Goal: Task Accomplishment & Management: Manage account settings

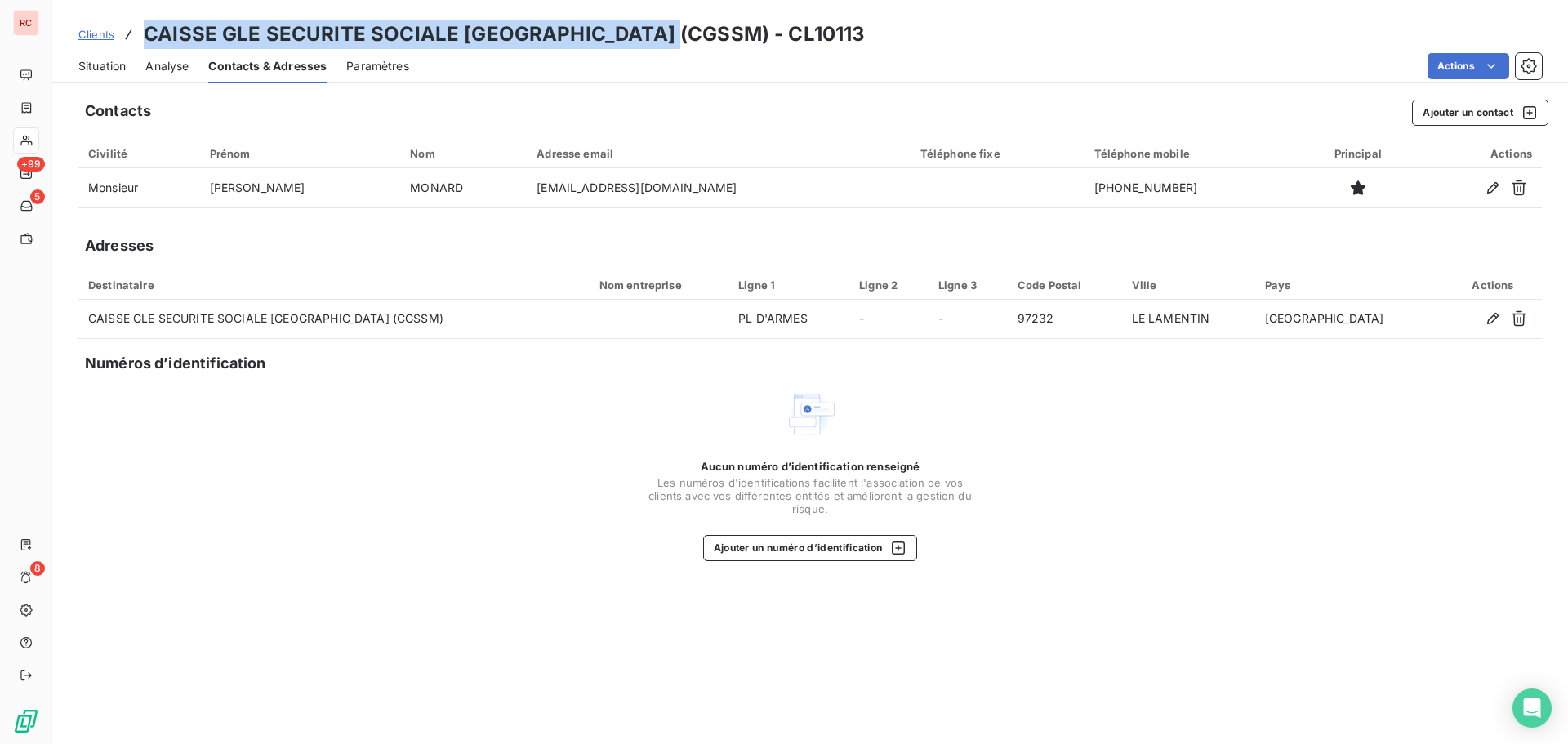
click at [107, 32] on span "Clients" at bounding box center [97, 34] width 36 height 13
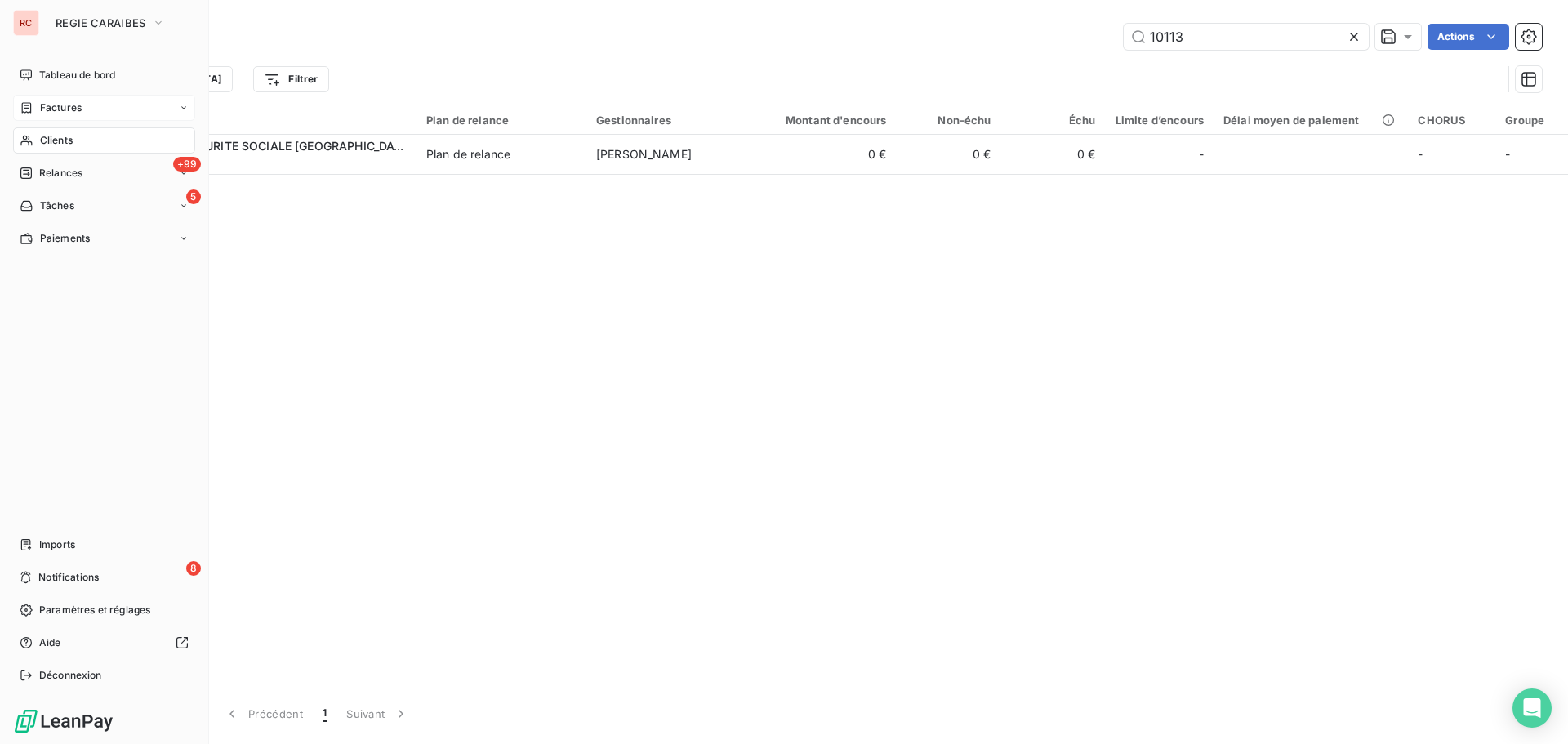
click at [32, 106] on icon at bounding box center [27, 107] width 14 height 13
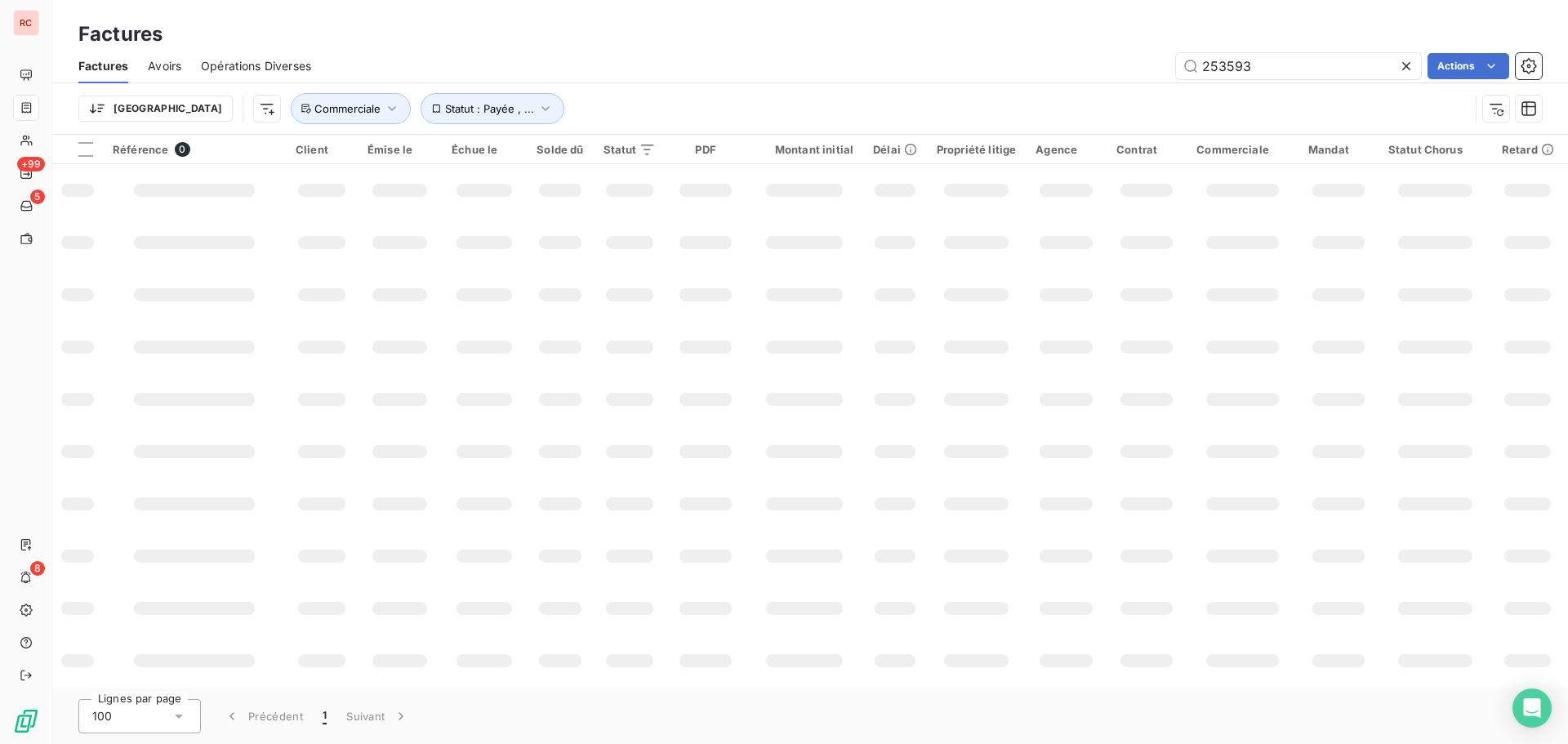
drag, startPoint x: 1271, startPoint y: 68, endPoint x: 1161, endPoint y: 73, distance: 110.1
click at [1161, 73] on div "253593 Actions" at bounding box center [936, 65] width 1211 height 26
click at [1162, 78] on div "253 Actions" at bounding box center [936, 65] width 1211 height 26
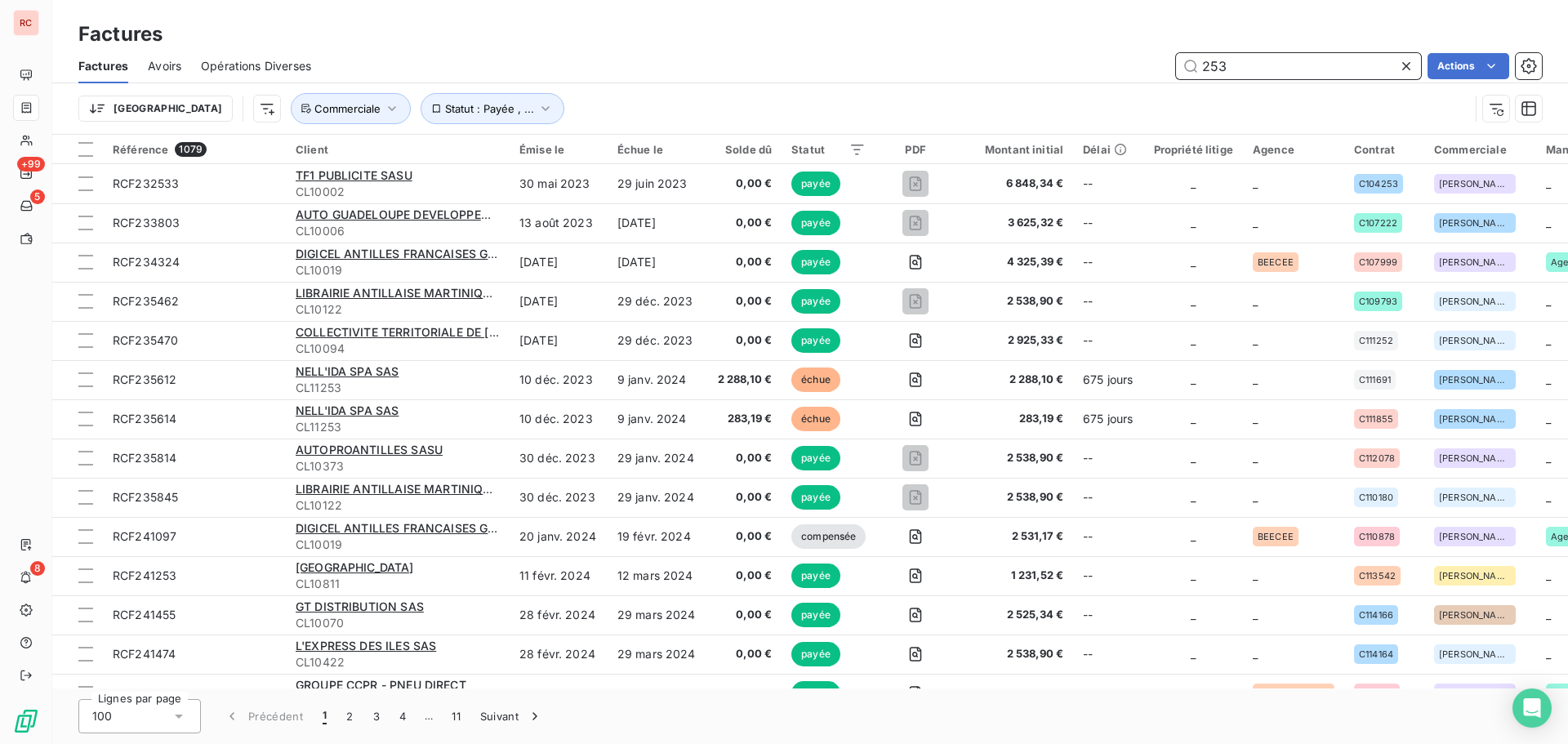
click at [1229, 70] on input "253" at bounding box center [1299, 65] width 245 height 26
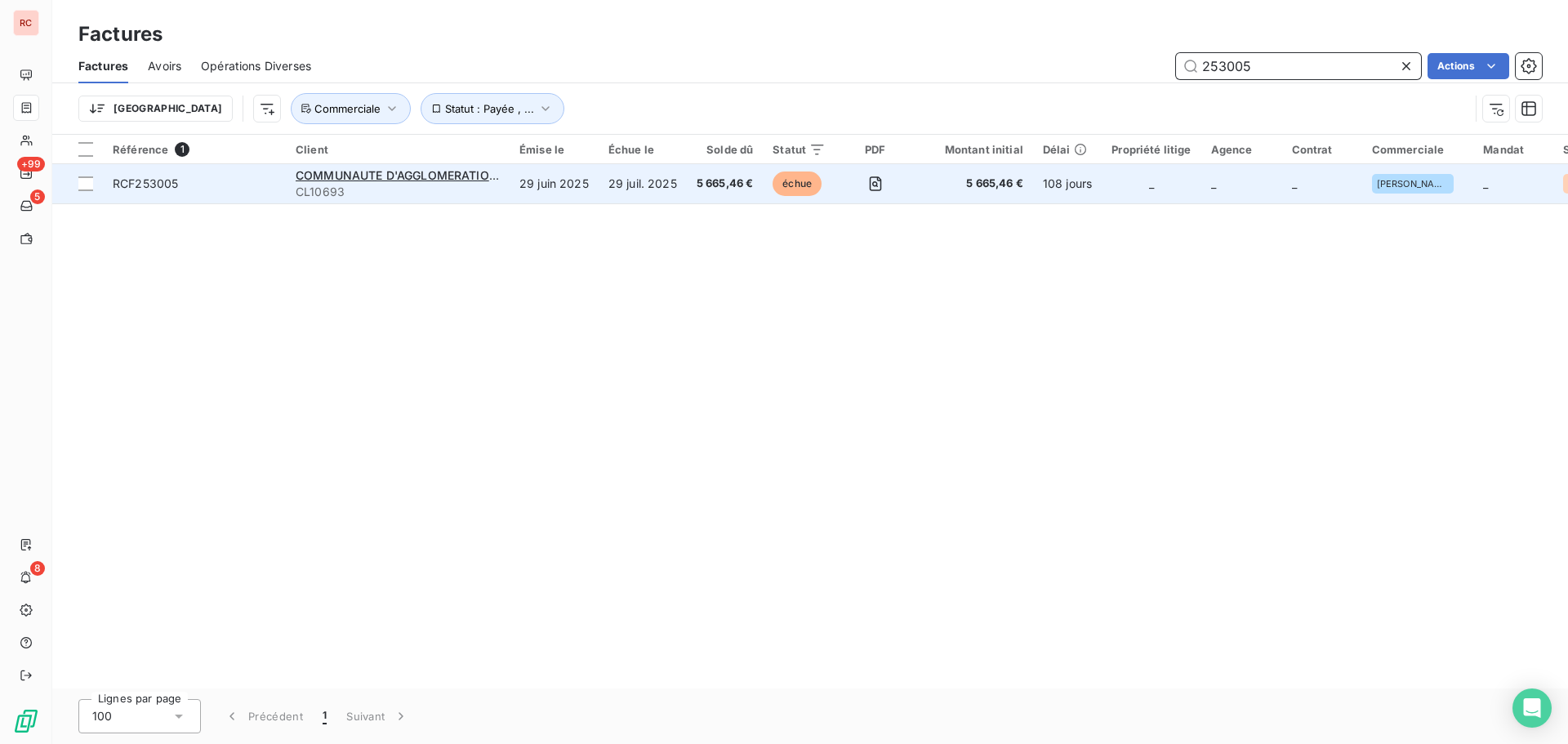
type input "253005"
click at [116, 185] on span "RCF253005" at bounding box center [145, 184] width 65 height 14
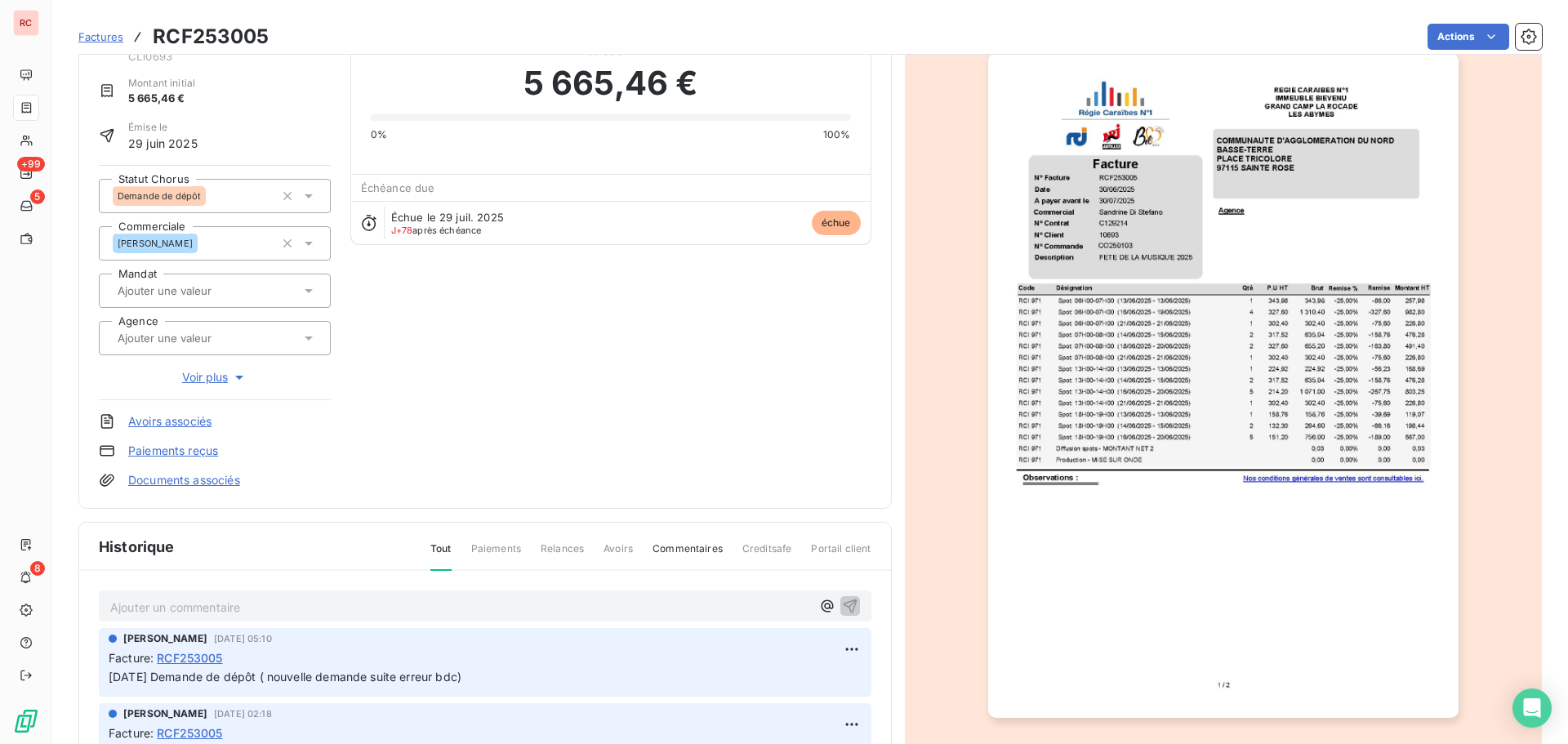
scroll to position [84, 0]
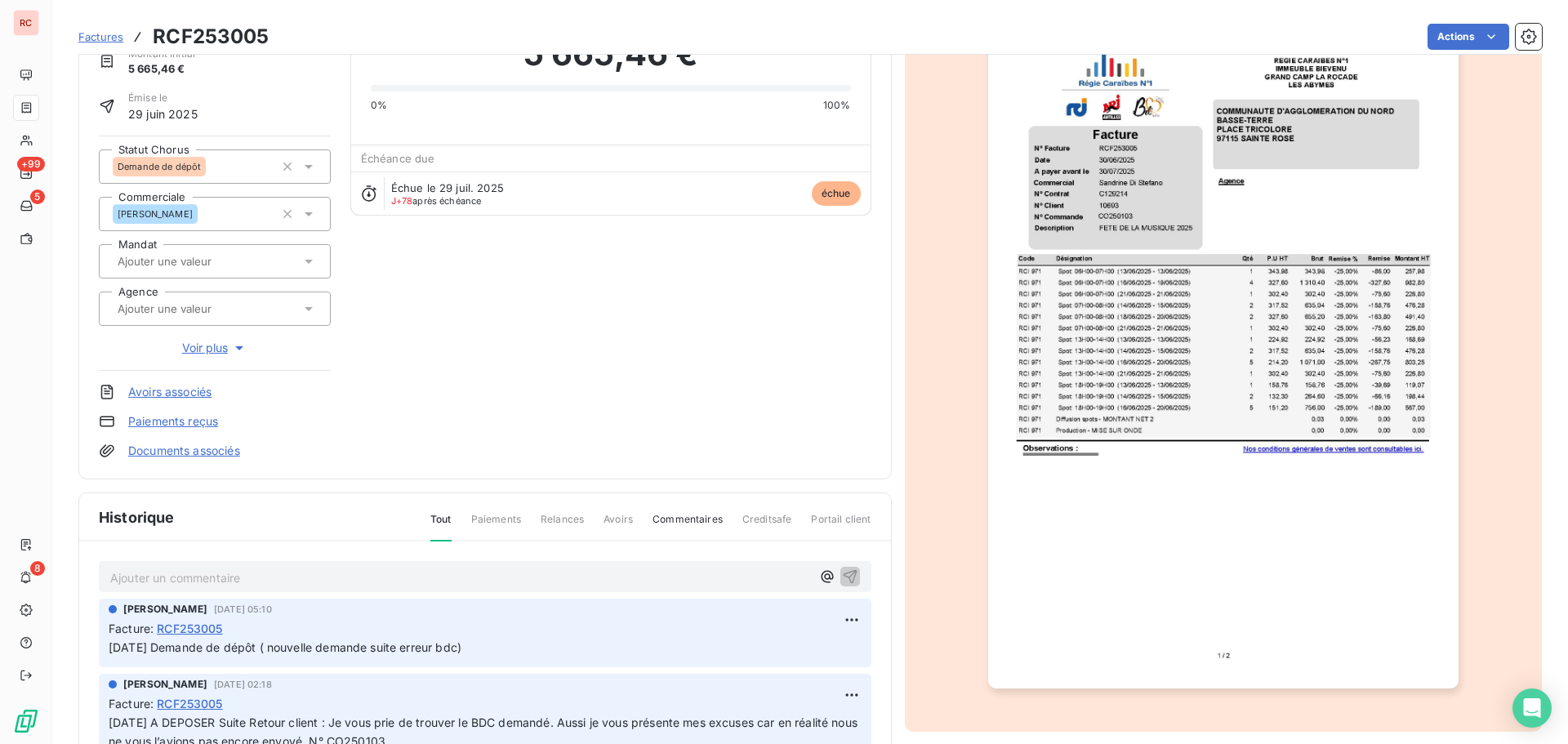
click at [161, 580] on p "Ajouter un commentaire ﻿" at bounding box center [460, 577] width 701 height 21
click at [843, 579] on icon "button" at bounding box center [850, 577] width 14 height 14
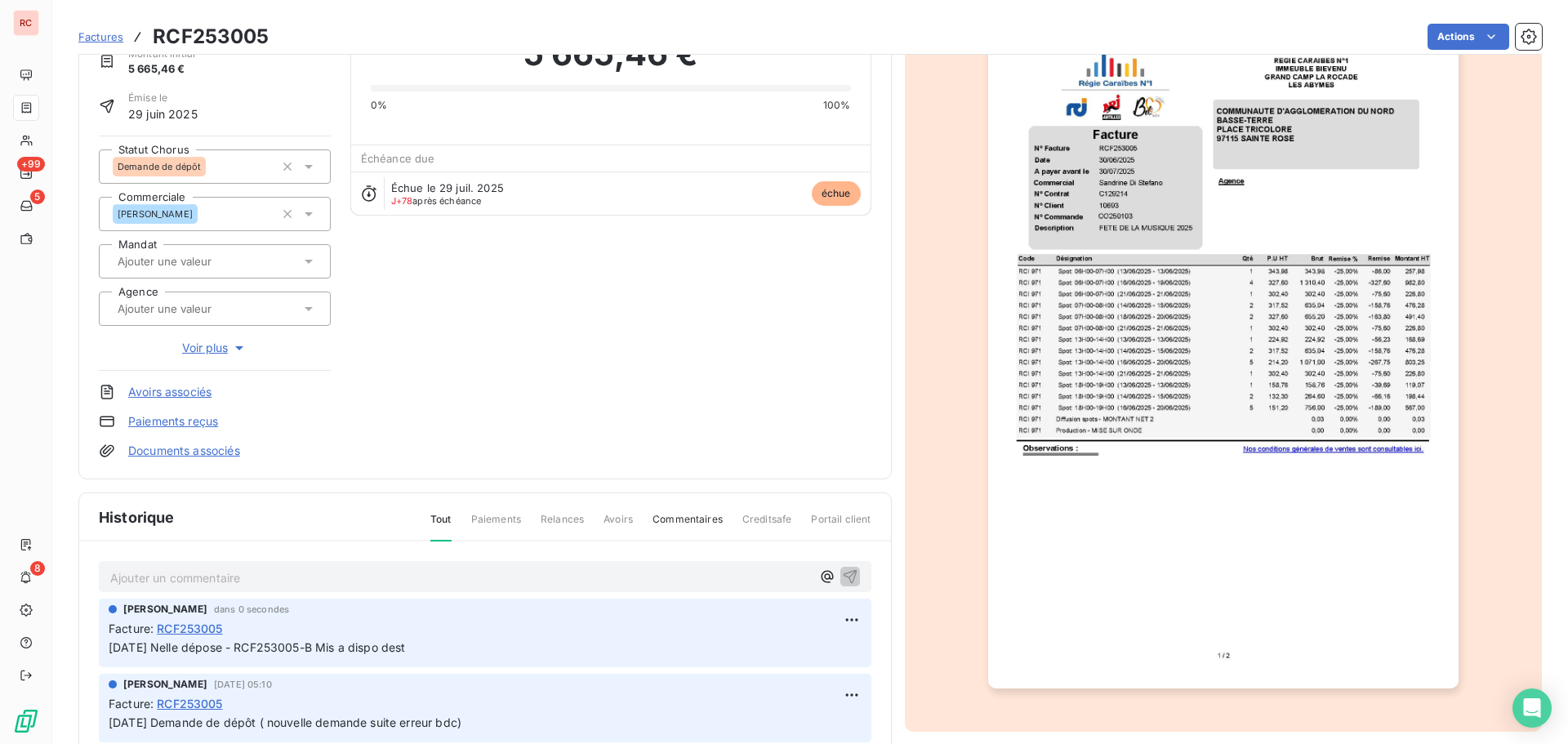
click at [304, 170] on icon at bounding box center [309, 167] width 16 height 16
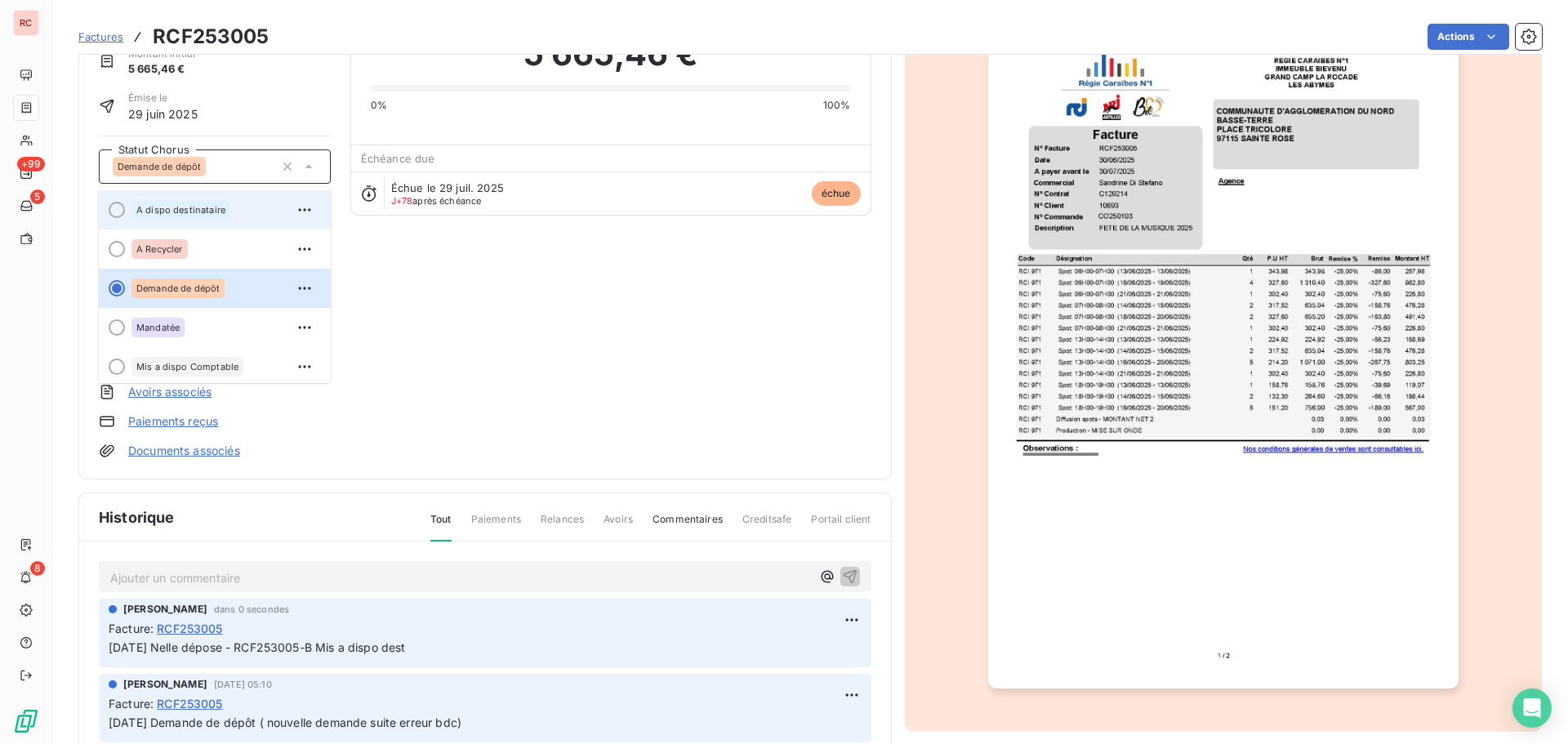
click at [216, 205] on span "A dispo destinataire" at bounding box center [180, 210] width 89 height 10
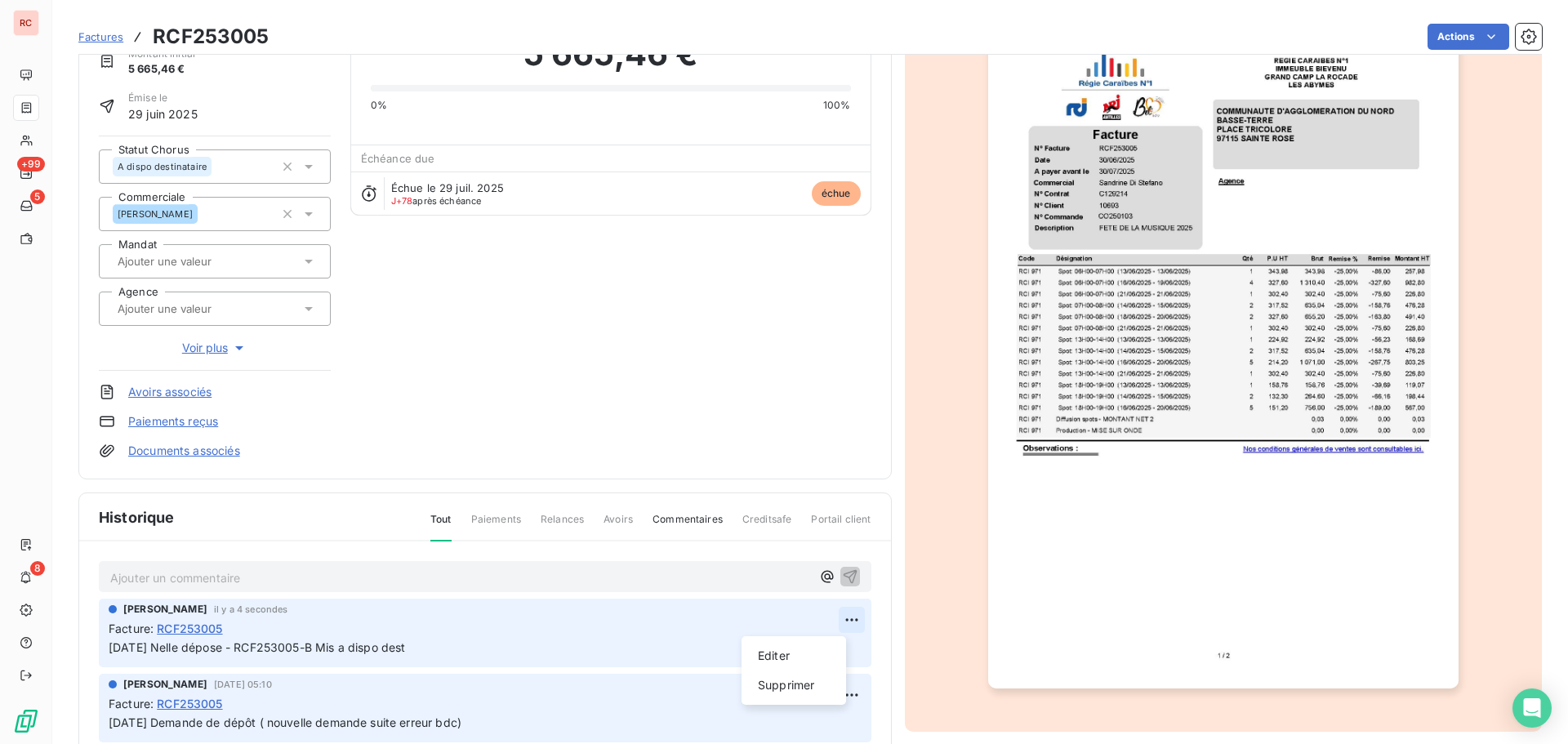
click at [831, 619] on html "RC +99 5 8 Factures RCF253005 Actions COMMUNAUTE D'AGGLOMERATION DU NORD BASSE-…" at bounding box center [784, 372] width 1568 height 744
click at [783, 661] on div "Editer" at bounding box center [794, 655] width 91 height 26
click at [552, 651] on p "[DATE] Nelle dépose - RCF253005-B Mis a dispo dest + mail envoyé a M." at bounding box center [473, 648] width 730 height 19
click at [844, 642] on icon "button" at bounding box center [852, 647] width 16 height 16
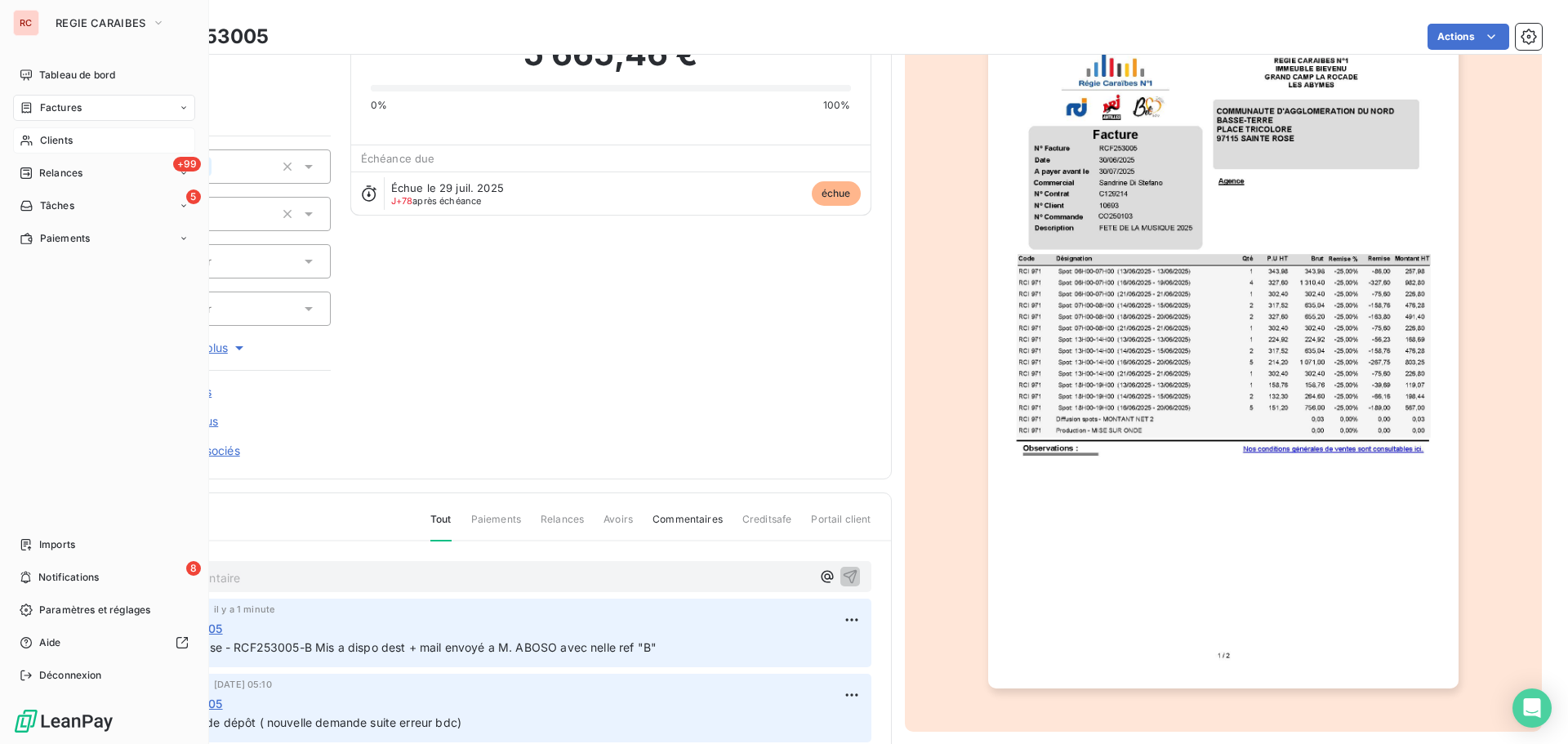
click at [51, 137] on span "Clients" at bounding box center [56, 141] width 32 height 14
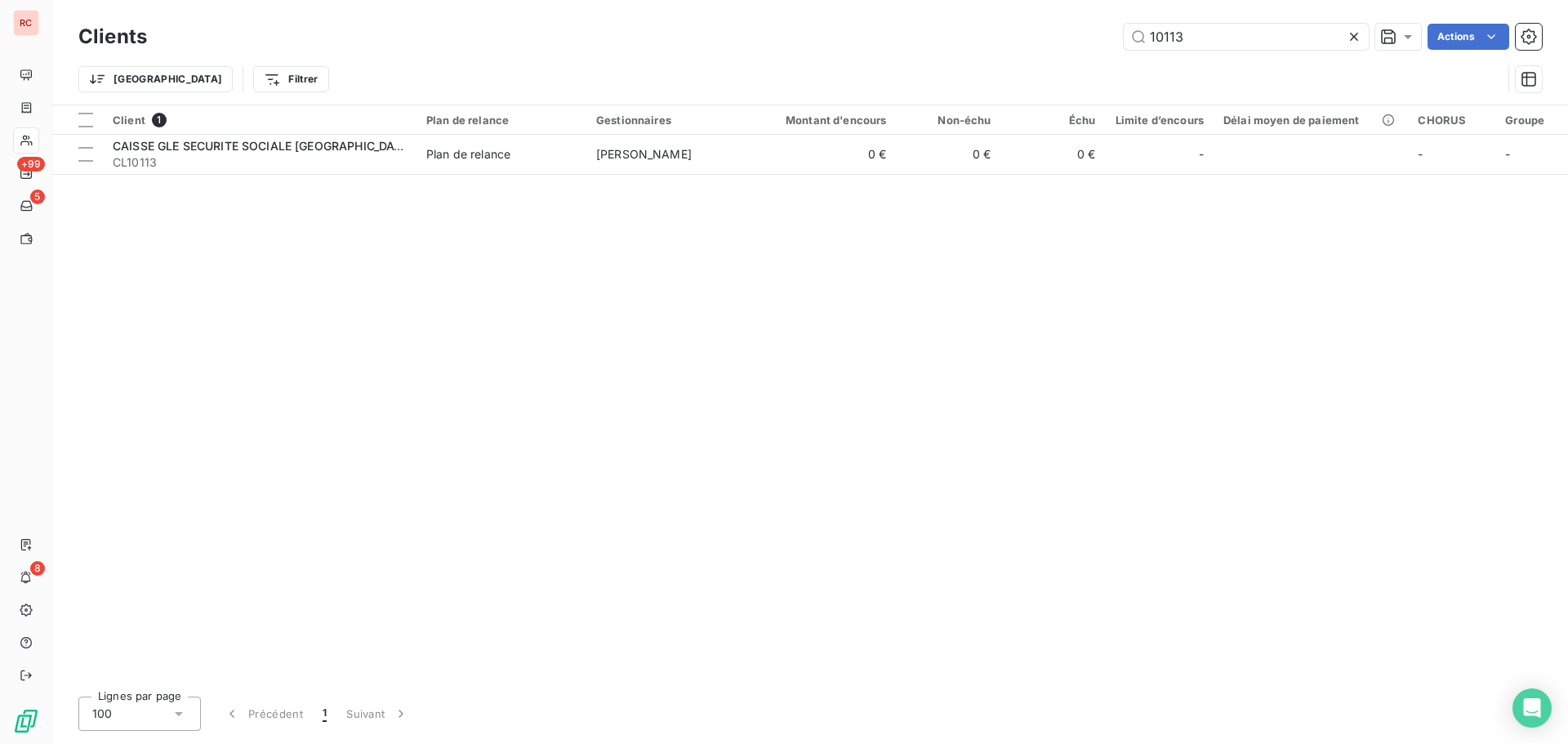
drag, startPoint x: 1194, startPoint y: 42, endPoint x: 1102, endPoint y: 42, distance: 92.0
click at [1102, 42] on div "10113 Actions" at bounding box center [854, 36] width 1376 height 26
click at [1159, 38] on input "1179" at bounding box center [1247, 36] width 245 height 26
click at [1155, 39] on input "1179" at bounding box center [1247, 36] width 245 height 26
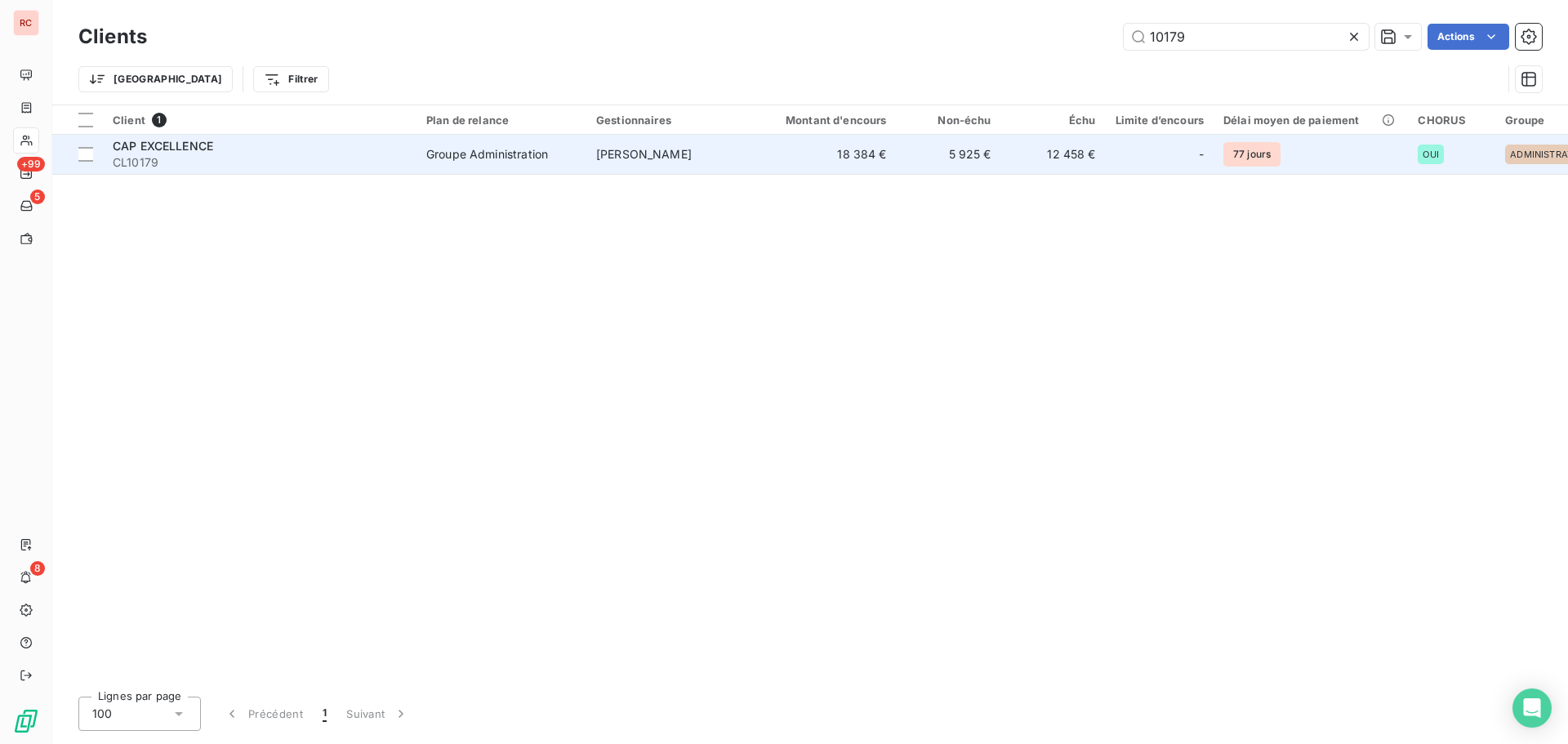
type input "10179"
click at [334, 158] on span "CL10179" at bounding box center [260, 162] width 294 height 16
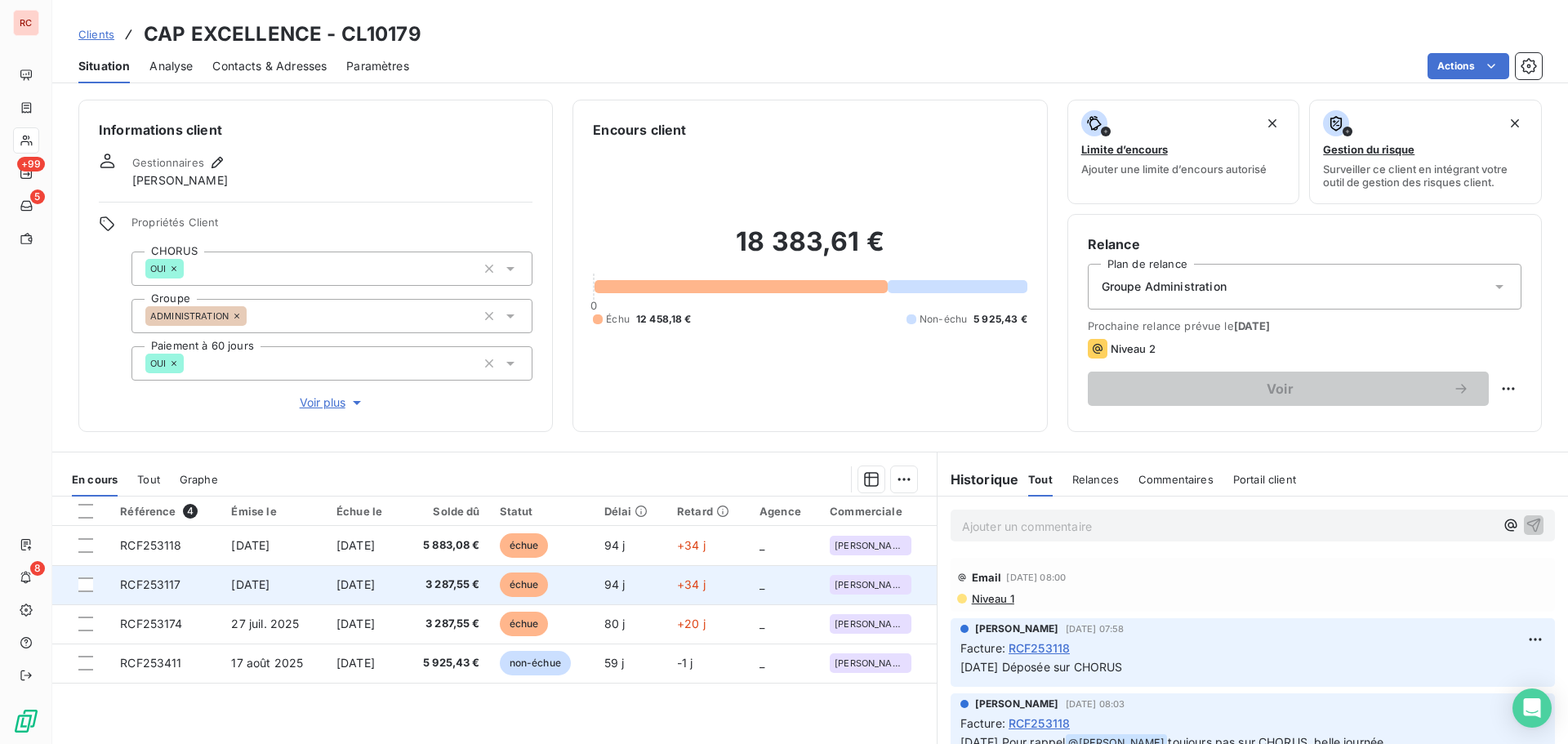
click at [303, 582] on td "[DATE]" at bounding box center [274, 585] width 106 height 39
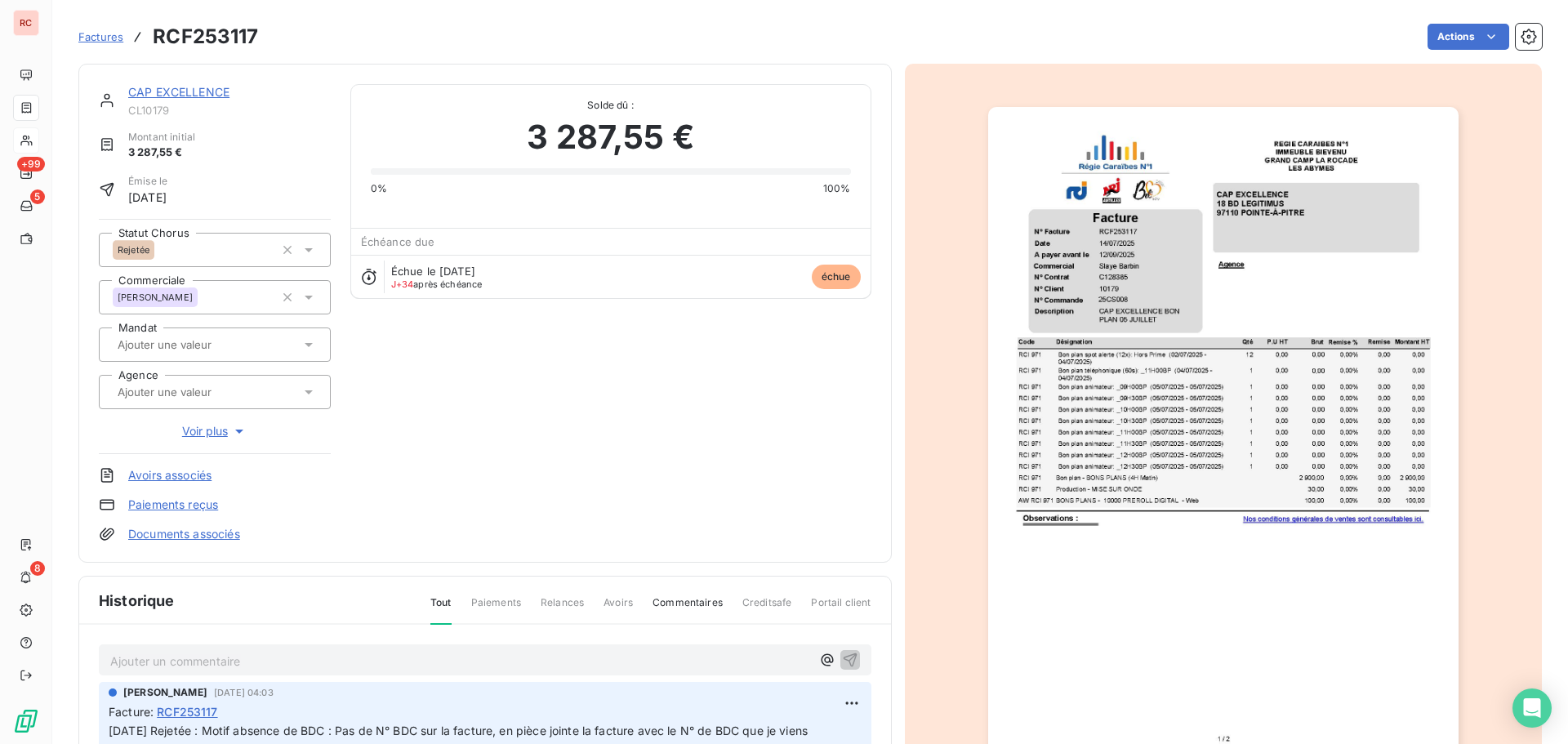
click at [252, 653] on p "Ajouter un commentaire ﻿" at bounding box center [460, 661] width 701 height 21
click at [329, 654] on p "[DATE] Nelle dépose 253117-B" at bounding box center [460, 660] width 701 height 19
click at [843, 659] on icon "button" at bounding box center [850, 660] width 14 height 14
click at [307, 247] on icon at bounding box center [309, 250] width 16 height 16
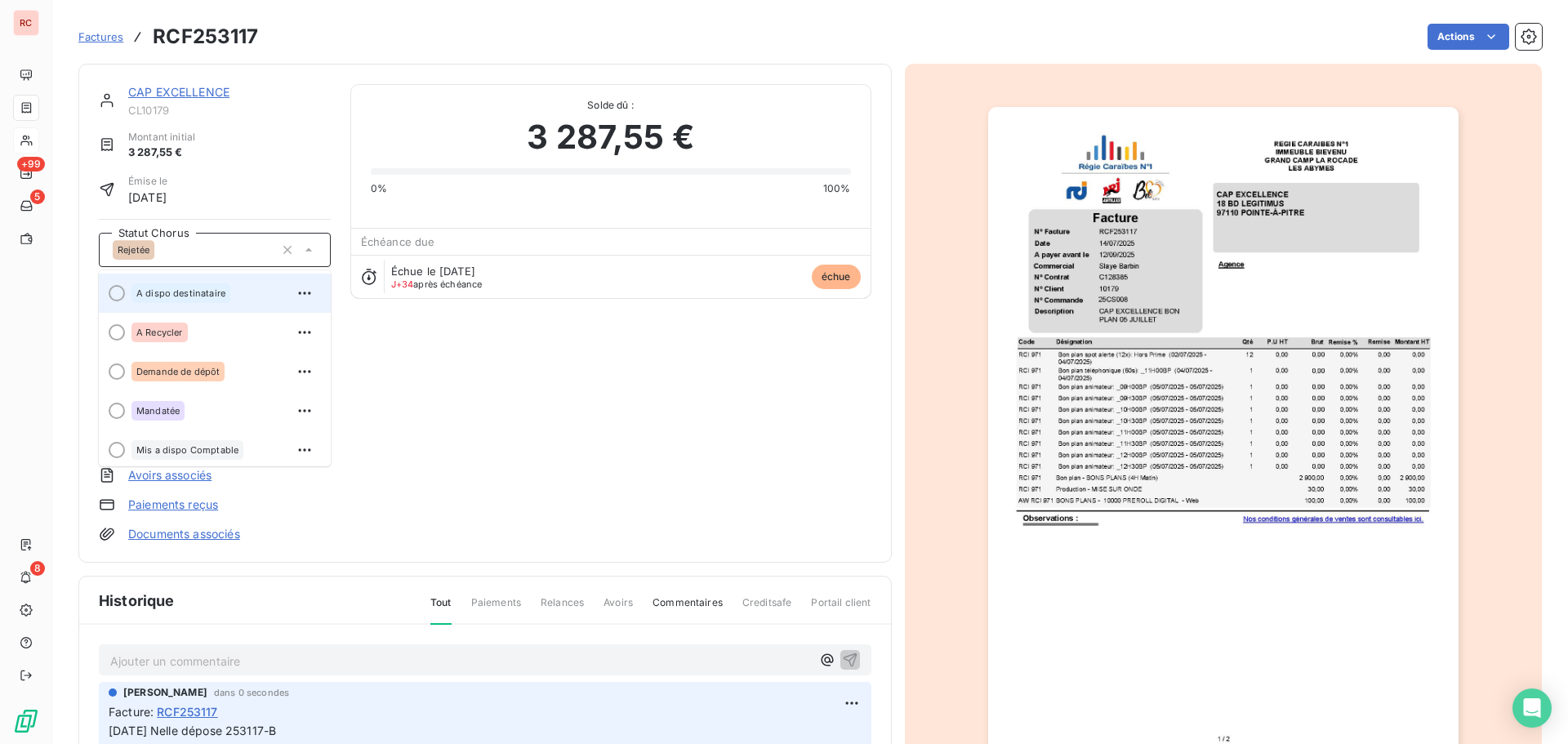
click at [208, 286] on div "A dispo destinataire" at bounding box center [181, 294] width 98 height 20
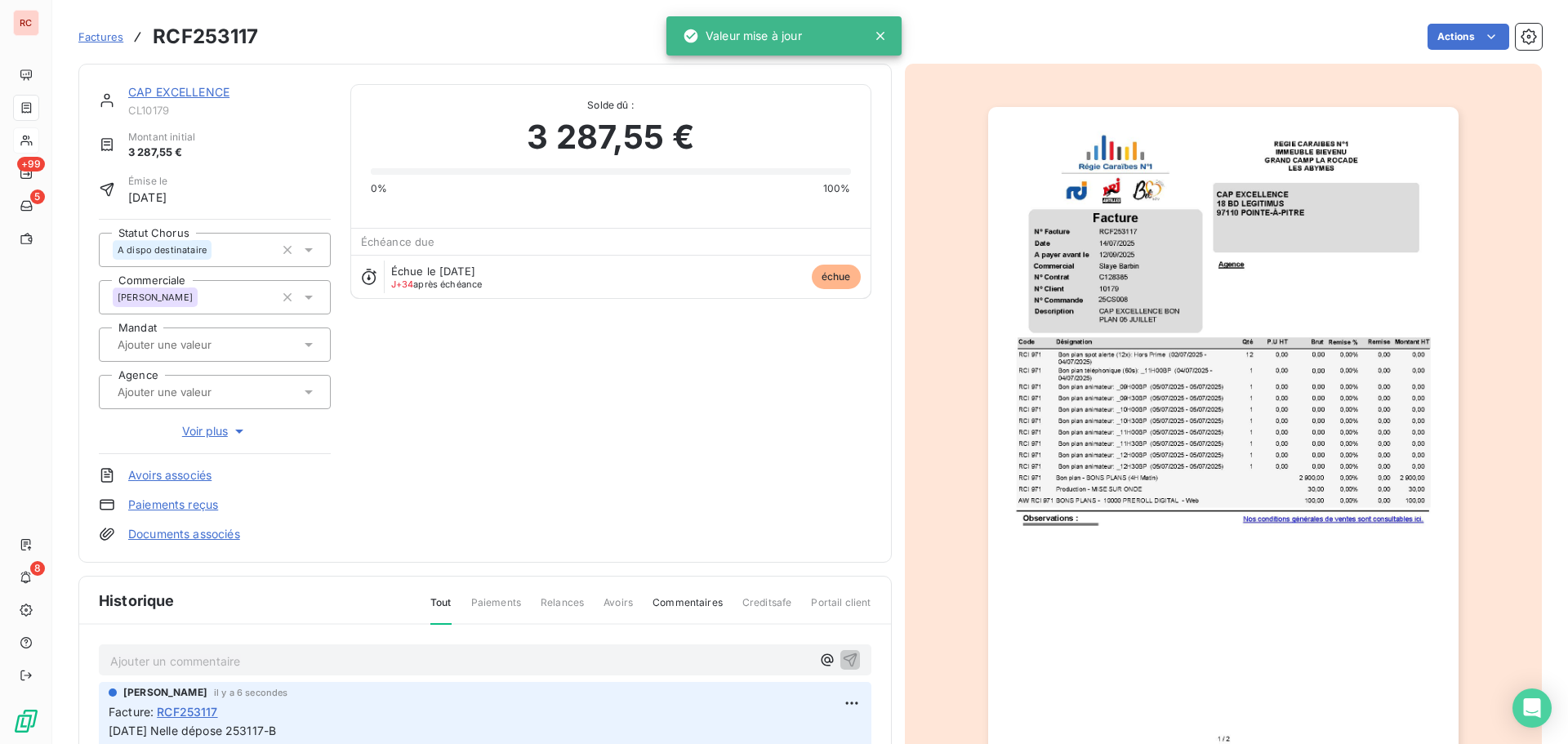
click at [170, 89] on link "CAP EXCELLENCE" at bounding box center [178, 92] width 101 height 14
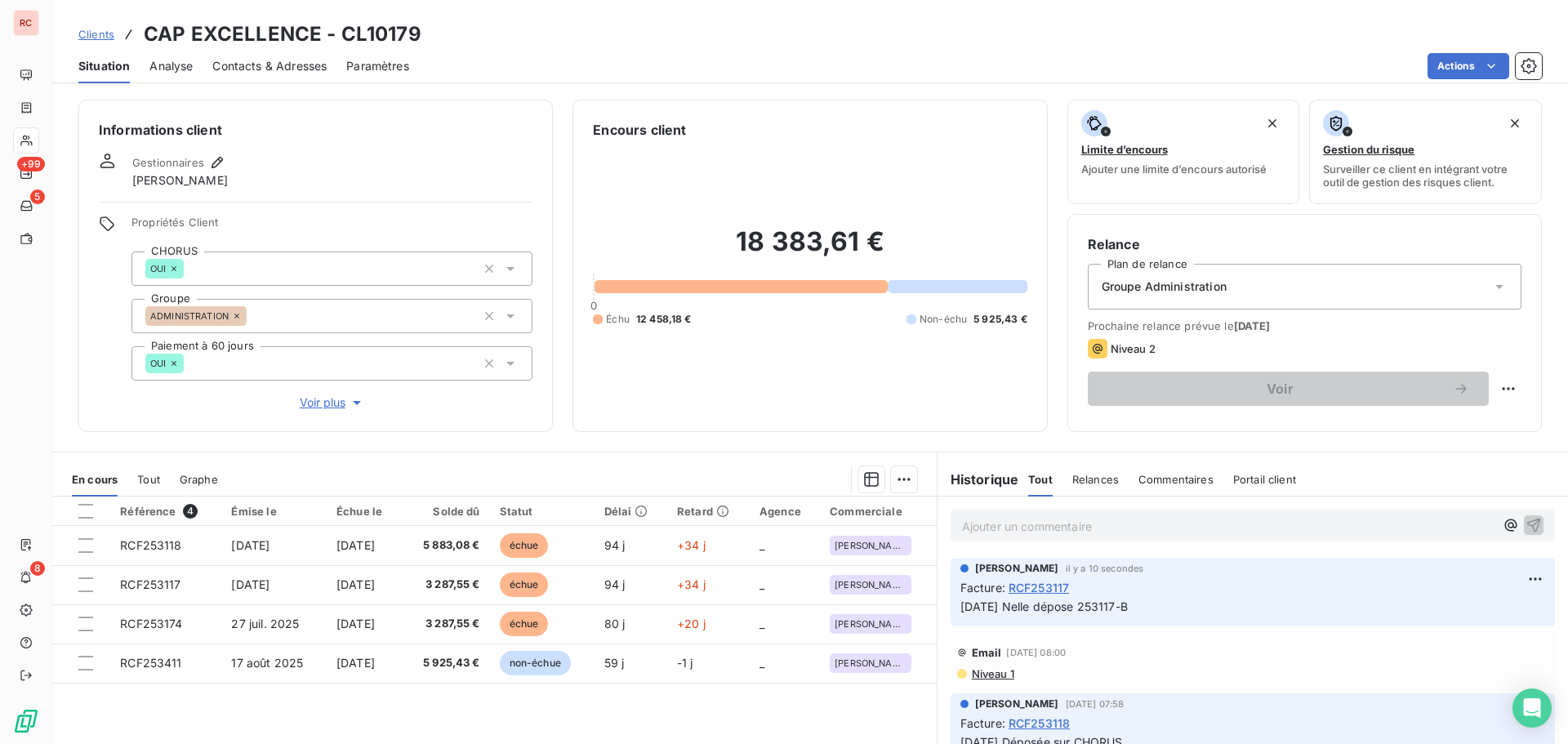
drag, startPoint x: 1168, startPoint y: 613, endPoint x: 946, endPoint y: 601, distance: 222.3
click at [950, 601] on div "[PERSON_NAME] il y a 10 secondes Facture : RCF253117 [DATE] Nelle dépose 253117…" at bounding box center [1252, 592] width 604 height 69
copy span "[DATE] Nelle dépose 253117-B"
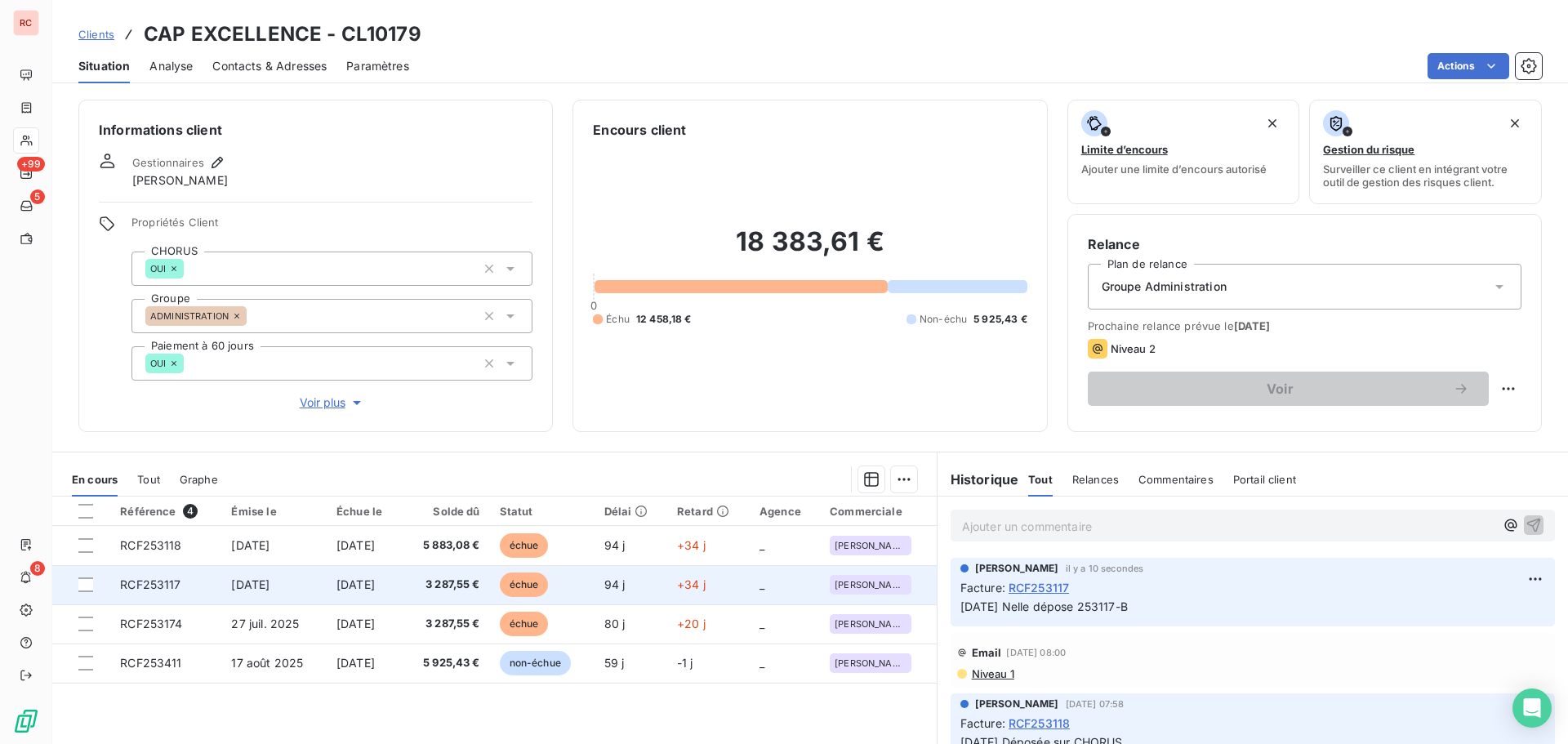
click at [260, 580] on span "[DATE]" at bounding box center [250, 585] width 38 height 14
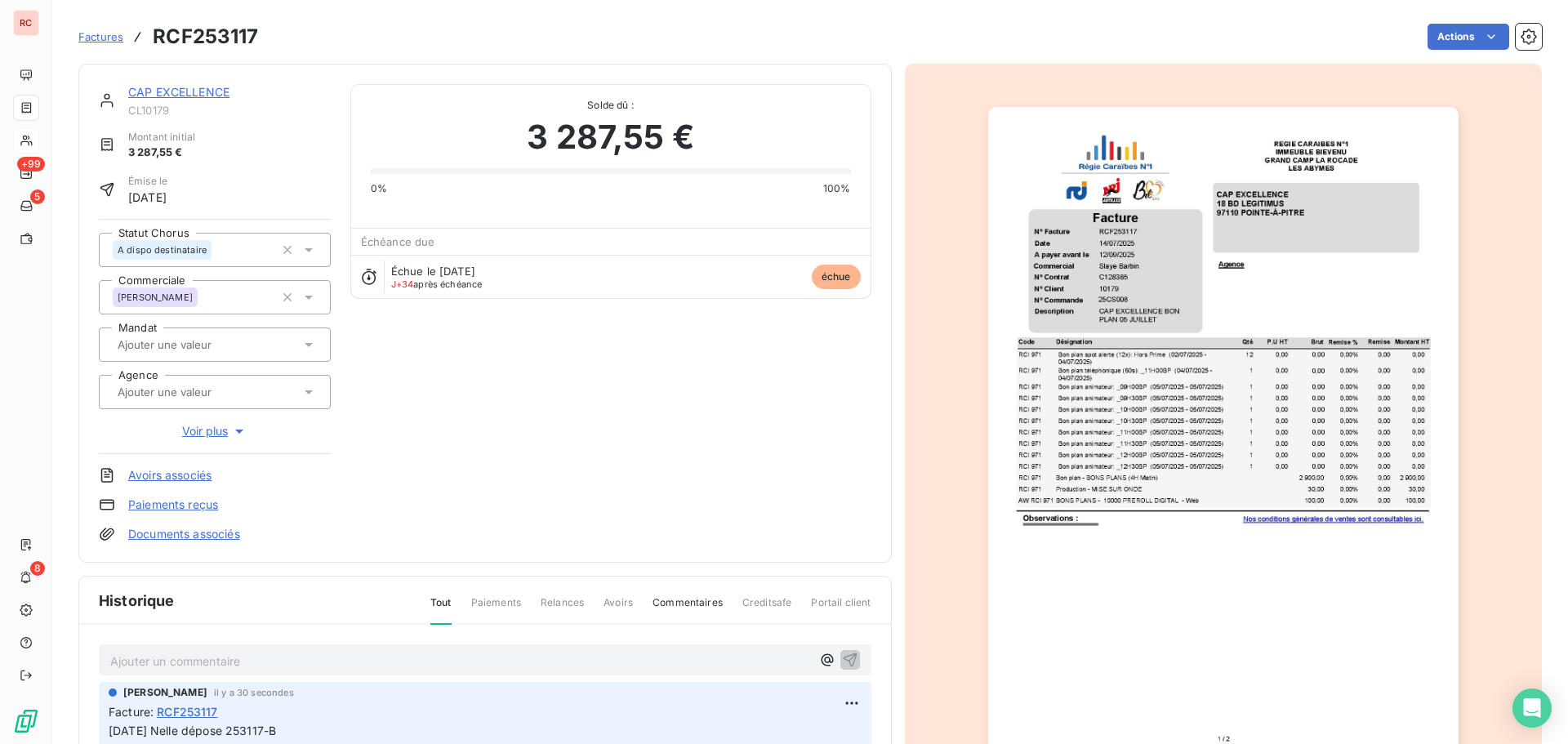
click at [147, 87] on link "CAP EXCELLENCE" at bounding box center [178, 92] width 101 height 14
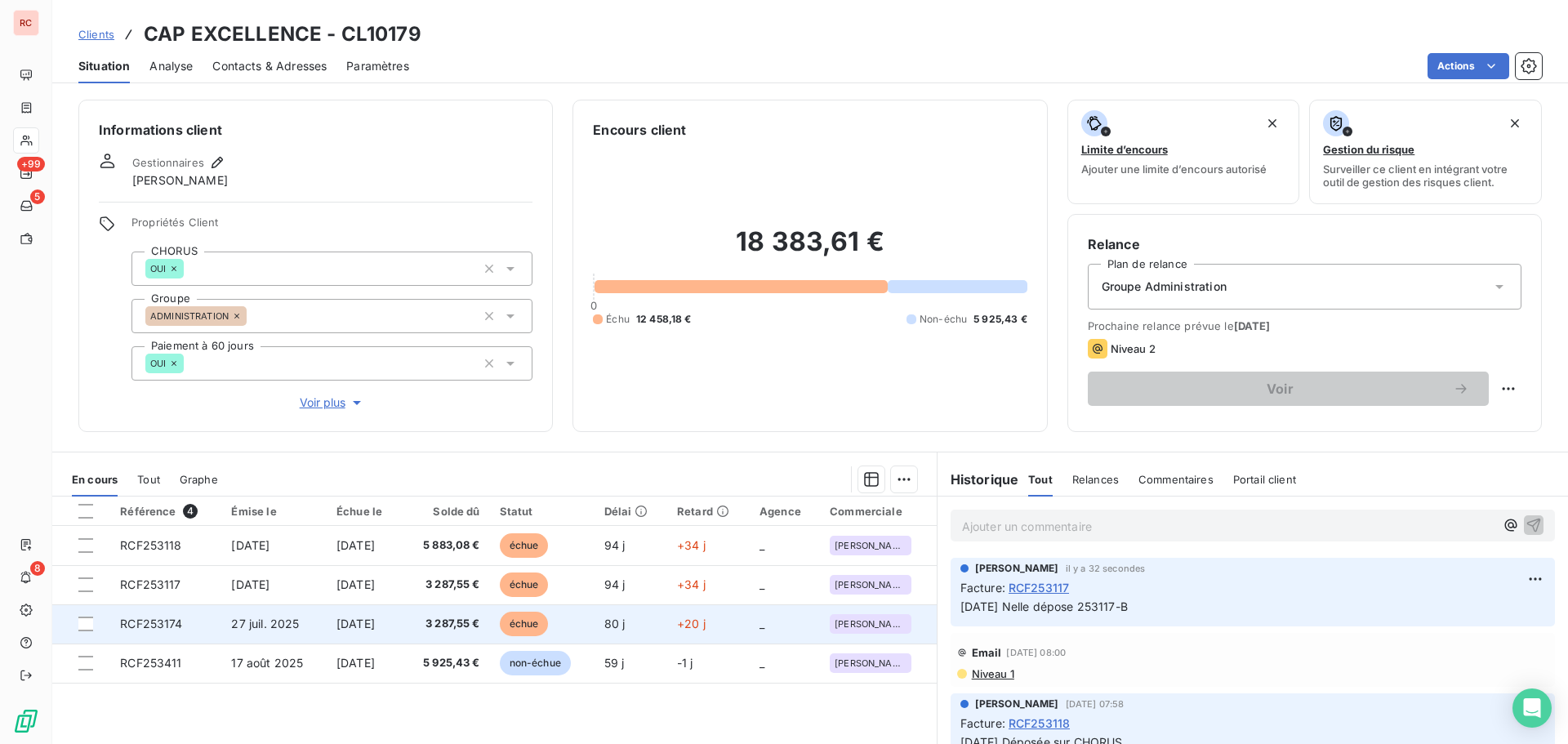
click at [188, 629] on td "RCF253174" at bounding box center [166, 624] width 111 height 39
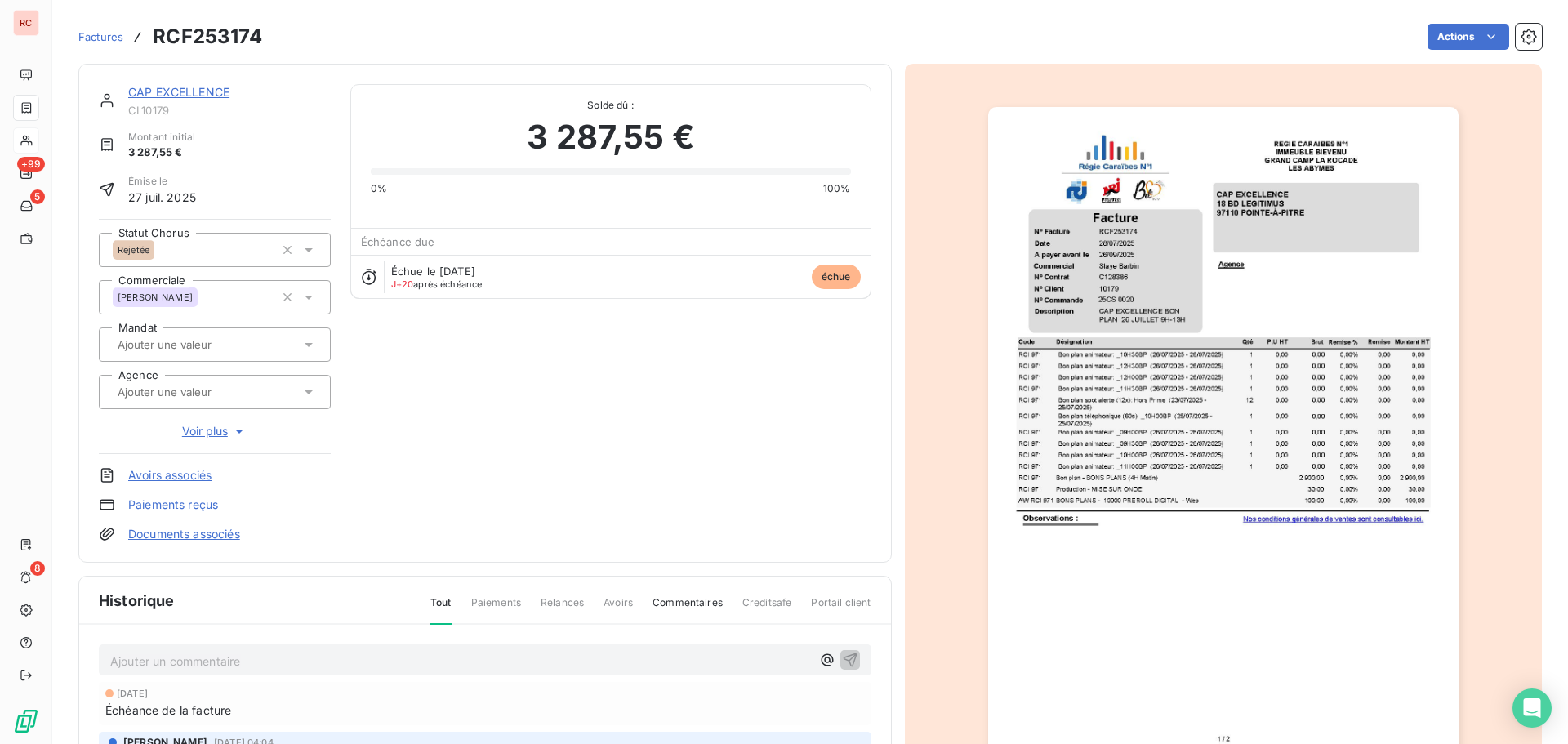
click at [176, 653] on p "Ajouter un commentaire ﻿" at bounding box center [460, 661] width 701 height 21
drag, startPoint x: 286, startPoint y: 659, endPoint x: 275, endPoint y: 664, distance: 12.1
click at [275, 664] on span "[DATE] Nelle dépose 253117-B" at bounding box center [193, 660] width 167 height 14
click at [845, 661] on icon "button" at bounding box center [850, 659] width 16 height 16
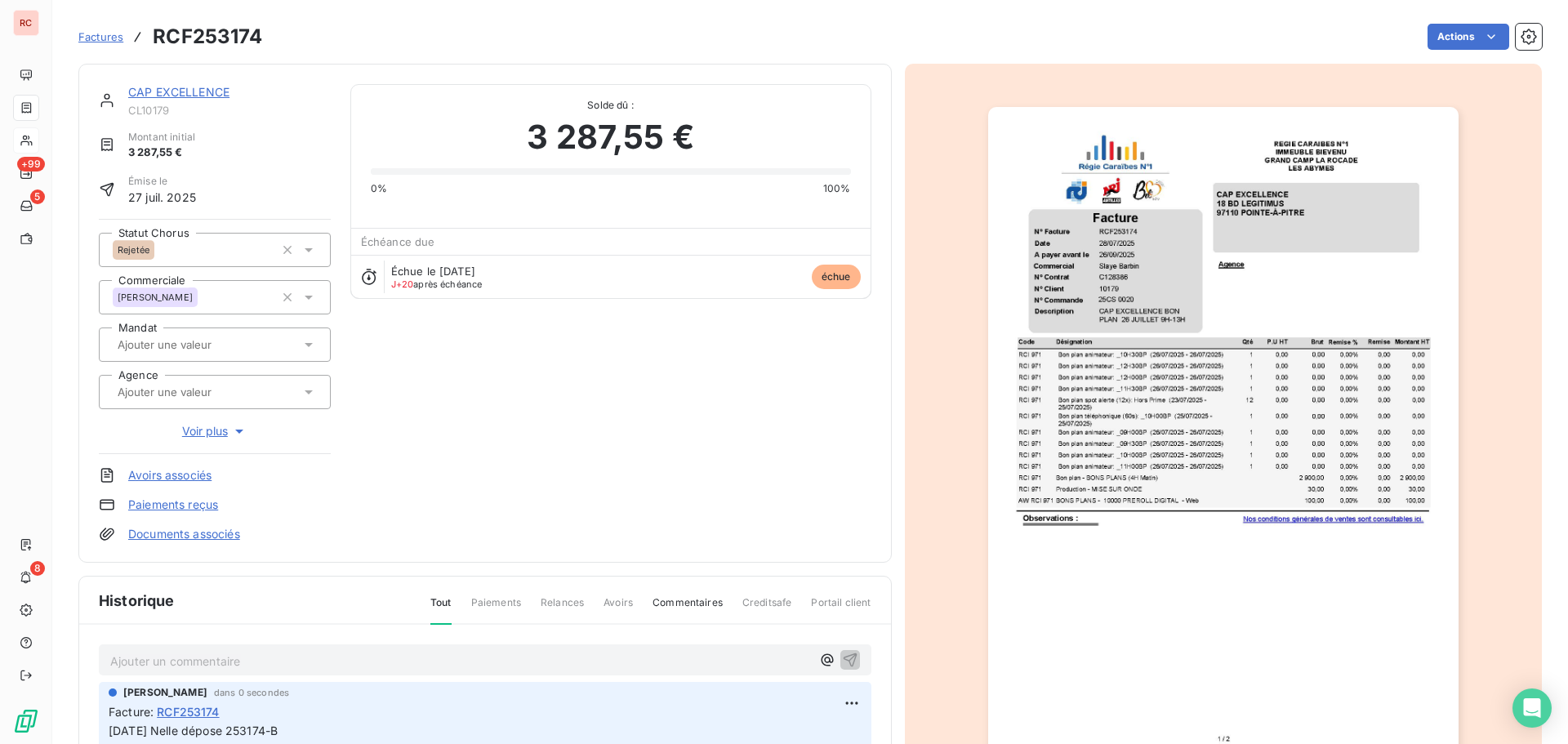
click at [310, 254] on icon at bounding box center [309, 250] width 16 height 16
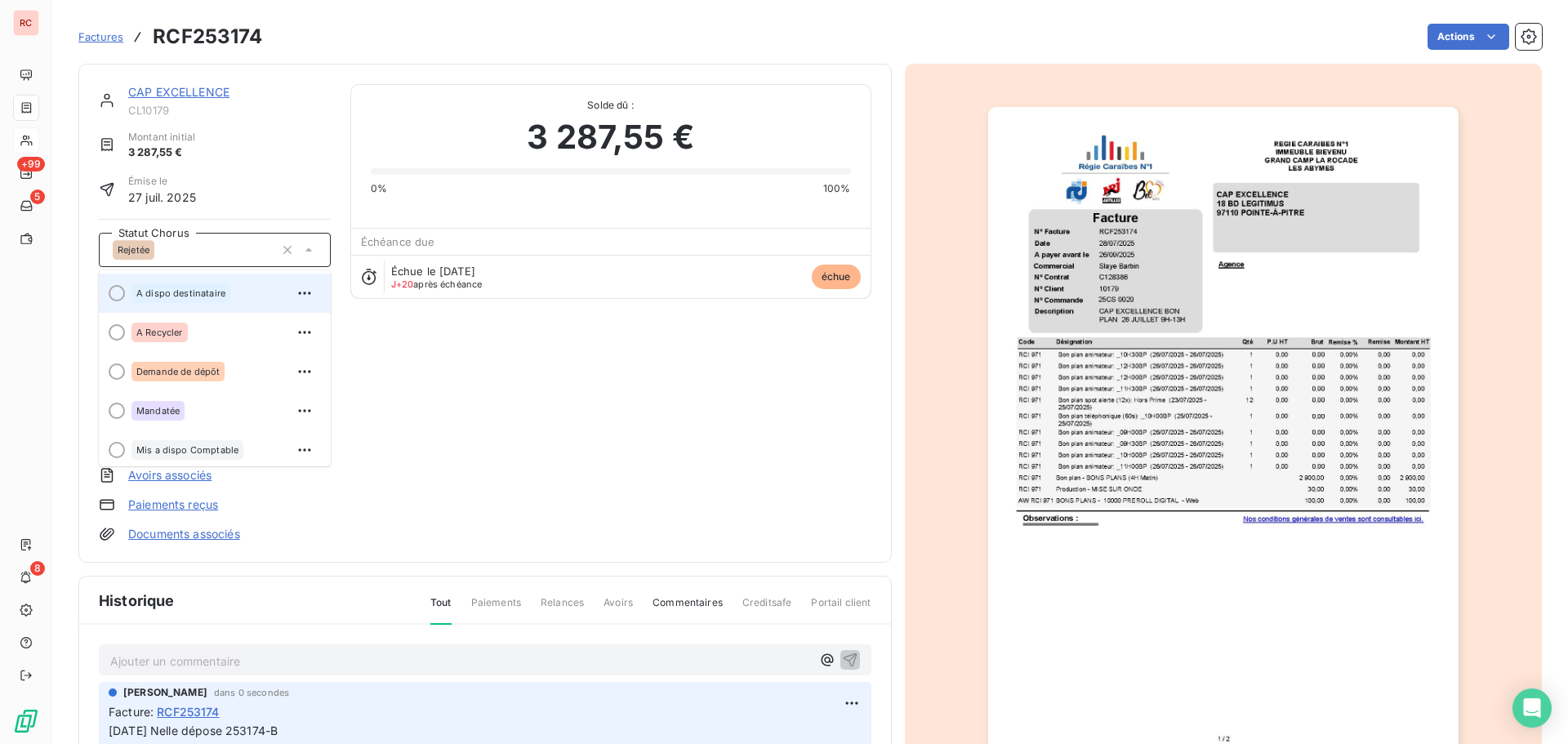
click at [244, 296] on div "A dispo destinataire" at bounding box center [225, 293] width 186 height 26
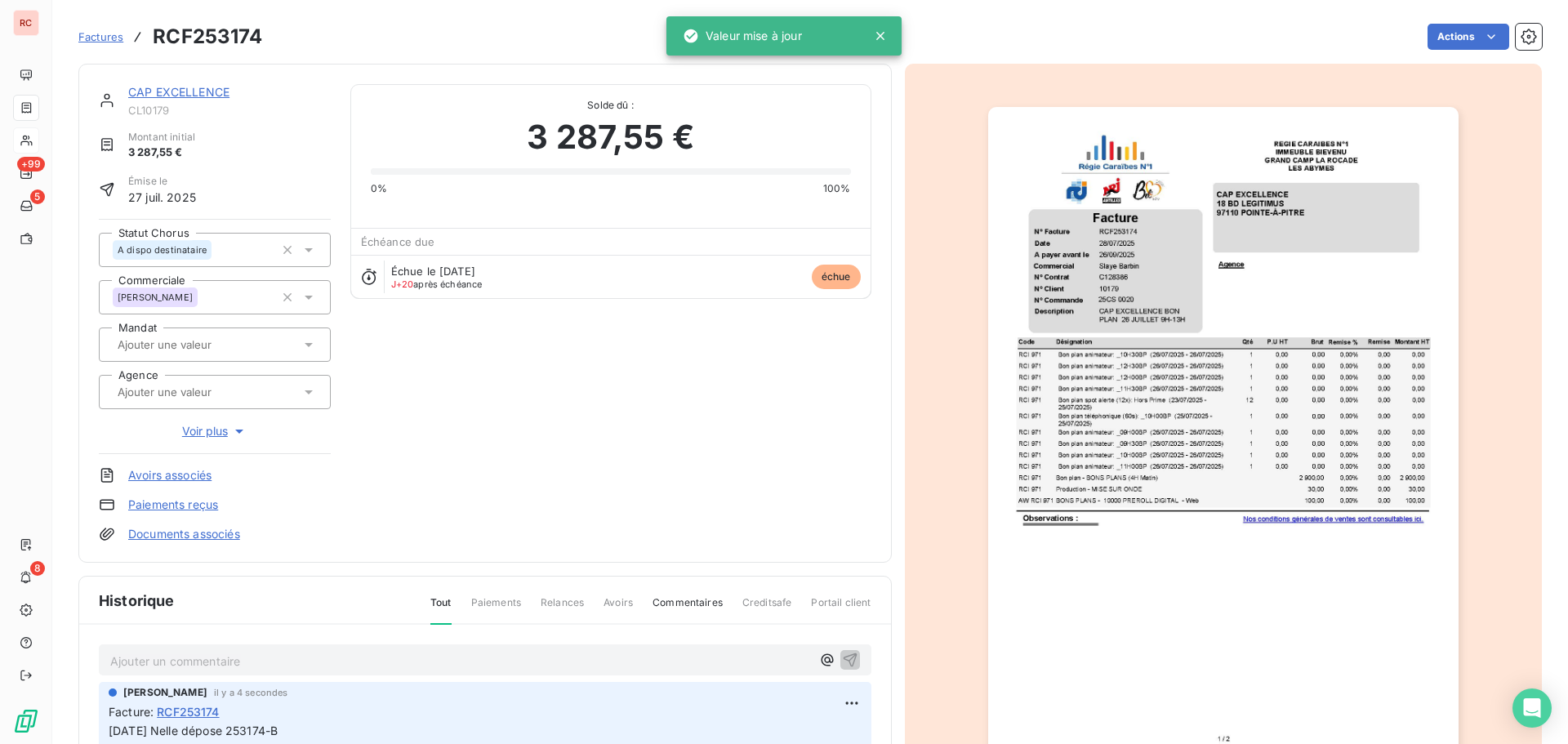
click at [192, 93] on link "CAP EXCELLENCE" at bounding box center [178, 92] width 101 height 14
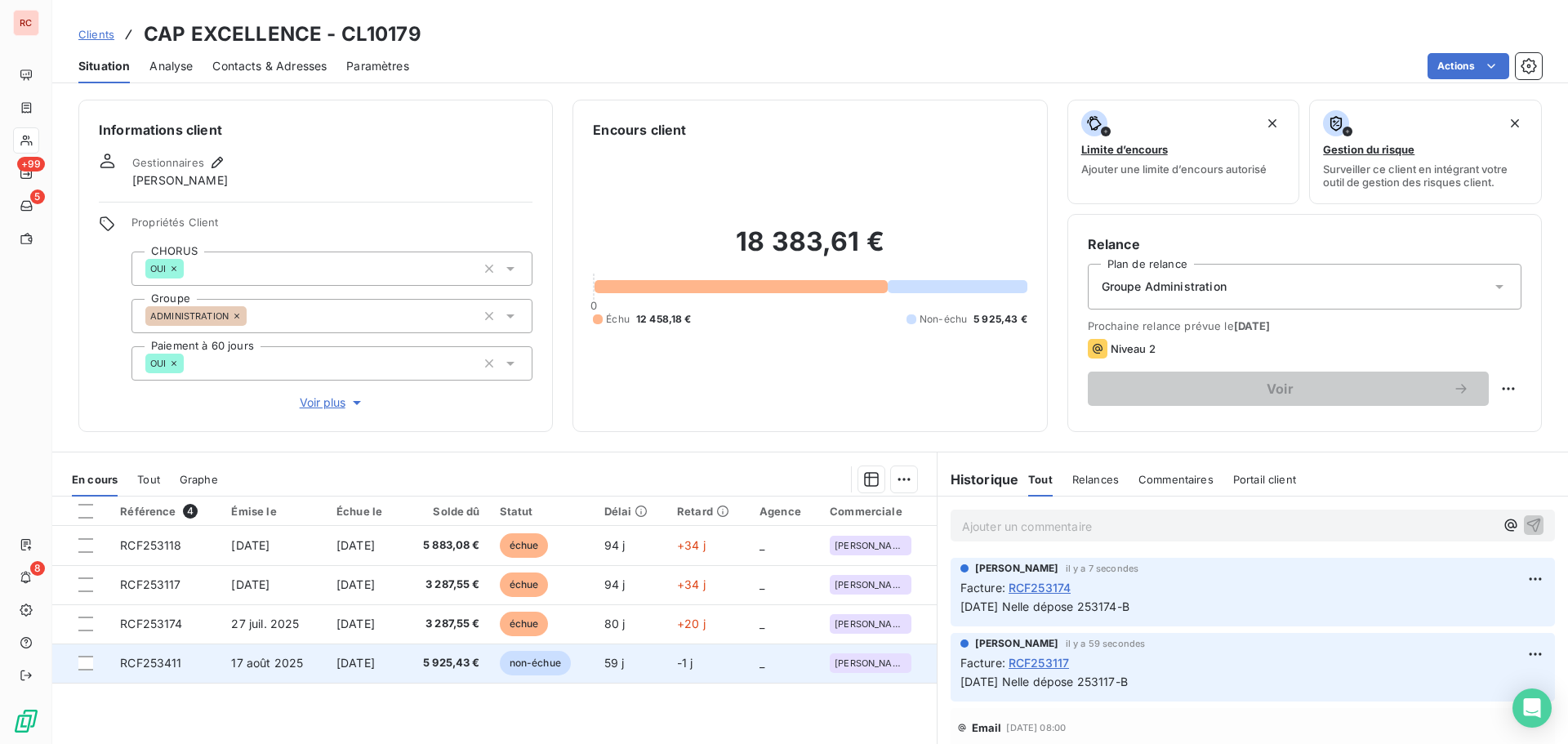
click at [391, 674] on td "[DATE]" at bounding box center [364, 663] width 75 height 39
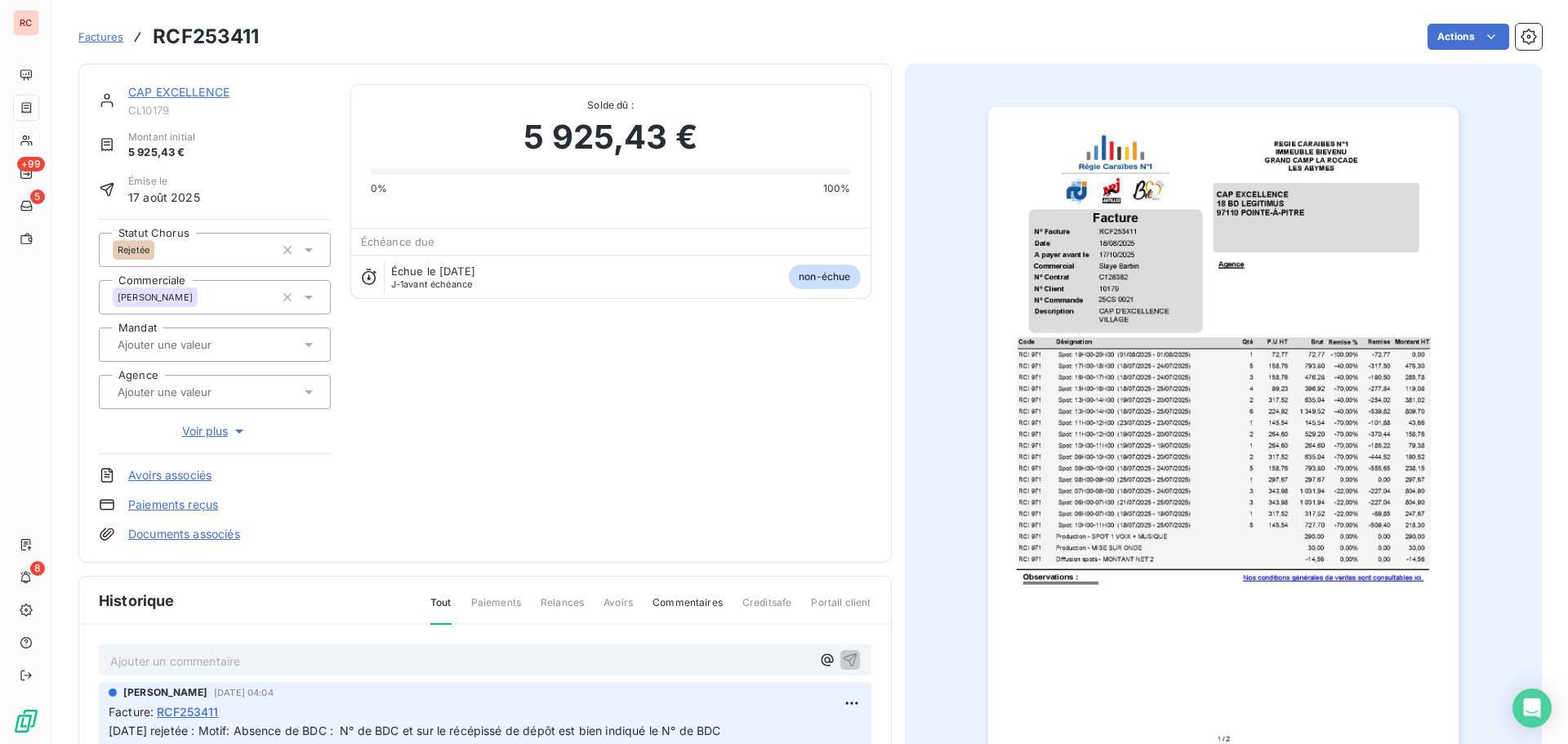
click at [311, 252] on icon at bounding box center [309, 250] width 16 height 16
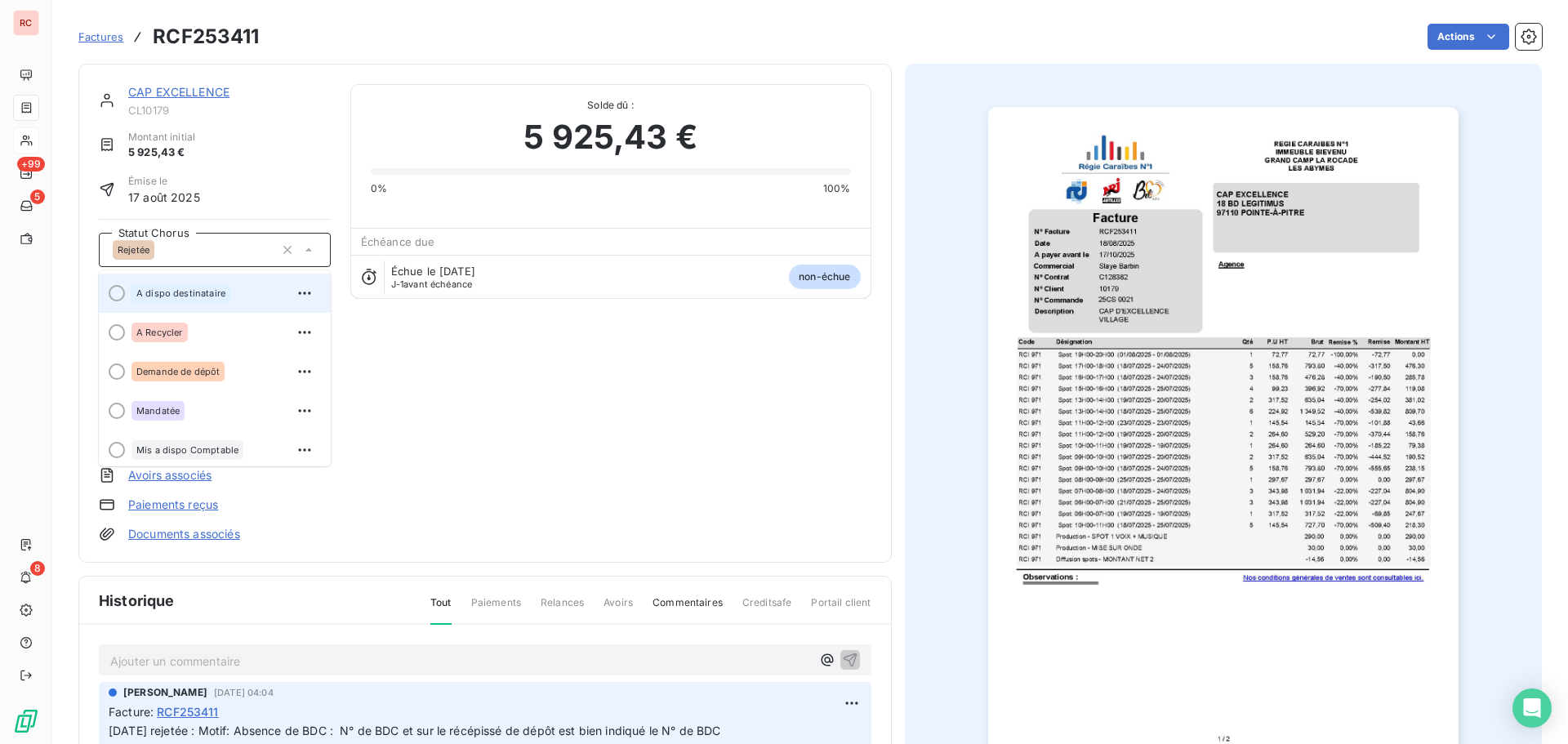
click at [195, 290] on span "A dispo destinataire" at bounding box center [180, 293] width 89 height 10
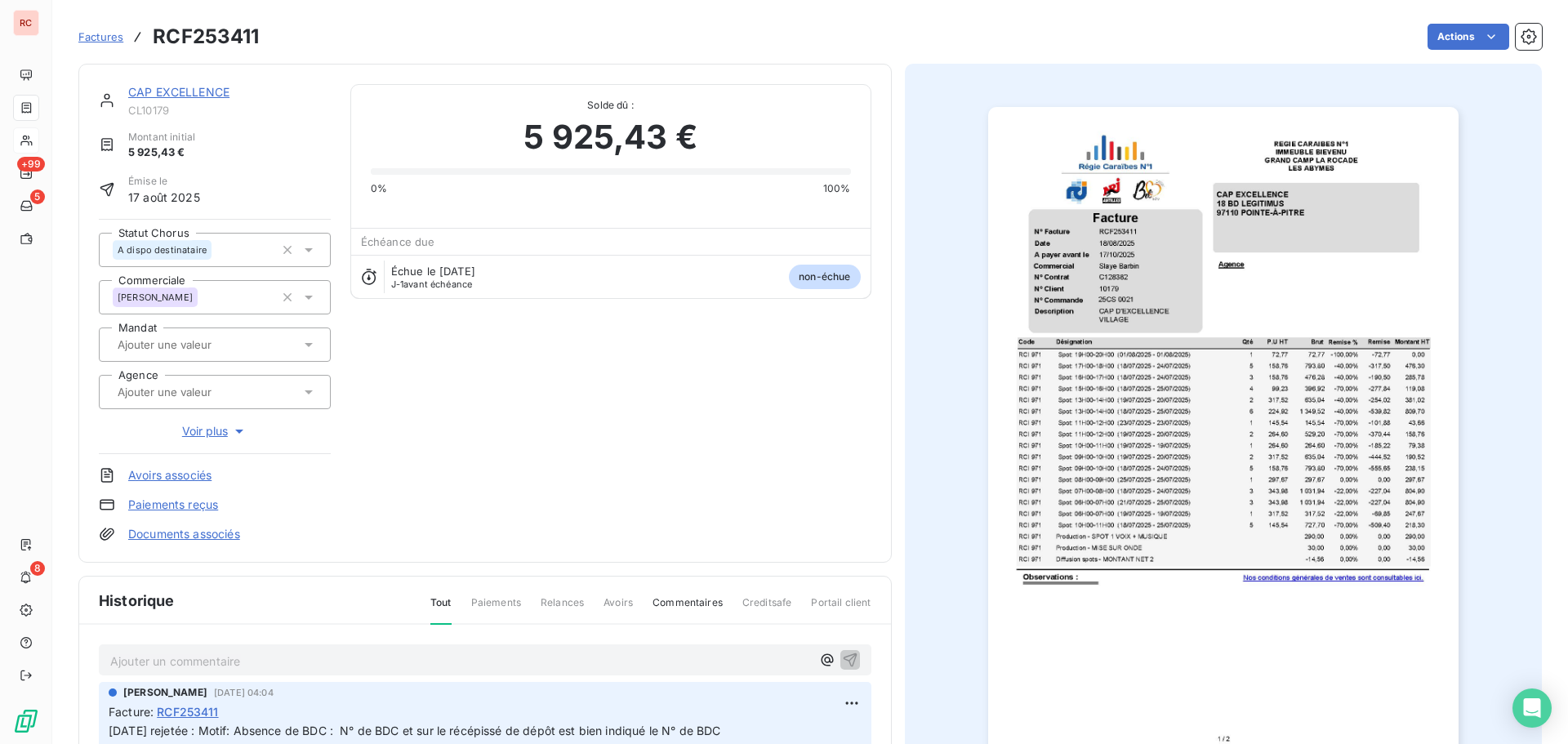
click at [173, 657] on p "Ajouter un commentaire ﻿" at bounding box center [460, 661] width 701 height 21
drag, startPoint x: 285, startPoint y: 663, endPoint x: 270, endPoint y: 663, distance: 15.0
click at [270, 663] on span "[DATE] Nelle dépose 253117-B" at bounding box center [193, 660] width 167 height 14
click at [852, 659] on button "button" at bounding box center [850, 659] width 20 height 20
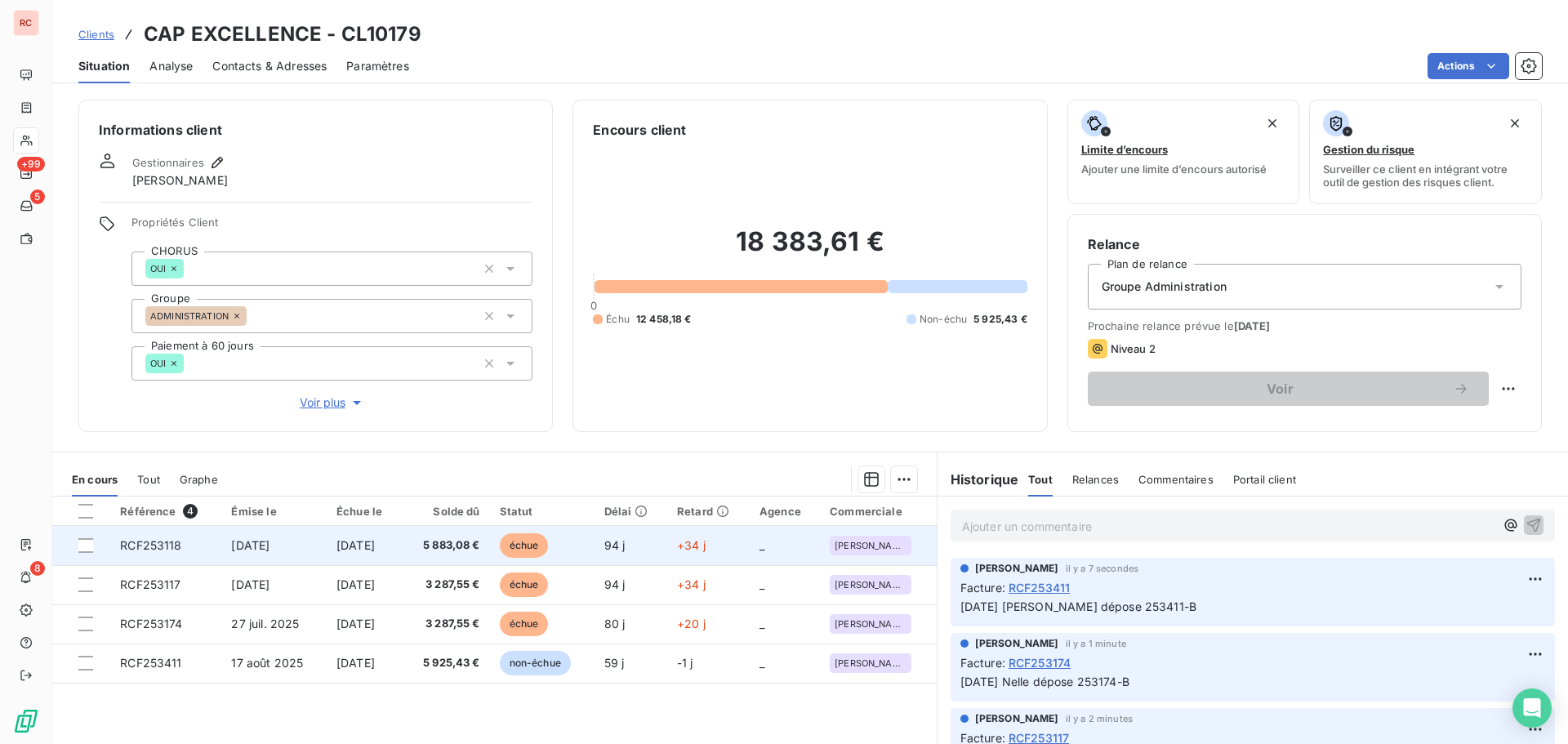
click at [238, 550] on span "[DATE]" at bounding box center [250, 545] width 38 height 14
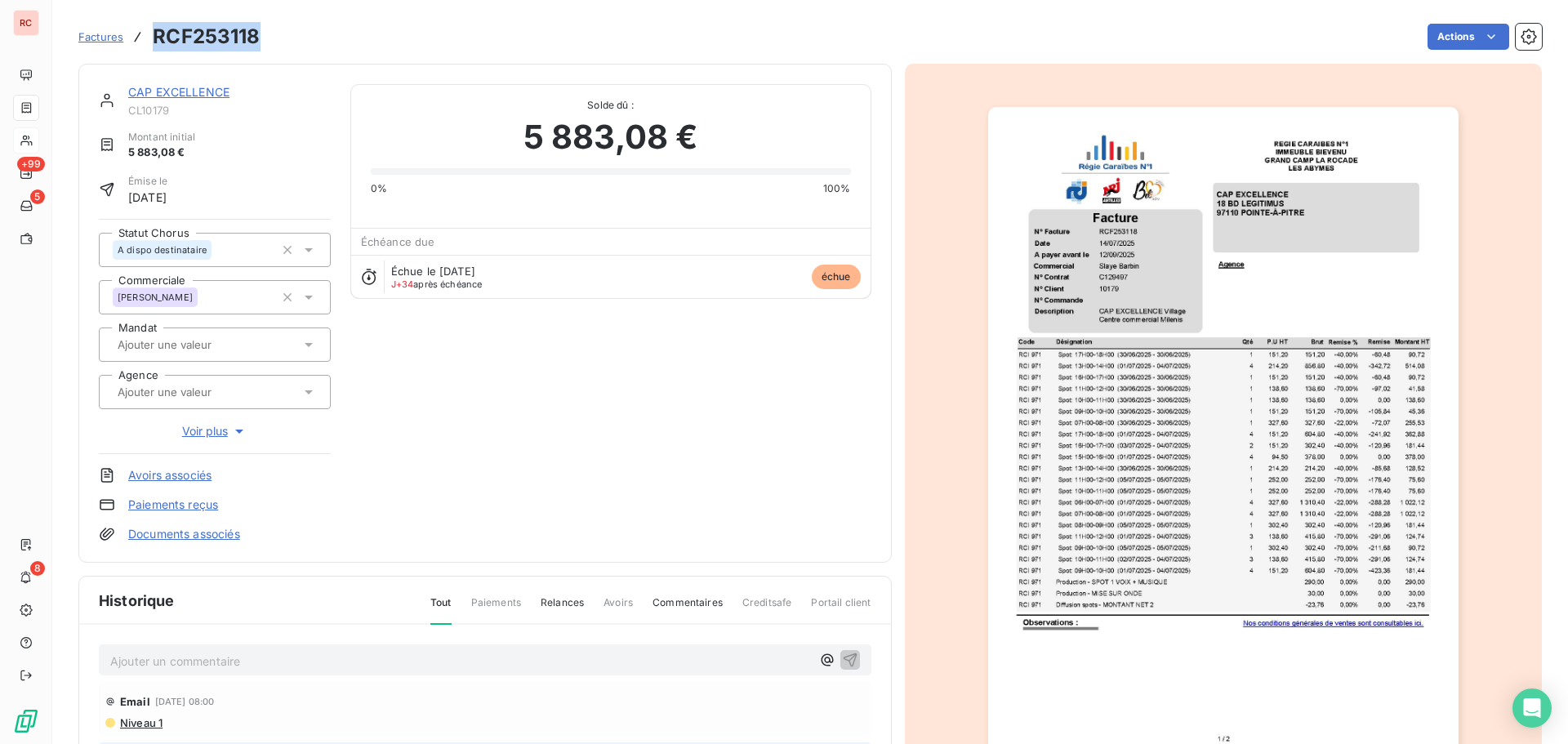
drag, startPoint x: 260, startPoint y: 45, endPoint x: 149, endPoint y: 38, distance: 111.2
click at [149, 38] on div "Factures RCF253118 Actions" at bounding box center [810, 37] width 1463 height 34
copy h3 "RCF253118"
click at [307, 254] on icon at bounding box center [309, 250] width 16 height 16
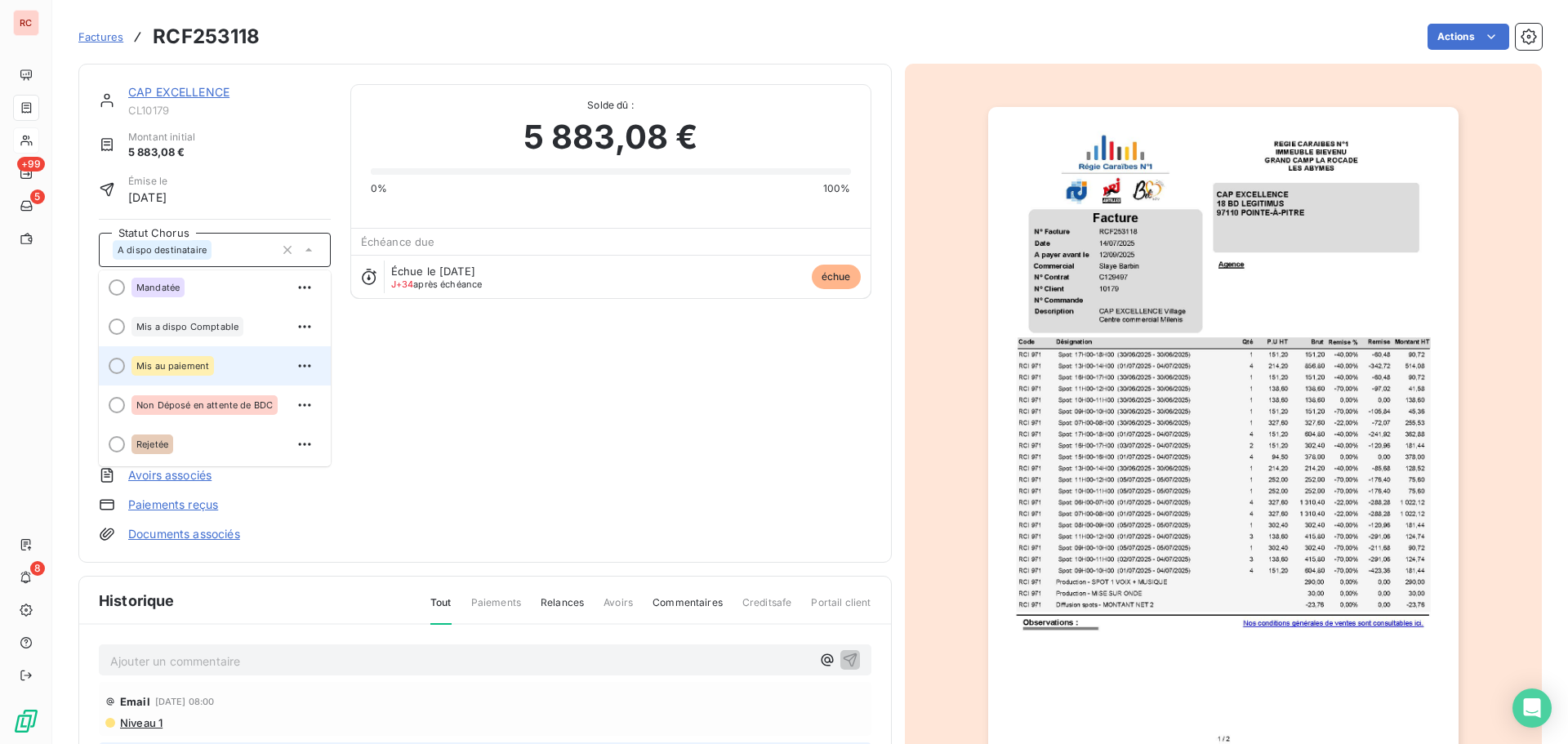
scroll to position [163, 0]
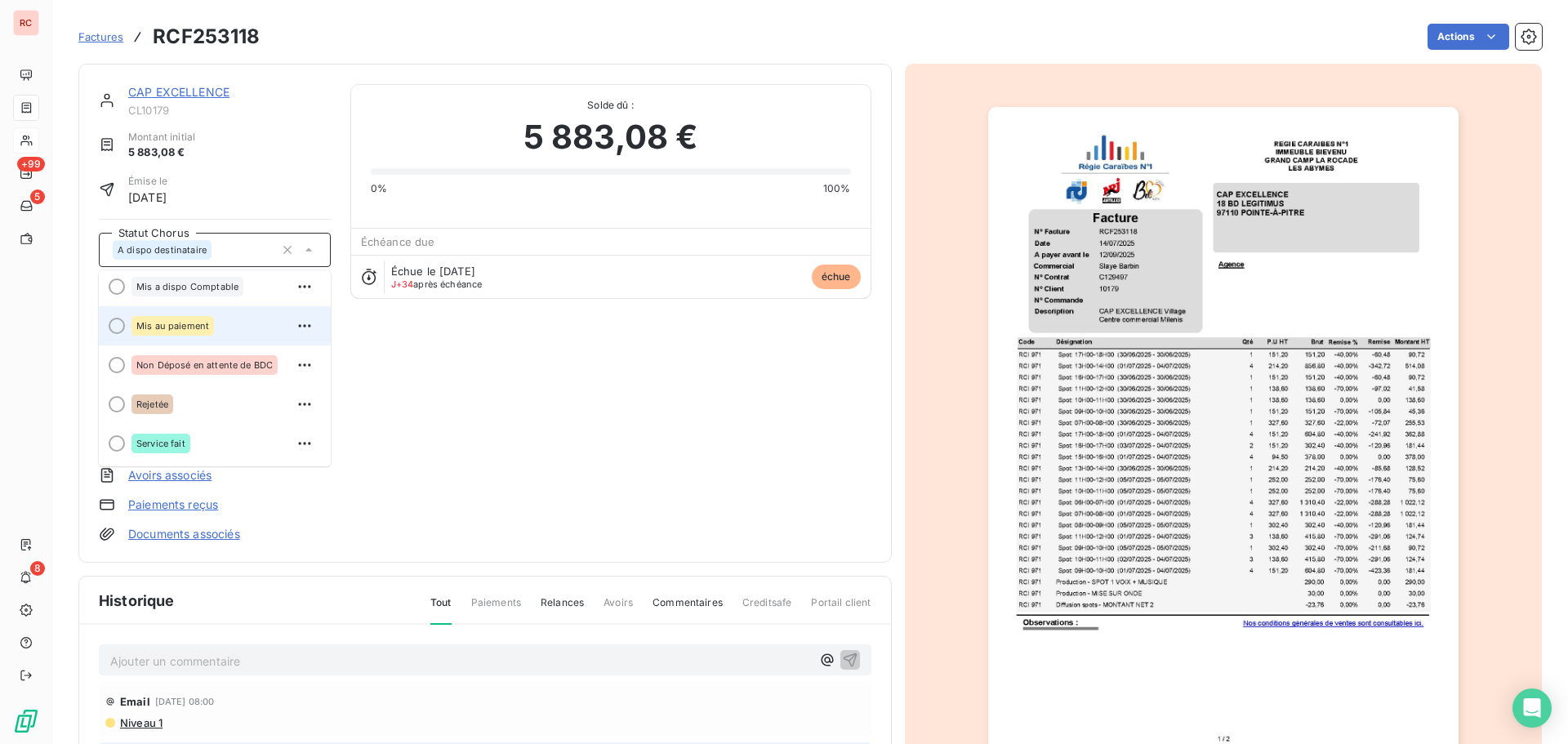
click at [183, 320] on div "Mis au paiement" at bounding box center [173, 326] width 82 height 20
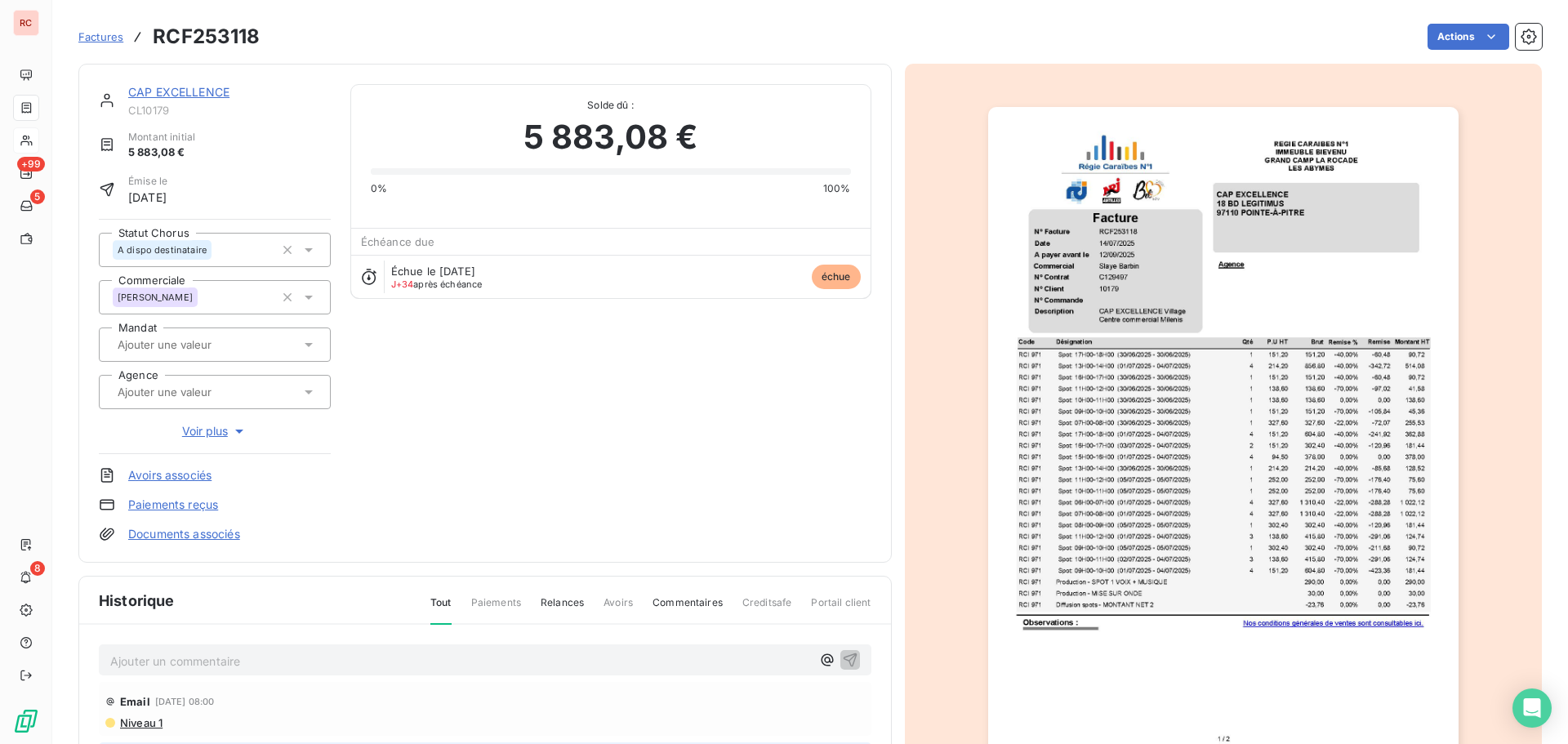
scroll to position [0, 0]
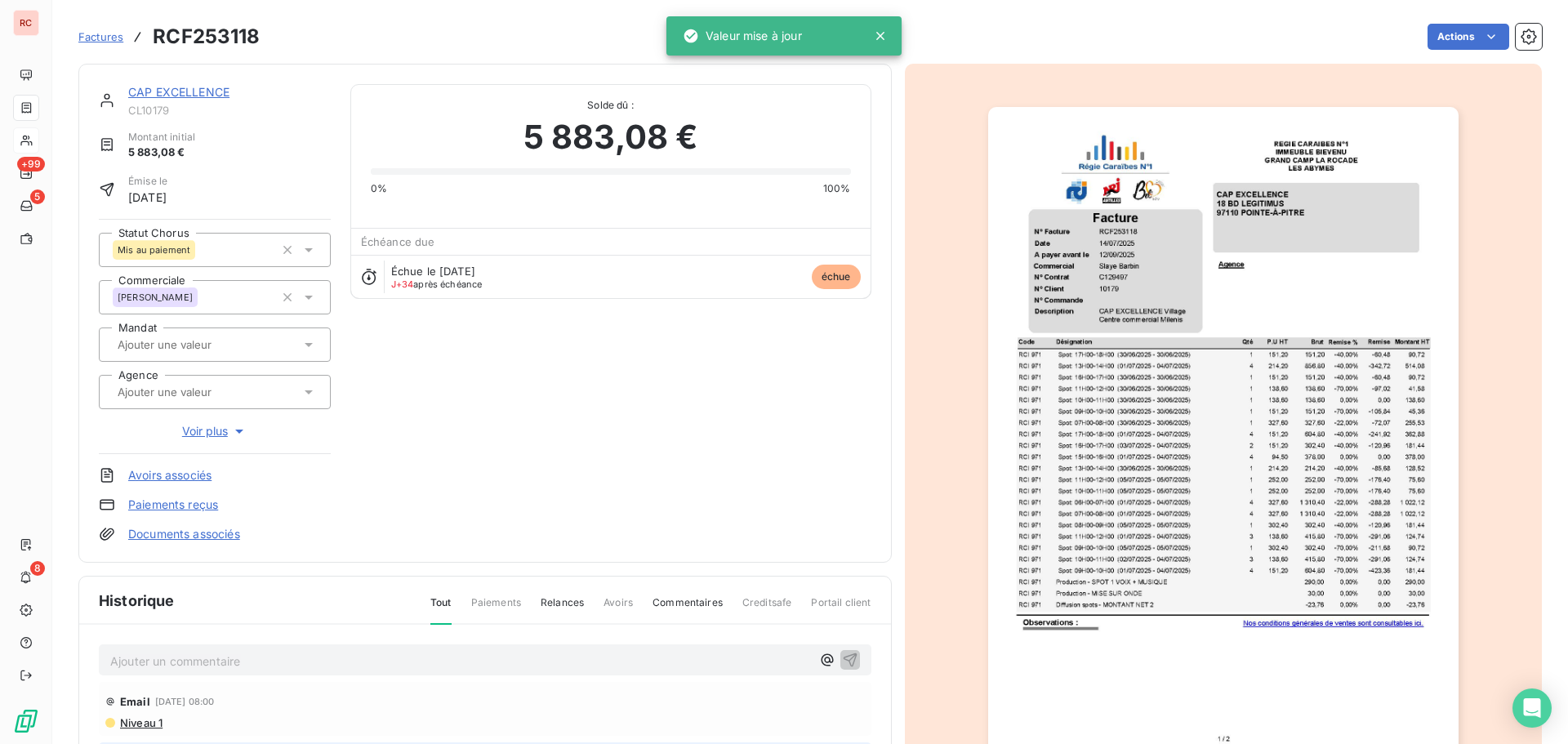
click at [135, 663] on p "Ajouter un commentaire ﻿" at bounding box center [460, 661] width 701 height 21
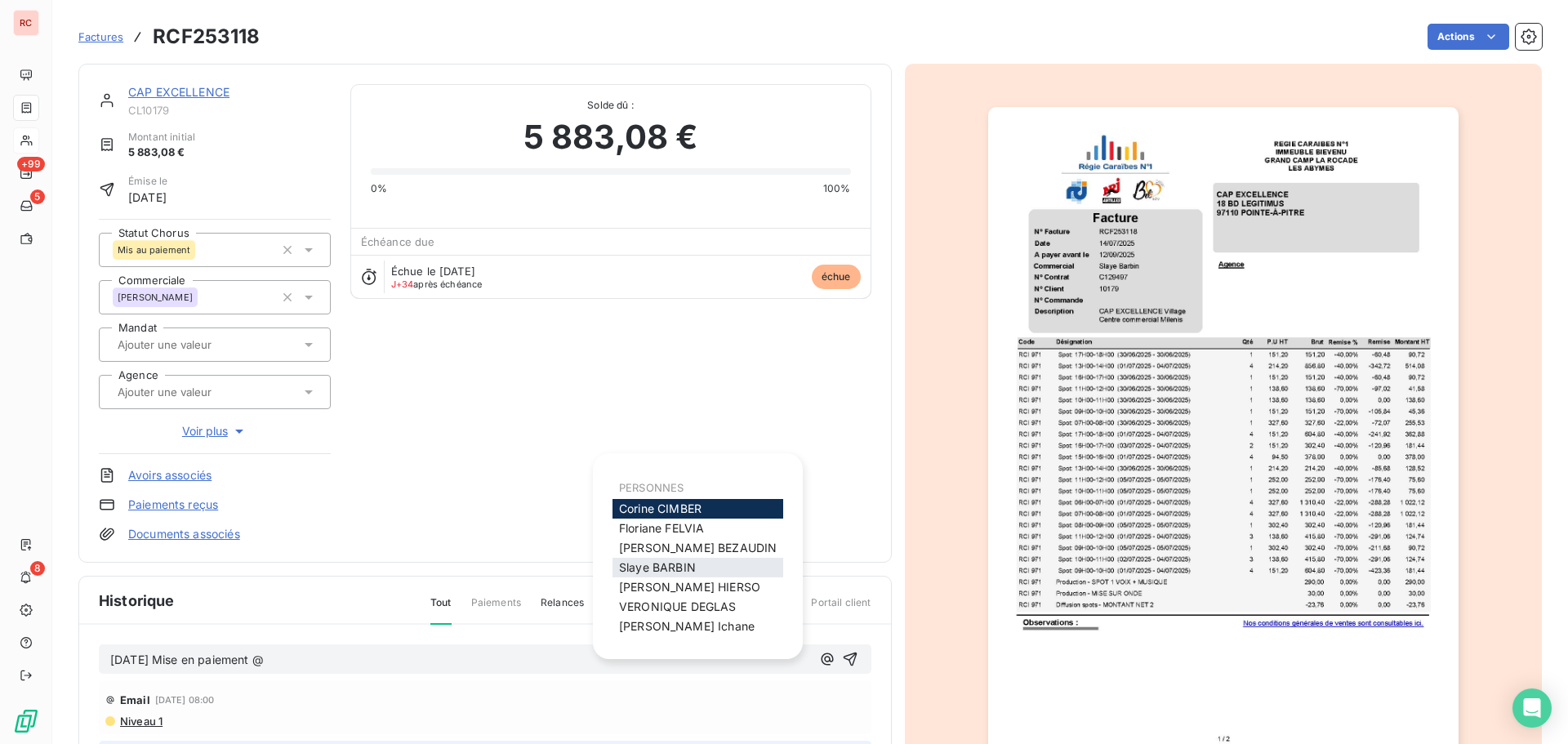
click at [664, 569] on span "[PERSON_NAME]" at bounding box center [658, 568] width 77 height 14
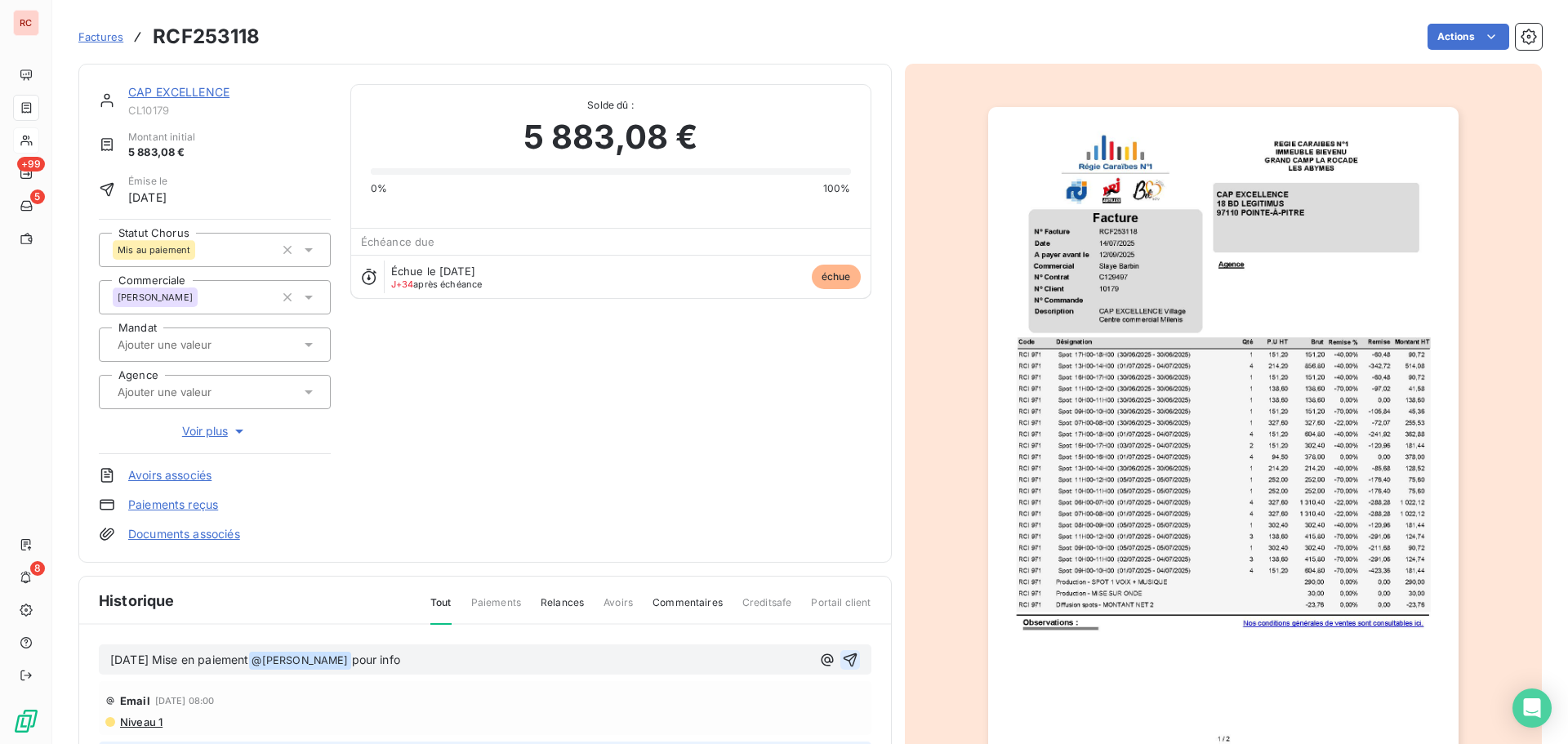
click at [842, 663] on icon "button" at bounding box center [850, 660] width 16 height 16
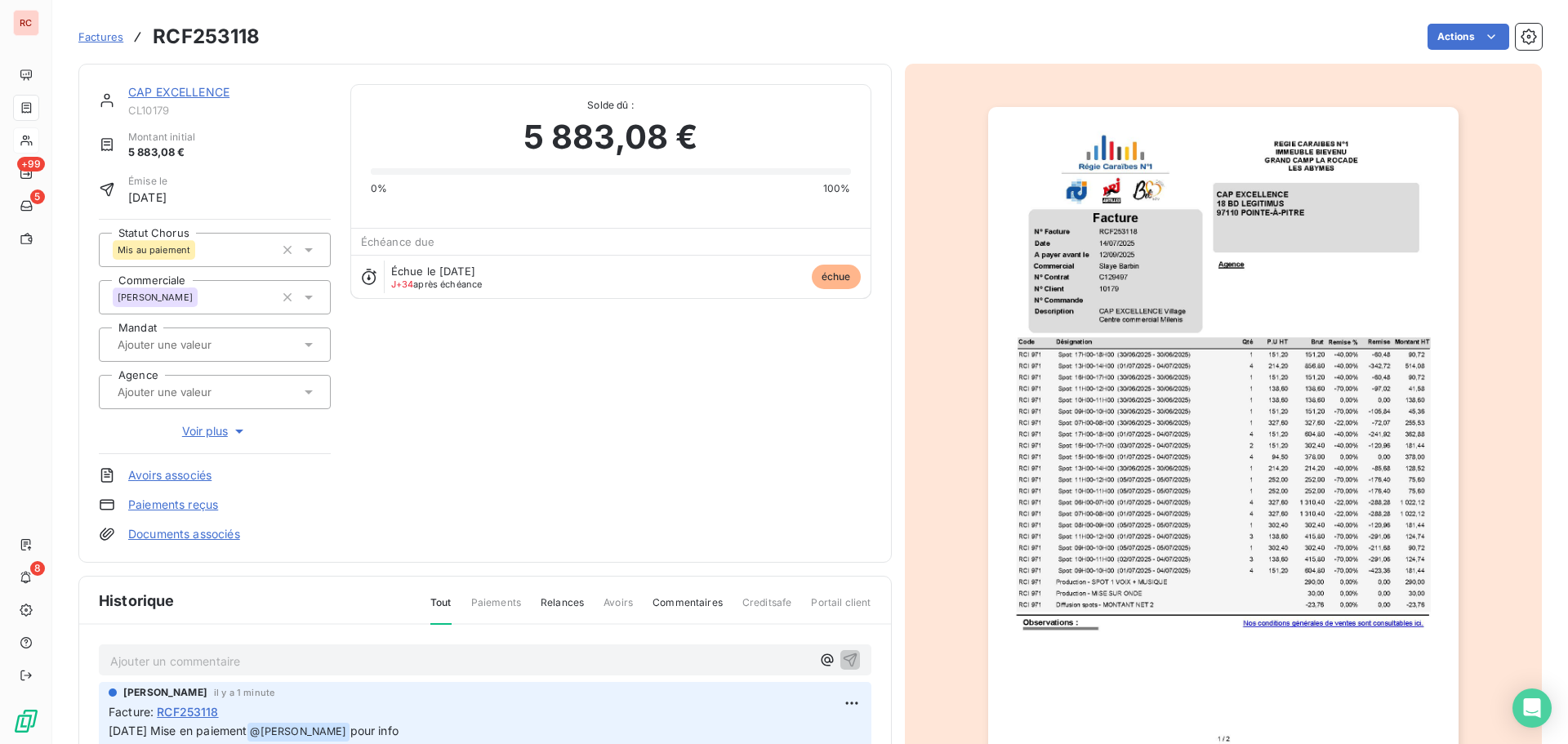
click at [150, 94] on link "CAP EXCELLENCE" at bounding box center [178, 92] width 101 height 14
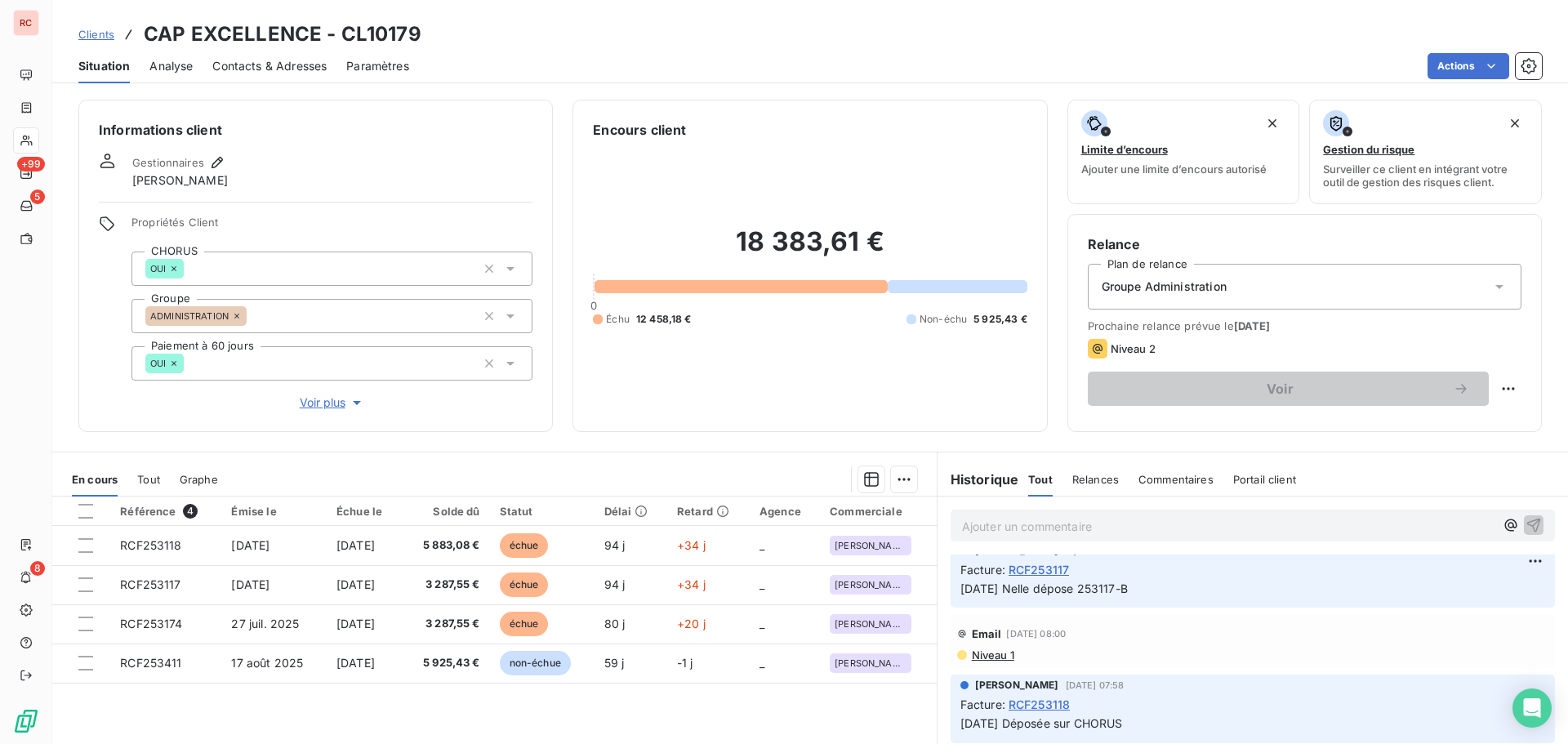
scroll to position [245, 0]
click at [107, 72] on span "Situation" at bounding box center [104, 66] width 51 height 16
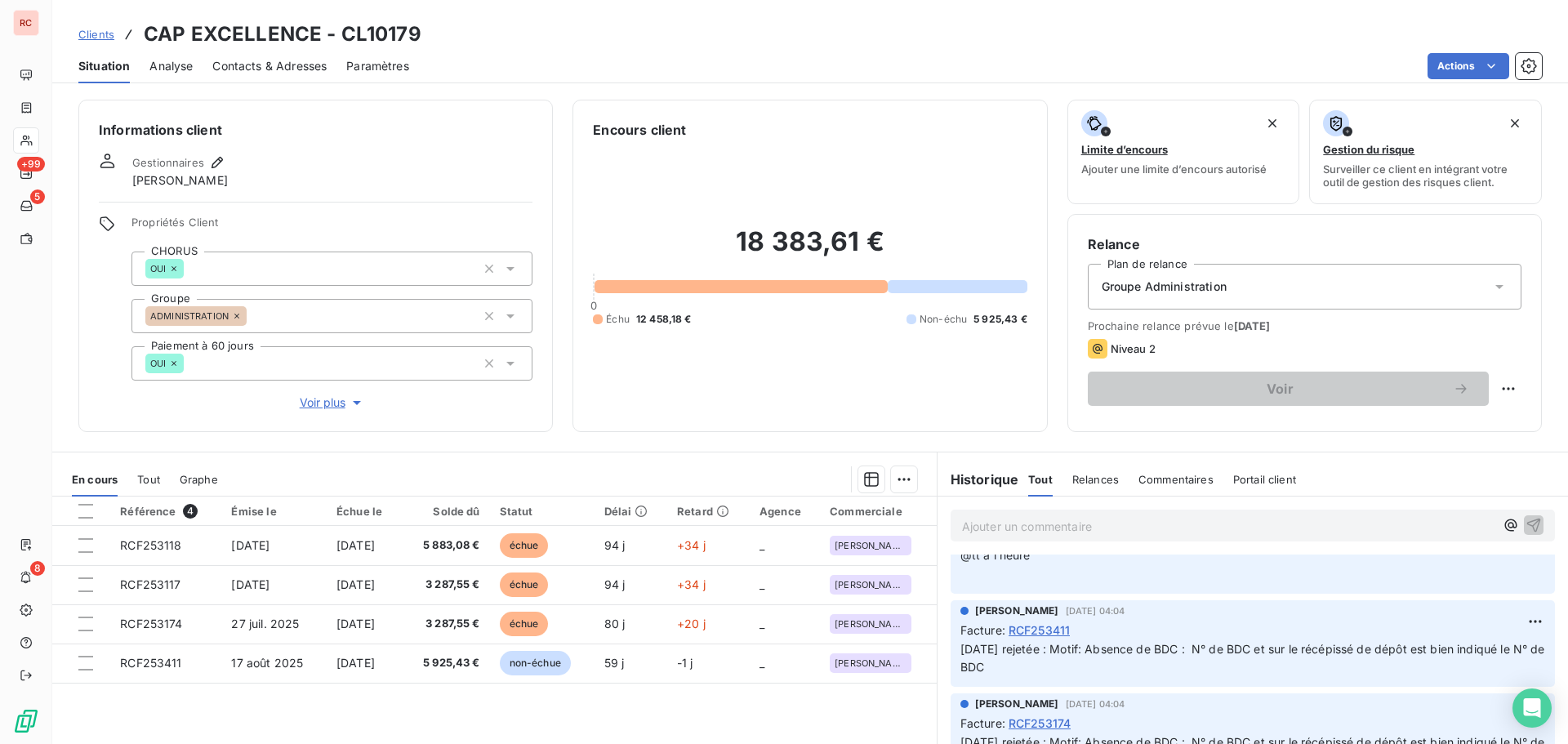
scroll to position [980, 0]
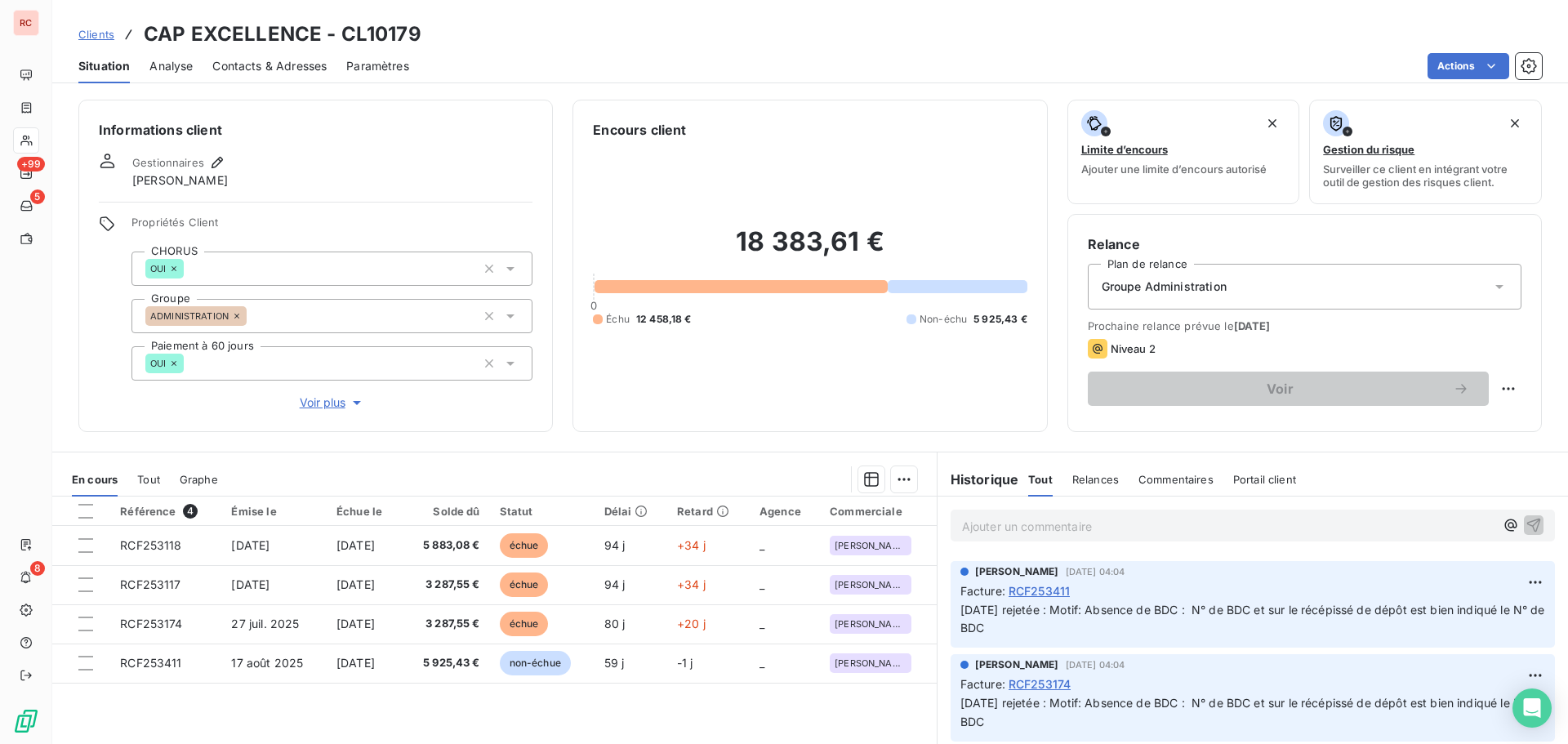
click at [293, 66] on span "Contacts & Adresses" at bounding box center [269, 66] width 115 height 16
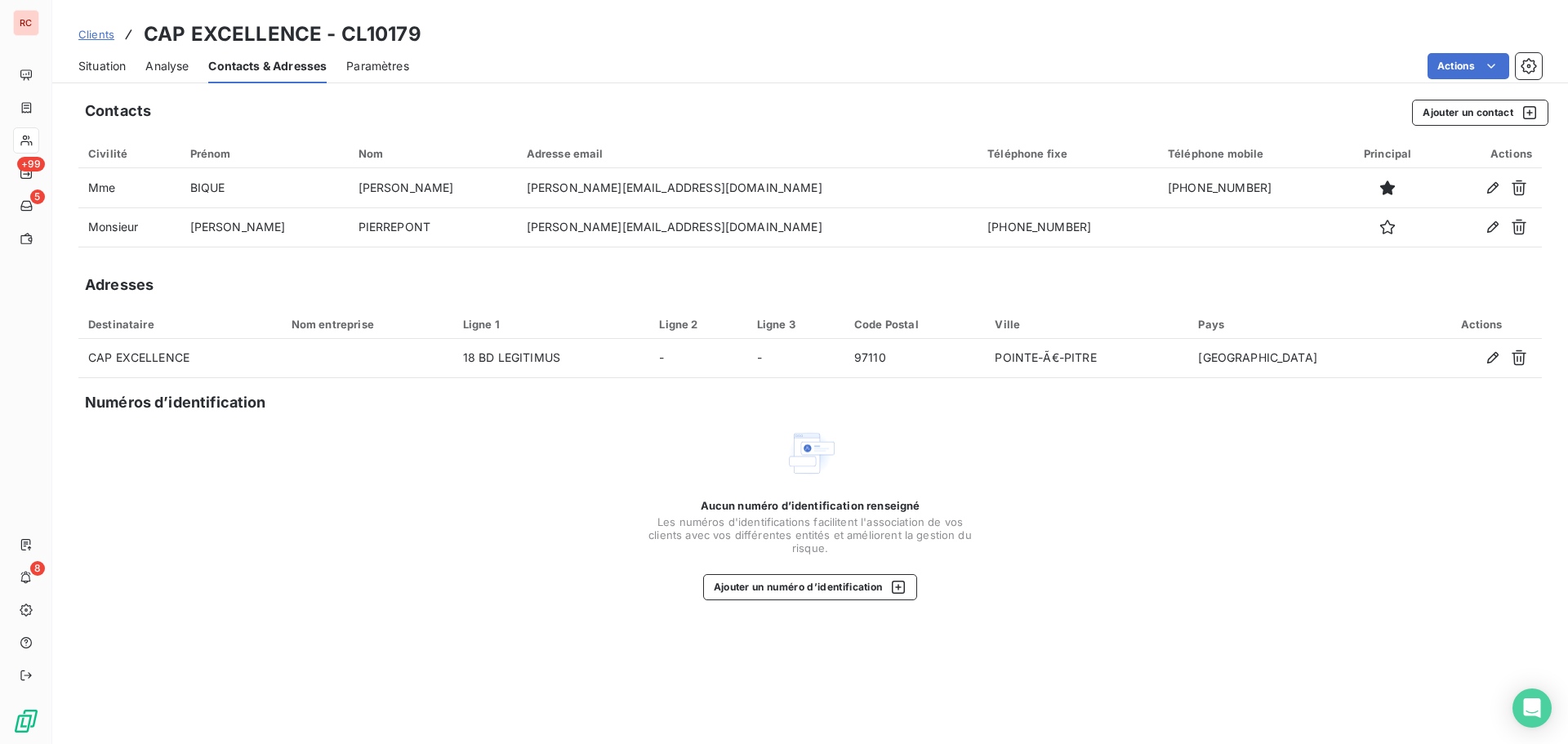
click at [100, 37] on span "Clients" at bounding box center [97, 34] width 36 height 13
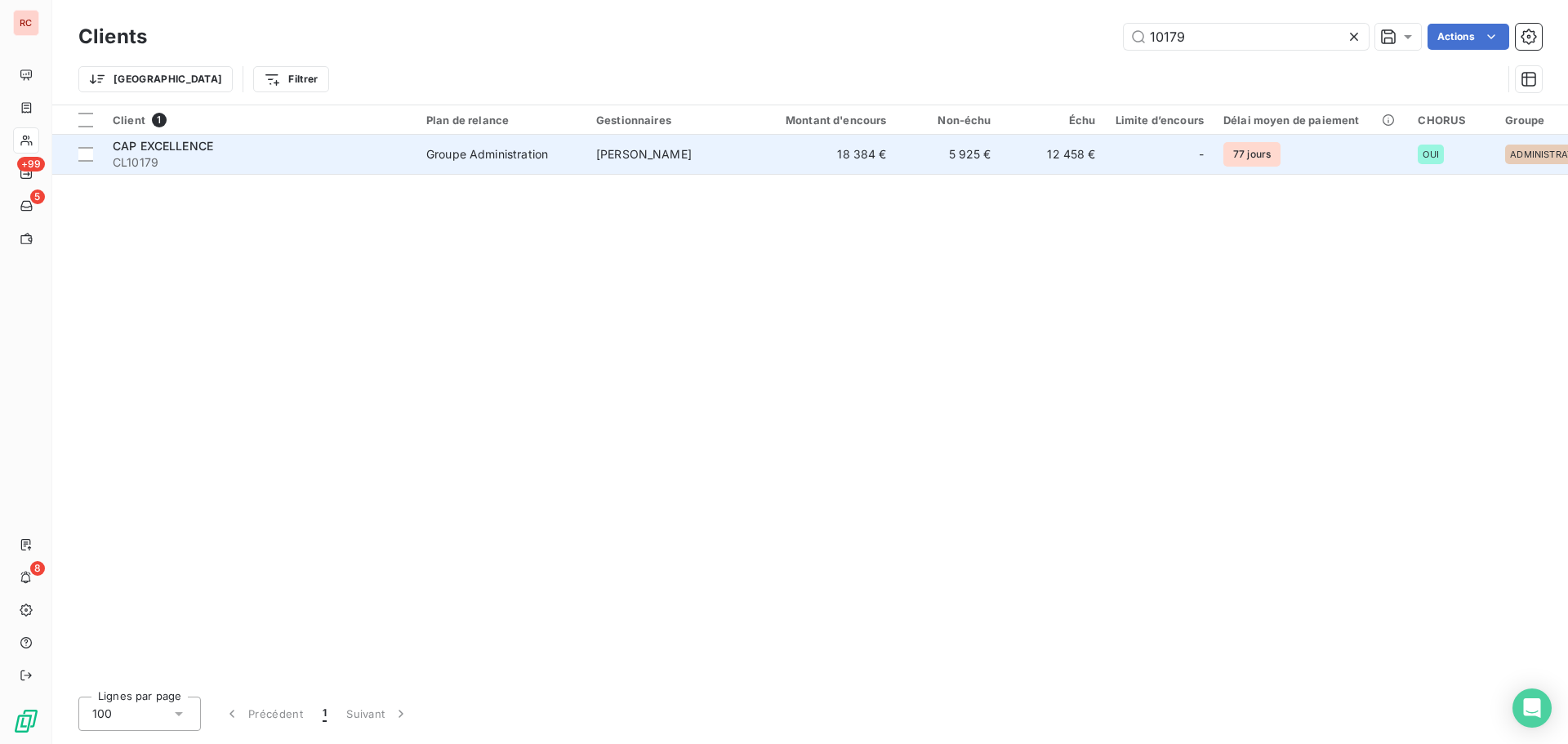
click at [149, 145] on span "CAP EXCELLENCE" at bounding box center [163, 146] width 100 height 14
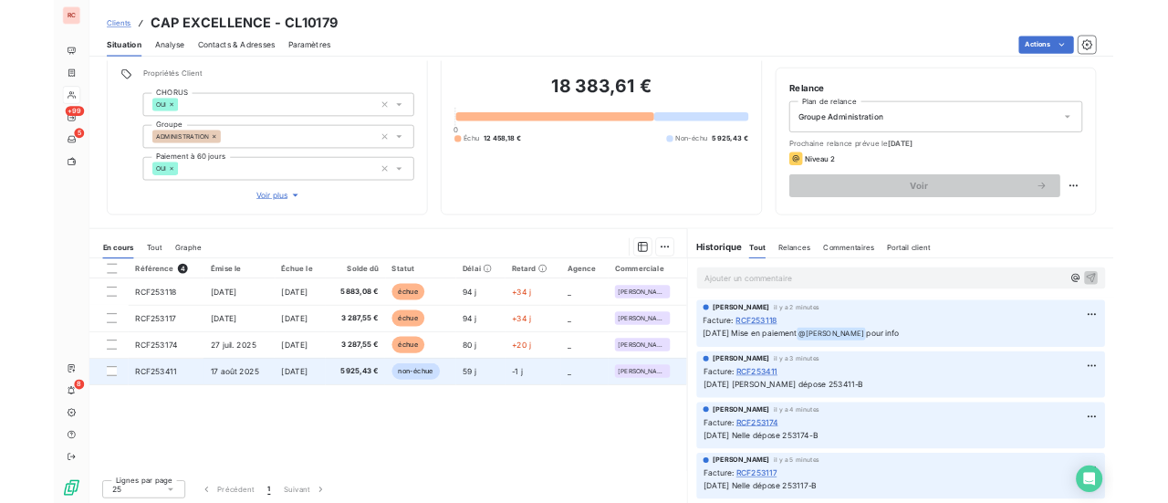
scroll to position [130, 0]
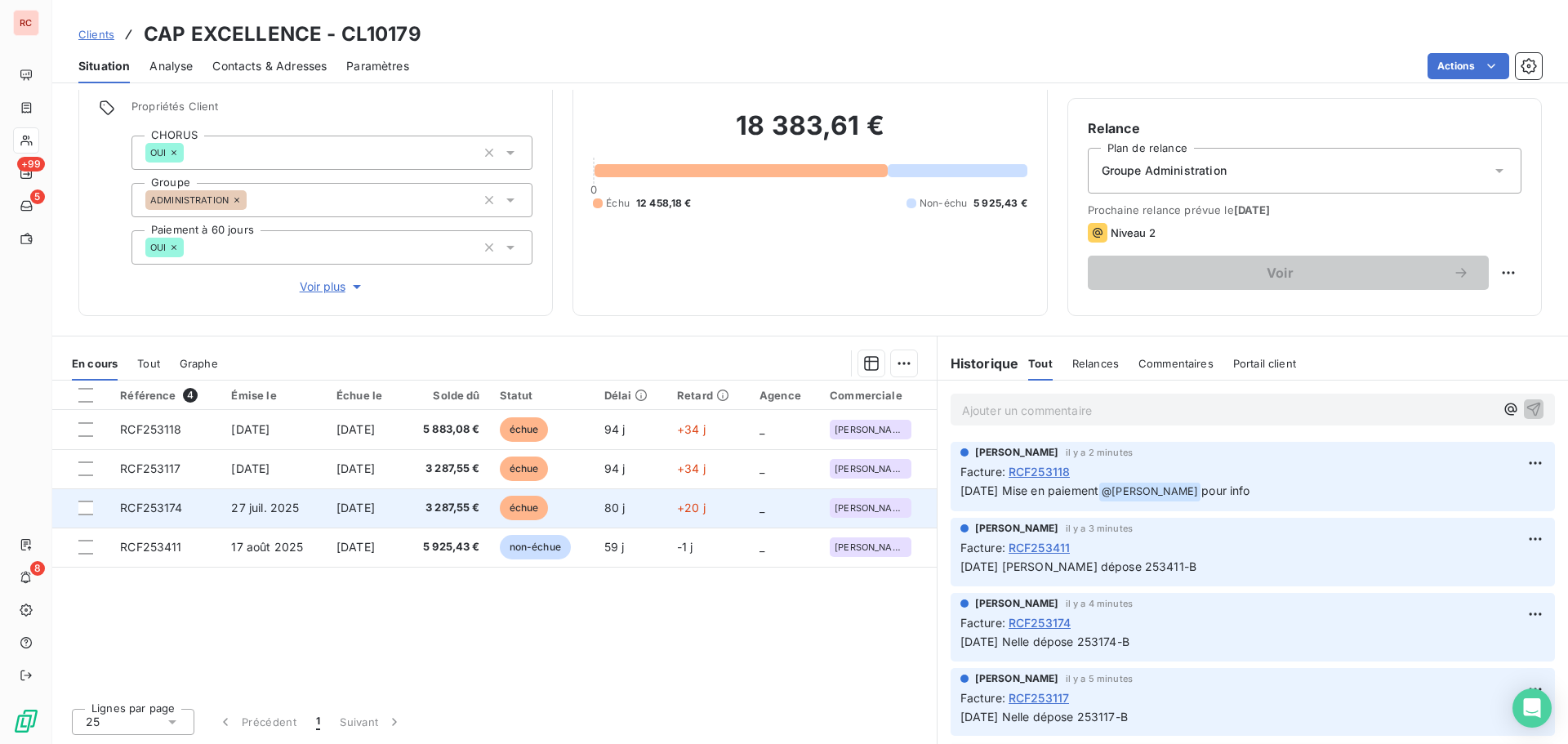
click at [187, 510] on td "RCF253174" at bounding box center [166, 509] width 111 height 39
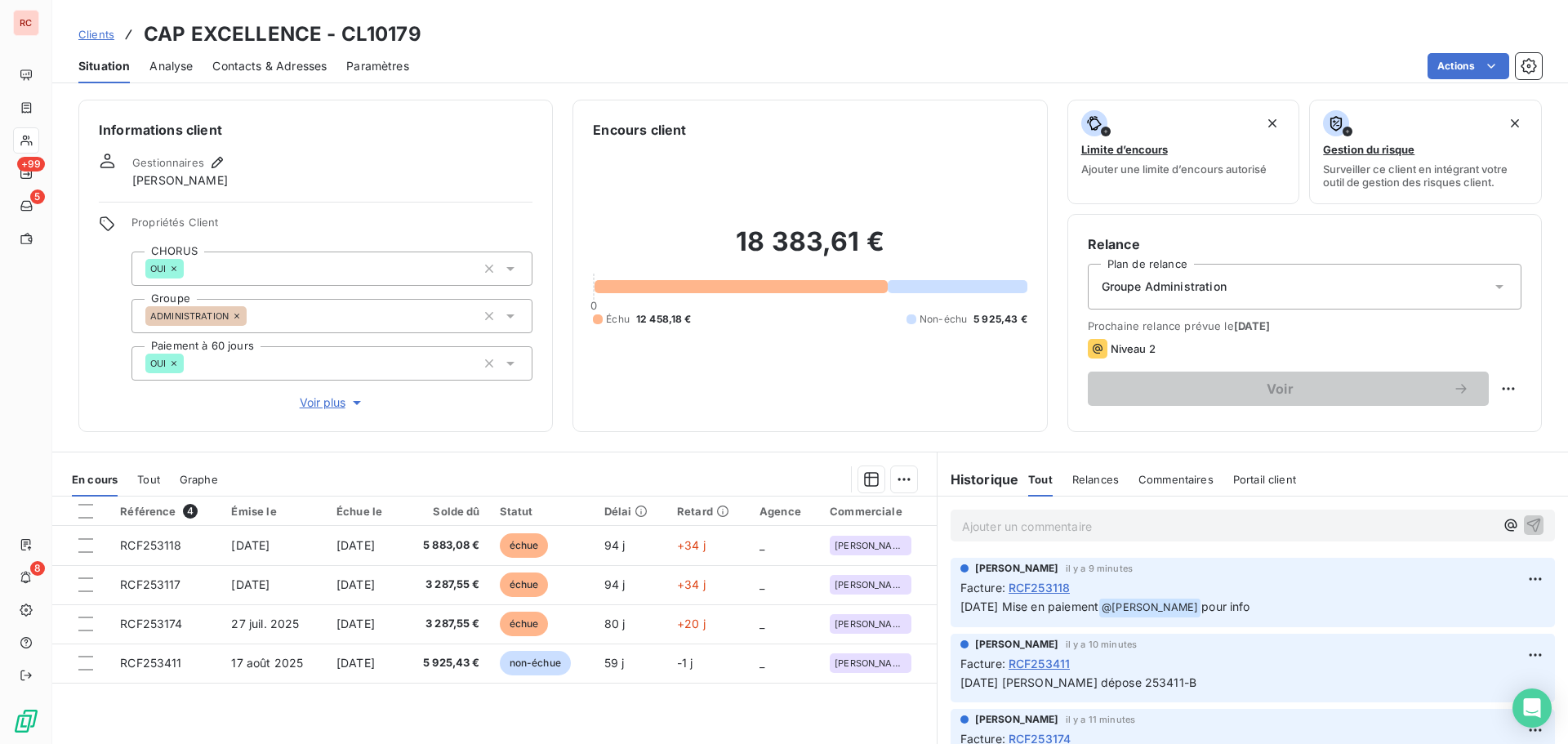
click at [301, 60] on span "Contacts & Adresses" at bounding box center [269, 66] width 115 height 16
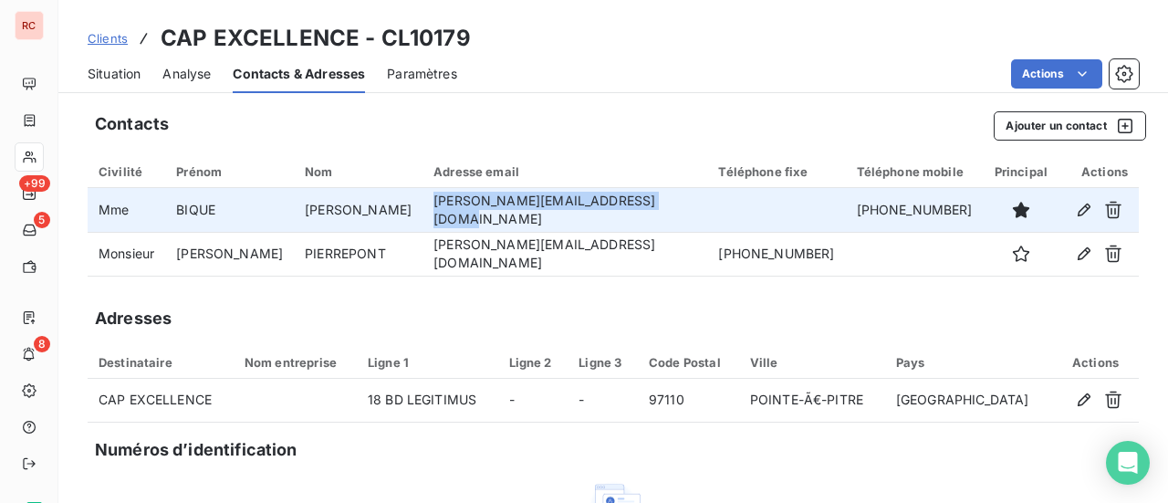
drag, startPoint x: 598, startPoint y: 214, endPoint x: 363, endPoint y: 213, distance: 234.5
click at [422, 213] on td "[PERSON_NAME][EMAIL_ADDRESS][DOMAIN_NAME]" at bounding box center [564, 210] width 285 height 44
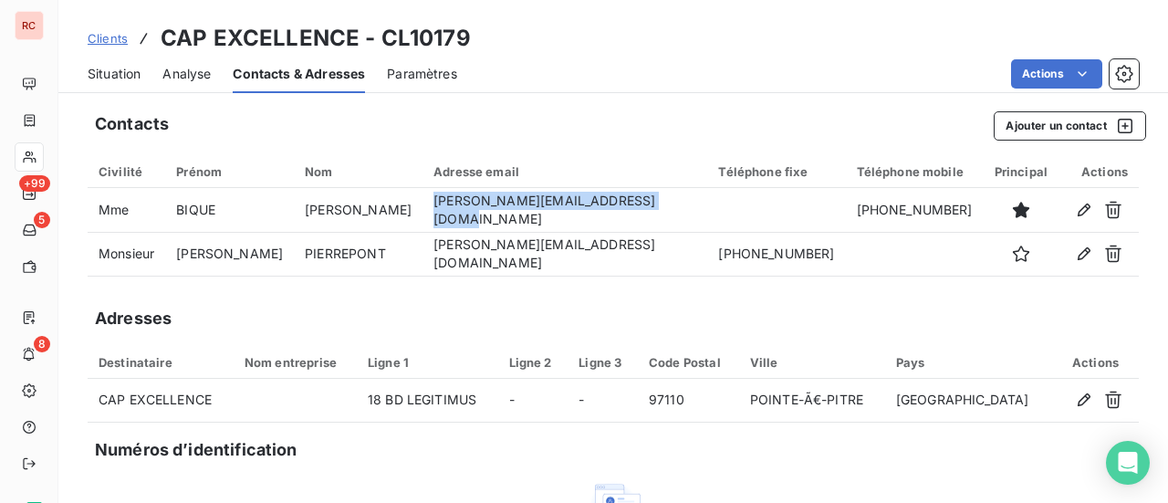
copy td "[PERSON_NAME][EMAIL_ADDRESS][DOMAIN_NAME]"
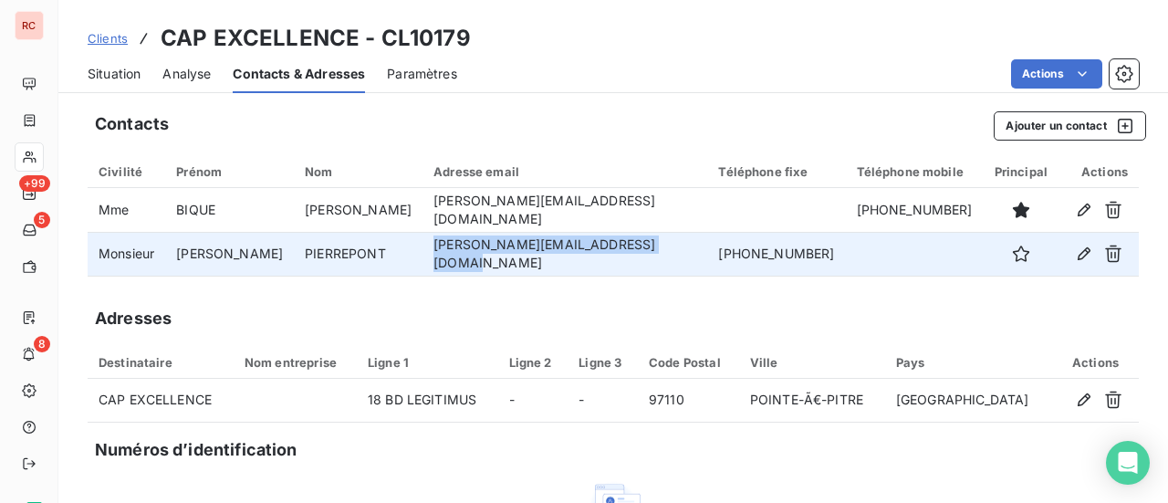
drag, startPoint x: 605, startPoint y: 260, endPoint x: 372, endPoint y: 264, distance: 232.7
click at [422, 264] on td "[PERSON_NAME][EMAIL_ADDRESS][DOMAIN_NAME]" at bounding box center [564, 254] width 285 height 44
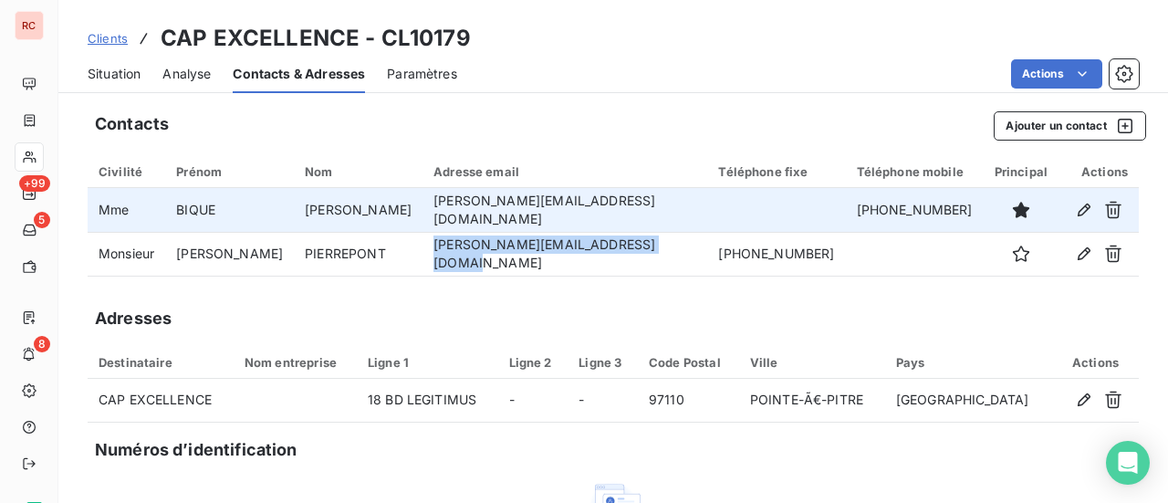
copy td "[PERSON_NAME][EMAIL_ADDRESS][DOMAIN_NAME]"
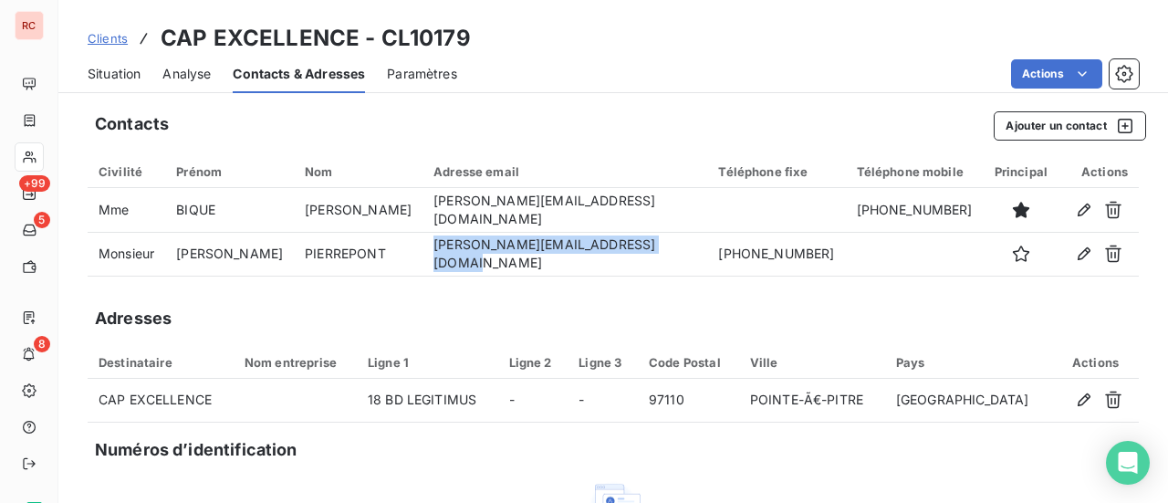
click at [119, 42] on span "Clients" at bounding box center [108, 38] width 40 height 15
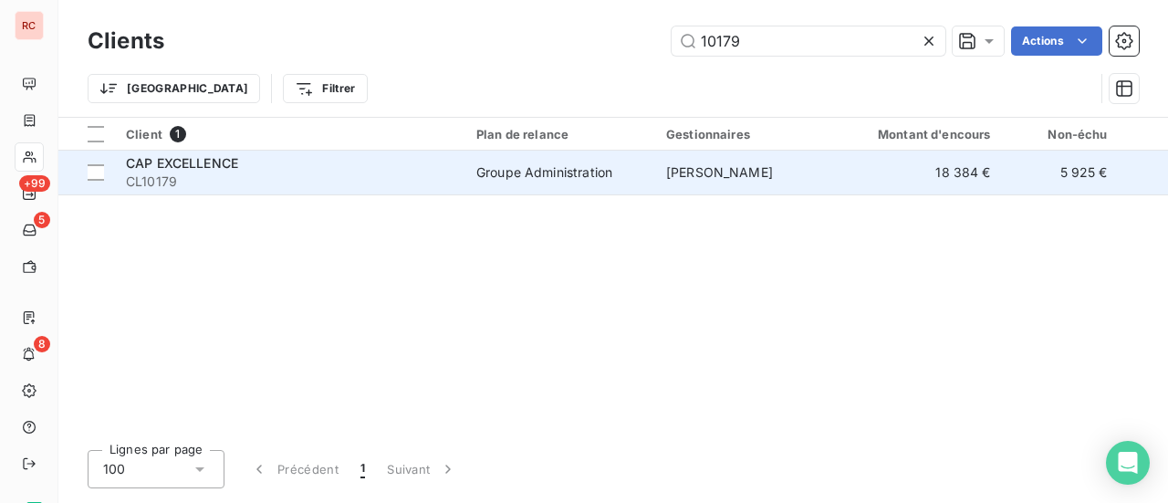
click at [349, 168] on div "CAP EXCELLENCE" at bounding box center [290, 163] width 328 height 18
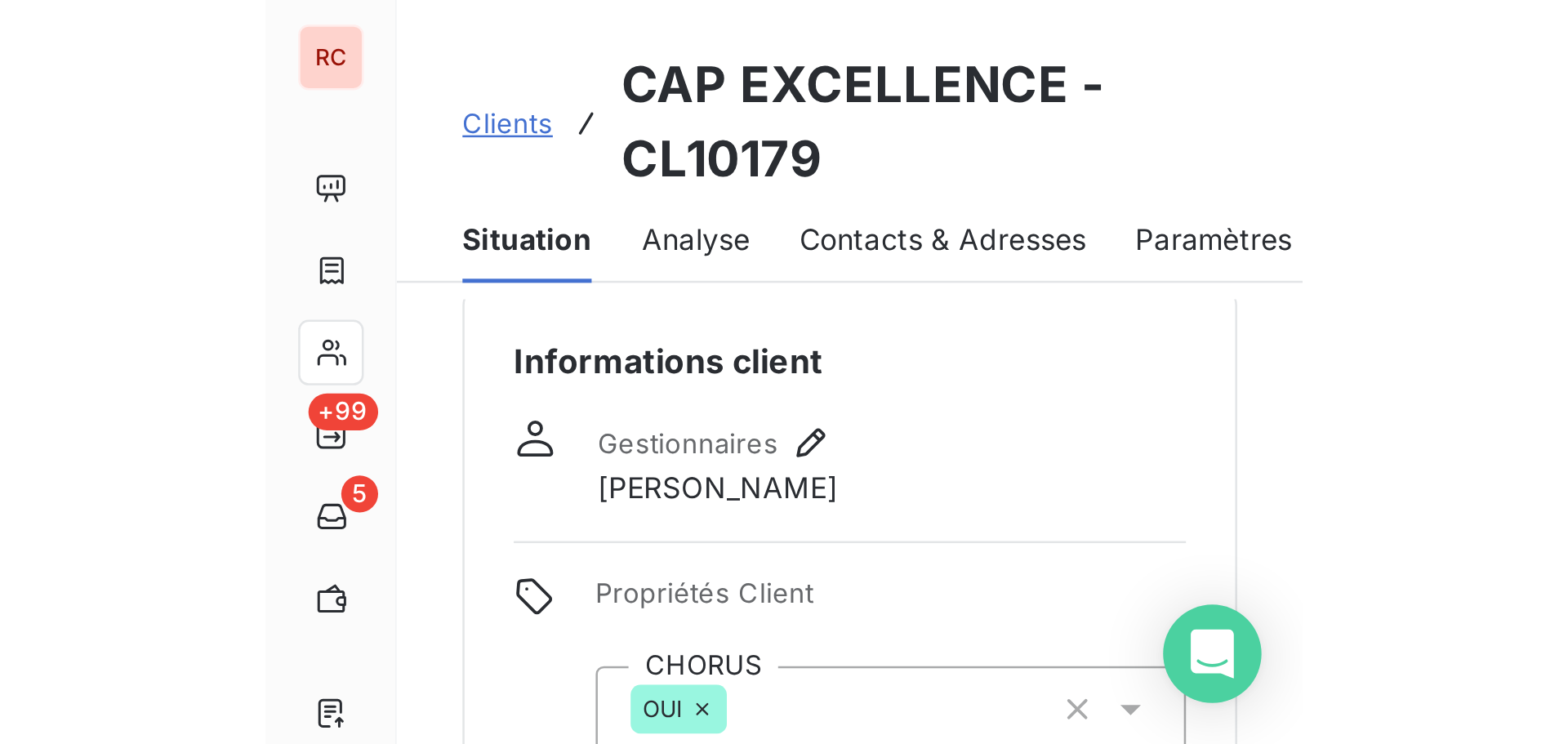
scroll to position [15, 0]
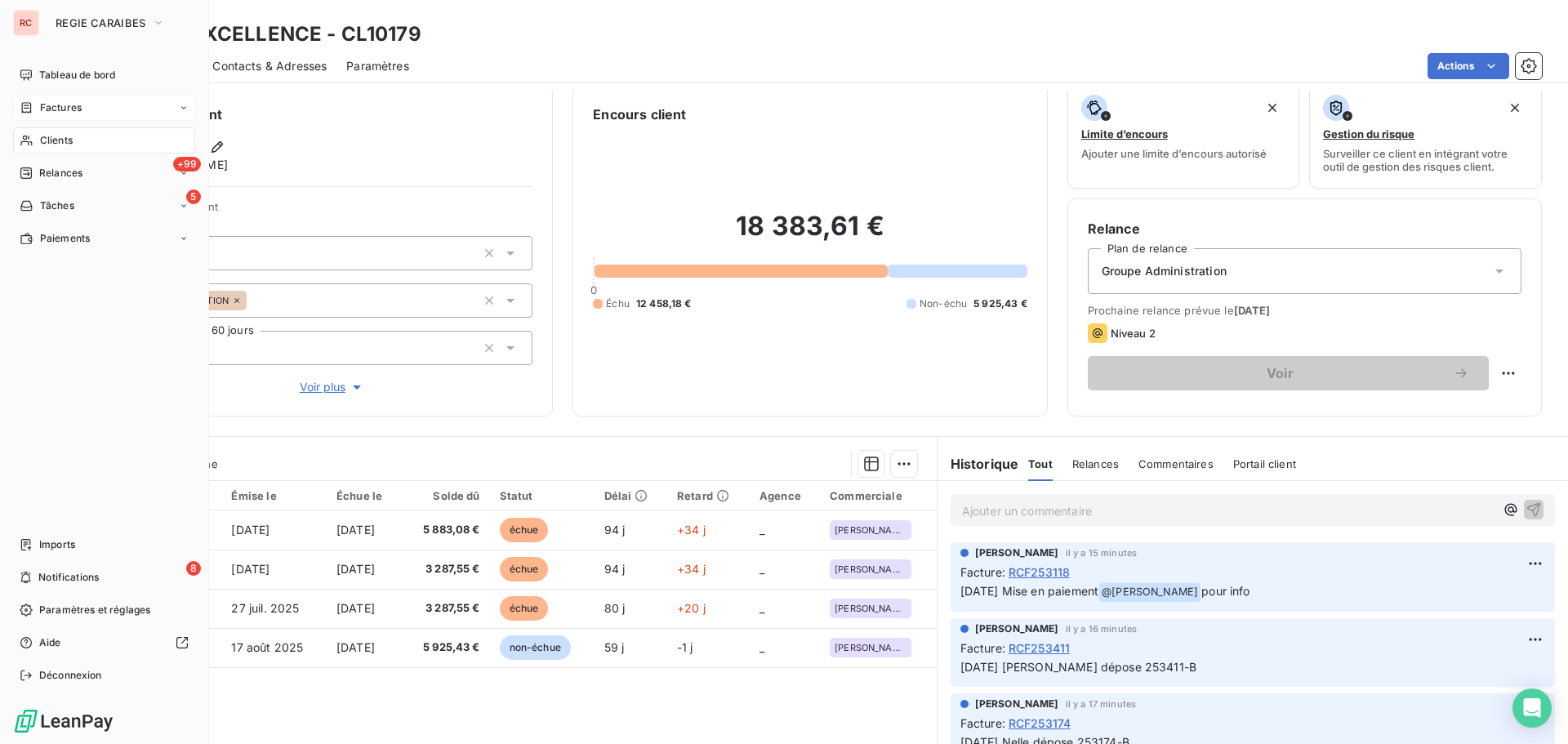
click at [81, 98] on div "Factures" at bounding box center [104, 107] width 182 height 26
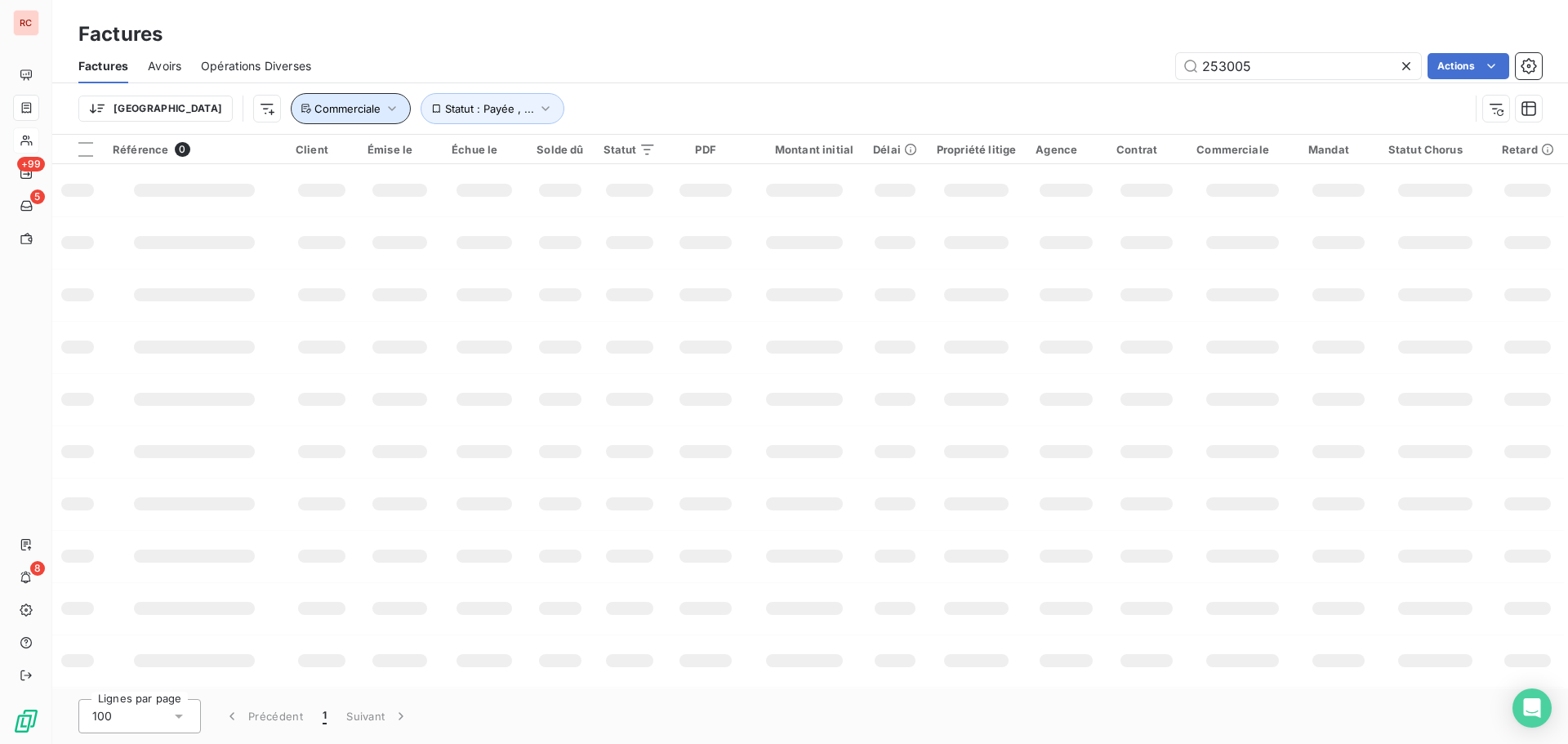
click at [388, 110] on icon "button" at bounding box center [392, 108] width 8 height 4
click at [462, 144] on div at bounding box center [545, 151] width 235 height 34
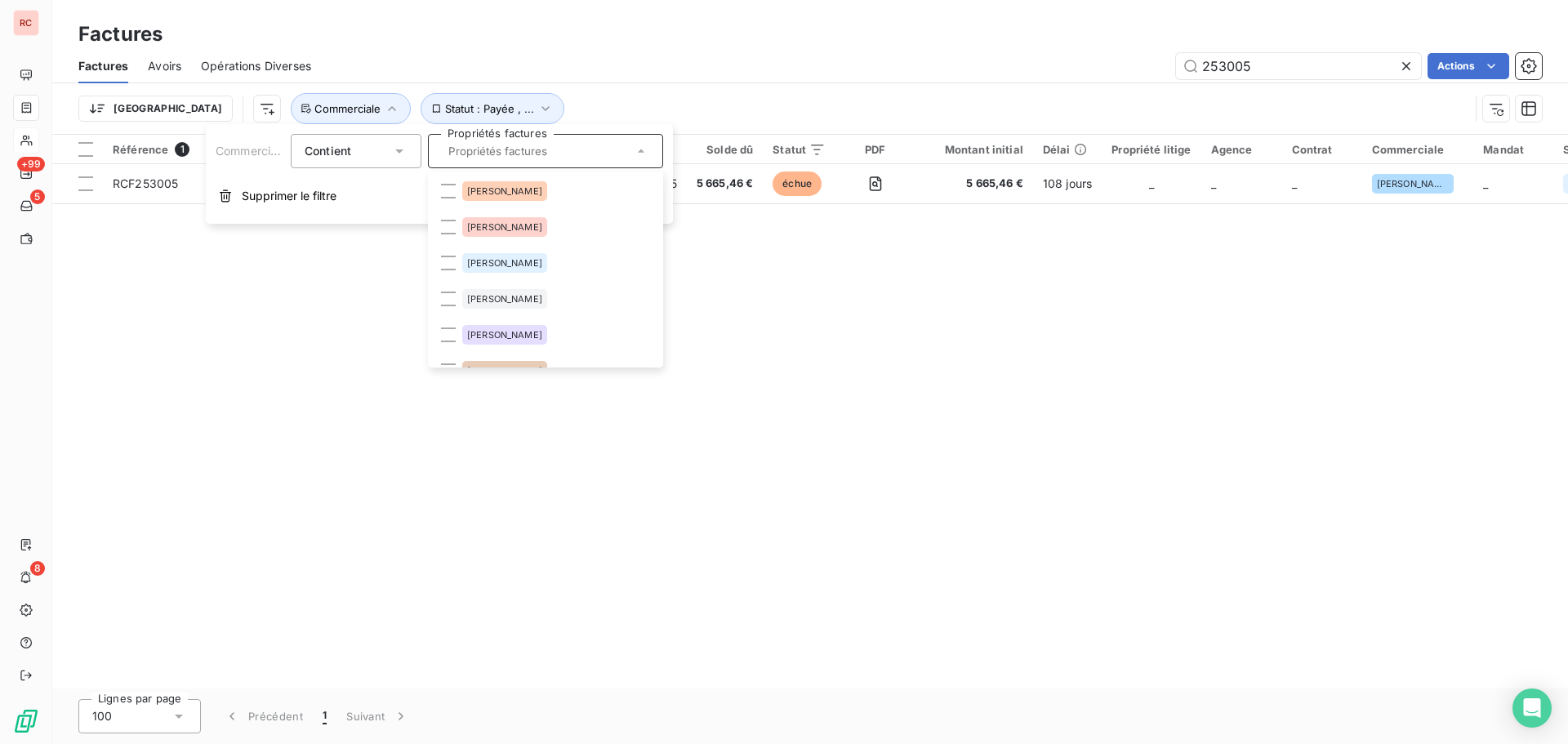
scroll to position [163, 0]
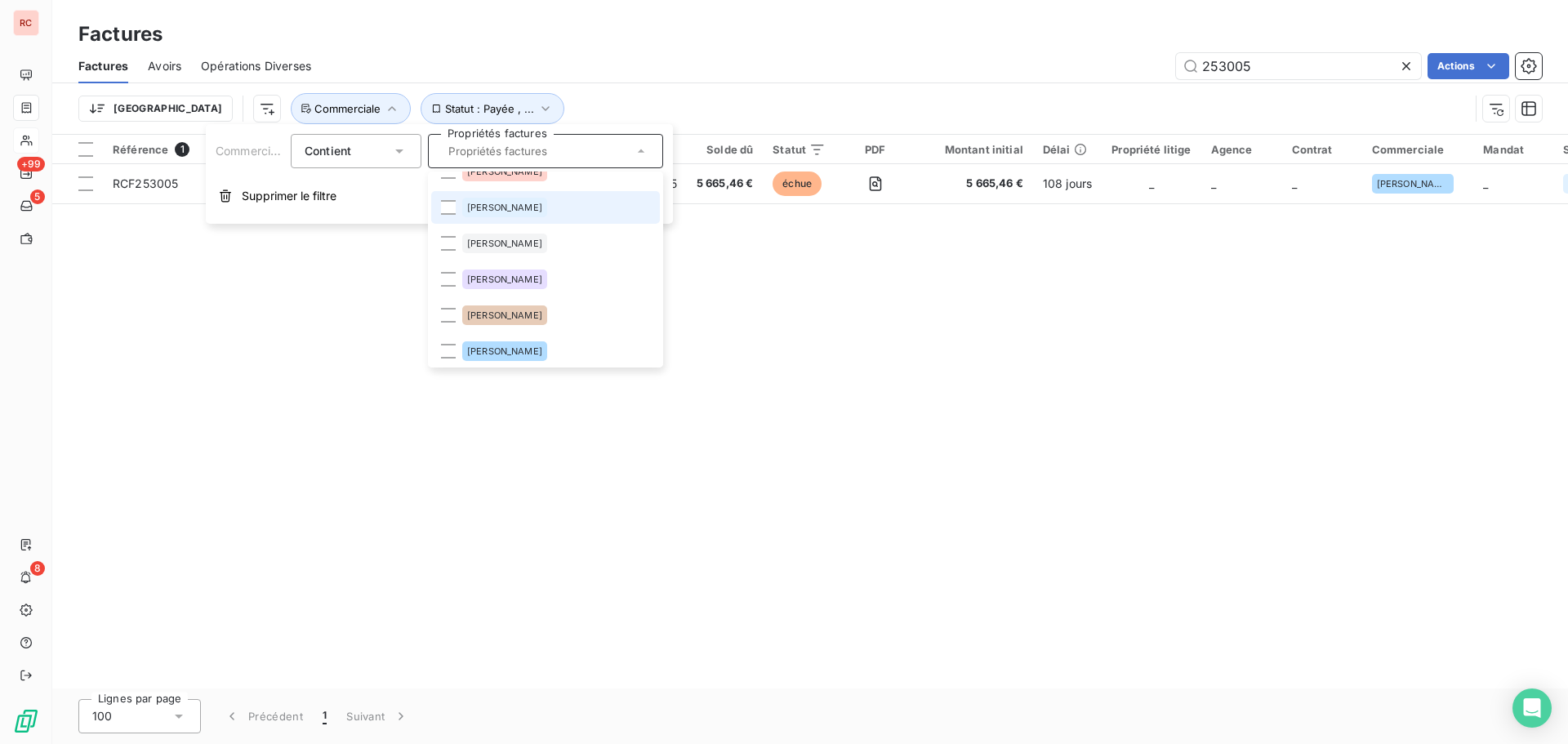
click at [485, 206] on span "[PERSON_NAME]" at bounding box center [505, 207] width 75 height 10
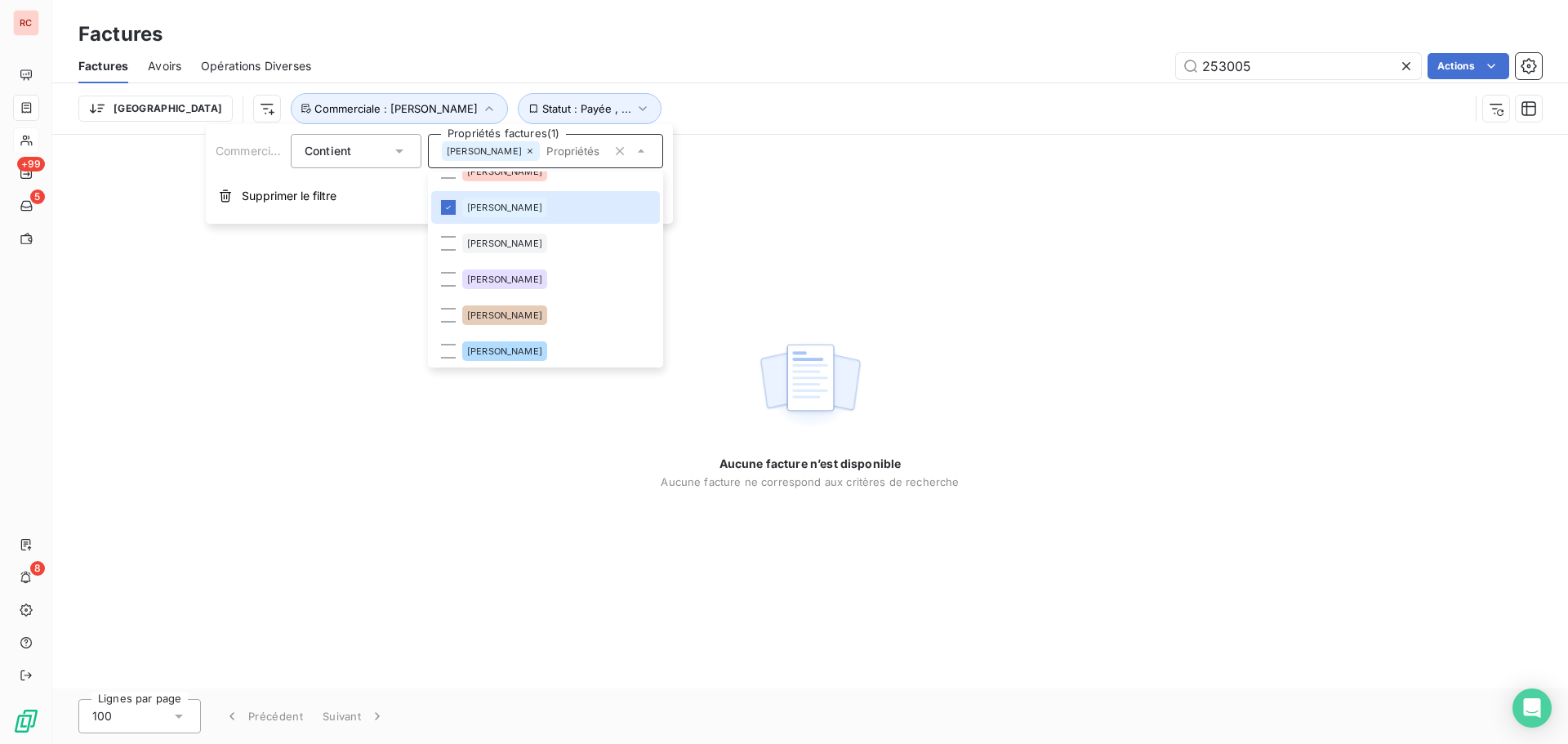
click at [1407, 76] on div at bounding box center [1410, 65] width 23 height 26
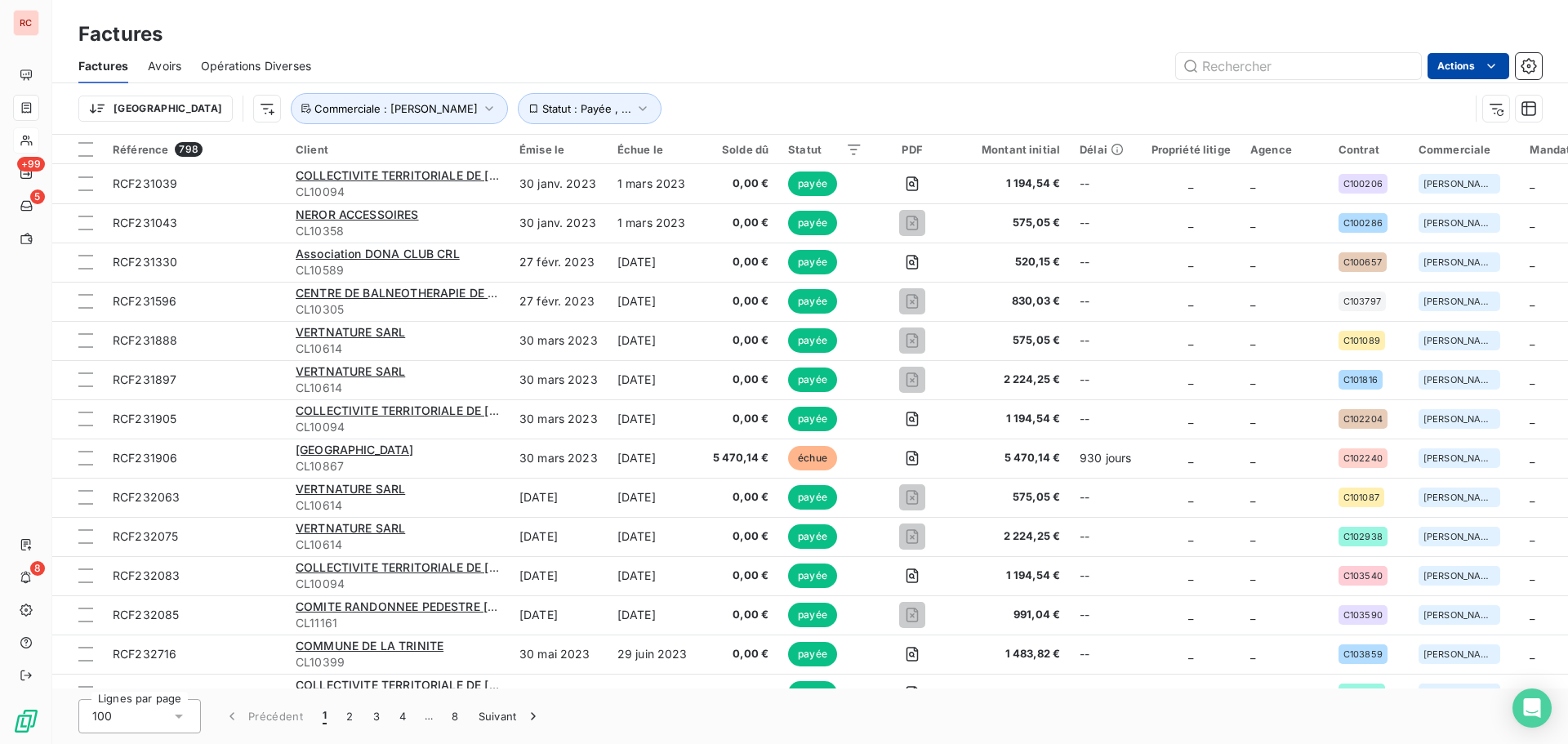
click at [1481, 64] on html "RC +99 5 8 Factures Factures Avoirs Opérations Diverses Actions Trier Statut : …" at bounding box center [784, 372] width 1568 height 744
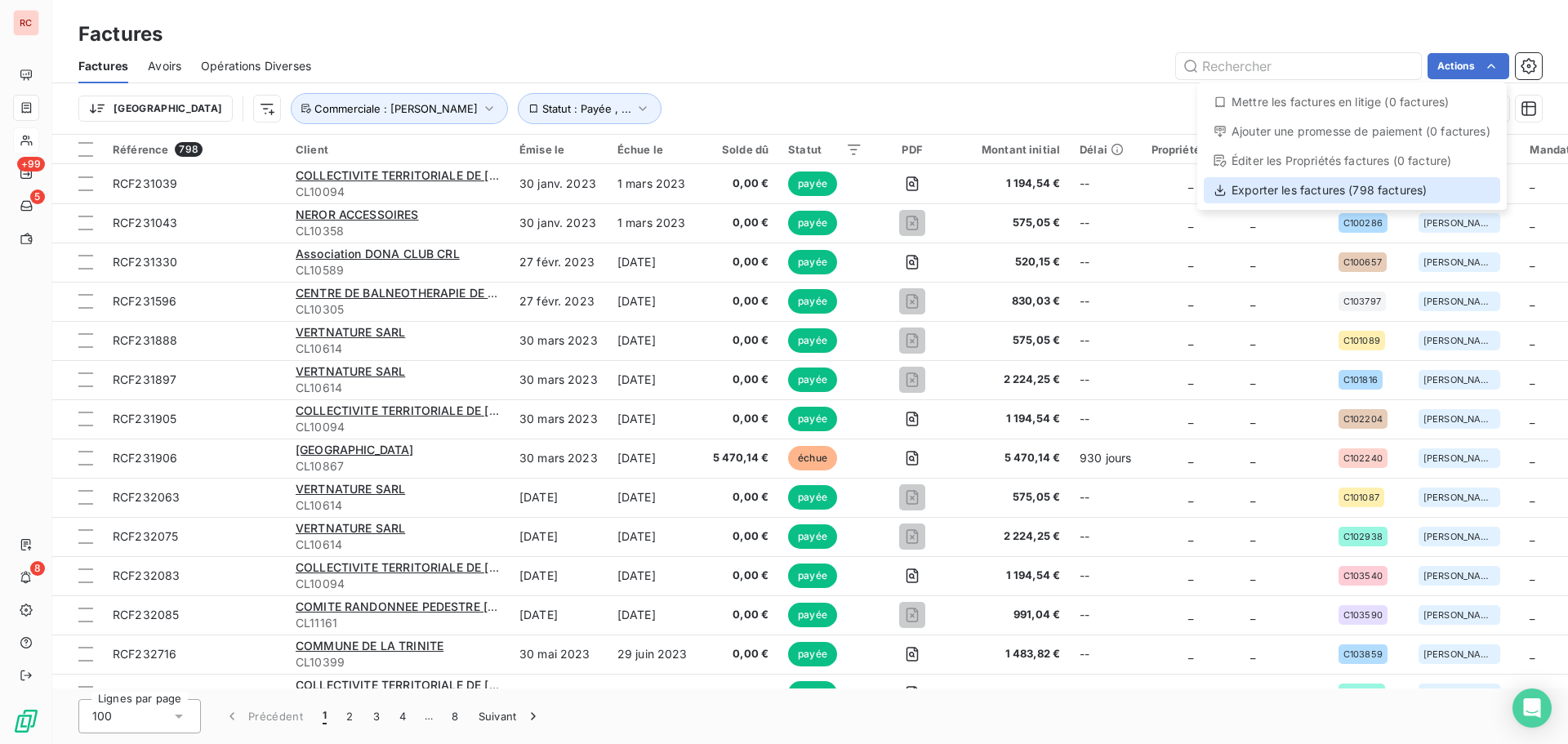
click at [1339, 192] on div "Exporter les factures (798 factures)" at bounding box center [1351, 190] width 296 height 26
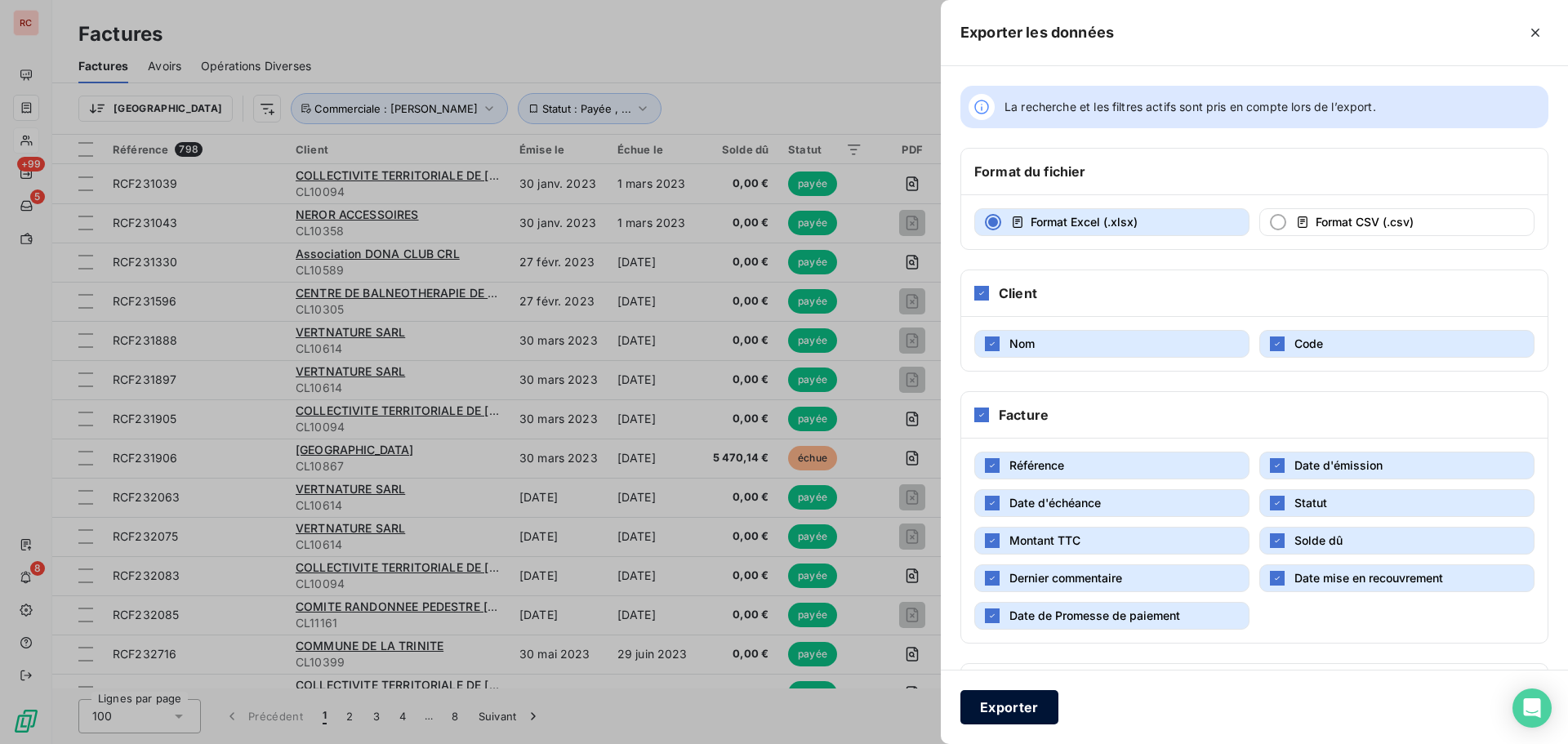
click at [1008, 723] on button "Exporter" at bounding box center [1009, 707] width 98 height 34
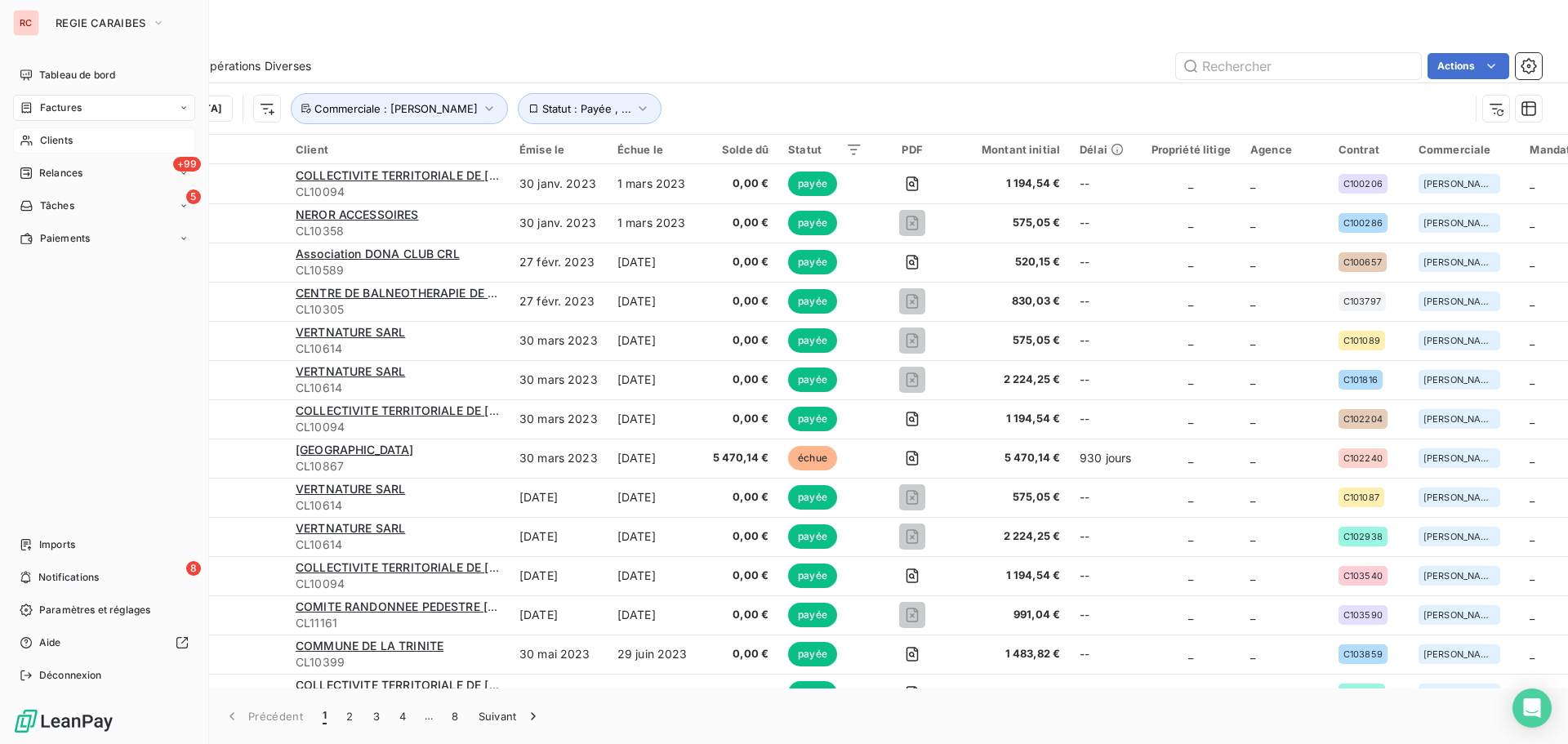
click at [55, 148] on div "Clients" at bounding box center [104, 140] width 182 height 26
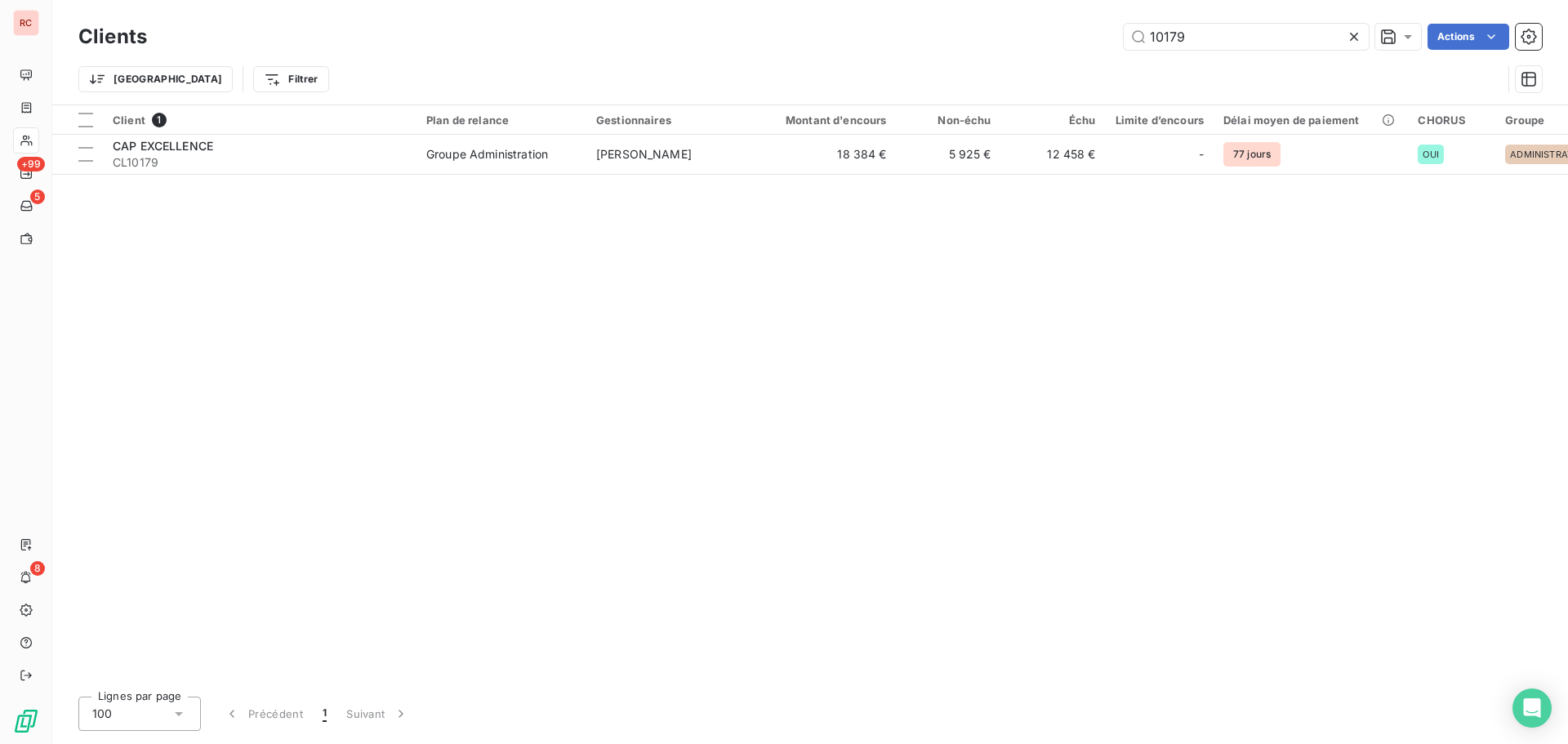
drag, startPoint x: 1195, startPoint y: 37, endPoint x: 1059, endPoint y: 38, distance: 136.0
click at [1059, 38] on div "10179 Actions" at bounding box center [854, 36] width 1376 height 26
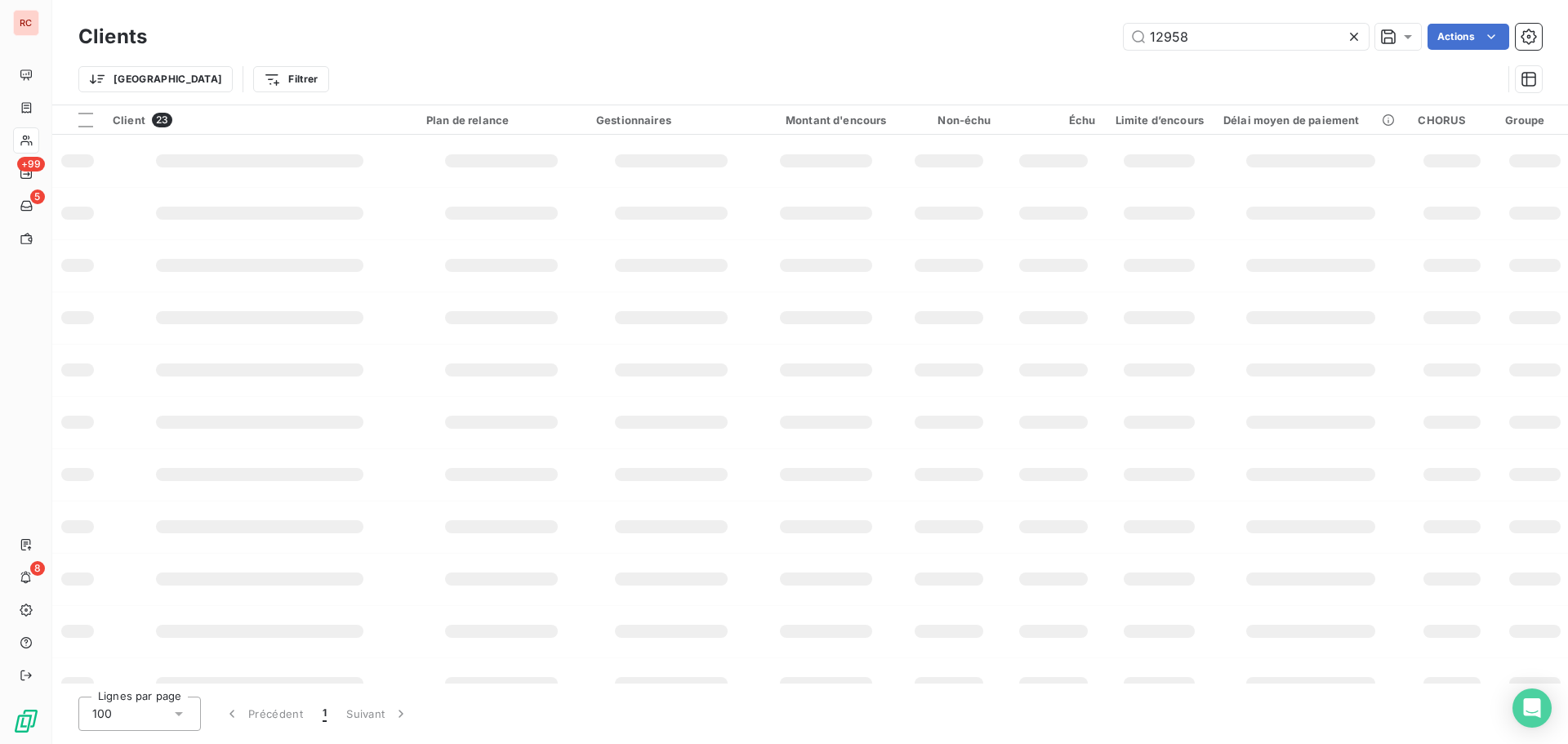
type input "12958"
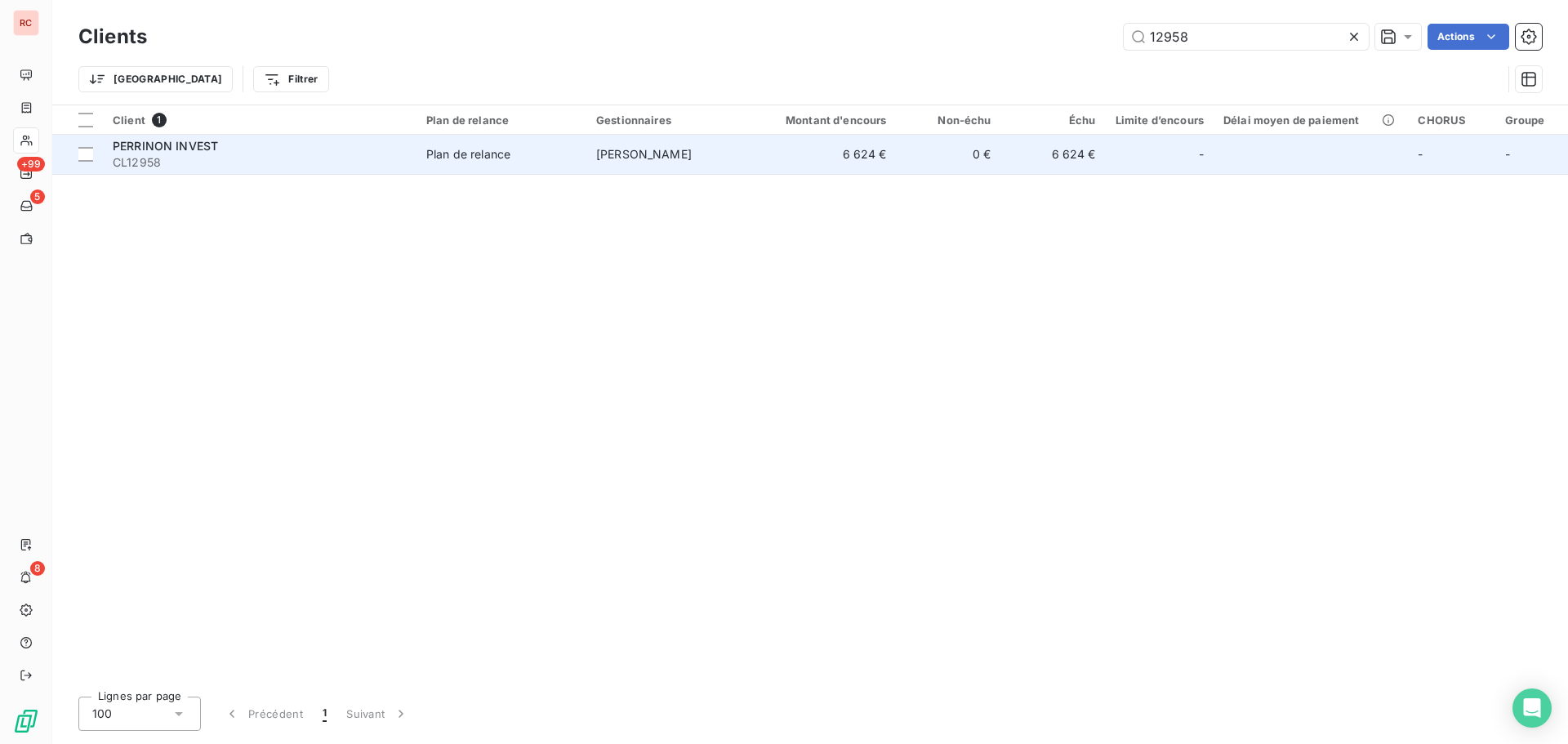
click at [282, 145] on div "PERRINON INVEST" at bounding box center [260, 146] width 294 height 16
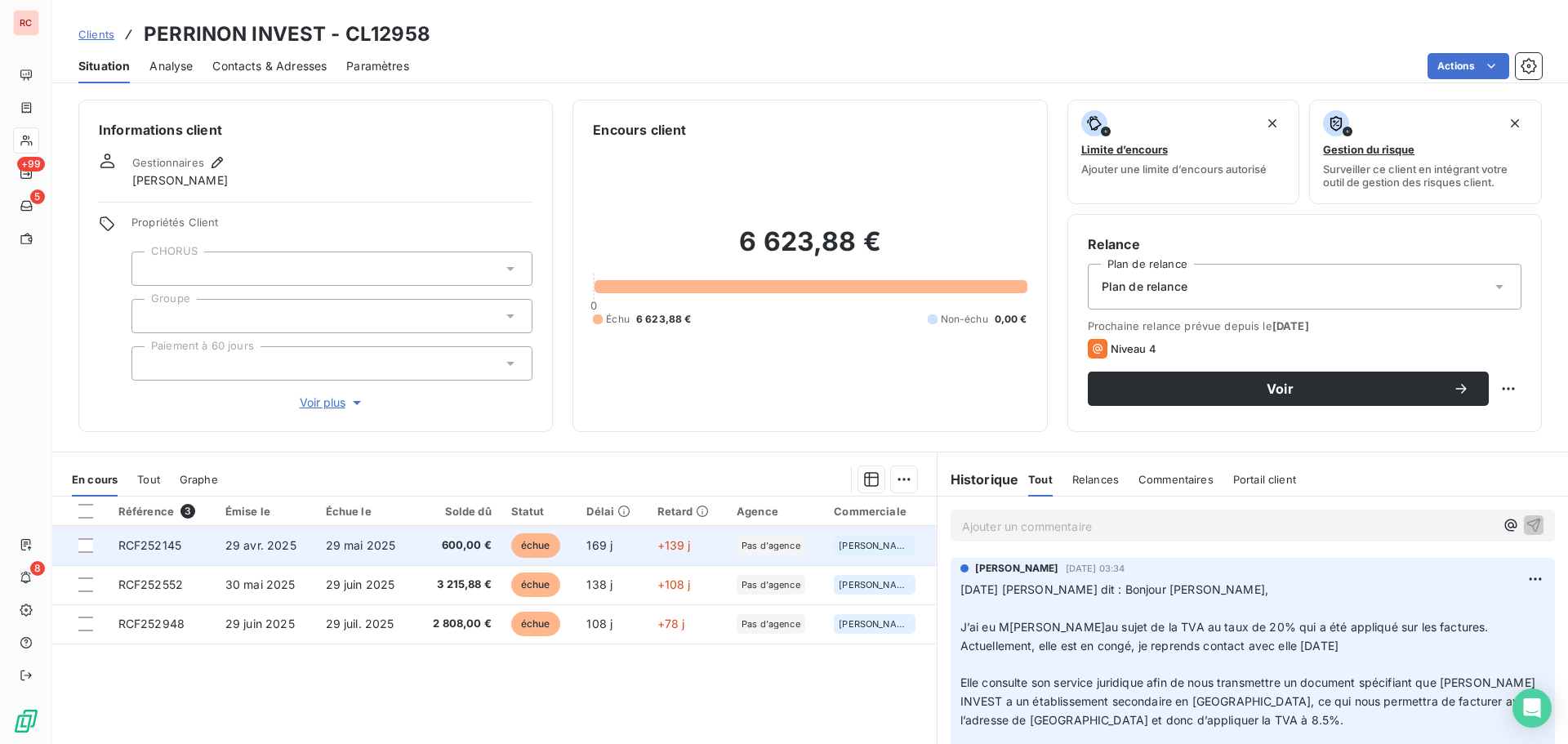
click at [201, 537] on td "RCF252145" at bounding box center [162, 546] width 107 height 39
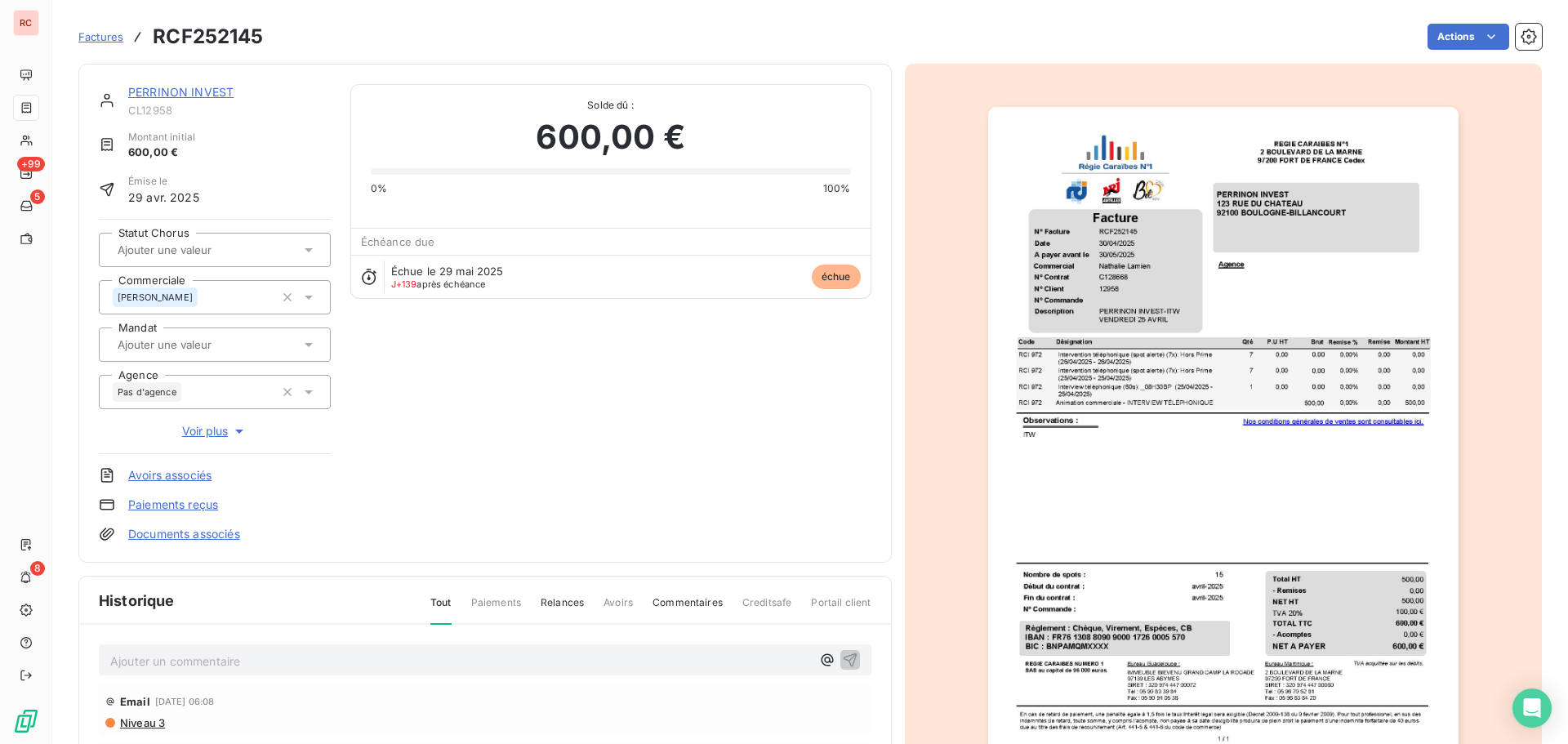
click at [147, 647] on div "Ajouter un commentaire ﻿" at bounding box center [484, 661] width 772 height 32
click at [139, 664] on p "Ajouter un commentaire ﻿" at bounding box center [460, 661] width 701 height 21
drag, startPoint x: 618, startPoint y: 668, endPoint x: 64, endPoint y: 668, distance: 554.0
click at [64, 668] on section "Factures RCF252145 Actions PERRINON INVEST CL12958 Montant initial 600,00 € Émi…" at bounding box center [810, 372] width 1516 height 744
copy span "[DATE] Nath m'informe qu'elle a eu la cliente et qu'elle va payer les factures …"
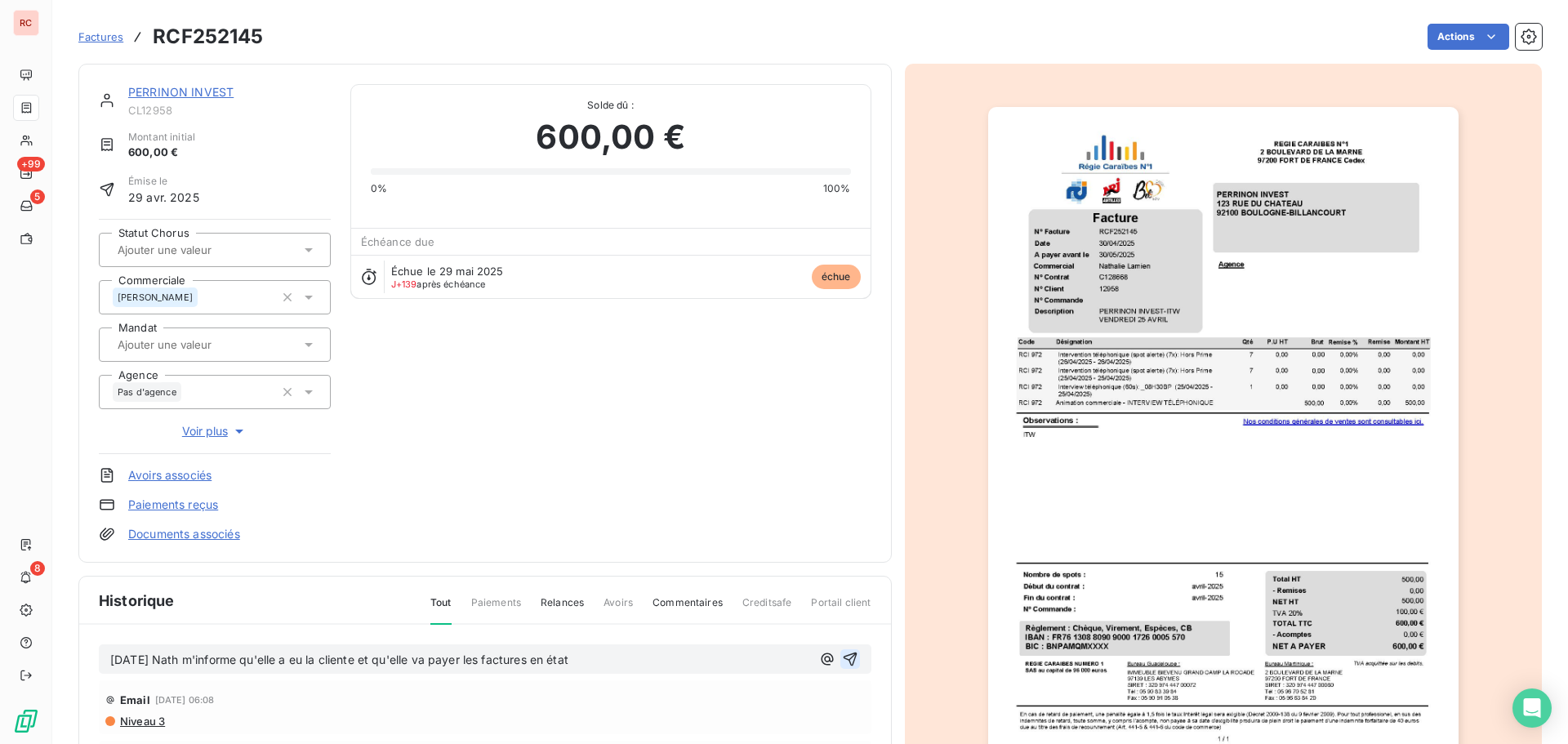
click at [843, 657] on icon "button" at bounding box center [850, 660] width 14 height 14
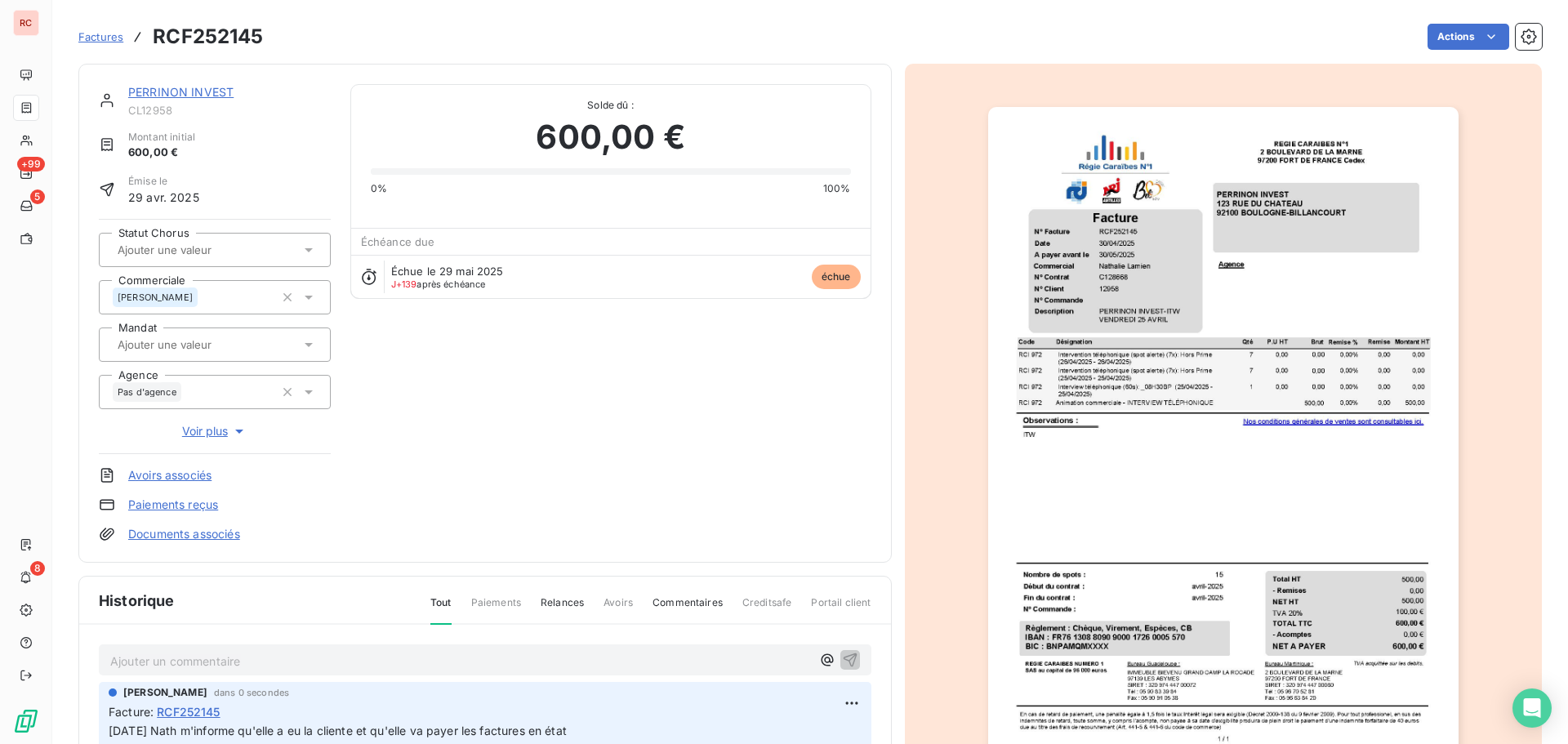
click at [178, 98] on link "PERRINON INVEST" at bounding box center [181, 92] width 106 height 14
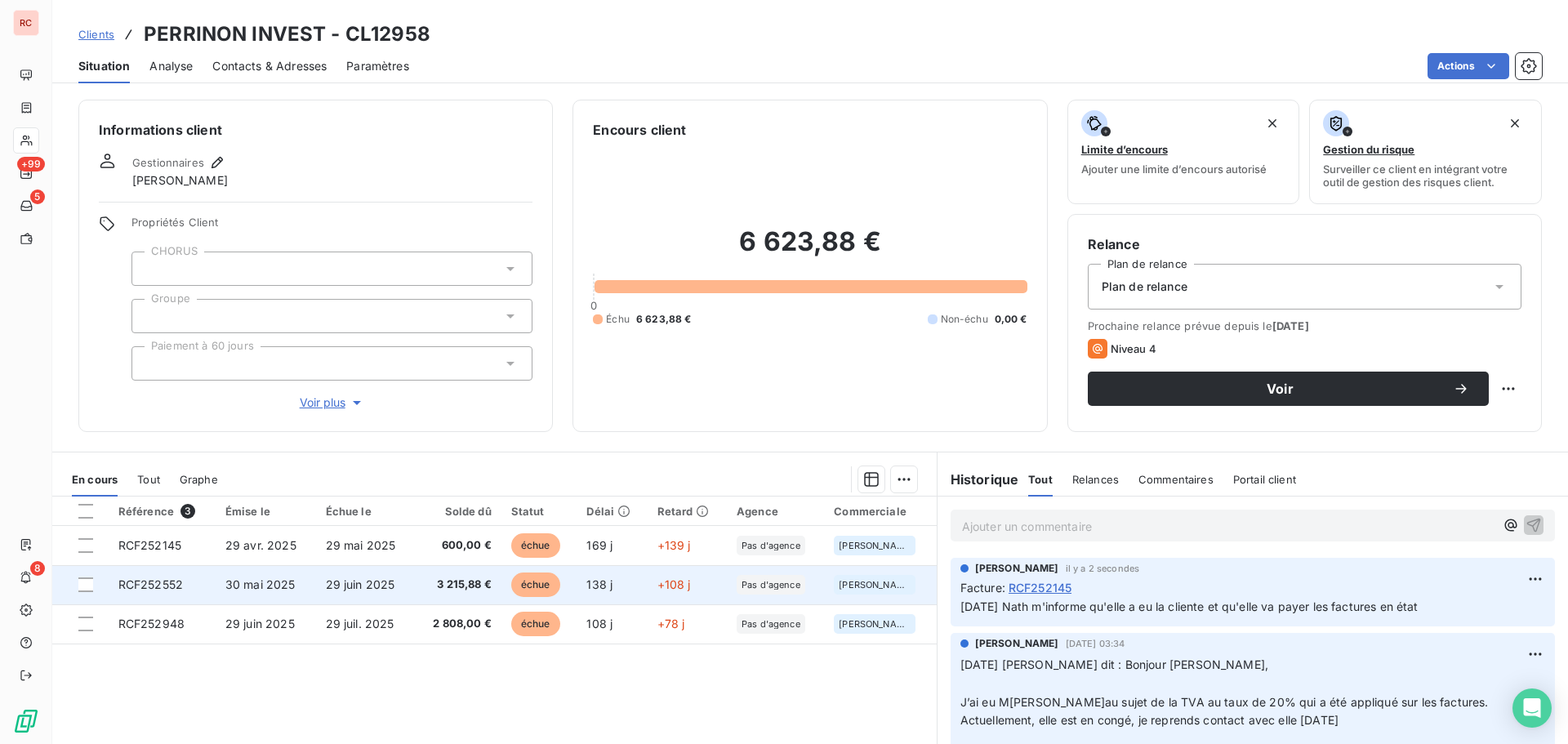
click at [389, 586] on span "29 juin 2025" at bounding box center [361, 585] width 70 height 14
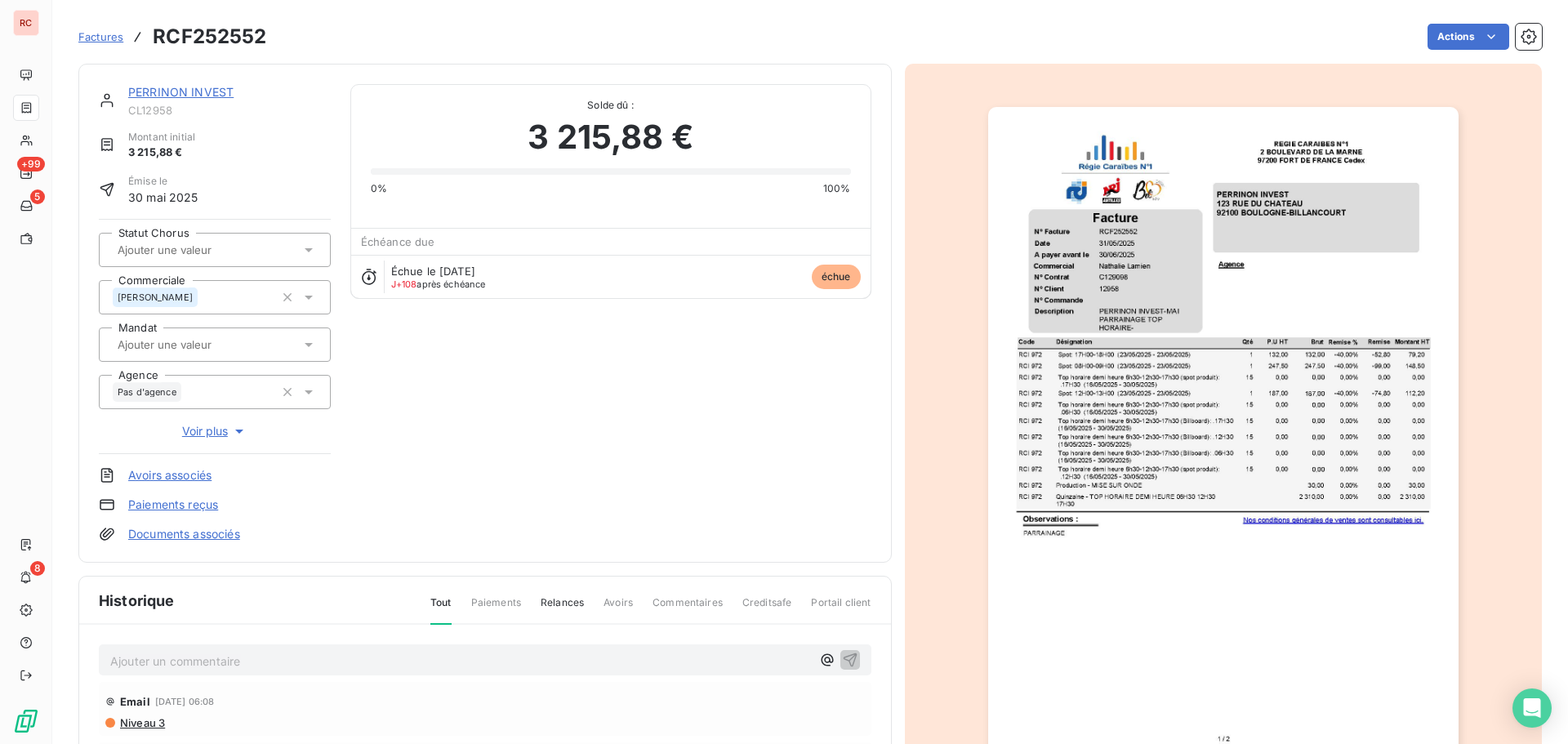
click at [293, 651] on p "Ajouter un commentaire ﻿" at bounding box center [460, 661] width 701 height 21
click at [842, 653] on icon "button" at bounding box center [850, 659] width 16 height 16
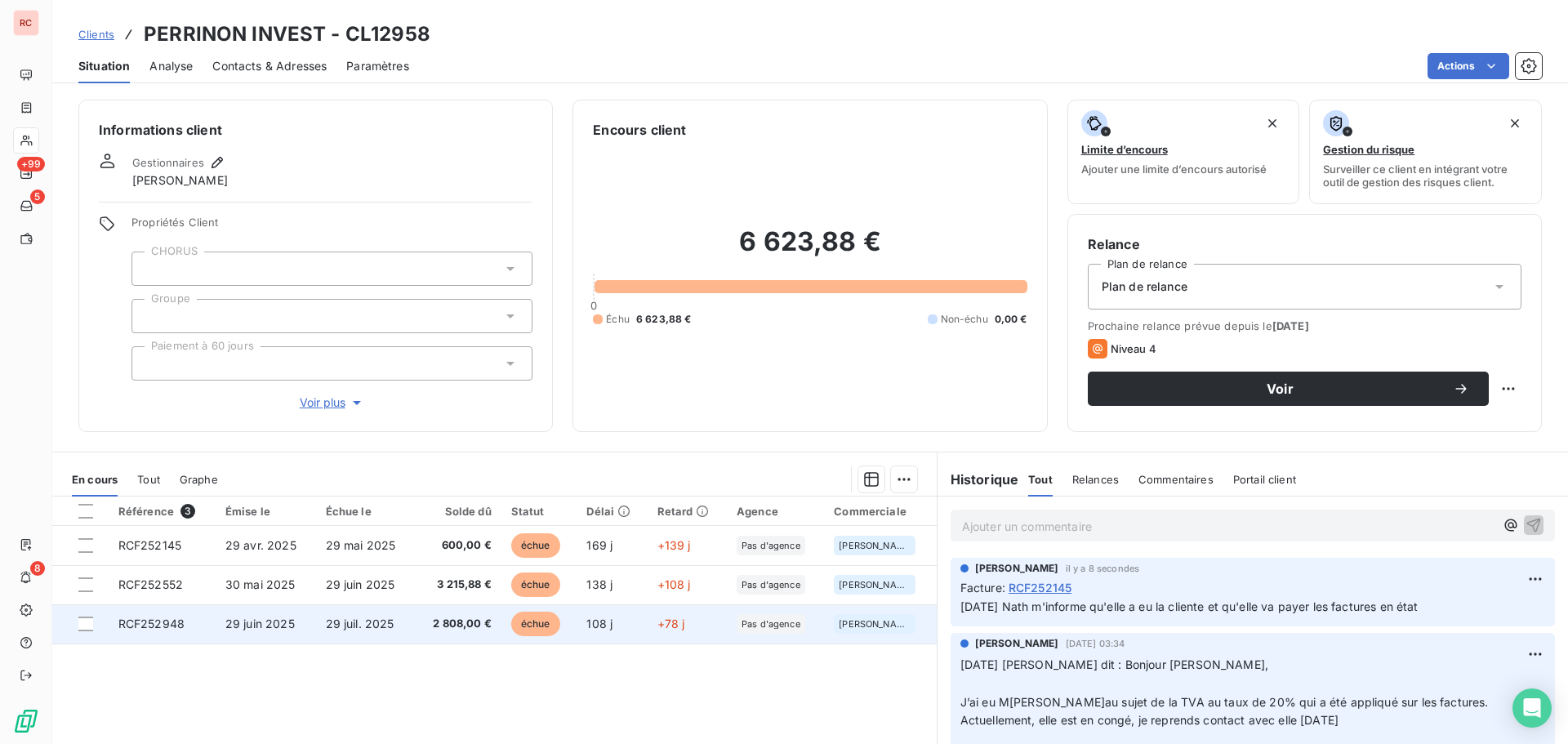
click at [268, 620] on span "29 juin 2025" at bounding box center [260, 624] width 70 height 14
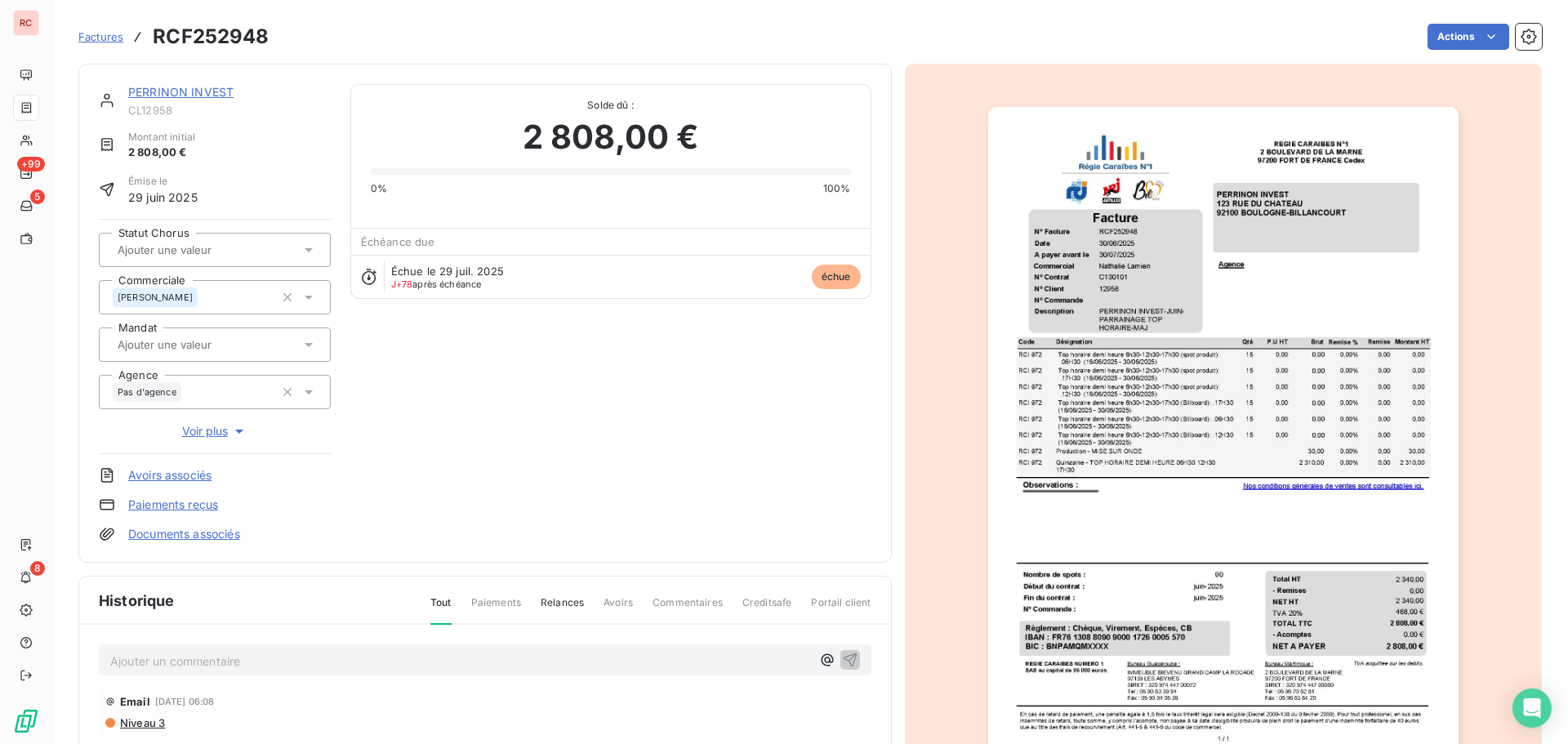
click at [215, 656] on p "Ajouter un commentaire ﻿" at bounding box center [460, 661] width 701 height 21
click at [842, 656] on icon "button" at bounding box center [850, 659] width 16 height 16
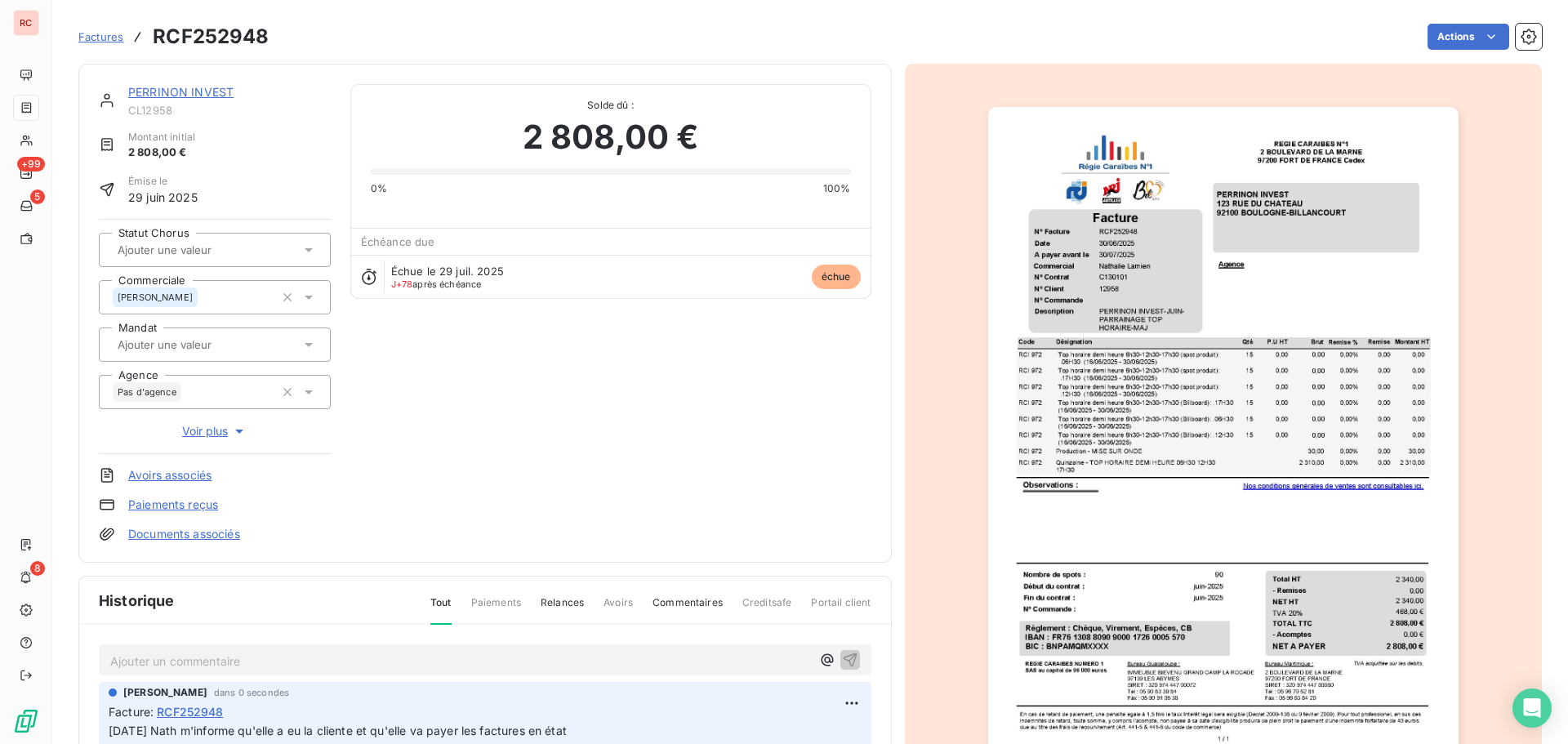
click at [145, 92] on link "PERRINON INVEST" at bounding box center [181, 92] width 106 height 14
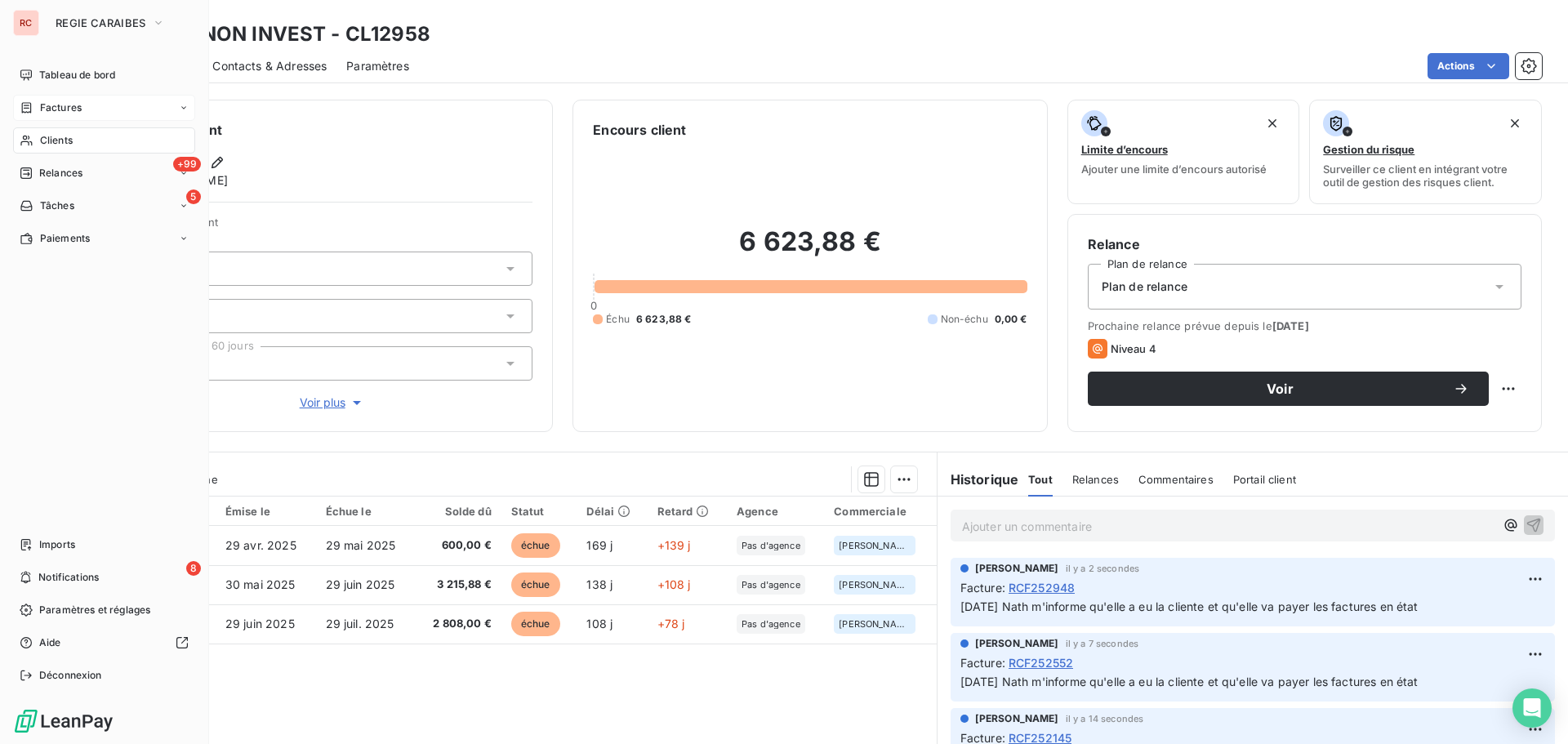
click at [84, 115] on div "Factures" at bounding box center [104, 107] width 182 height 26
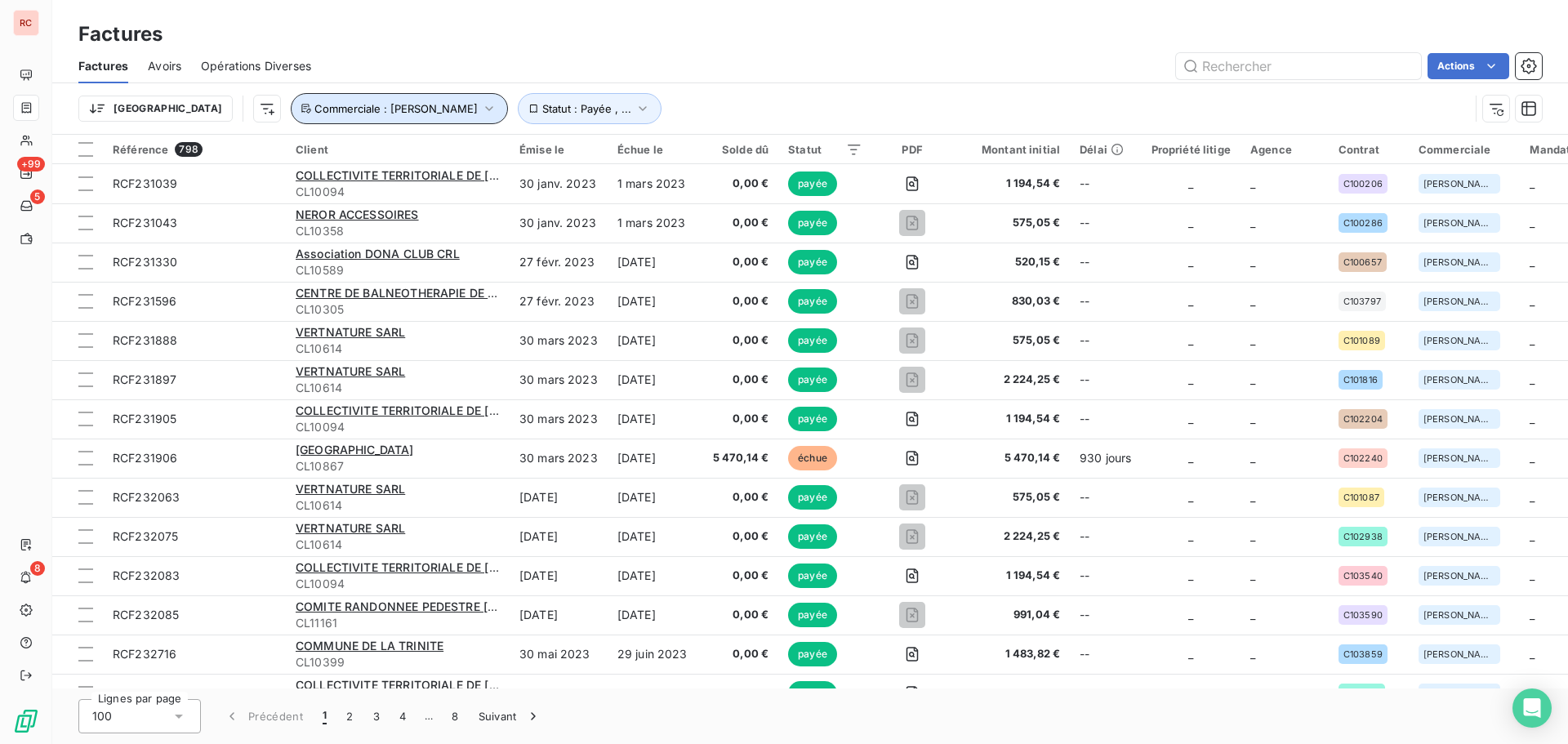
click at [486, 107] on icon "button" at bounding box center [490, 108] width 7 height 4
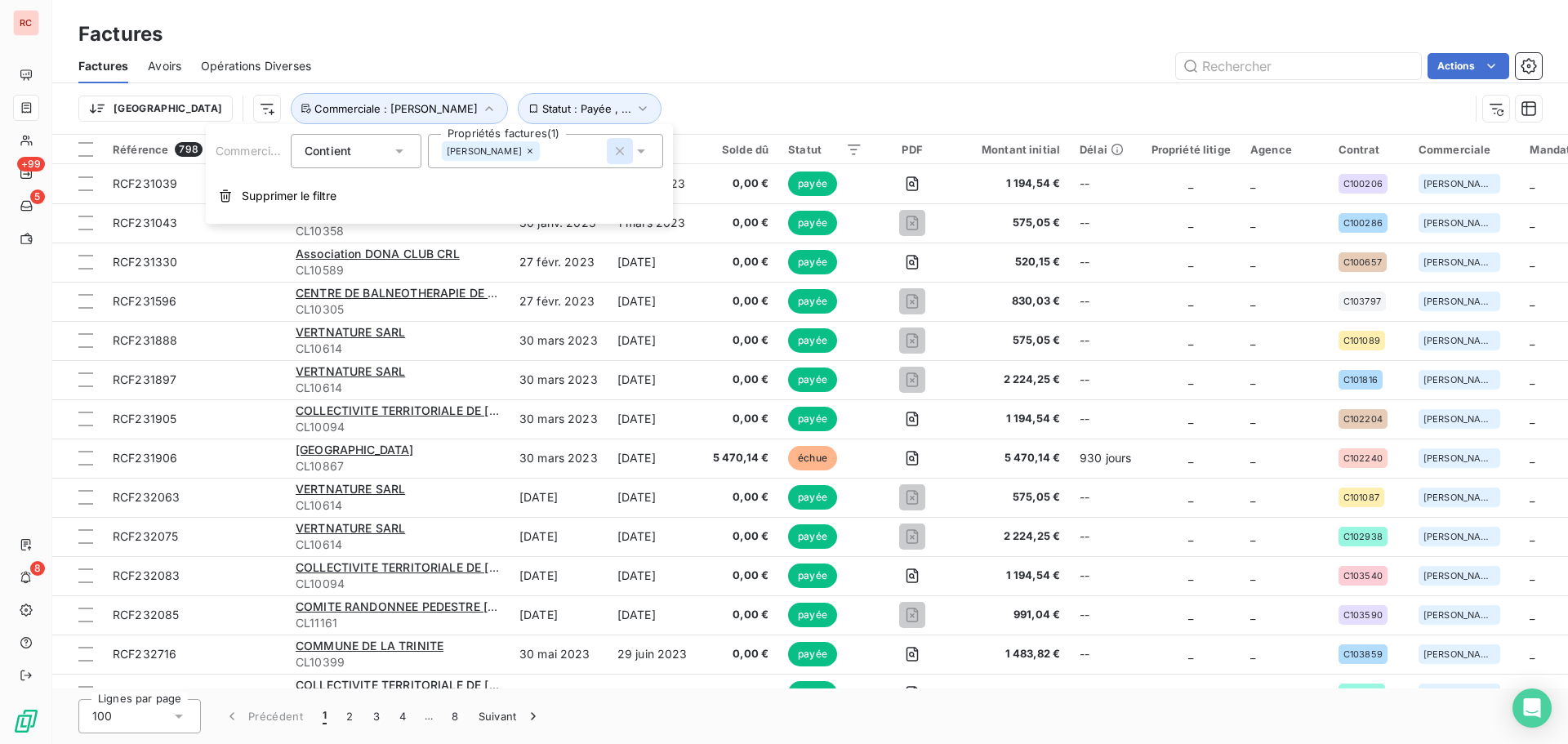
click at [612, 155] on icon "button" at bounding box center [619, 151] width 16 height 16
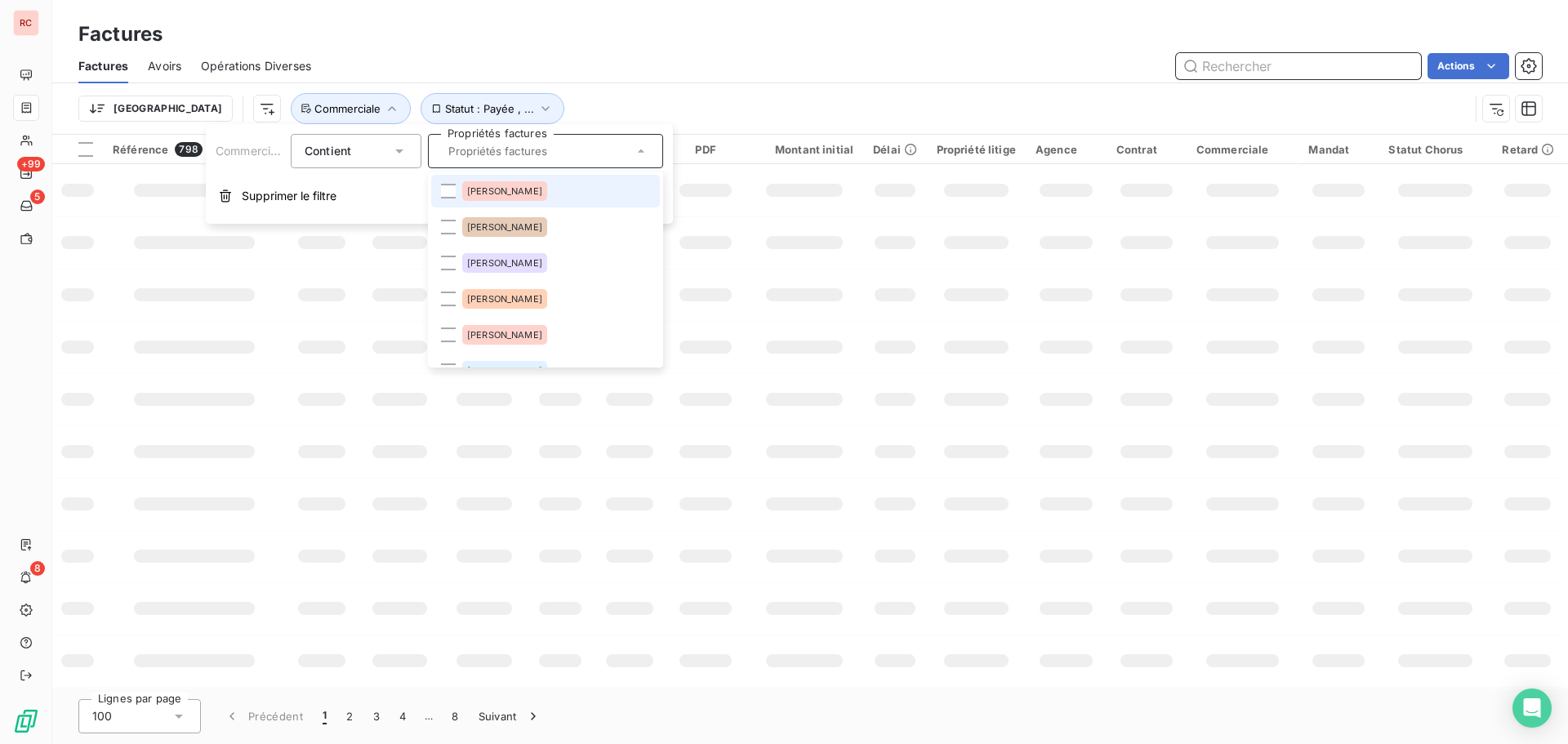
click at [1210, 76] on input "text" at bounding box center [1299, 65] width 245 height 26
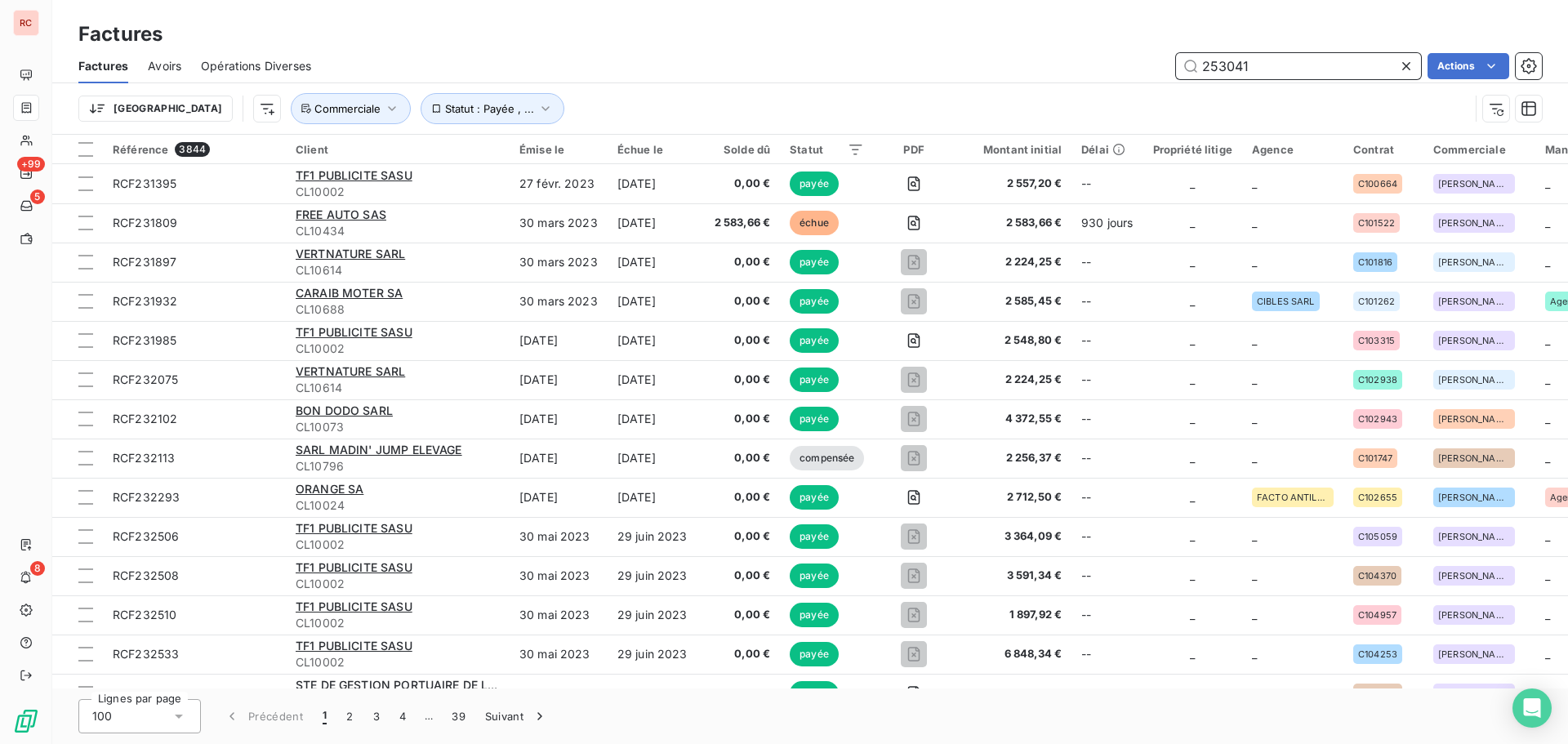
type input "253041"
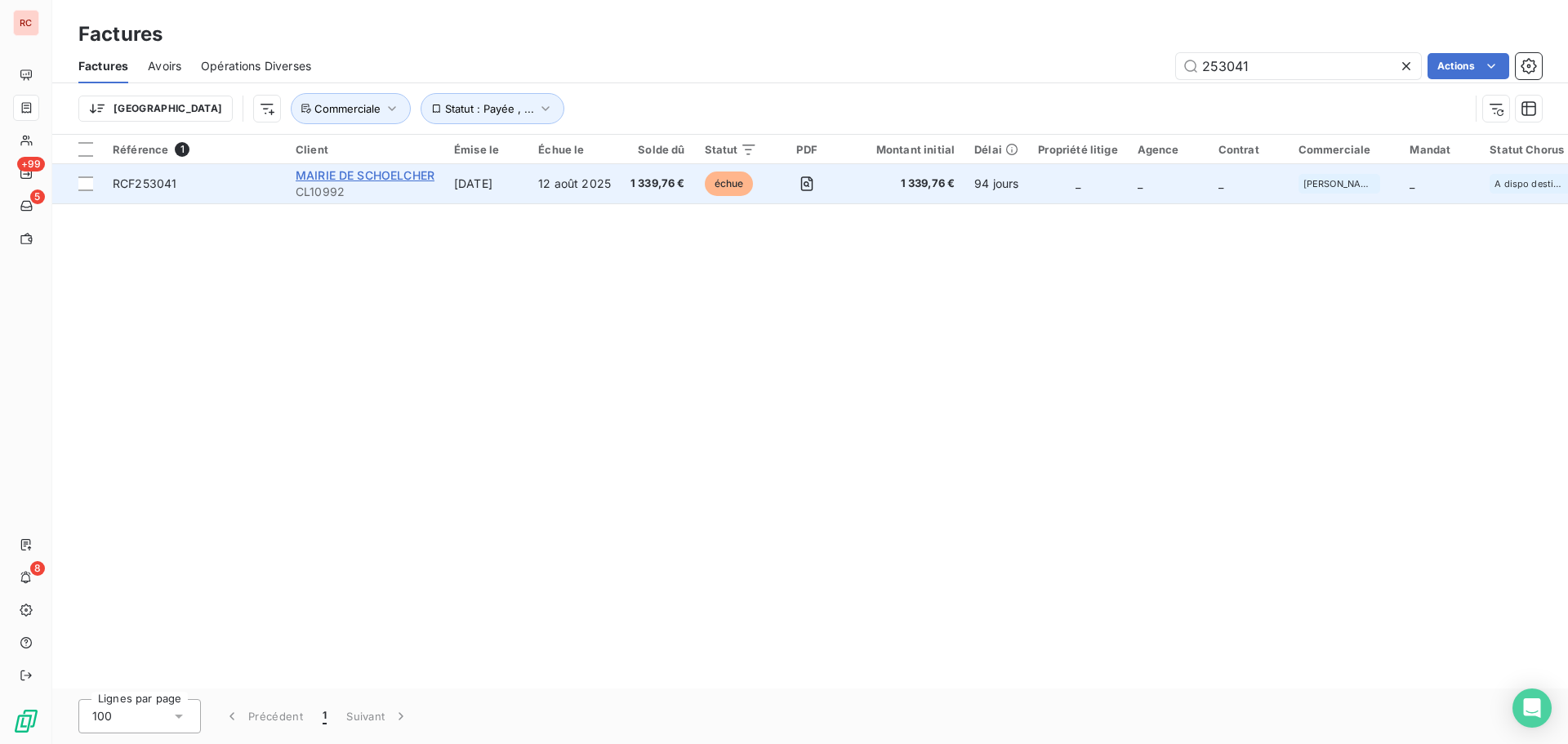
click at [384, 179] on span "MAIRIE DE SCHOELCHER" at bounding box center [364, 175] width 139 height 14
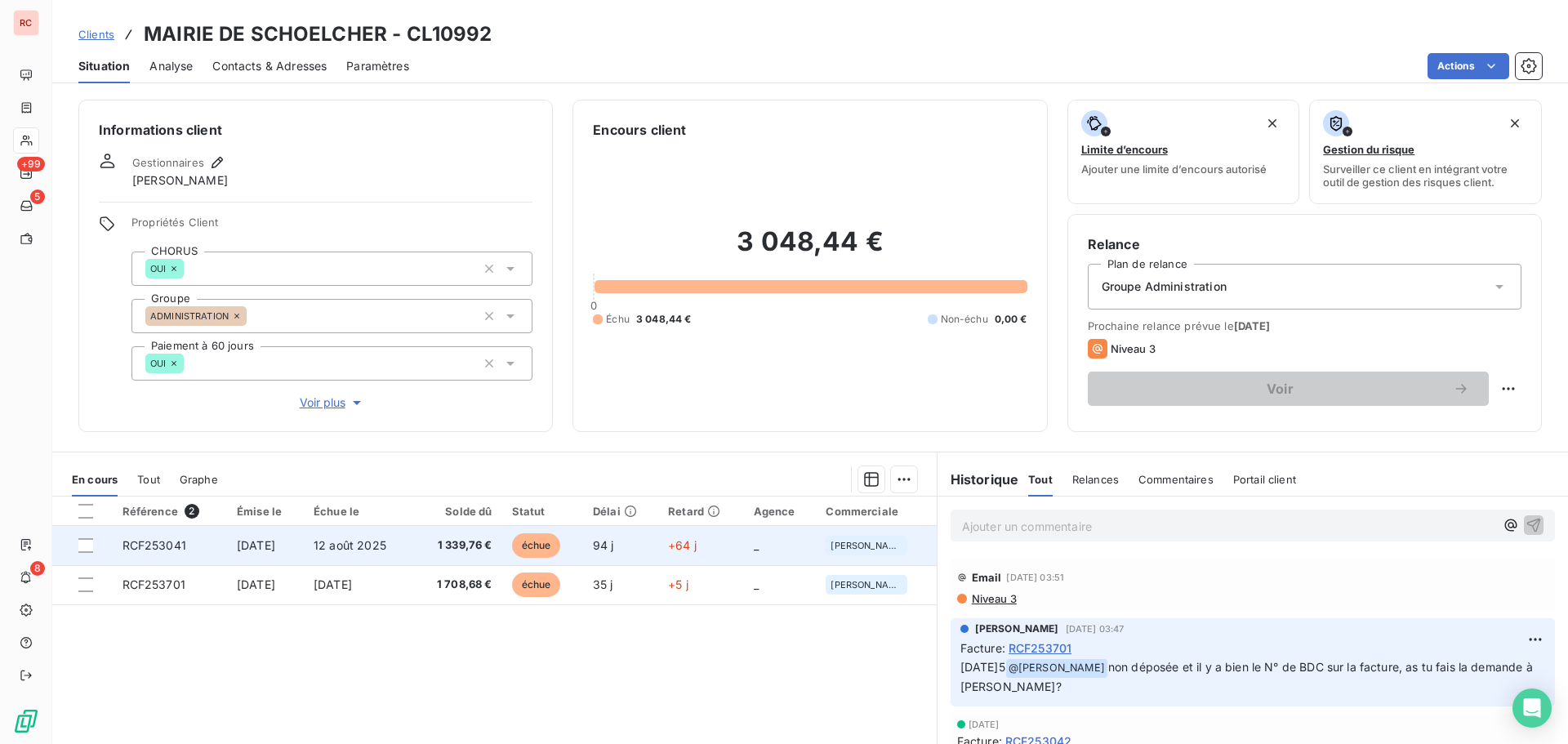
click at [227, 543] on td "[DATE]" at bounding box center [266, 546] width 77 height 39
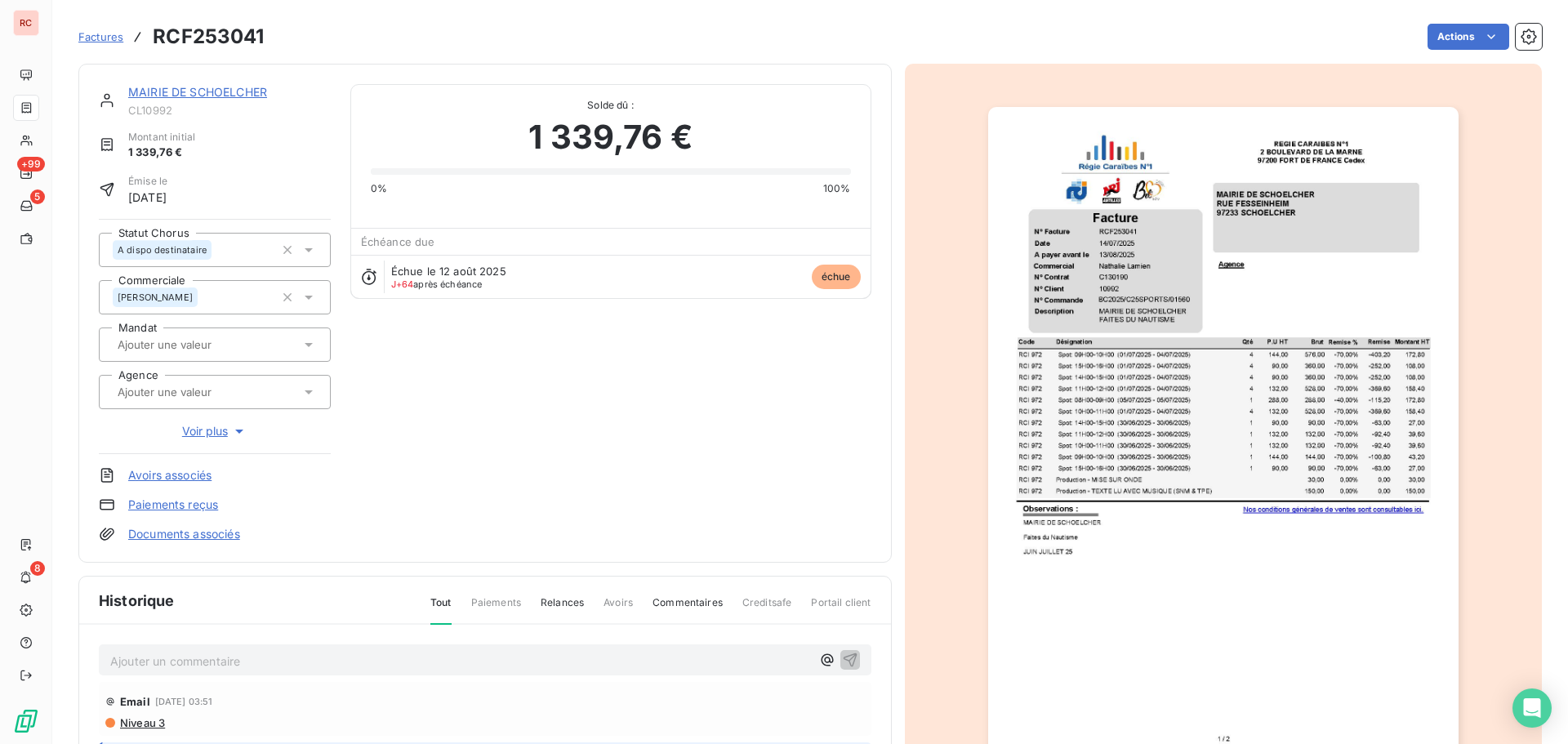
click at [150, 654] on p "Ajouter un commentaire ﻿" at bounding box center [460, 661] width 701 height 21
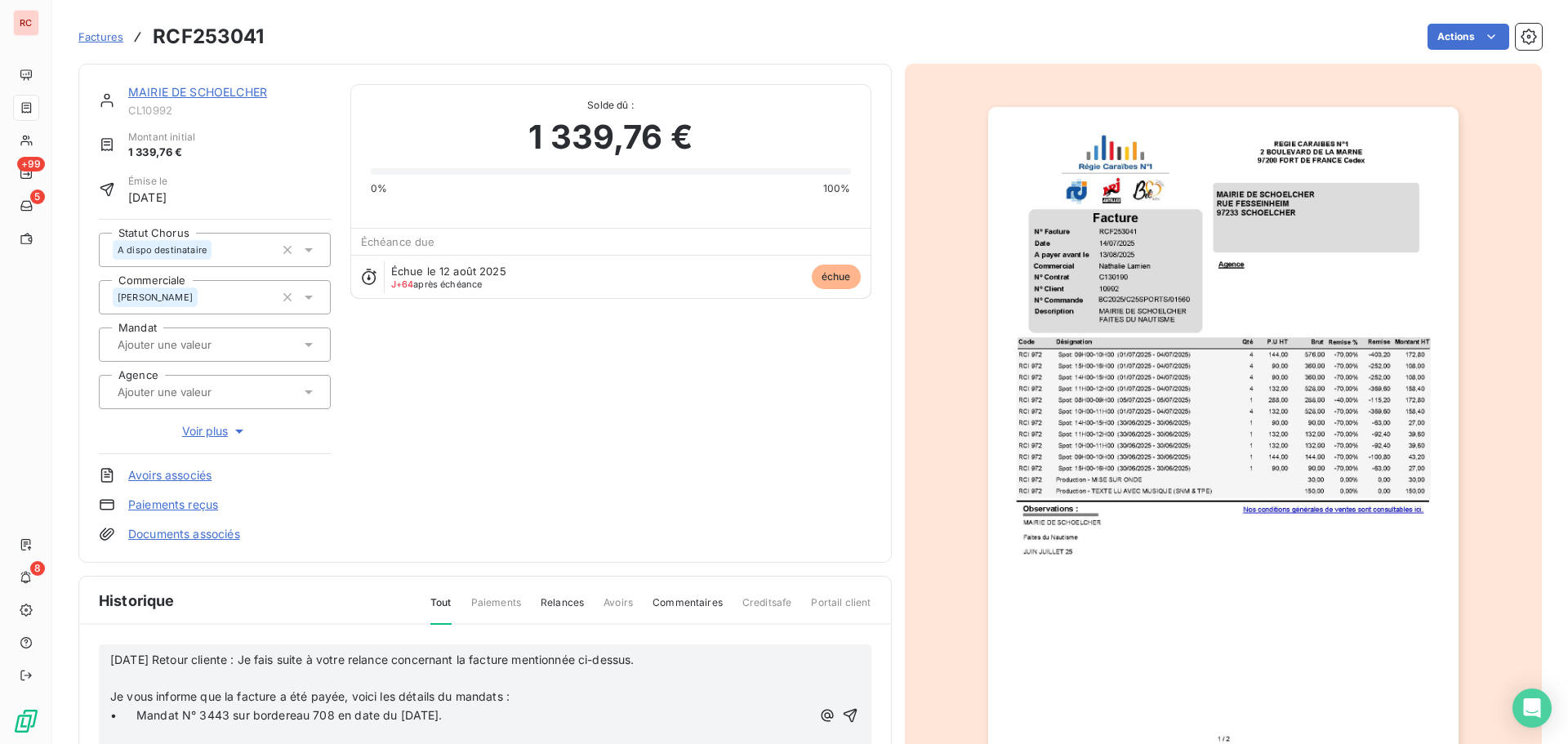
click at [114, 680] on p "﻿" at bounding box center [460, 678] width 701 height 19
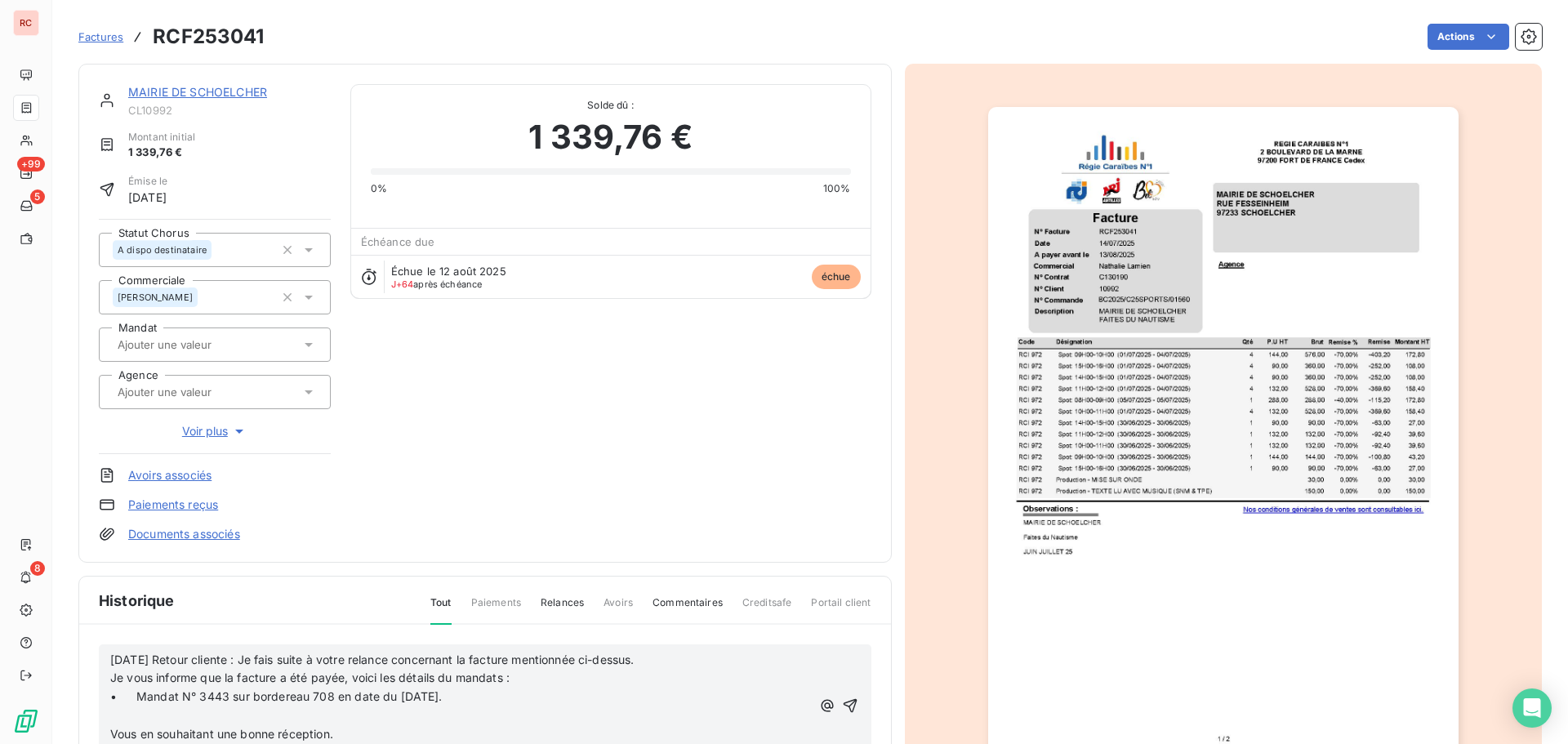
click at [109, 682] on div "[DATE] Retour cliente : Je fais suite à votre relance concernant la facture men…" at bounding box center [484, 706] width 772 height 124
click at [110, 680] on span "Je vous informe que la facture a été payée, voici les détails du mandats :" at bounding box center [310, 678] width 399 height 14
click at [109, 698] on div "[DATE] Retour cliente : Je fais suite à votre relance concernant la facture men…" at bounding box center [484, 706] width 772 height 124
click at [112, 693] on span "• Mandat N° 3443 sur bordereau 708 en date du [DATE]." at bounding box center [276, 697] width 332 height 14
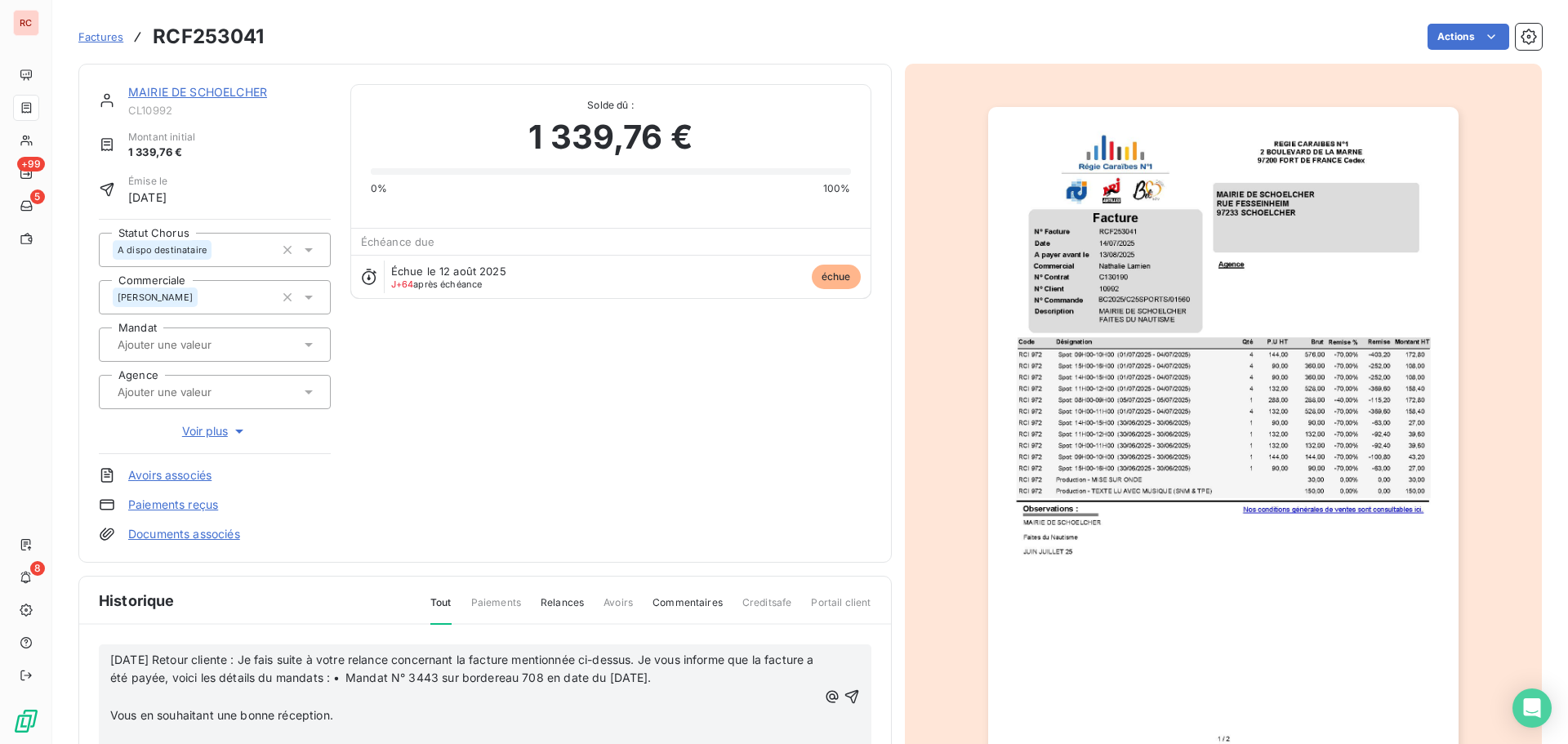
click at [110, 714] on span "Vous en souhaitant une bonne réception." at bounding box center [221, 715] width 223 height 14
click at [125, 714] on p "﻿" at bounding box center [464, 715] width 707 height 19
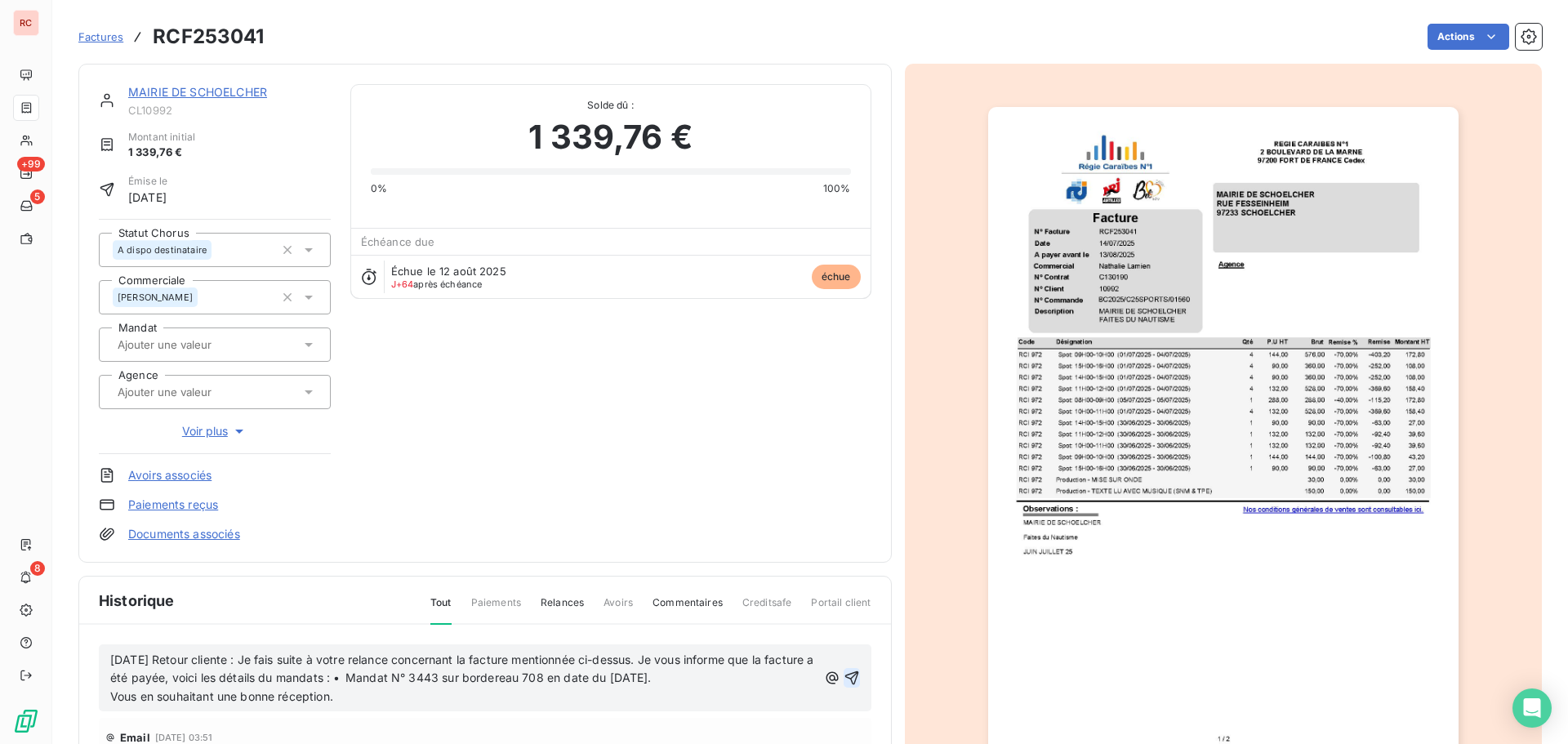
click at [844, 681] on icon "button" at bounding box center [852, 678] width 16 height 16
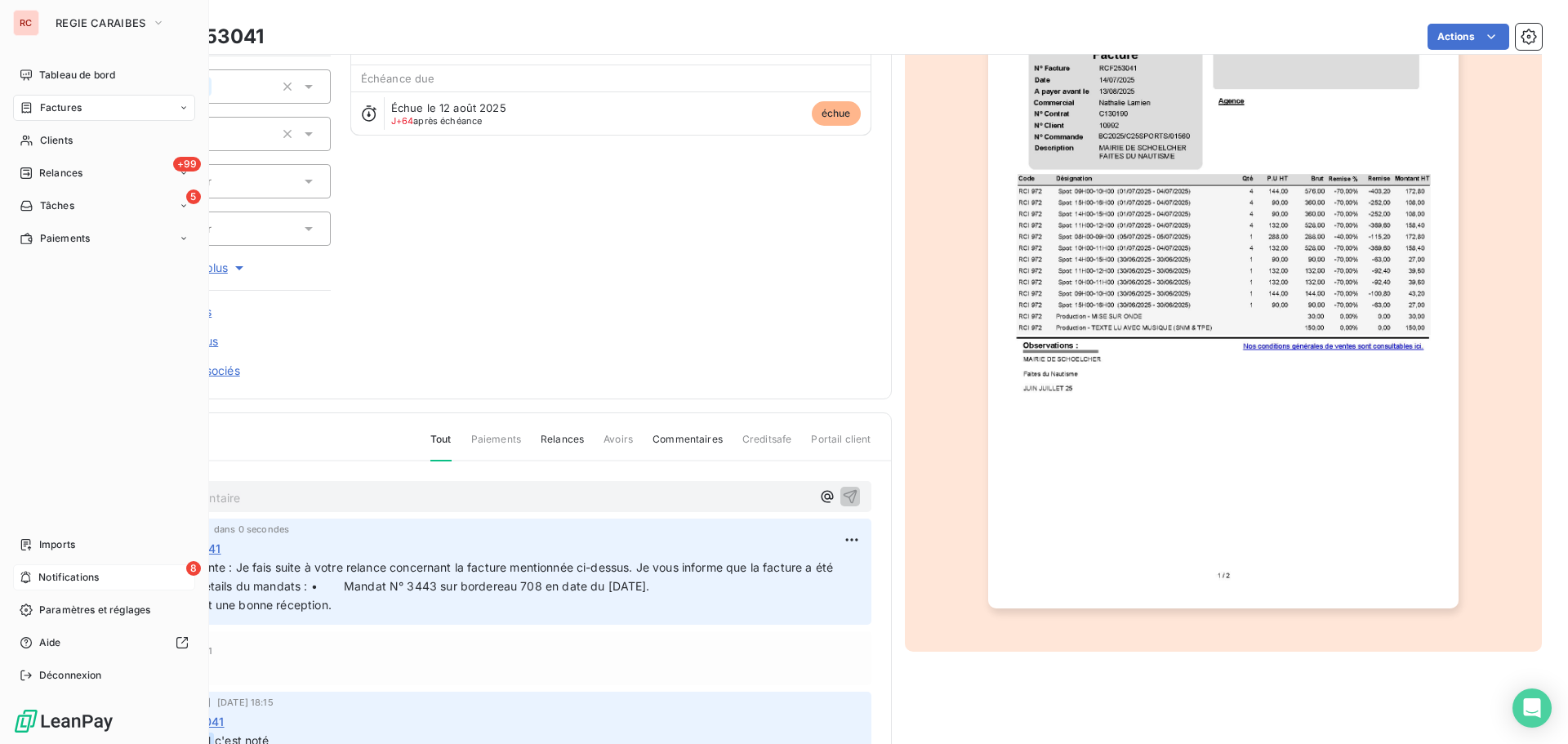
click at [50, 572] on span "Notifications" at bounding box center [69, 577] width 61 height 14
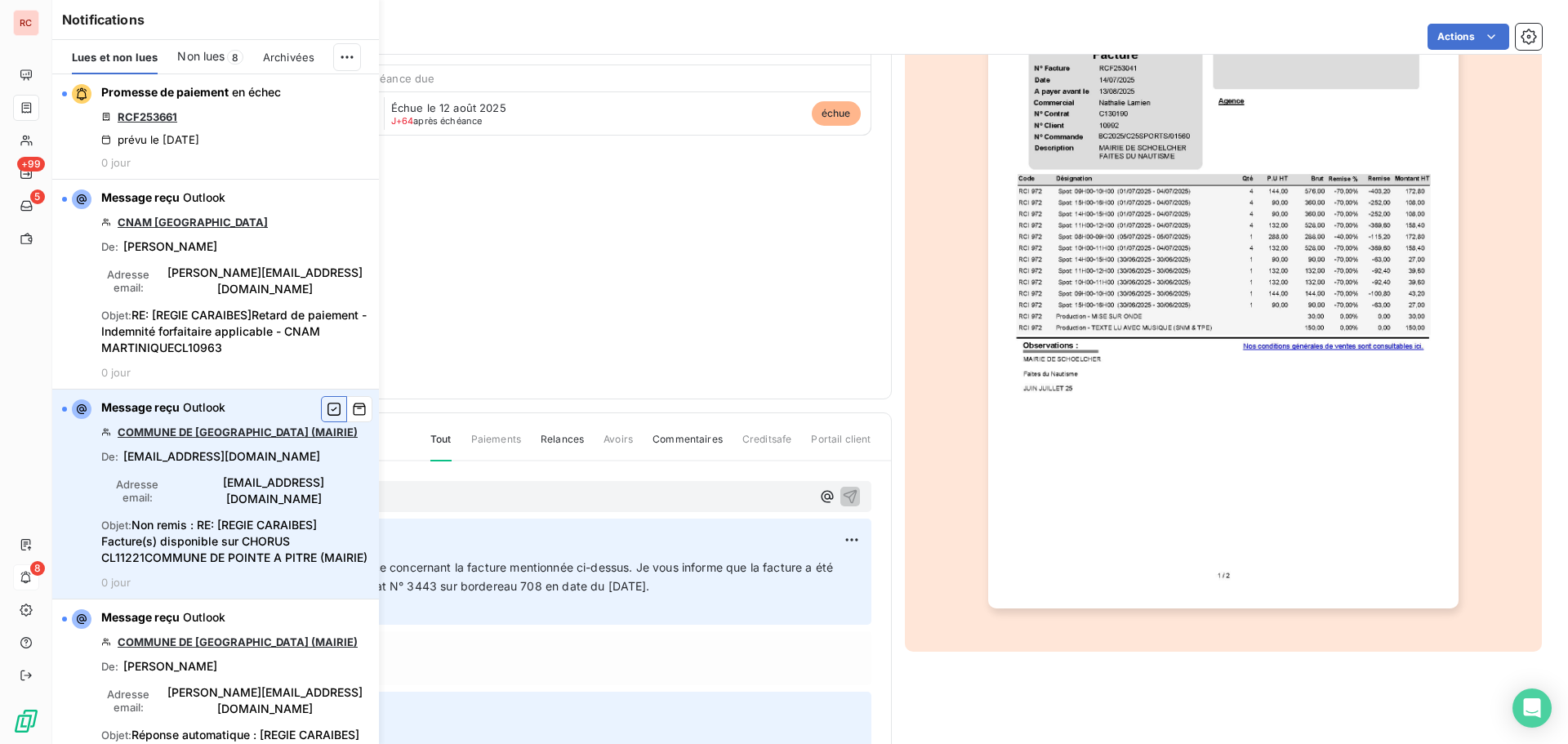
click at [327, 408] on icon "button" at bounding box center [334, 409] width 14 height 16
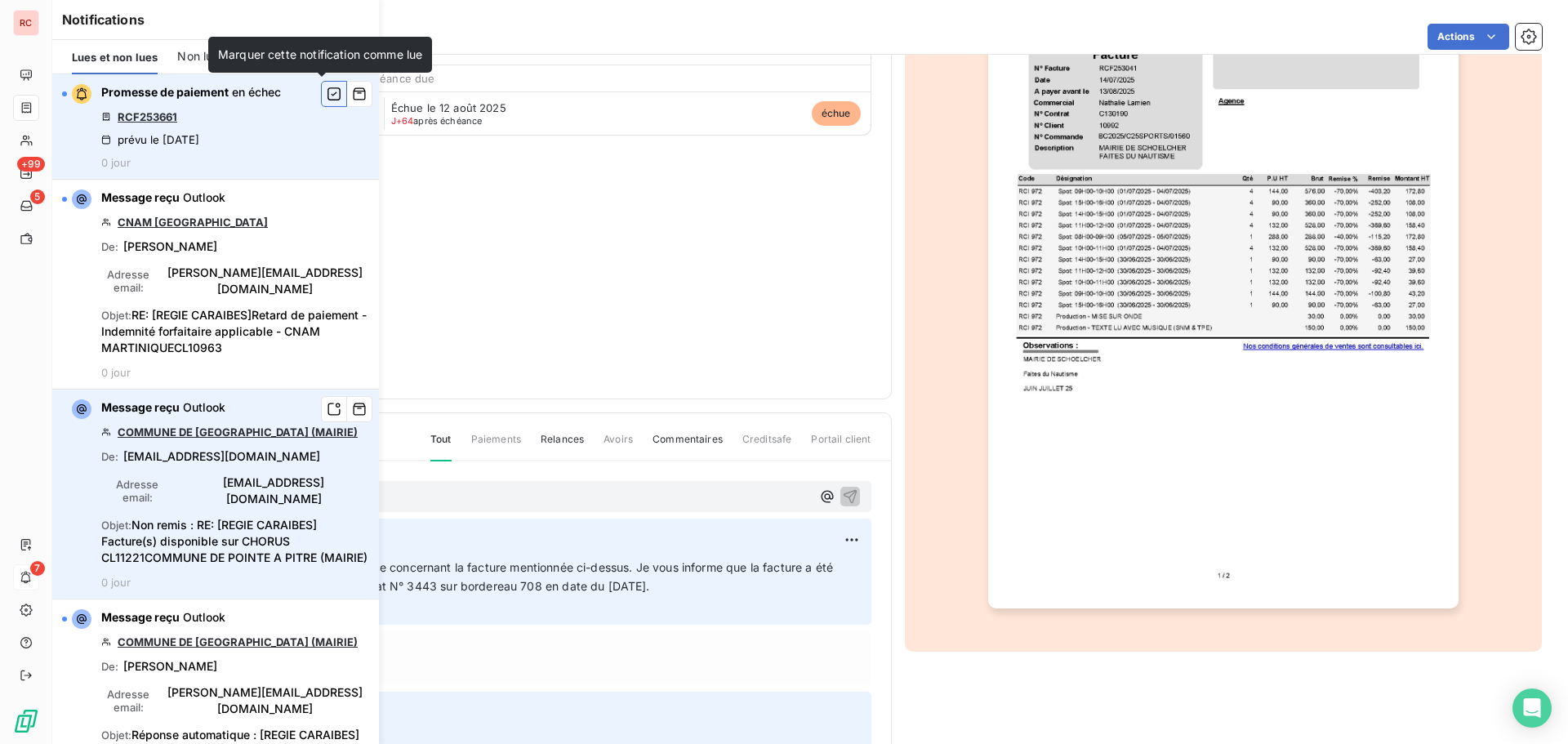
click at [328, 93] on icon "button" at bounding box center [334, 94] width 14 height 16
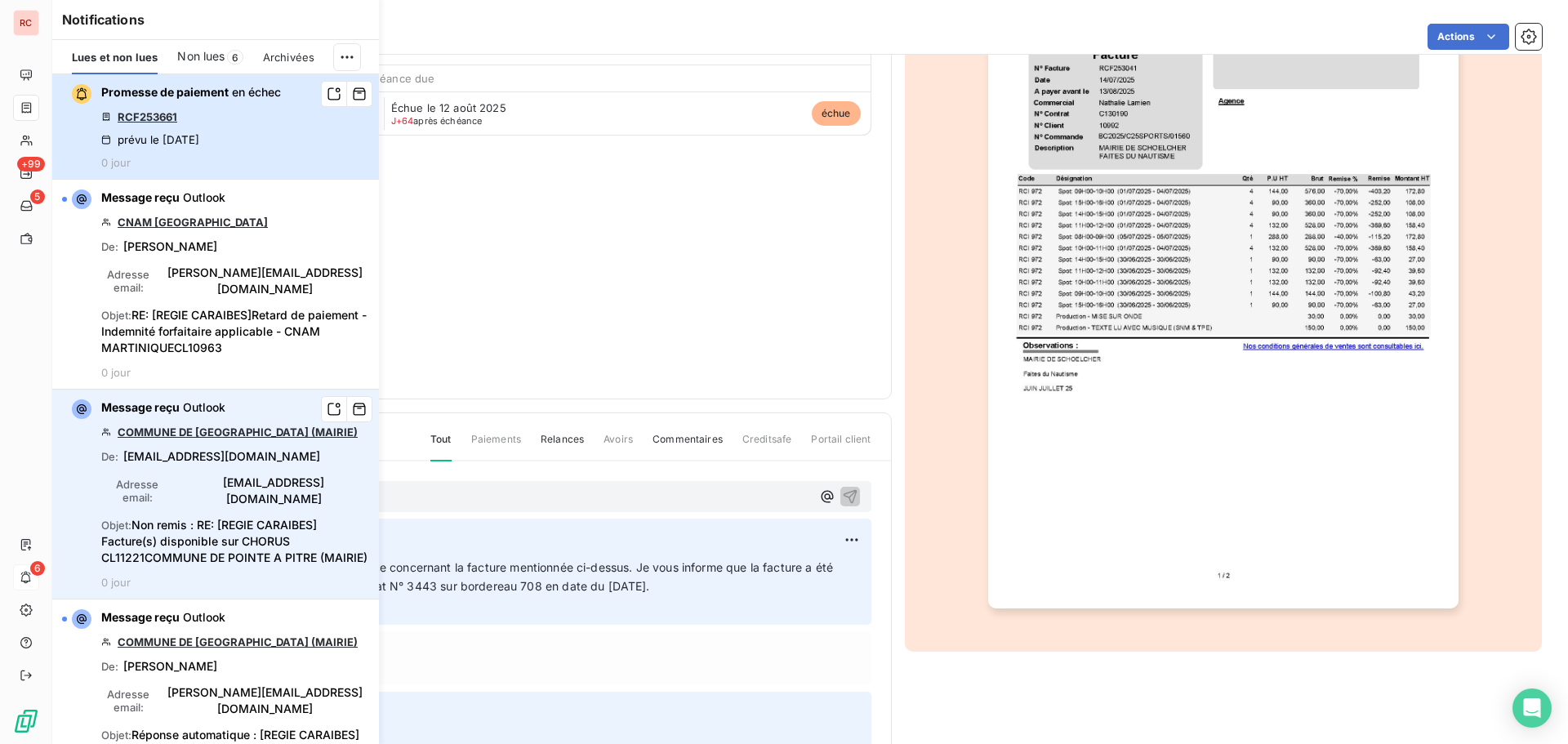
click at [237, 122] on div "Promesse de paiement en échec RCF253661 prévu le [DATE] 0 jour" at bounding box center [191, 126] width 180 height 85
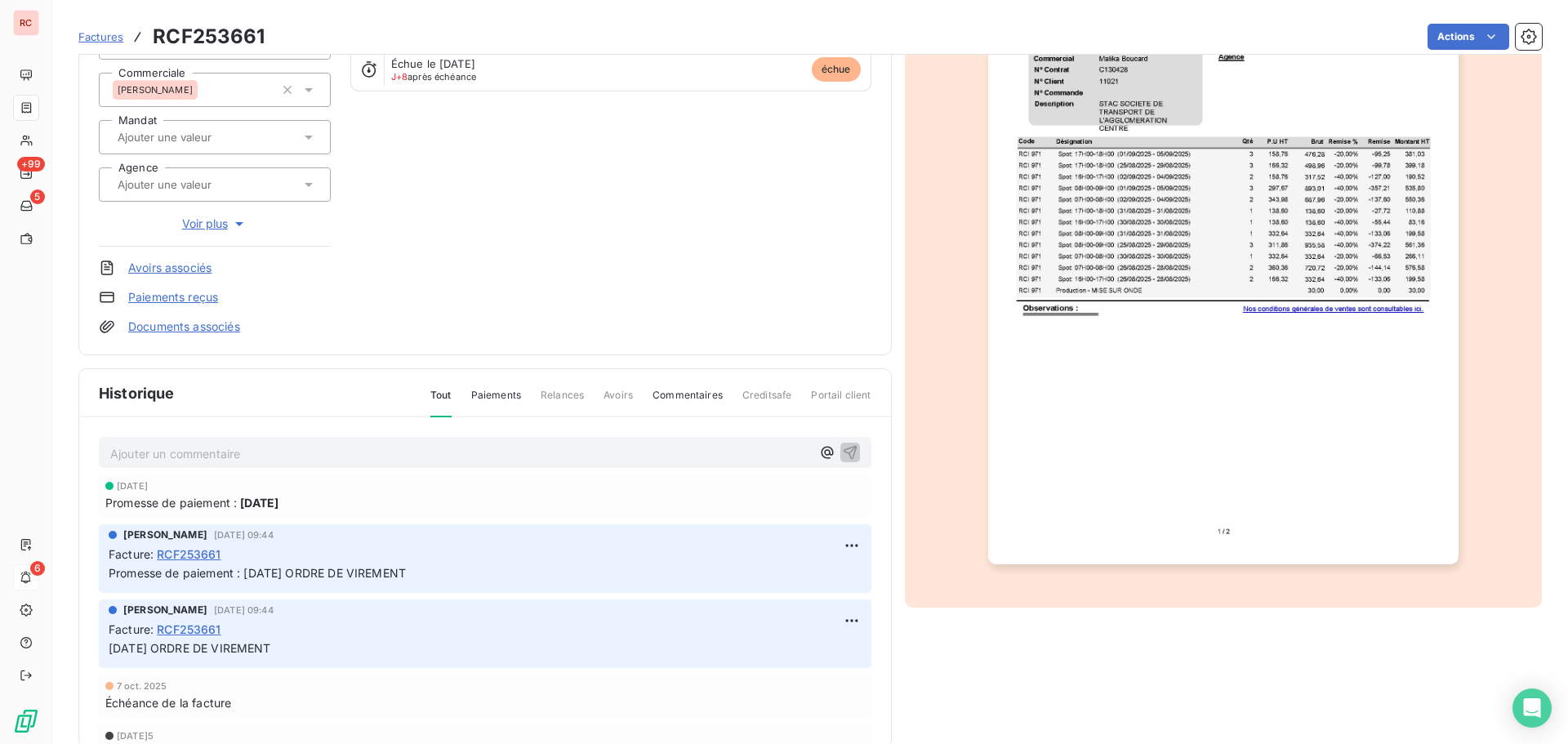
scroll to position [238, 0]
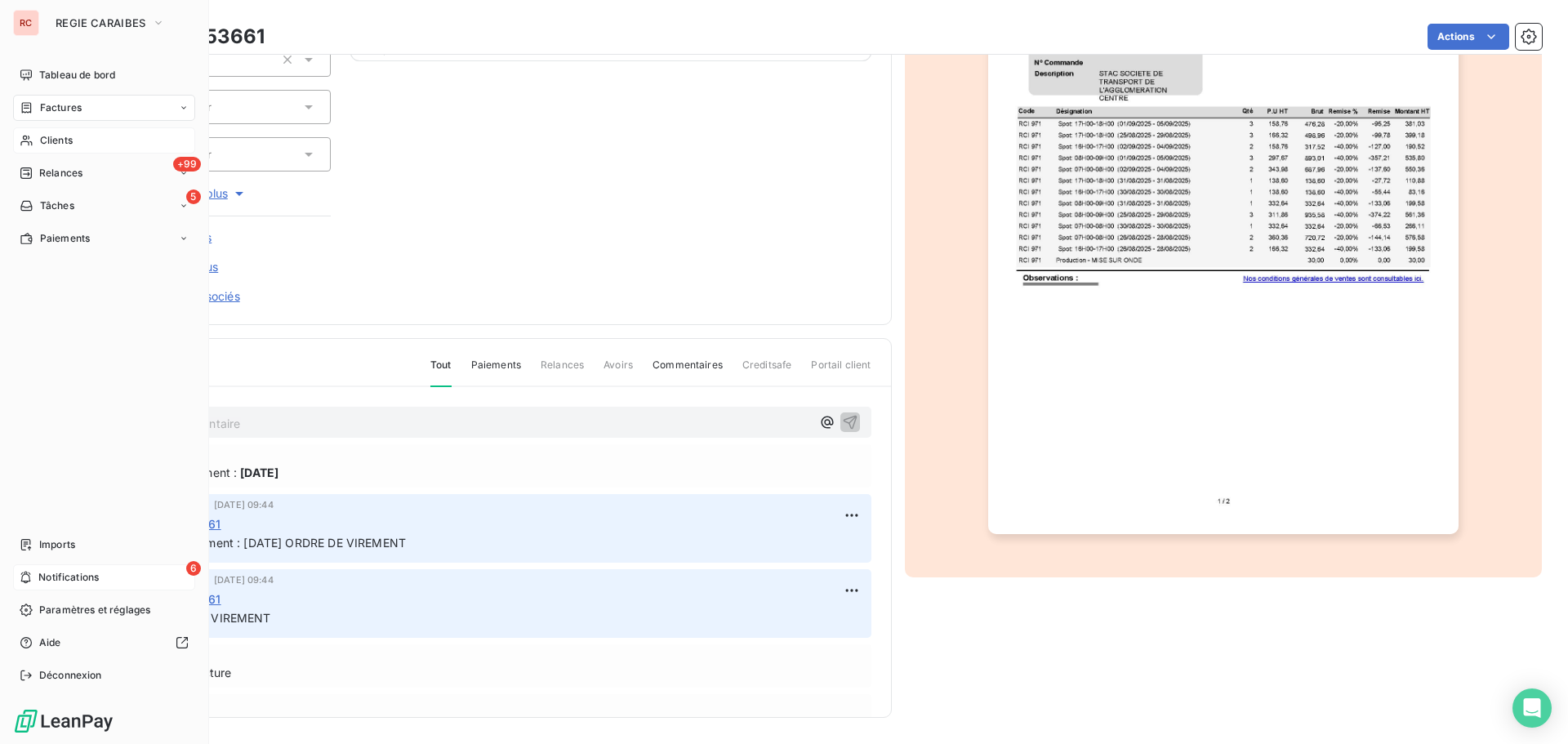
click at [43, 141] on span "Clients" at bounding box center [56, 141] width 32 height 14
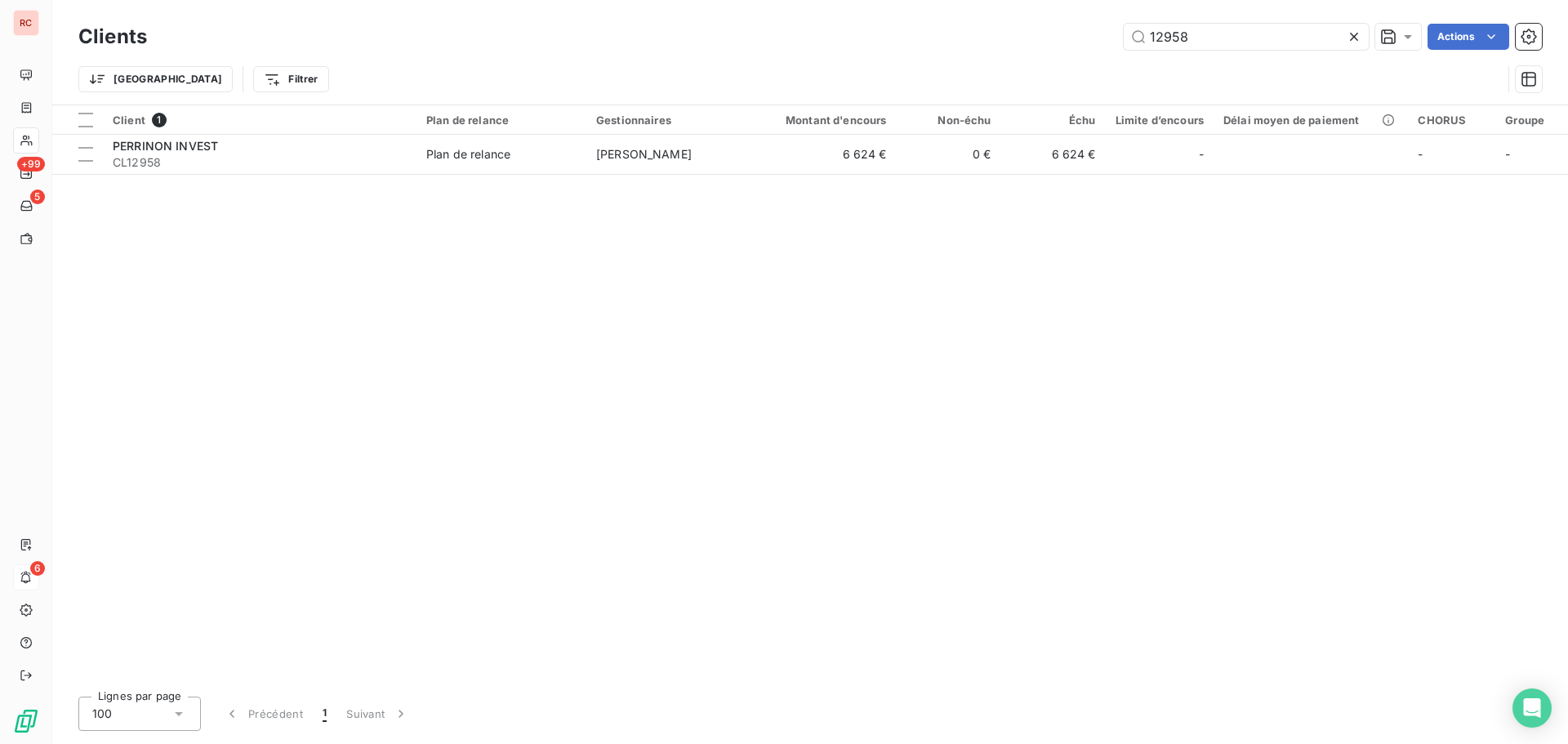
drag, startPoint x: 1234, startPoint y: 40, endPoint x: 1040, endPoint y: 50, distance: 194.3
click at [1040, 50] on div "Clients 12958 Actions" at bounding box center [810, 37] width 1463 height 34
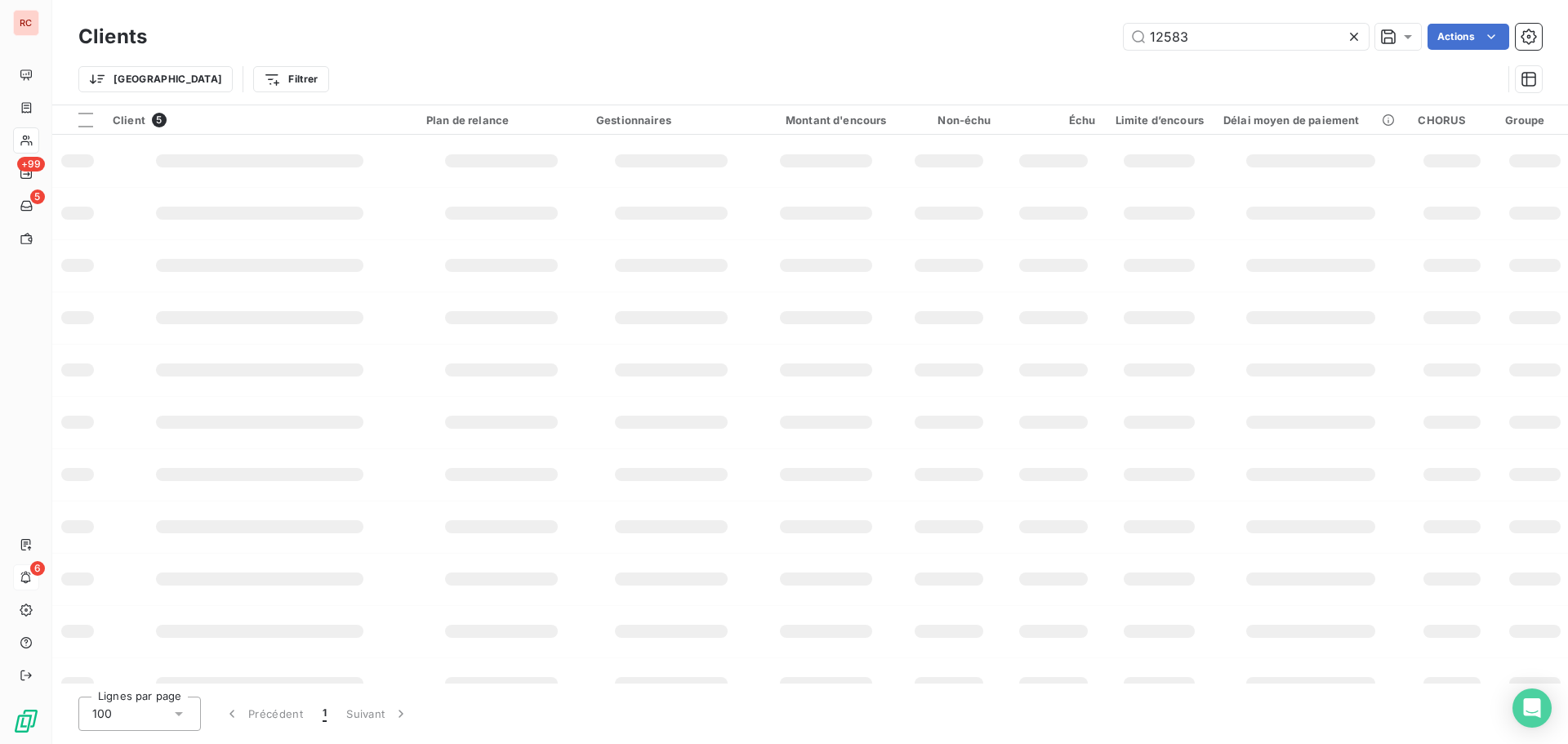
type input "12583"
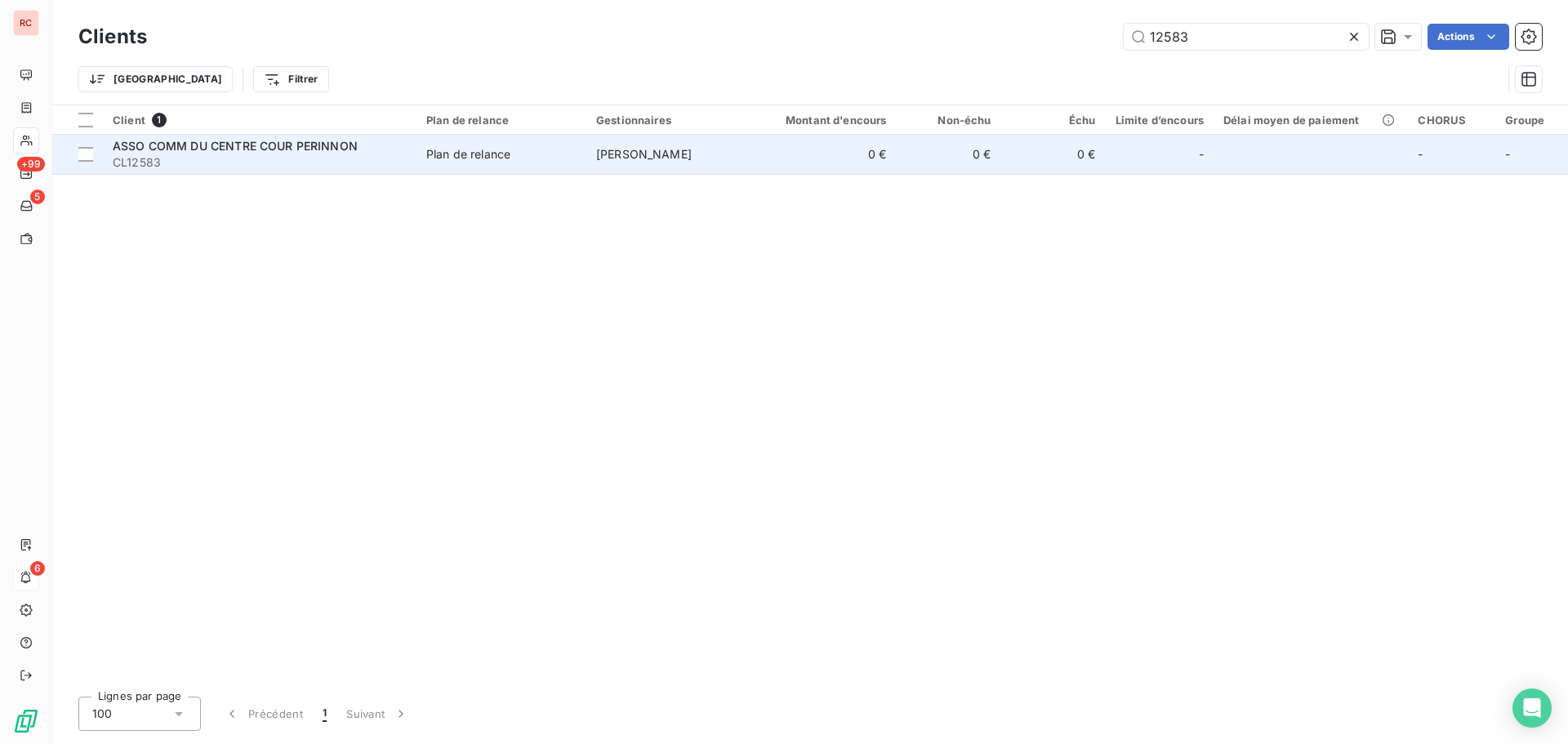
click at [388, 163] on span "CL12583" at bounding box center [260, 162] width 294 height 16
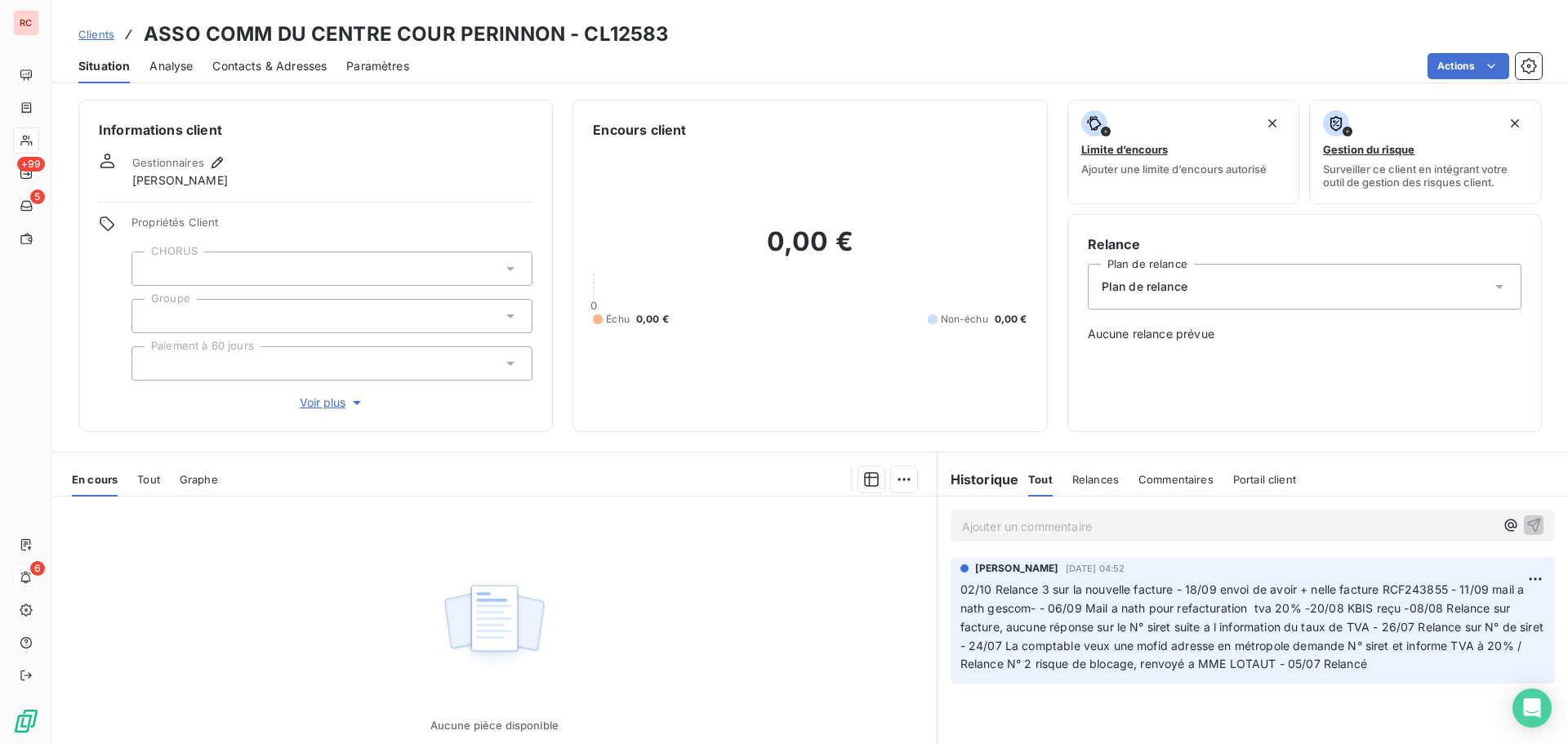
click at [154, 467] on div "Tout" at bounding box center [149, 479] width 23 height 34
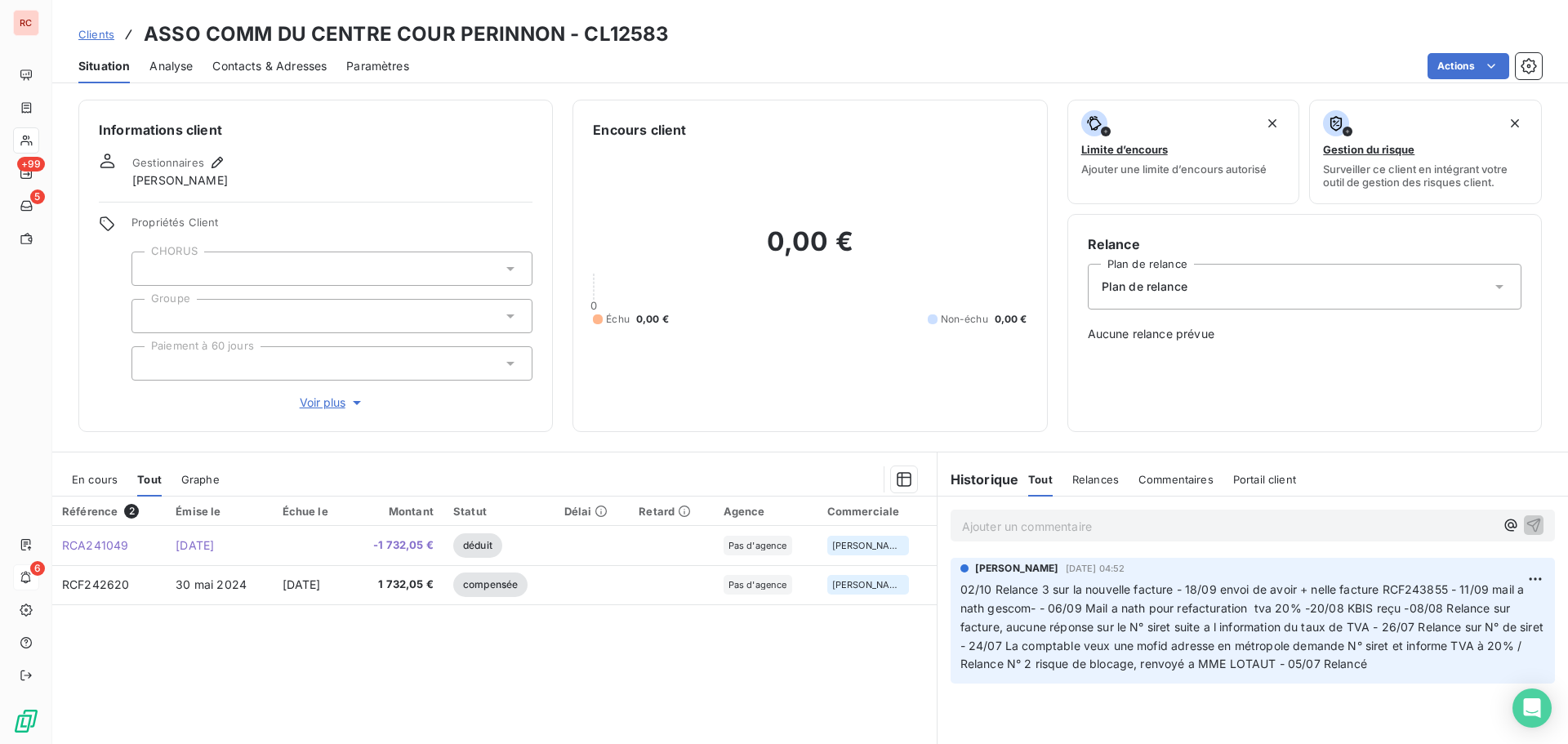
click at [80, 37] on span "Clients" at bounding box center [97, 34] width 36 height 13
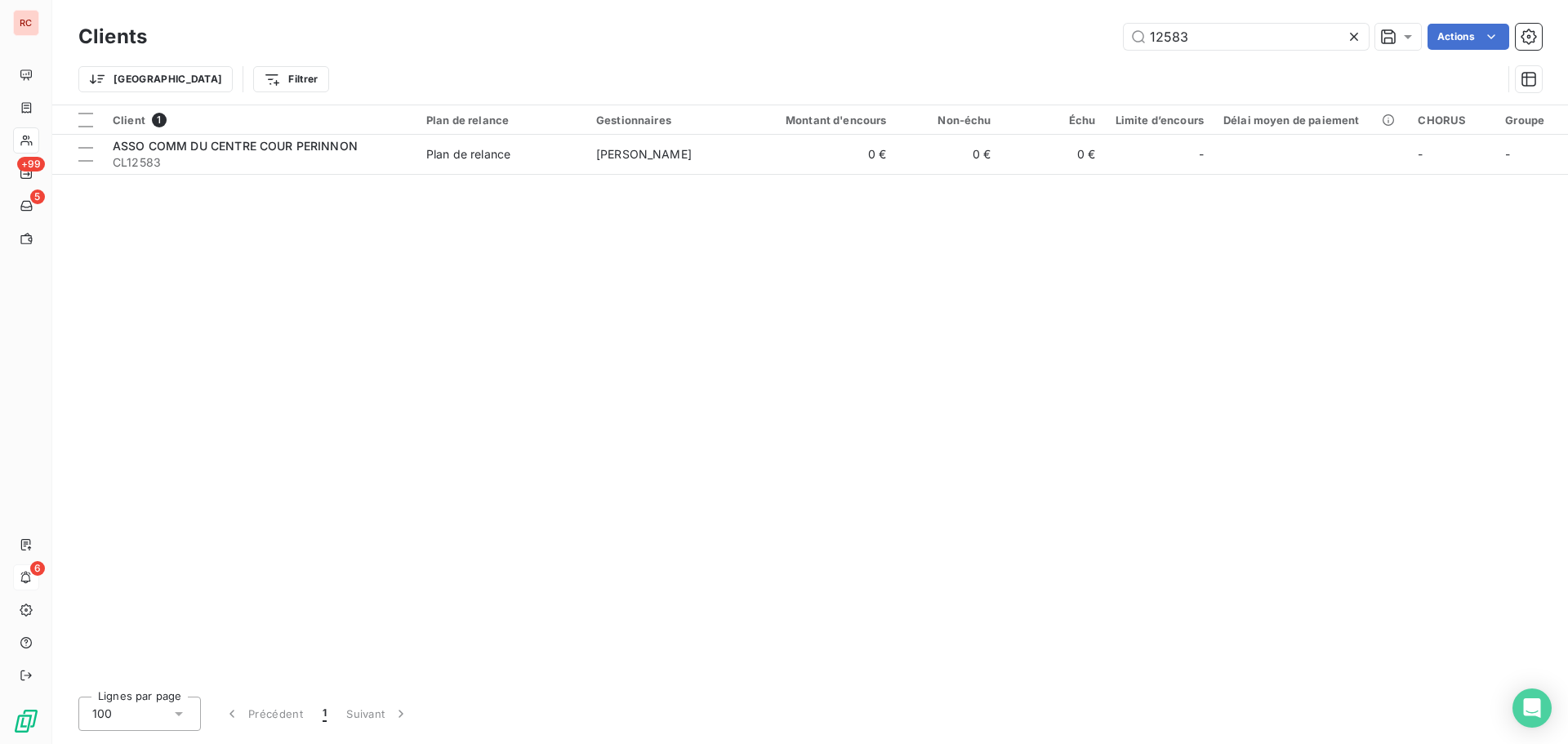
drag, startPoint x: 1214, startPoint y: 38, endPoint x: 922, endPoint y: 38, distance: 292.0
click at [922, 38] on div "12583 Actions" at bounding box center [854, 36] width 1376 height 26
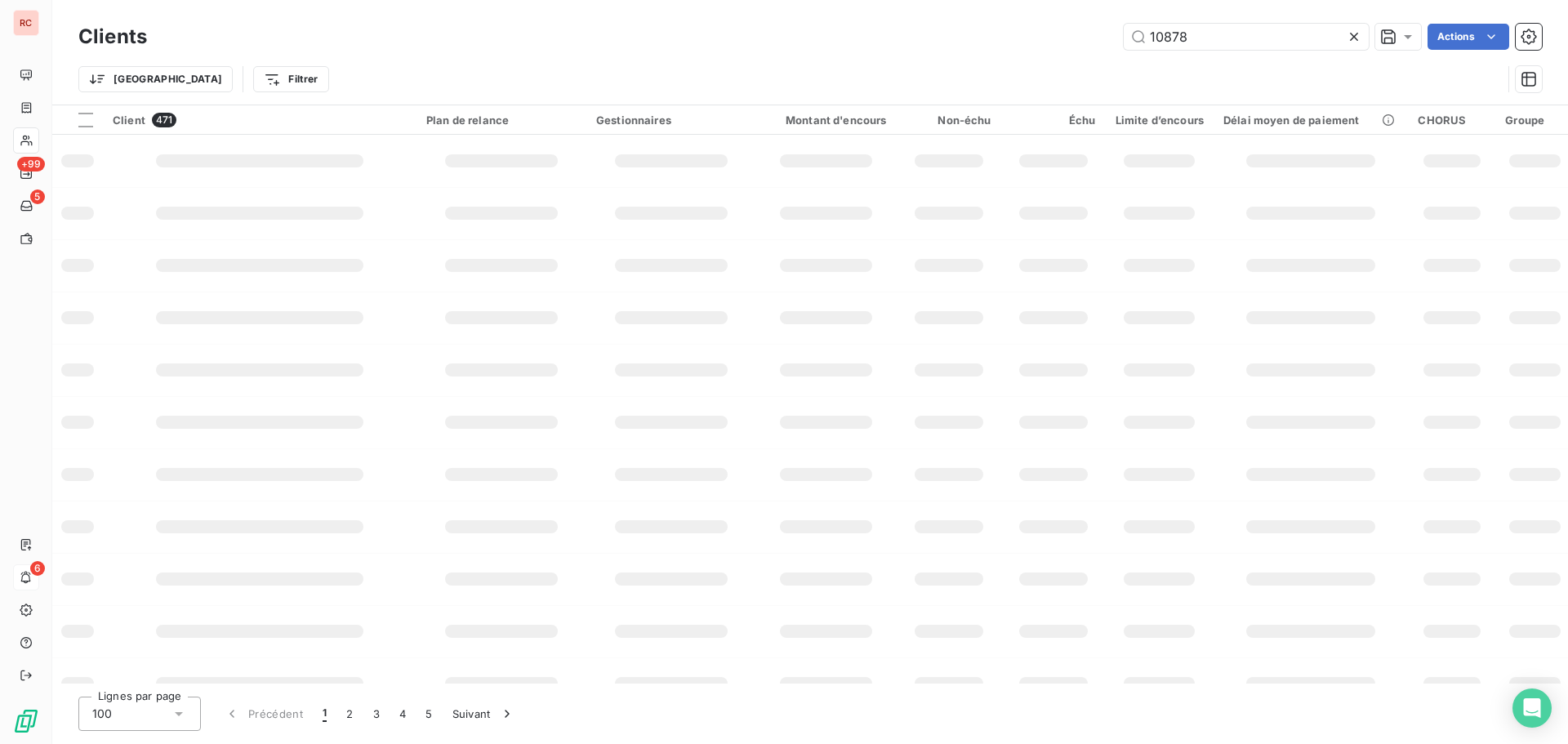
type input "10878"
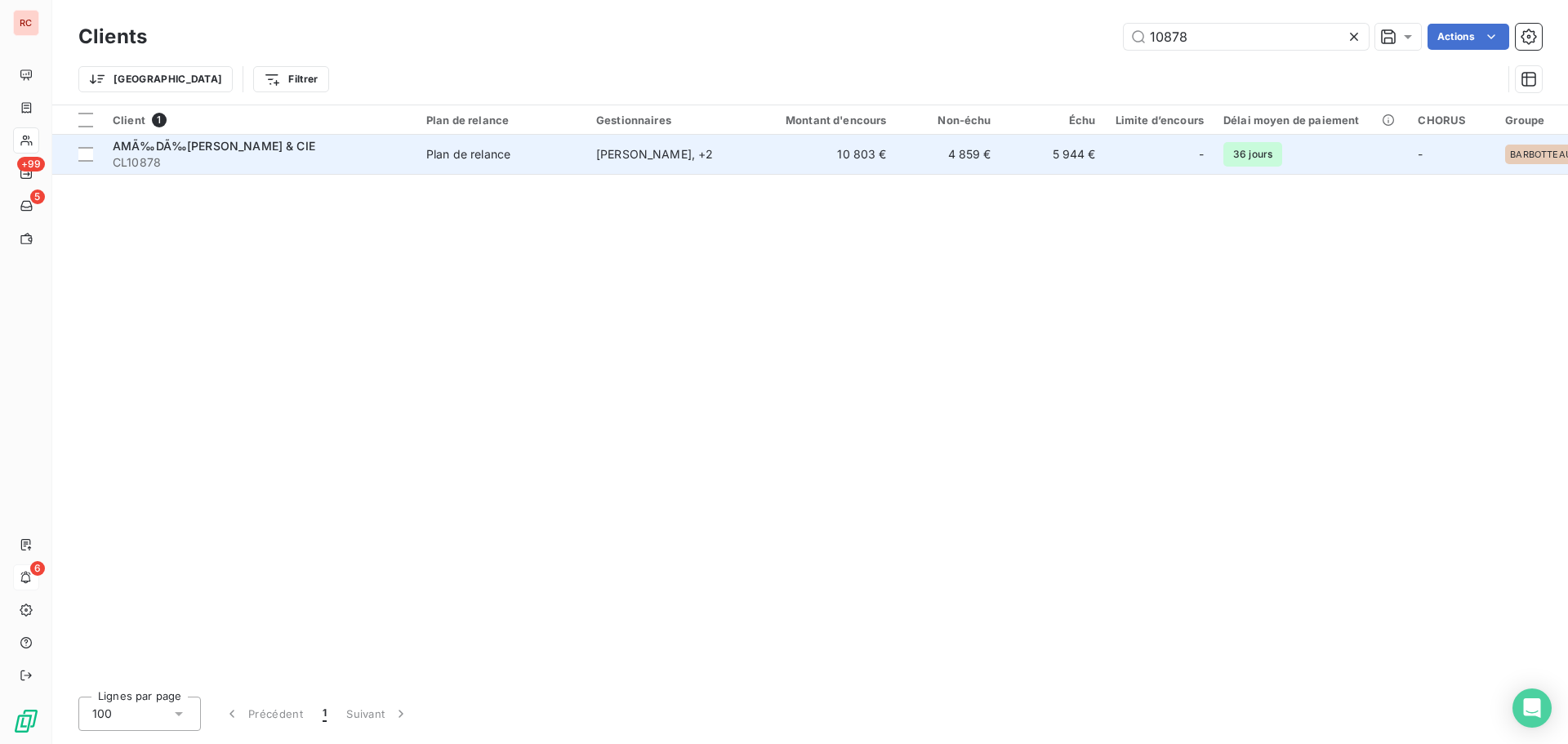
click at [380, 143] on div "AMÃ‰DÃ‰[PERSON_NAME] & CIE" at bounding box center [260, 146] width 294 height 16
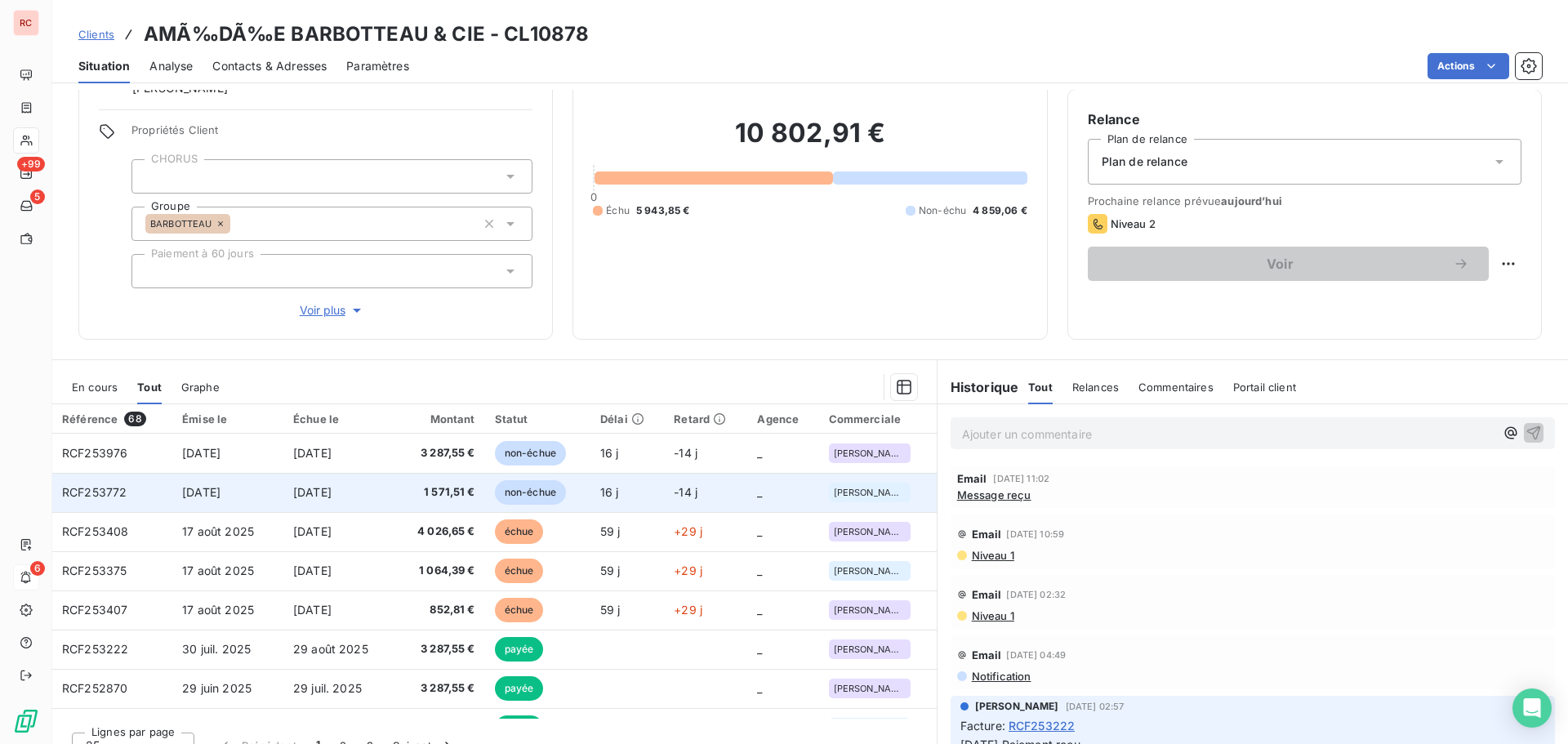
scroll to position [149, 0]
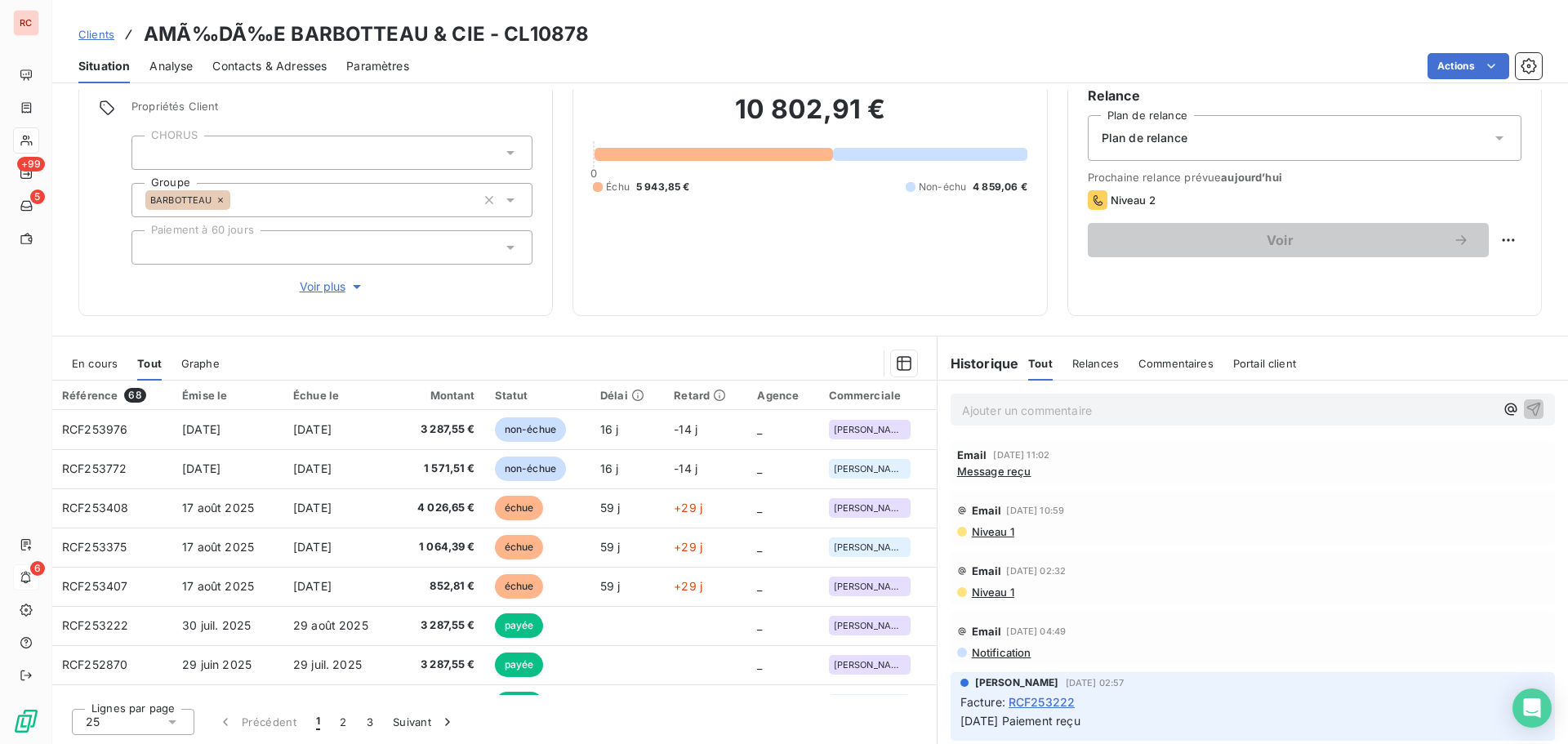
click at [115, 372] on div "En cours" at bounding box center [94, 363] width 46 height 34
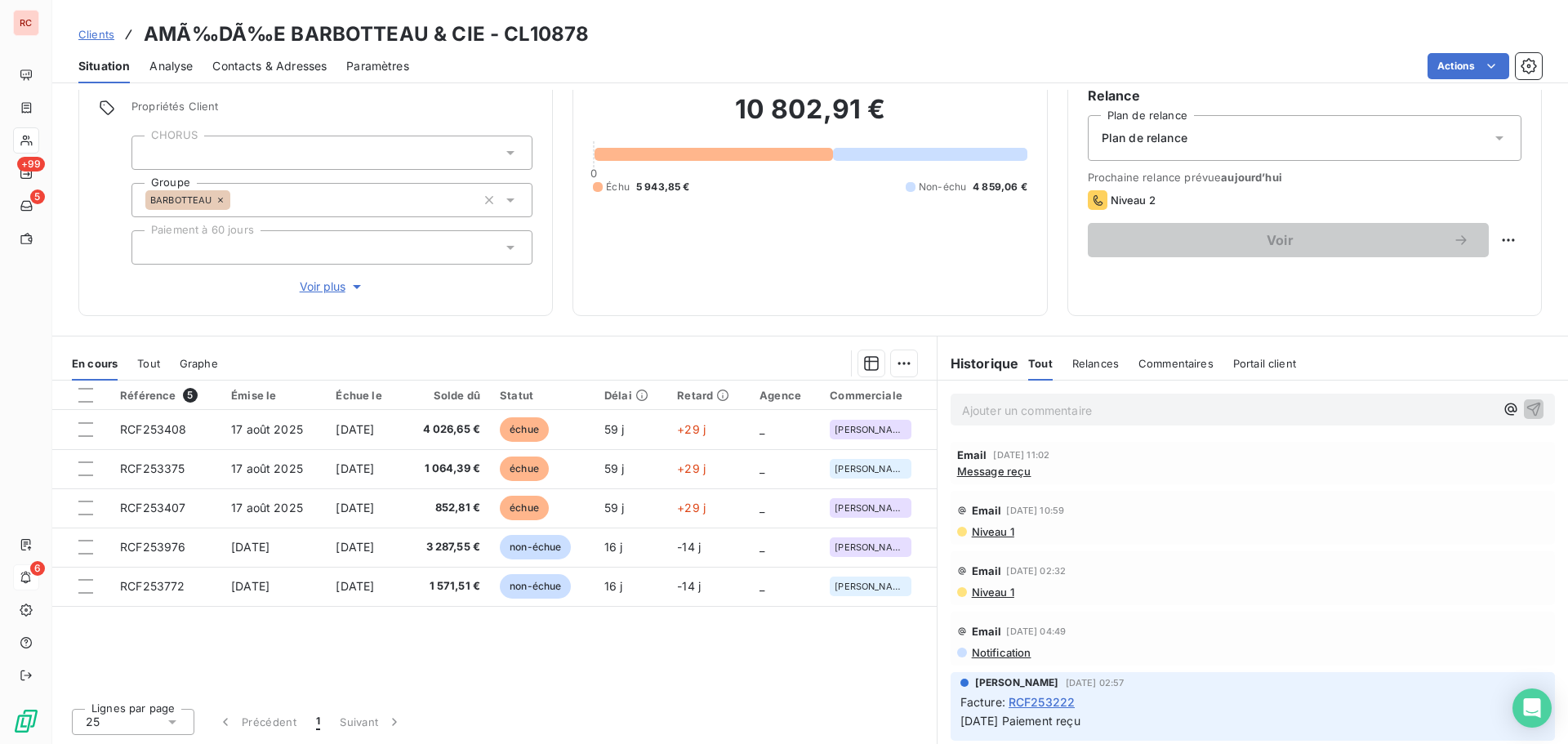
click at [976, 476] on span "Message reçu" at bounding box center [993, 471] width 74 height 13
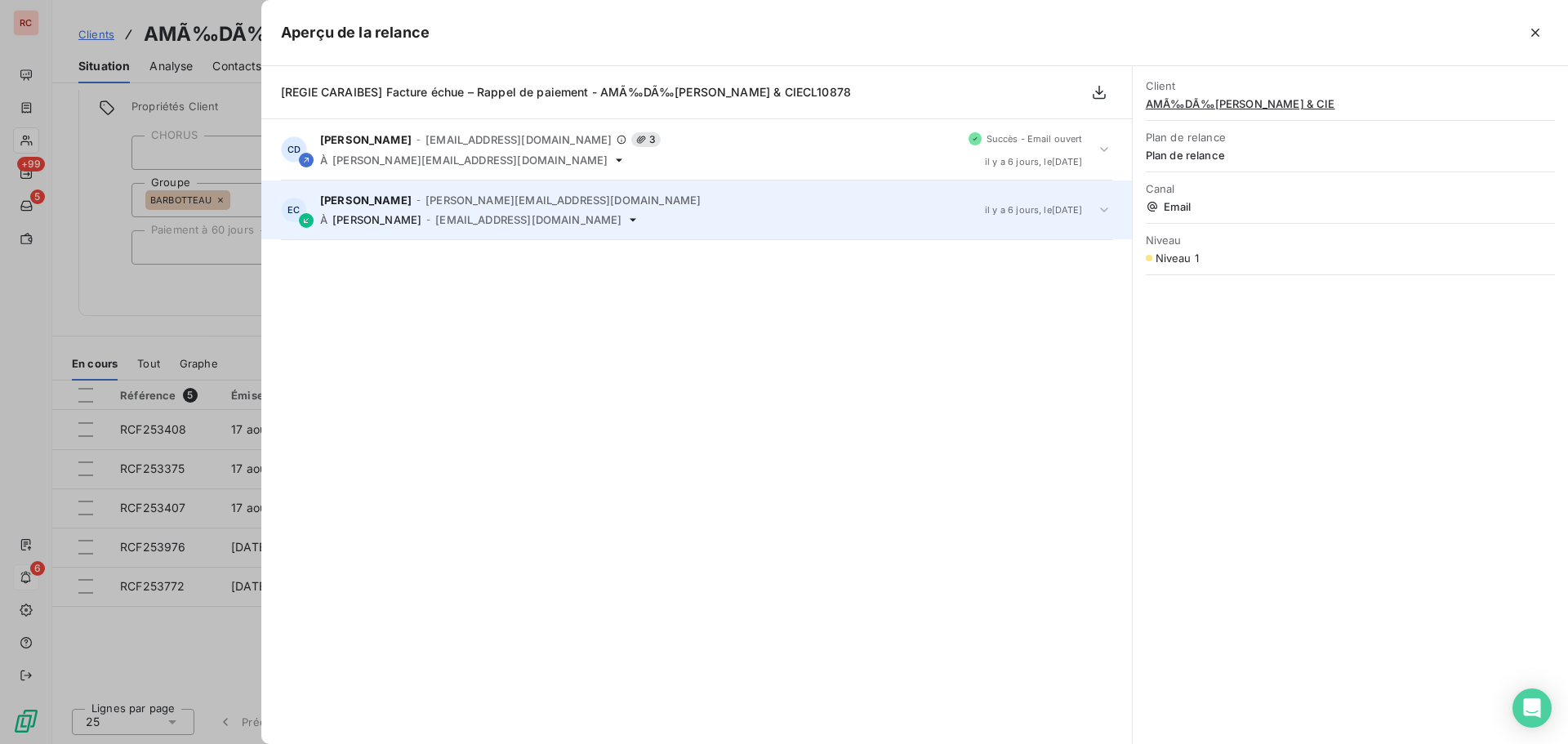
click at [1100, 212] on icon at bounding box center [1104, 210] width 16 height 16
click at [1101, 212] on icon at bounding box center [1104, 210] width 16 height 16
click at [42, 474] on div at bounding box center [784, 372] width 1568 height 744
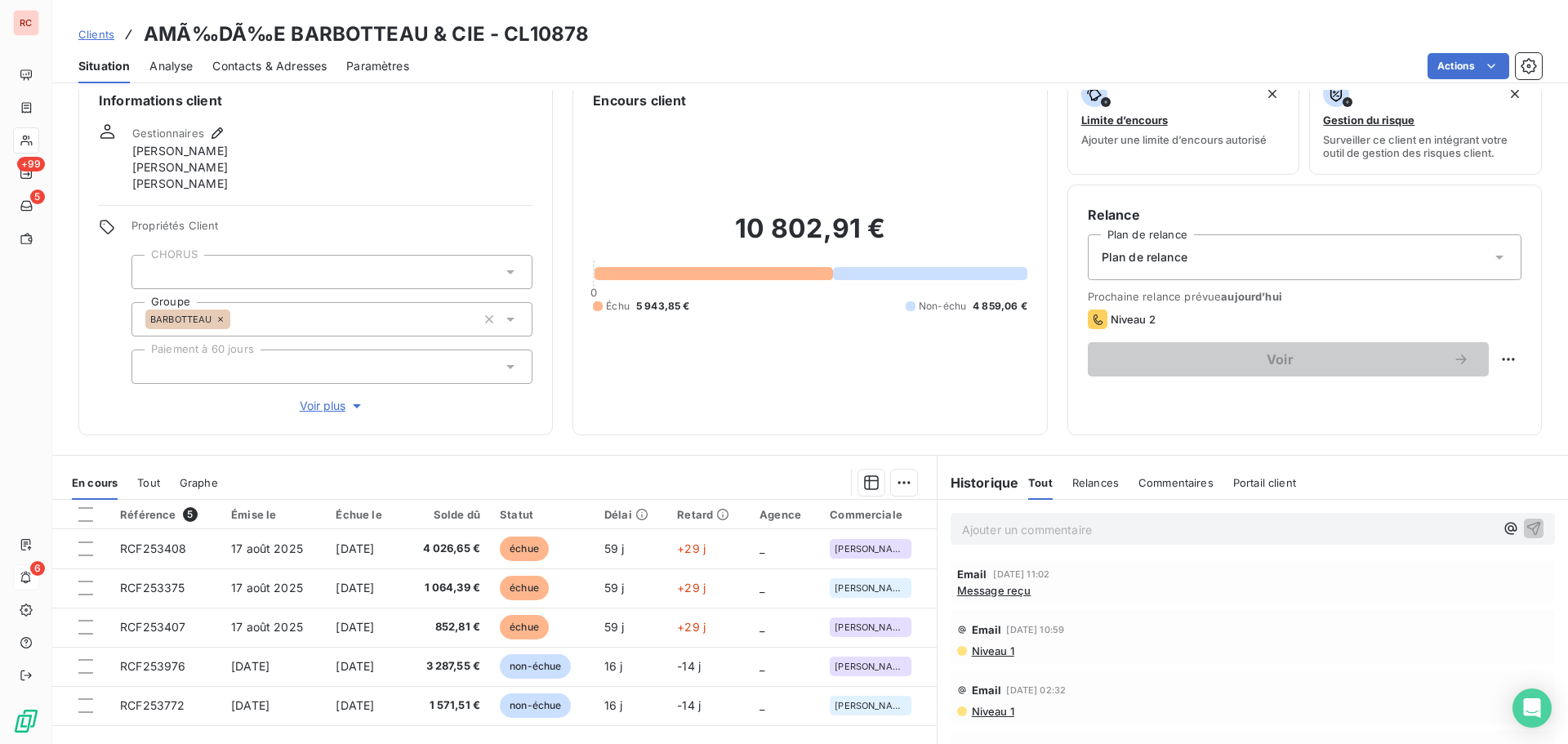
scroll to position [0, 0]
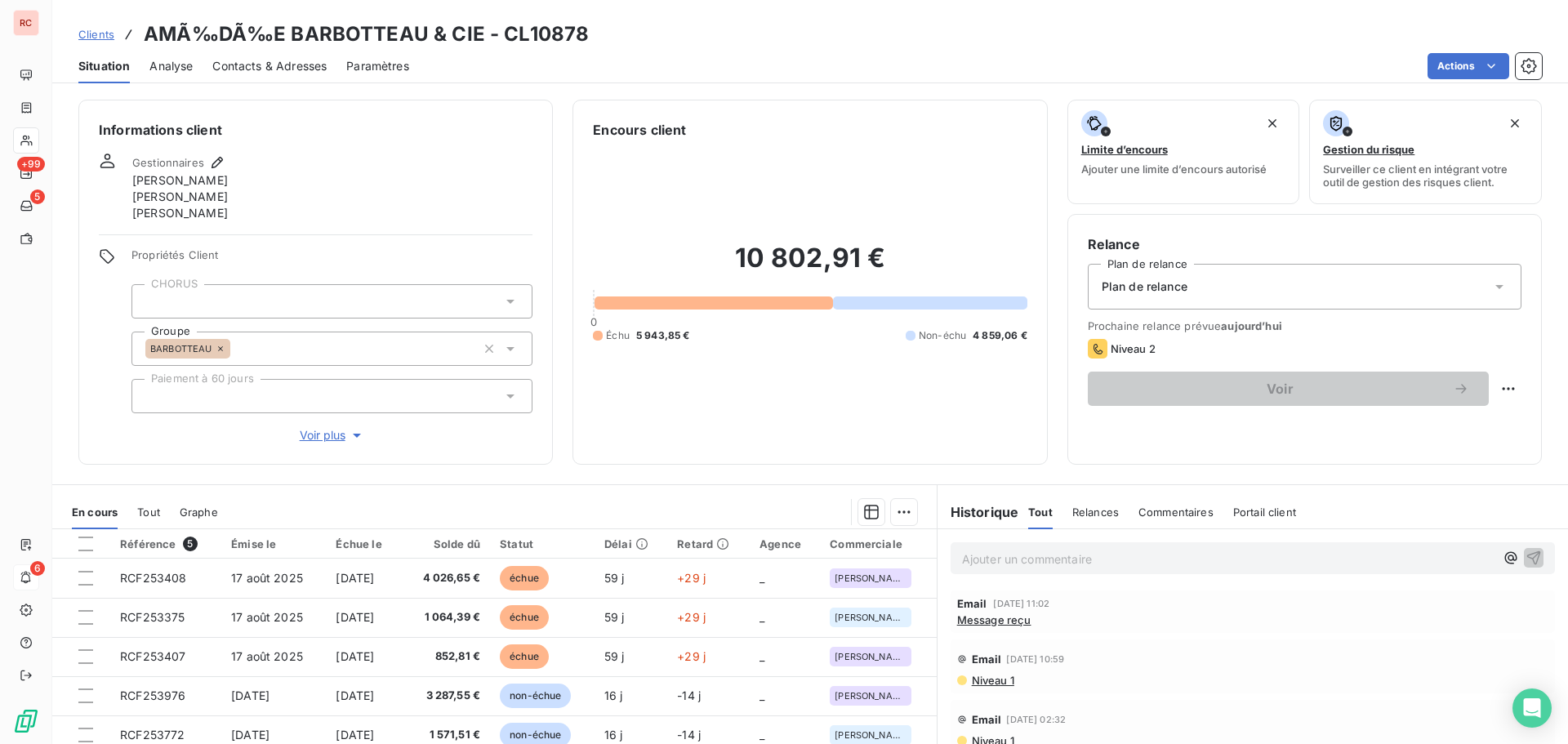
click at [98, 78] on div "Situation" at bounding box center [104, 66] width 51 height 34
click at [111, 66] on span "Situation" at bounding box center [104, 66] width 51 height 16
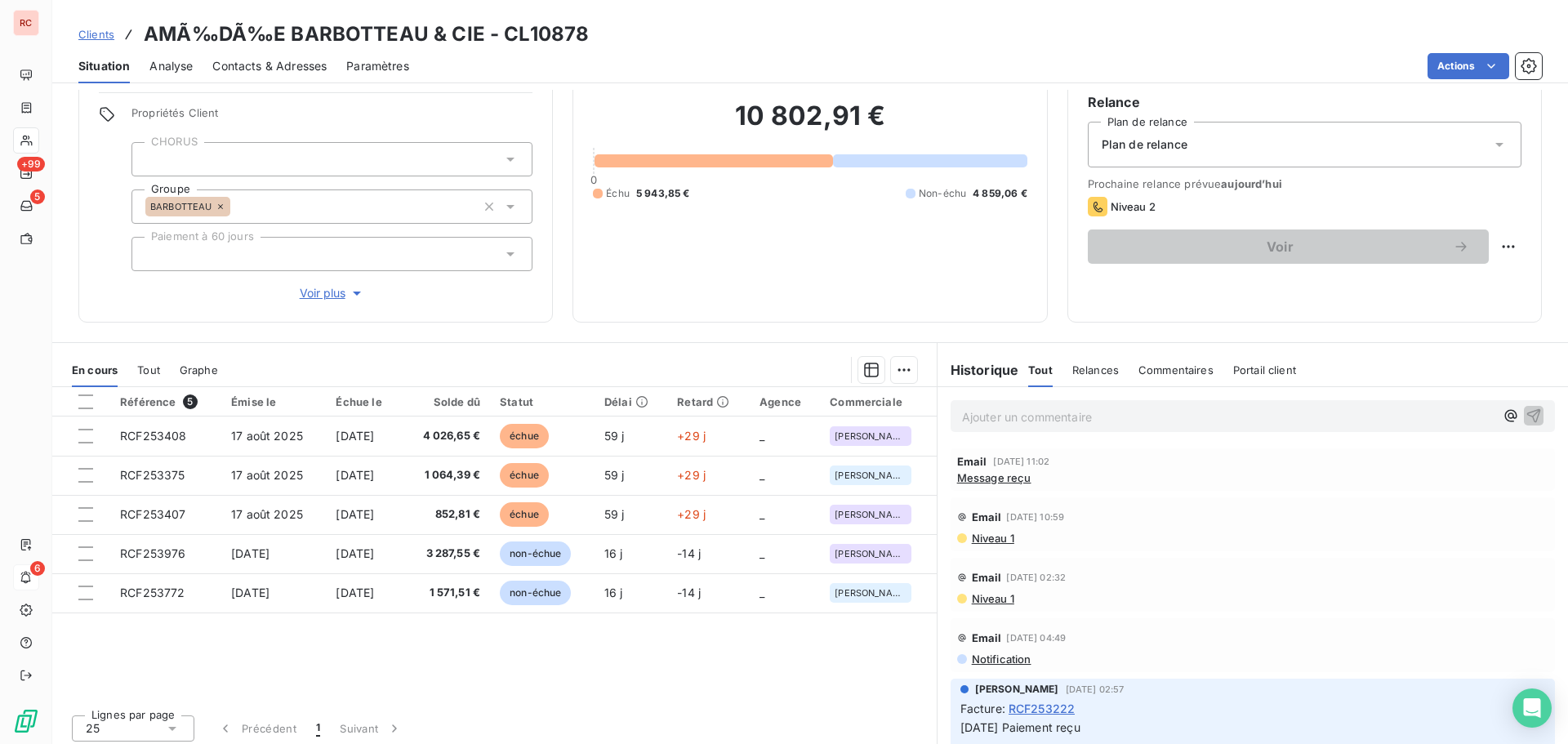
scroll to position [149, 0]
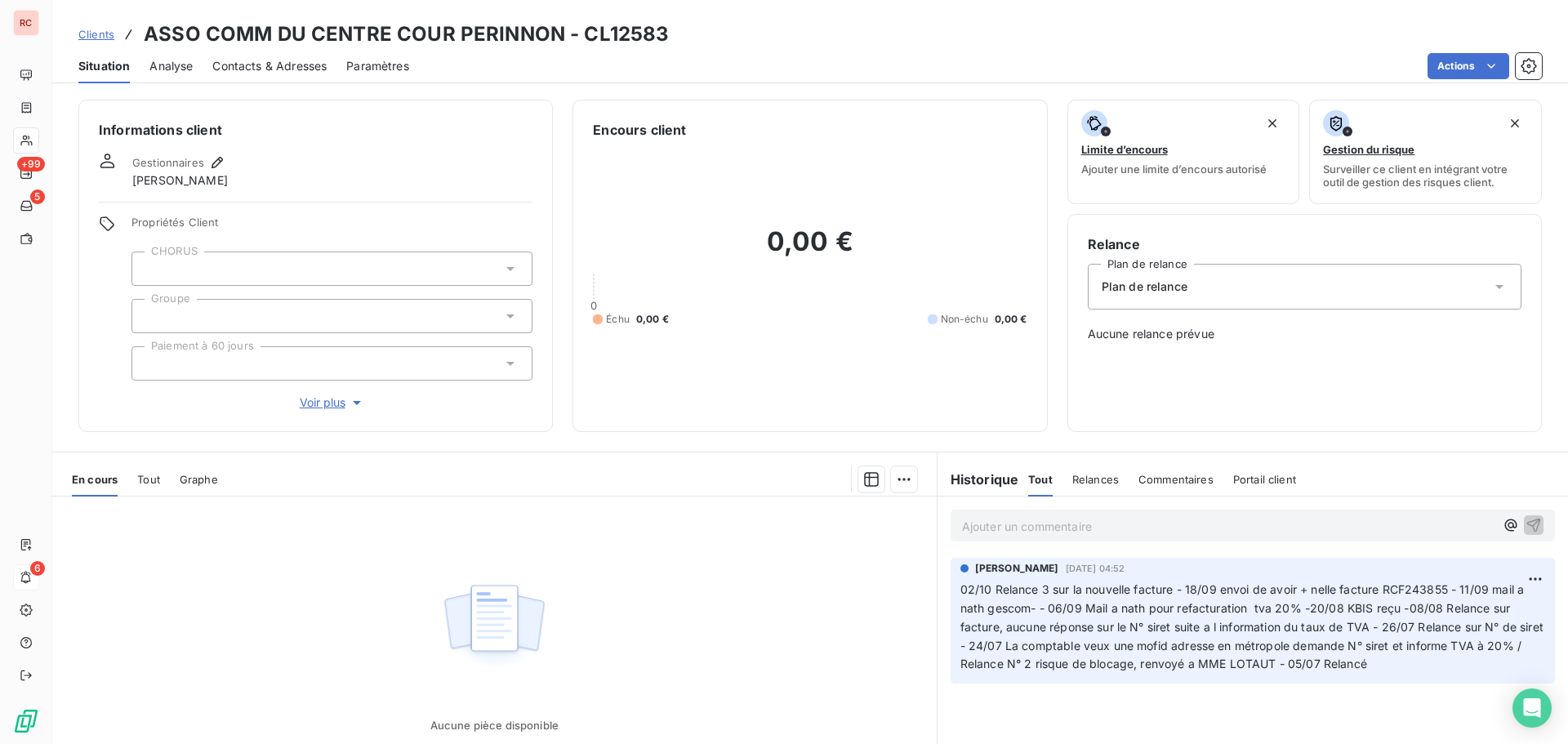
click at [82, 34] on span "Clients" at bounding box center [97, 34] width 36 height 13
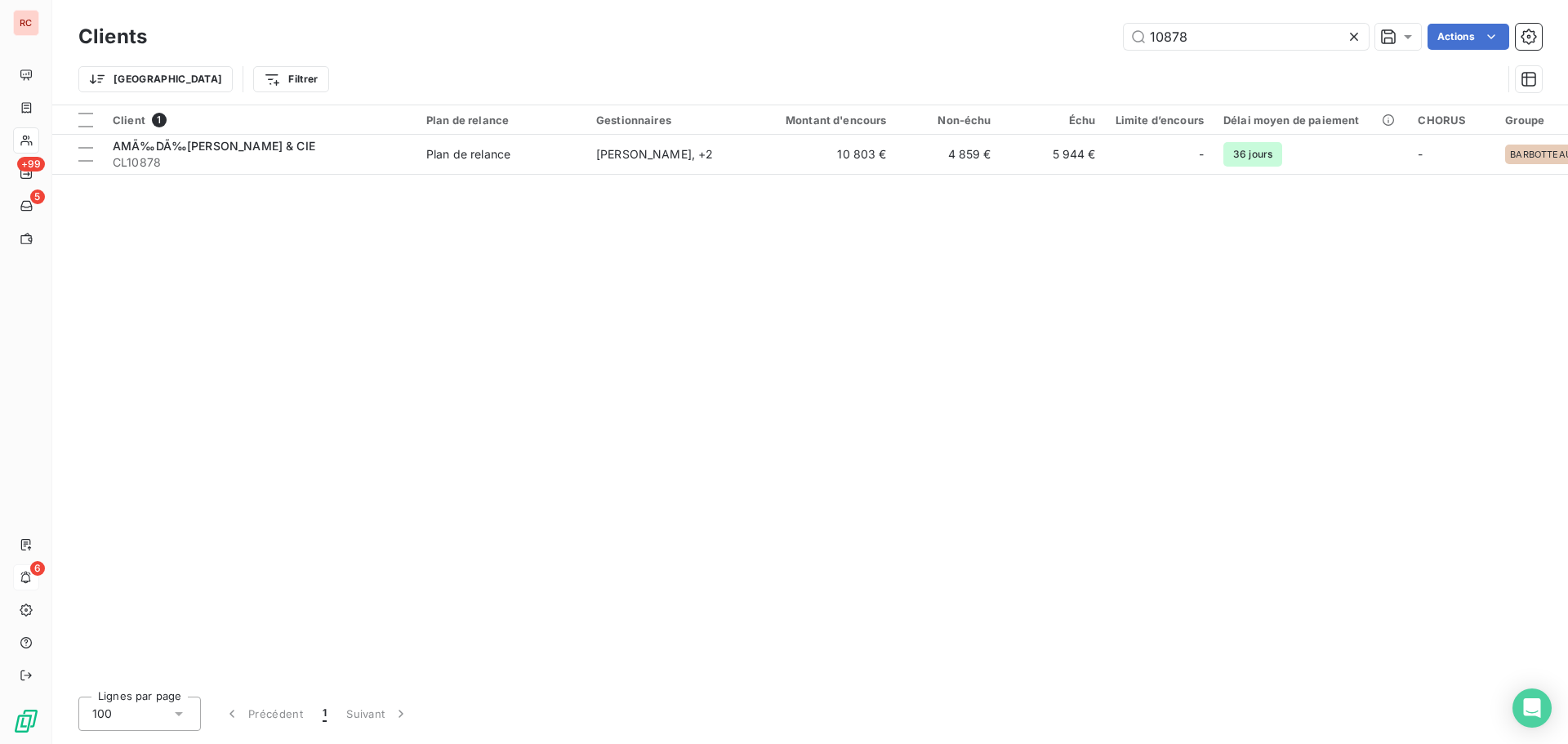
drag, startPoint x: 1242, startPoint y: 43, endPoint x: 1121, endPoint y: 44, distance: 121.0
click at [1121, 44] on div "10878 Actions" at bounding box center [854, 36] width 1376 height 26
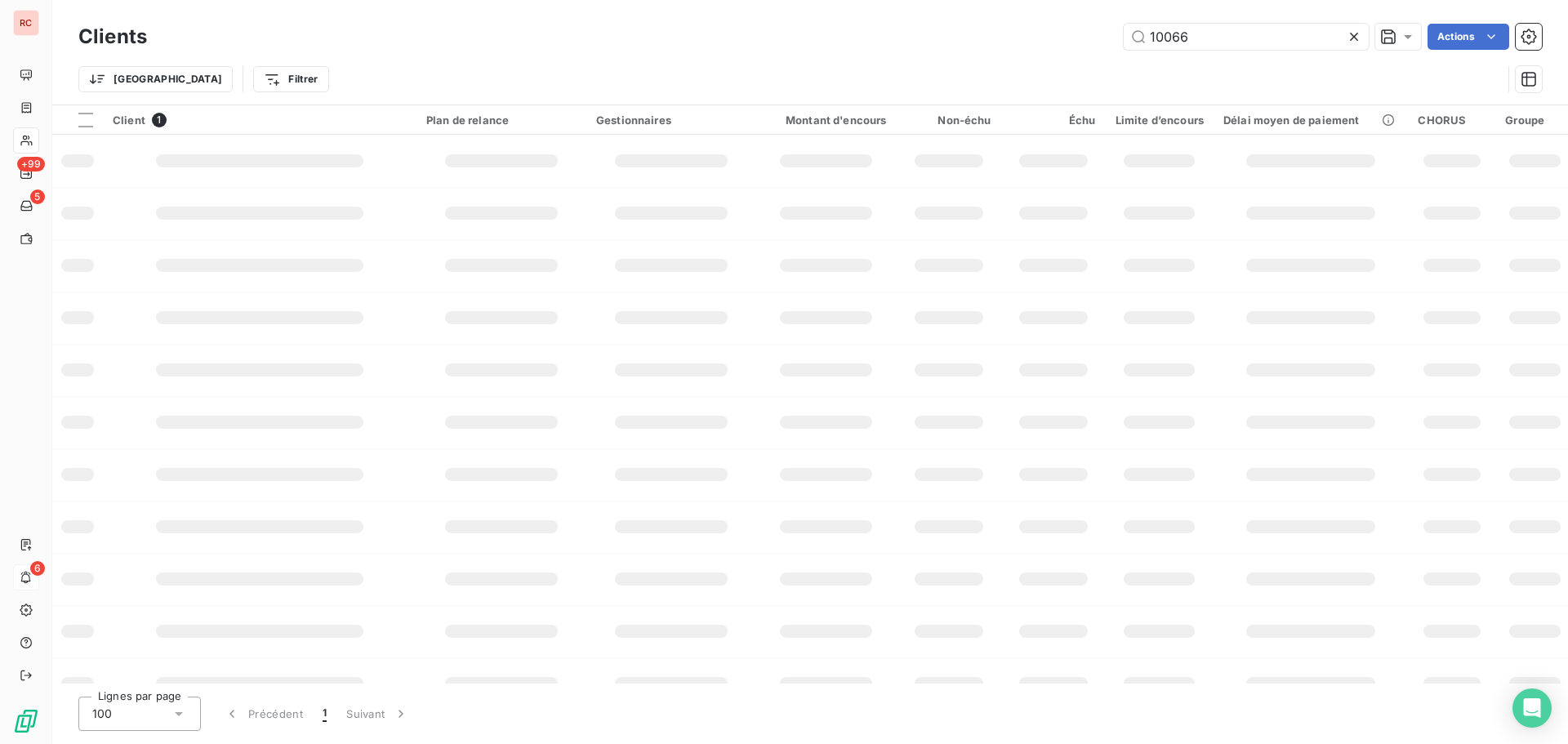
type input "10066"
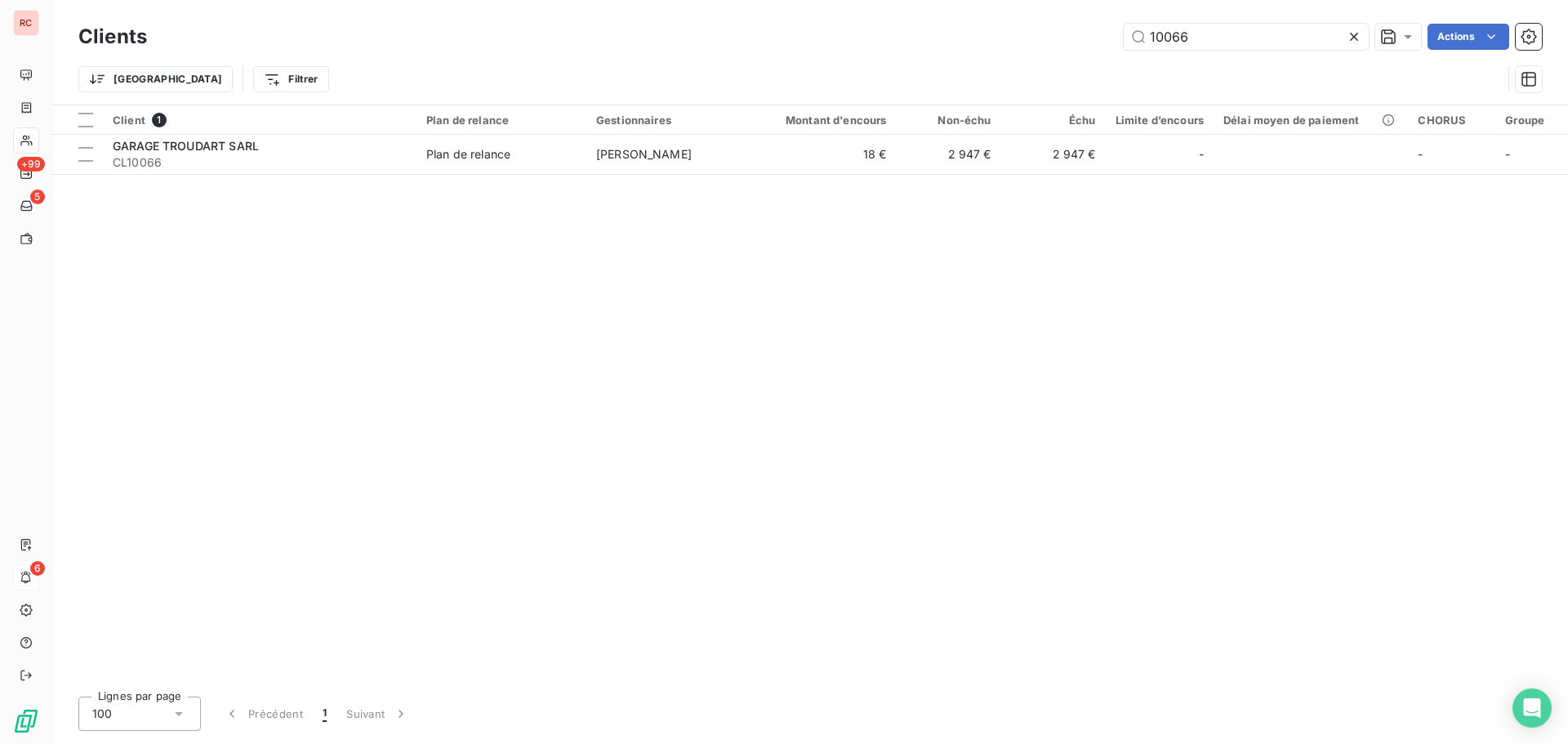
click at [640, 189] on div "Client 1 Plan de relance Gestionnaires Montant d'encours Non-échu Échu Limite d…" at bounding box center [810, 395] width 1516 height 578
click at [637, 175] on div "Client 1 Plan de relance Gestionnaires Montant d'encours Non-échu Échu Limite d…" at bounding box center [810, 395] width 1516 height 578
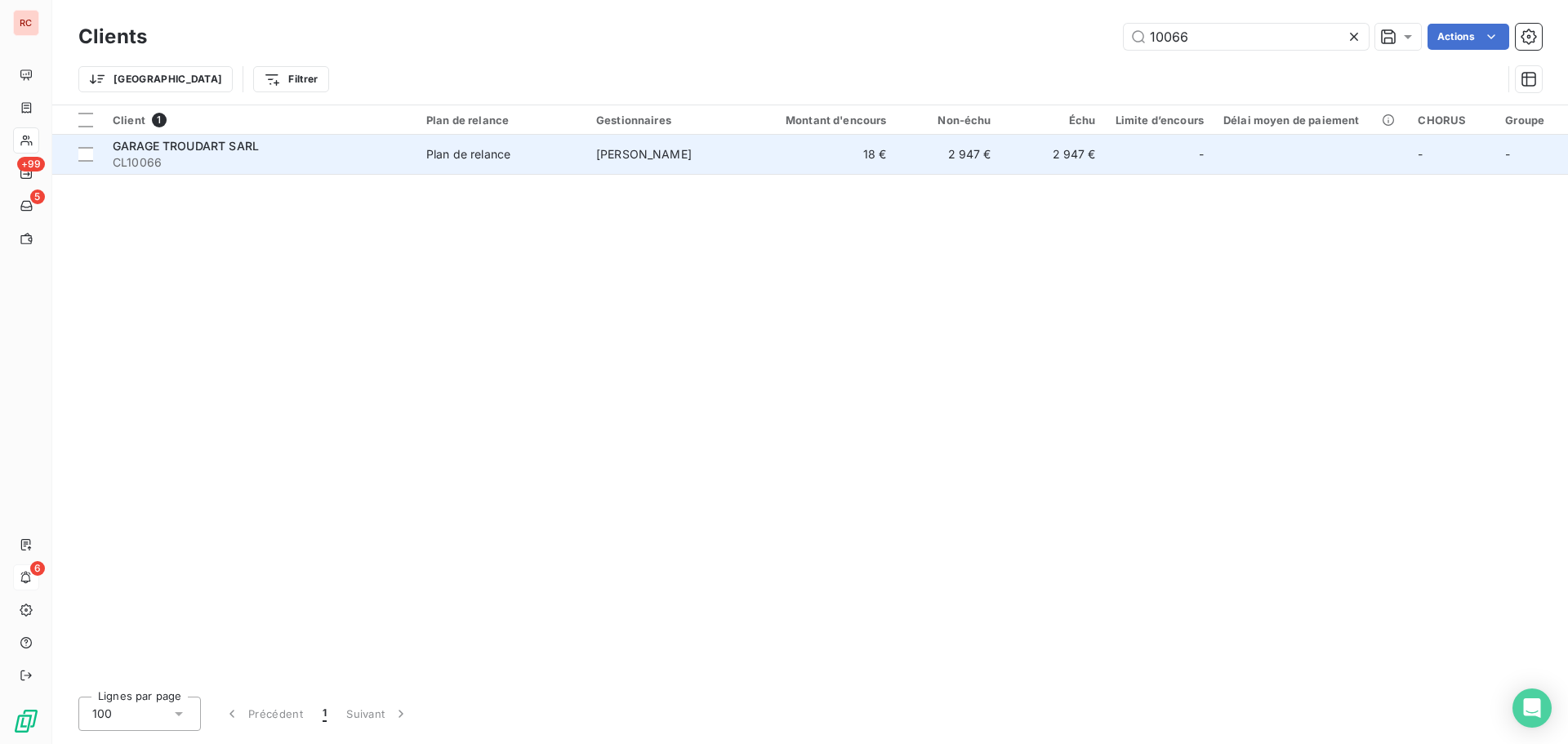
click at [640, 169] on td "[PERSON_NAME]" at bounding box center [671, 155] width 170 height 39
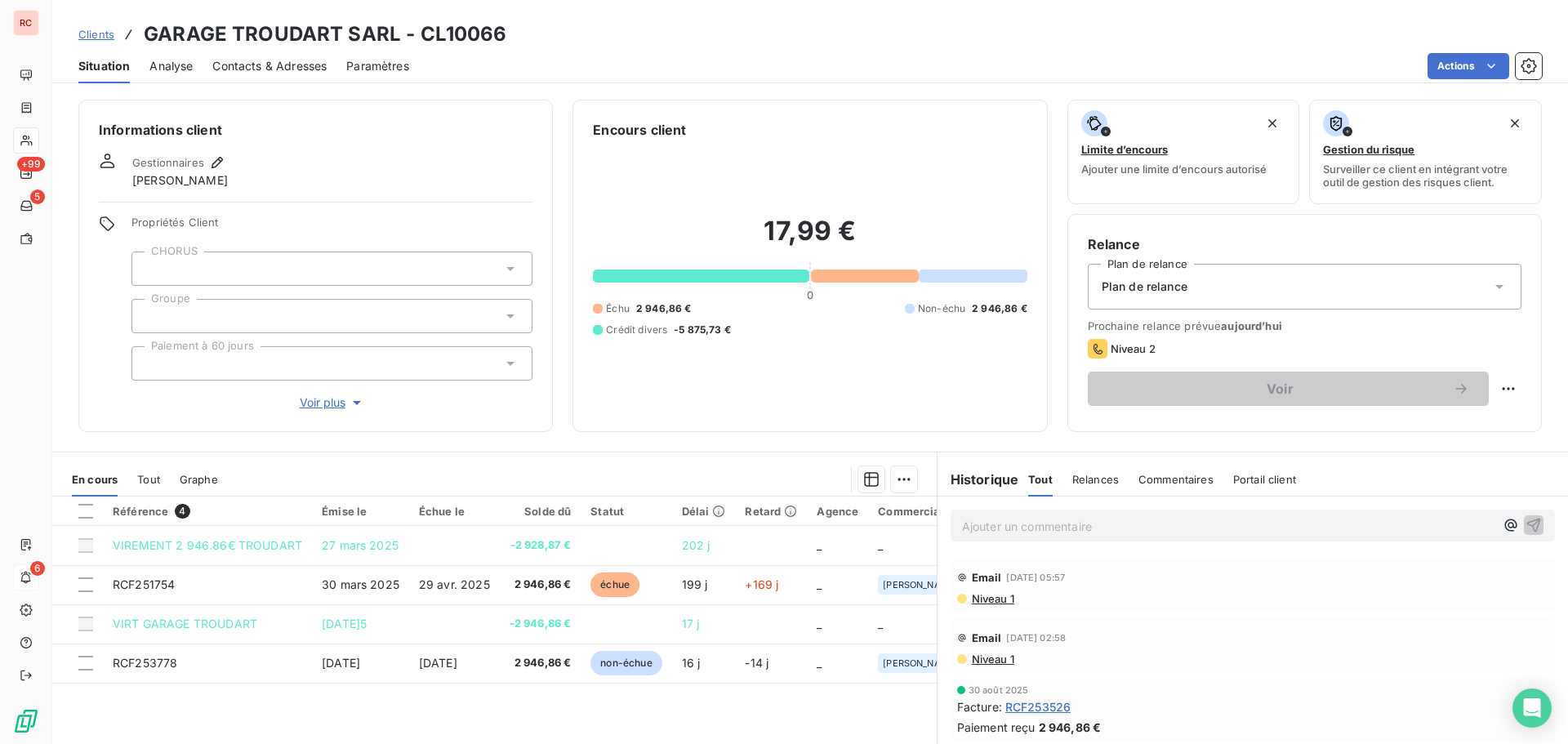
click at [89, 34] on span "Clients" at bounding box center [97, 34] width 36 height 13
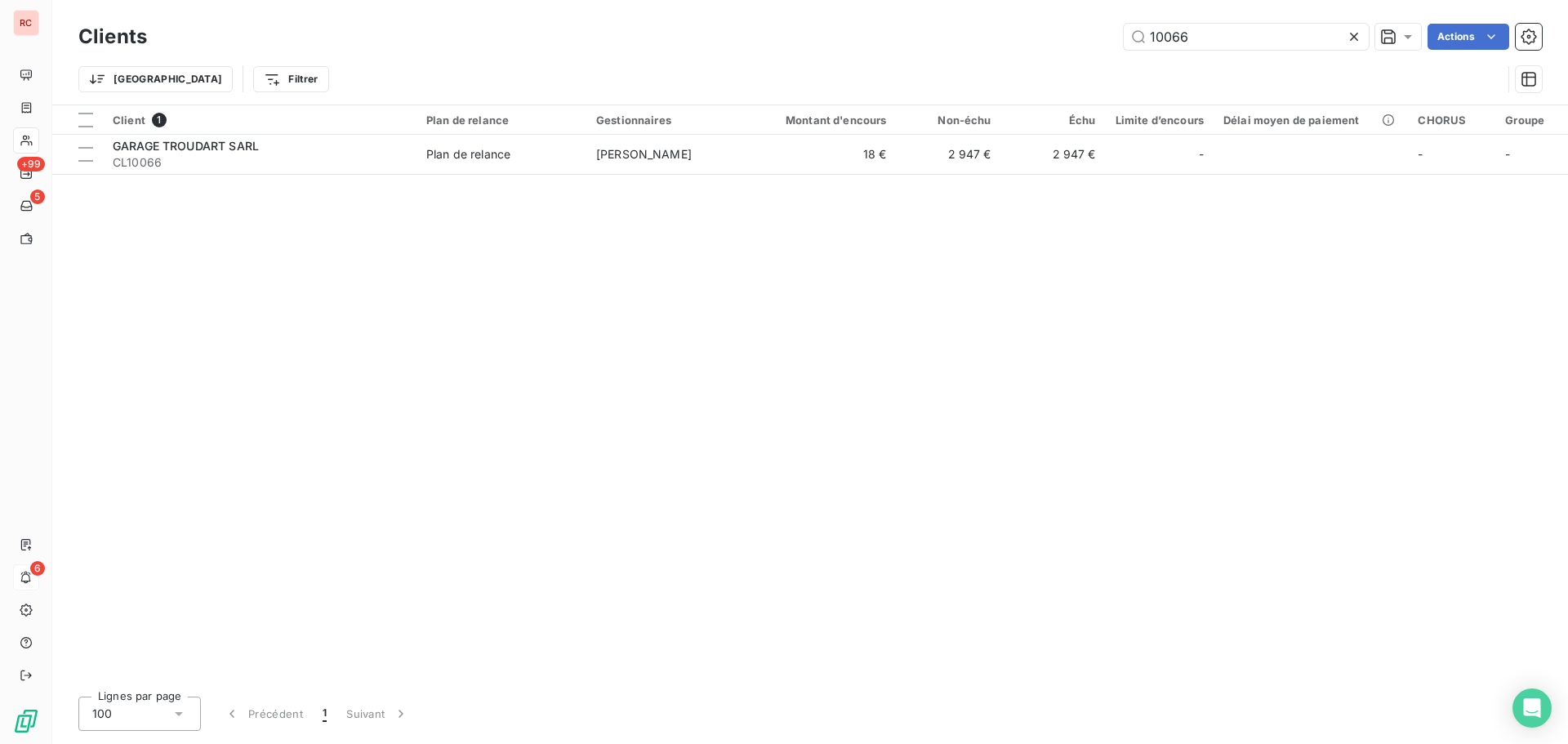
drag, startPoint x: 1175, startPoint y: 40, endPoint x: 1060, endPoint y: 42, distance: 115.0
click at [1060, 42] on div "10066 Actions" at bounding box center [854, 36] width 1376 height 26
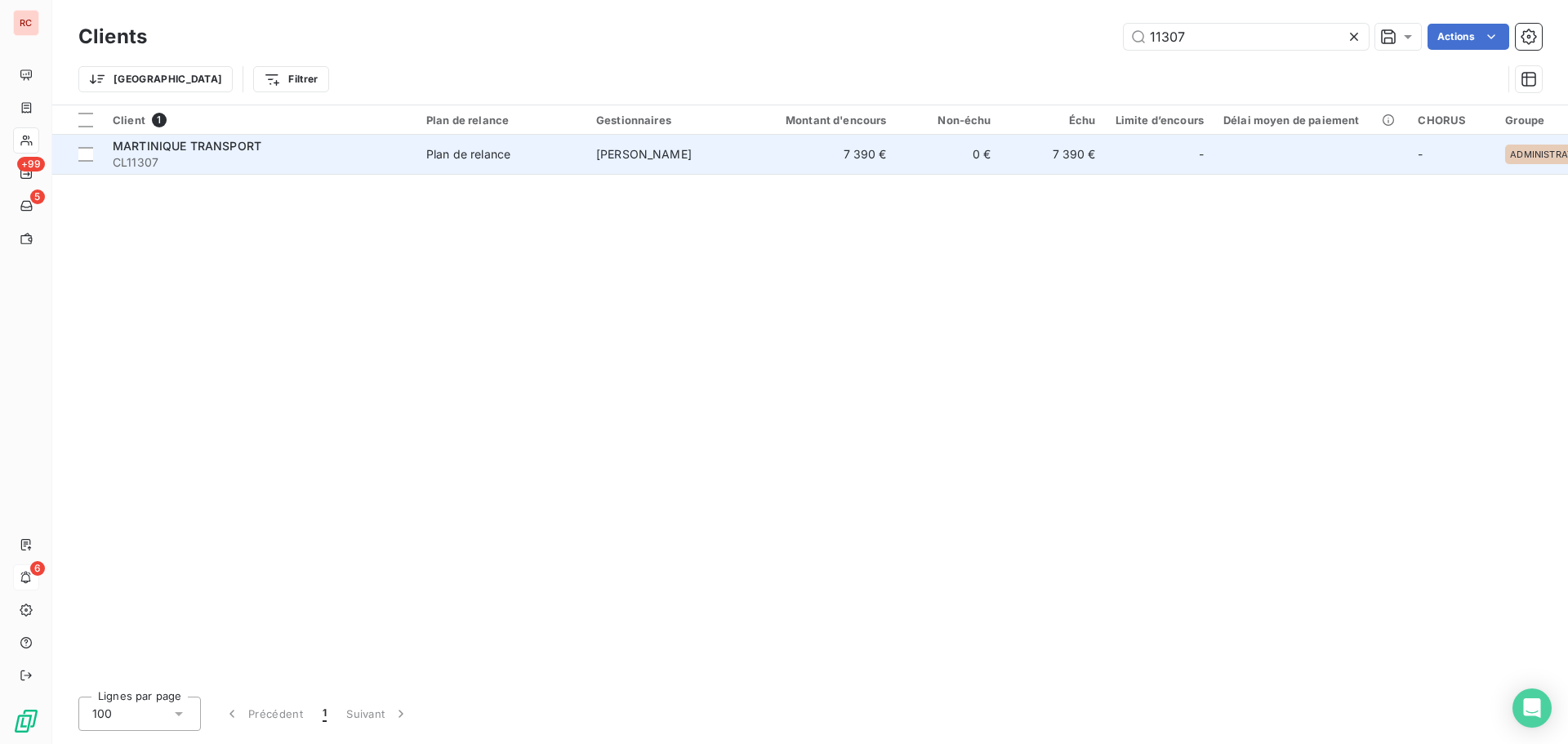
type input "11307"
click at [509, 150] on div "Plan de relance" at bounding box center [468, 154] width 84 height 16
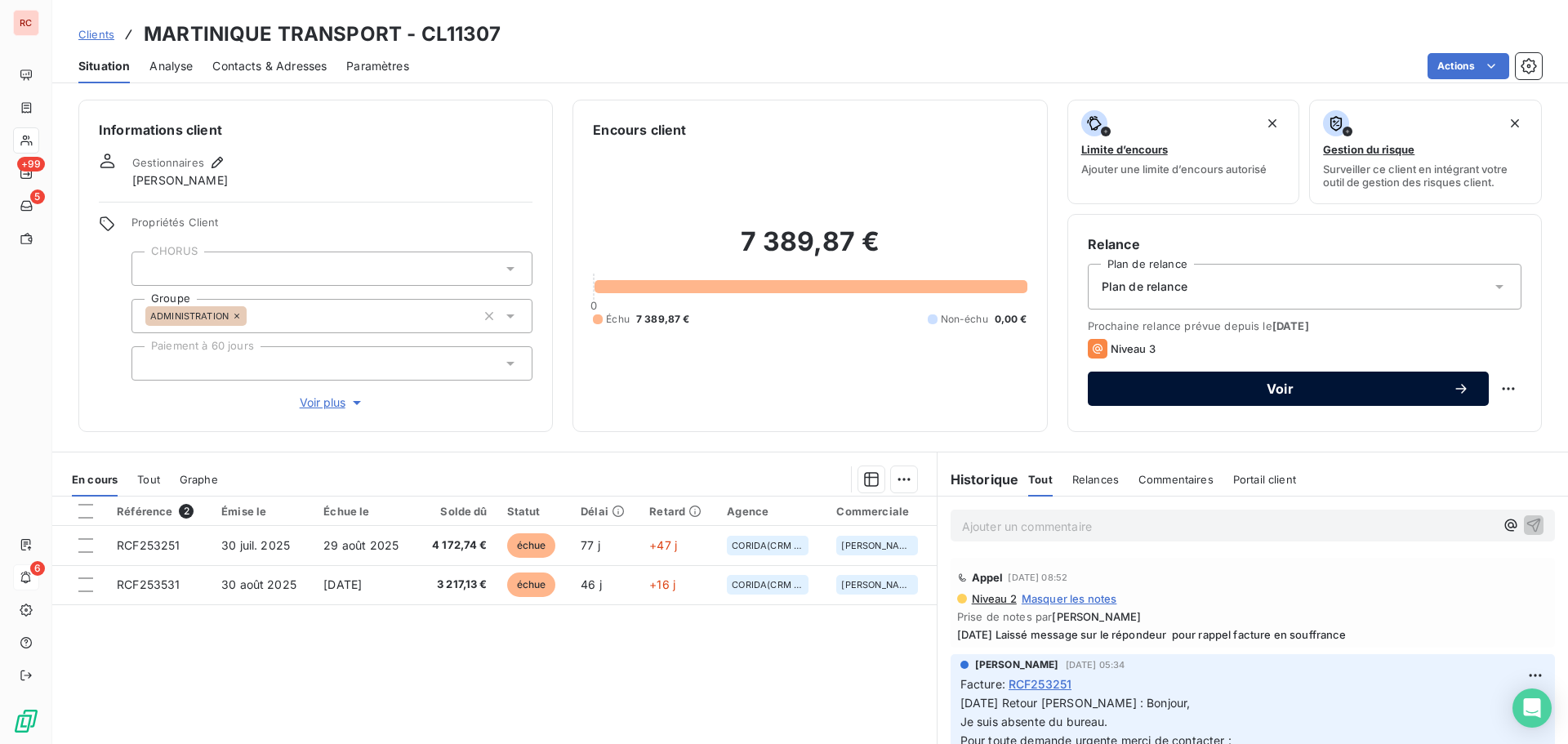
click at [1124, 390] on span "Voir" at bounding box center [1280, 389] width 345 height 13
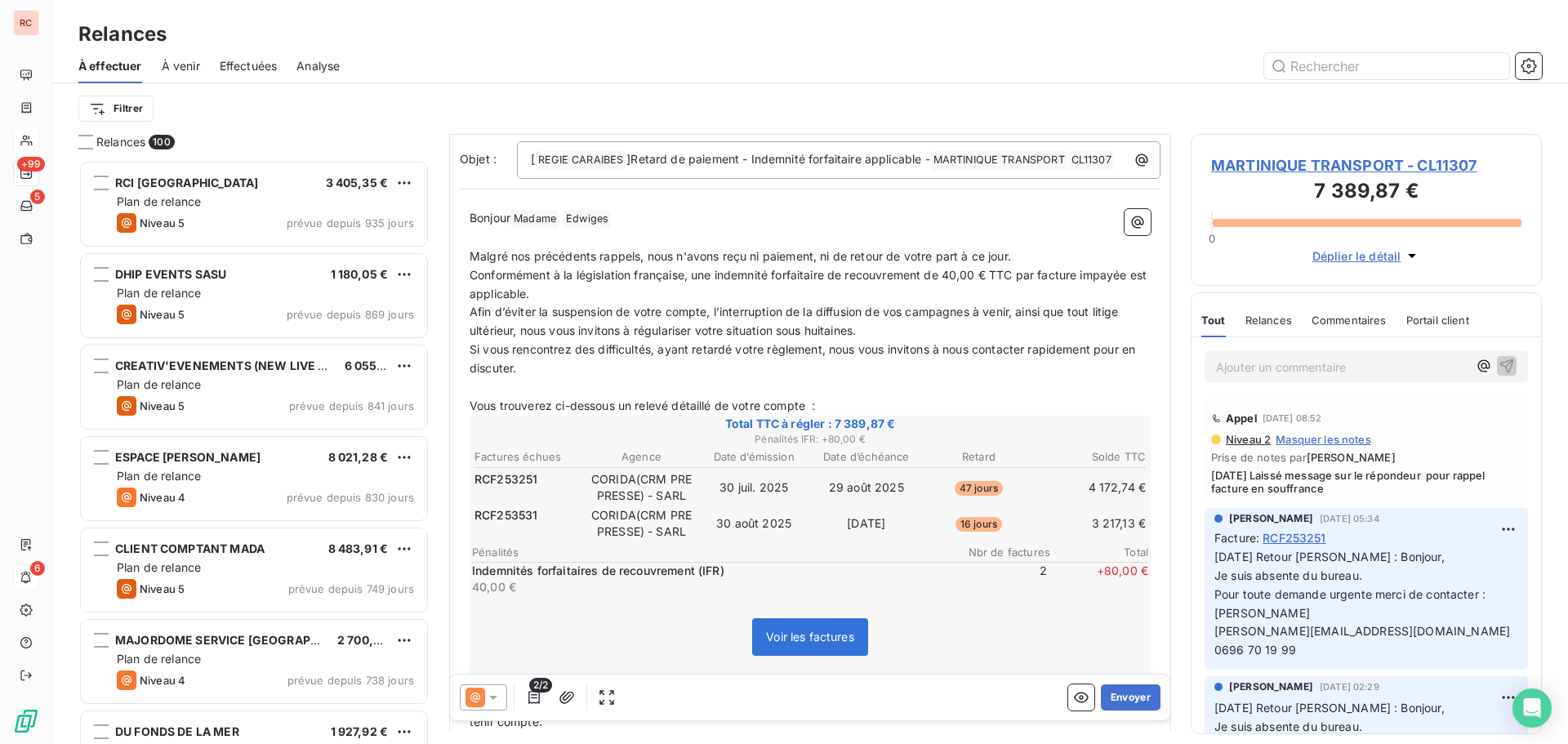
scroll to position [118, 0]
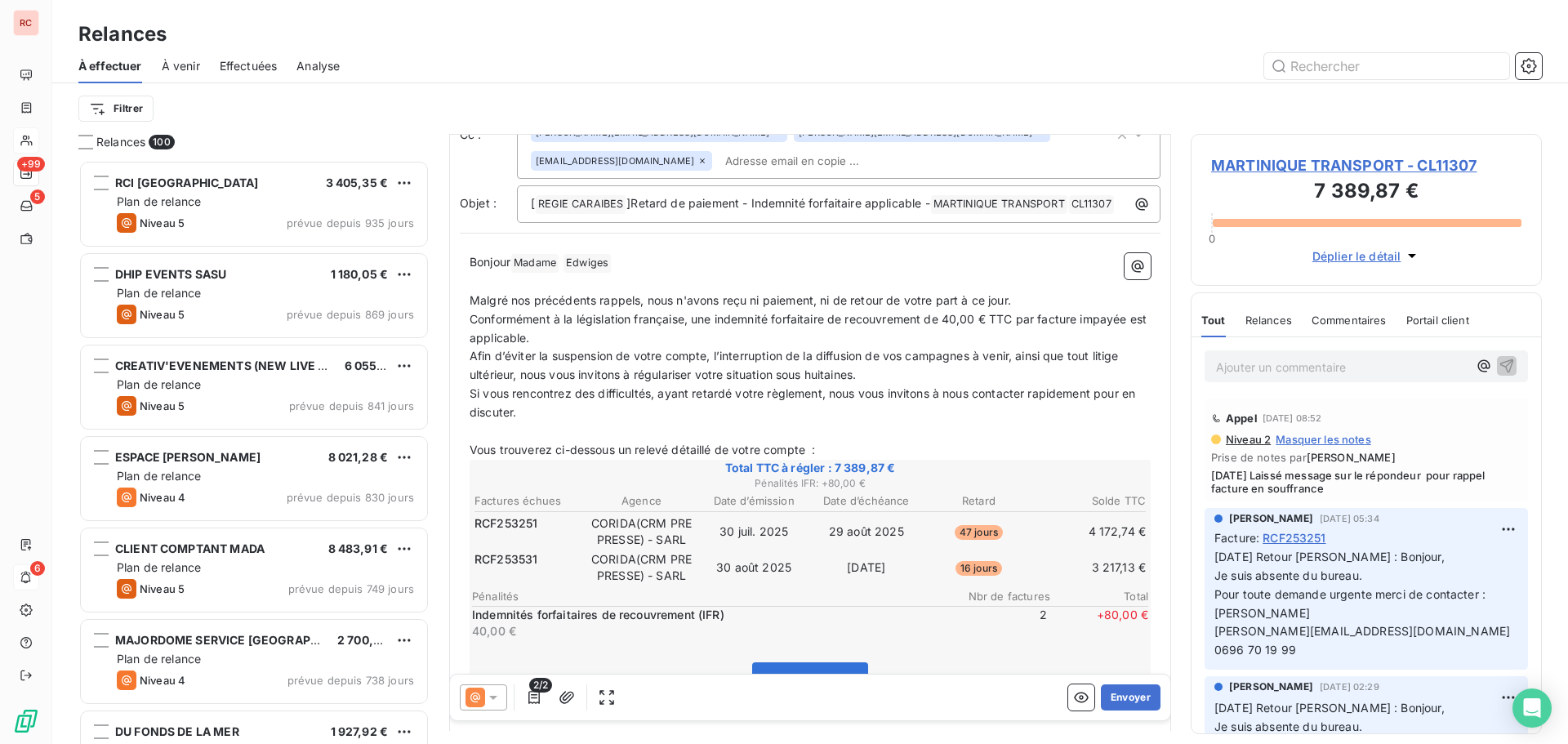
click at [1308, 158] on span "MARTINIQUE TRANSPORT - CL11307" at bounding box center [1366, 165] width 311 height 22
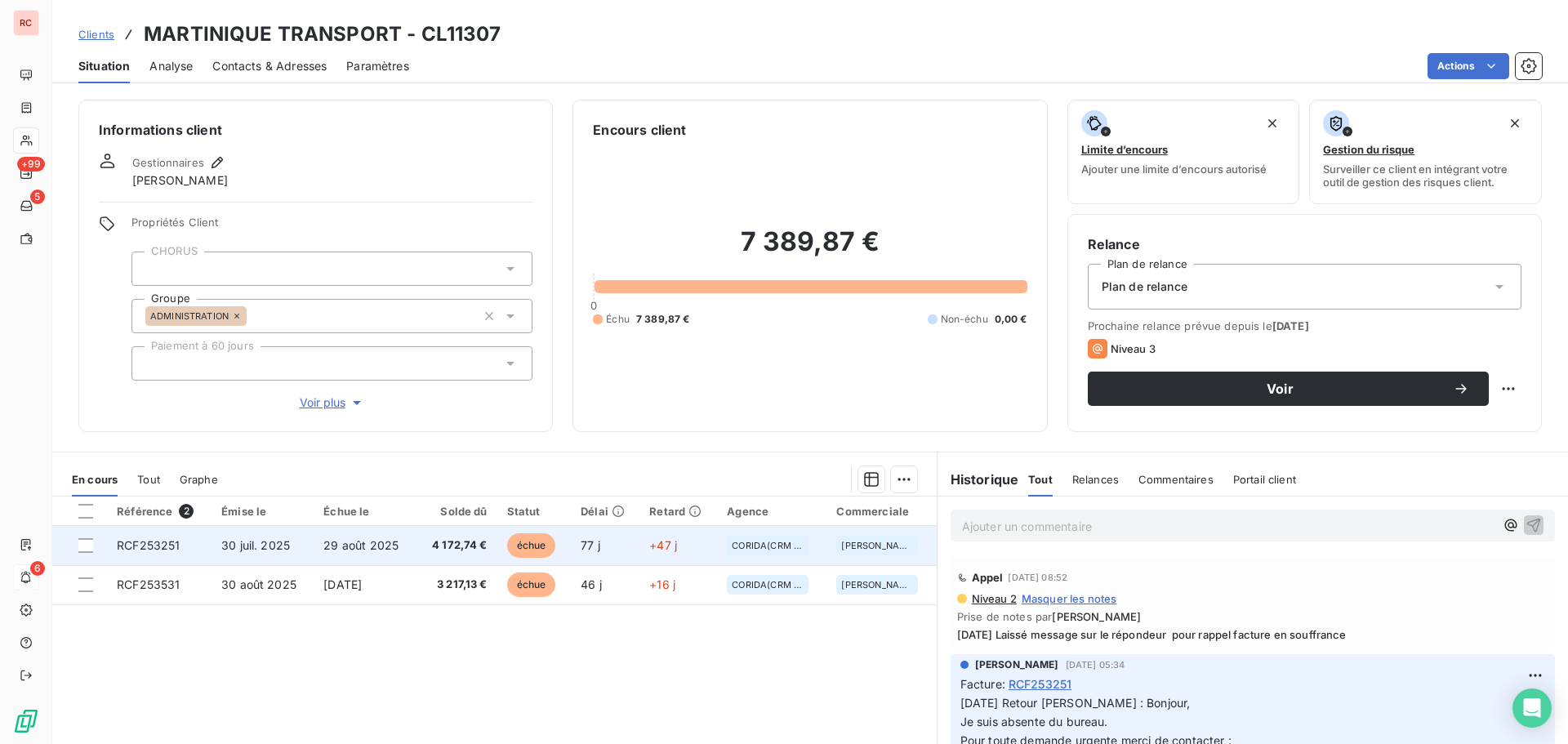
click at [205, 545] on td "RCF253251" at bounding box center [159, 546] width 105 height 39
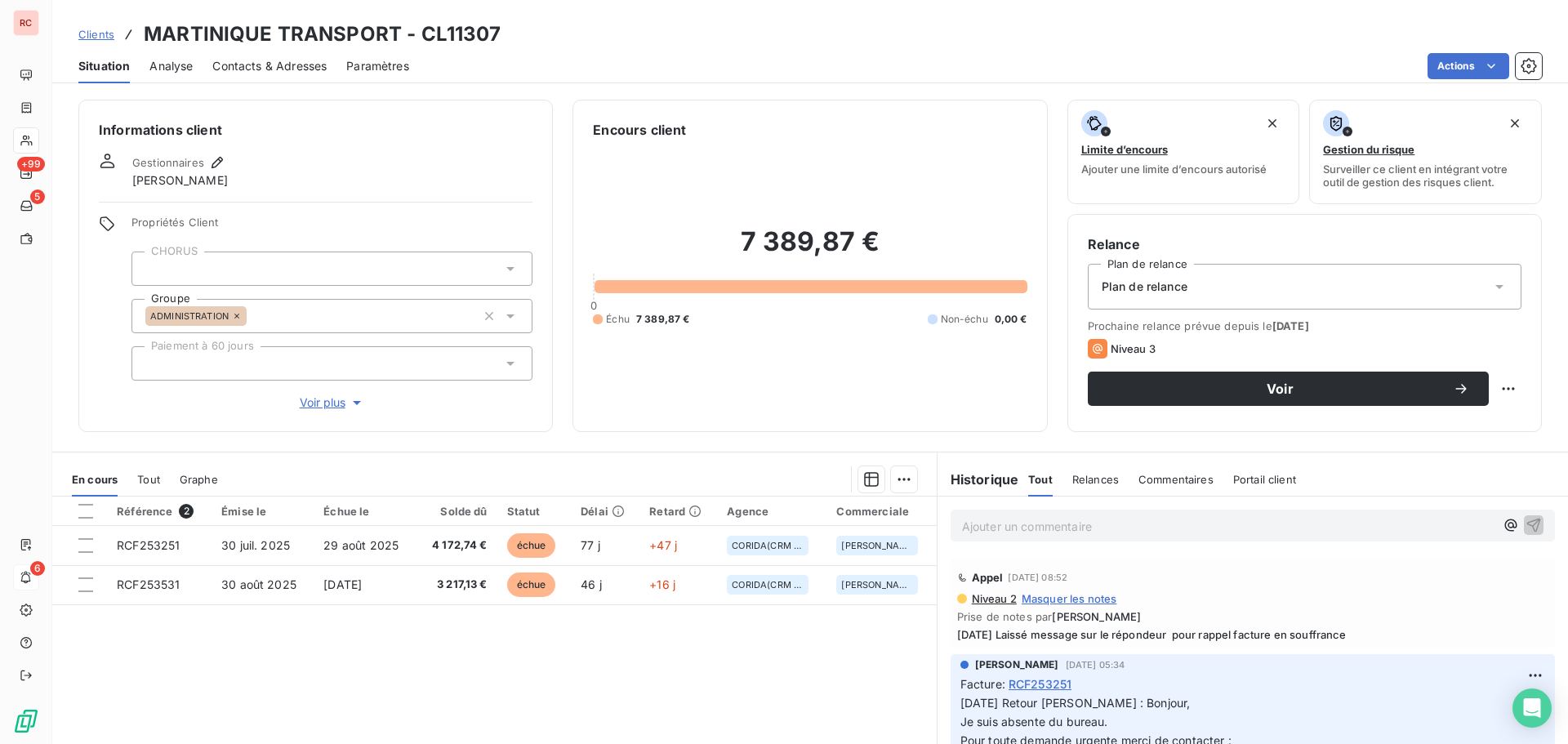
click at [268, 60] on span "Contacts & Adresses" at bounding box center [269, 66] width 115 height 16
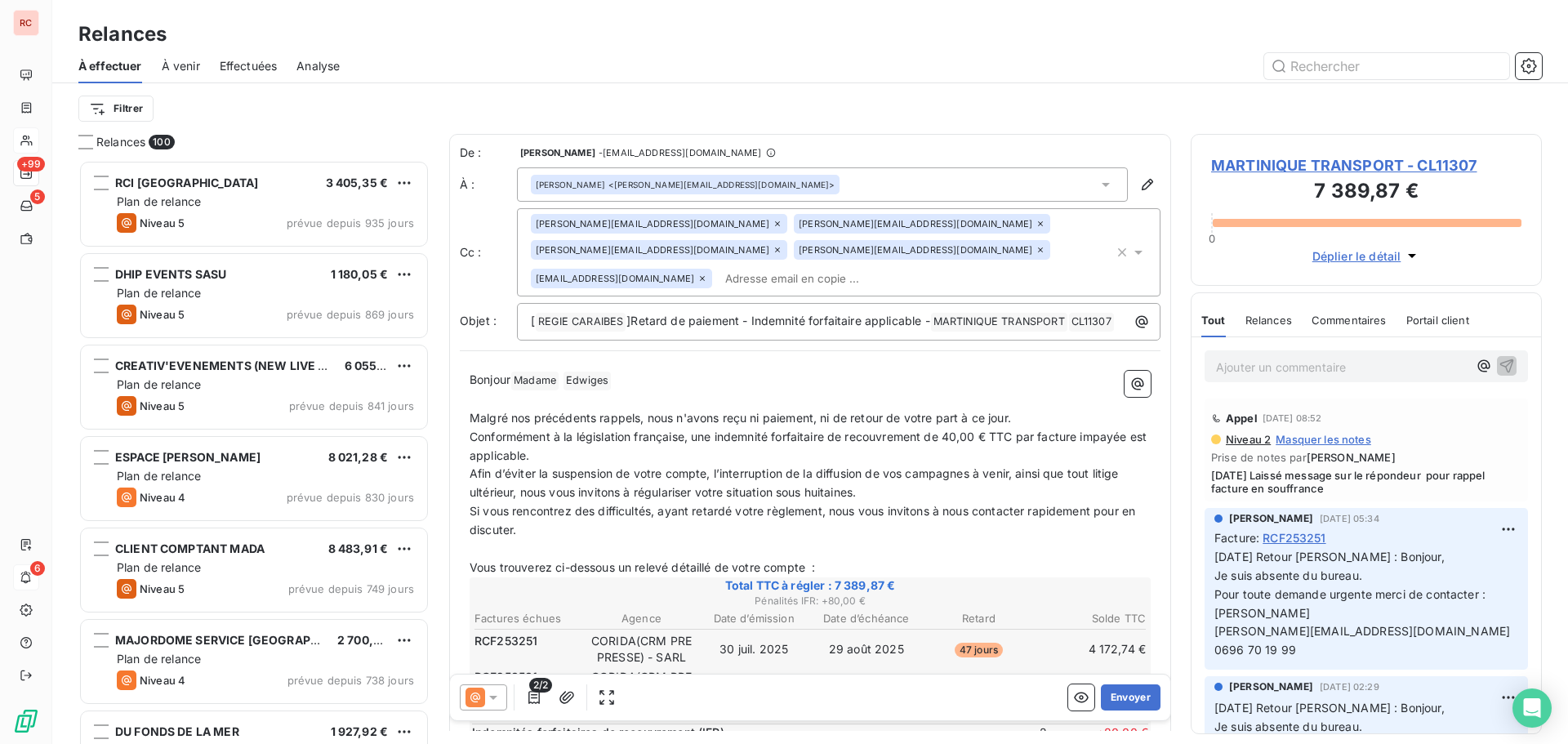
scroll to position [572, 339]
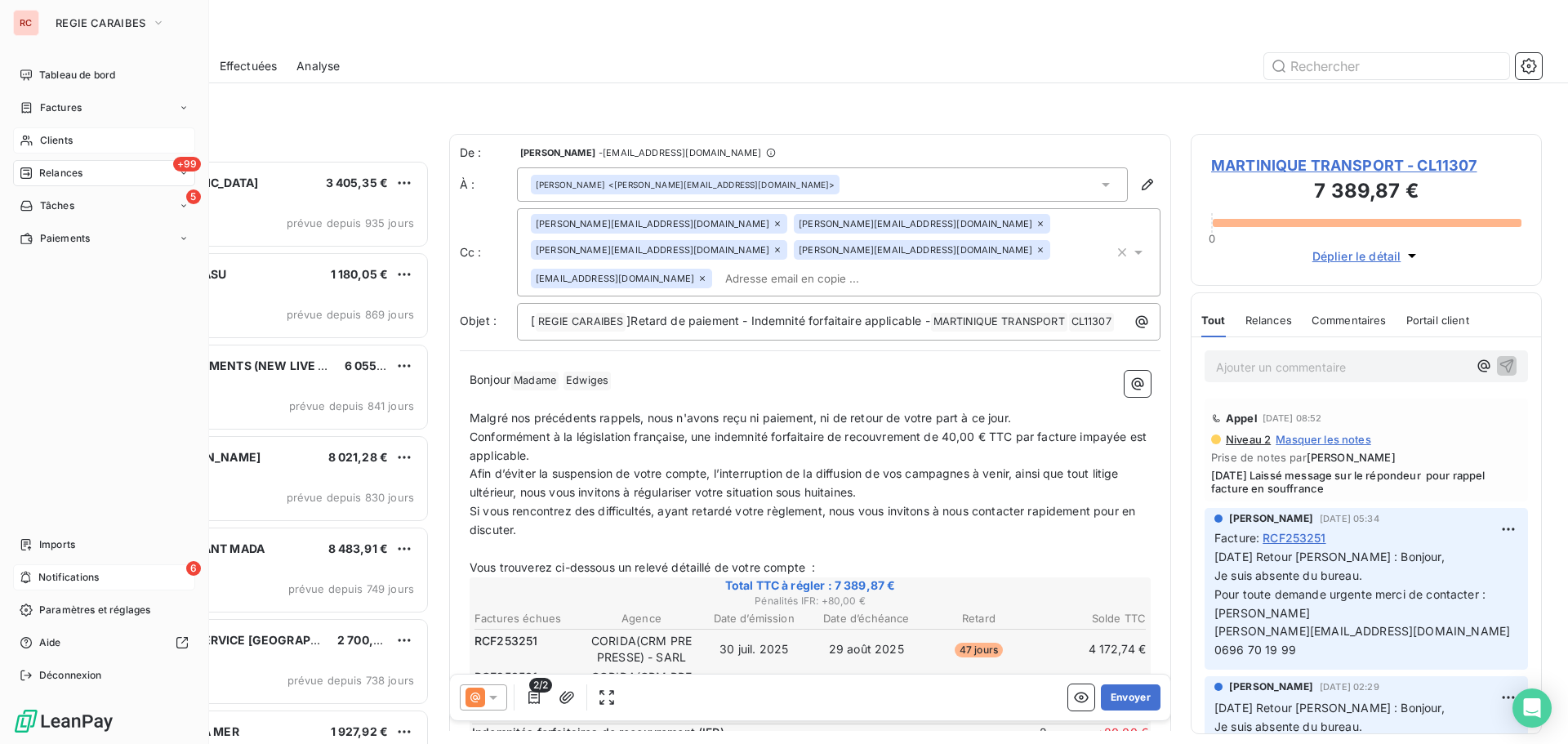
click at [49, 141] on span "Clients" at bounding box center [56, 141] width 32 height 14
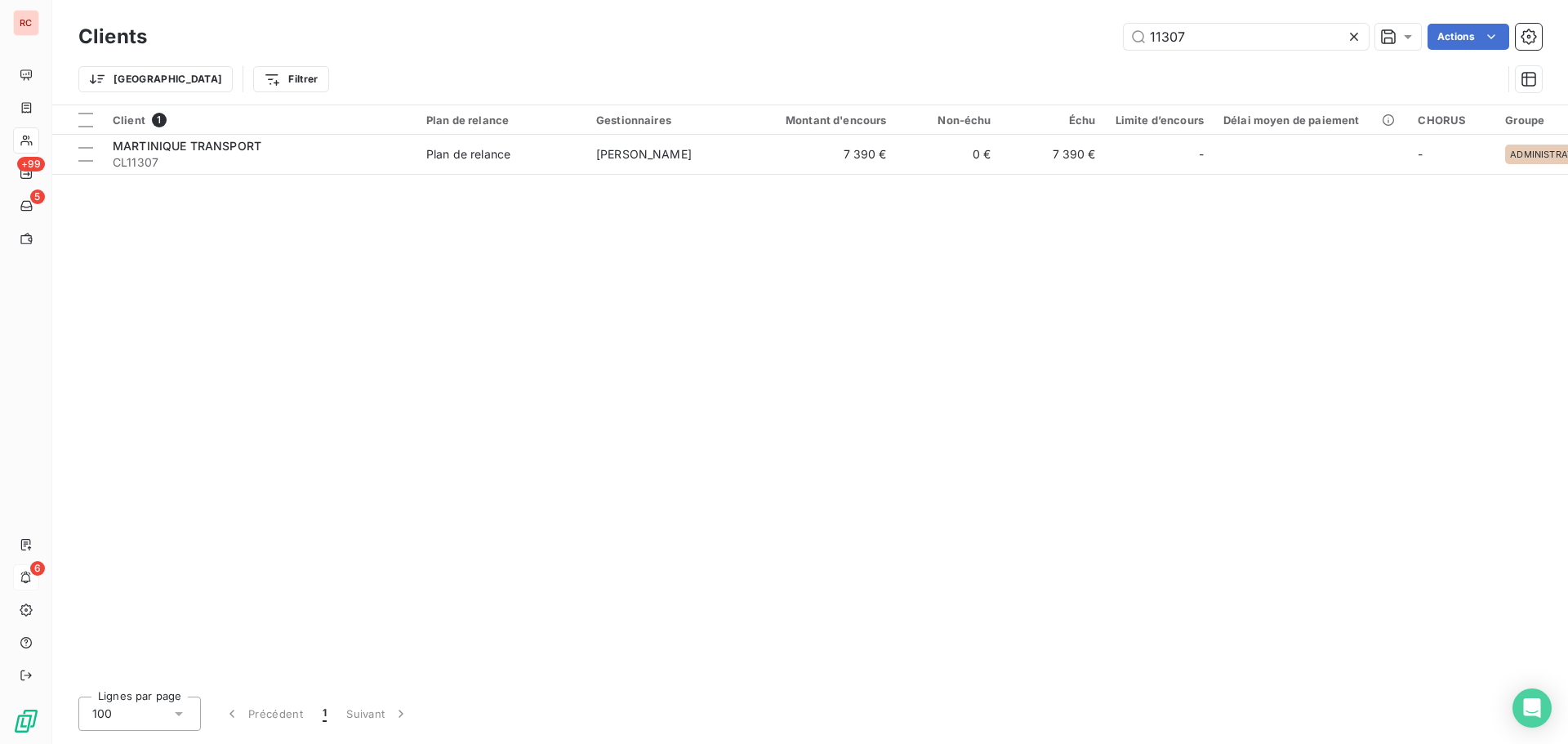
drag, startPoint x: 1273, startPoint y: 23, endPoint x: 1052, endPoint y: 26, distance: 221.0
click at [1052, 26] on div "11307 Actions" at bounding box center [854, 36] width 1376 height 26
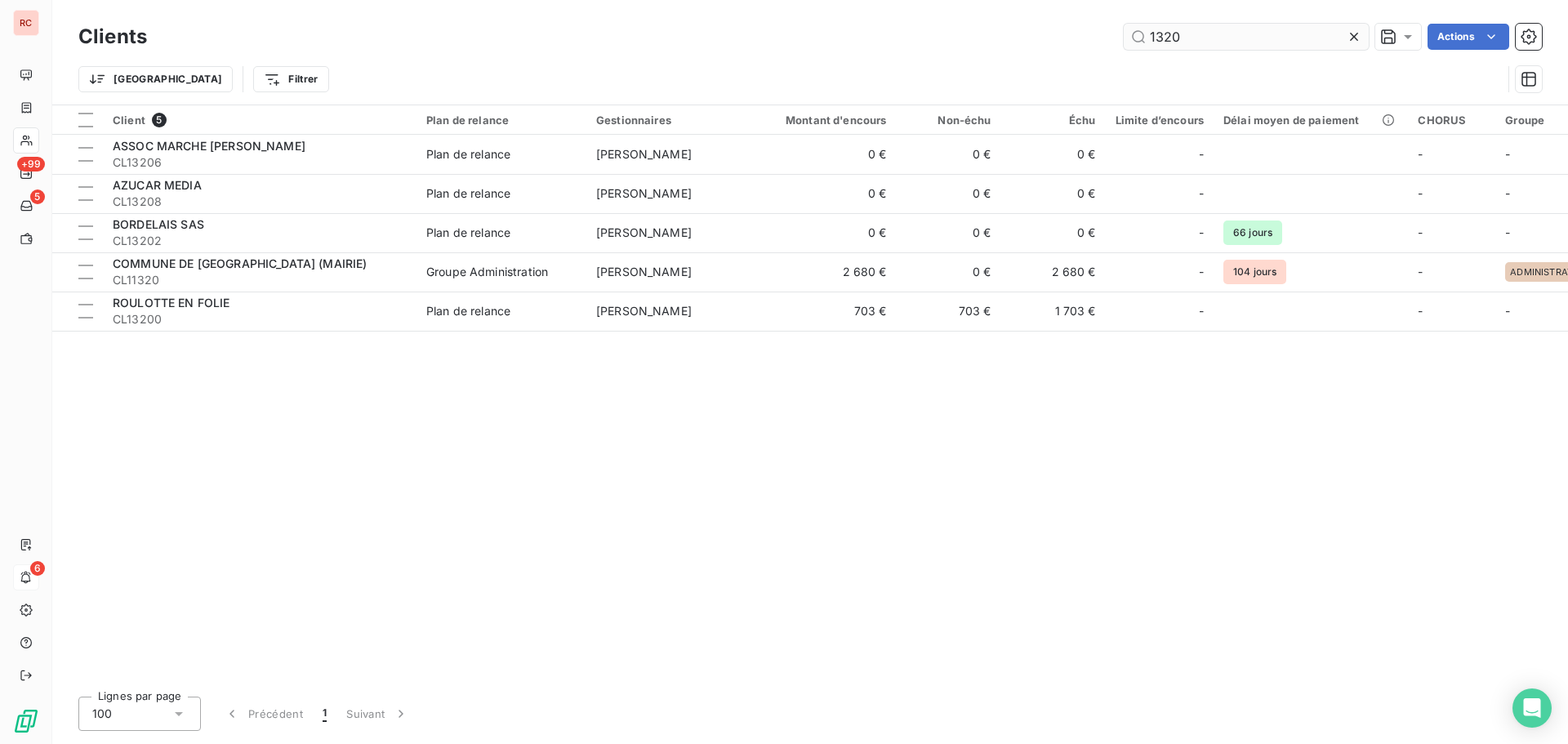
click at [1169, 32] on input "1320" at bounding box center [1247, 36] width 245 height 26
click at [1164, 33] on input "1320" at bounding box center [1247, 36] width 245 height 26
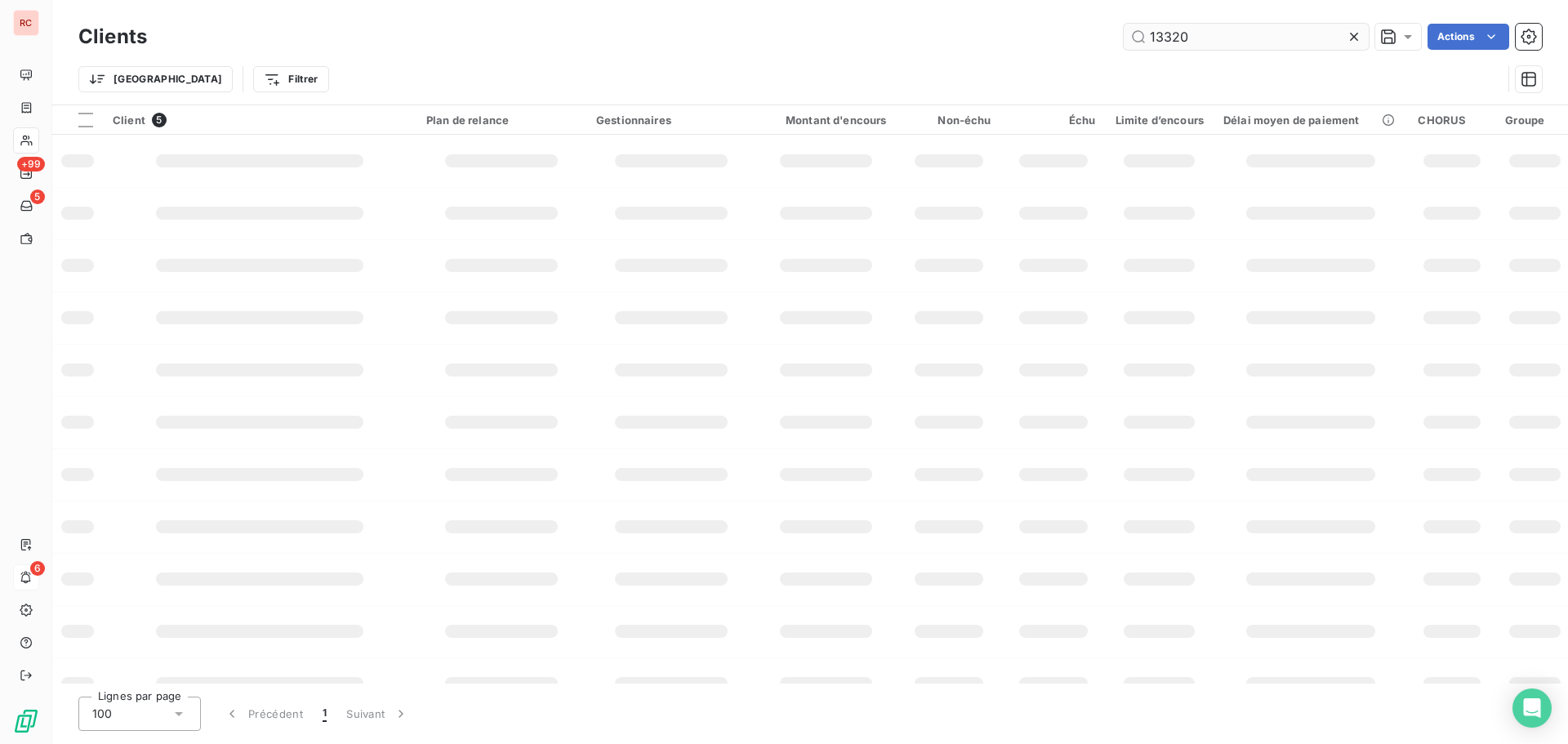
type input "13320"
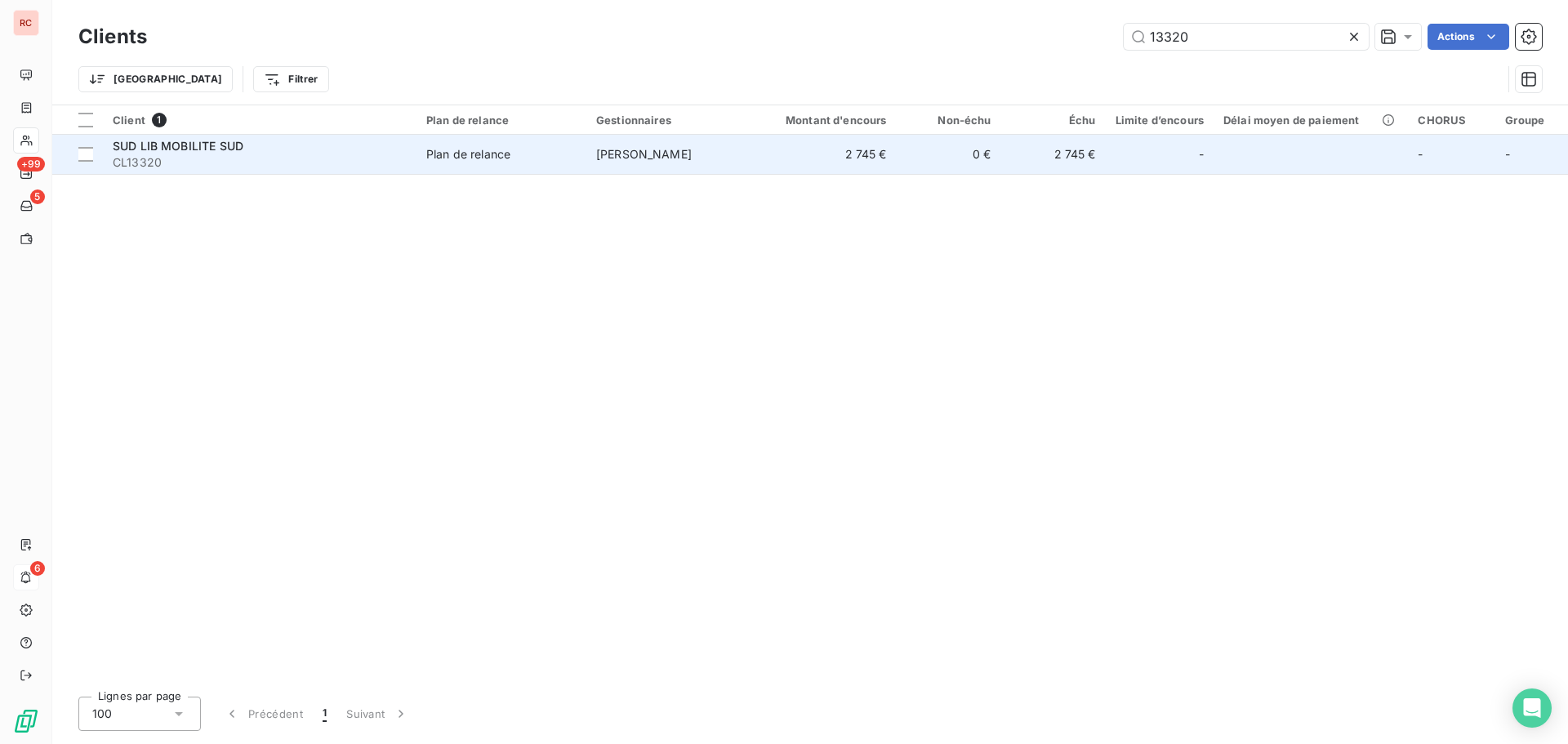
click at [660, 153] on span "[PERSON_NAME]" at bounding box center [643, 154] width 96 height 14
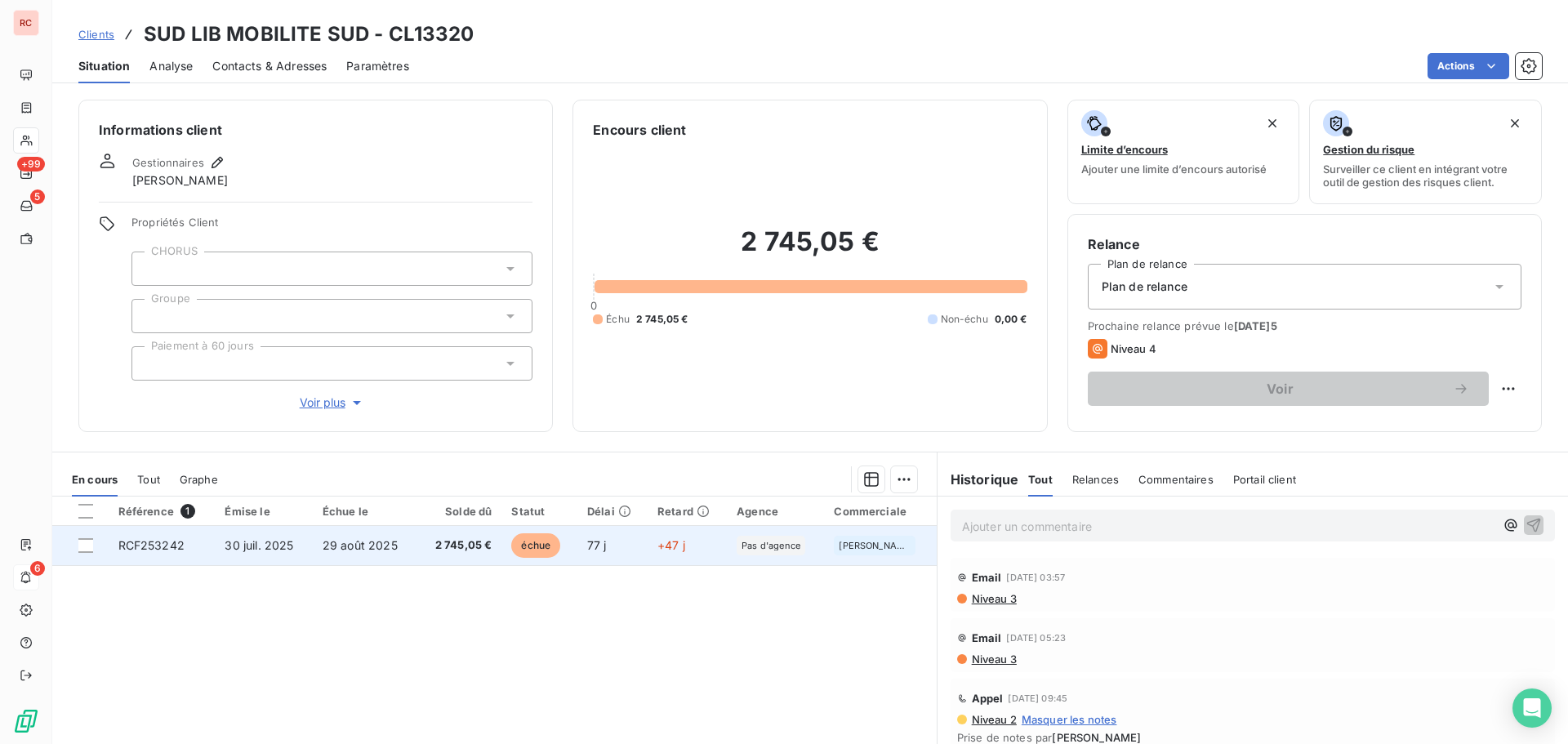
click at [260, 548] on span "30 juil. 2025" at bounding box center [259, 545] width 69 height 14
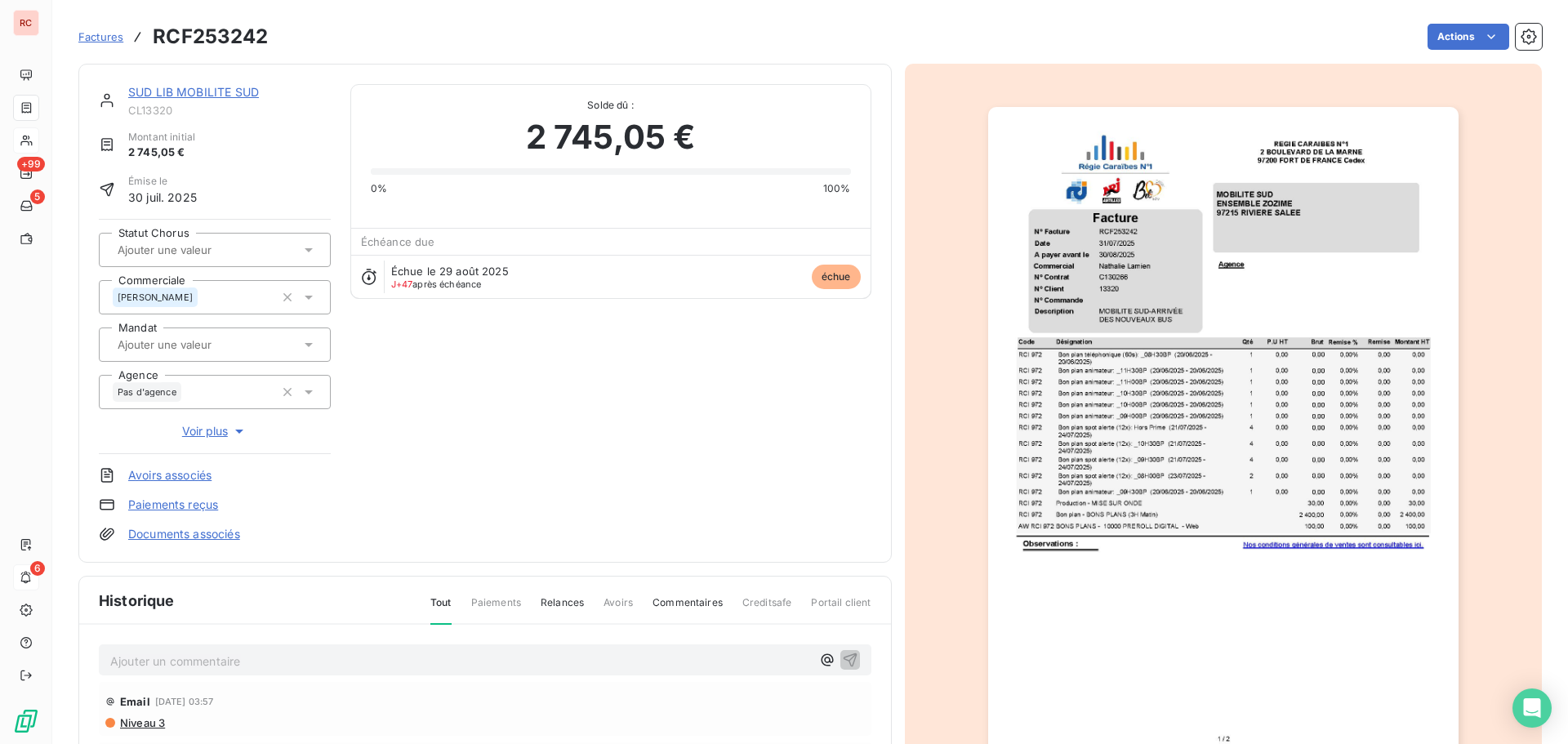
click at [161, 671] on p "Ajouter un commentaire ﻿" at bounding box center [460, 661] width 701 height 21
click at [843, 658] on icon "button" at bounding box center [850, 660] width 14 height 14
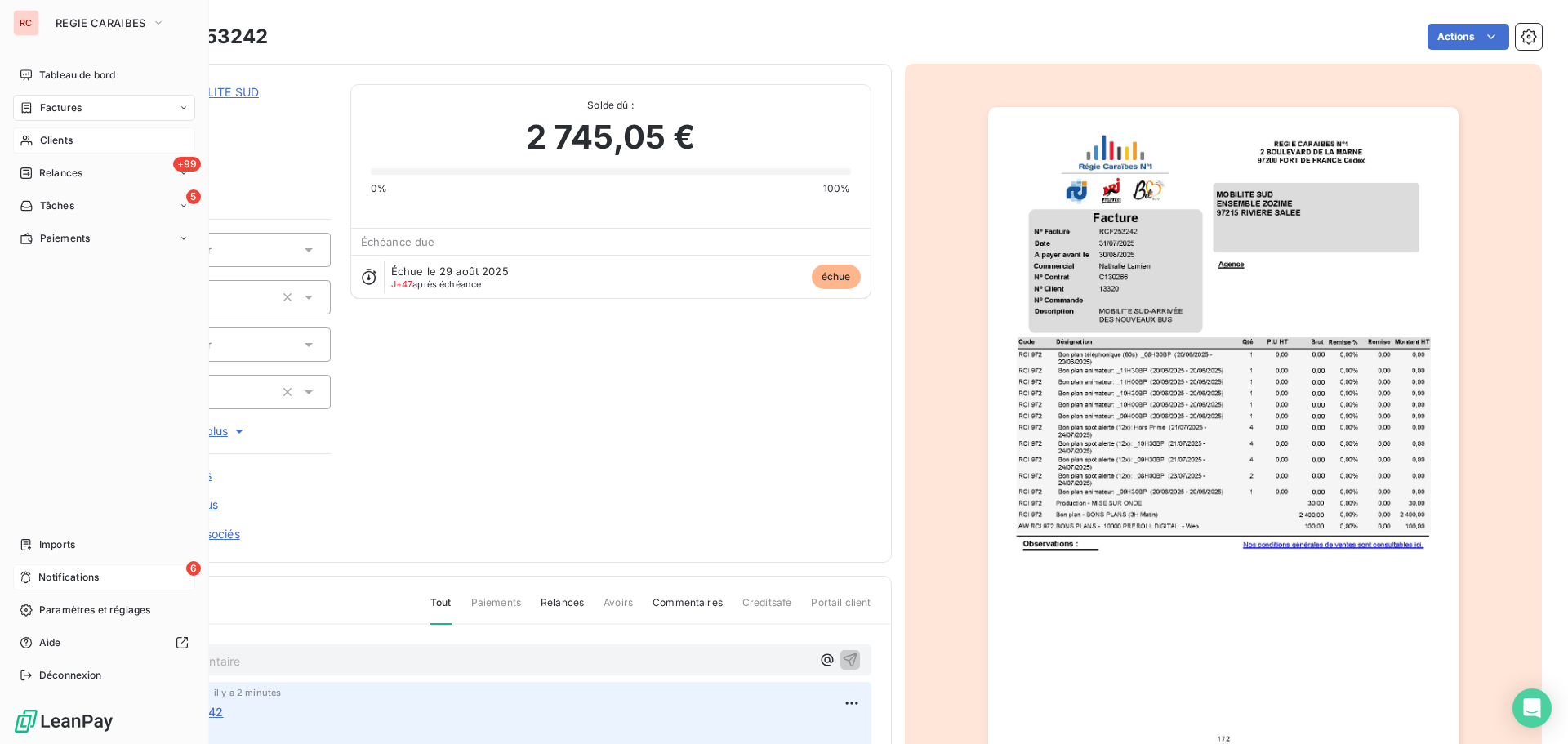
click at [64, 114] on span "Factures" at bounding box center [61, 107] width 42 height 14
click at [66, 143] on span "Factures" at bounding box center [60, 141] width 42 height 14
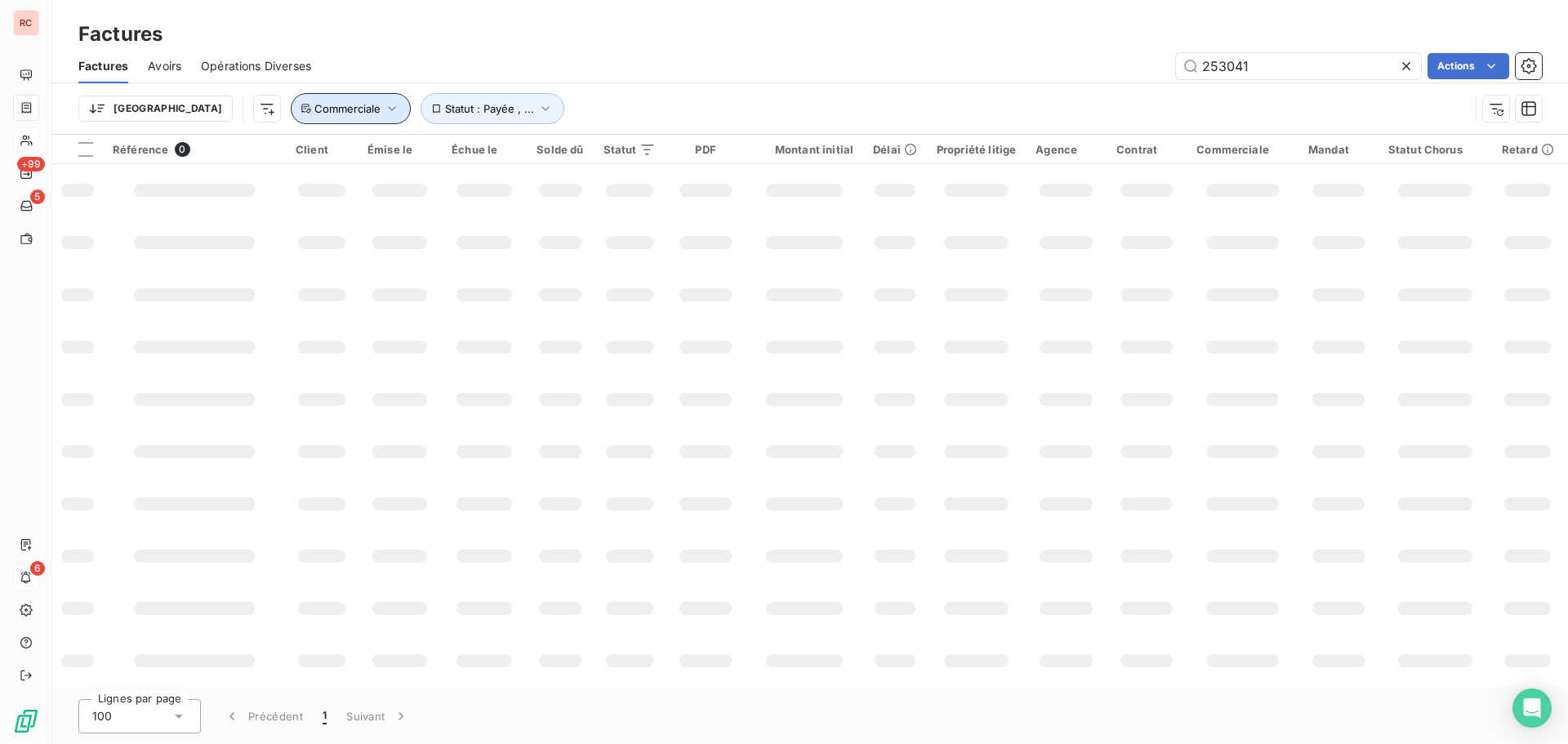
click at [384, 111] on icon "button" at bounding box center [392, 108] width 16 height 16
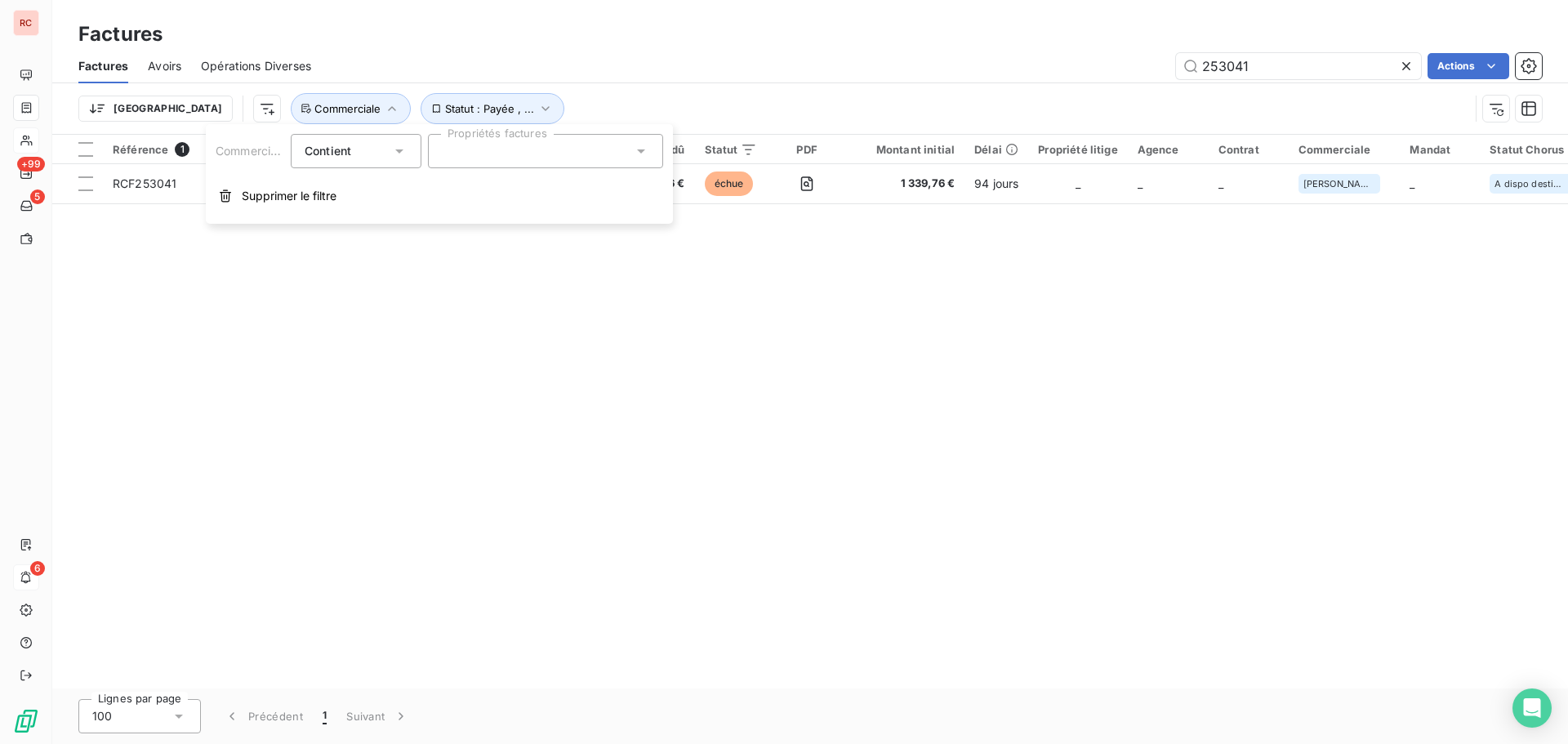
click at [480, 163] on div at bounding box center [545, 151] width 235 height 34
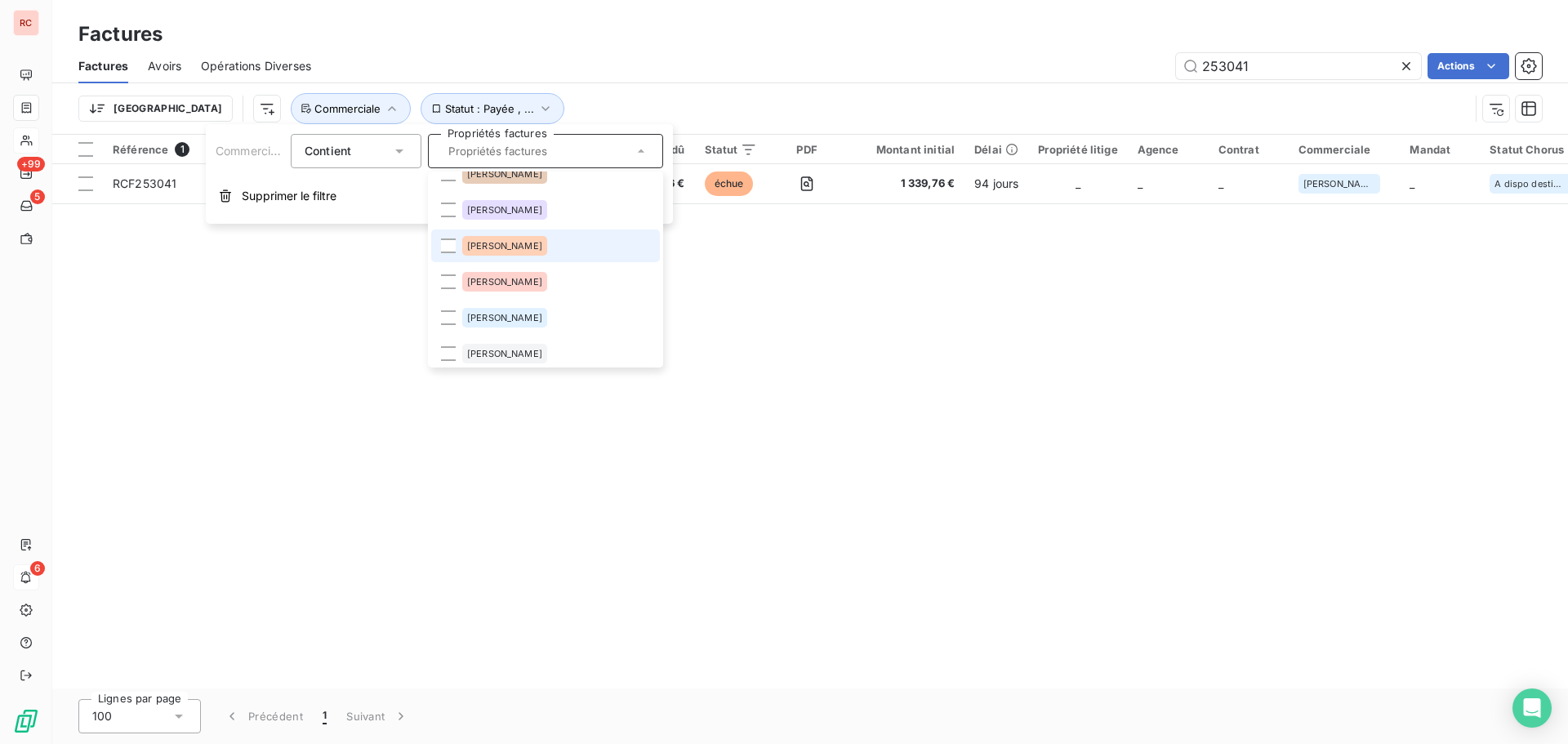
scroll to position [81, 0]
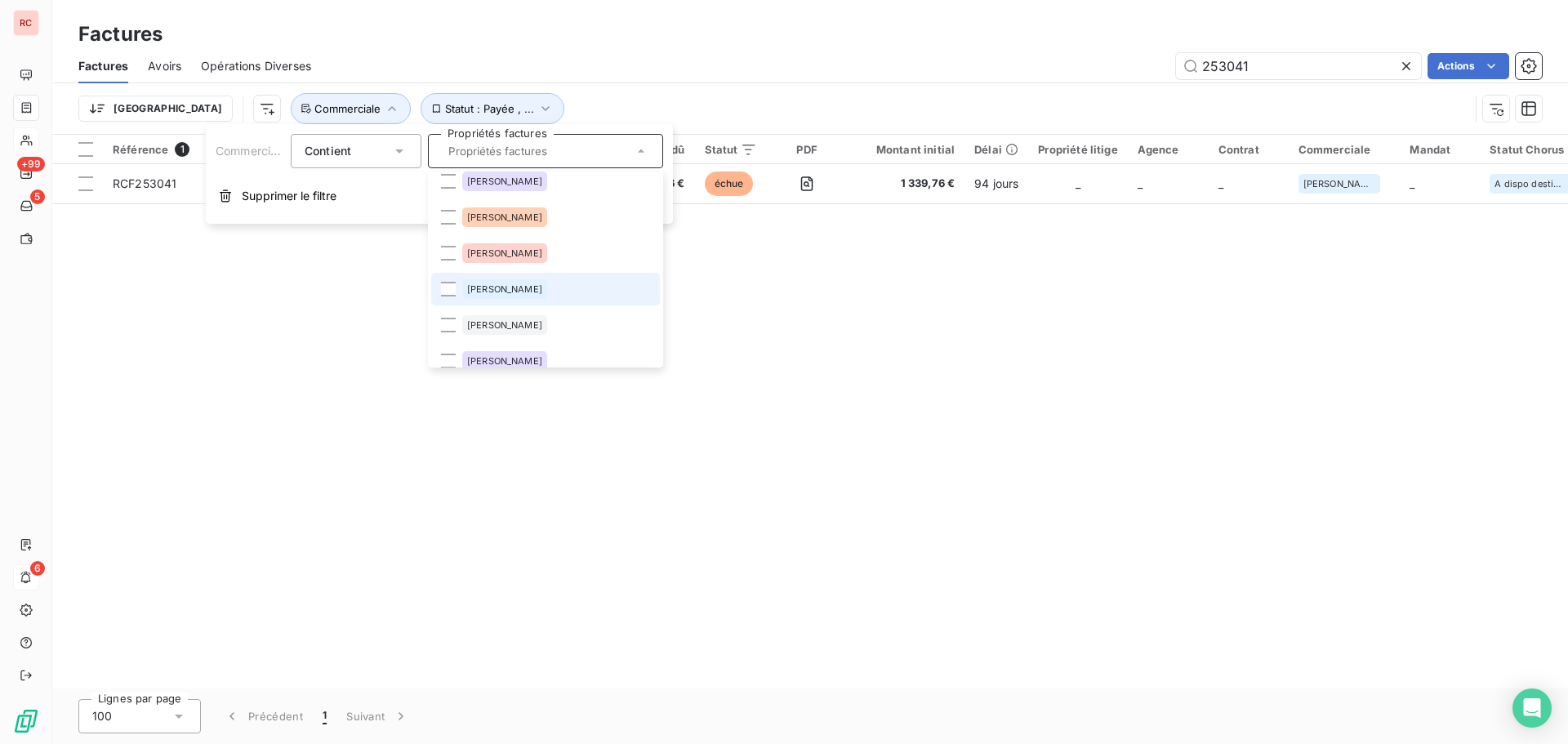
click at [491, 290] on span "[PERSON_NAME]" at bounding box center [505, 289] width 75 height 10
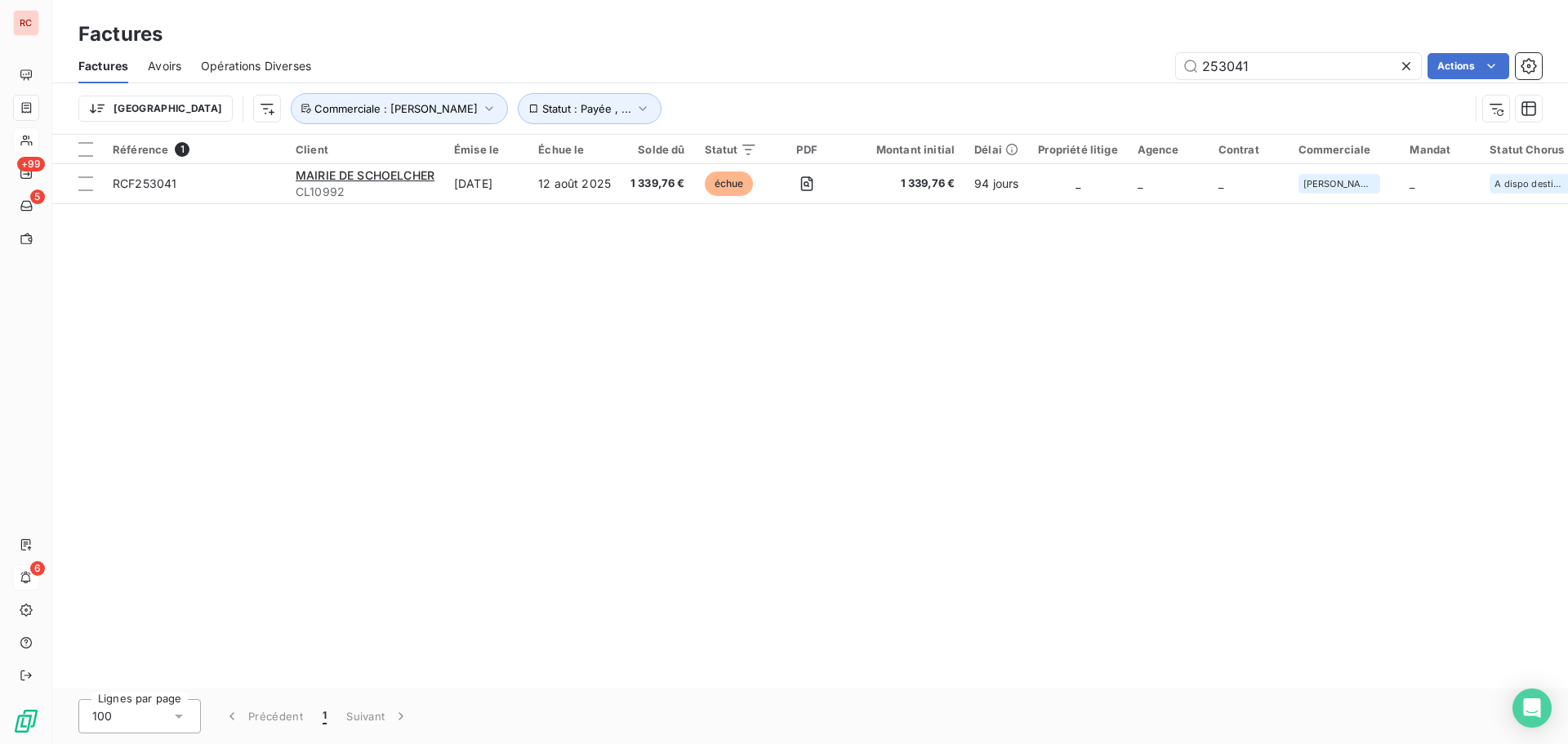
click at [974, 258] on div "Référence 1 Client Émise le Échue le Solde dû Statut PDF Montant initial Délai …" at bounding box center [810, 412] width 1516 height 554
click at [1415, 67] on div at bounding box center [1410, 65] width 23 height 26
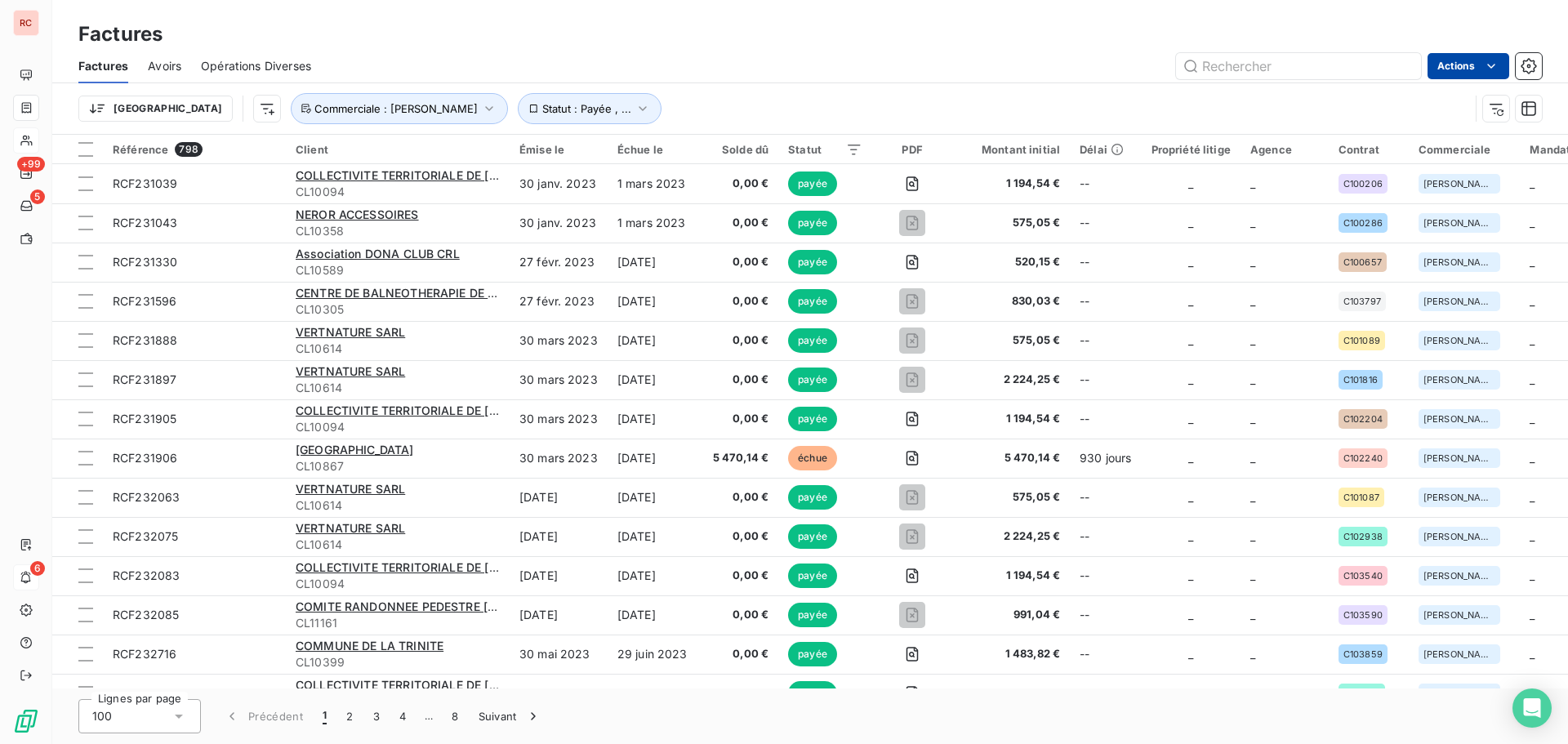
click at [1460, 63] on html "RC +99 5 6 Factures Factures Avoirs Opérations Diverses Actions Trier Statut : …" at bounding box center [784, 372] width 1568 height 744
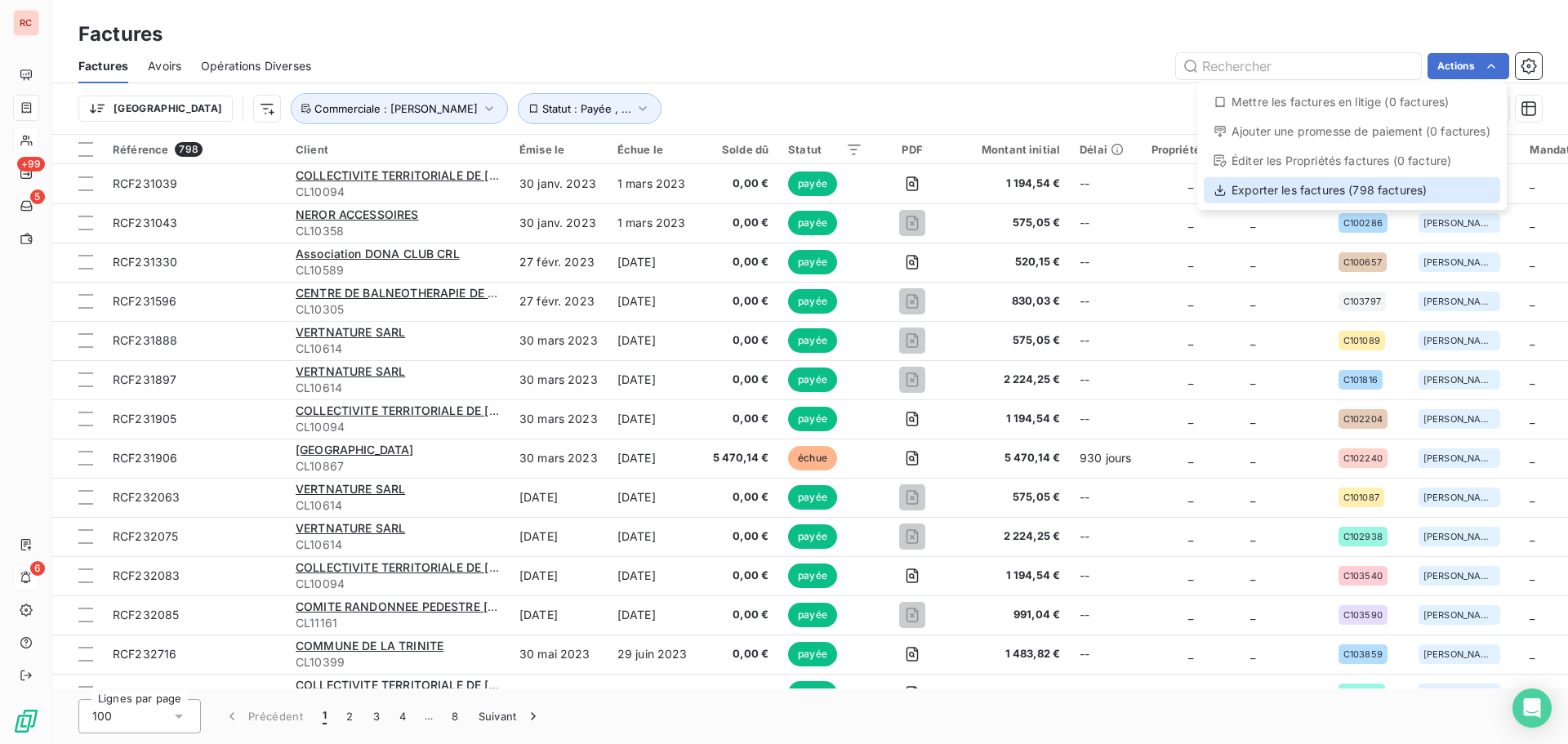
click at [1357, 192] on div "Exporter les factures (798 factures)" at bounding box center [1351, 190] width 296 height 26
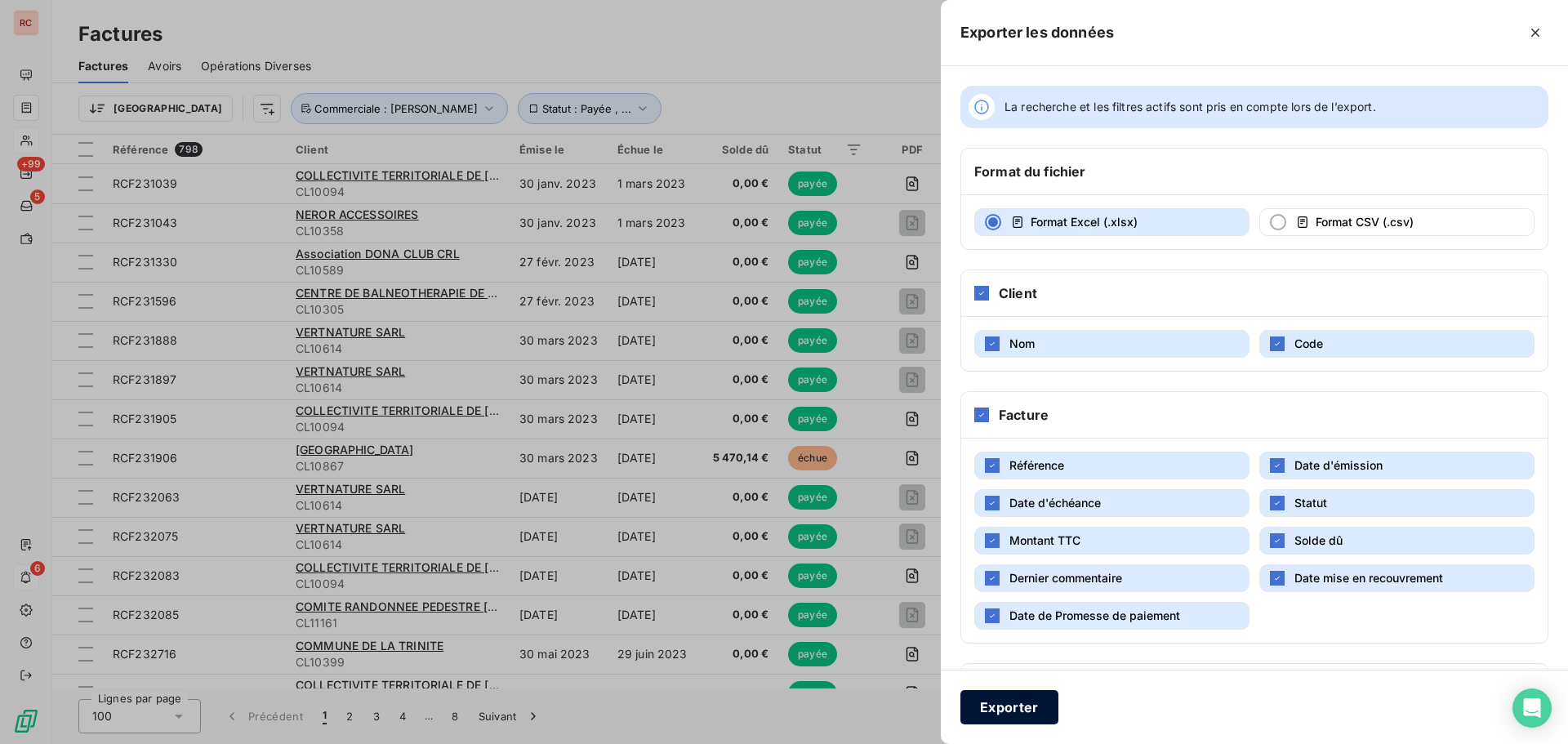
click at [1014, 697] on button "Exporter" at bounding box center [1009, 707] width 98 height 34
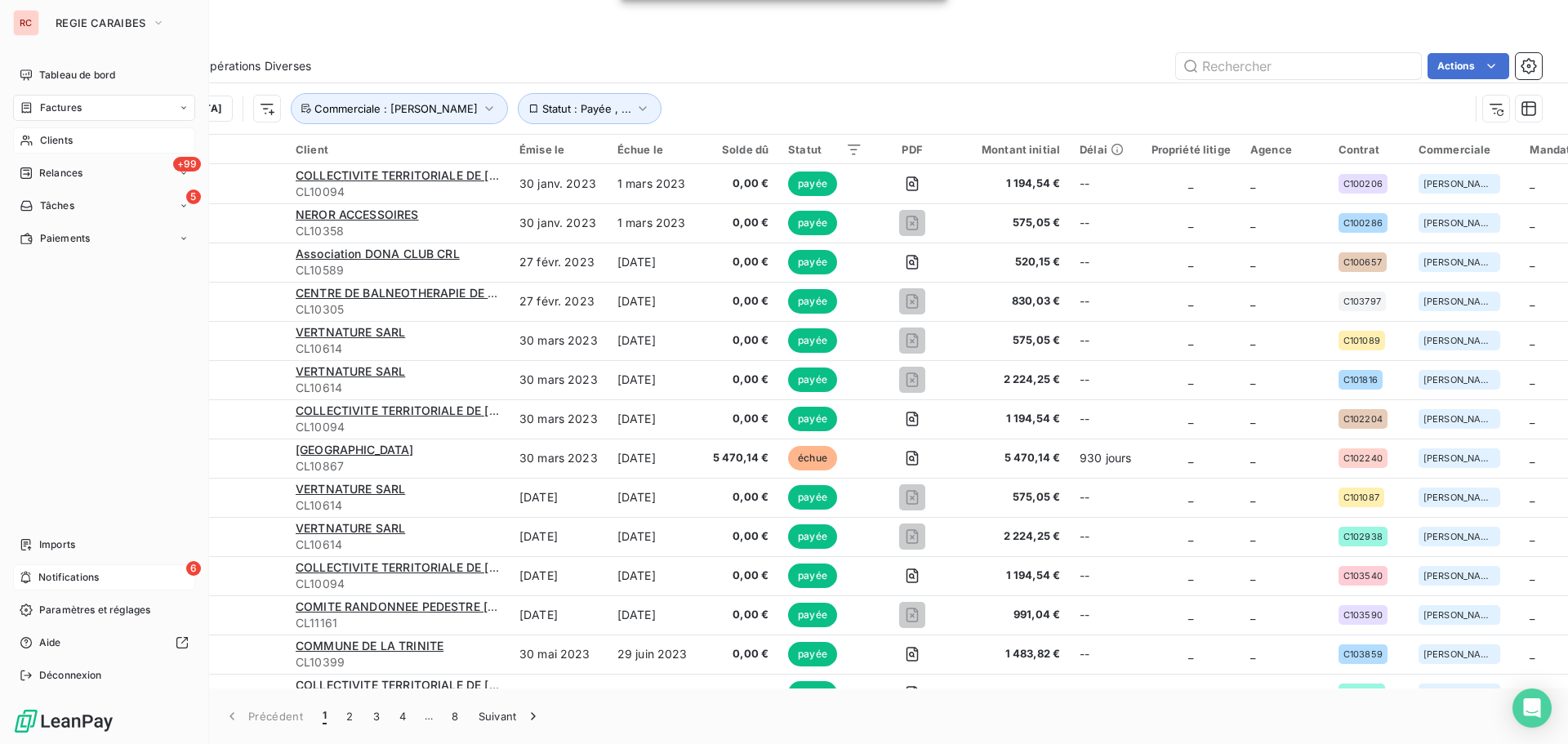
click at [46, 139] on span "Clients" at bounding box center [56, 141] width 32 height 14
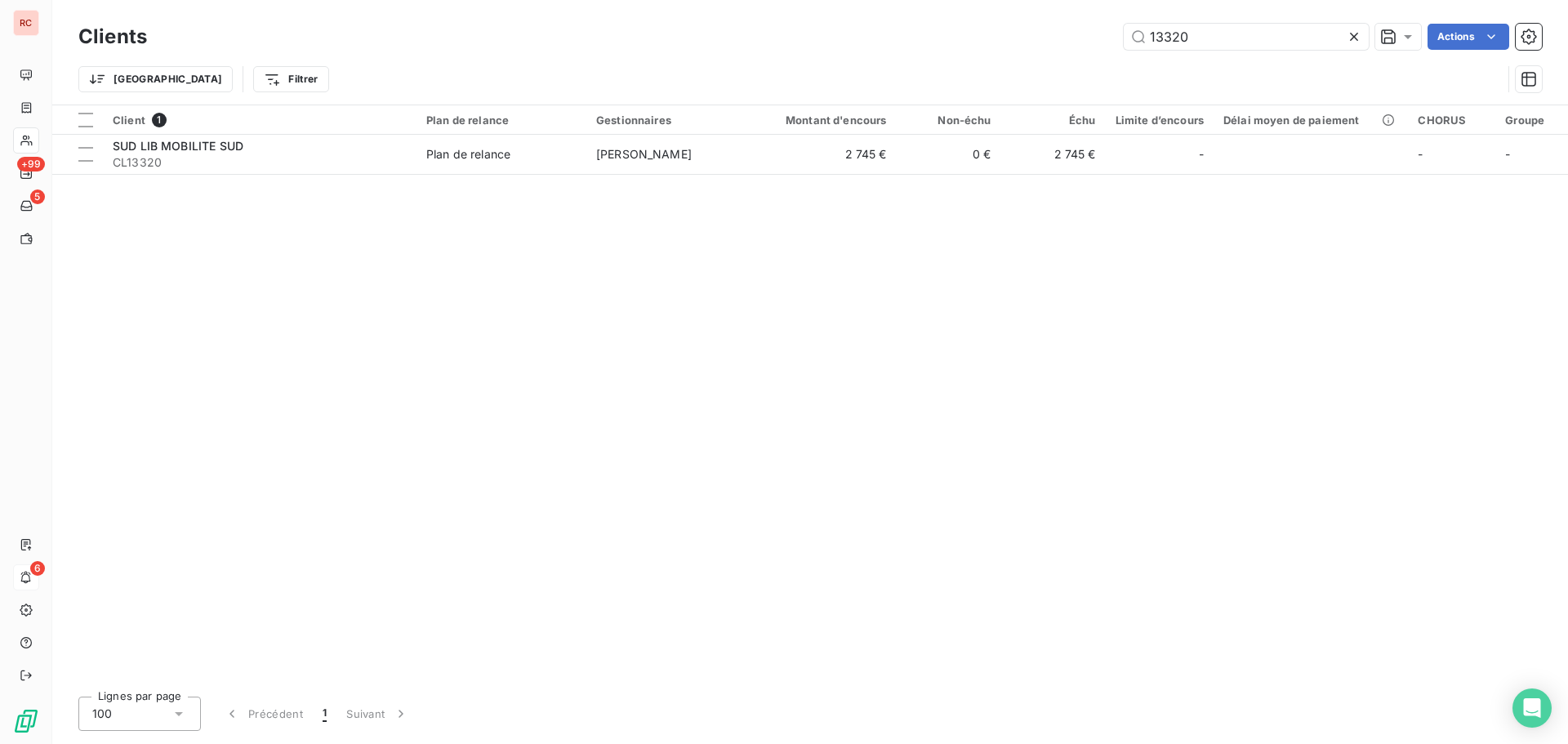
drag, startPoint x: 1199, startPoint y: 34, endPoint x: 1036, endPoint y: 33, distance: 163.0
click at [1036, 33] on div "13320 Actions" at bounding box center [854, 36] width 1376 height 26
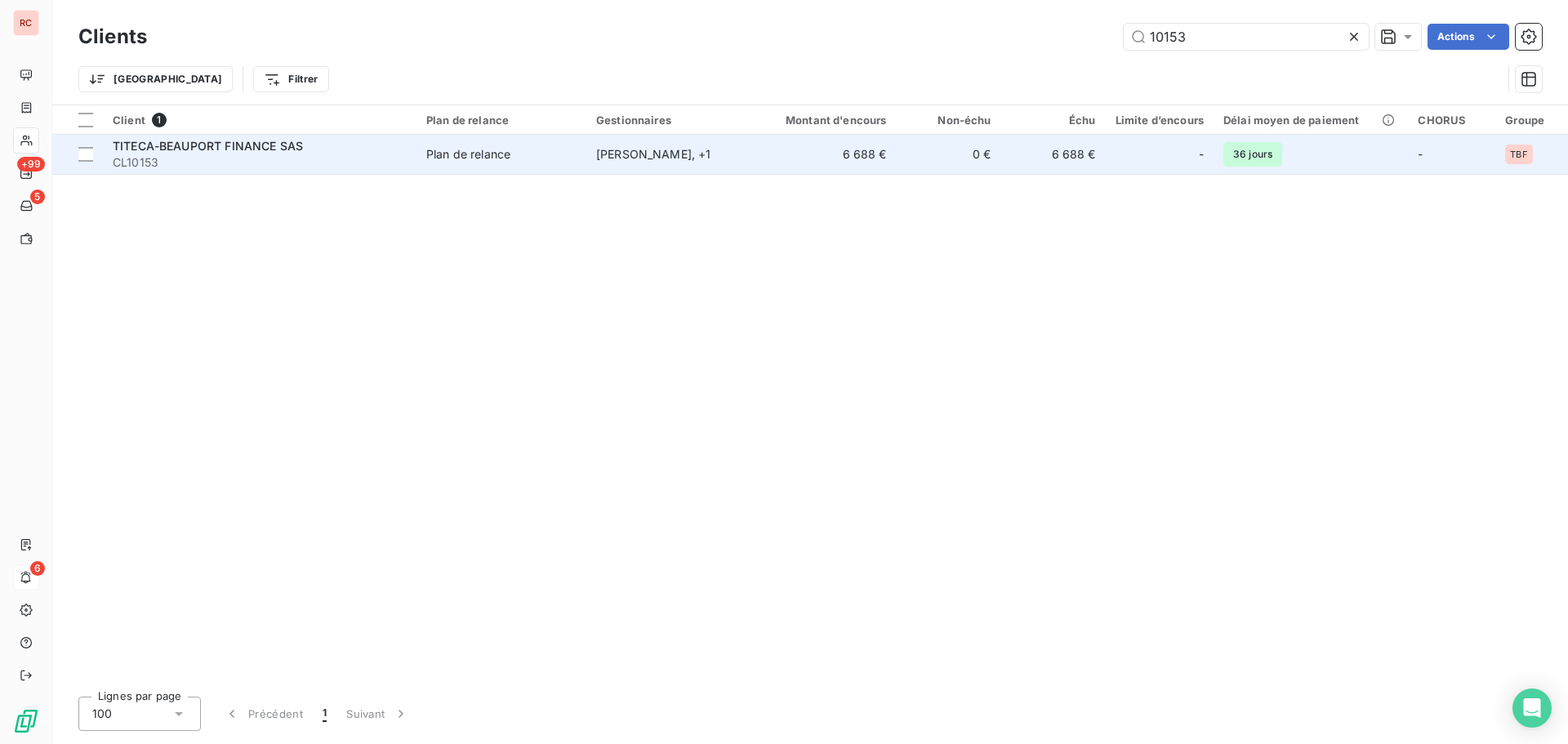
type input "10153"
click at [259, 156] on span "CL10153" at bounding box center [260, 162] width 294 height 16
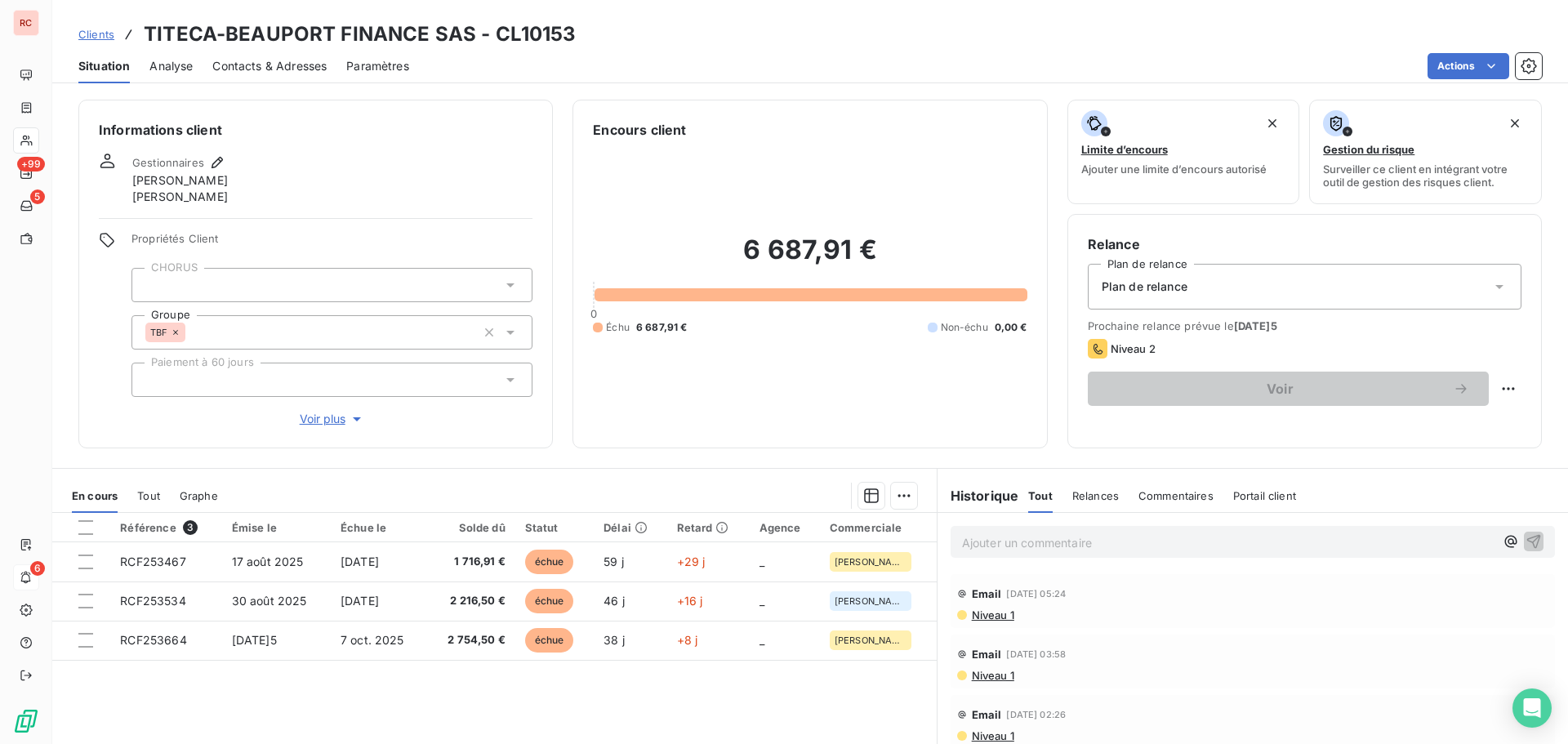
click at [174, 61] on span "Analyse" at bounding box center [171, 66] width 43 height 16
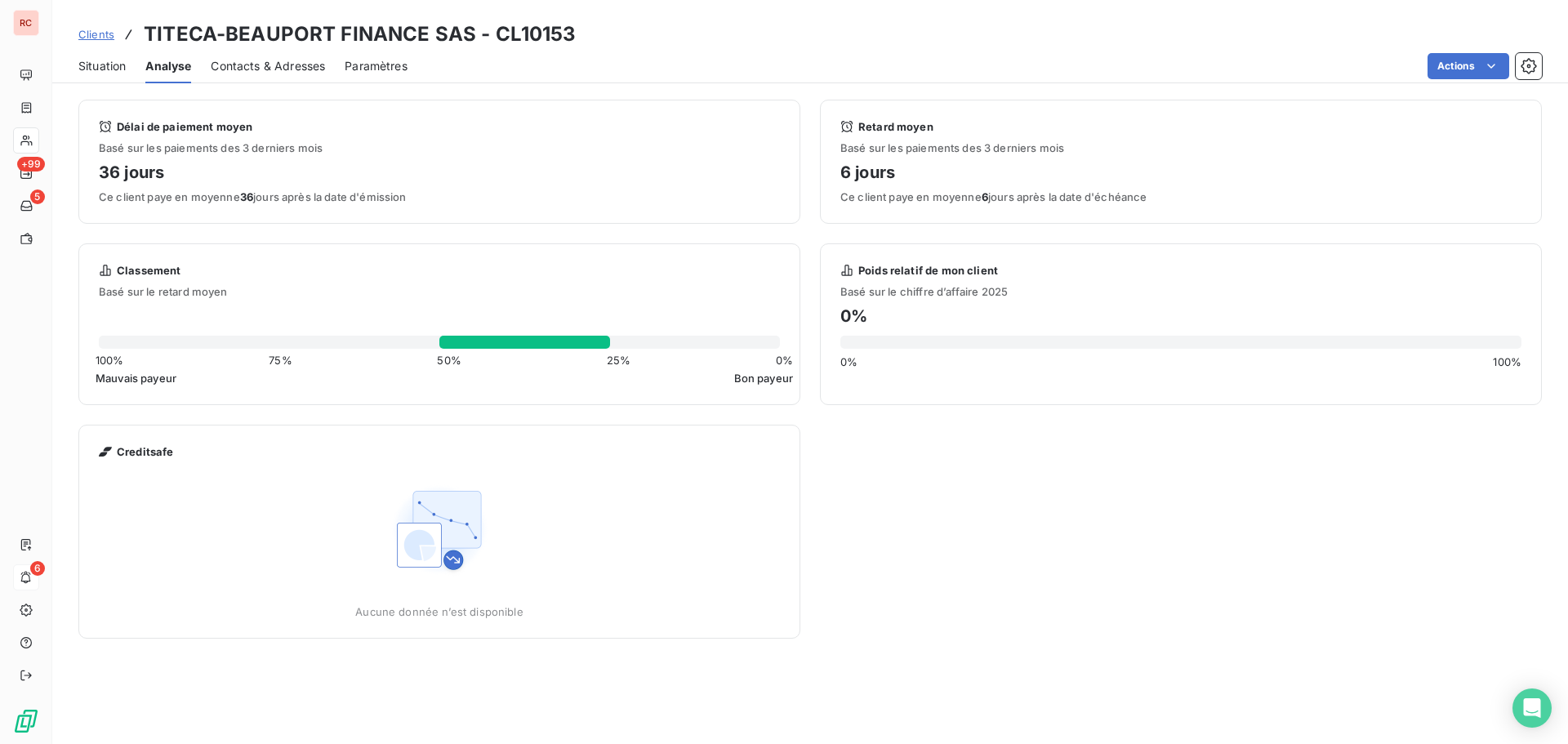
click at [105, 61] on span "Situation" at bounding box center [102, 66] width 47 height 16
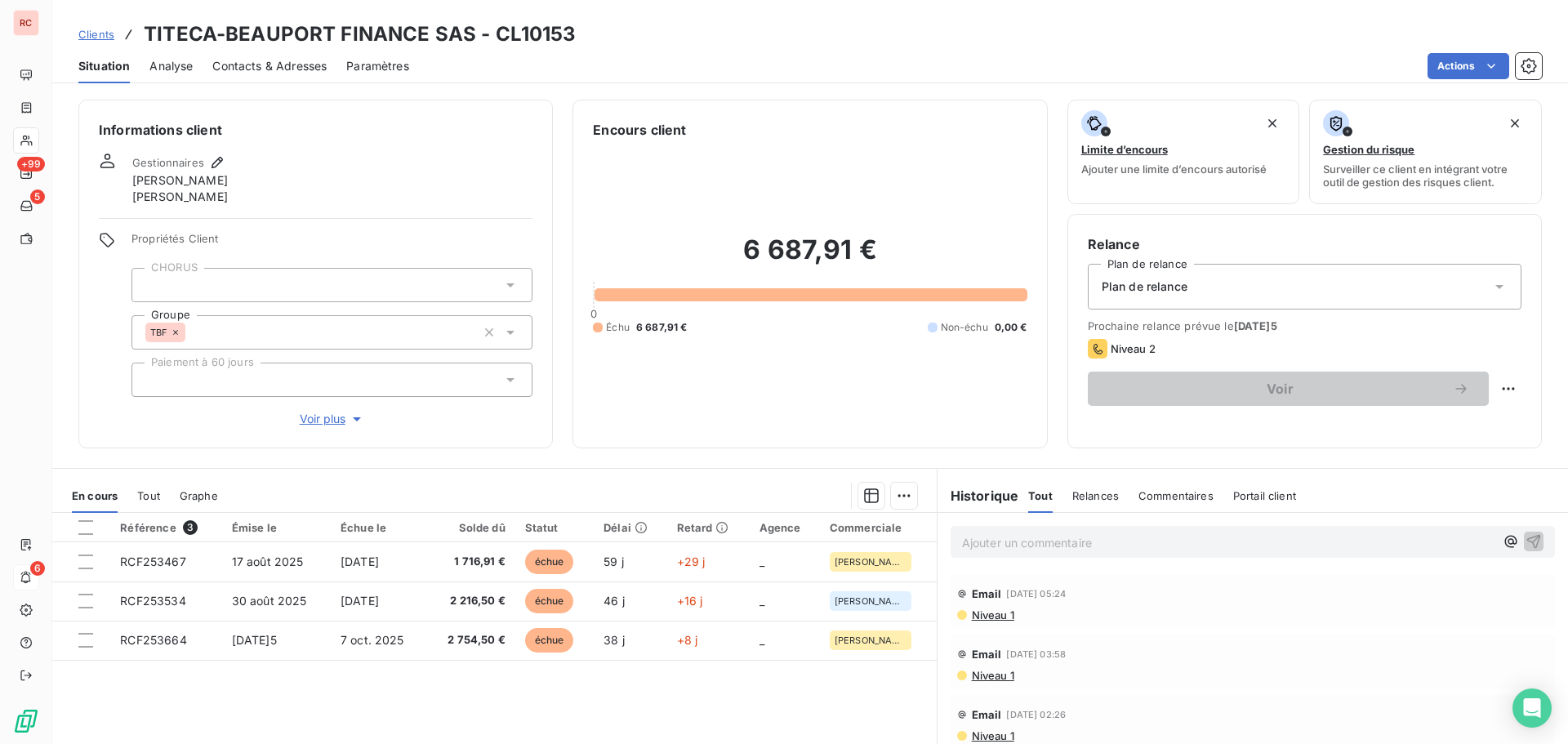
click at [269, 70] on span "Contacts & Adresses" at bounding box center [269, 66] width 115 height 16
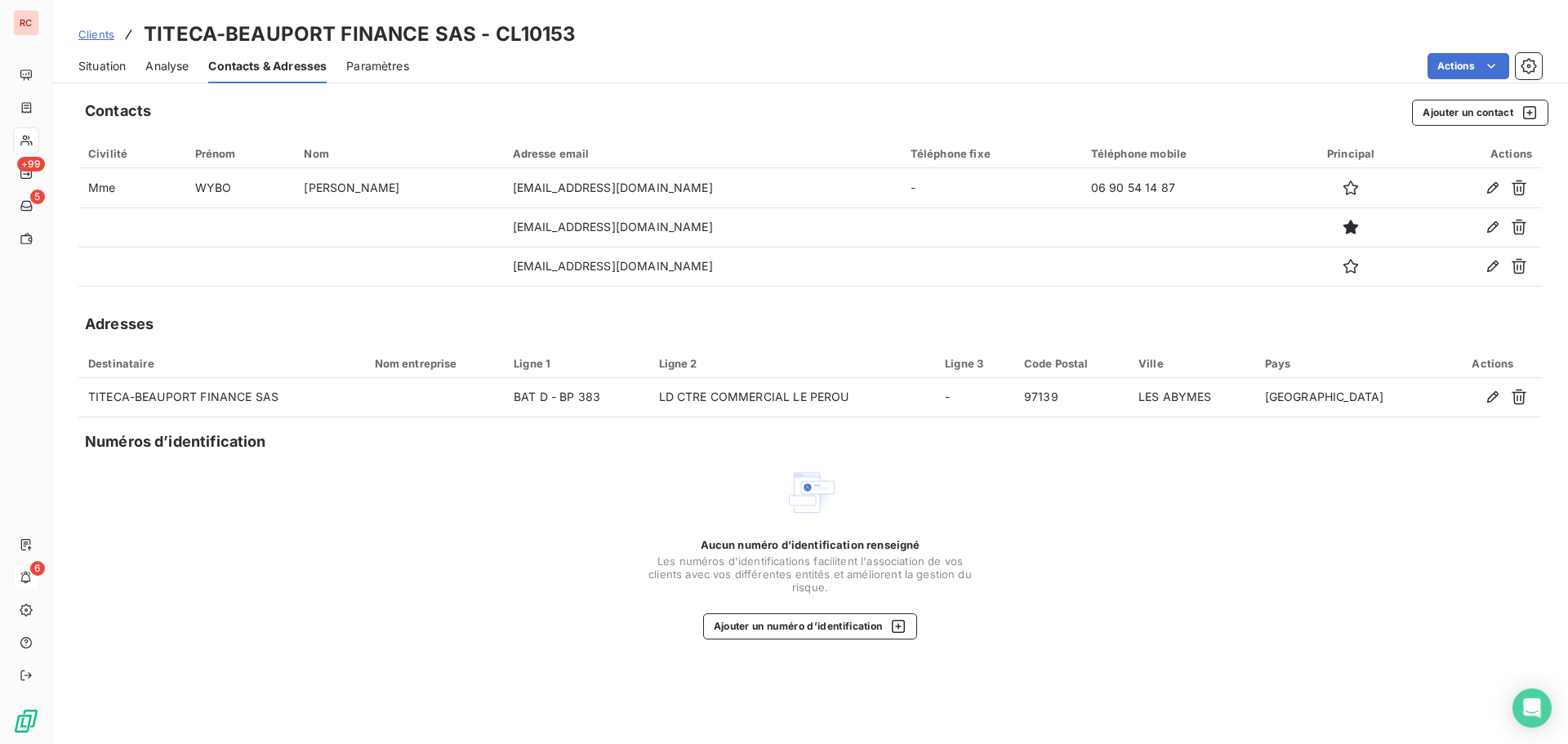
click at [91, 29] on span "Clients" at bounding box center [97, 34] width 36 height 13
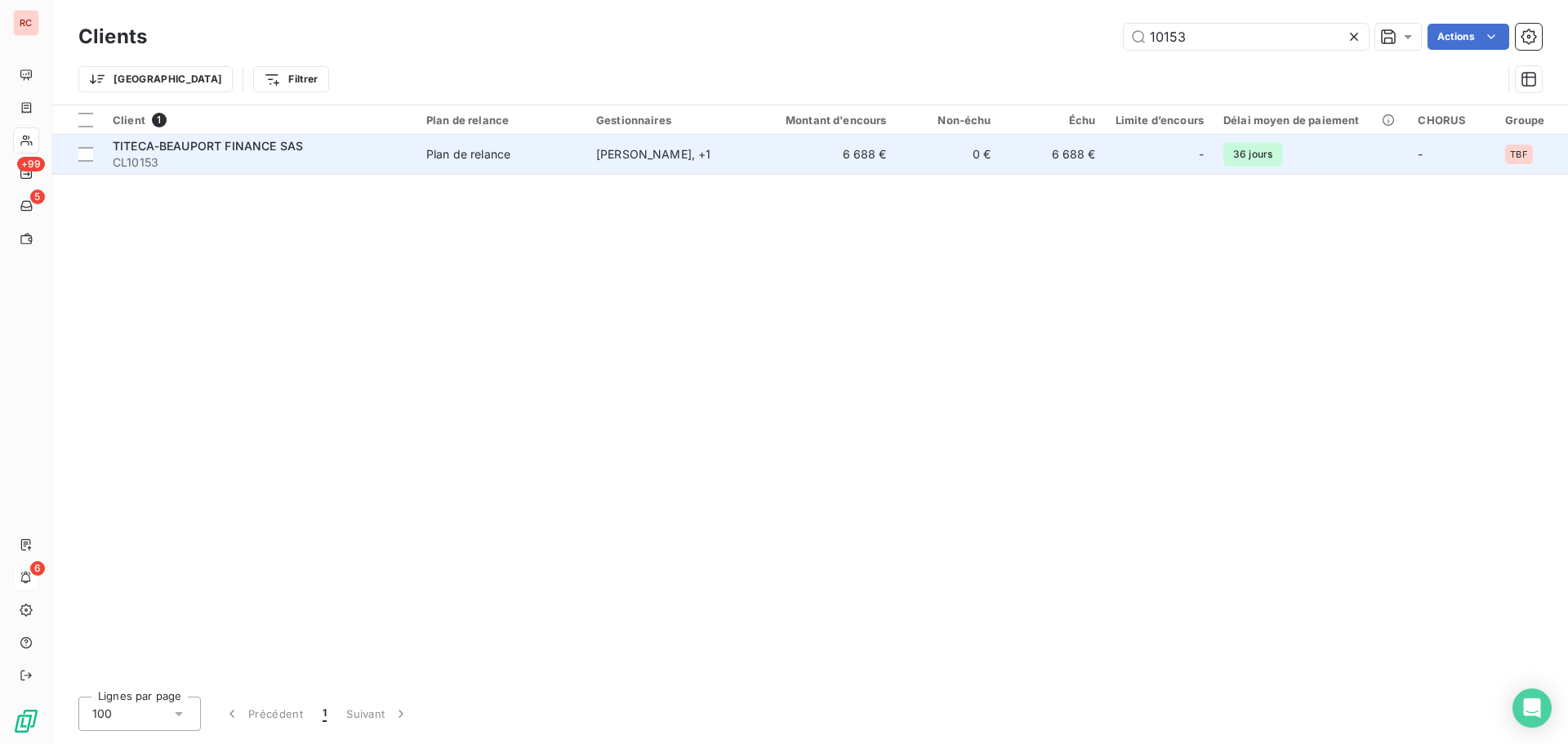
click at [175, 157] on span "CL10153" at bounding box center [260, 162] width 294 height 16
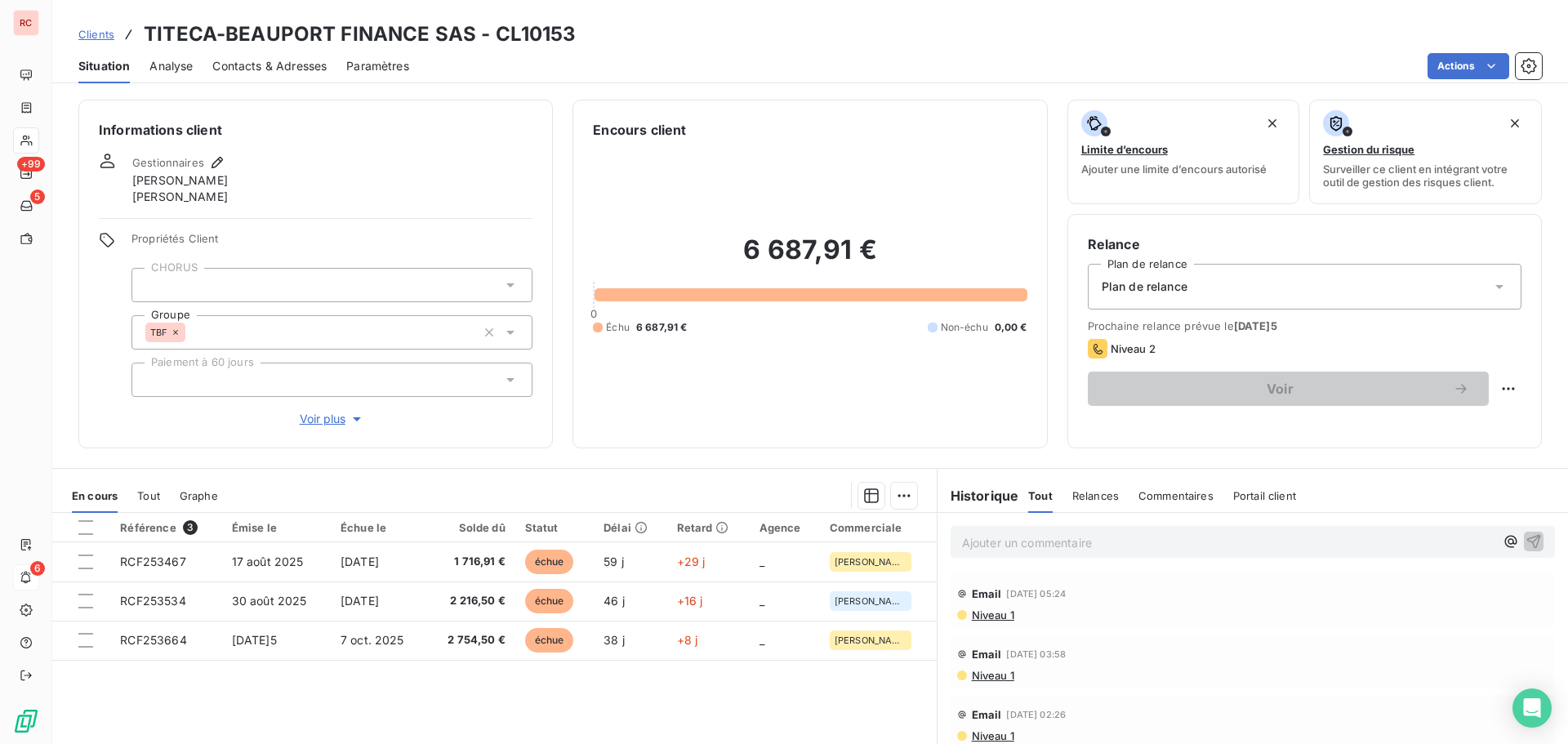
click at [981, 612] on span "Niveau 1" at bounding box center [992, 615] width 44 height 13
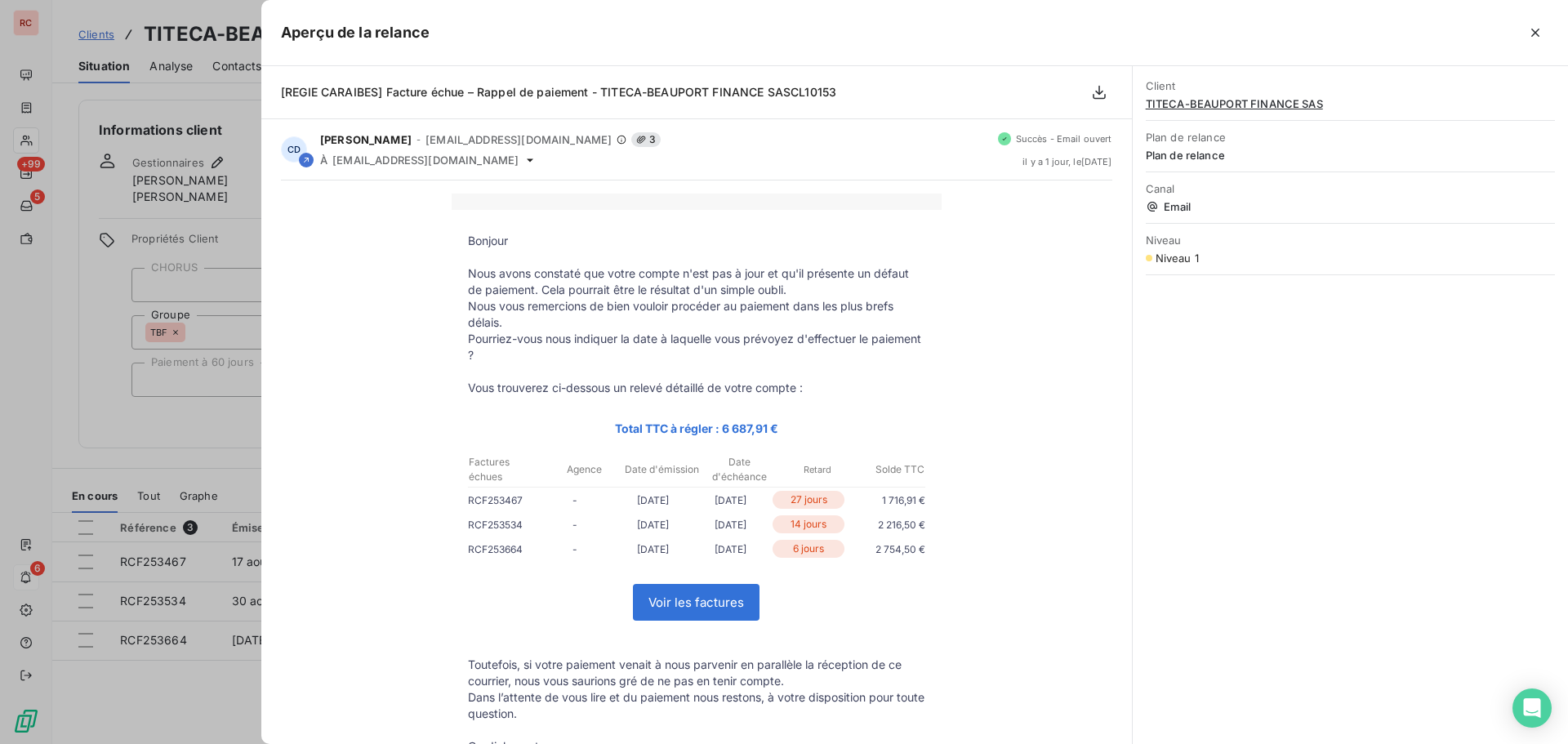
click at [210, 684] on div at bounding box center [784, 372] width 1568 height 744
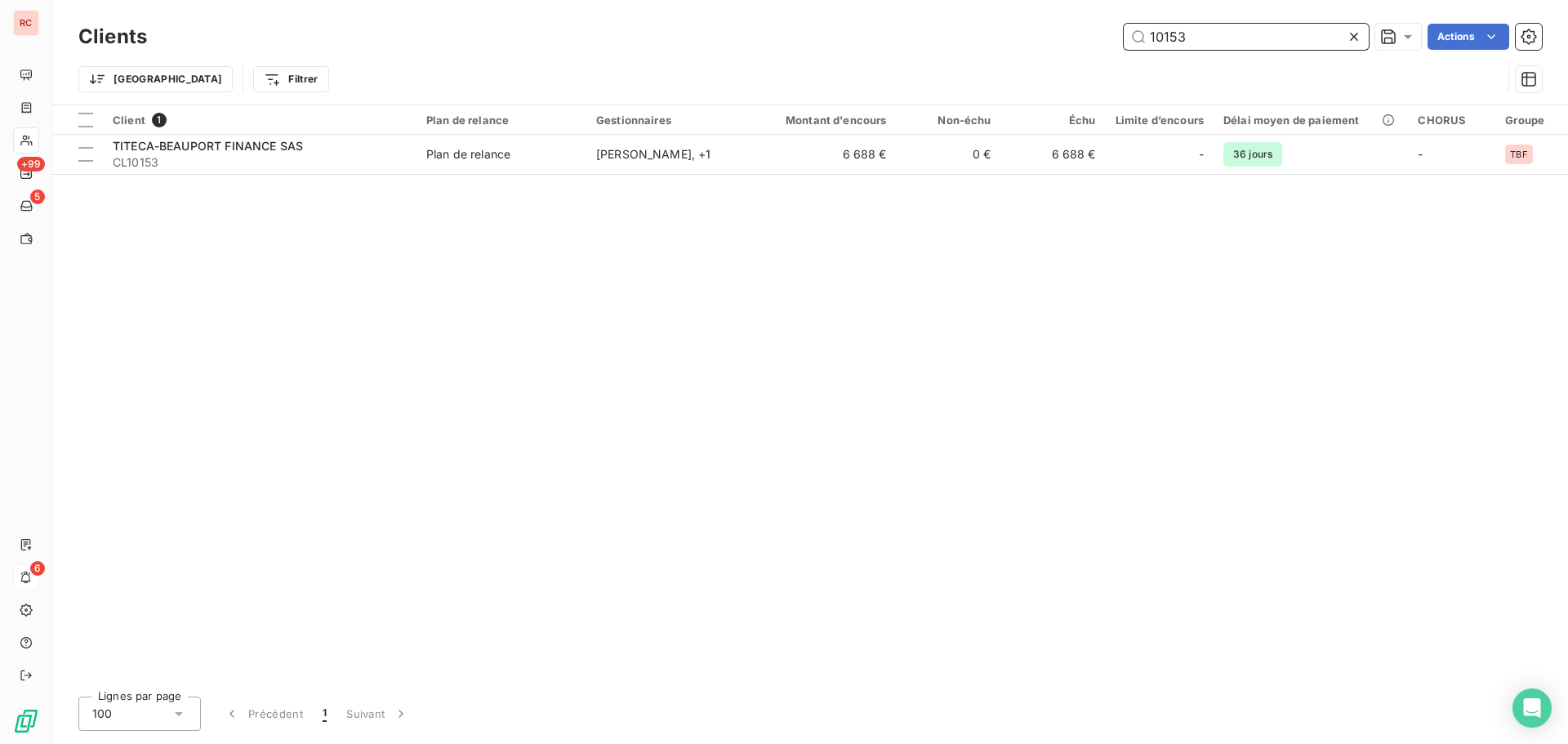
drag, startPoint x: 1208, startPoint y: 35, endPoint x: 1054, endPoint y: 55, distance: 155.3
click at [1054, 55] on div "Clients 10153 Actions Trier Filtrer" at bounding box center [810, 62] width 1463 height 85
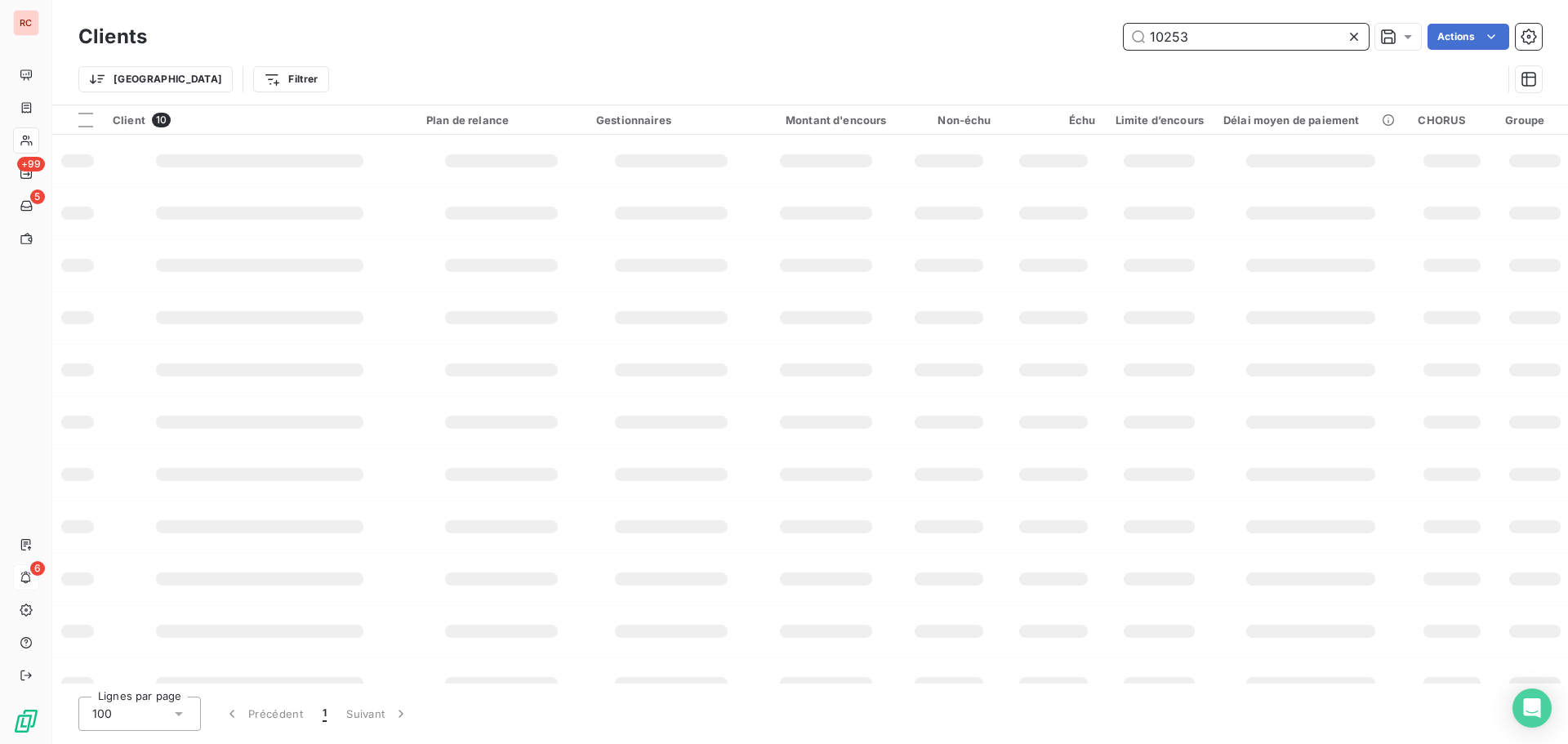
type input "10253"
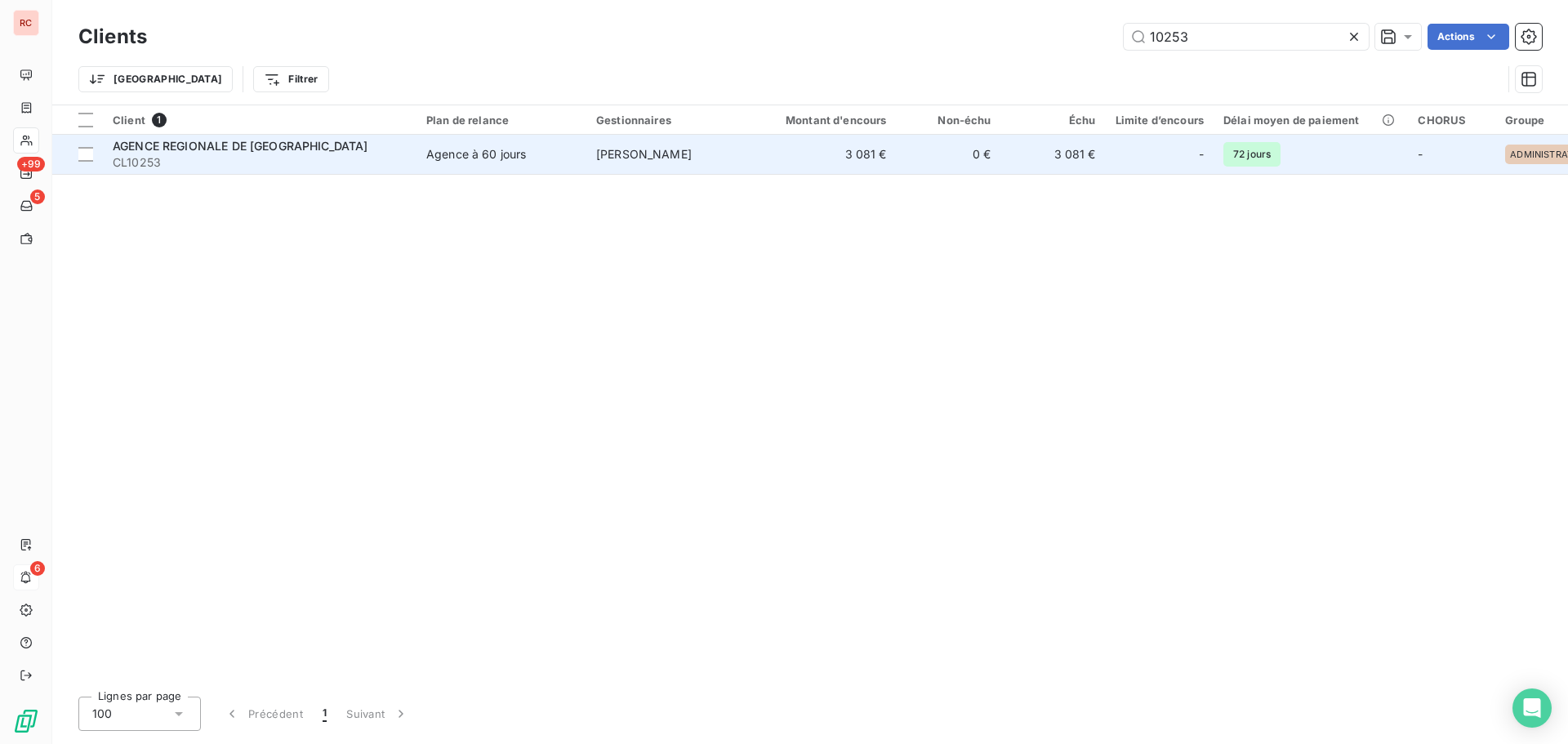
click at [331, 156] on span "CL10253" at bounding box center [260, 162] width 294 height 16
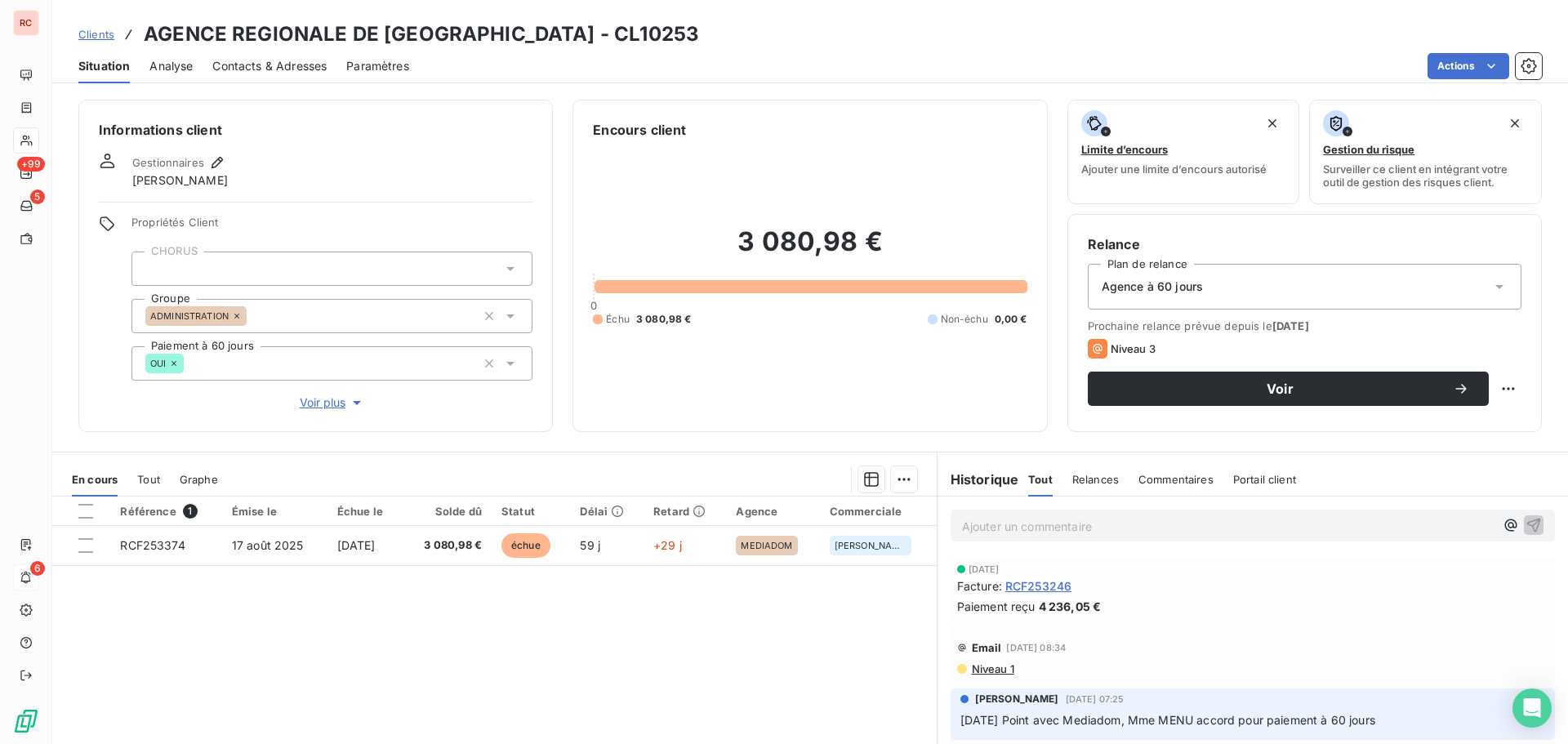
scroll to position [81, 0]
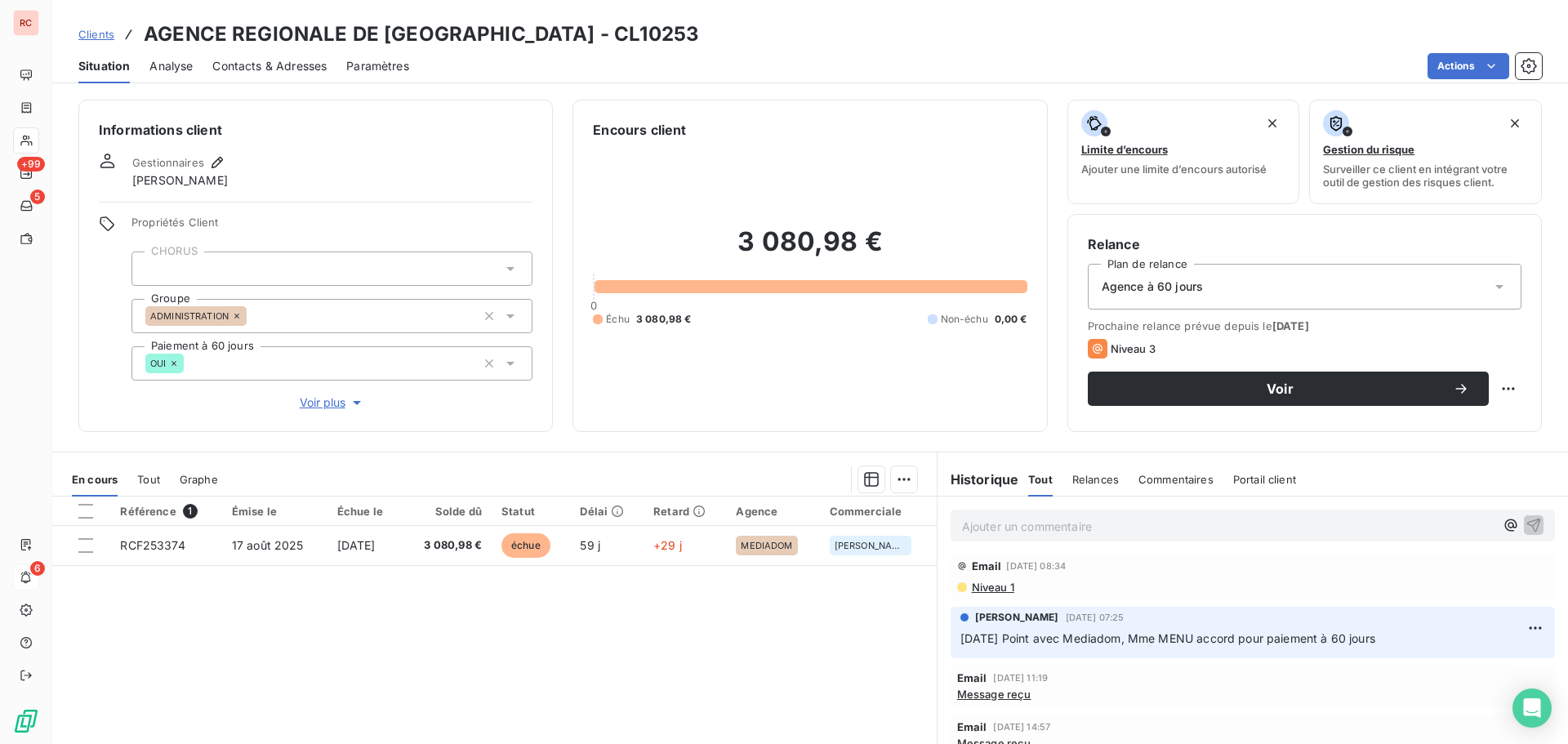
click at [78, 34] on div "Clients AGENCE REGIONALE DE [GEOGRAPHIC_DATA] - CL10253" at bounding box center [810, 34] width 1516 height 30
click at [94, 34] on span "Clients" at bounding box center [97, 34] width 36 height 13
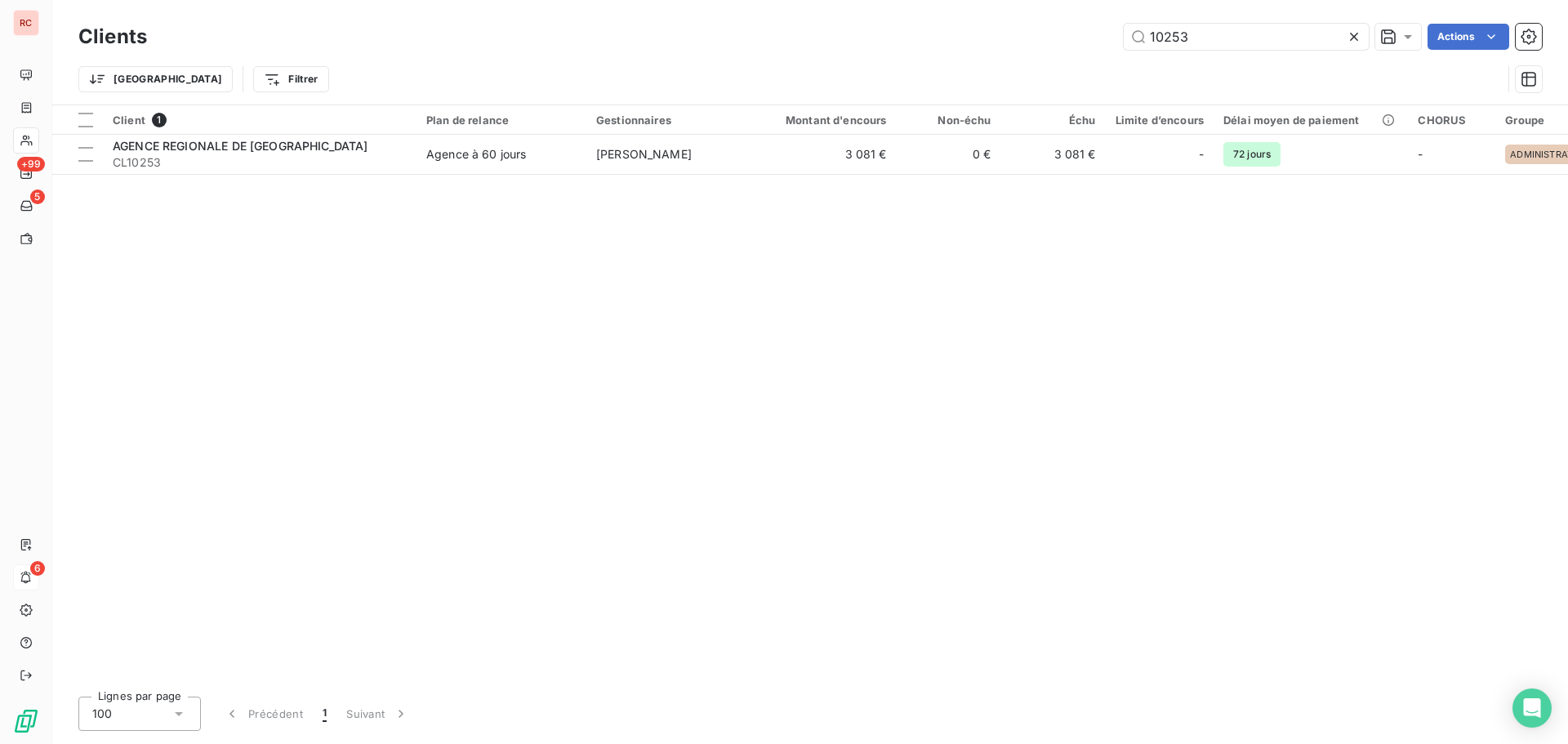
drag, startPoint x: 1209, startPoint y: 42, endPoint x: 985, endPoint y: 43, distance: 224.0
click at [985, 43] on div "10253 Actions" at bounding box center [854, 36] width 1376 height 26
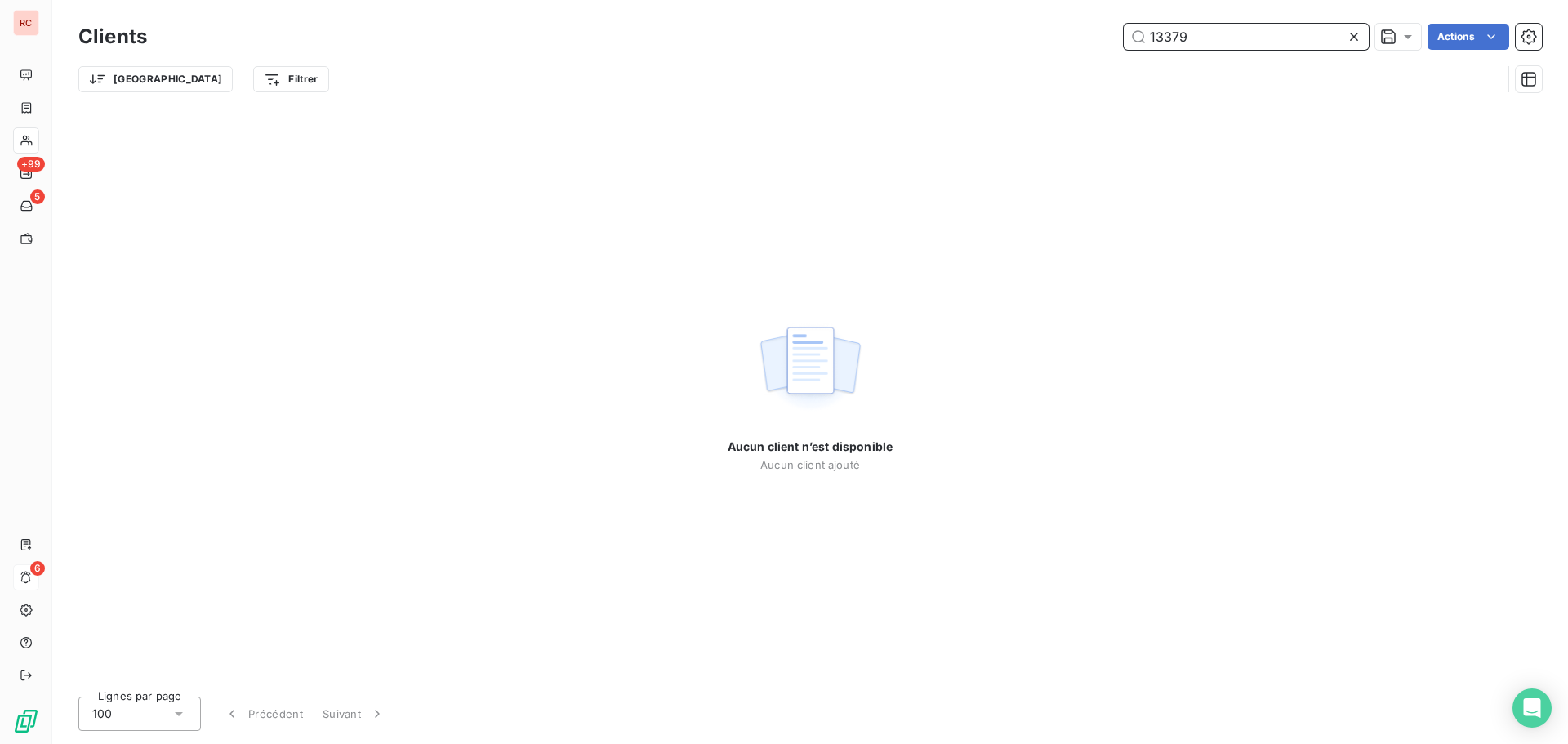
click at [1166, 38] on input "13379" at bounding box center [1247, 36] width 245 height 26
drag, startPoint x: 1172, startPoint y: 37, endPoint x: 1162, endPoint y: 37, distance: 10.0
click at [1162, 37] on input "13379" at bounding box center [1247, 36] width 245 height 26
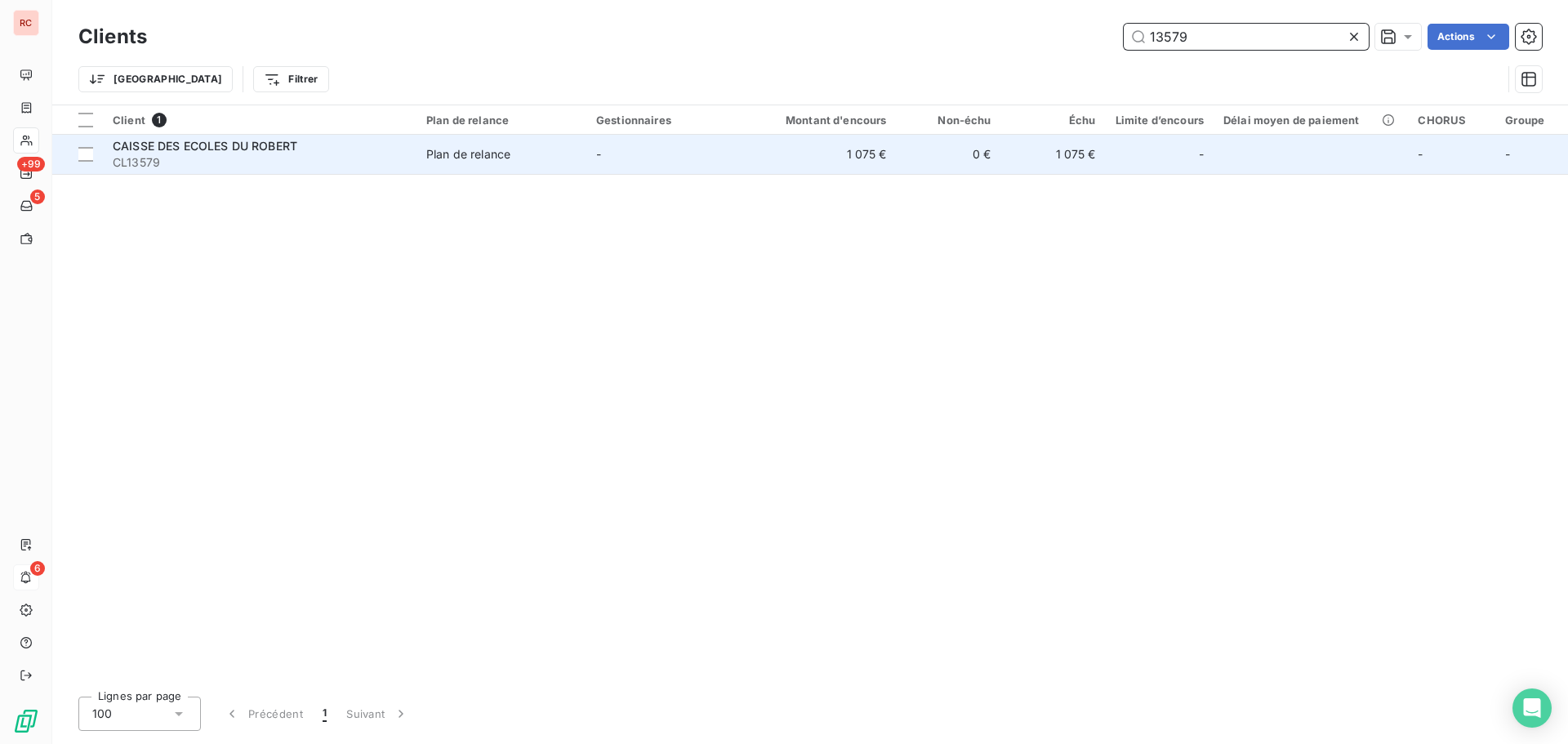
type input "13579"
click at [333, 156] on span "CL13579" at bounding box center [260, 162] width 294 height 16
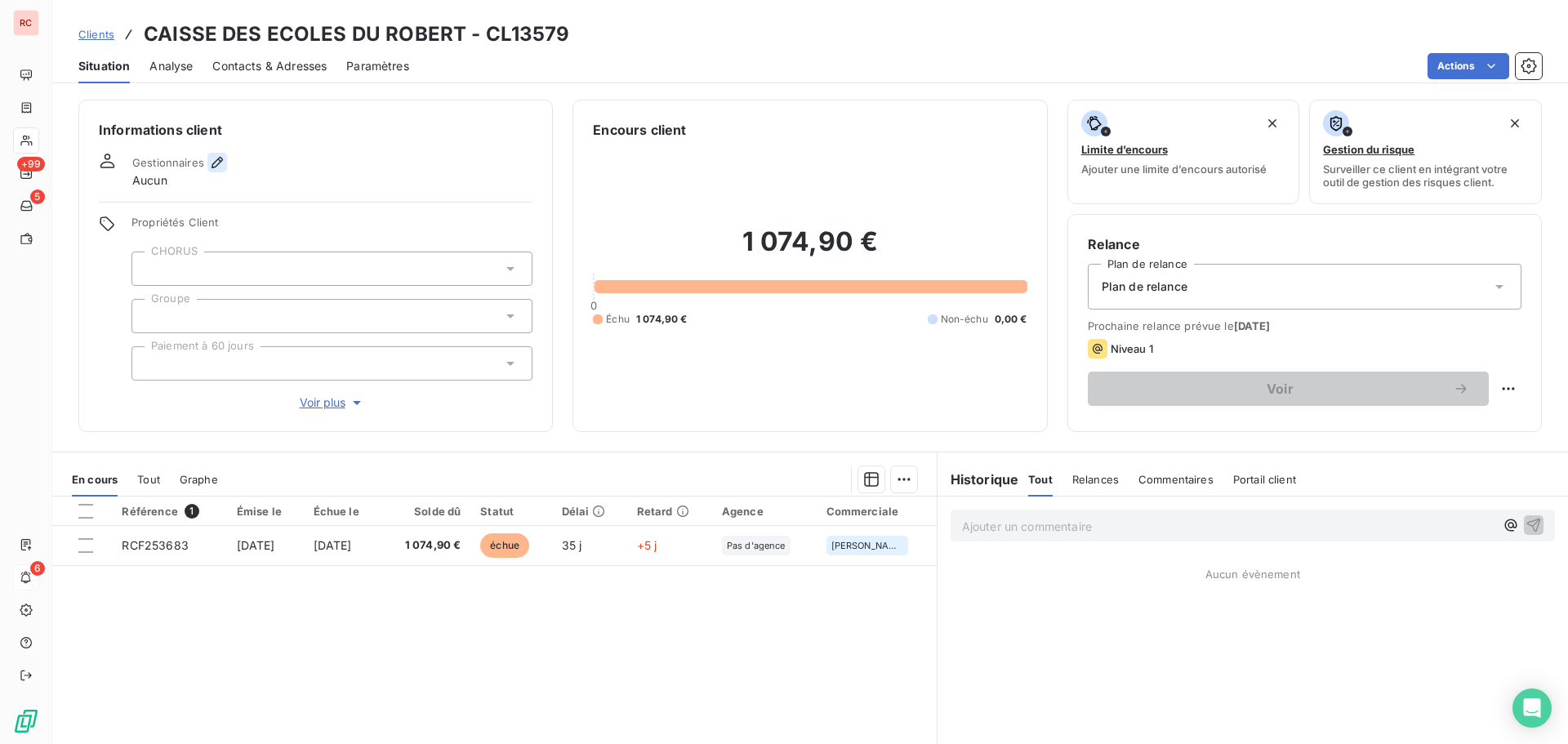
click at [223, 169] on icon "button" at bounding box center [217, 162] width 16 height 16
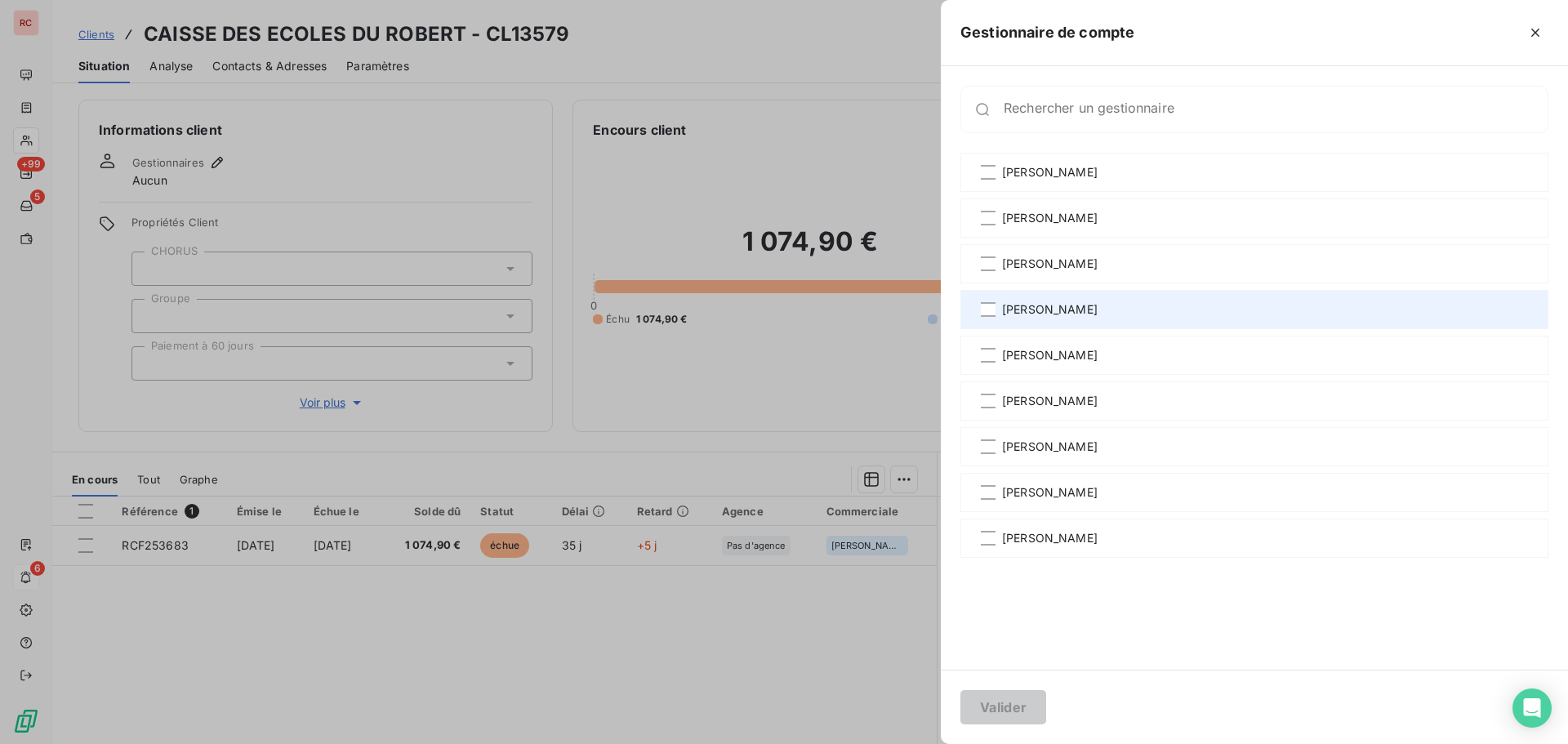
click at [1033, 314] on span "[PERSON_NAME]" at bounding box center [1050, 310] width 96 height 16
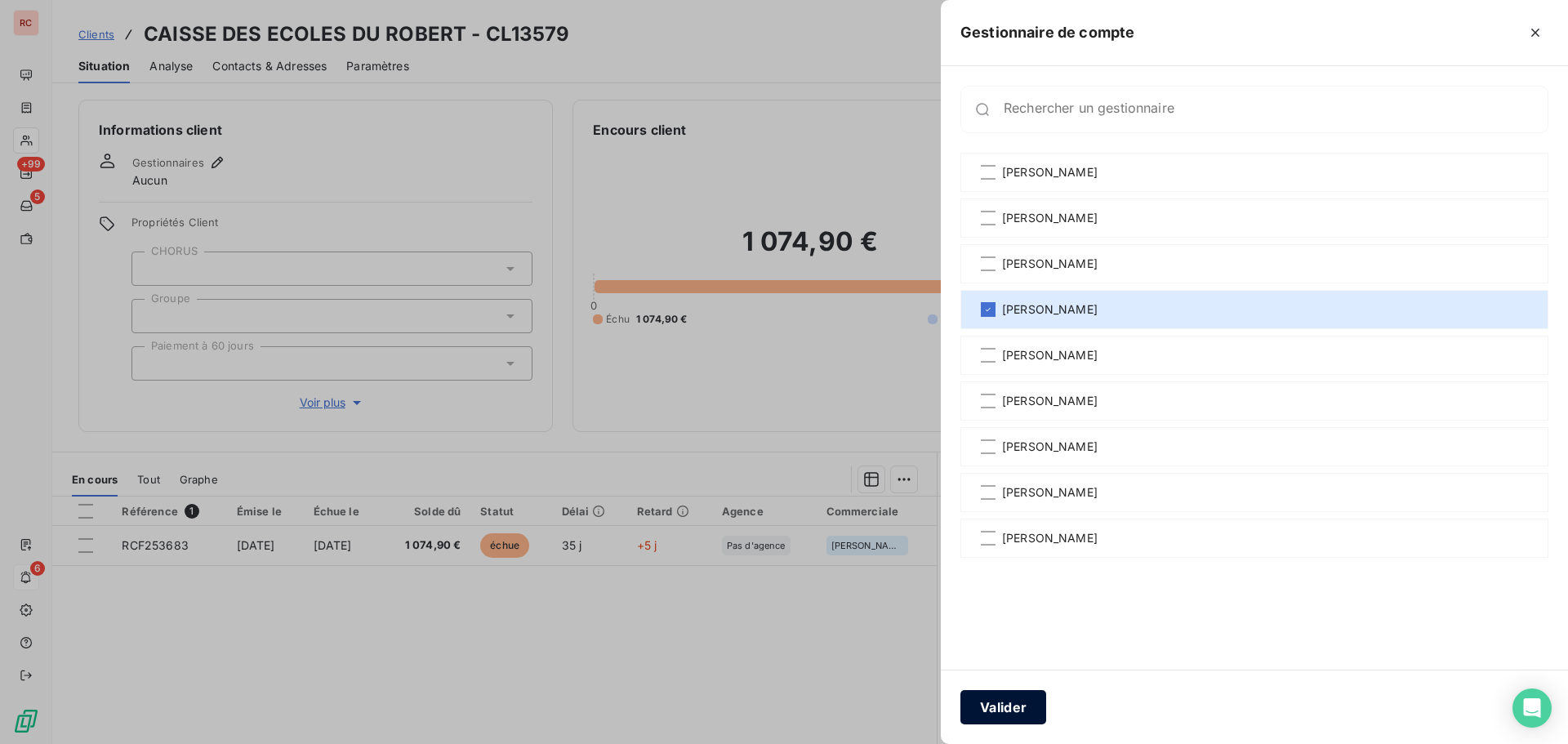
click at [994, 706] on button "Valider" at bounding box center [1003, 707] width 86 height 34
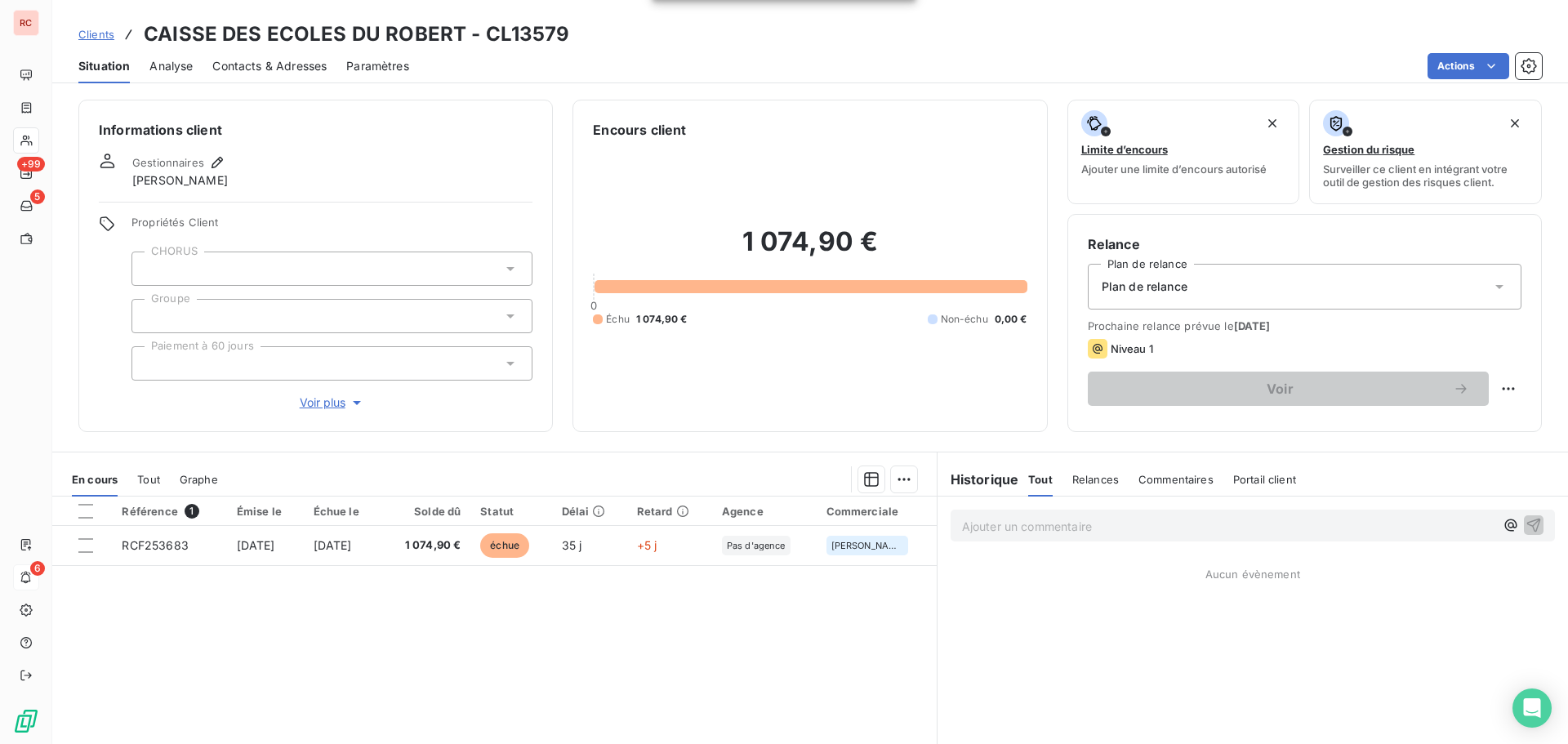
click at [323, 65] on span "Contacts & Adresses" at bounding box center [269, 66] width 115 height 16
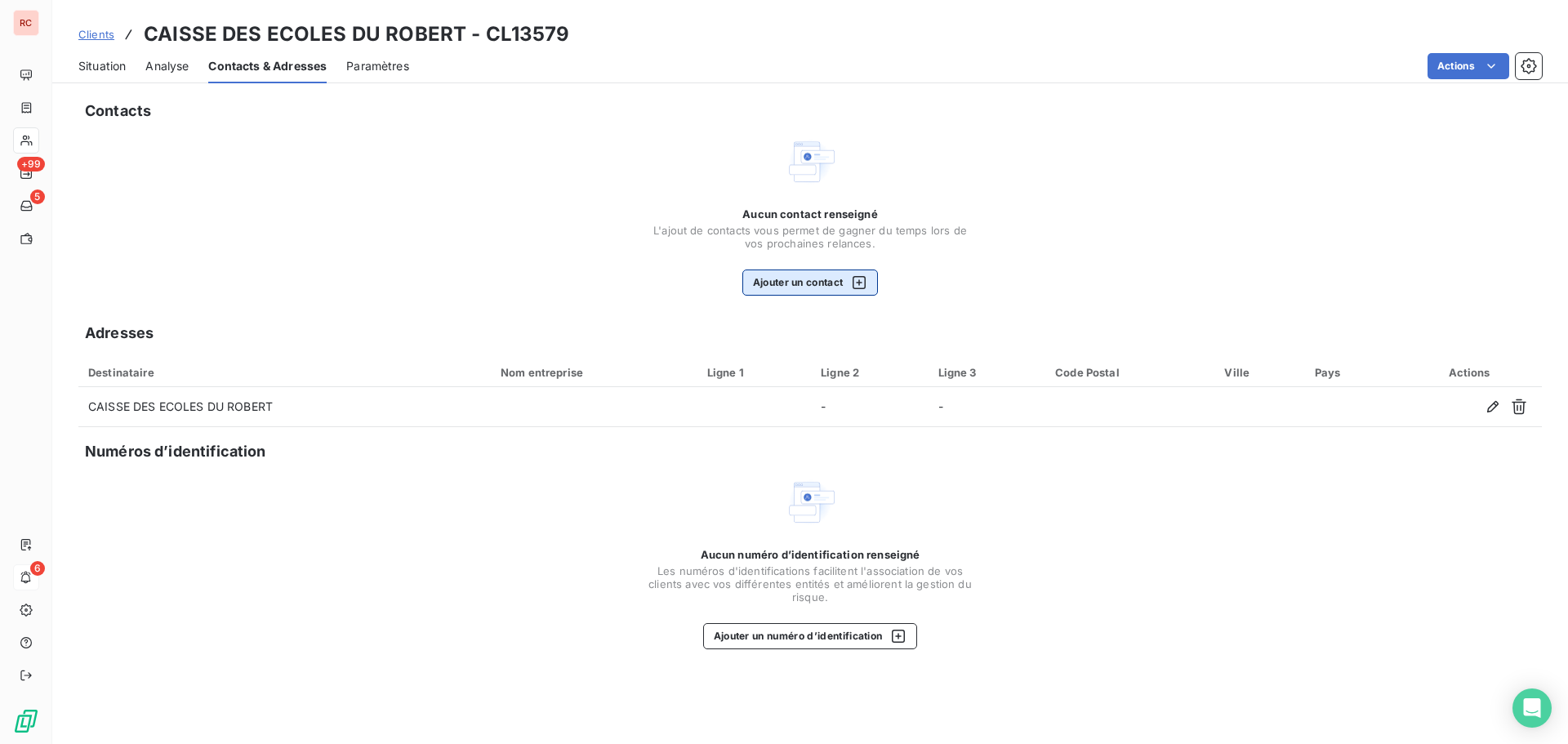
click at [809, 283] on button "Ajouter un contact" at bounding box center [810, 282] width 136 height 26
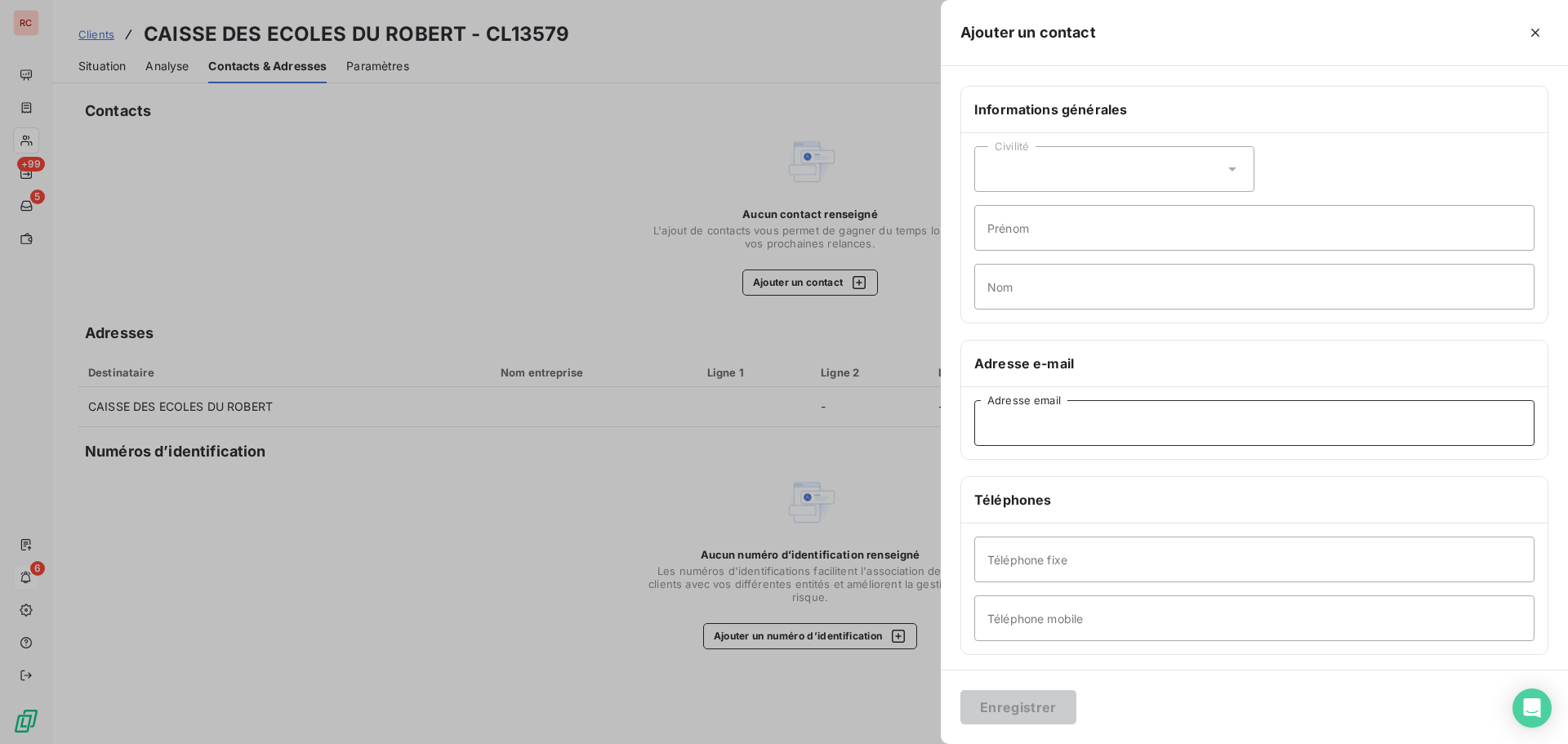
click at [1027, 429] on input "Adresse email" at bounding box center [1255, 423] width 560 height 46
paste input "[EMAIL_ADDRESS][DOMAIN_NAME]"
type input "[EMAIL_ADDRESS][DOMAIN_NAME]"
click at [1004, 706] on button "Enregistrer" at bounding box center [1018, 707] width 116 height 34
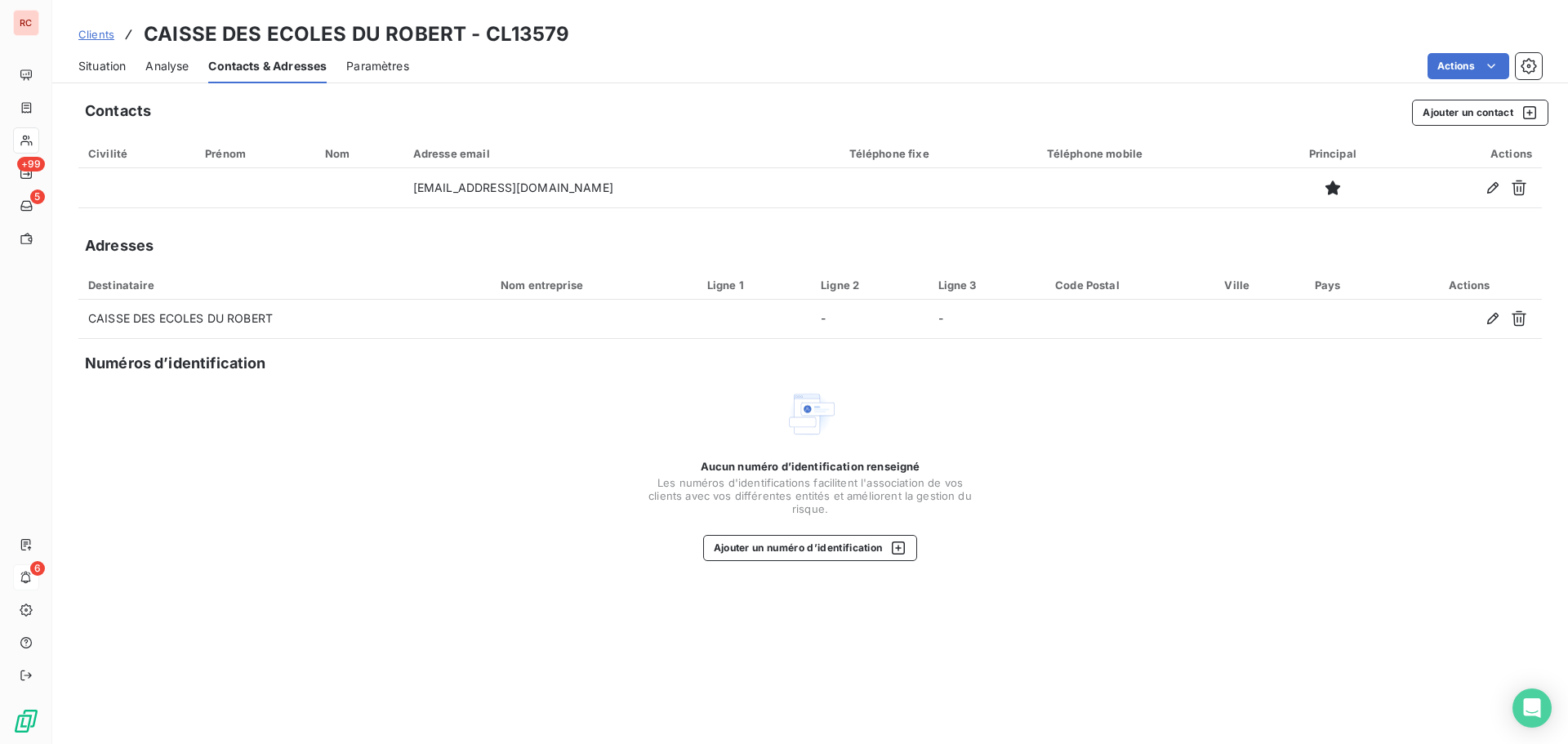
click at [110, 65] on span "Situation" at bounding box center [102, 66] width 47 height 16
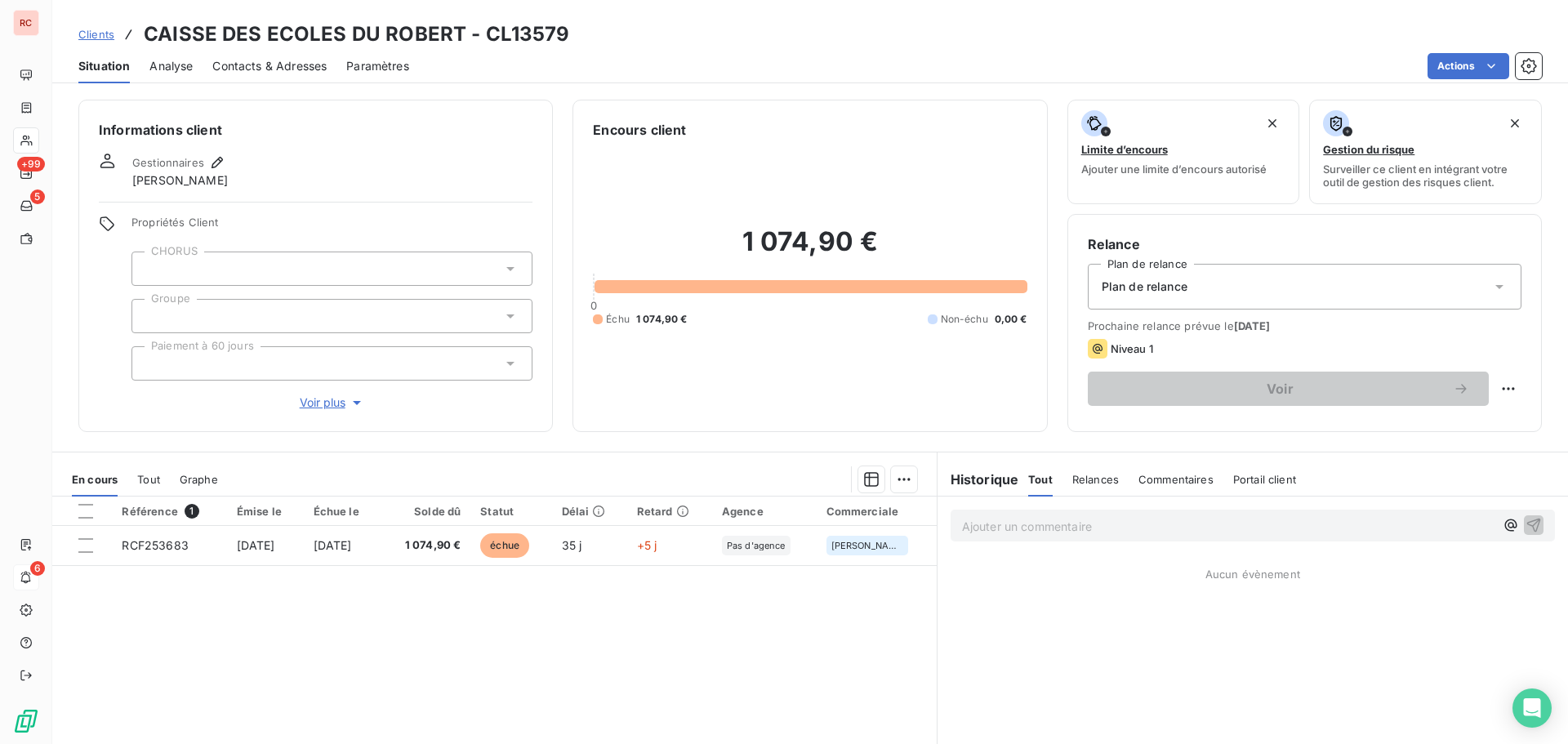
click at [107, 31] on span "Clients" at bounding box center [97, 34] width 36 height 13
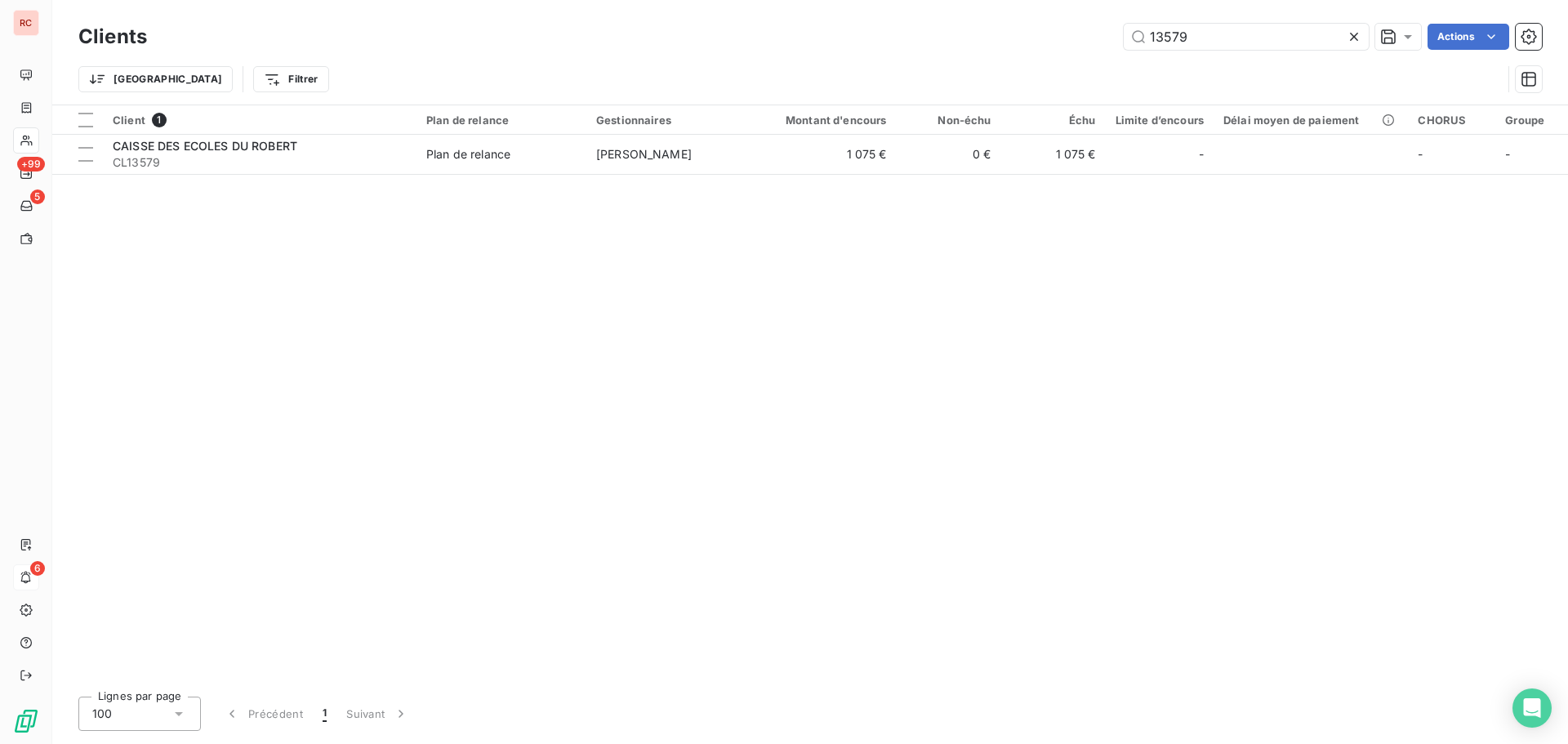
drag, startPoint x: 1184, startPoint y: 43, endPoint x: 1040, endPoint y: 44, distance: 144.0
click at [1040, 44] on div "13579 Actions" at bounding box center [854, 36] width 1376 height 26
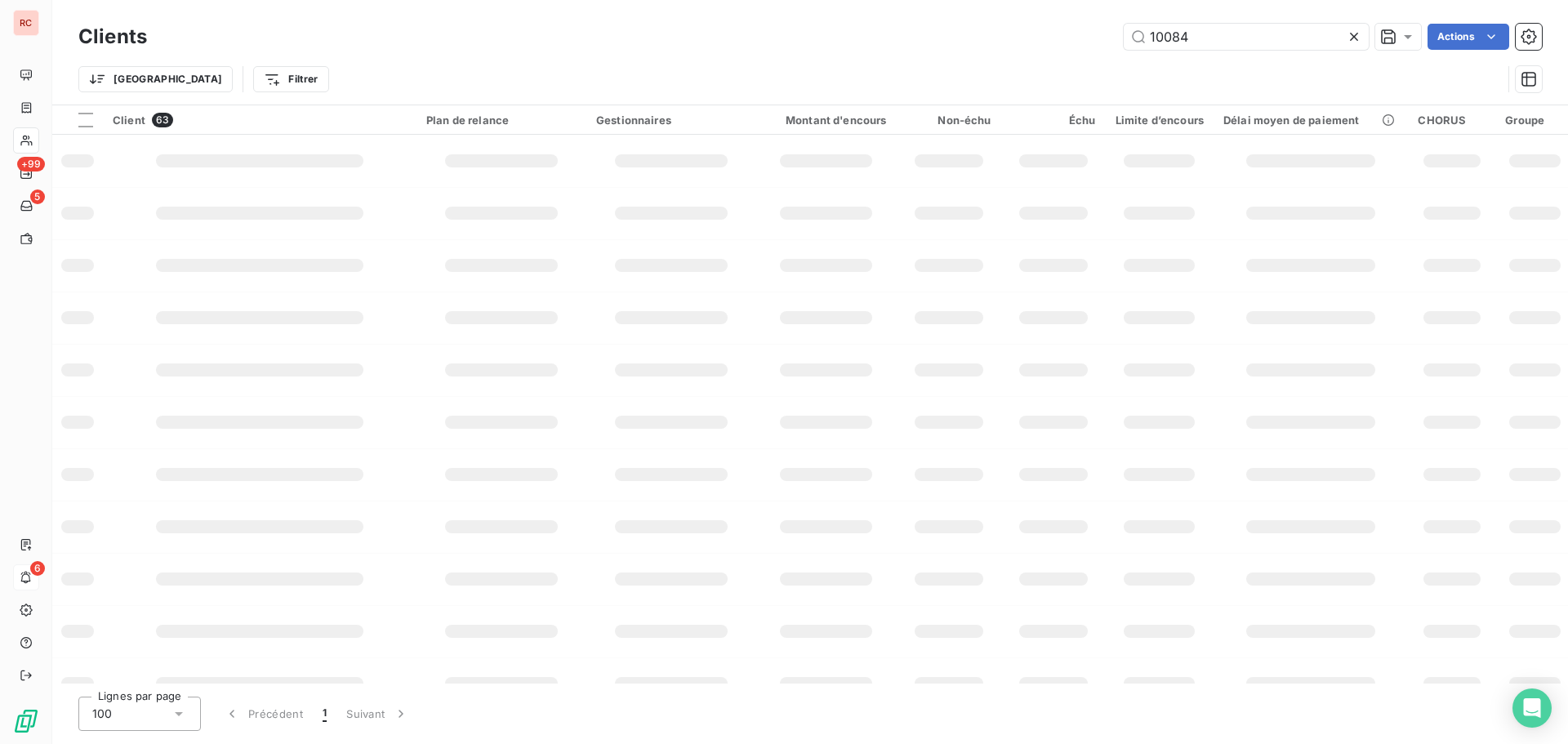
type input "10084"
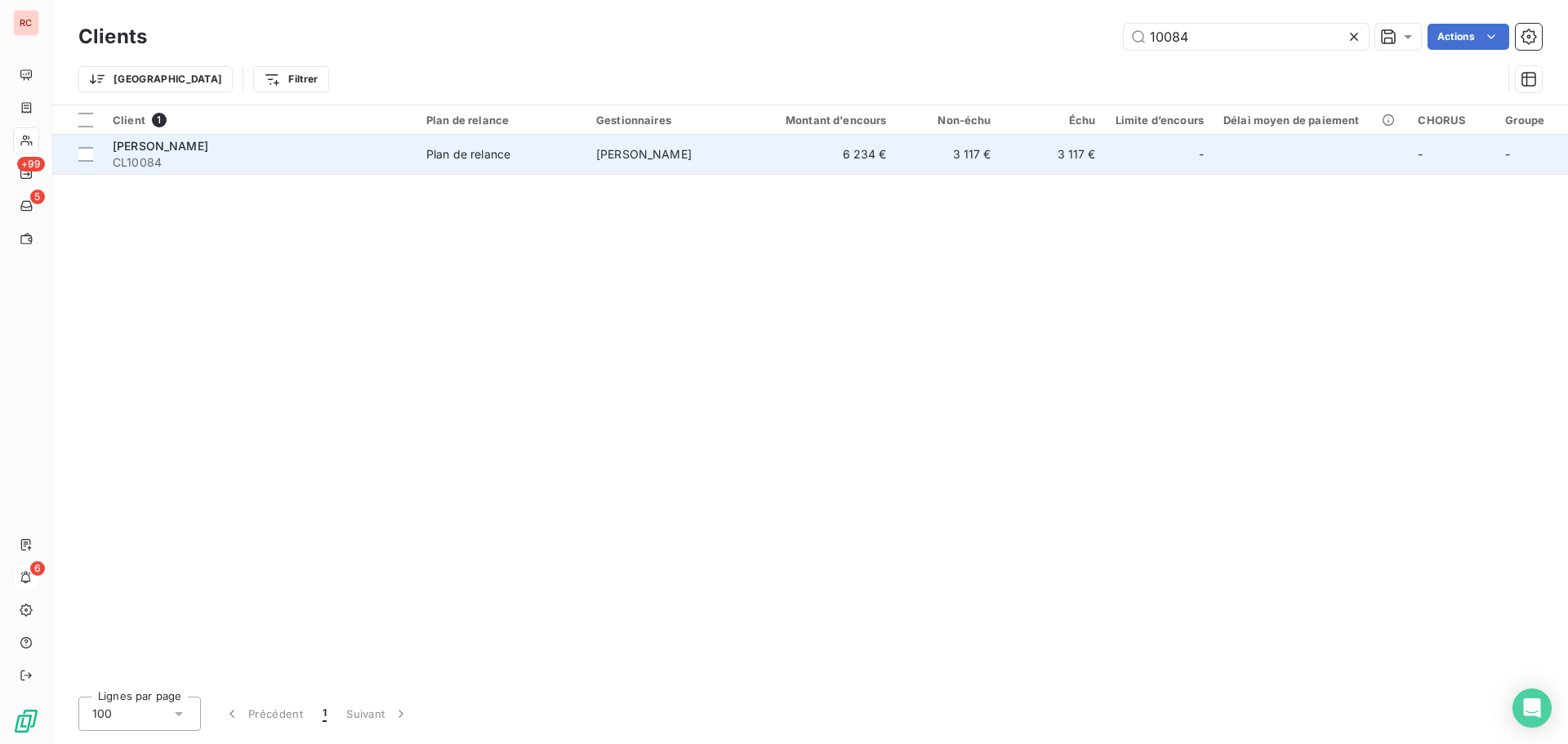
click at [710, 158] on td "[PERSON_NAME]" at bounding box center [671, 155] width 170 height 39
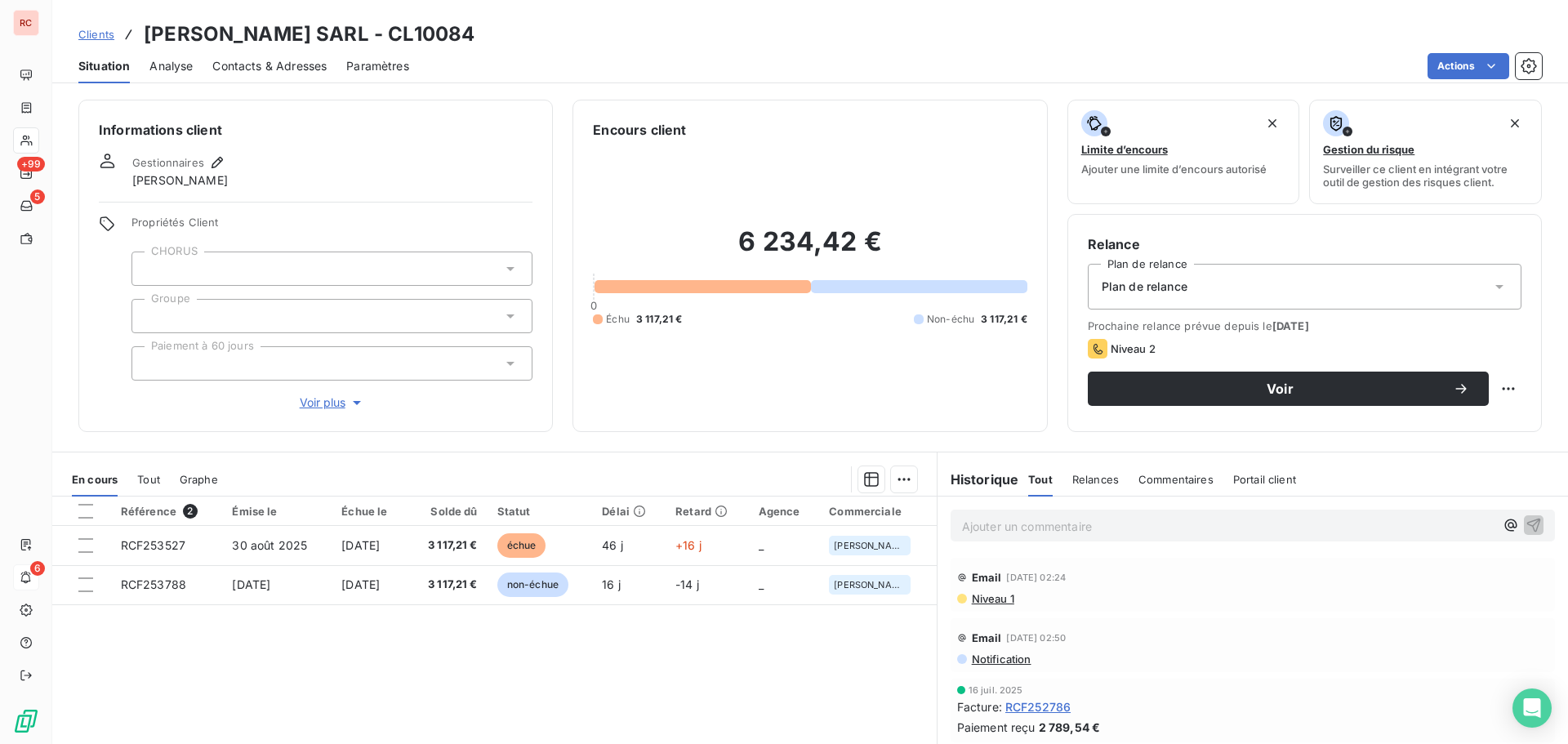
click at [317, 72] on span "Contacts & Adresses" at bounding box center [269, 66] width 115 height 16
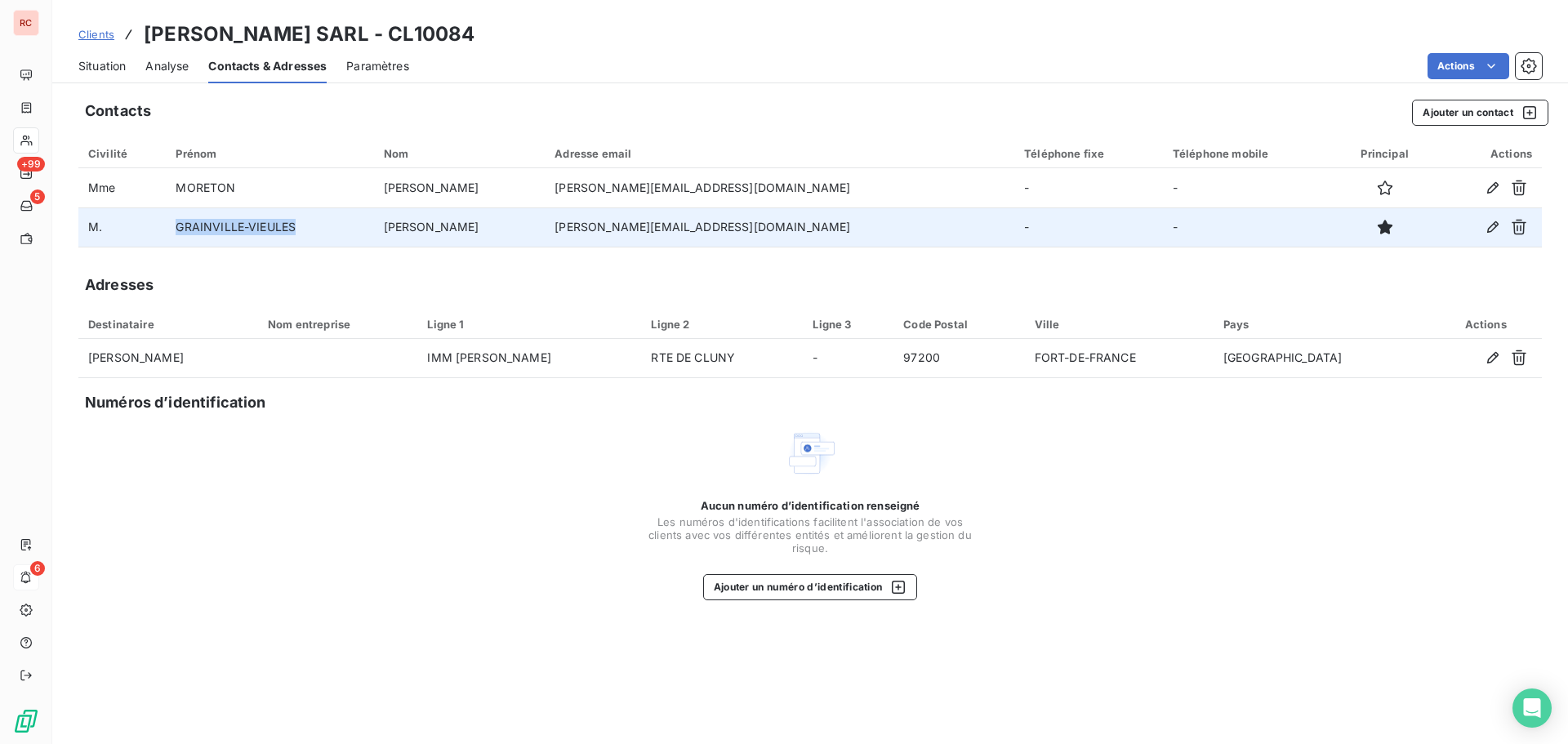
drag, startPoint x: 316, startPoint y: 228, endPoint x: 184, endPoint y: 224, distance: 132.1
click at [184, 224] on td "GRAINVILLE-VIEULES" at bounding box center [269, 227] width 208 height 39
drag, startPoint x: 751, startPoint y: 234, endPoint x: 529, endPoint y: 234, distance: 222.0
click at [545, 234] on td "[PERSON_NAME][EMAIL_ADDRESS][DOMAIN_NAME]" at bounding box center [780, 227] width 470 height 39
copy td "[PERSON_NAME][EMAIL_ADDRESS][DOMAIN_NAME]"
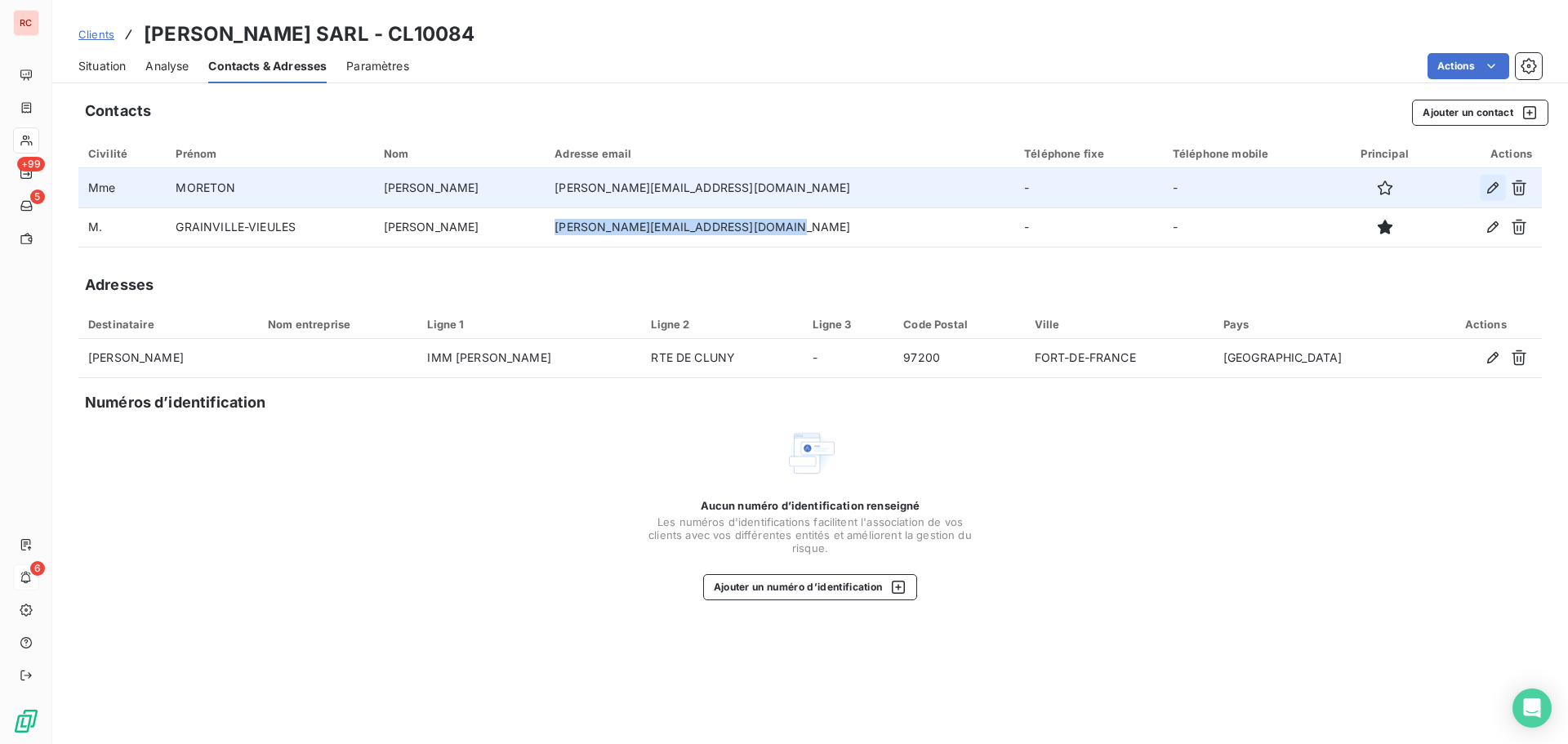
click at [1493, 192] on icon "button" at bounding box center [1493, 188] width 16 height 16
type input "MORETON"
type input "[PERSON_NAME]"
type input "[PERSON_NAME][EMAIL_ADDRESS][DOMAIN_NAME]"
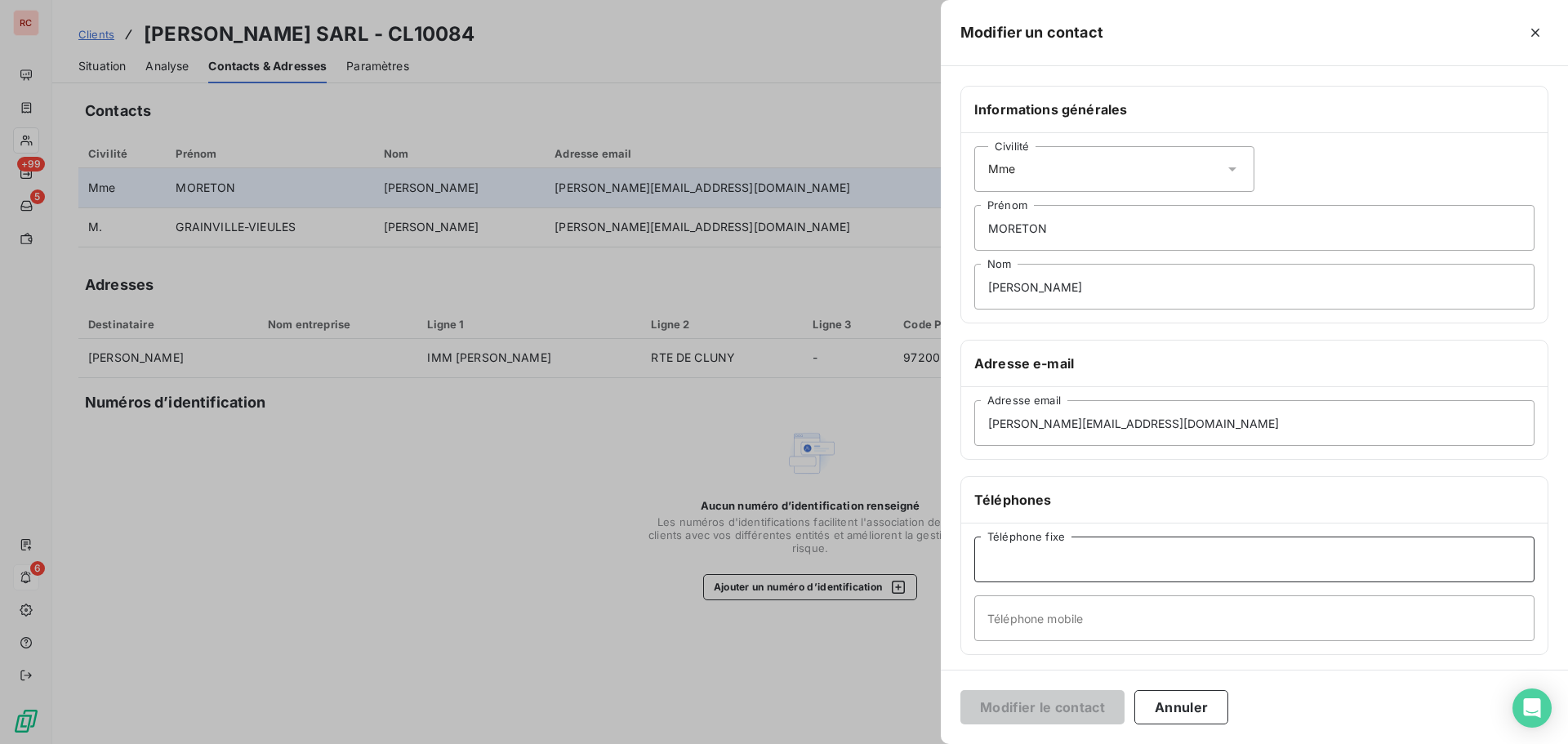
click at [1001, 562] on input "Téléphone fixe" at bounding box center [1255, 559] width 560 height 46
click at [1018, 565] on input "[PHONE_NUMBER]" at bounding box center [1255, 559] width 560 height 46
type input "[PHONE_NUMBER]"
click at [1087, 702] on button "Modifier le contact" at bounding box center [1042, 707] width 164 height 34
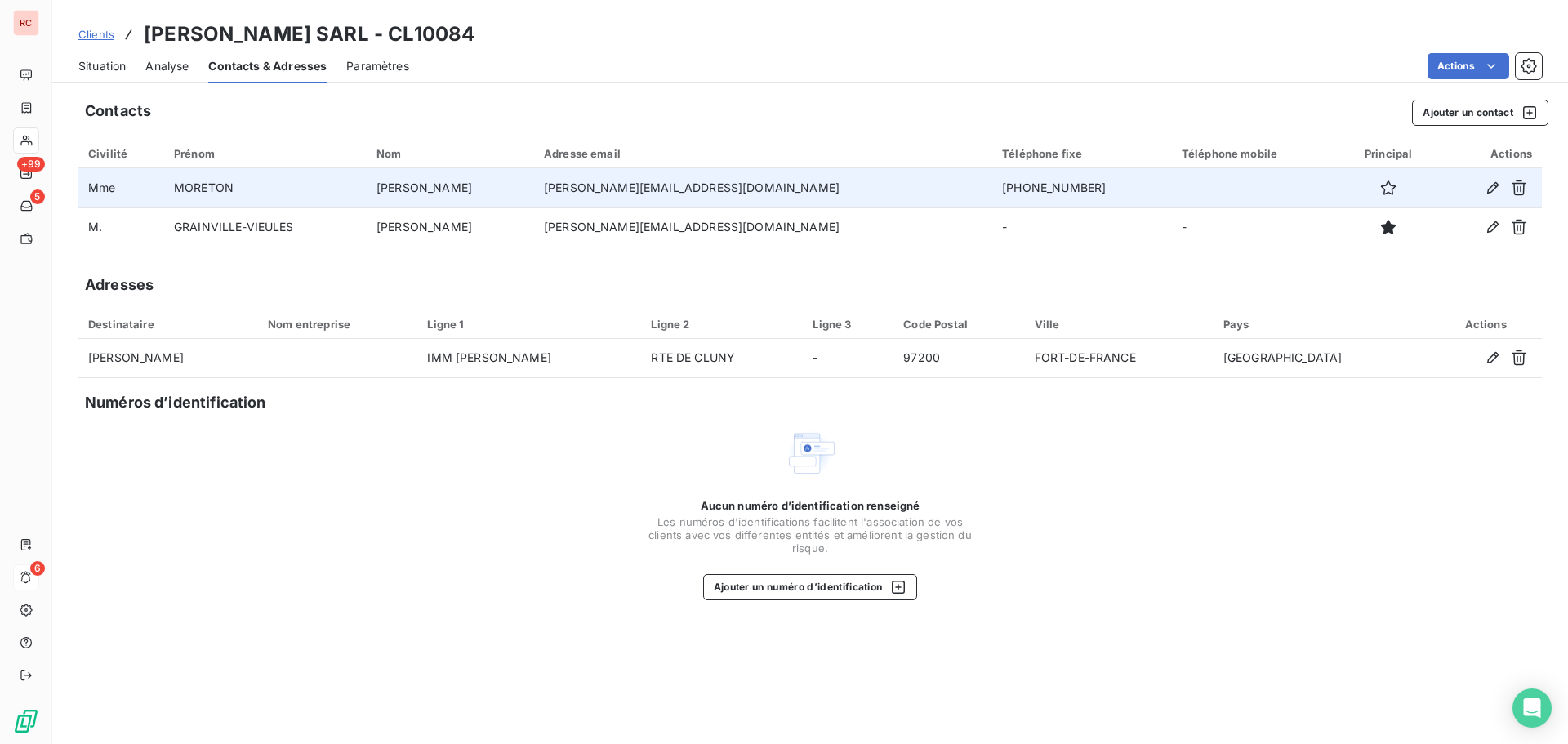
click at [90, 33] on span "Clients" at bounding box center [97, 34] width 36 height 13
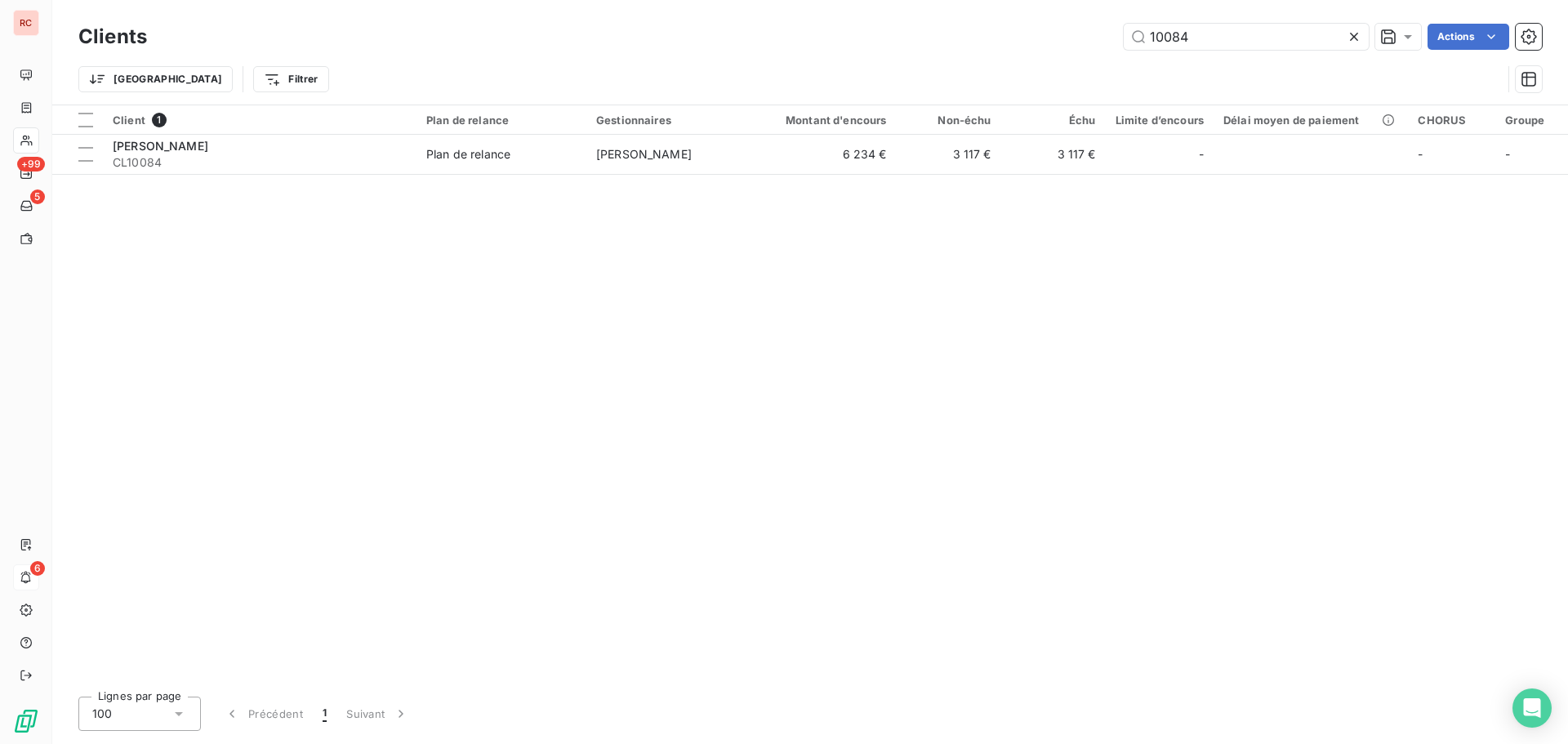
drag, startPoint x: 1197, startPoint y: 46, endPoint x: 937, endPoint y: 46, distance: 260.0
click at [937, 46] on div "10084 Actions" at bounding box center [854, 36] width 1376 height 26
type input "10878"
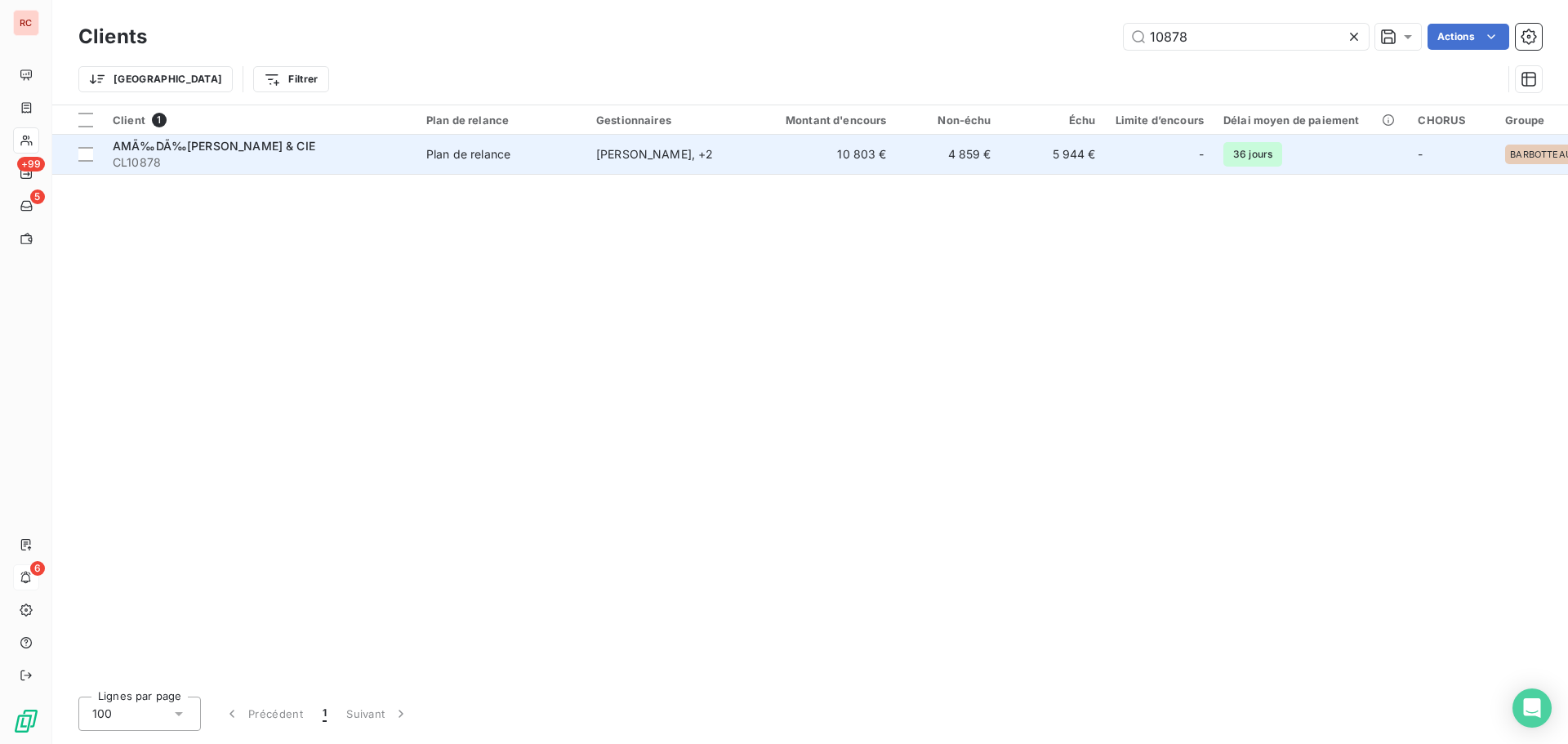
click at [275, 172] on td "AMÃ‰DÃ‰[PERSON_NAME] & CIE CL10878" at bounding box center [260, 155] width 313 height 39
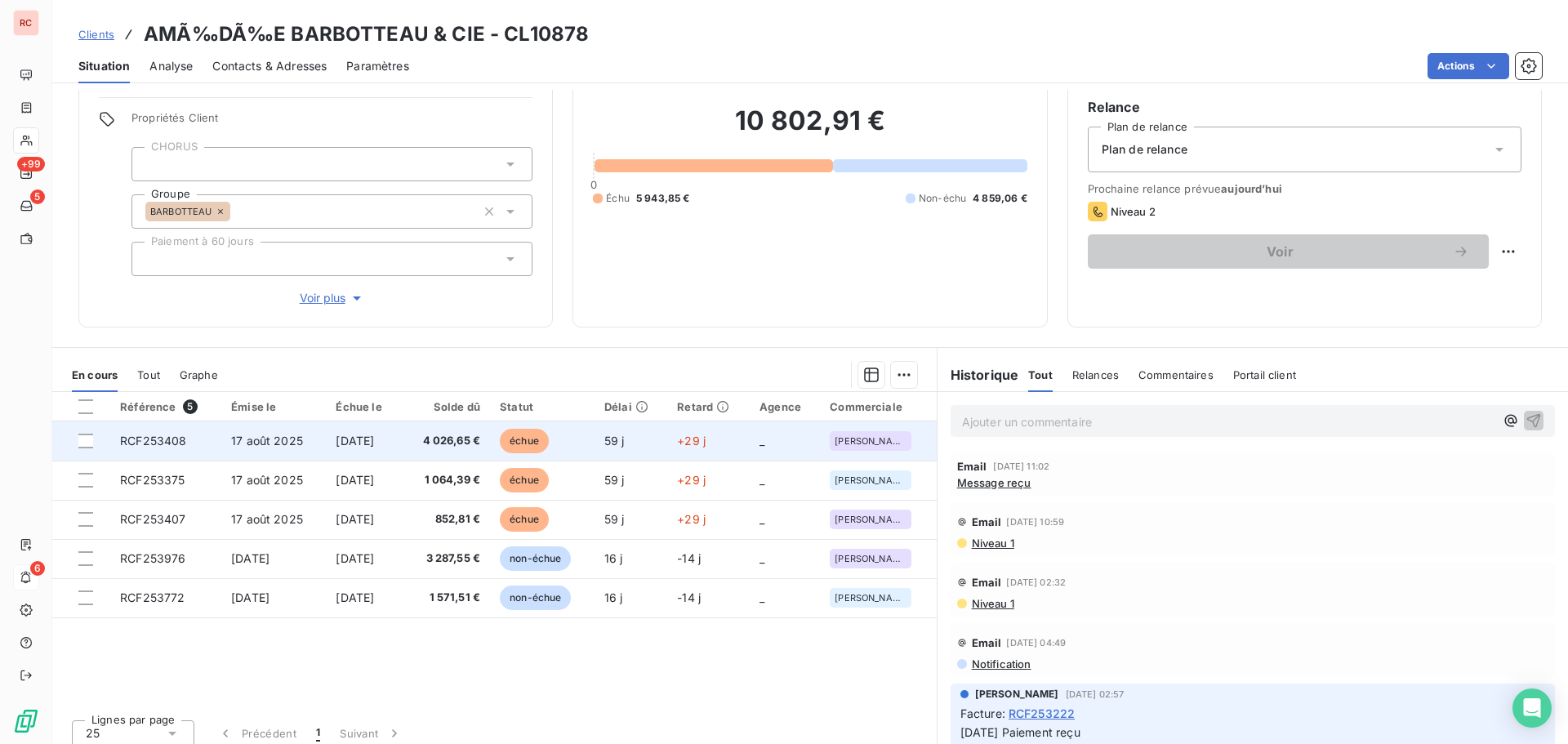
scroll to position [149, 0]
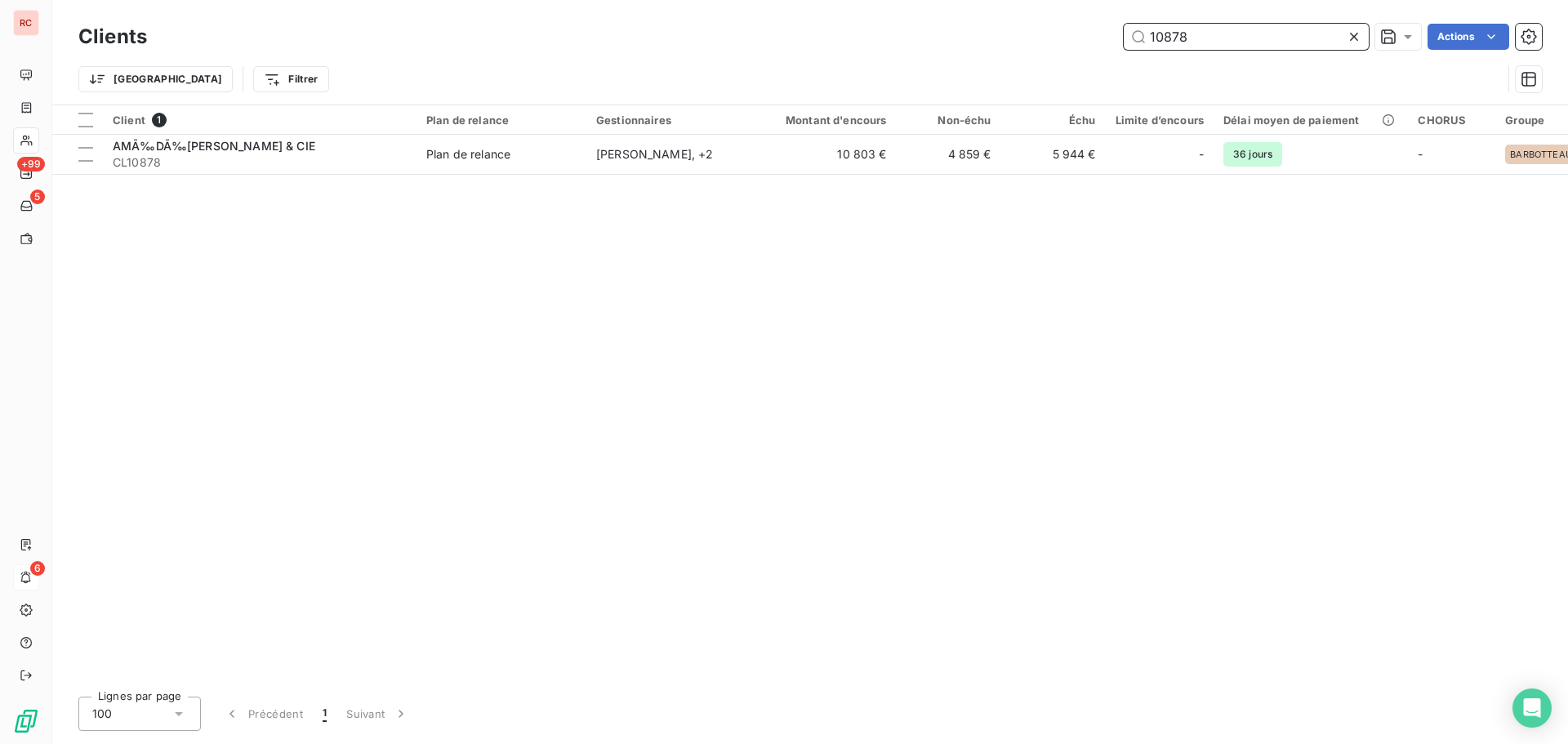
drag, startPoint x: 1206, startPoint y: 39, endPoint x: 1082, endPoint y: 36, distance: 124.0
click at [1074, 45] on div "10878 Actions" at bounding box center [854, 36] width 1376 height 26
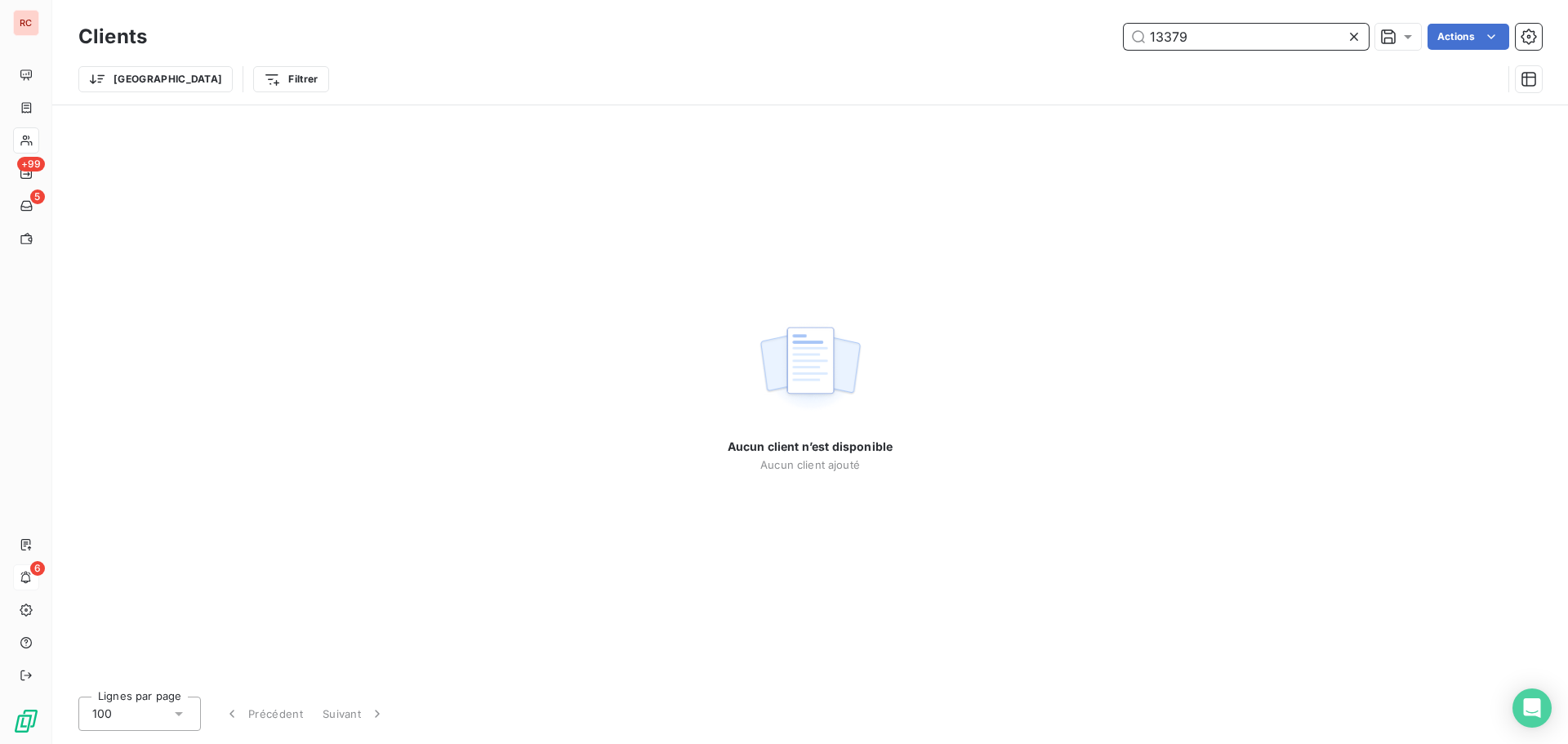
click at [1168, 39] on input "13379" at bounding box center [1247, 36] width 245 height 26
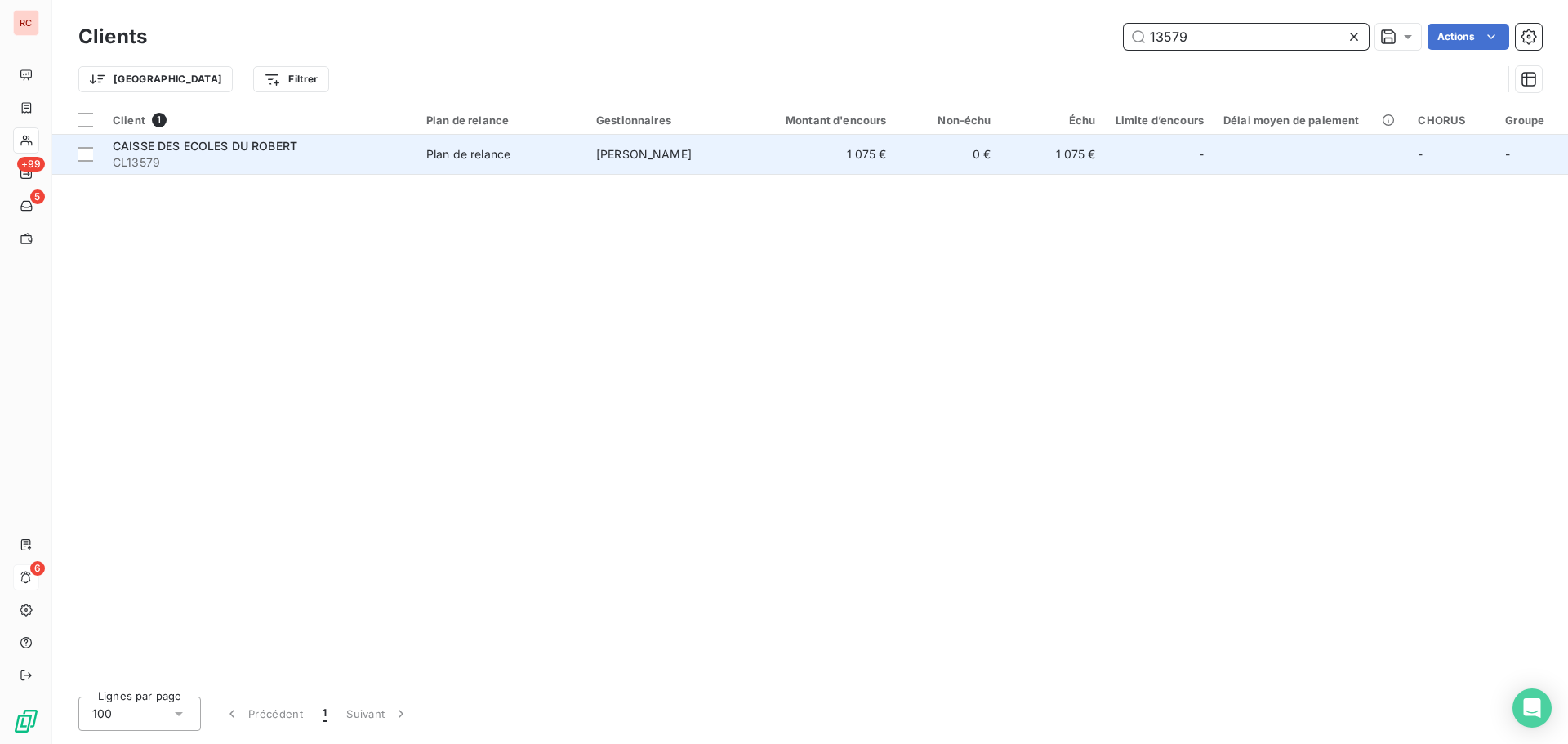
type input "13579"
click at [258, 139] on span "CAISSE DES ECOLES DU ROBERT" at bounding box center [205, 146] width 184 height 14
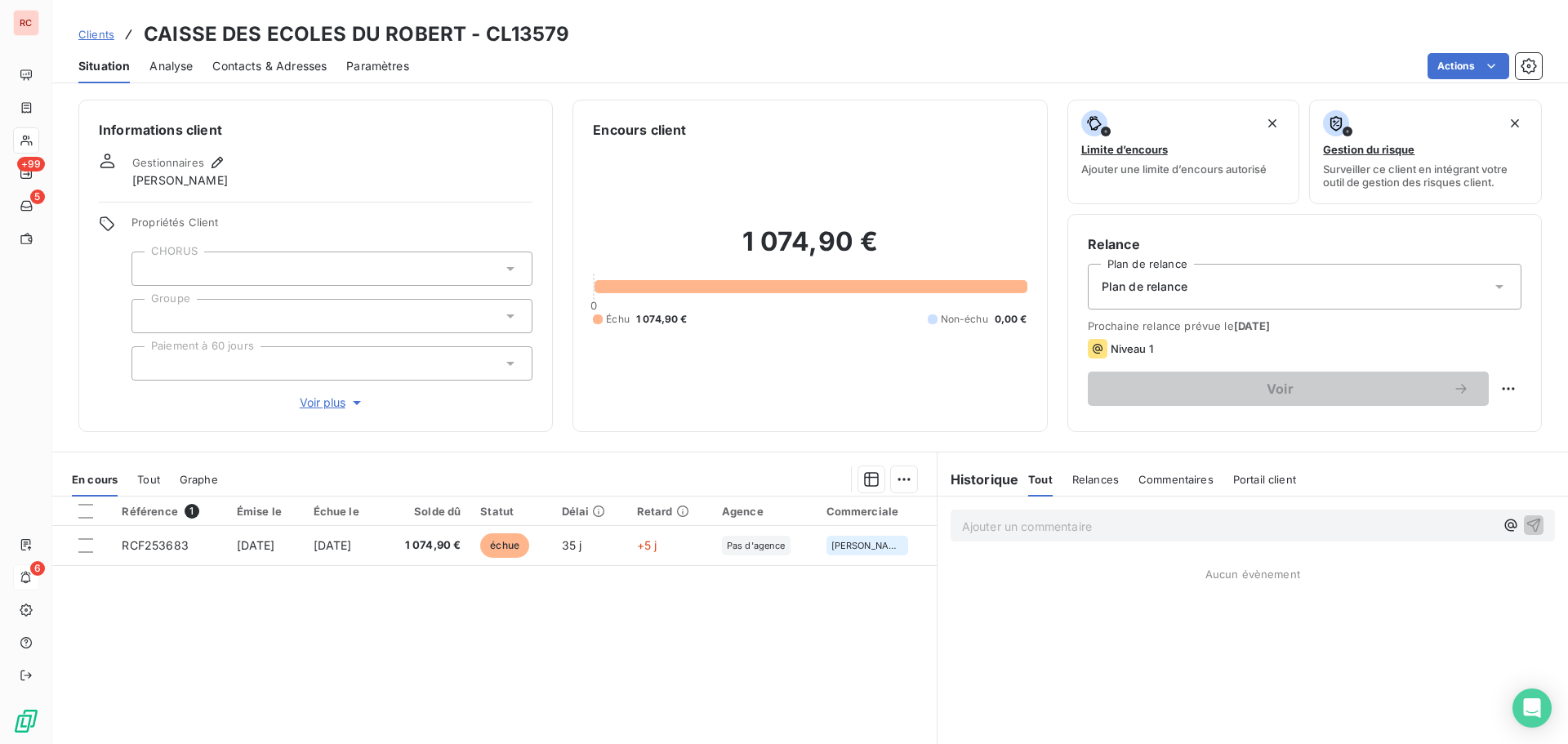
drag, startPoint x: 287, startPoint y: 73, endPoint x: 287, endPoint y: 64, distance: 9.0
click at [287, 72] on span "Contacts & Adresses" at bounding box center [269, 66] width 115 height 16
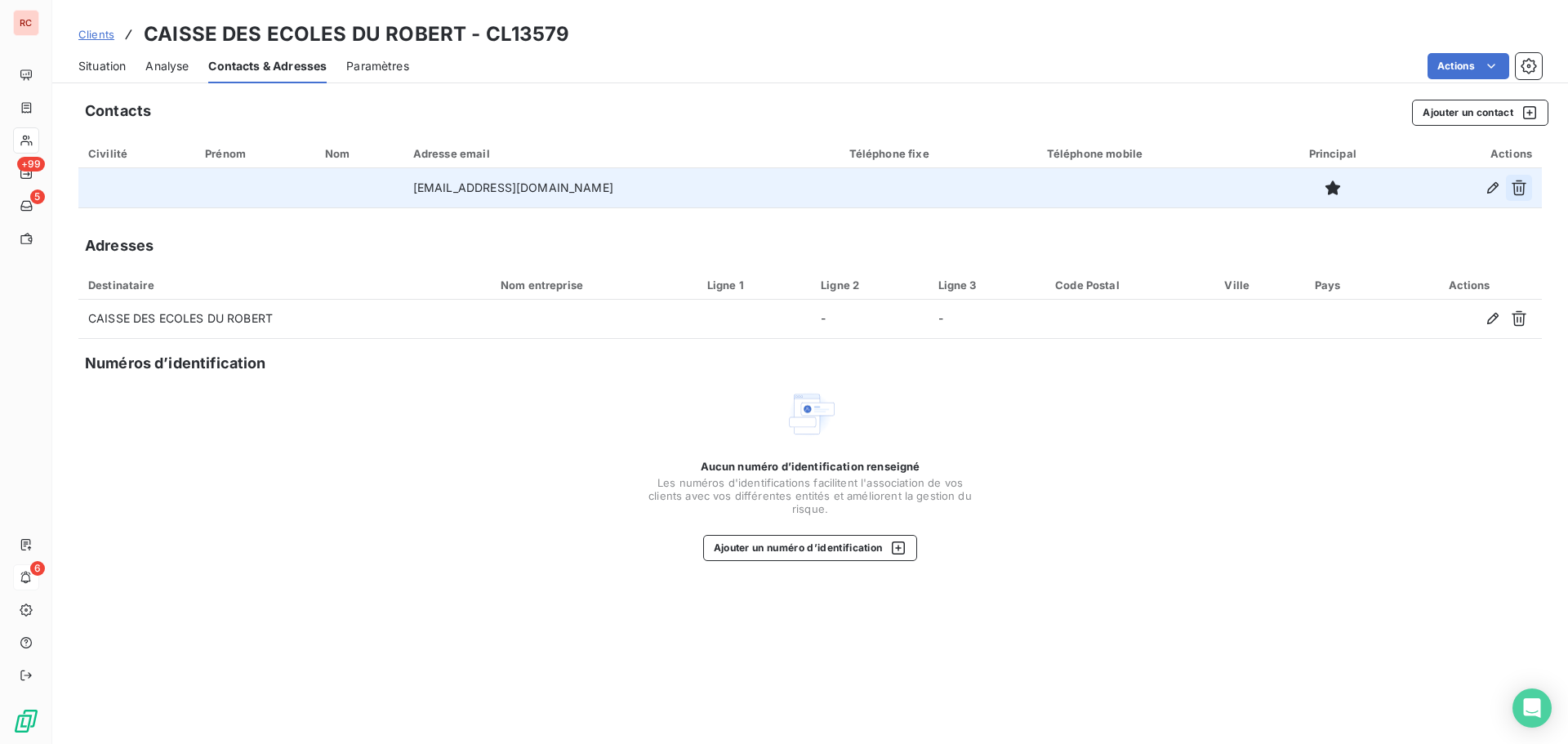
click at [1514, 184] on icon "button" at bounding box center [1519, 188] width 14 height 15
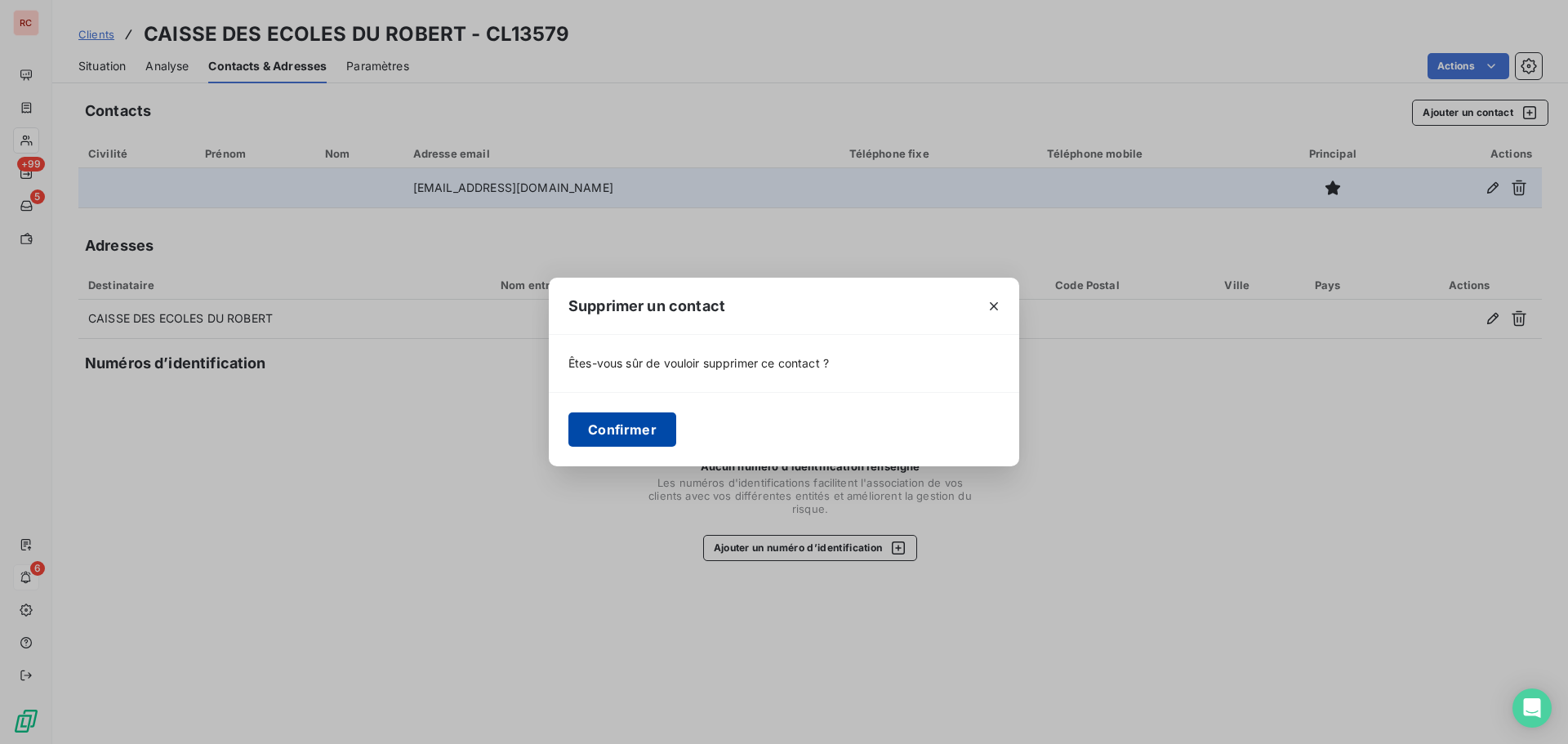
click at [615, 431] on button "Confirmer" at bounding box center [622, 430] width 107 height 34
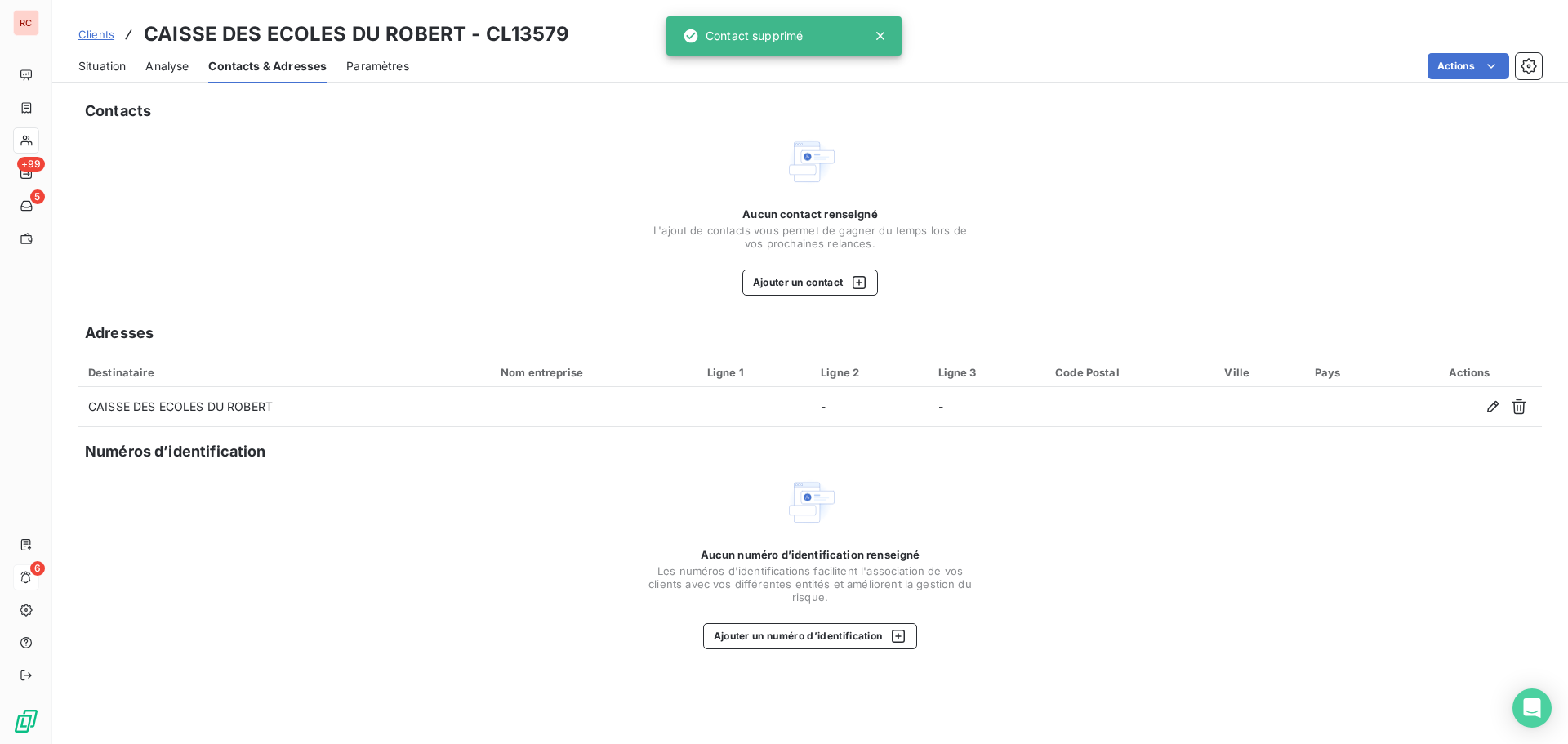
click at [86, 69] on span "Situation" at bounding box center [102, 66] width 47 height 16
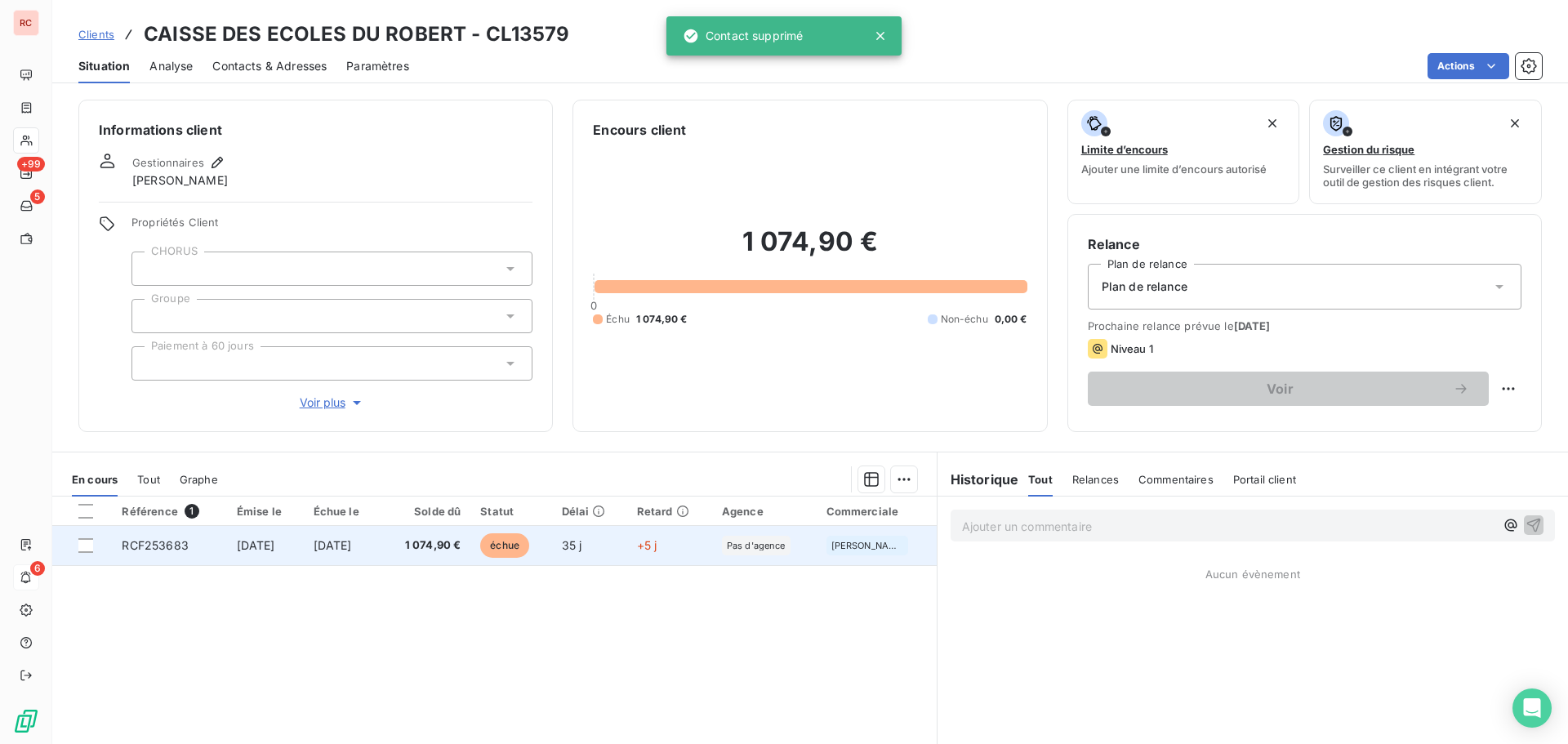
click at [352, 540] on span "[DATE]" at bounding box center [332, 545] width 38 height 14
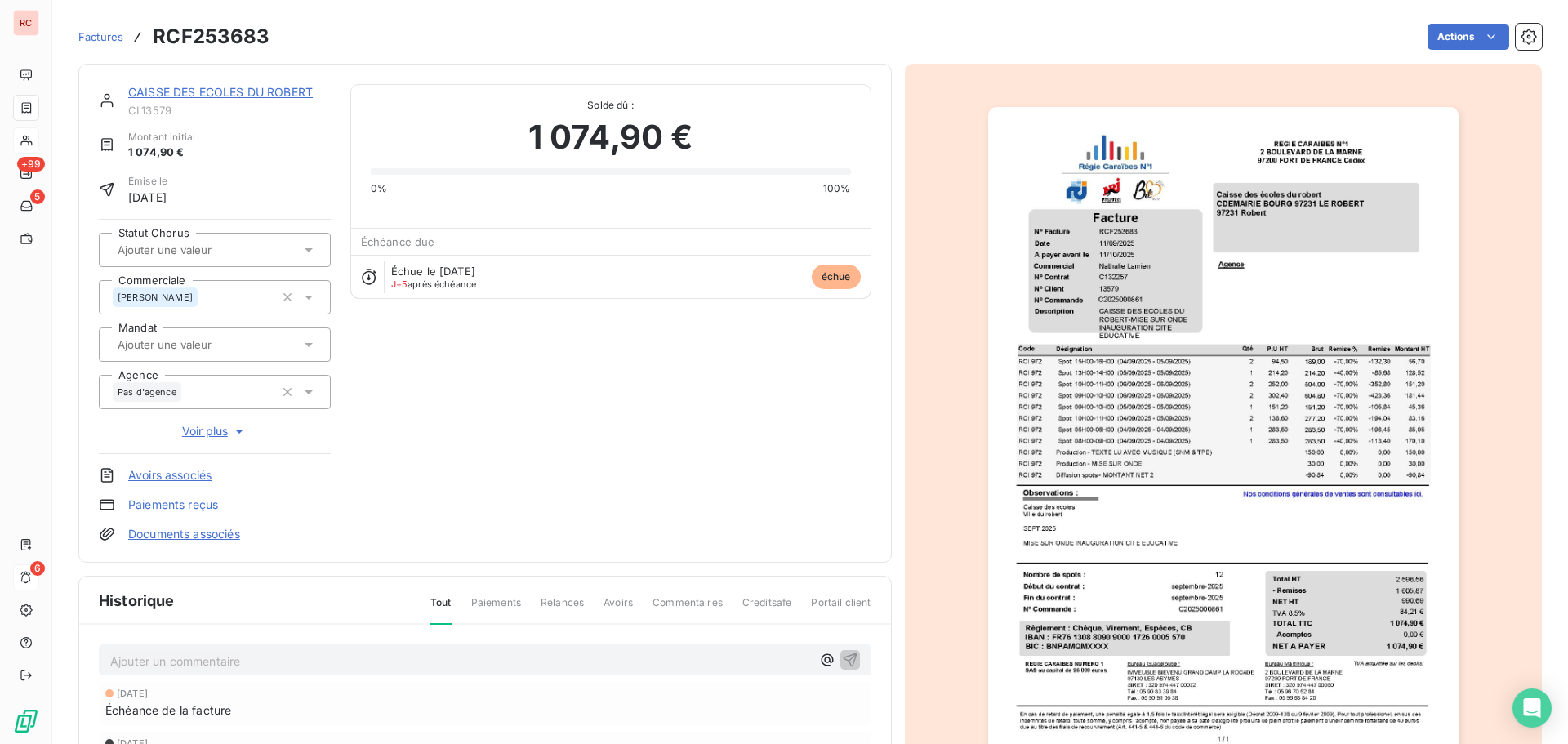
click at [103, 671] on div "Ajouter un commentaire ﻿" at bounding box center [484, 661] width 772 height 32
click at [115, 659] on p "Ajouter un commentaire ﻿" at bounding box center [460, 661] width 701 height 21
click at [843, 657] on icon "button" at bounding box center [850, 660] width 14 height 14
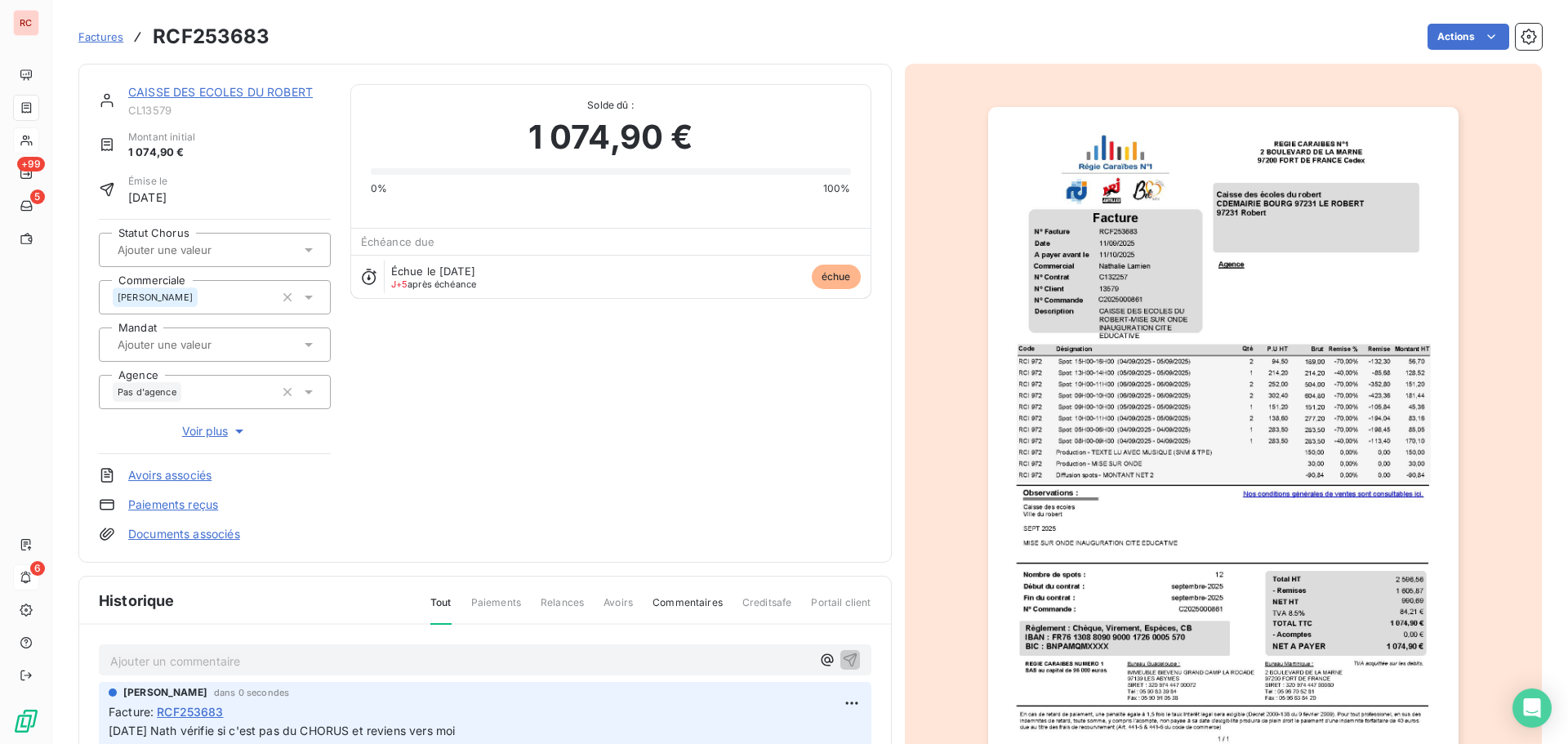
click at [207, 88] on link "CAISSE DES ECOLES DU ROBERT" at bounding box center [220, 92] width 184 height 14
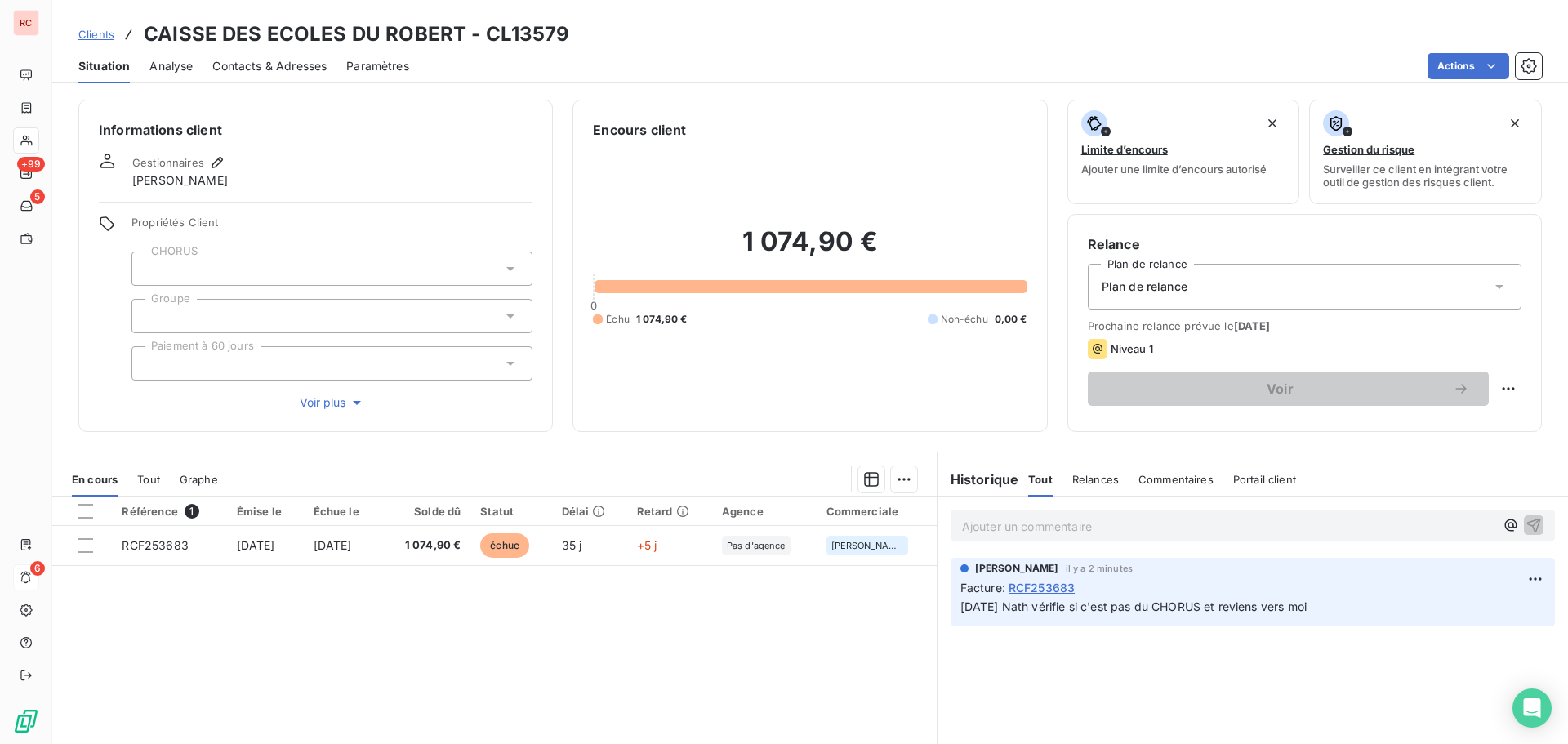
click at [95, 38] on span "Clients" at bounding box center [97, 34] width 36 height 13
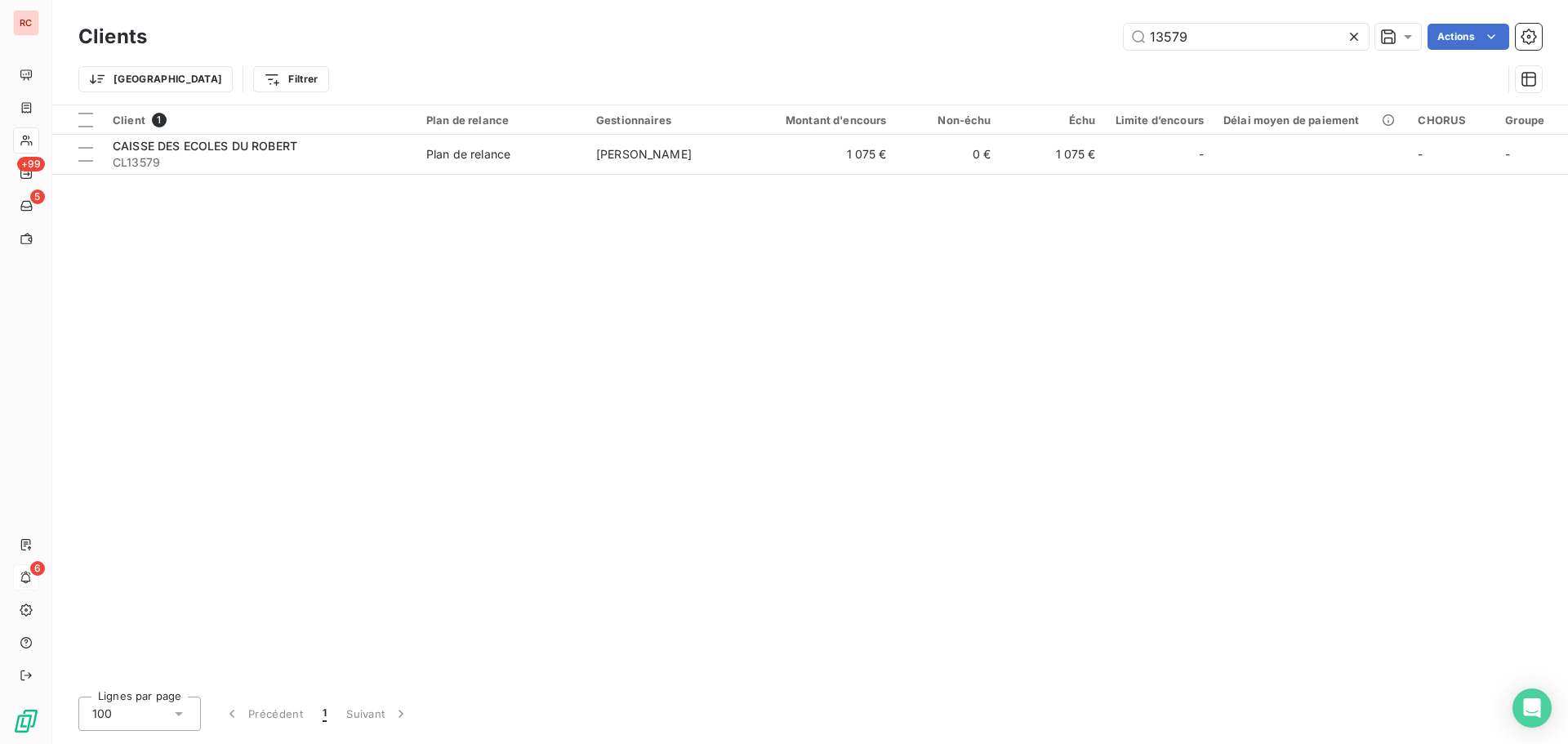
drag, startPoint x: 1212, startPoint y: 43, endPoint x: 1036, endPoint y: 38, distance: 176.1
click at [1036, 38] on div "13579 Actions" at bounding box center [854, 36] width 1376 height 26
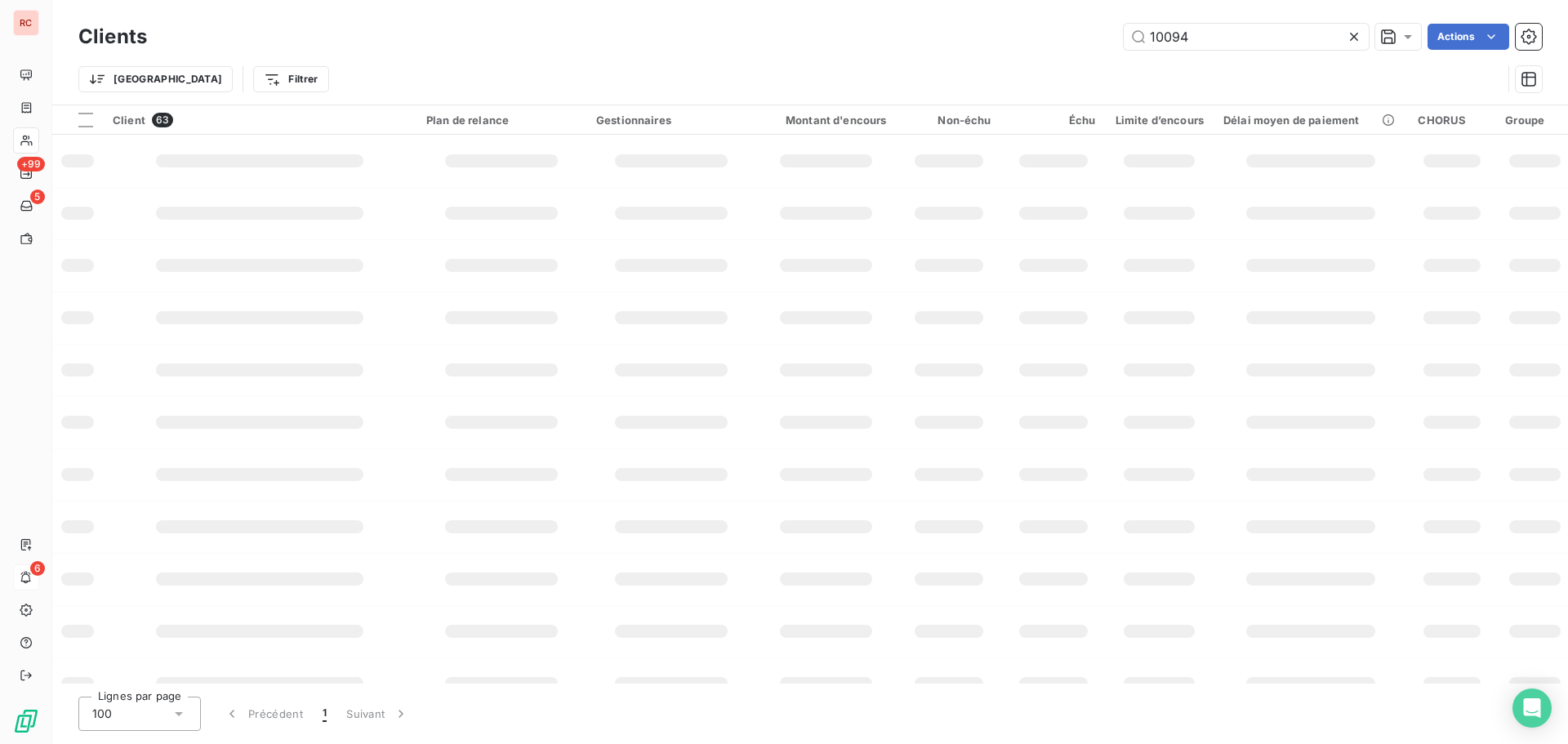
type input "10094"
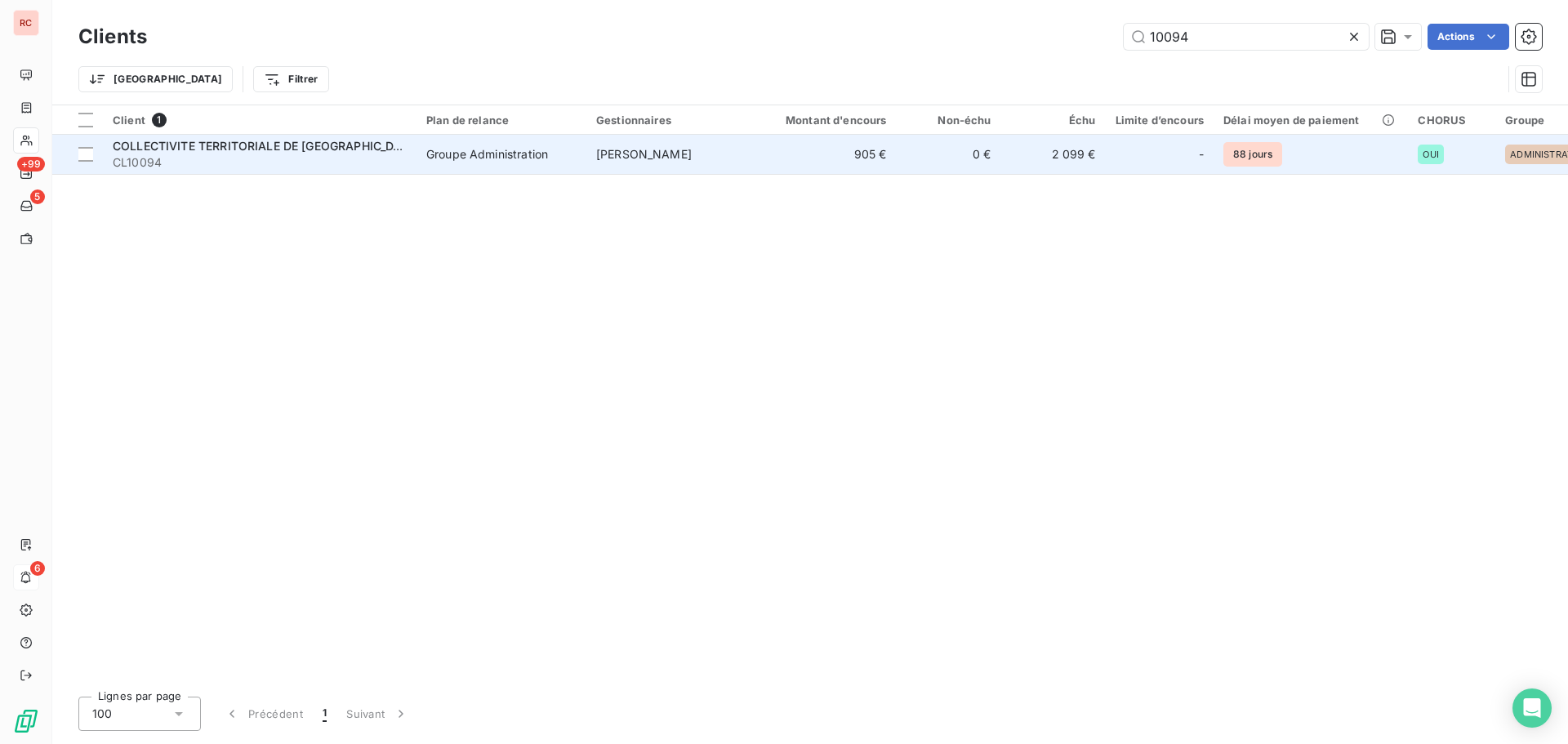
click at [405, 154] on span "CL10094" at bounding box center [260, 162] width 294 height 16
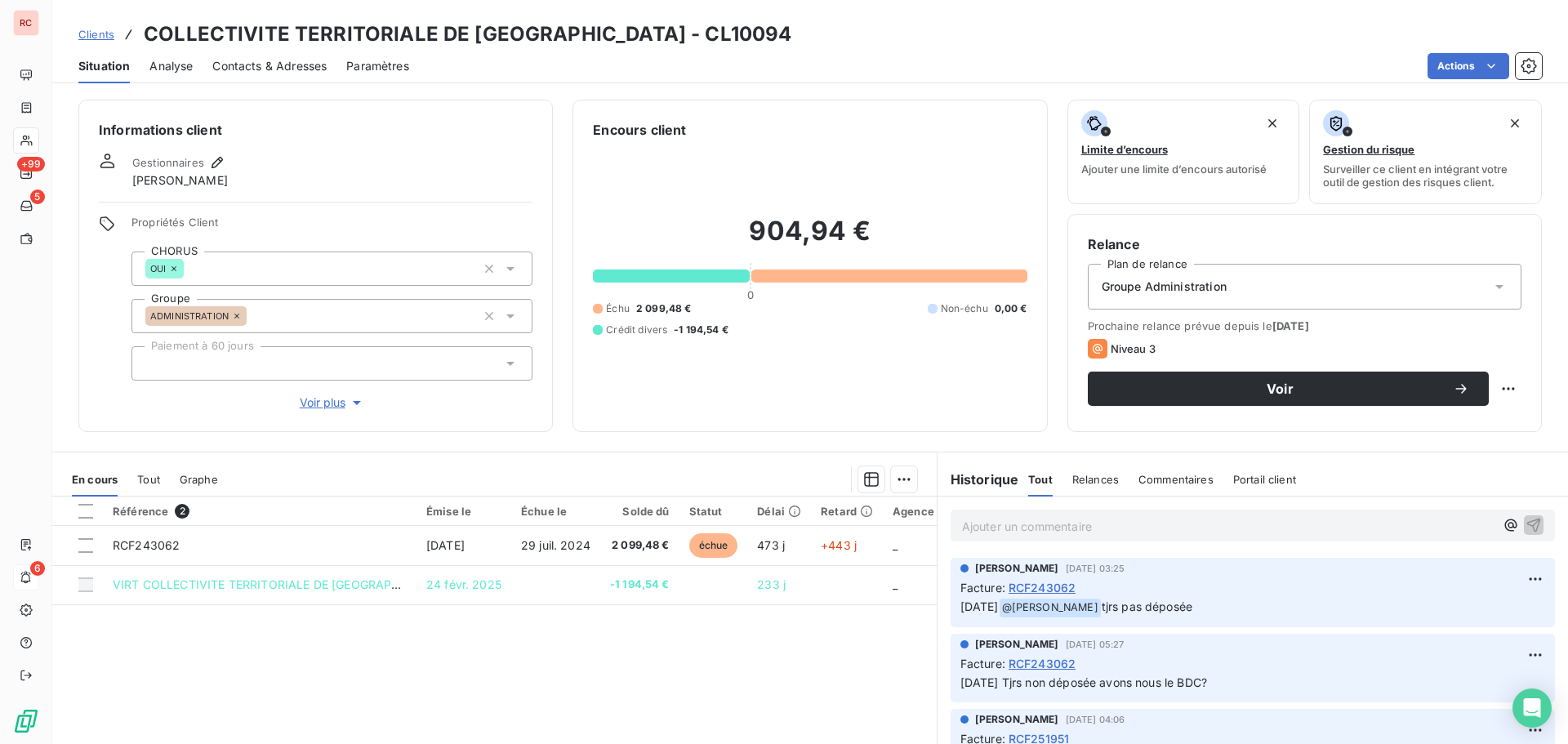
click at [962, 523] on p "Ajouter un commentaire ﻿" at bounding box center [1228, 526] width 533 height 21
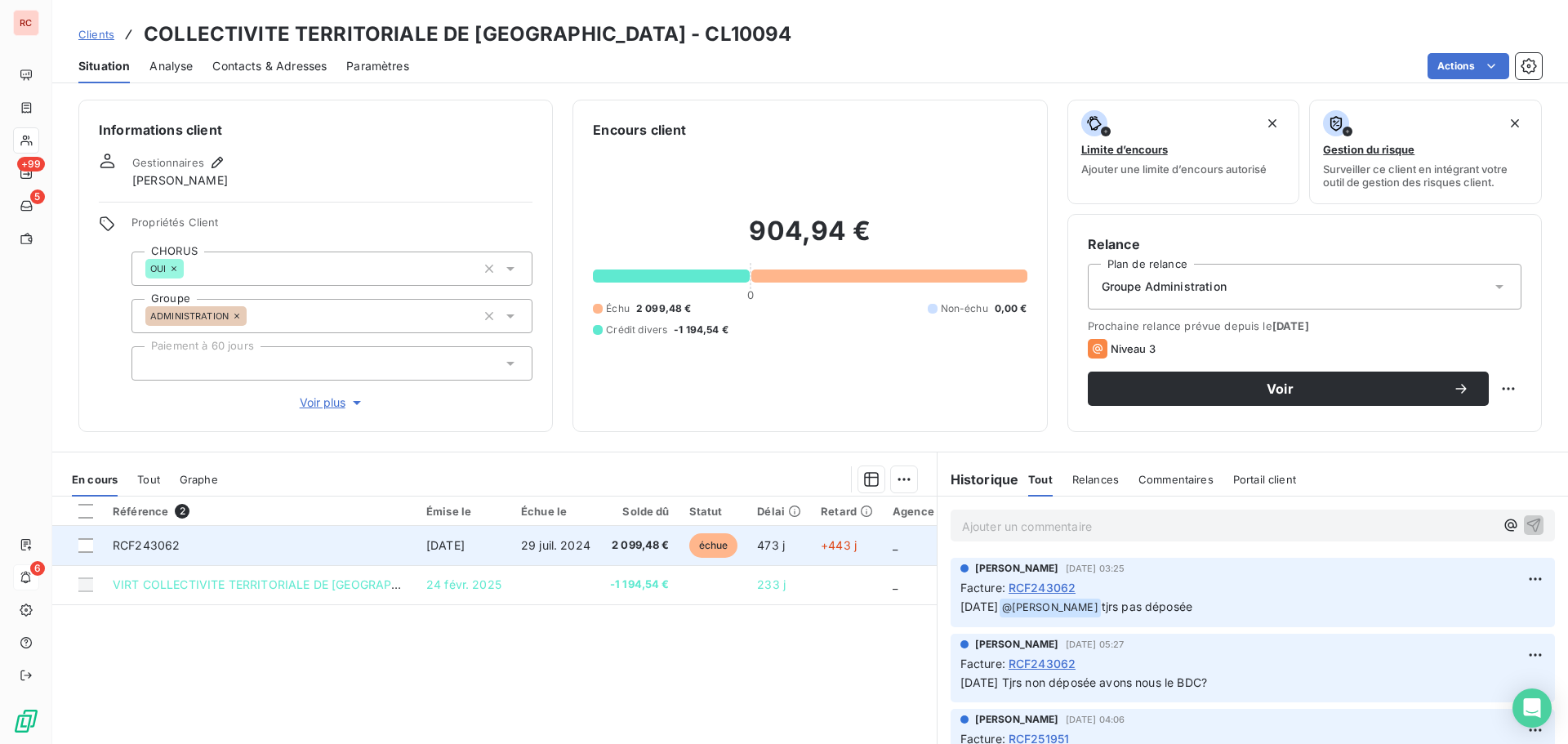
click at [264, 537] on td "RCF243062" at bounding box center [260, 546] width 313 height 39
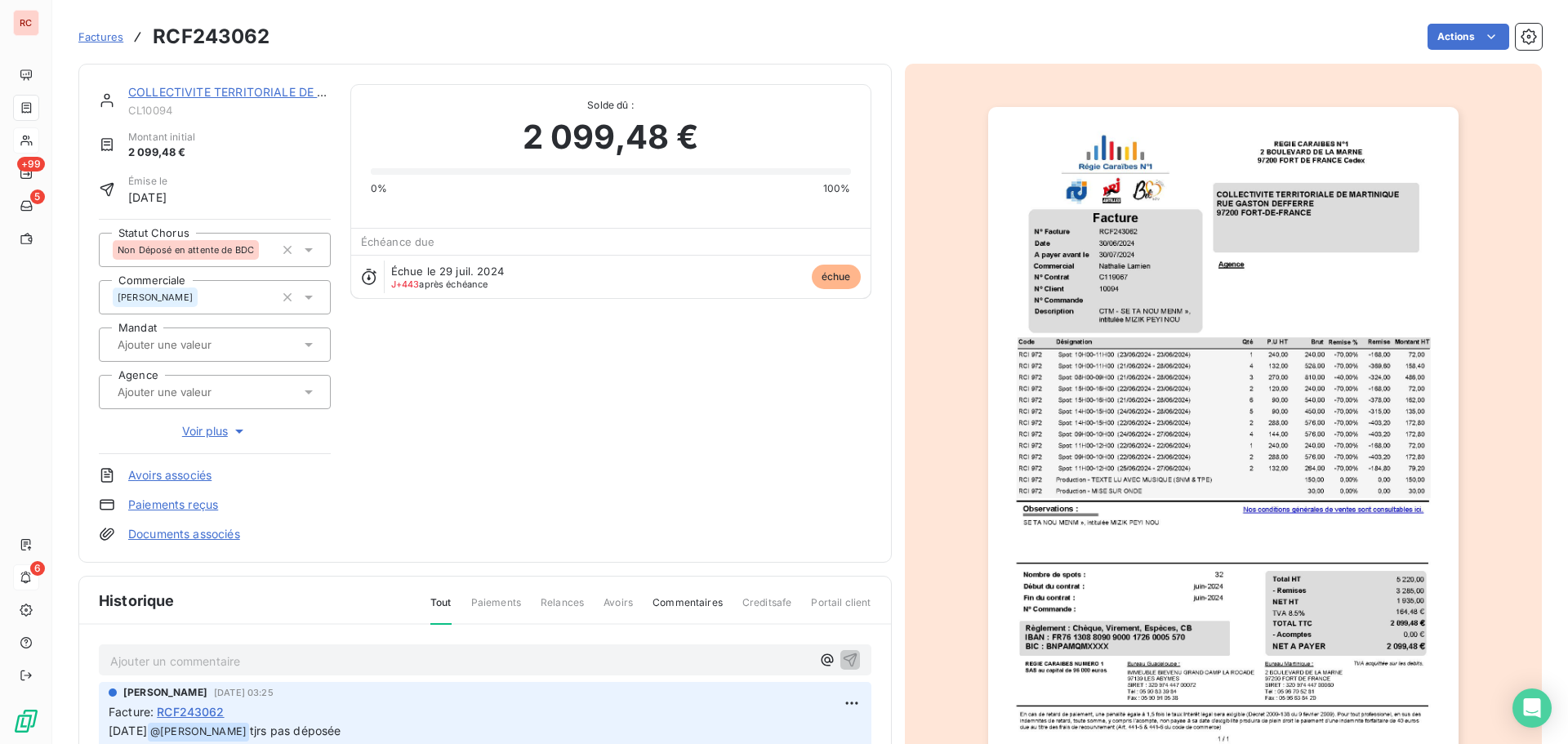
click at [149, 661] on p "Ajouter un commentaire ﻿" at bounding box center [460, 661] width 701 height 21
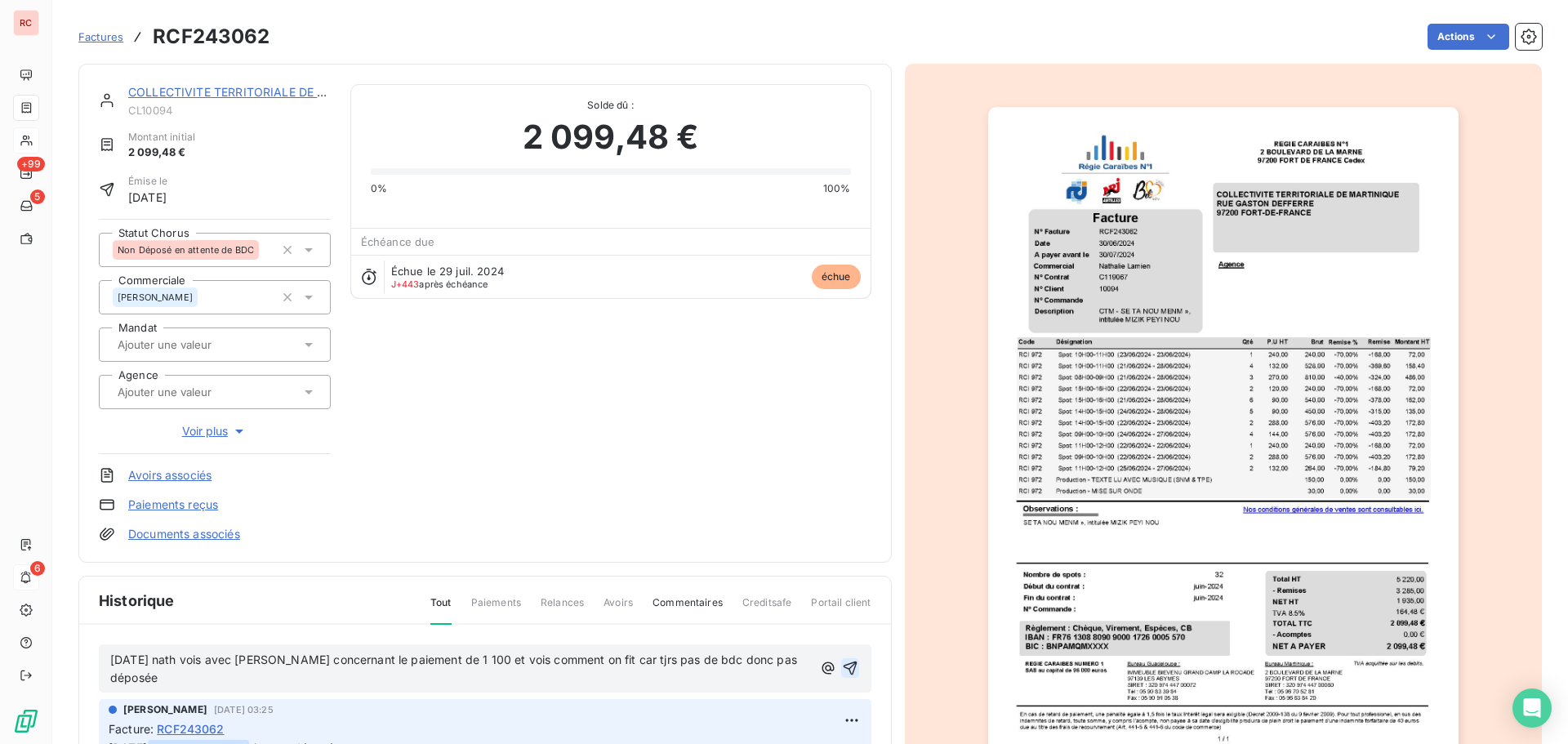
click at [842, 665] on icon "button" at bounding box center [850, 668] width 16 height 16
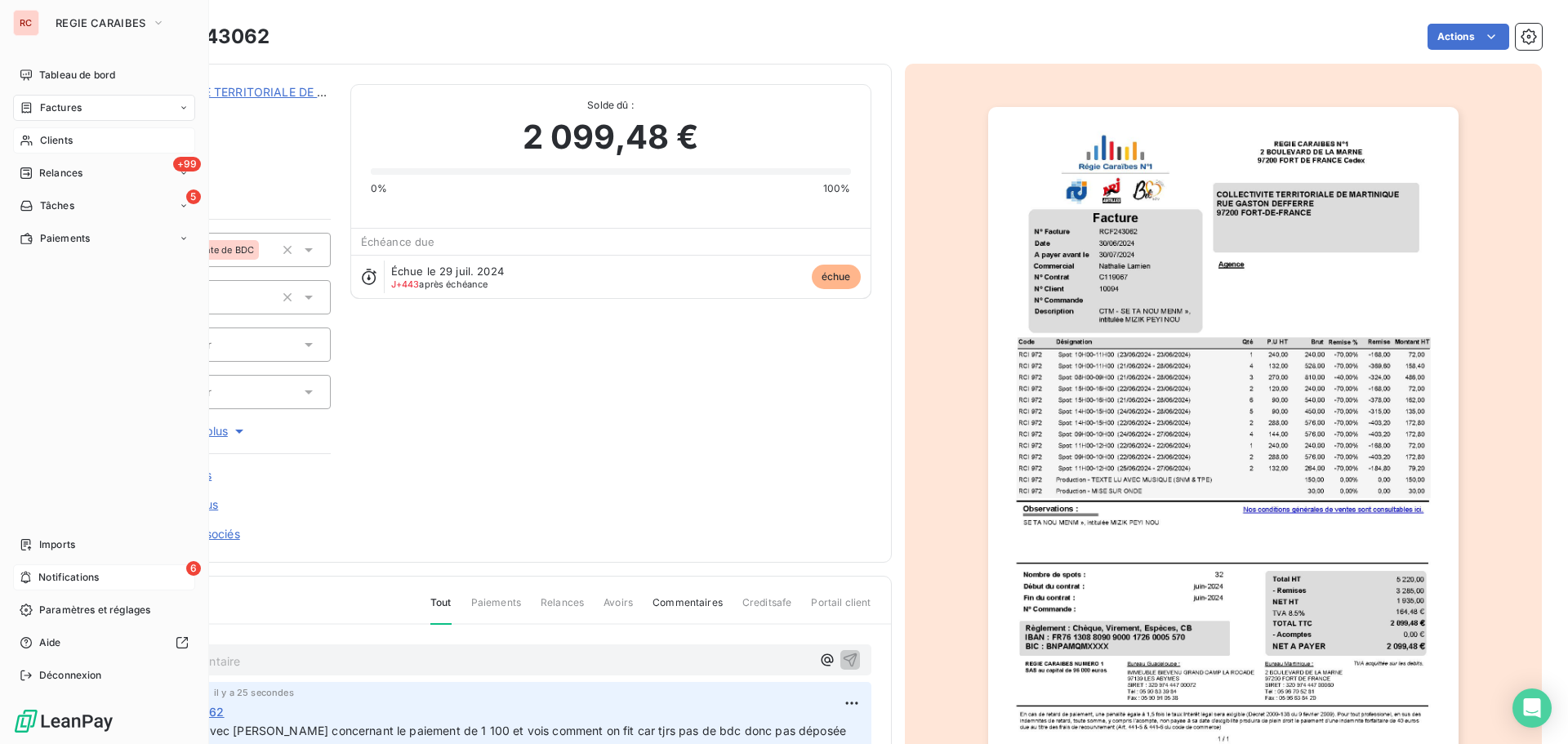
click at [61, 144] on span "Clients" at bounding box center [56, 141] width 32 height 14
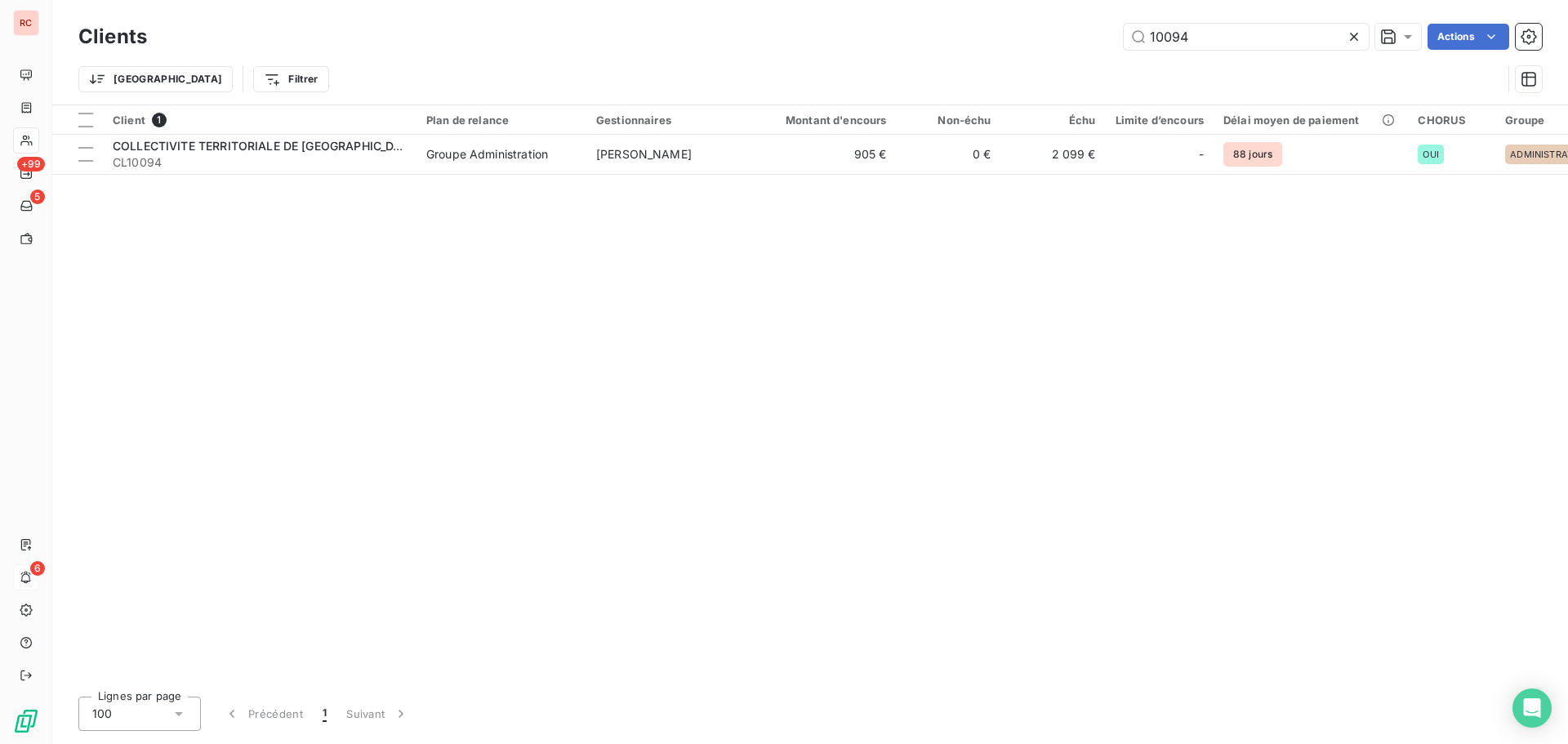
drag, startPoint x: 1206, startPoint y: 38, endPoint x: 961, endPoint y: 41, distance: 245.0
click at [969, 39] on div "10094 Actions" at bounding box center [854, 36] width 1376 height 26
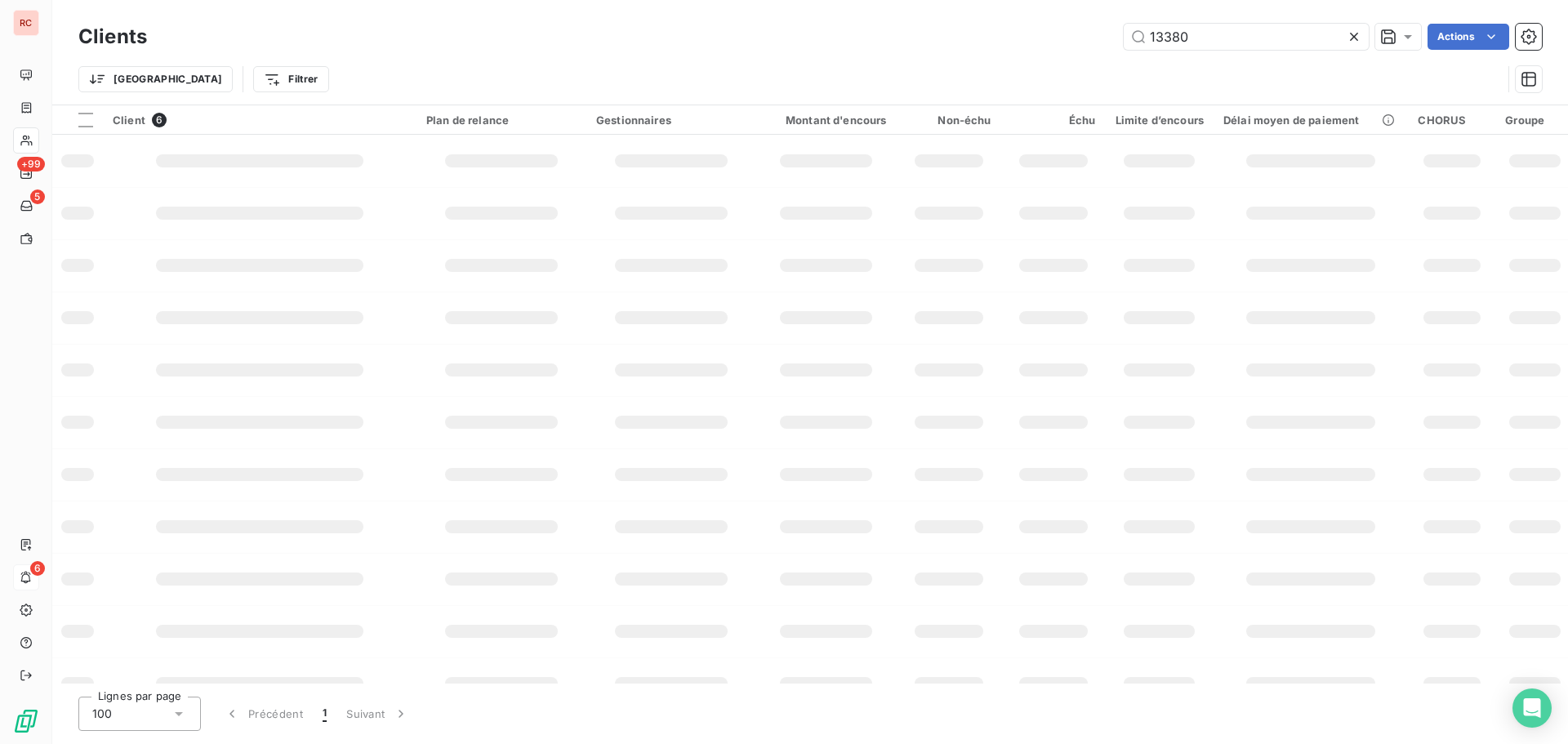
type input "13380"
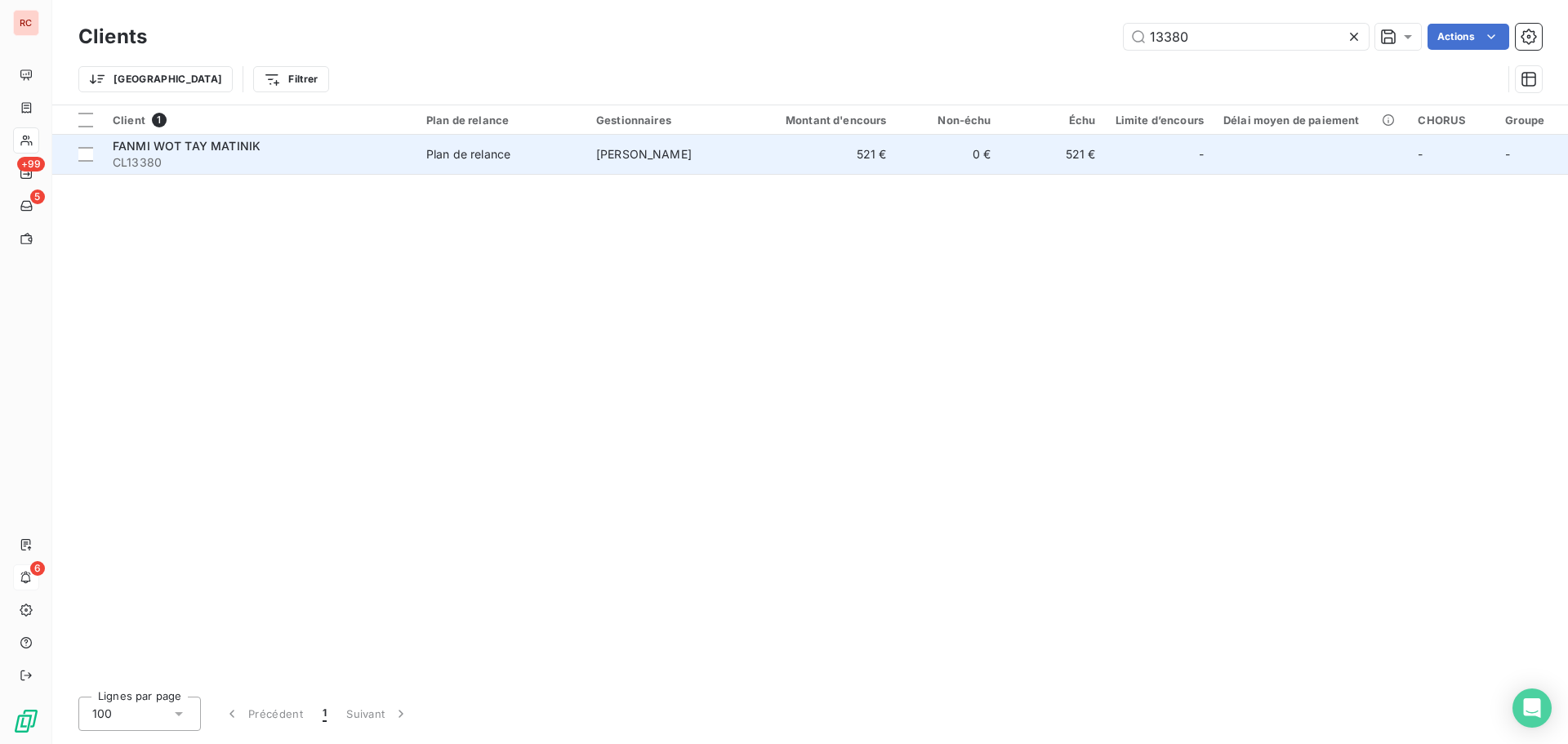
click at [623, 148] on span "[PERSON_NAME]" at bounding box center [643, 154] width 96 height 14
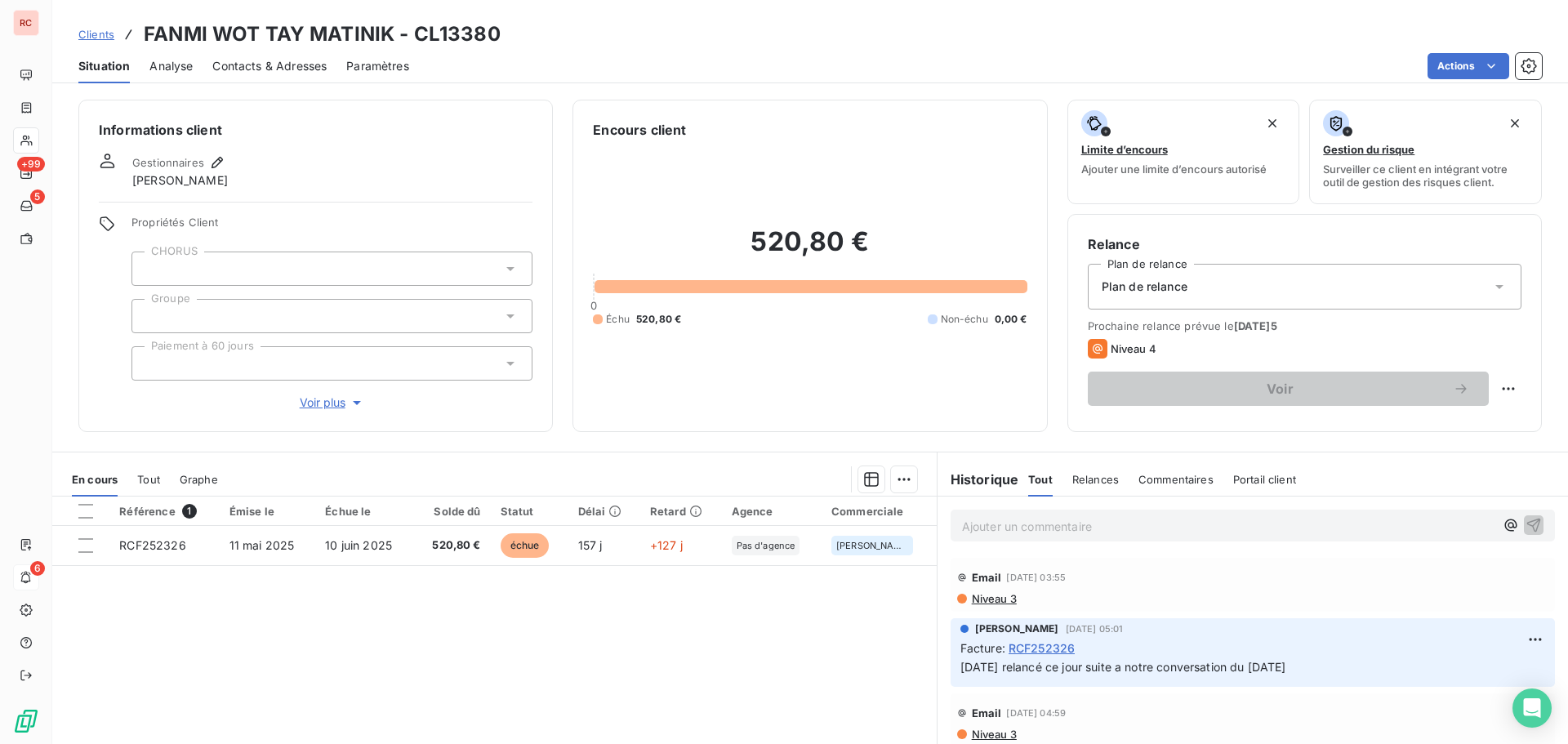
click at [973, 594] on span "Niveau 3" at bounding box center [993, 599] width 47 height 13
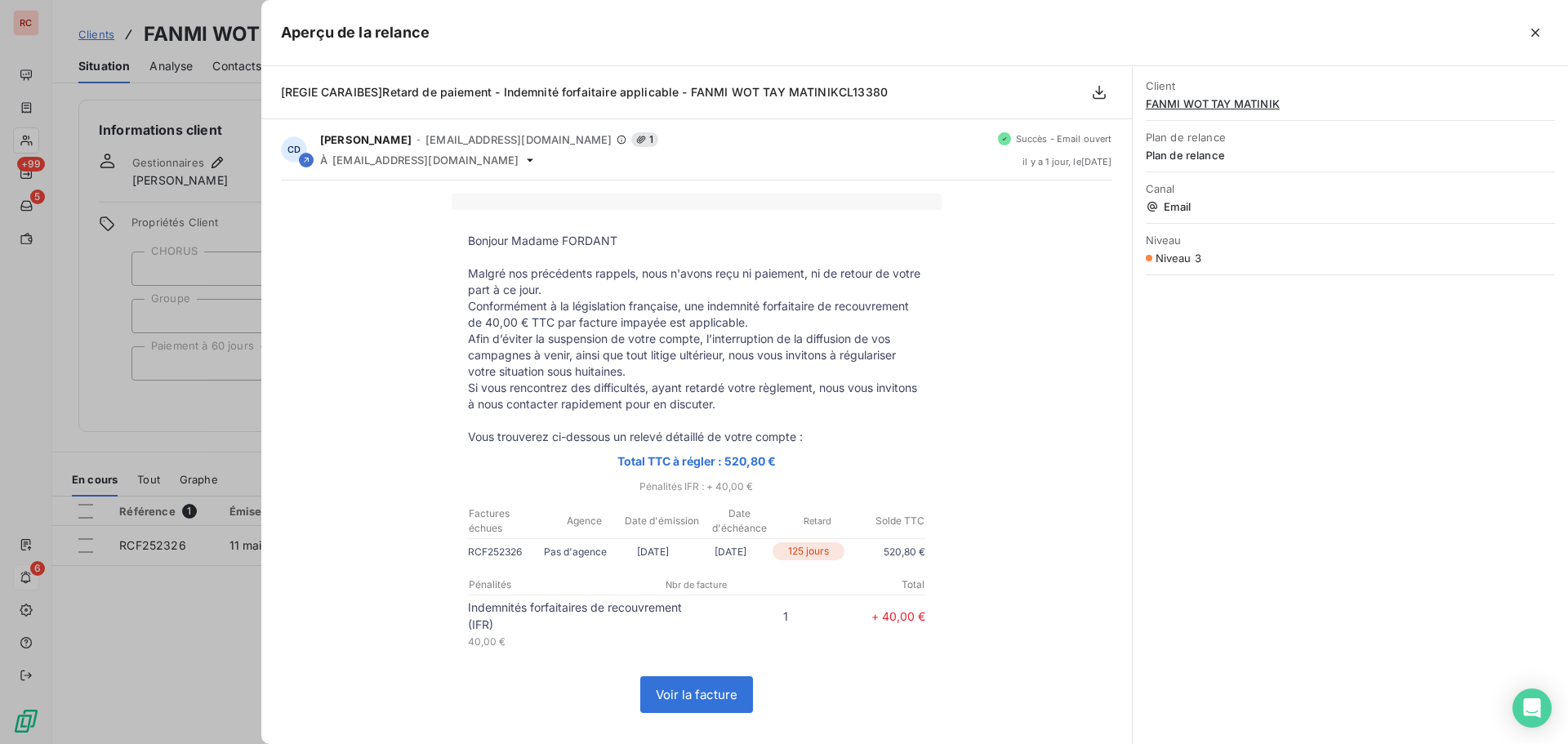
click at [192, 606] on div at bounding box center [784, 372] width 1568 height 744
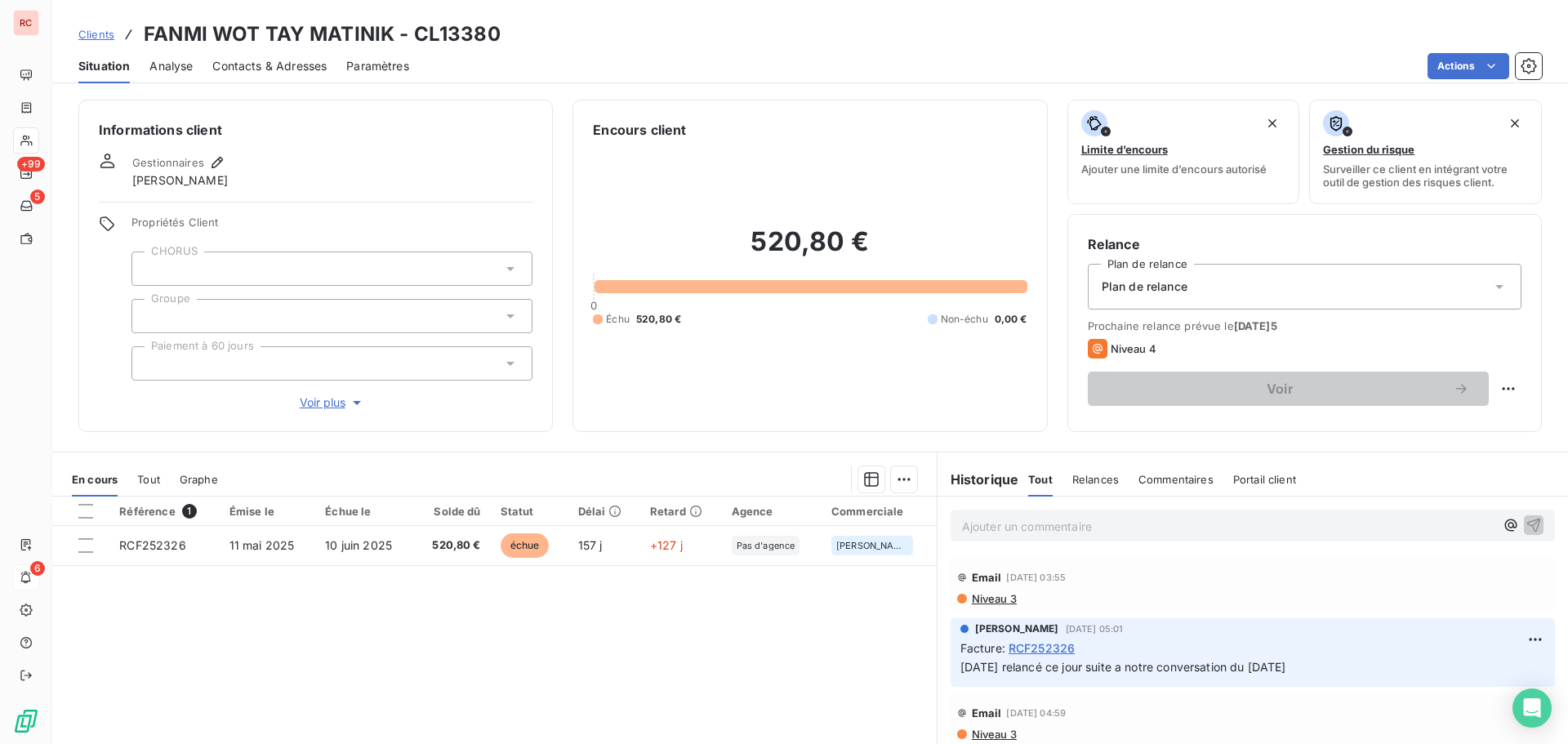
click at [107, 42] on link "Clients" at bounding box center [97, 34] width 36 height 16
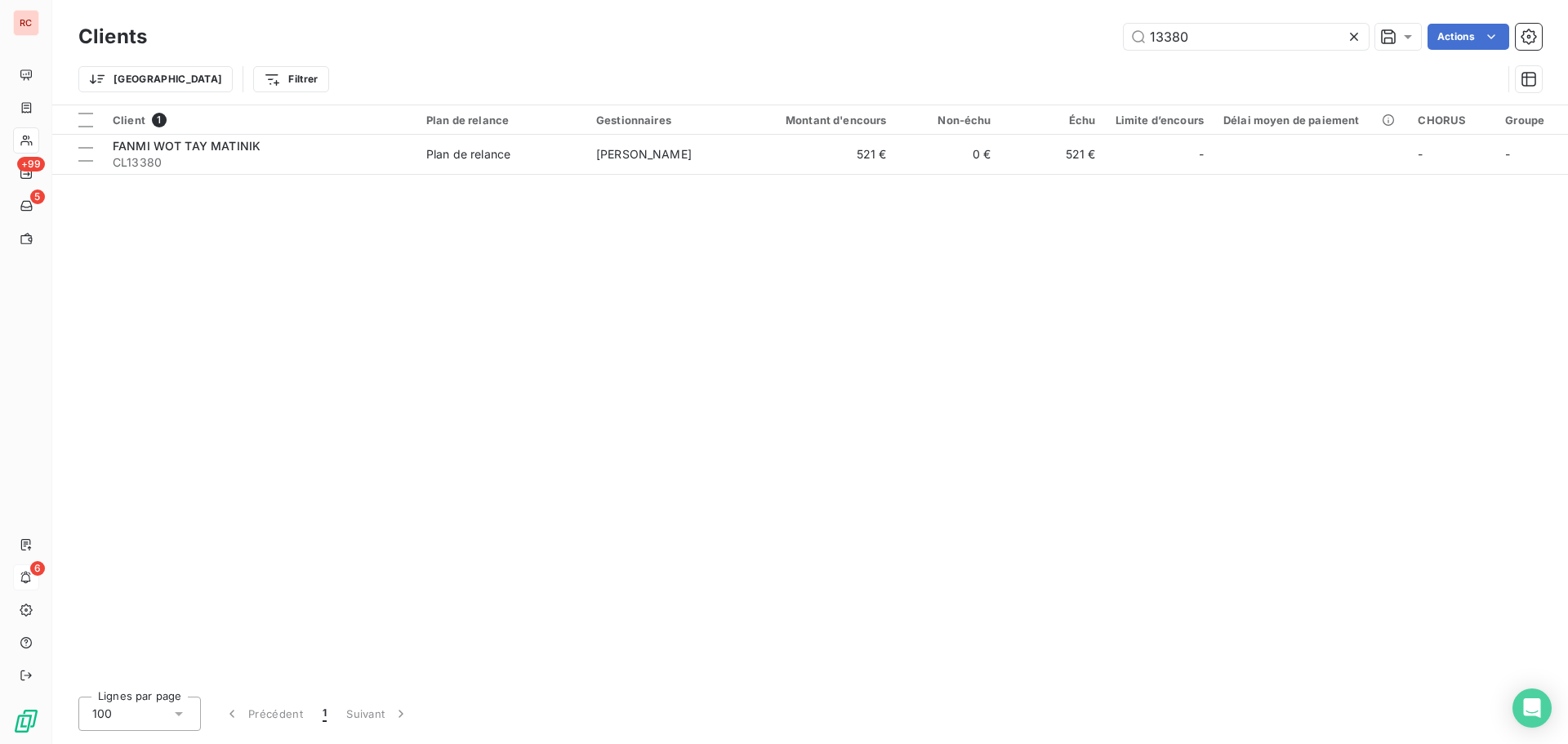
drag, startPoint x: 1194, startPoint y: 45, endPoint x: 1036, endPoint y: 55, distance: 158.3
click at [1036, 55] on div "Clients 13380 Actions Trier Filtrer" at bounding box center [810, 62] width 1463 height 85
drag, startPoint x: 1204, startPoint y: 38, endPoint x: 1084, endPoint y: 38, distance: 120.0
click at [1084, 38] on div "10066 Actions" at bounding box center [854, 36] width 1376 height 26
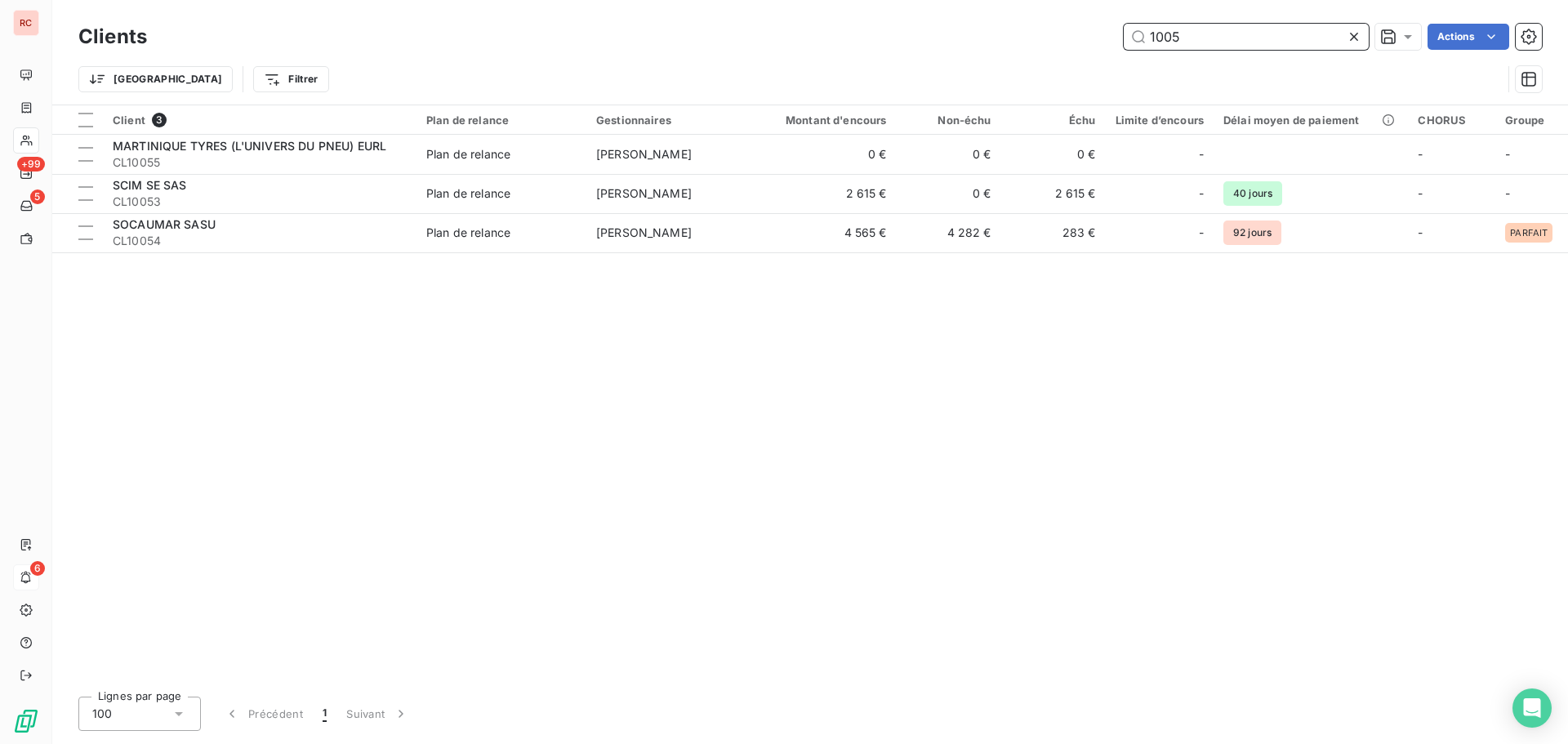
click at [1171, 41] on input "1005" at bounding box center [1247, 36] width 245 height 26
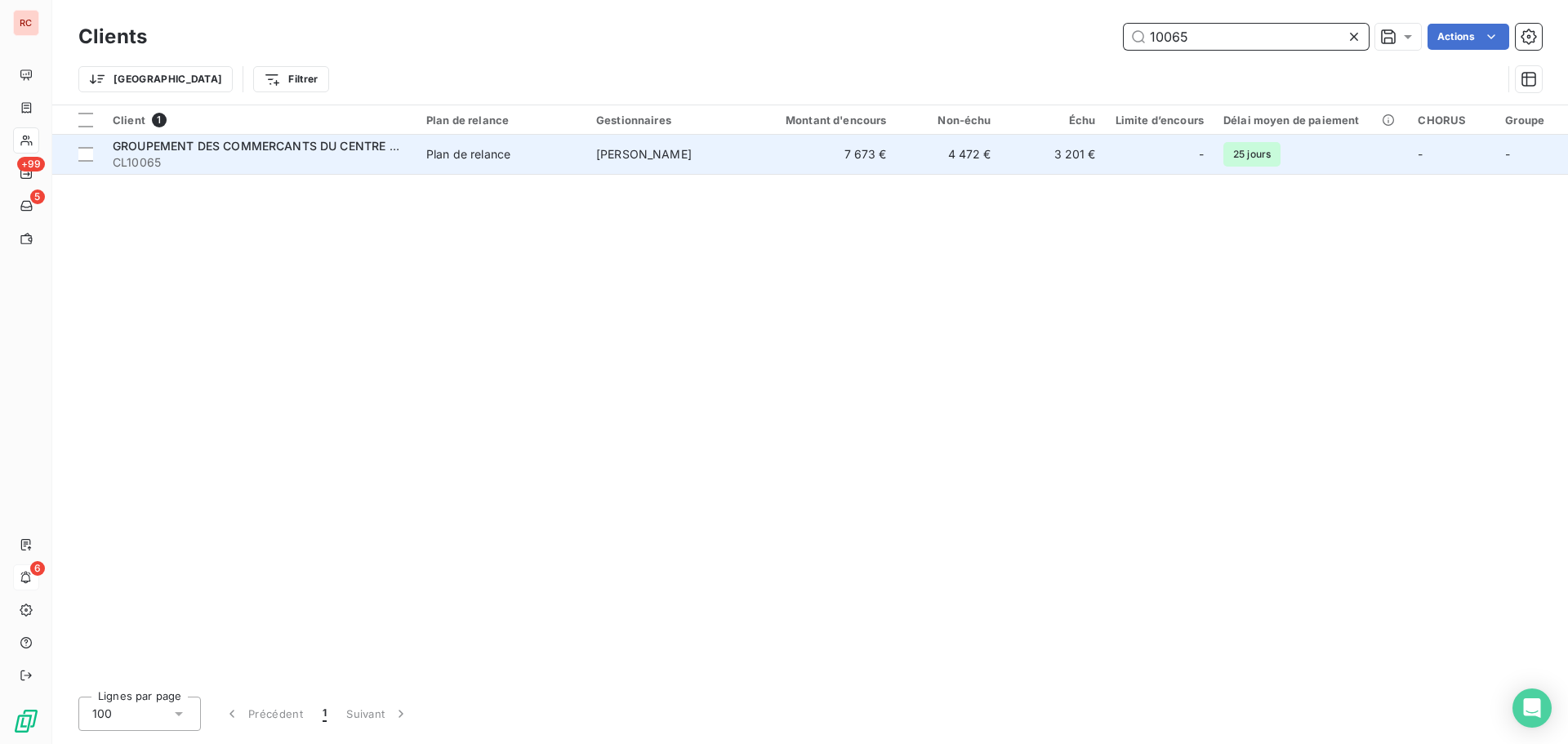
type input "10065"
click at [575, 153] on span "Plan de relance" at bounding box center [501, 154] width 150 height 16
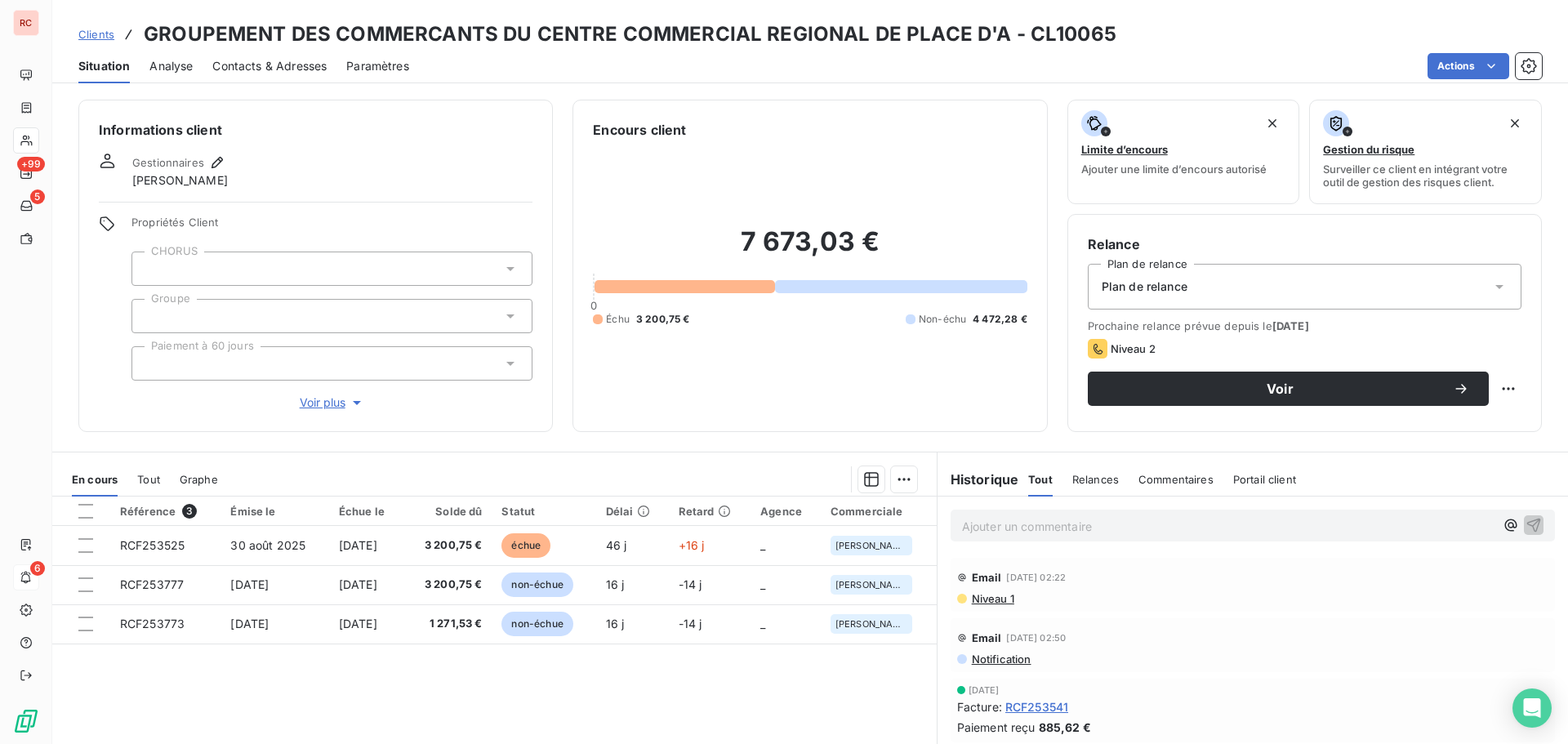
click at [981, 602] on span "Niveau 1" at bounding box center [992, 599] width 44 height 13
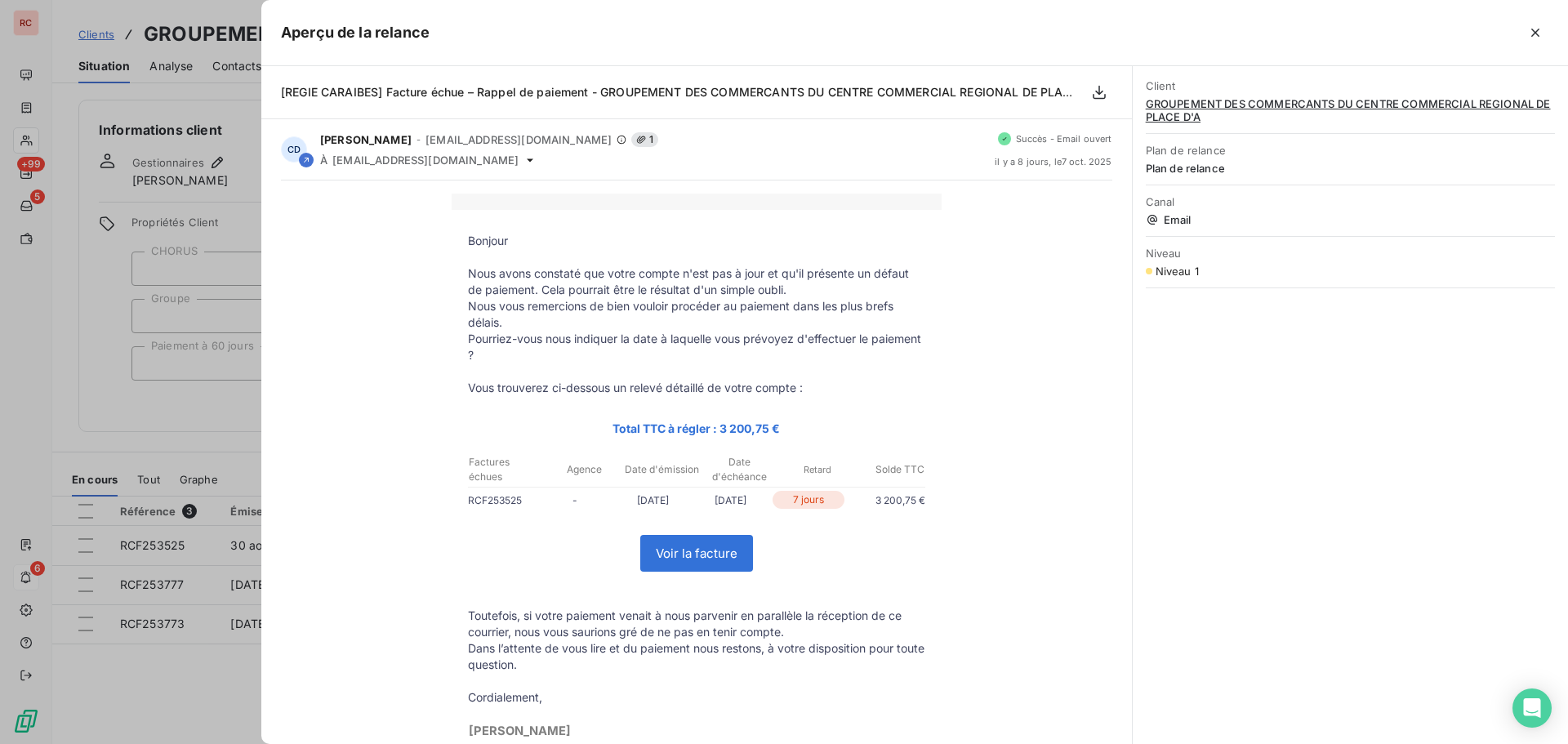
click at [172, 668] on div at bounding box center [784, 372] width 1568 height 744
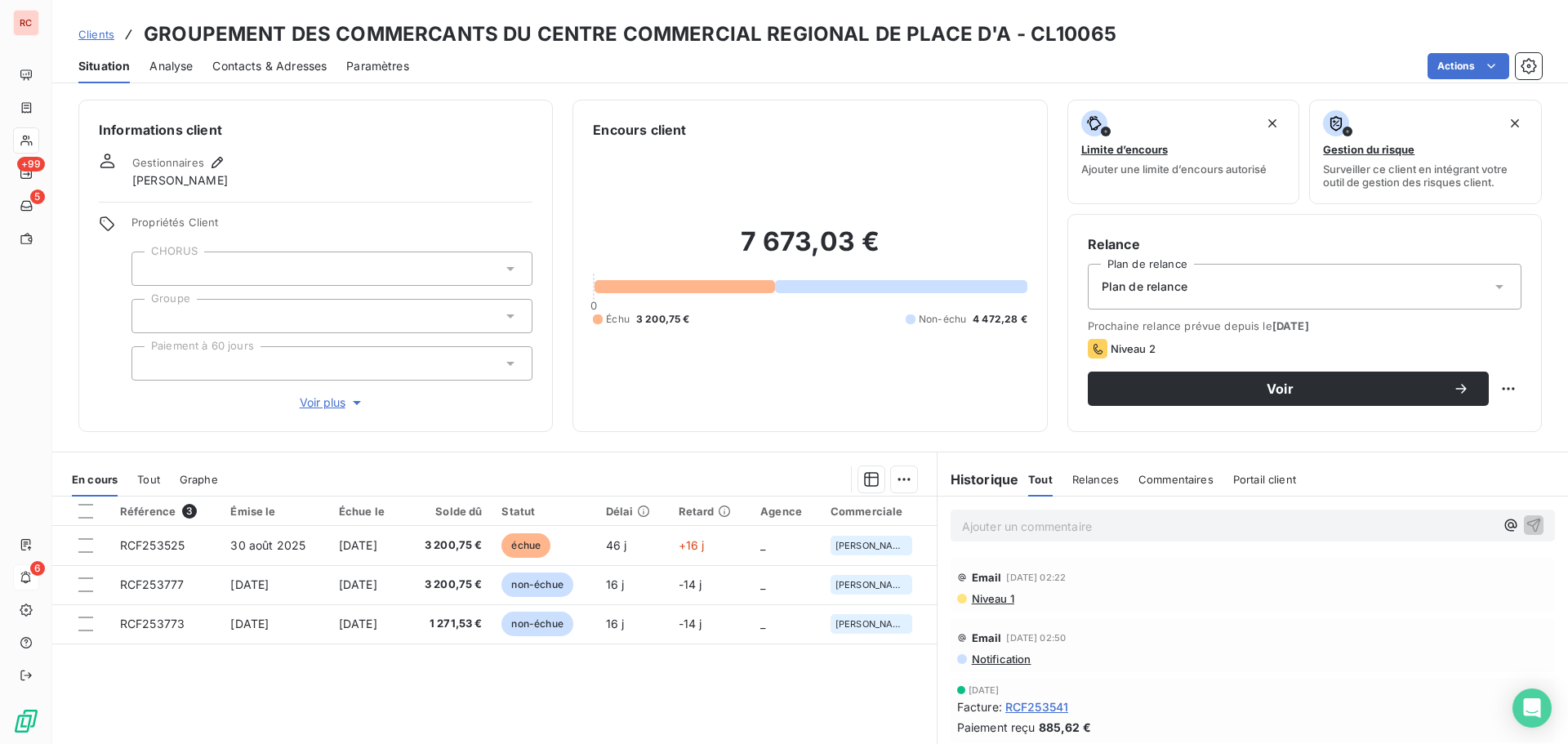
click at [88, 30] on span "Clients" at bounding box center [97, 34] width 36 height 13
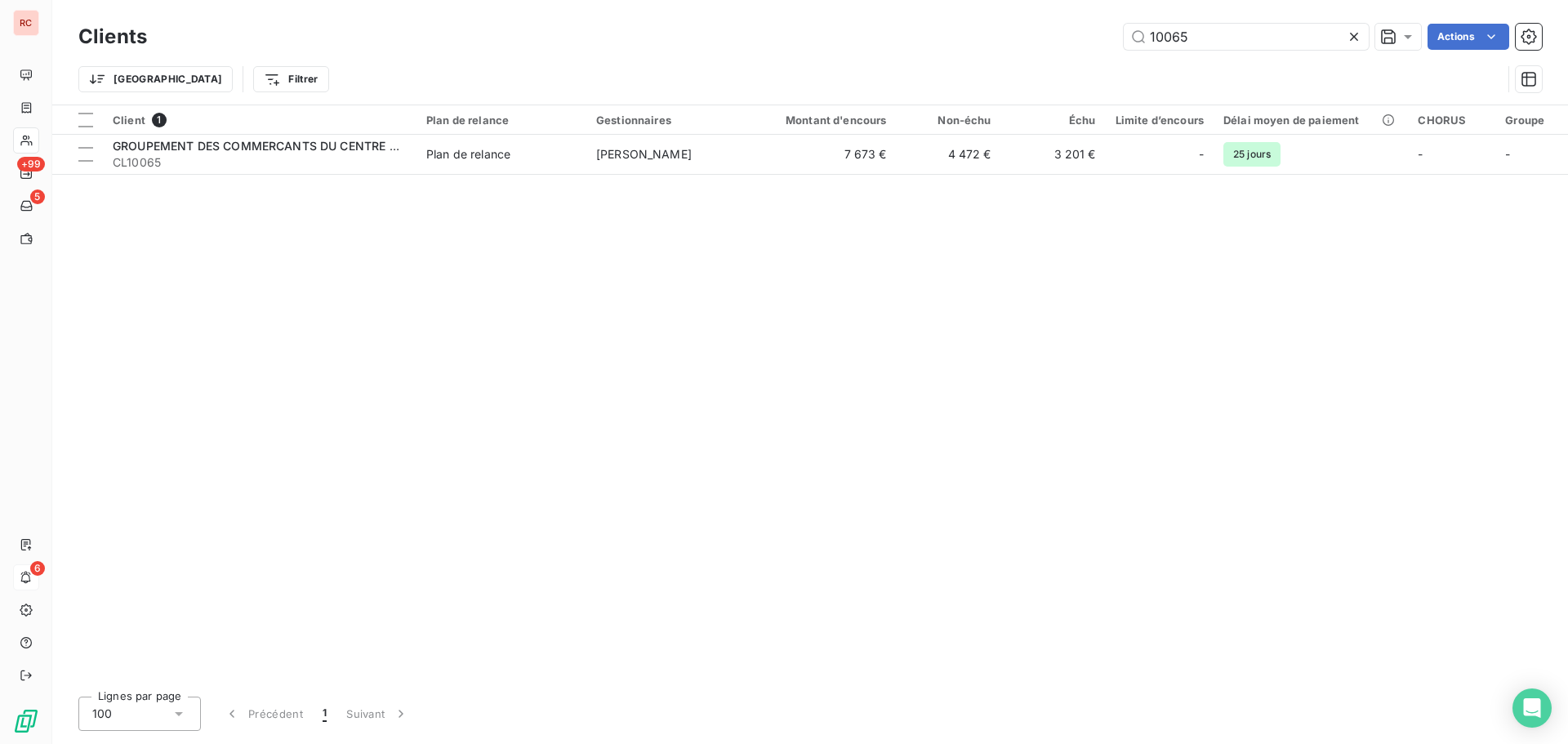
drag, startPoint x: 1234, startPoint y: 29, endPoint x: 1044, endPoint y: 41, distance: 190.4
click at [1087, 38] on div "10065 Actions" at bounding box center [854, 36] width 1376 height 26
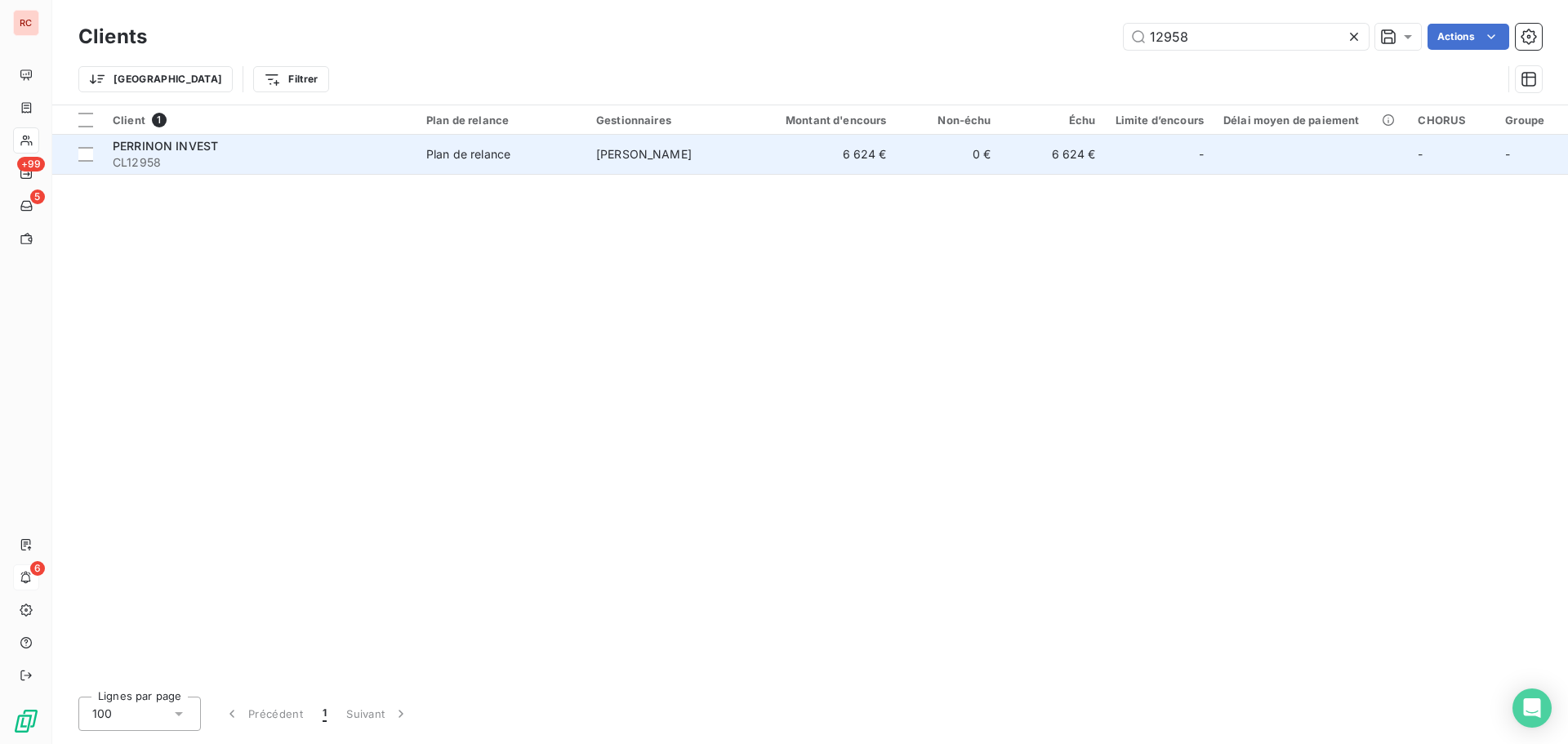
type input "12958"
click at [539, 160] on span "Plan de relance" at bounding box center [501, 154] width 150 height 16
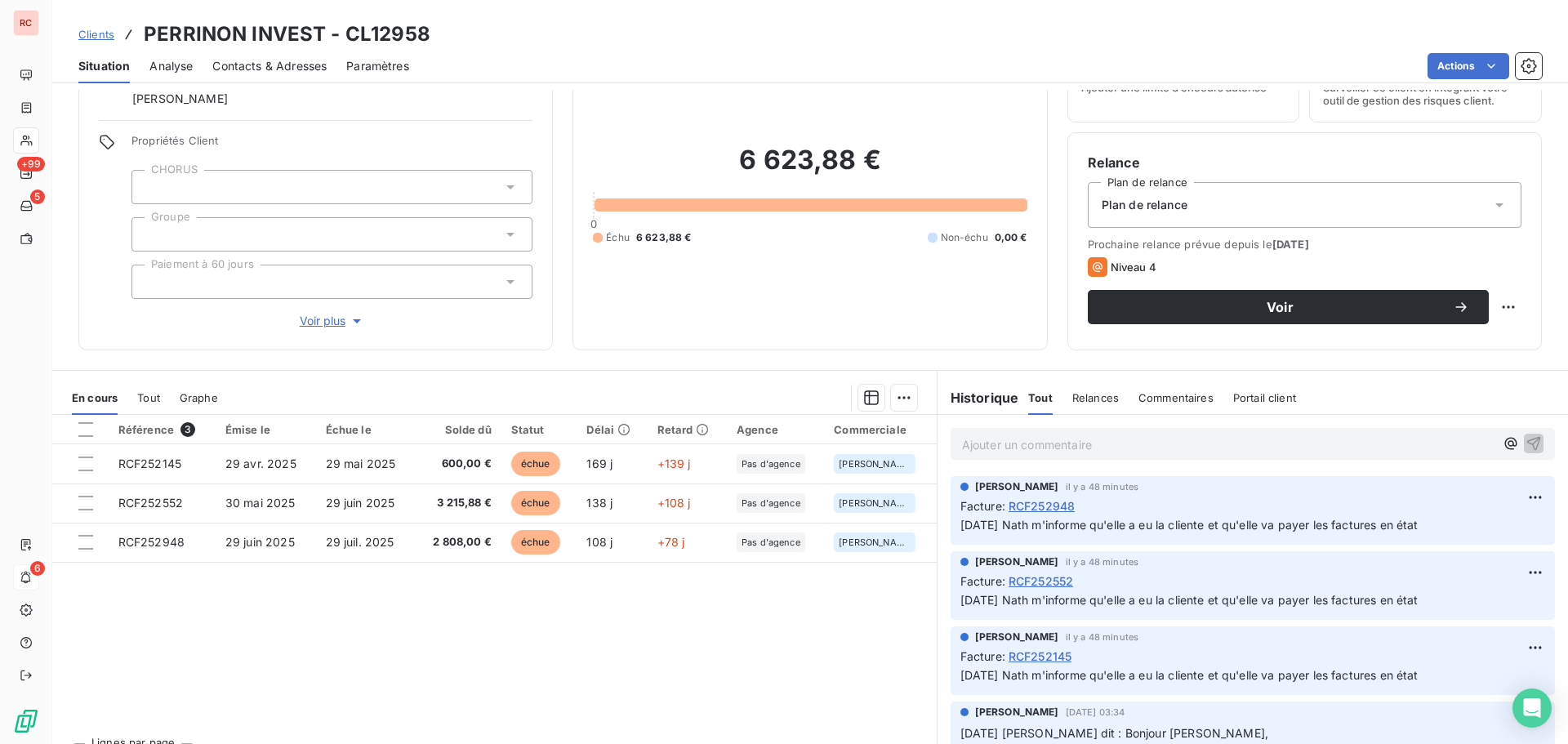
scroll to position [116, 0]
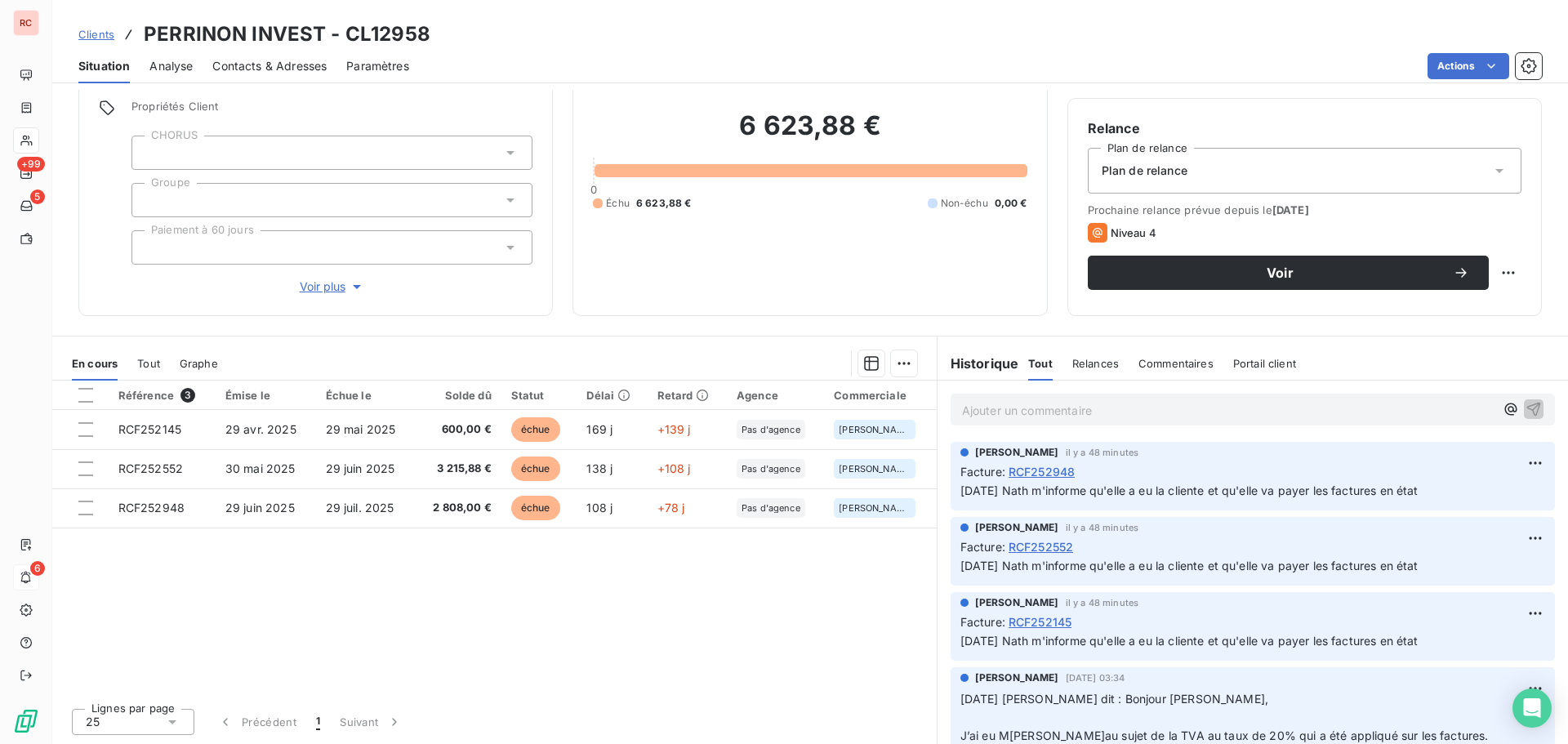
click at [285, 60] on span "Contacts & Adresses" at bounding box center [269, 66] width 115 height 16
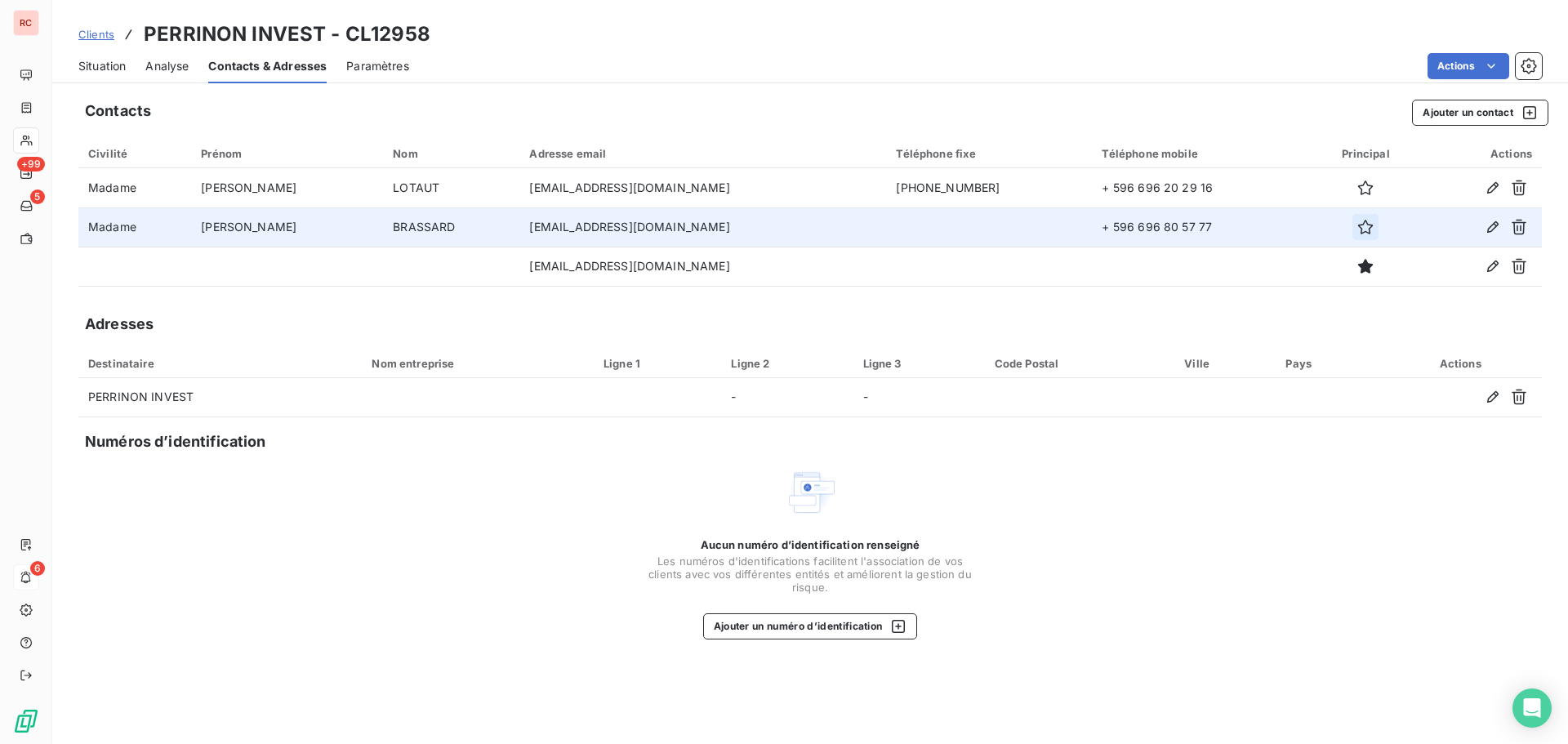
click at [1357, 221] on icon "button" at bounding box center [1365, 227] width 16 height 16
click at [86, 37] on span "Clients" at bounding box center [97, 34] width 36 height 13
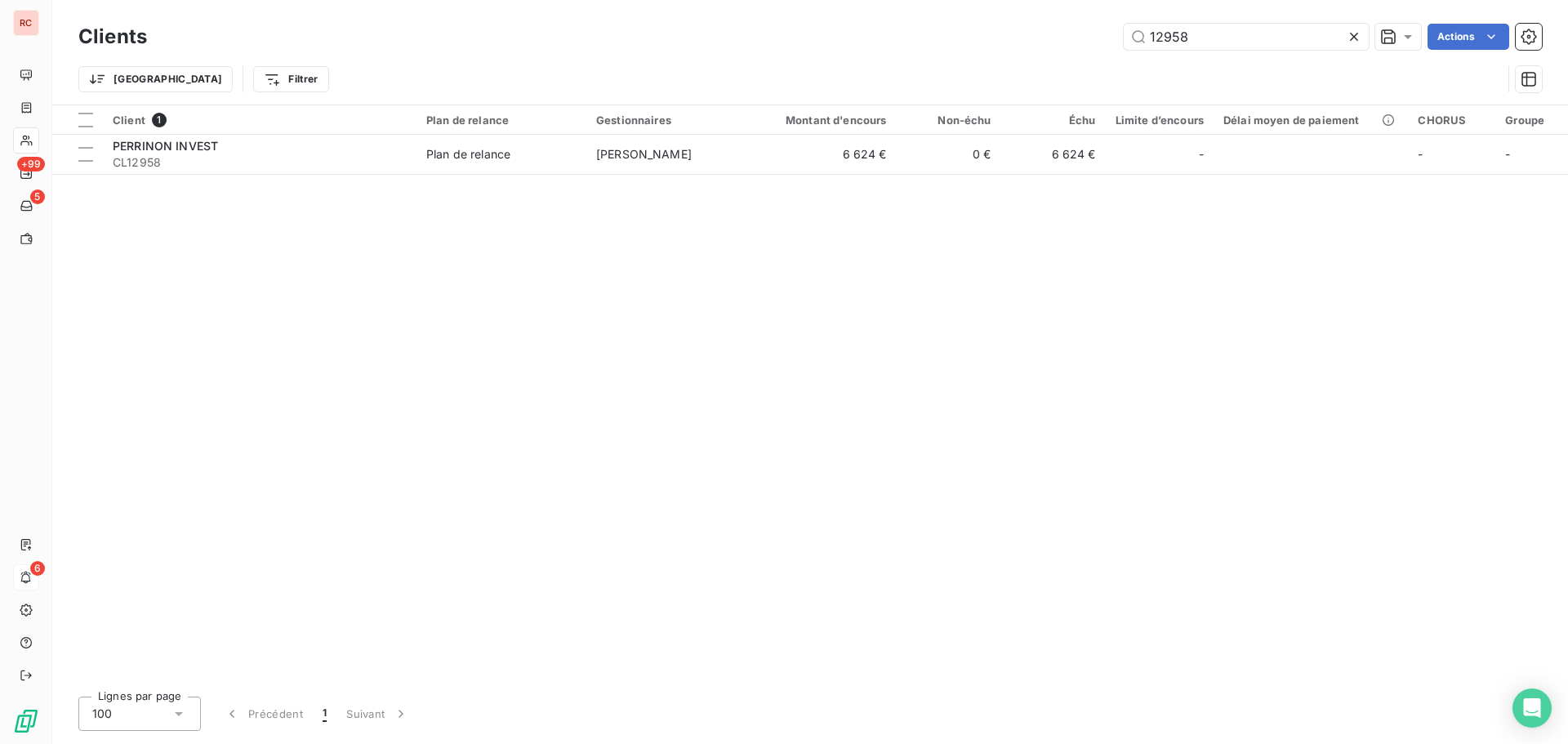
drag, startPoint x: 1208, startPoint y: 41, endPoint x: 1027, endPoint y: 54, distance: 181.5
click at [1052, 57] on div "Clients 12958 Actions Trier Filtrer" at bounding box center [810, 62] width 1463 height 85
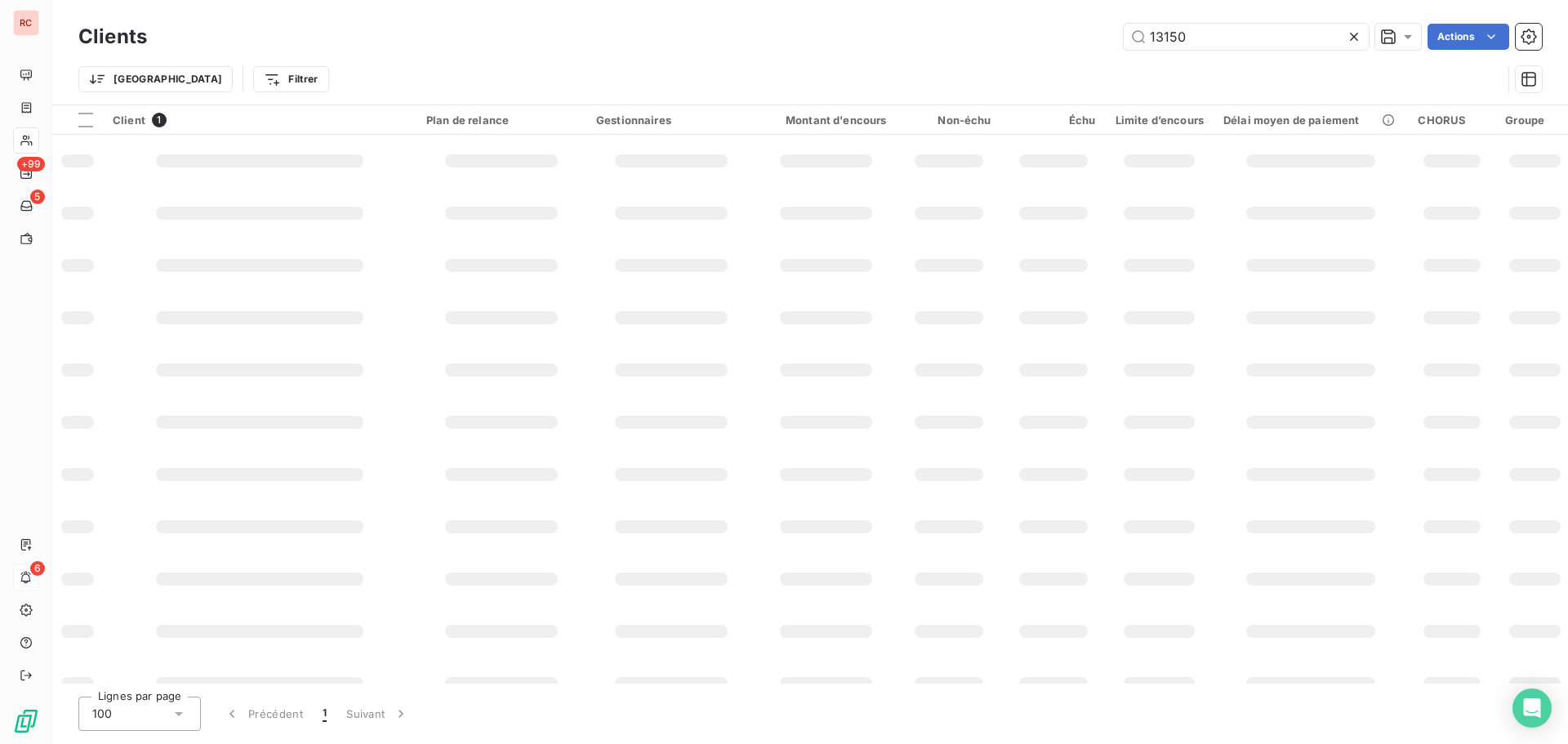
type input "13150"
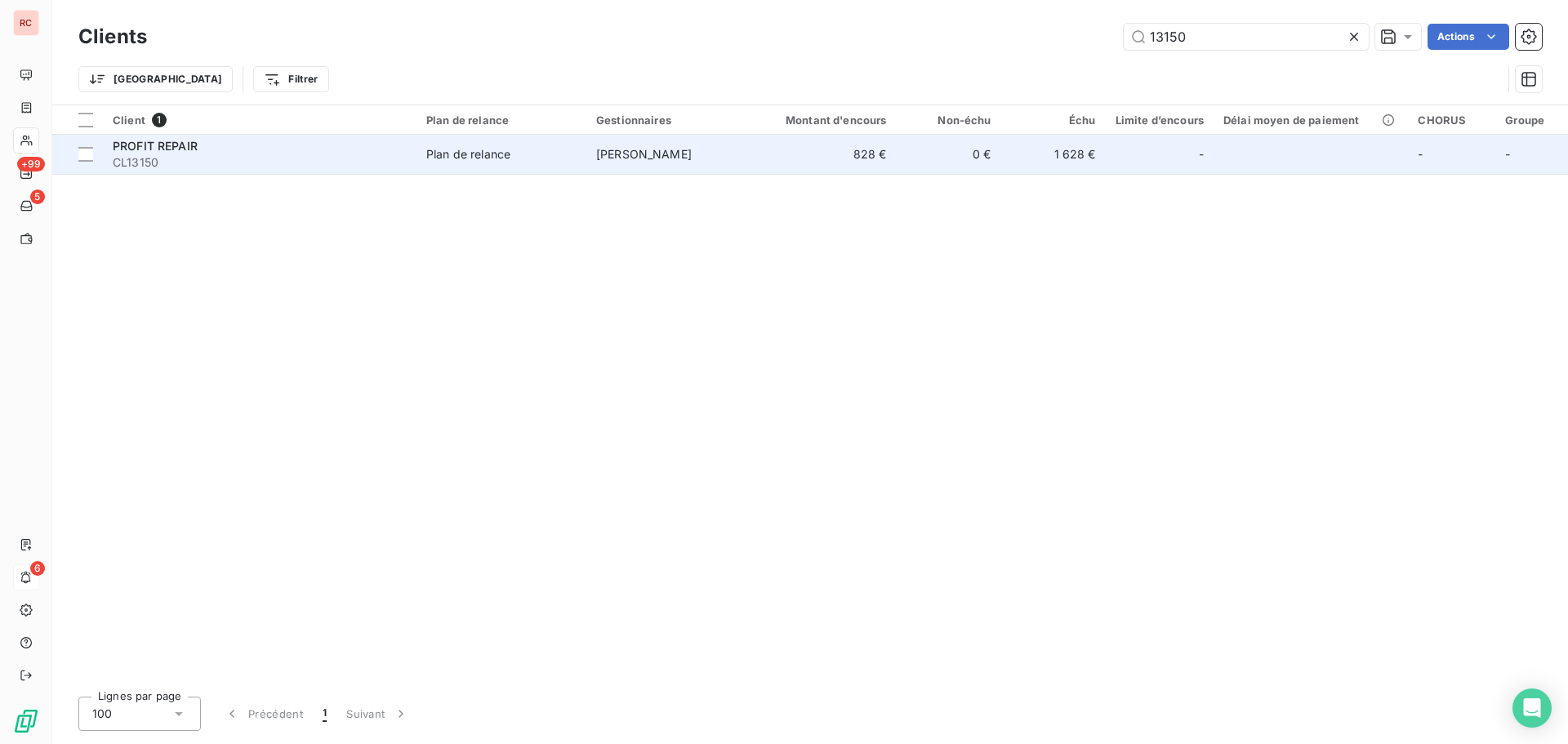
click at [835, 151] on td "828 €" at bounding box center [826, 155] width 141 height 39
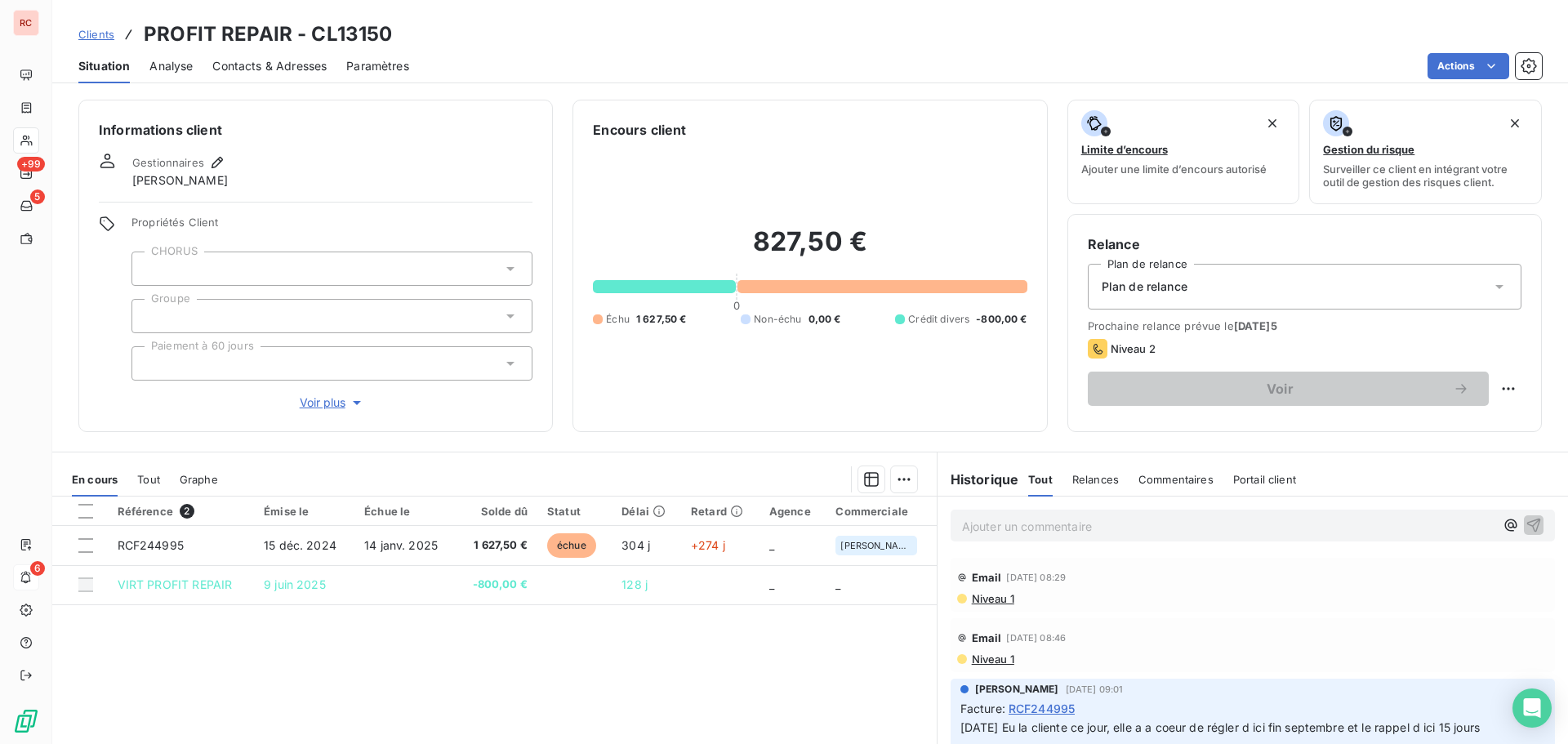
click at [993, 600] on span "Niveau 1" at bounding box center [992, 599] width 44 height 13
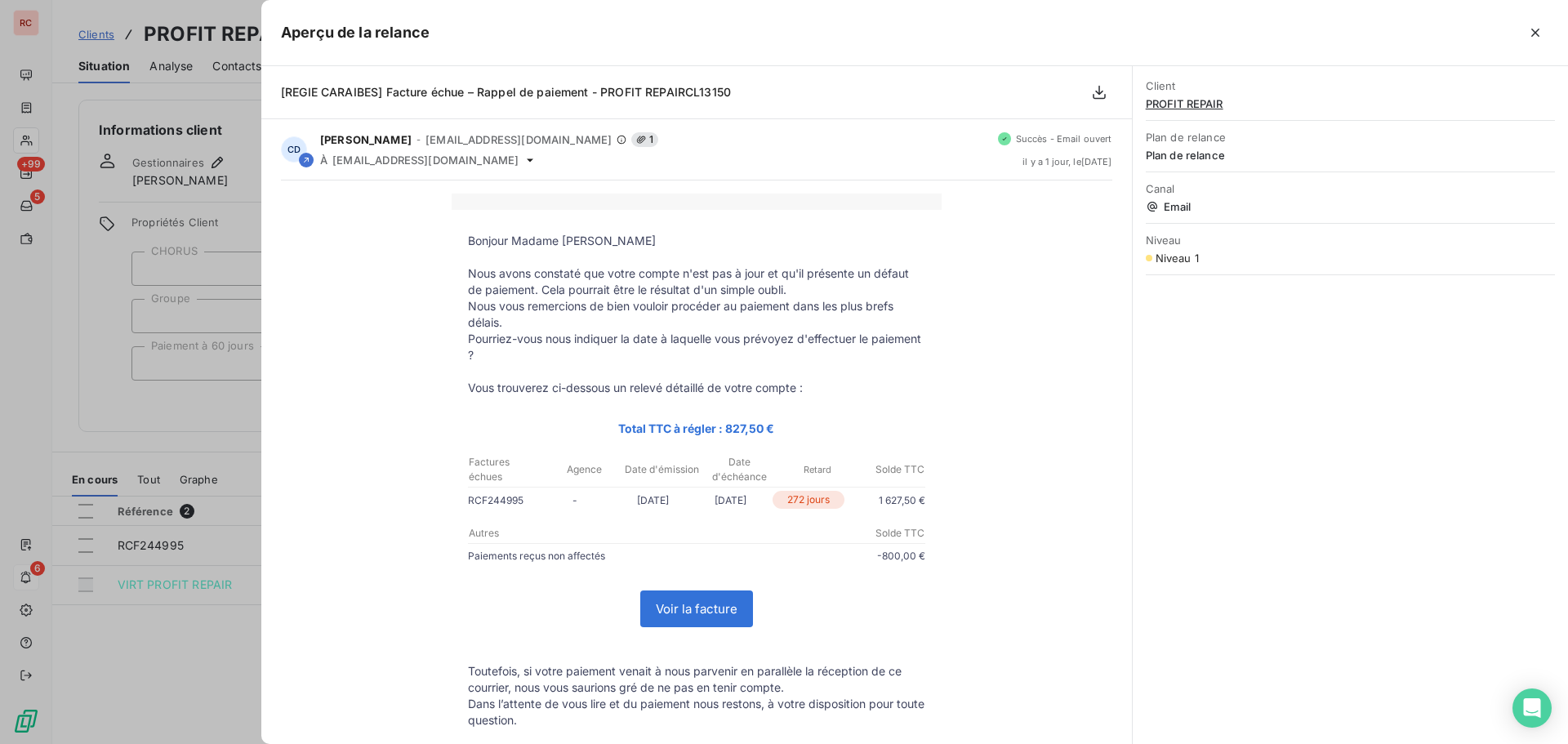
click at [180, 667] on div at bounding box center [784, 372] width 1568 height 744
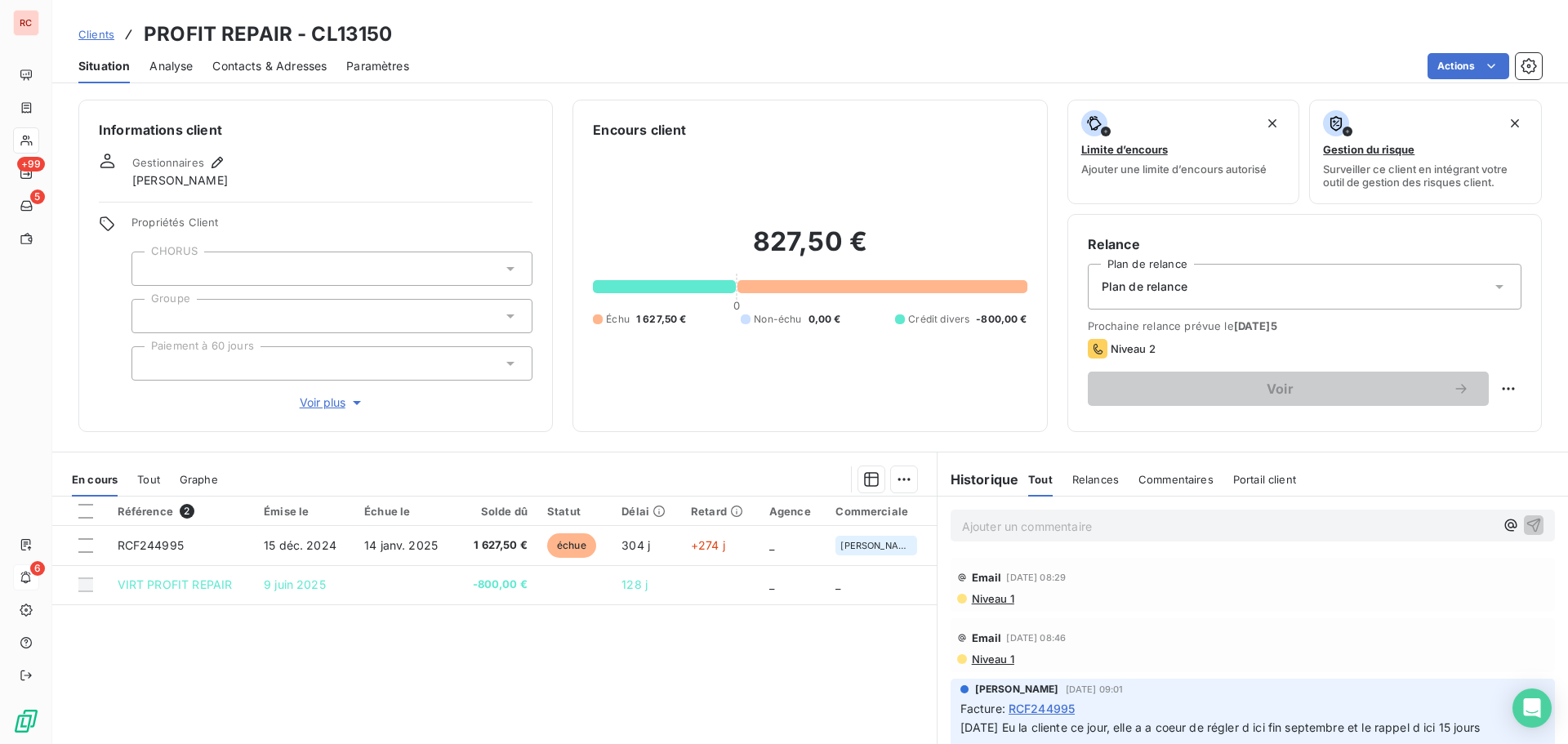
click at [81, 31] on span "Clients" at bounding box center [97, 34] width 36 height 13
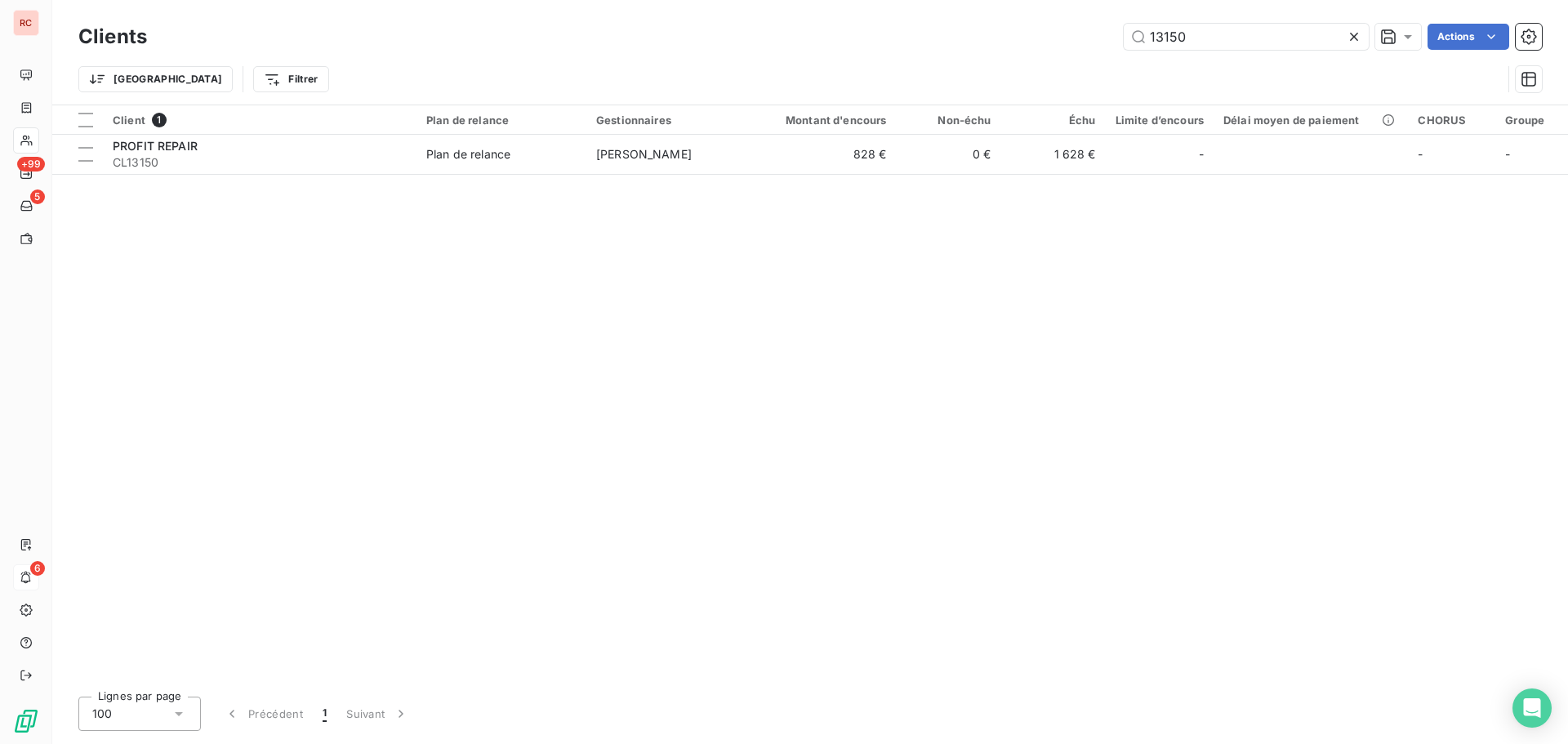
drag, startPoint x: 1194, startPoint y: 43, endPoint x: 1065, endPoint y: 42, distance: 129.0
click at [1065, 42] on div "13150 Actions" at bounding box center [854, 36] width 1376 height 26
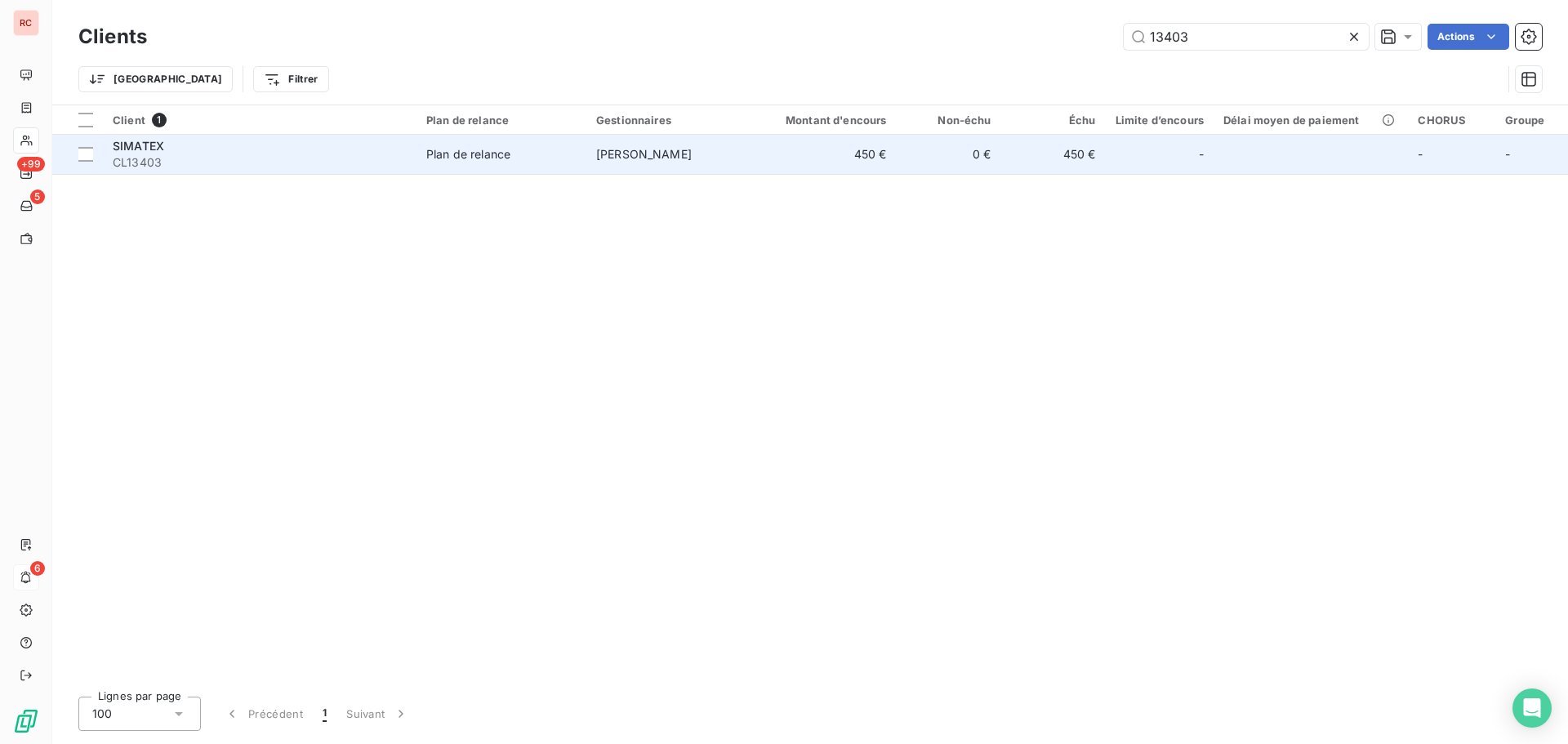
type input "13403"
click at [303, 155] on span "CL13403" at bounding box center [260, 162] width 294 height 16
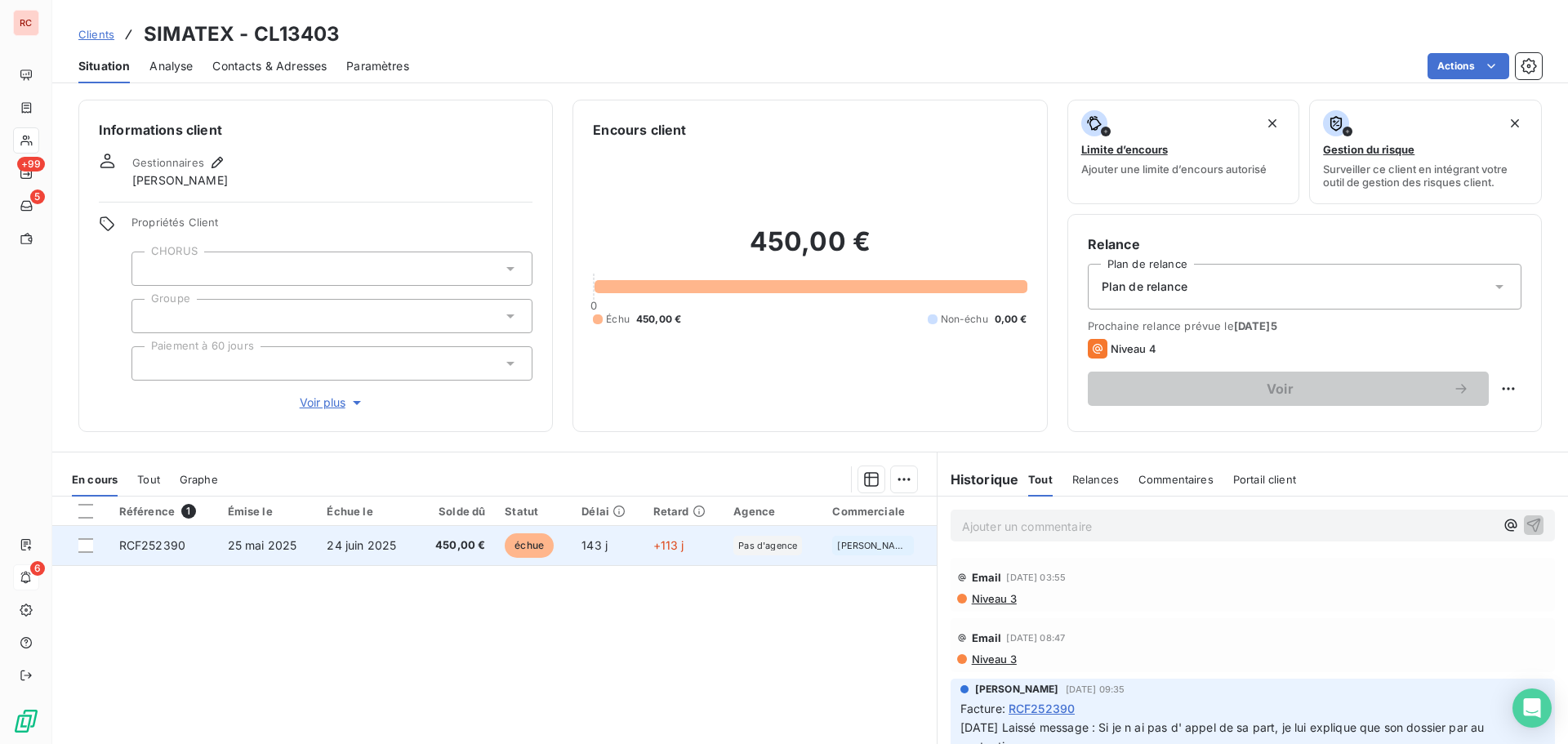
click at [223, 539] on td "25 mai 2025" at bounding box center [268, 546] width 99 height 39
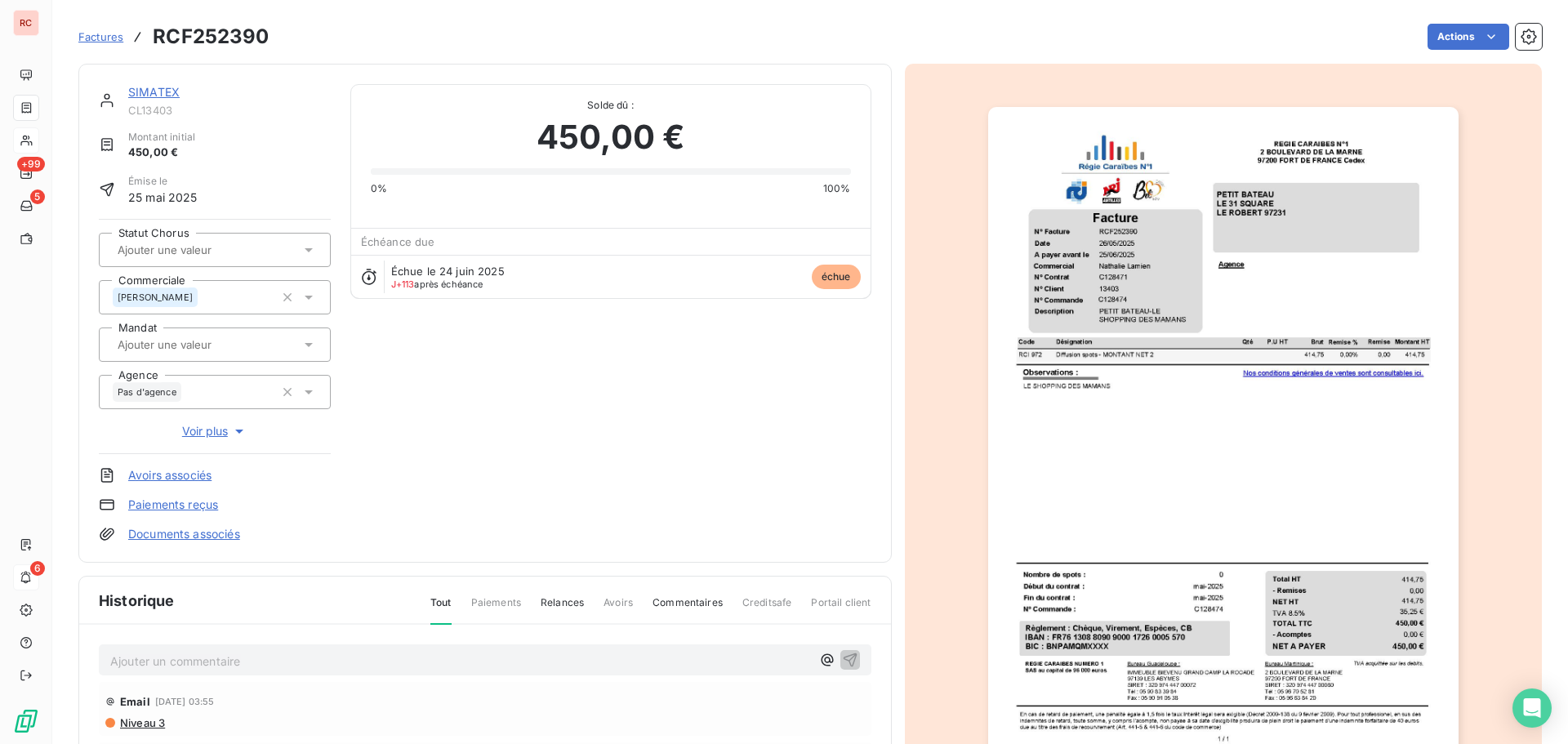
click at [112, 654] on p "Ajouter un commentaire ﻿" at bounding box center [460, 661] width 701 height 21
click at [843, 654] on icon "button" at bounding box center [850, 660] width 14 height 14
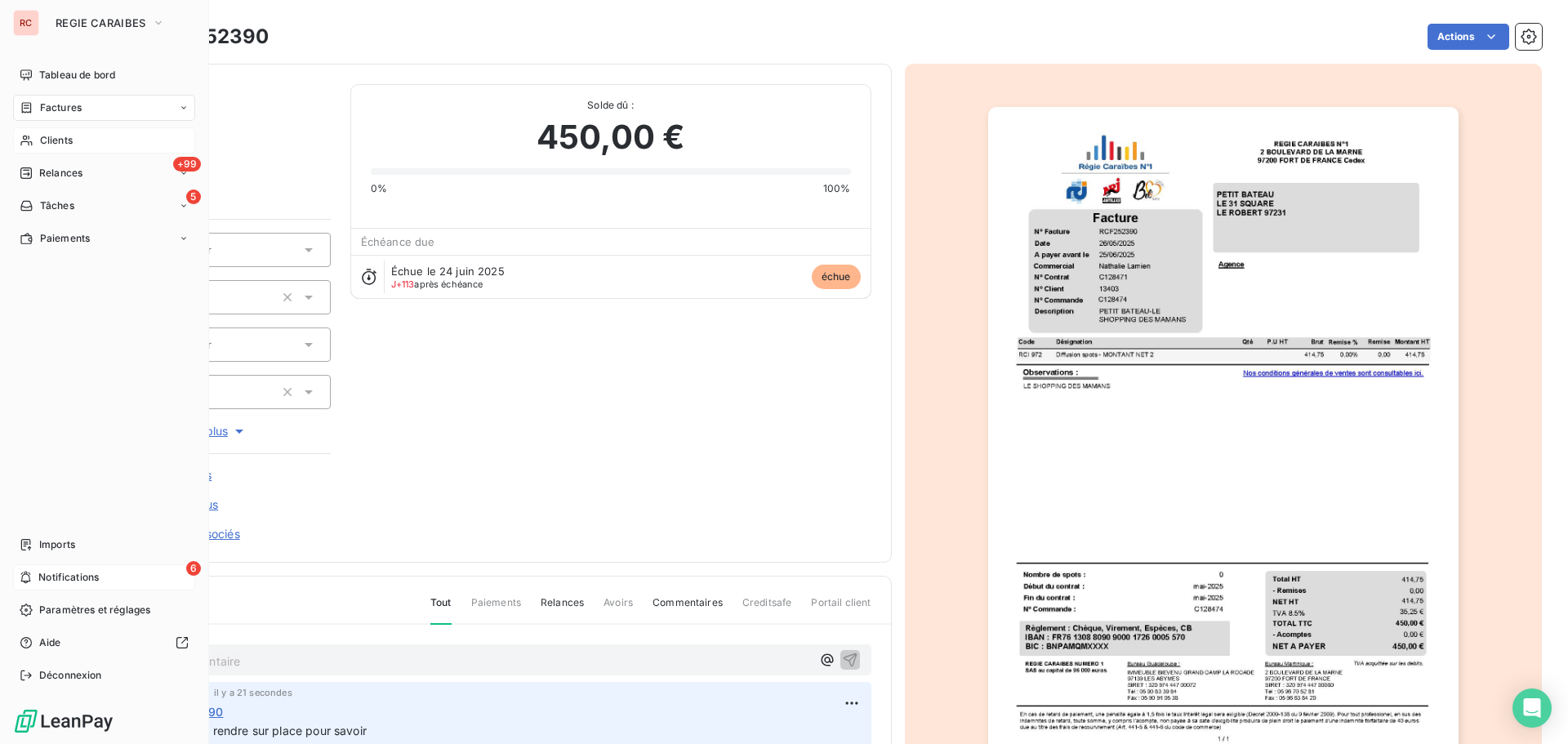
click at [70, 138] on div "Clients" at bounding box center [104, 140] width 182 height 26
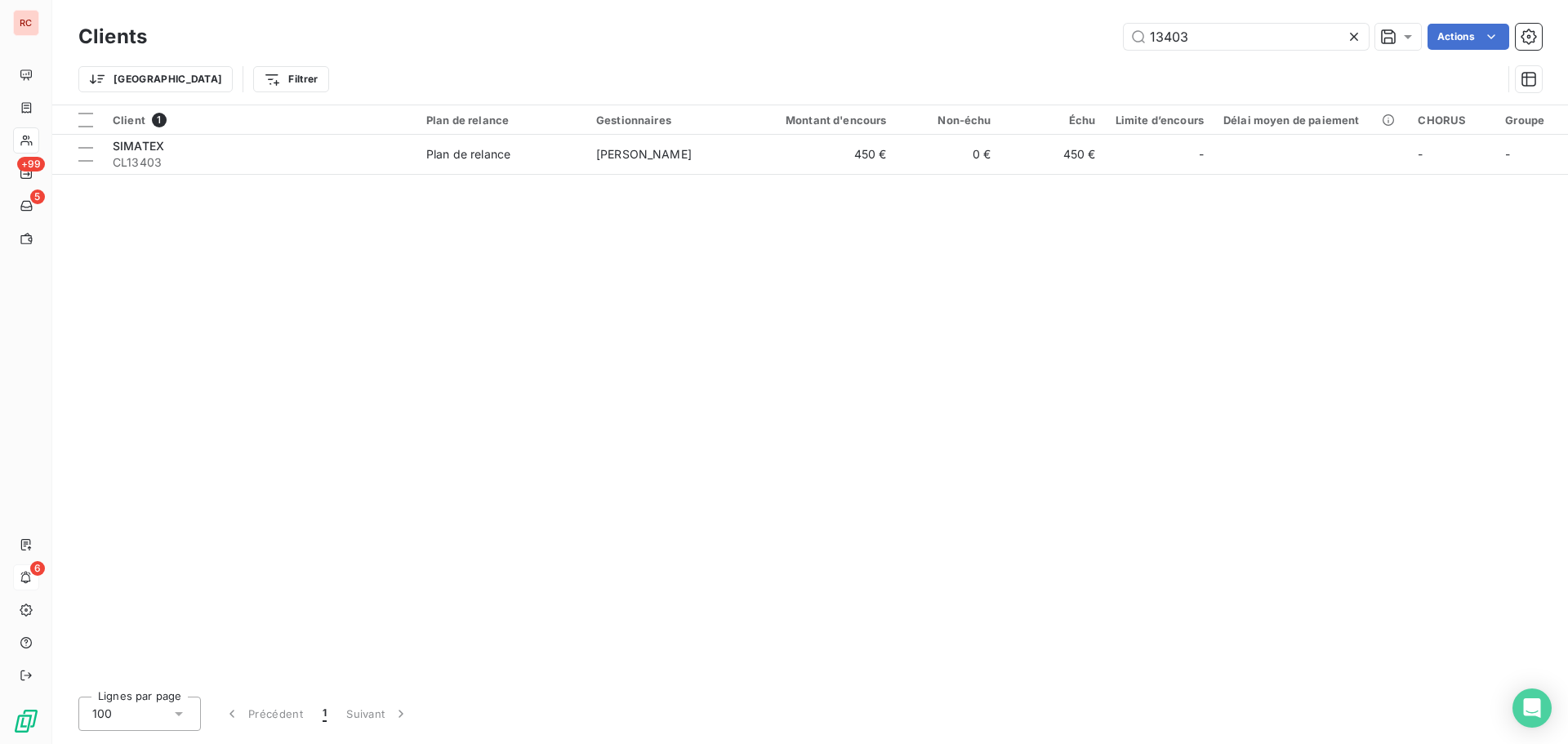
drag, startPoint x: 1215, startPoint y: 33, endPoint x: 1067, endPoint y: 41, distance: 148.2
click at [1067, 41] on div "13403 Actions" at bounding box center [854, 36] width 1376 height 26
type input "10104"
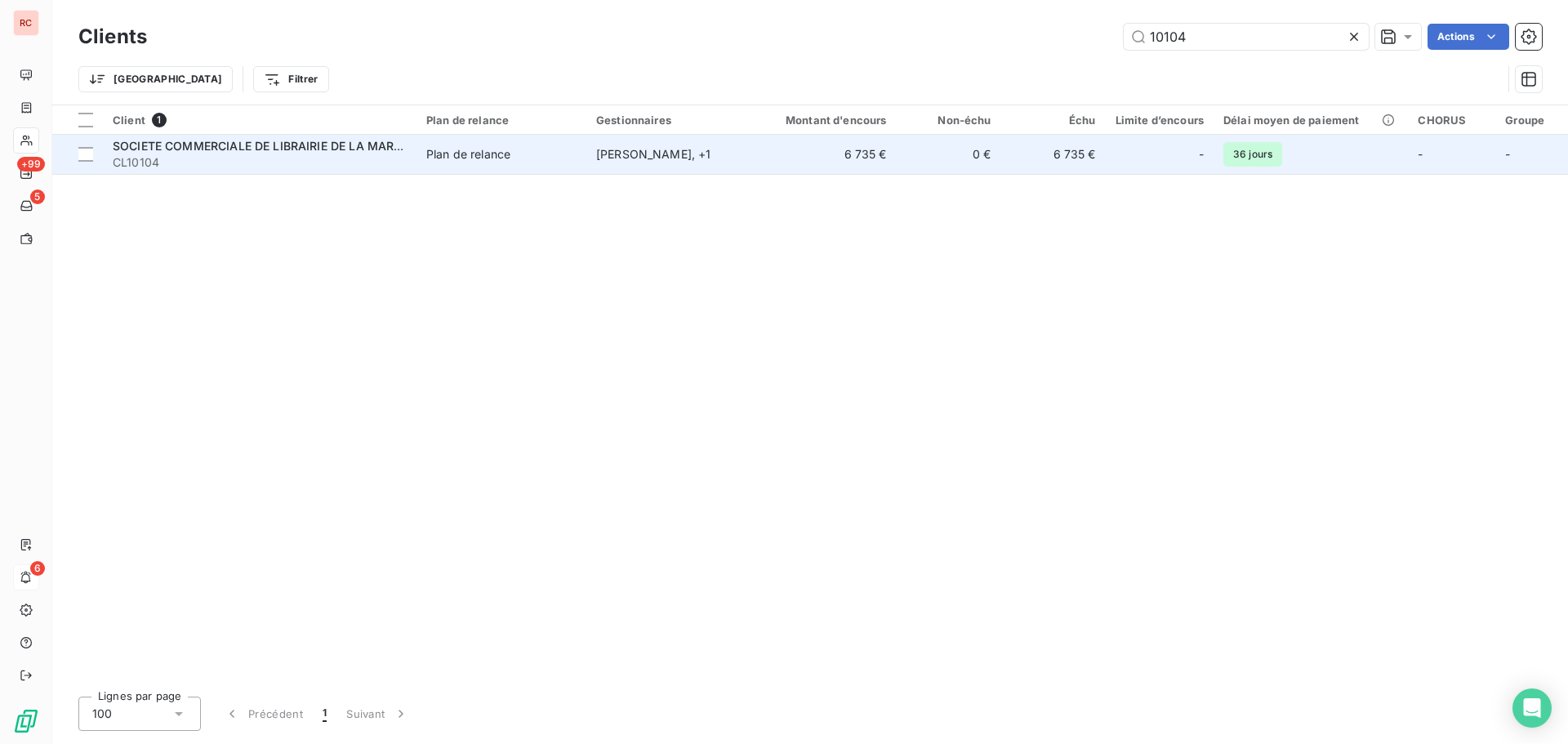
click at [484, 150] on div "Plan de relance" at bounding box center [468, 154] width 84 height 16
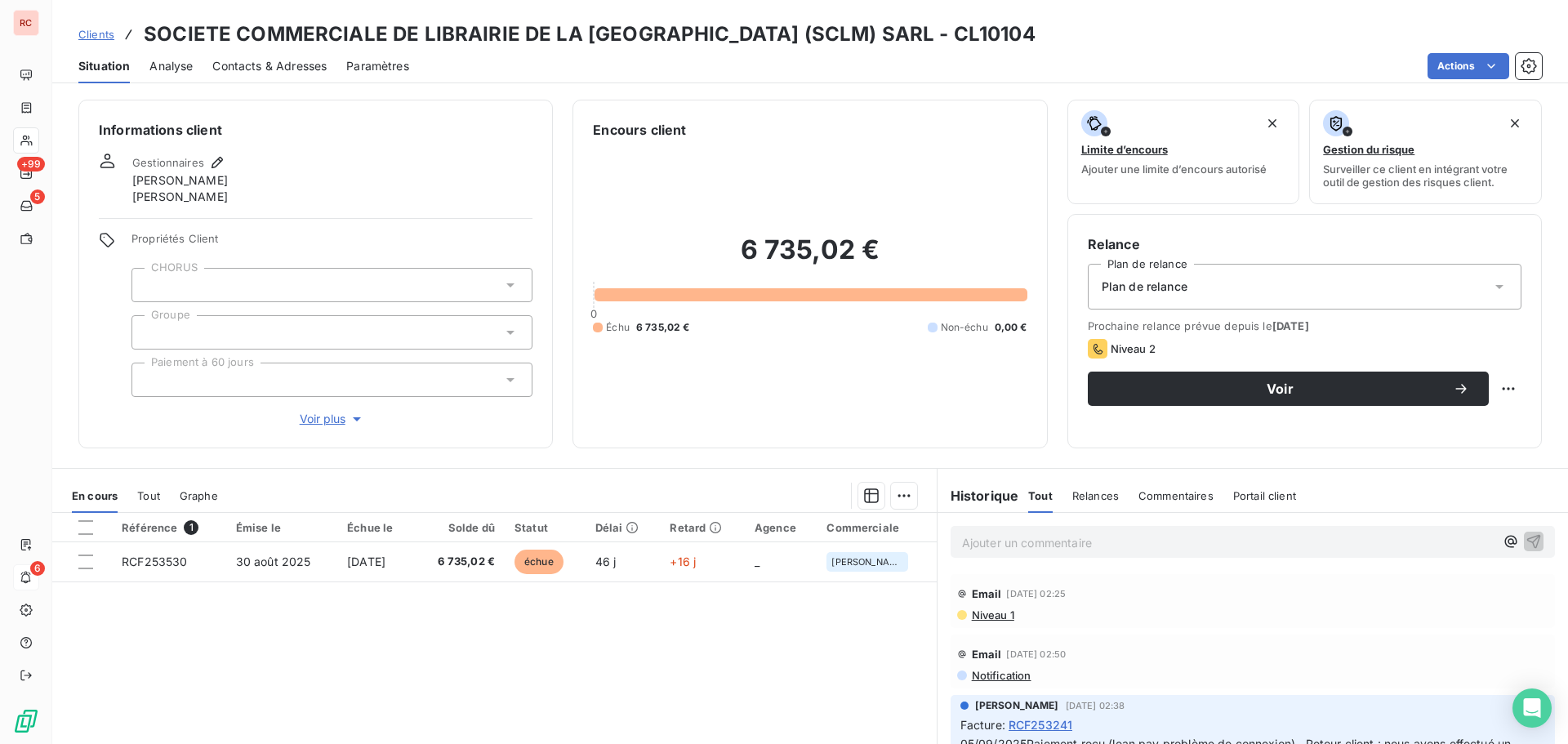
click at [284, 60] on span "Contacts & Adresses" at bounding box center [269, 66] width 115 height 16
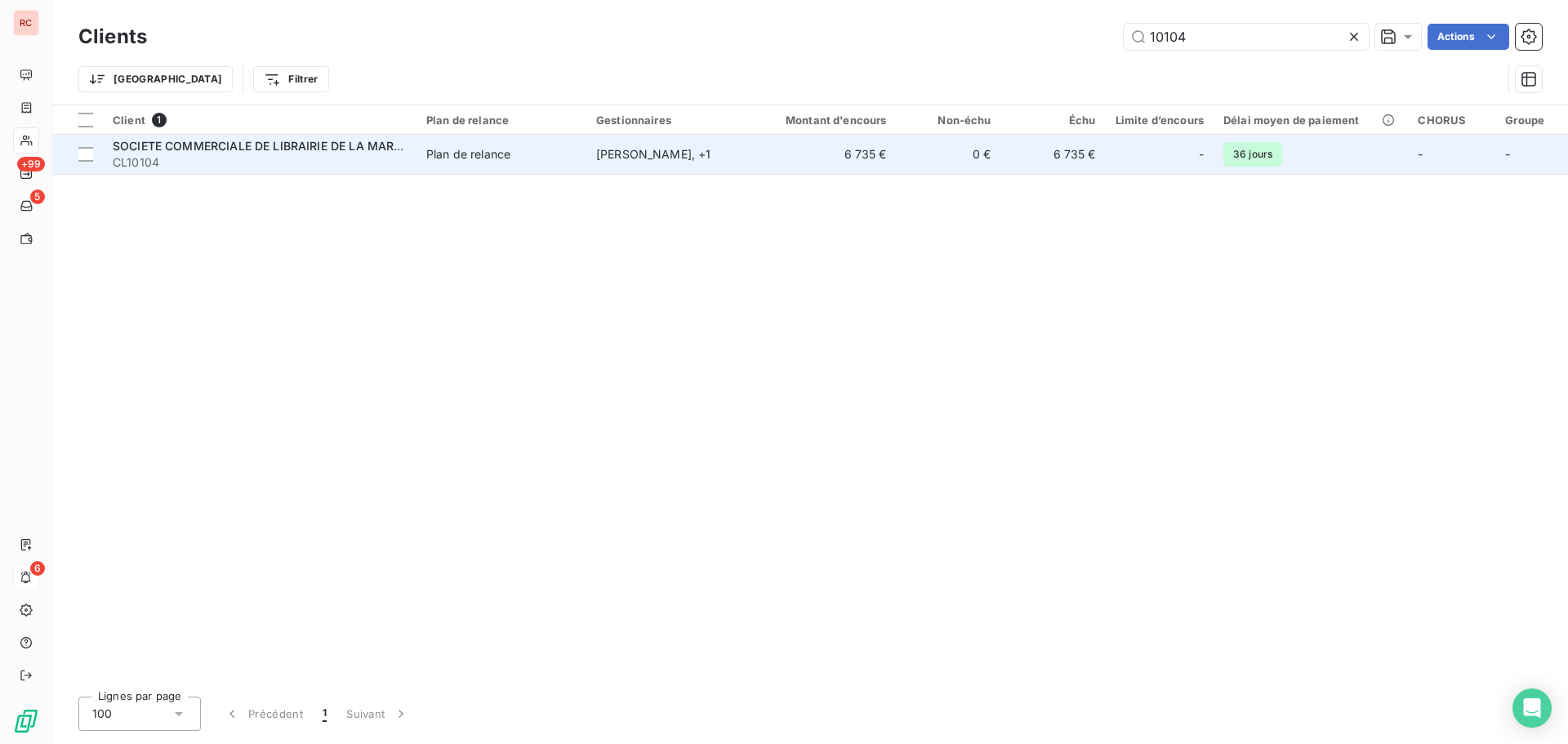
click at [385, 150] on span "SOCIETE COMMERCIALE DE LIBRAIRIE DE LA MARTINIQUE ([GEOGRAPHIC_DATA]) SARL" at bounding box center [358, 146] width 491 height 14
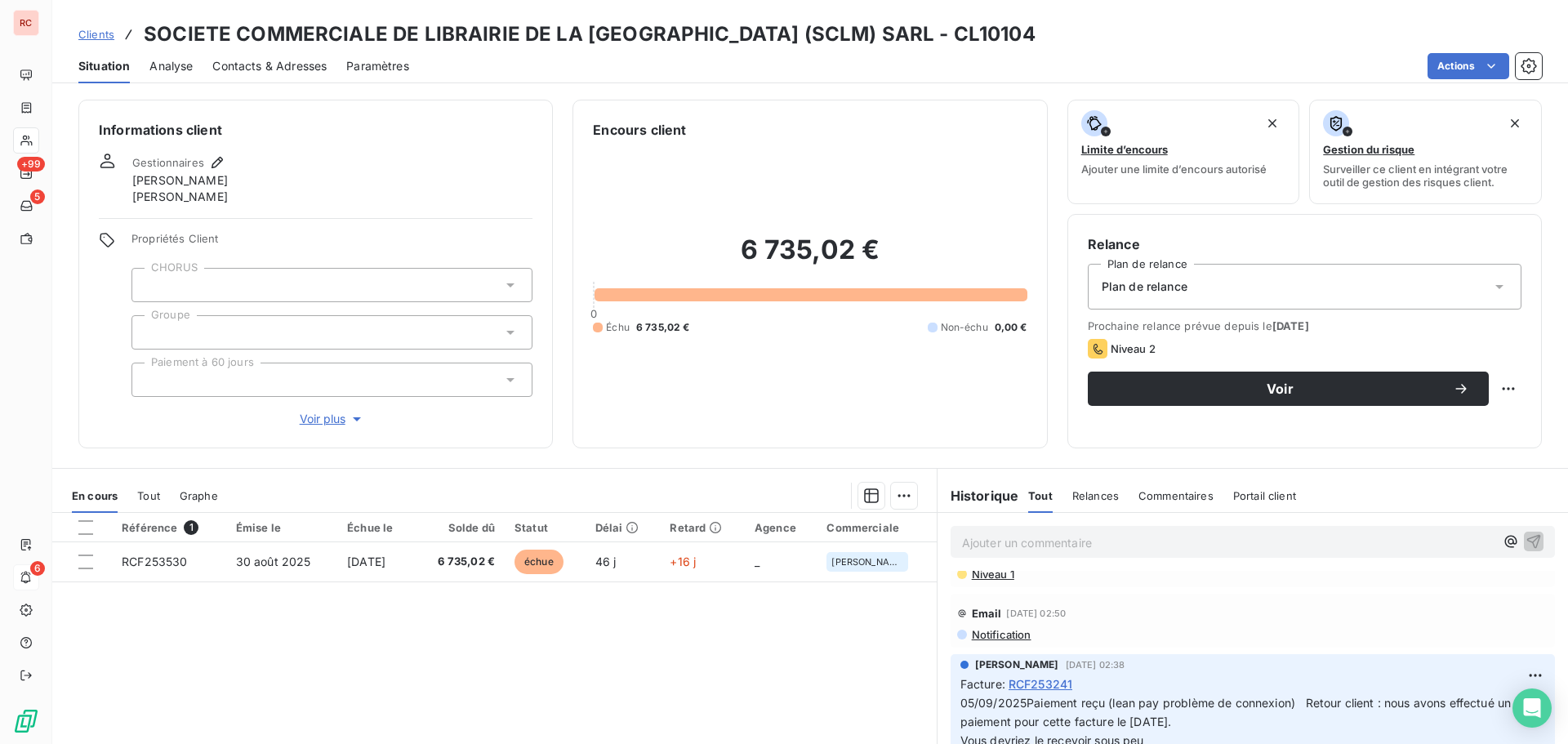
scroll to position [81, 0]
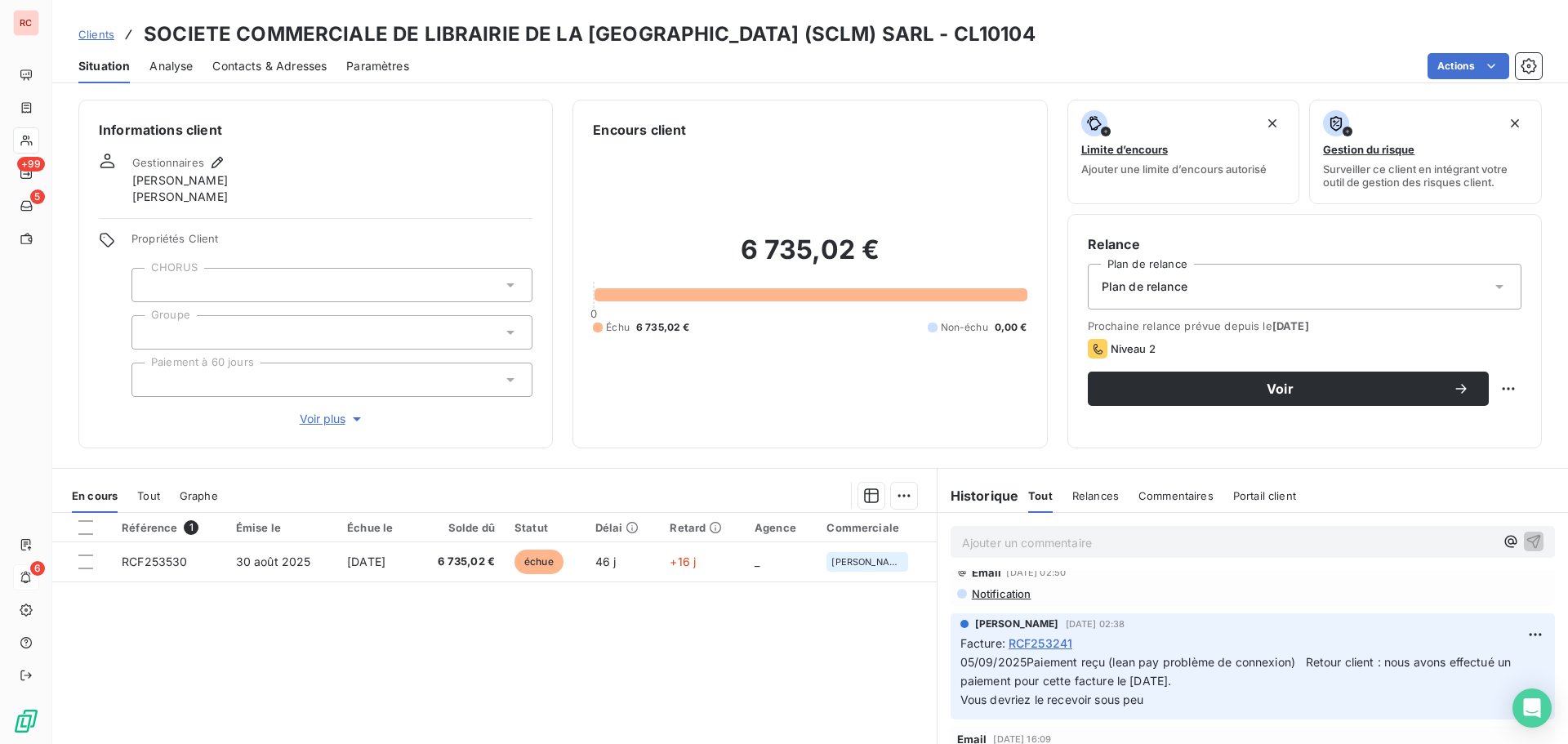
click at [179, 69] on span "Analyse" at bounding box center [171, 66] width 43 height 16
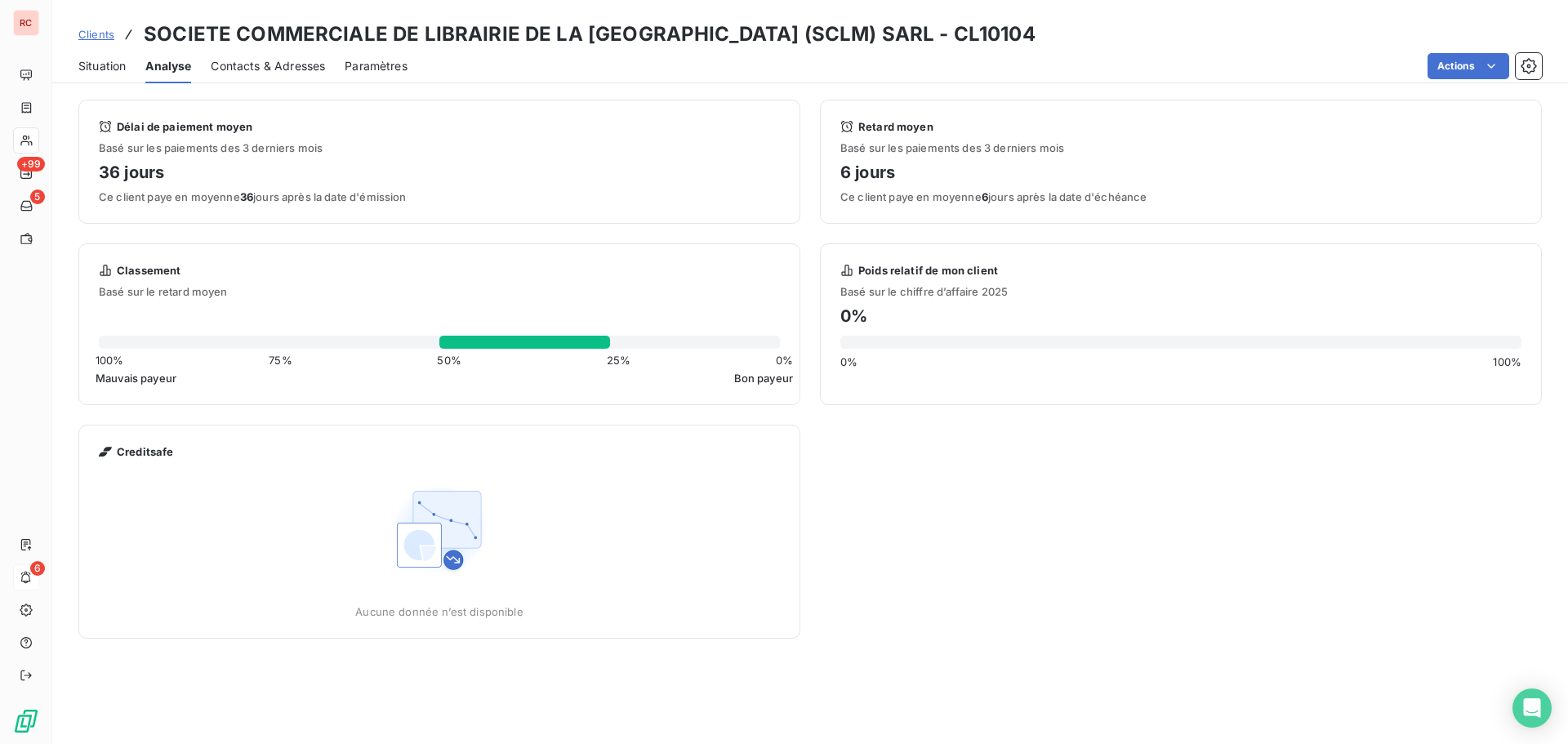
click at [84, 30] on span "Clients" at bounding box center [97, 34] width 36 height 13
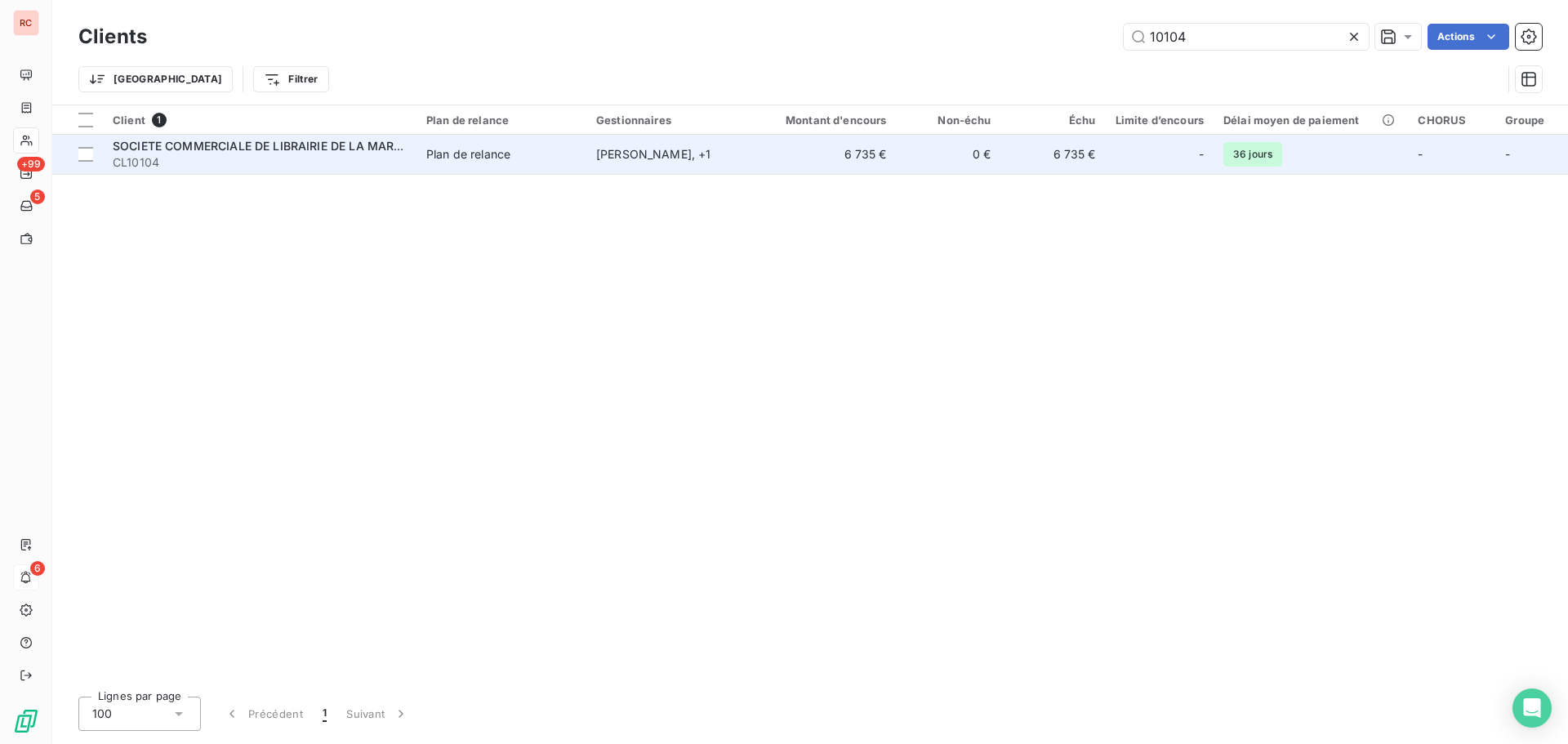
click at [247, 160] on span "CL10104" at bounding box center [260, 162] width 294 height 16
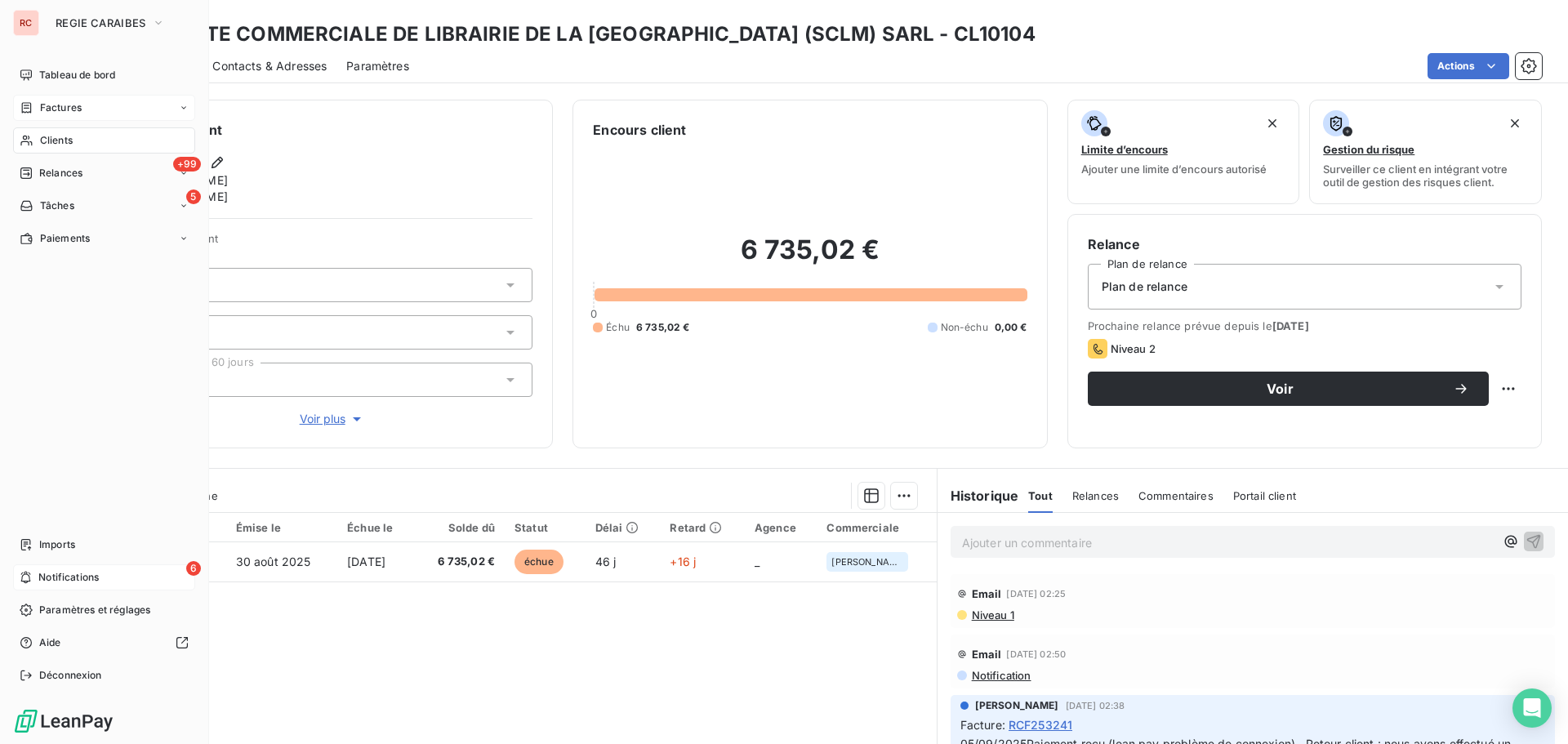
click at [68, 107] on span "Factures" at bounding box center [61, 107] width 42 height 14
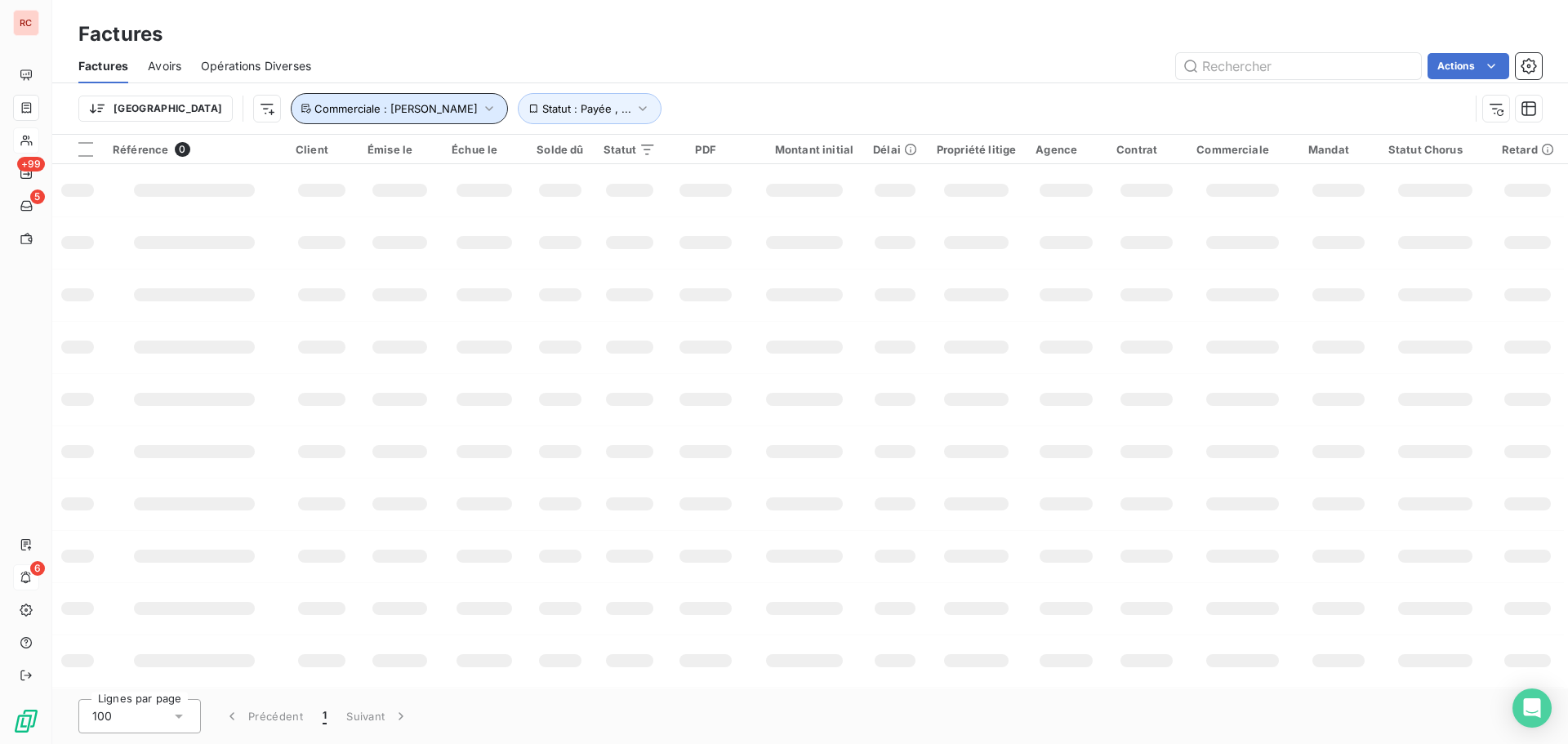
click at [374, 107] on span "Commerciale : [PERSON_NAME]" at bounding box center [396, 108] width 163 height 13
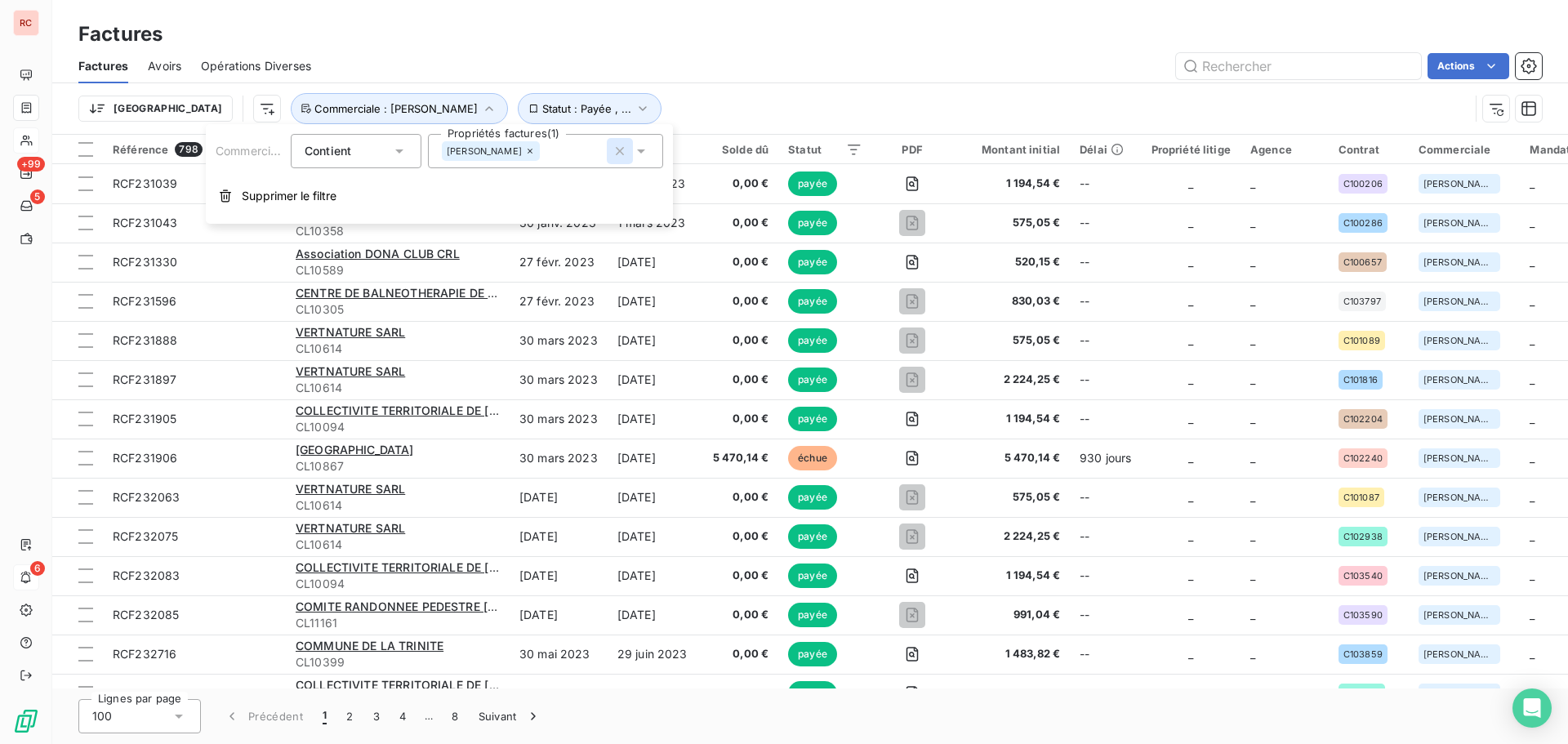
click at [620, 152] on icon "button" at bounding box center [619, 150] width 8 height 8
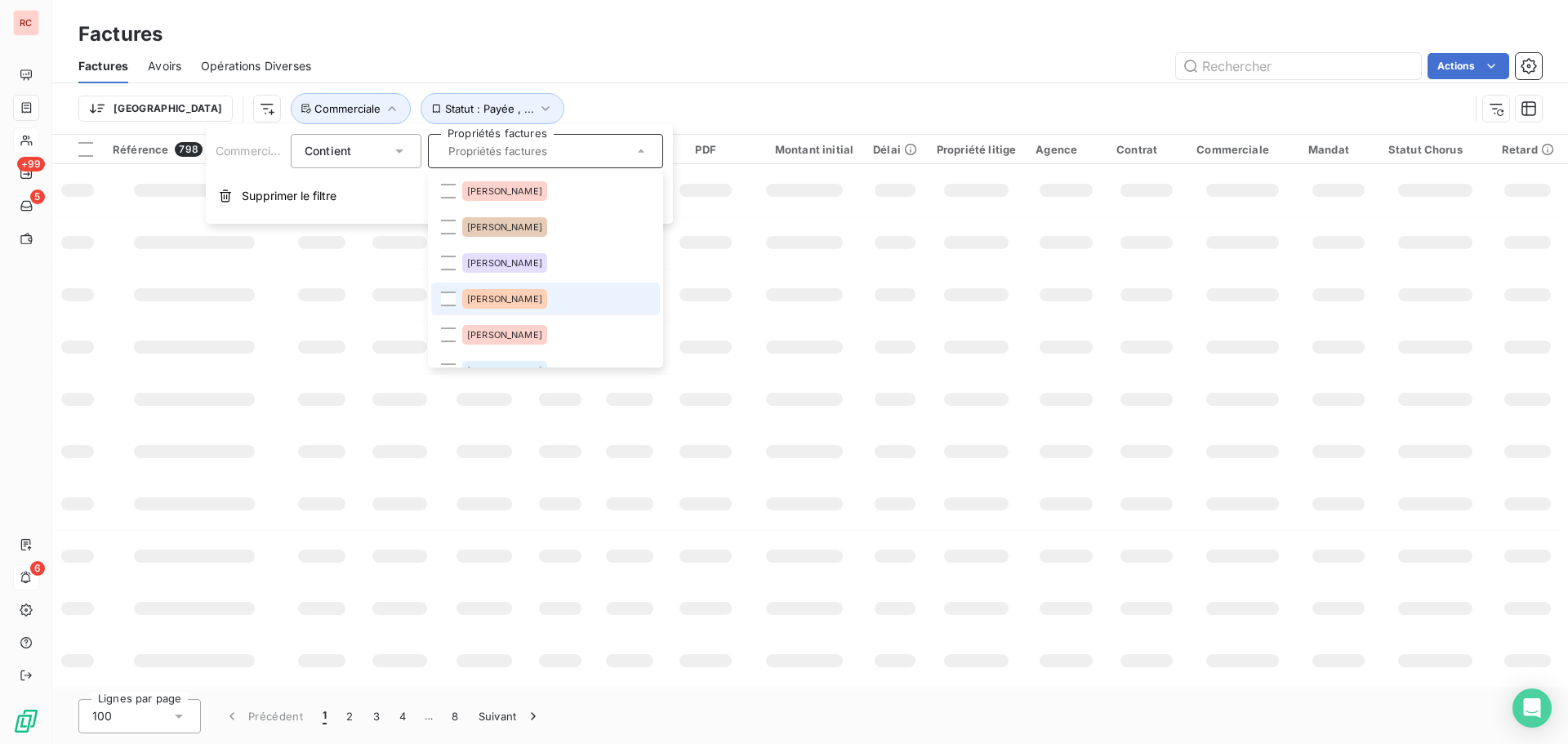
click at [489, 307] on div "[PERSON_NAME]" at bounding box center [504, 299] width 85 height 20
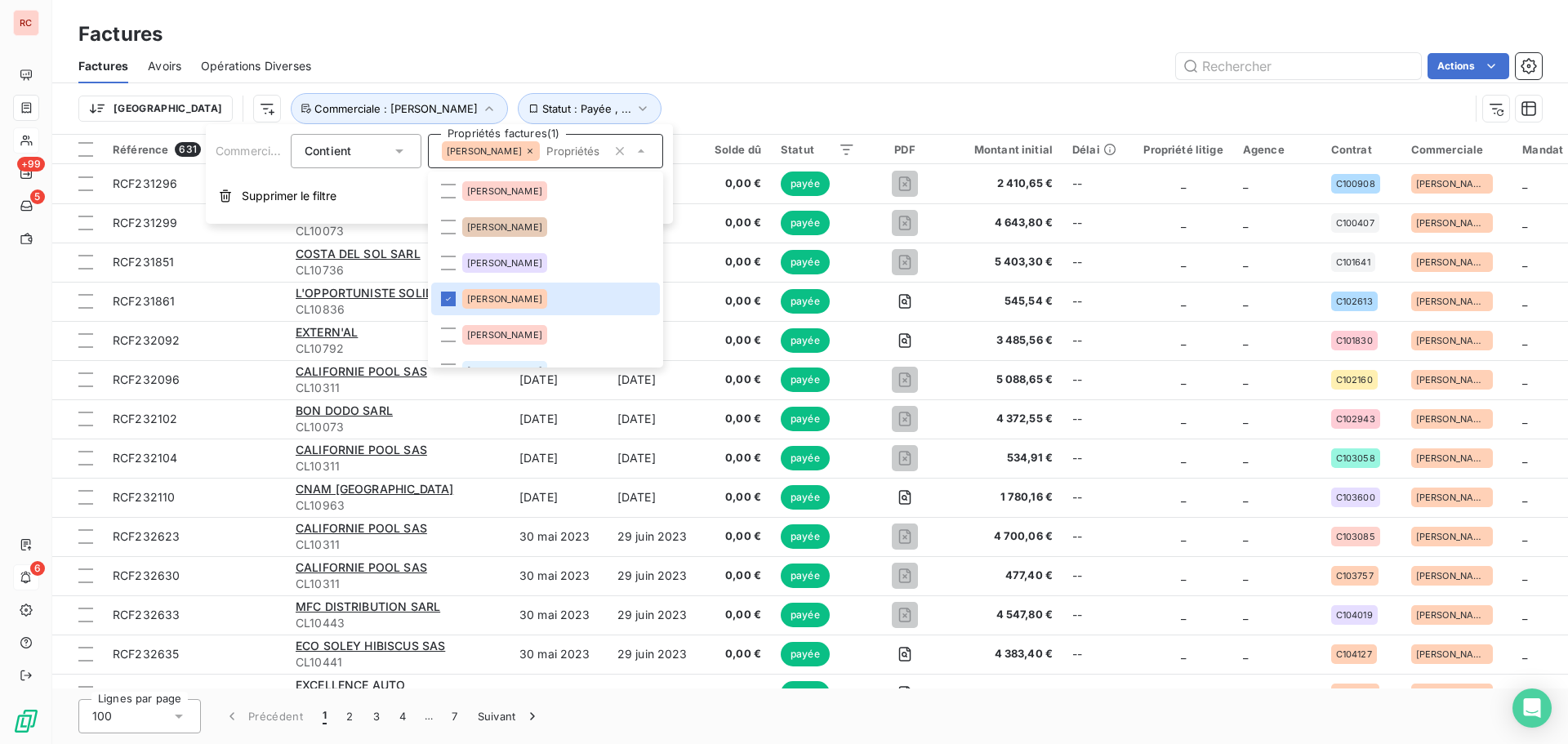
click at [1385, 31] on div "Factures" at bounding box center [810, 34] width 1516 height 30
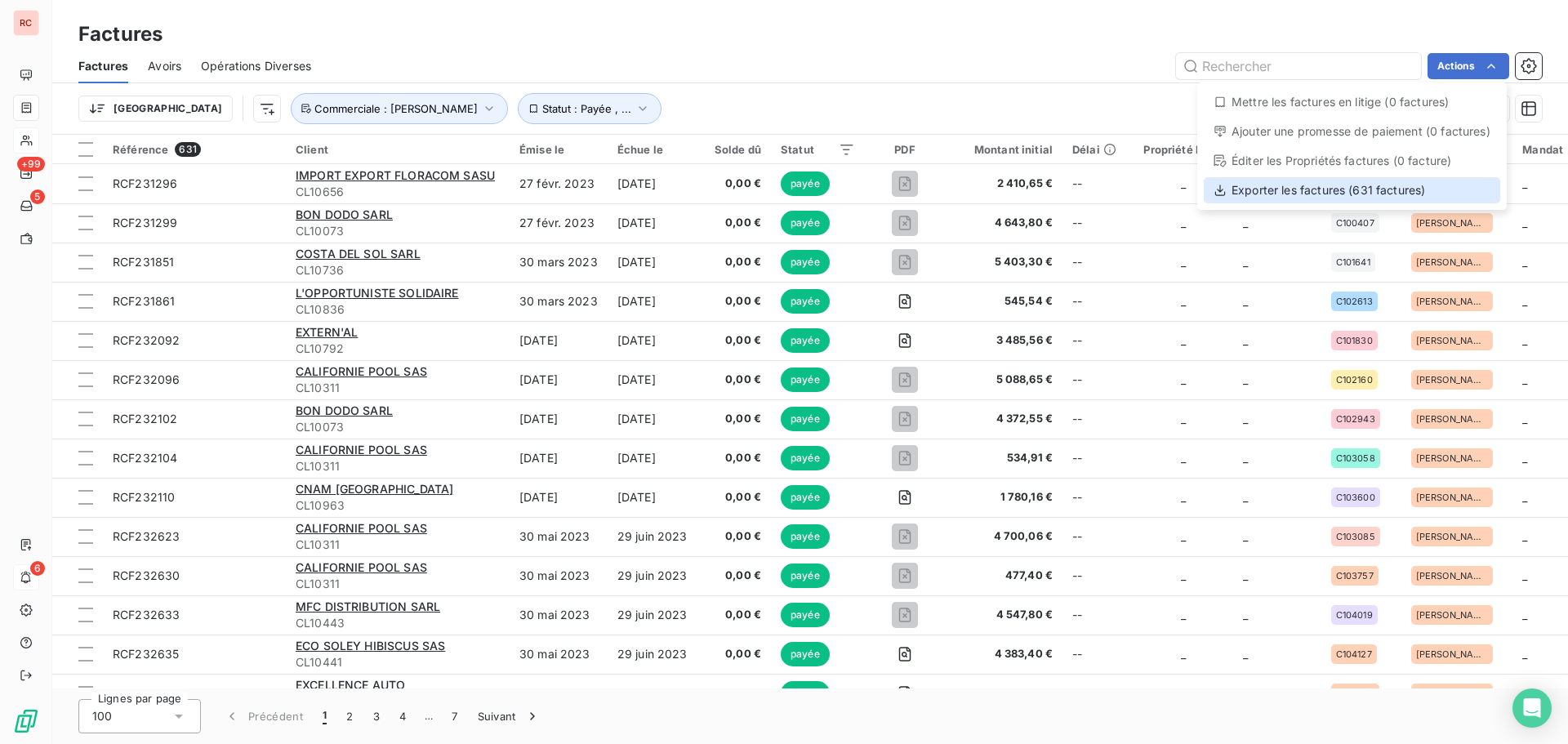
click at [1337, 186] on div "Exporter les factures (631 factures)" at bounding box center [1351, 190] width 296 height 26
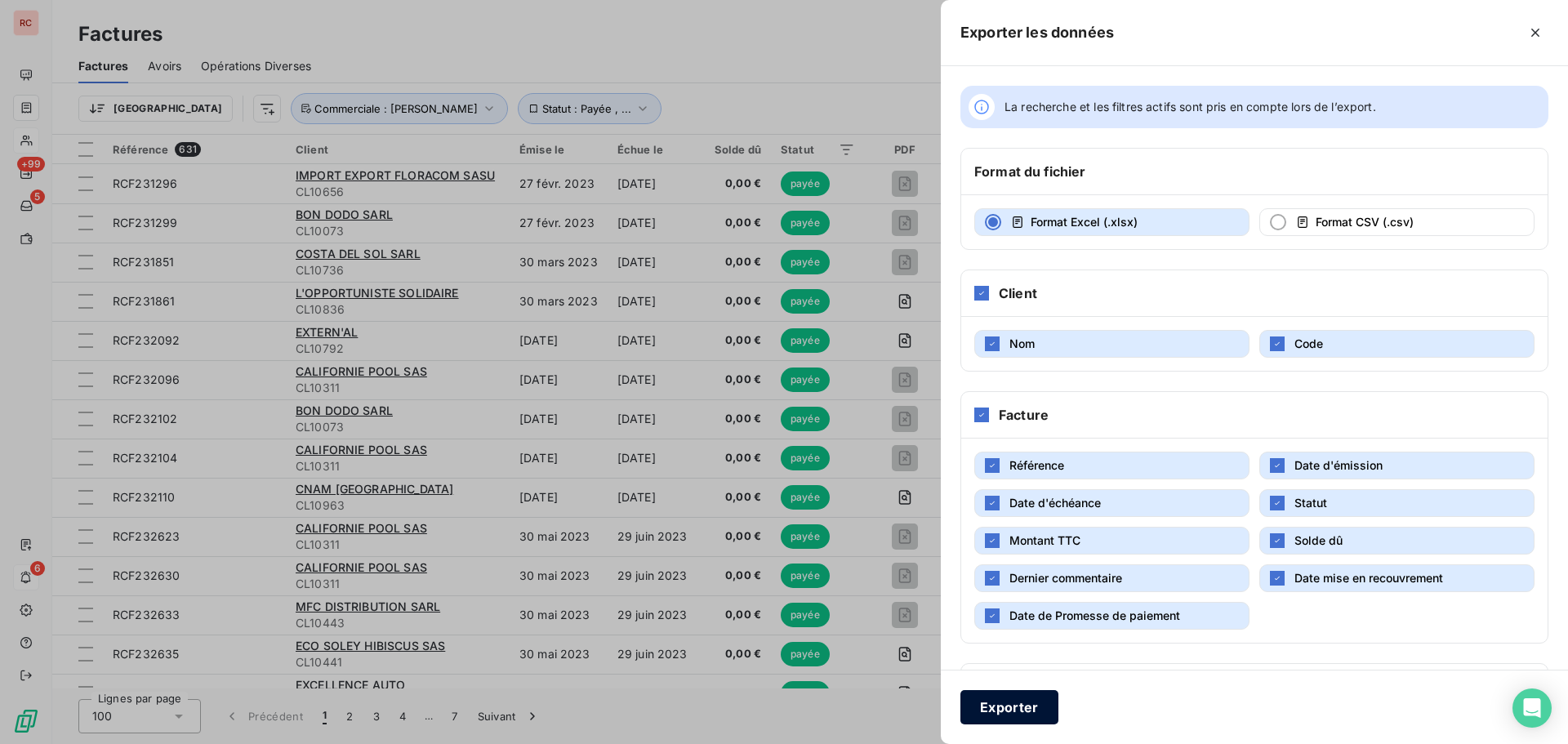
click at [984, 698] on button "Exporter" at bounding box center [1009, 707] width 98 height 34
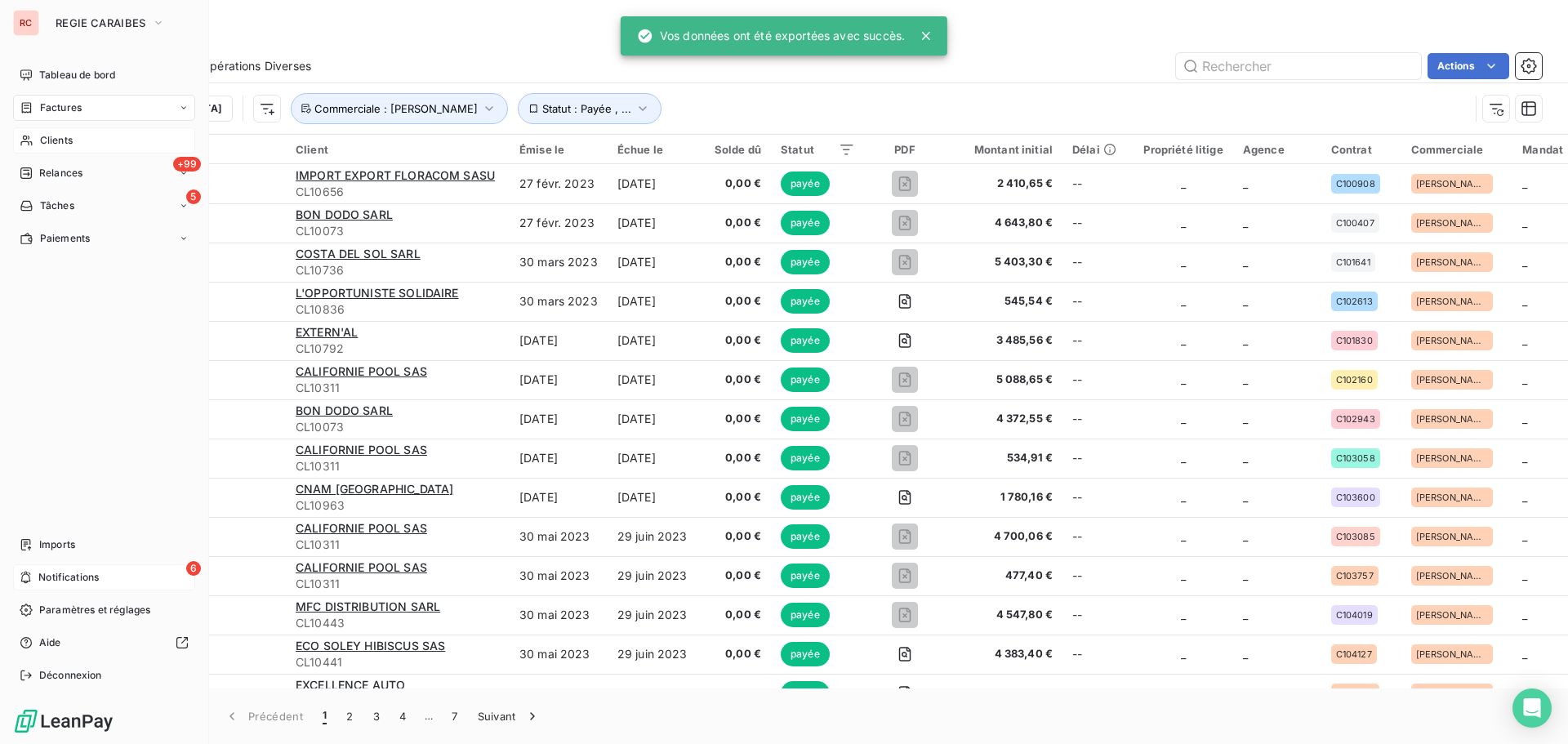
click at [42, 142] on span "Clients" at bounding box center [56, 141] width 32 height 14
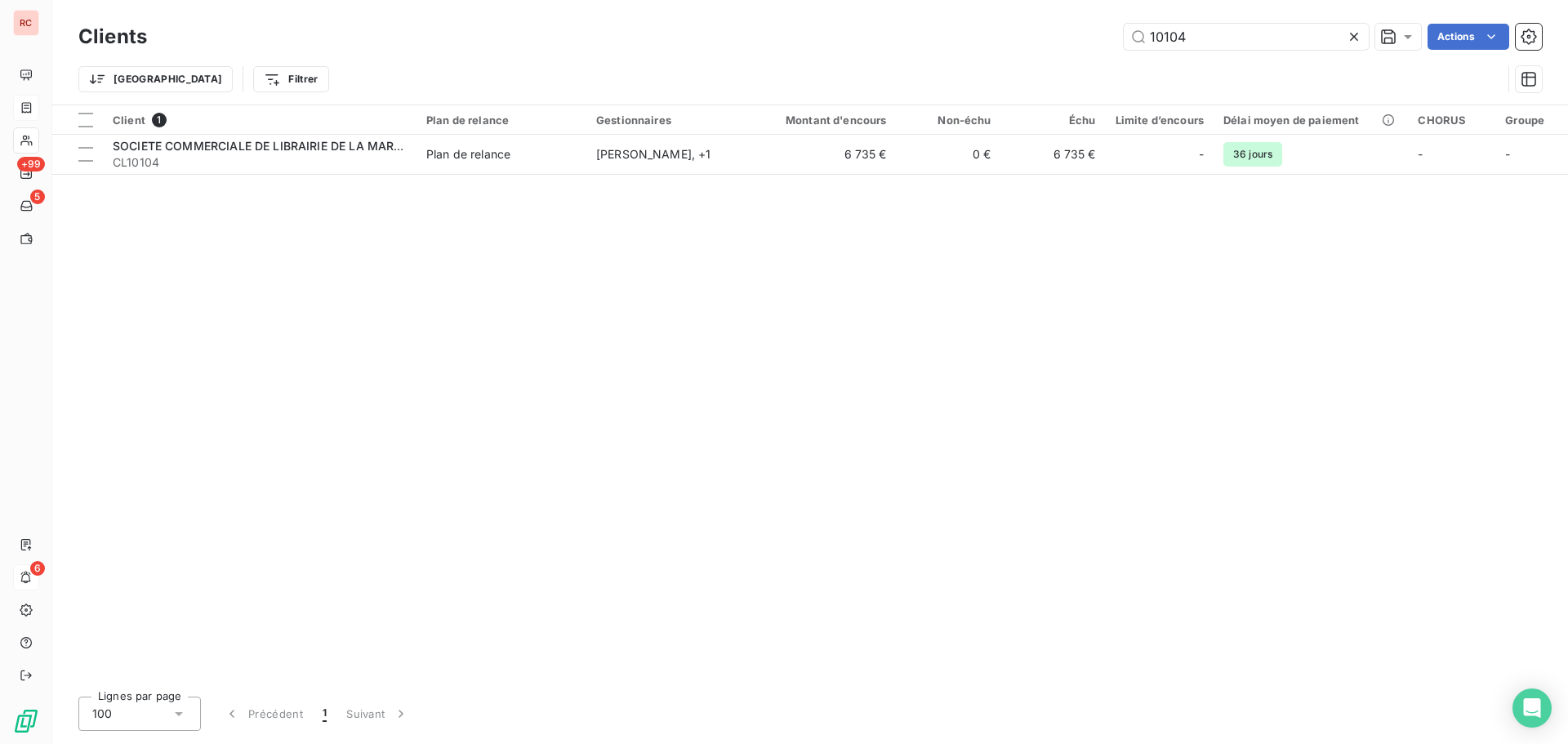
drag, startPoint x: 1217, startPoint y: 38, endPoint x: 1017, endPoint y: 35, distance: 200.0
click at [1030, 35] on div "10104 Actions" at bounding box center [854, 36] width 1376 height 26
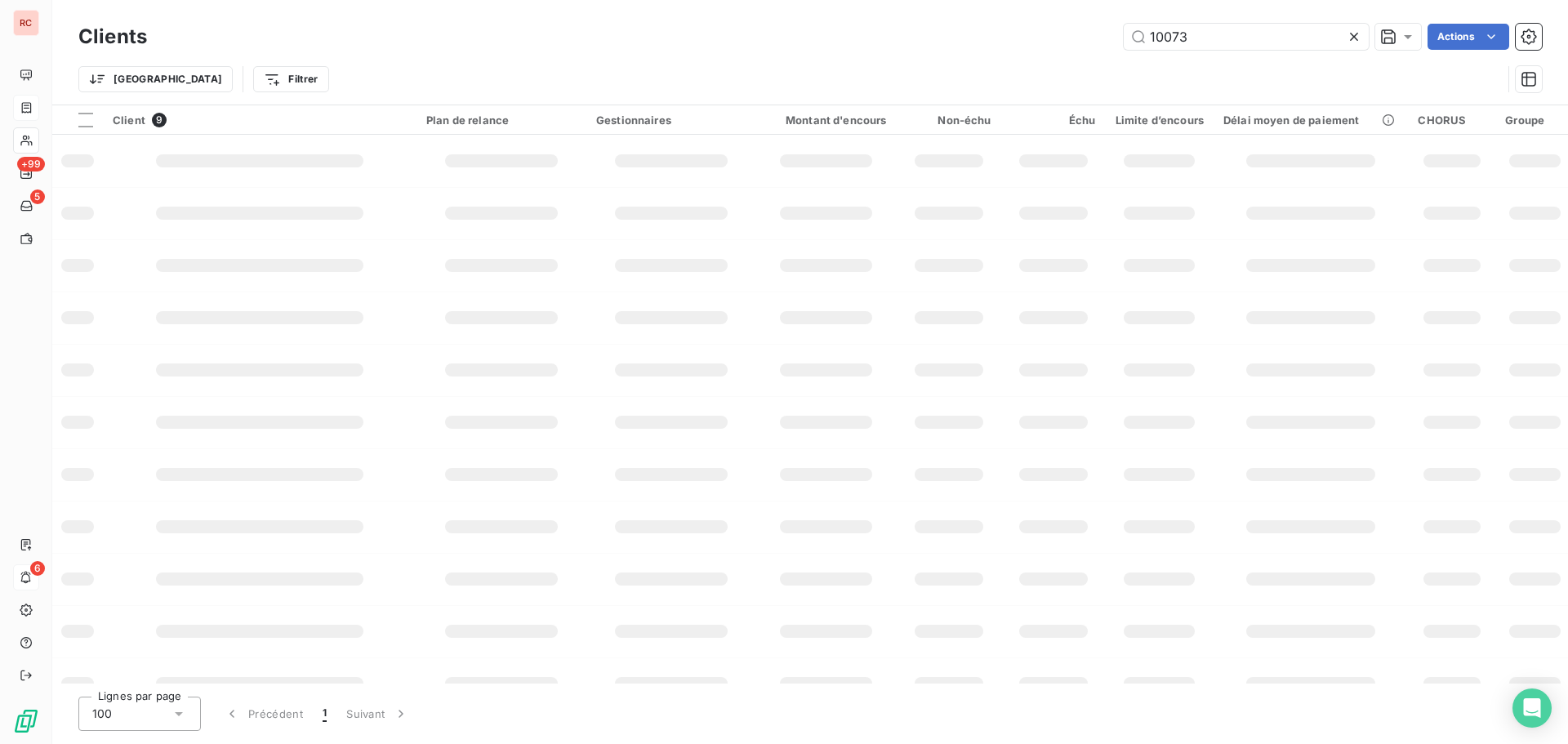
type input "10073"
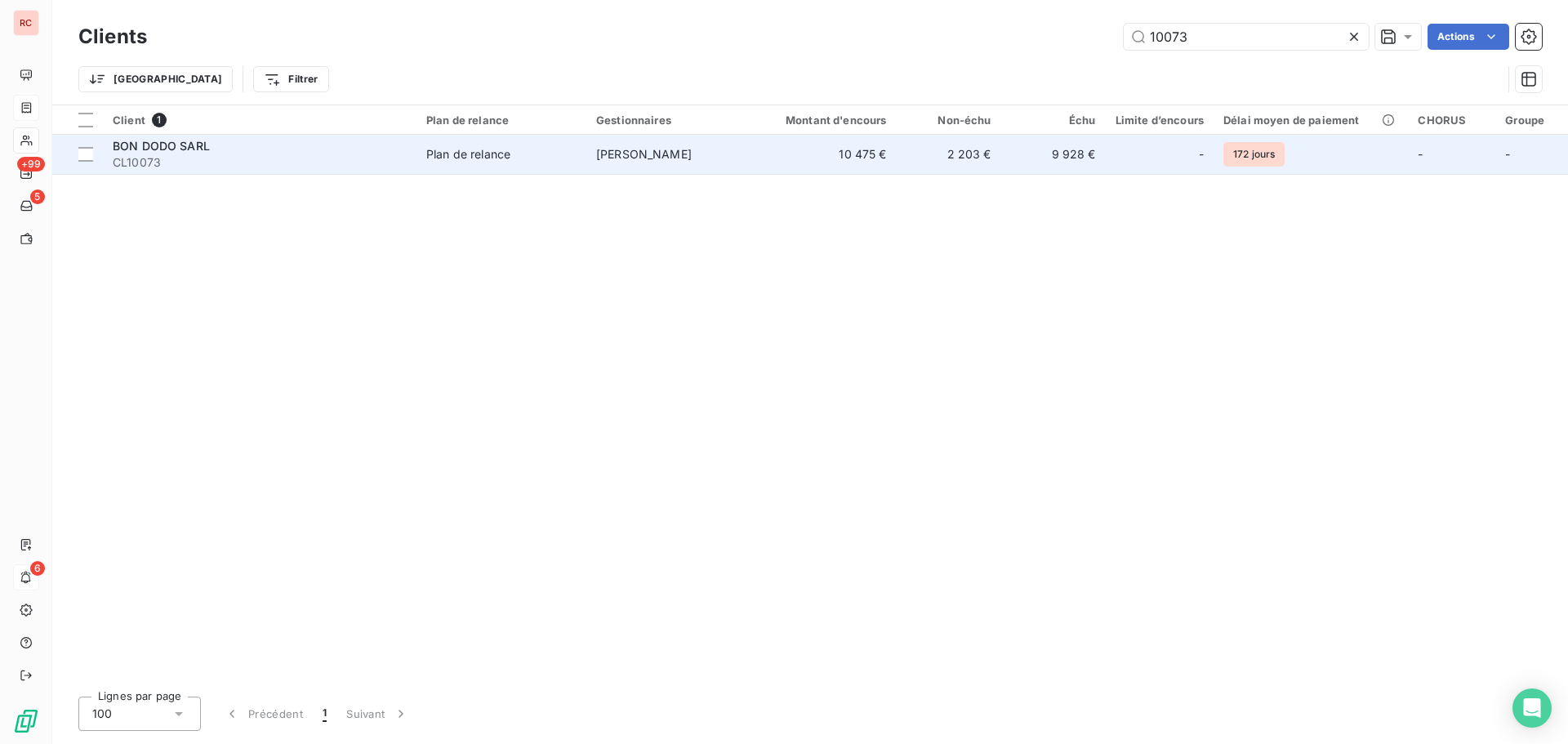
click at [545, 166] on td "Plan de relance" at bounding box center [501, 155] width 170 height 39
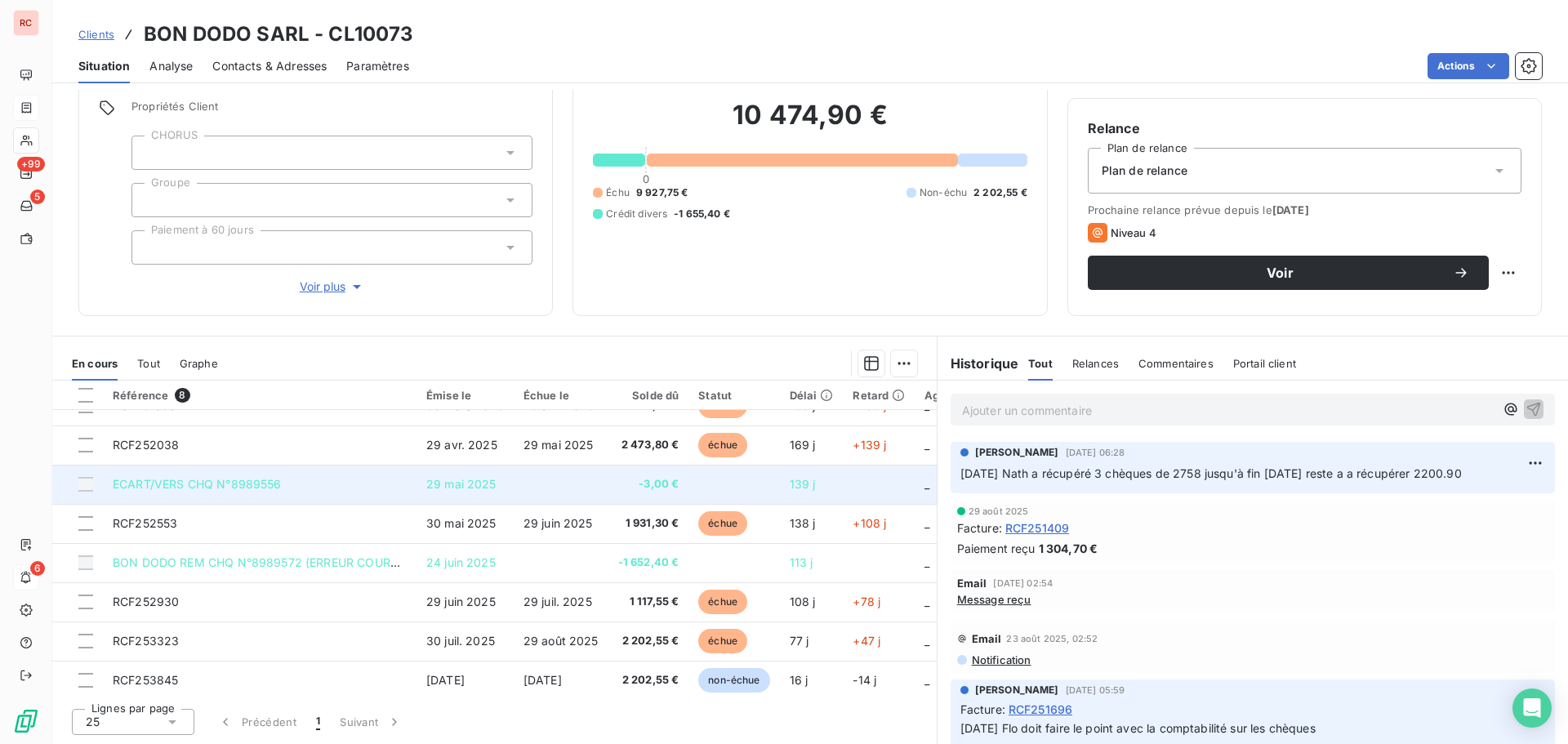
scroll to position [36, 0]
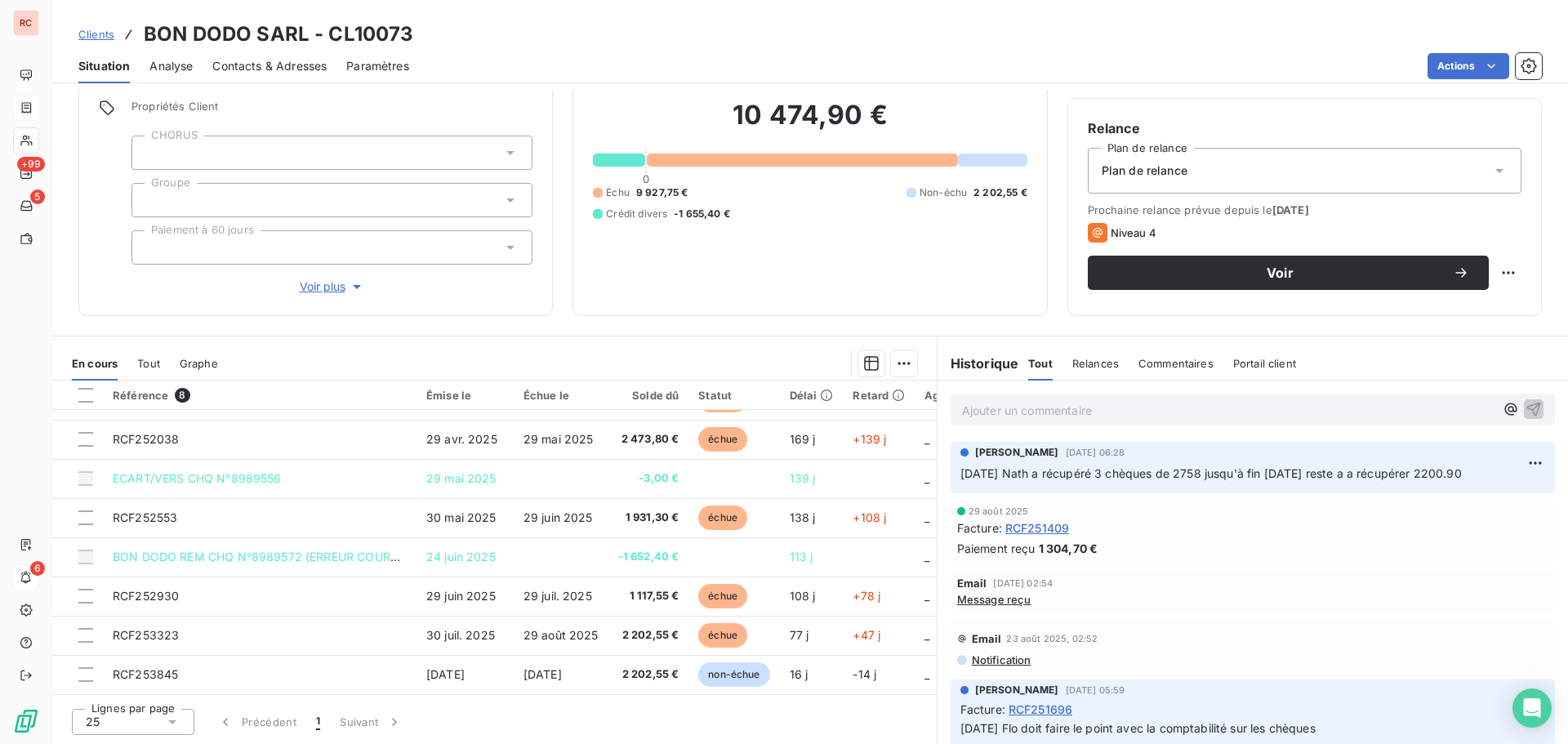
click at [83, 38] on span "Clients" at bounding box center [97, 34] width 36 height 13
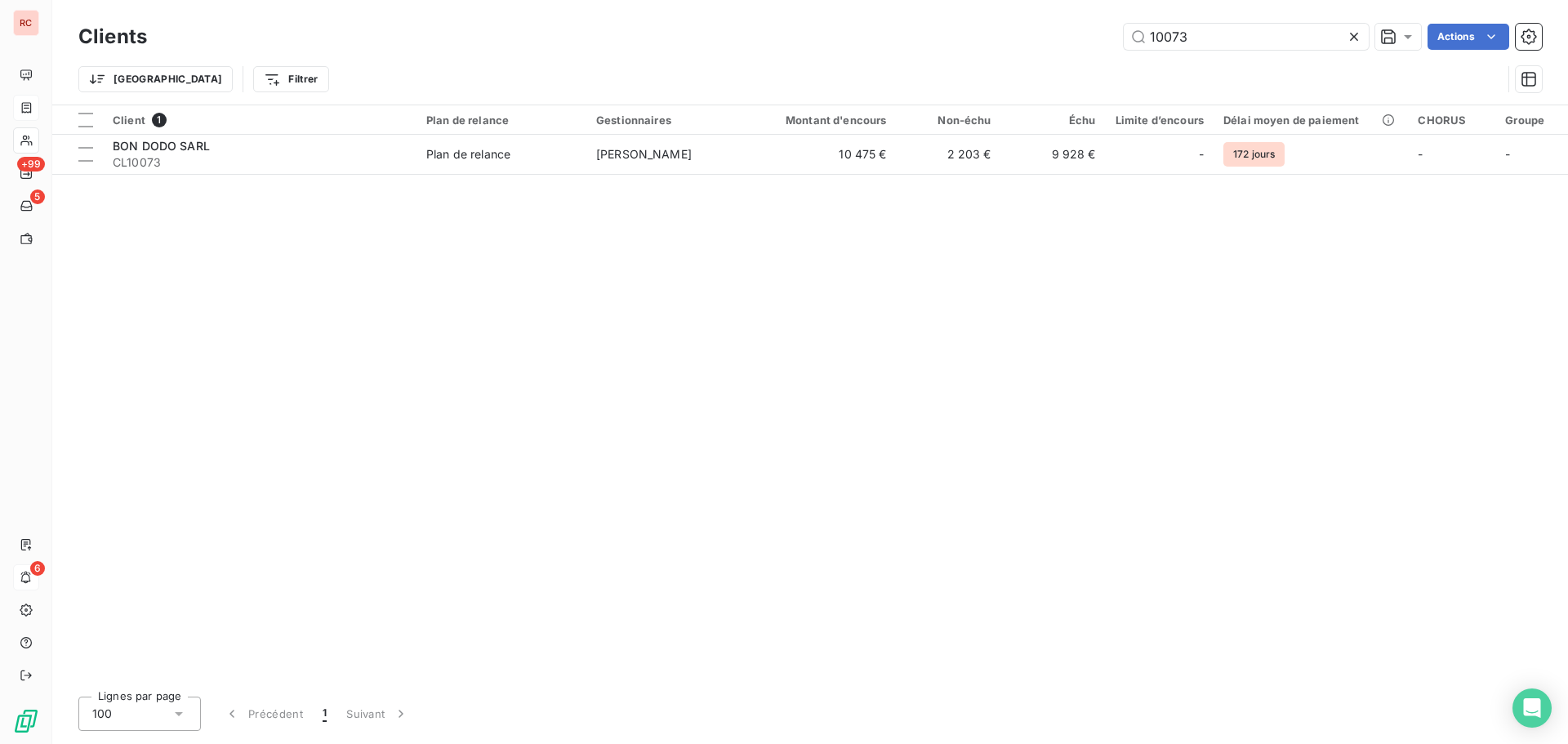
drag, startPoint x: 1211, startPoint y: 38, endPoint x: 981, endPoint y: 40, distance: 230.0
click at [987, 40] on div "10073 Actions" at bounding box center [854, 36] width 1376 height 26
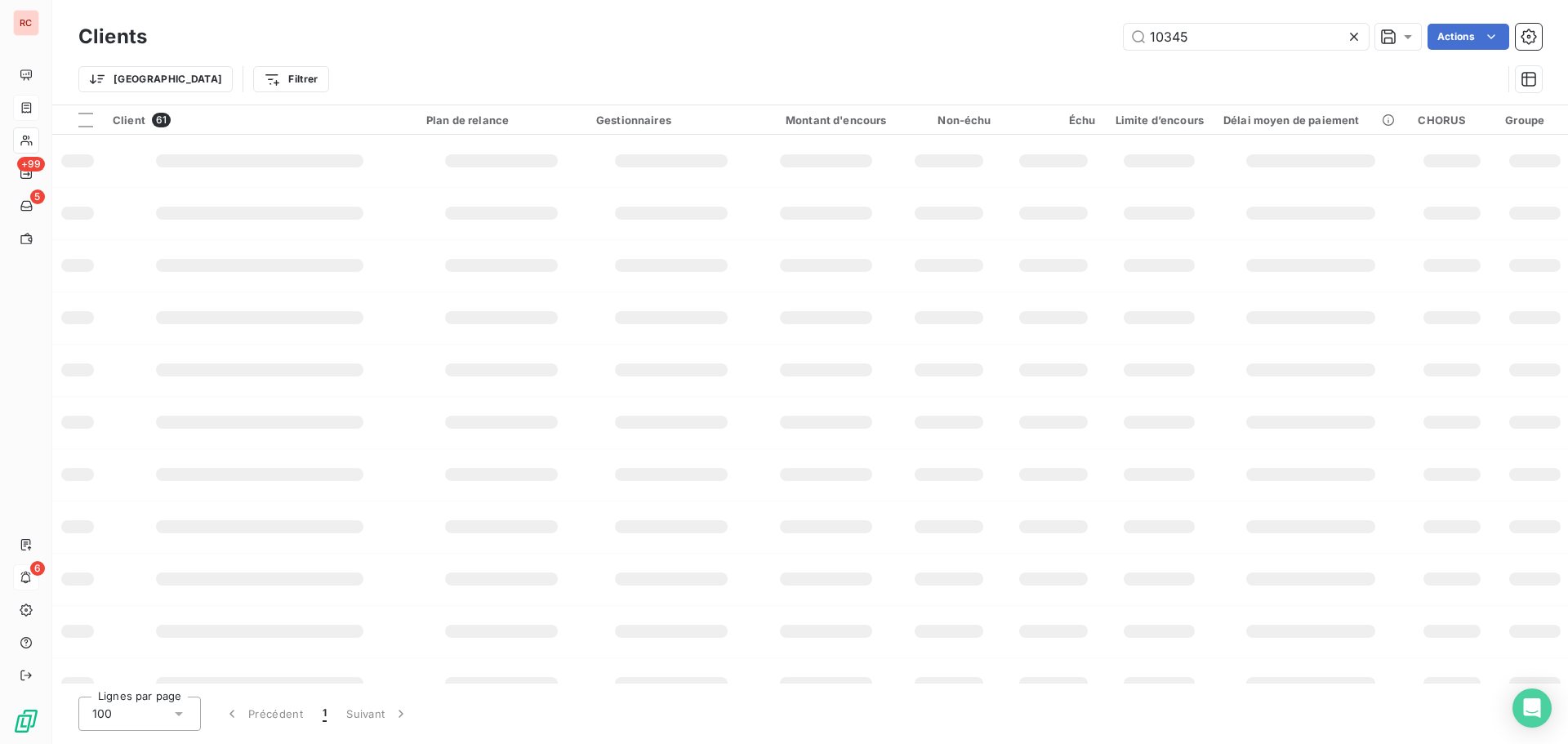
type input "10345"
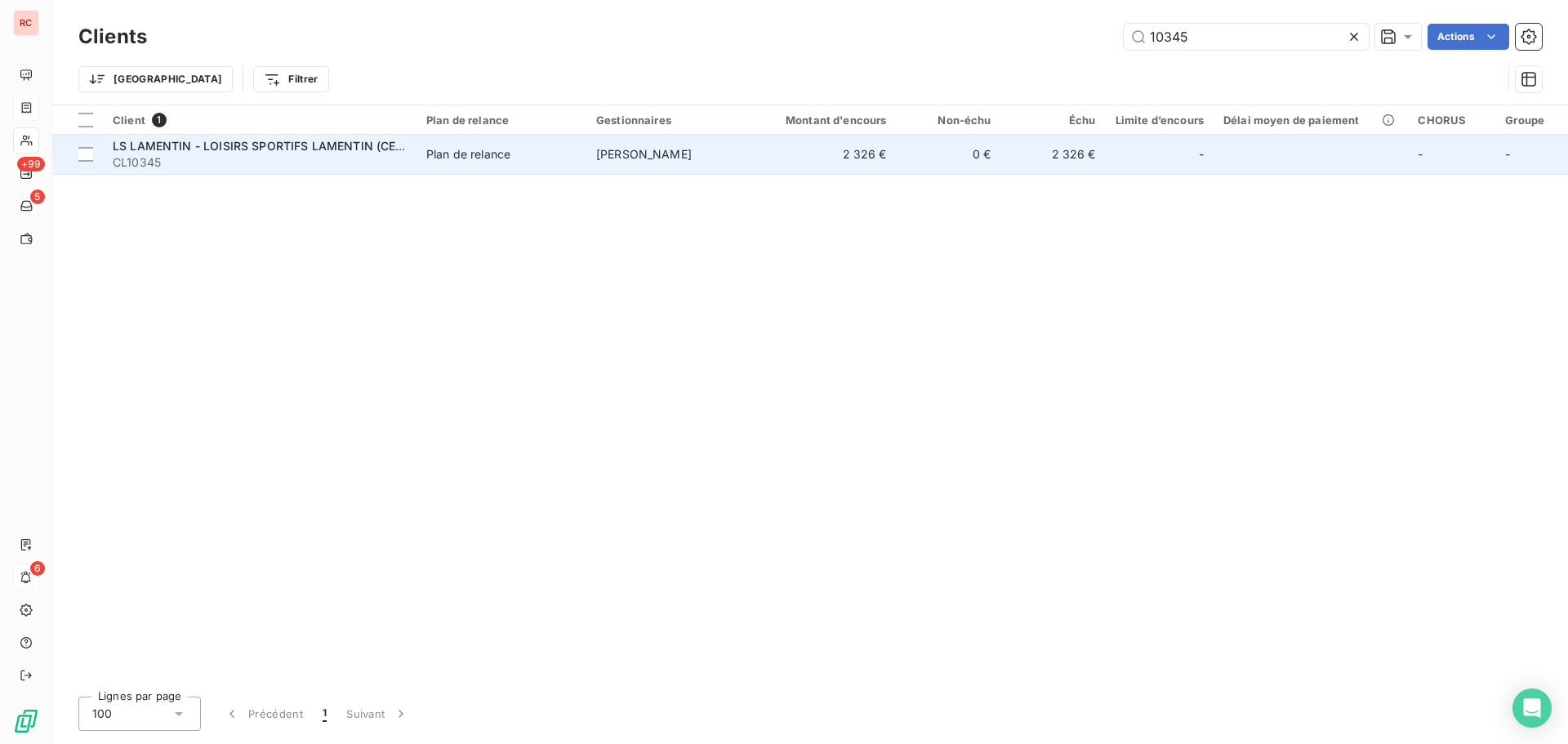
click at [253, 145] on span "LS LAMENTIN - LOISIRS SPORTIFS LAMENTIN (CENTRE AQUATIQUE COMMUNAUTAI" at bounding box center [352, 146] width 479 height 14
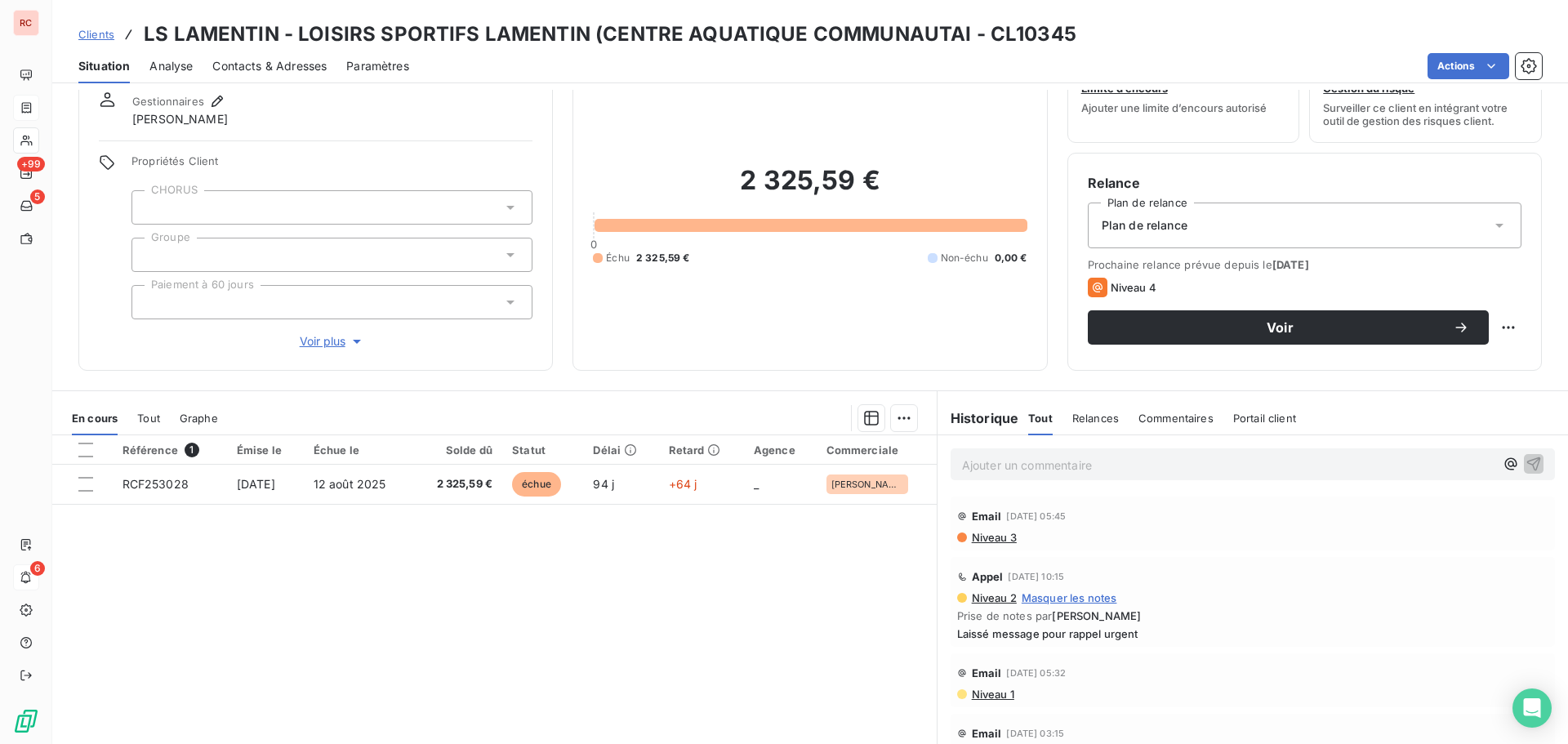
scroll to position [34, 0]
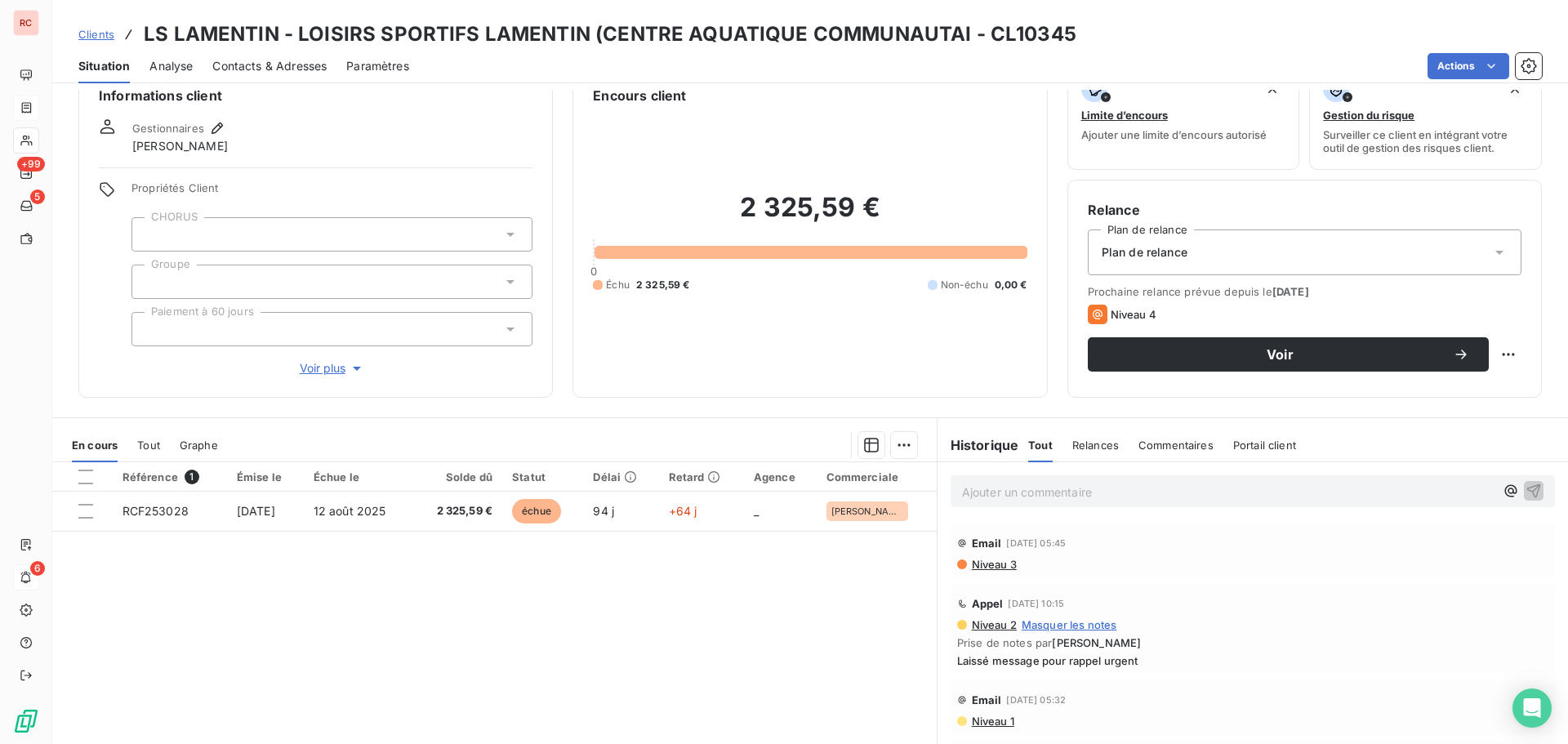
click at [284, 70] on span "Contacts & Adresses" at bounding box center [269, 66] width 115 height 16
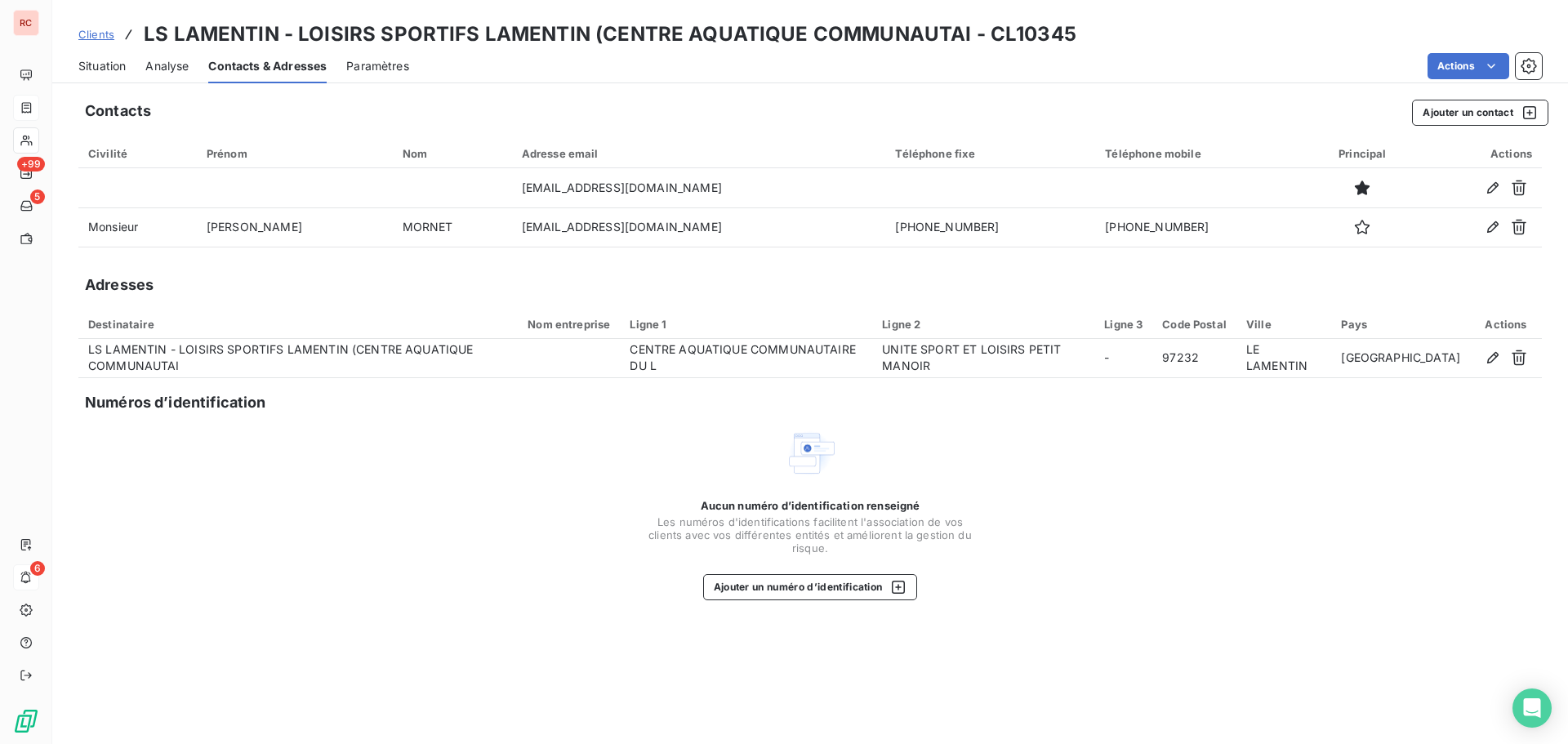
click at [99, 63] on span "Situation" at bounding box center [102, 66] width 47 height 16
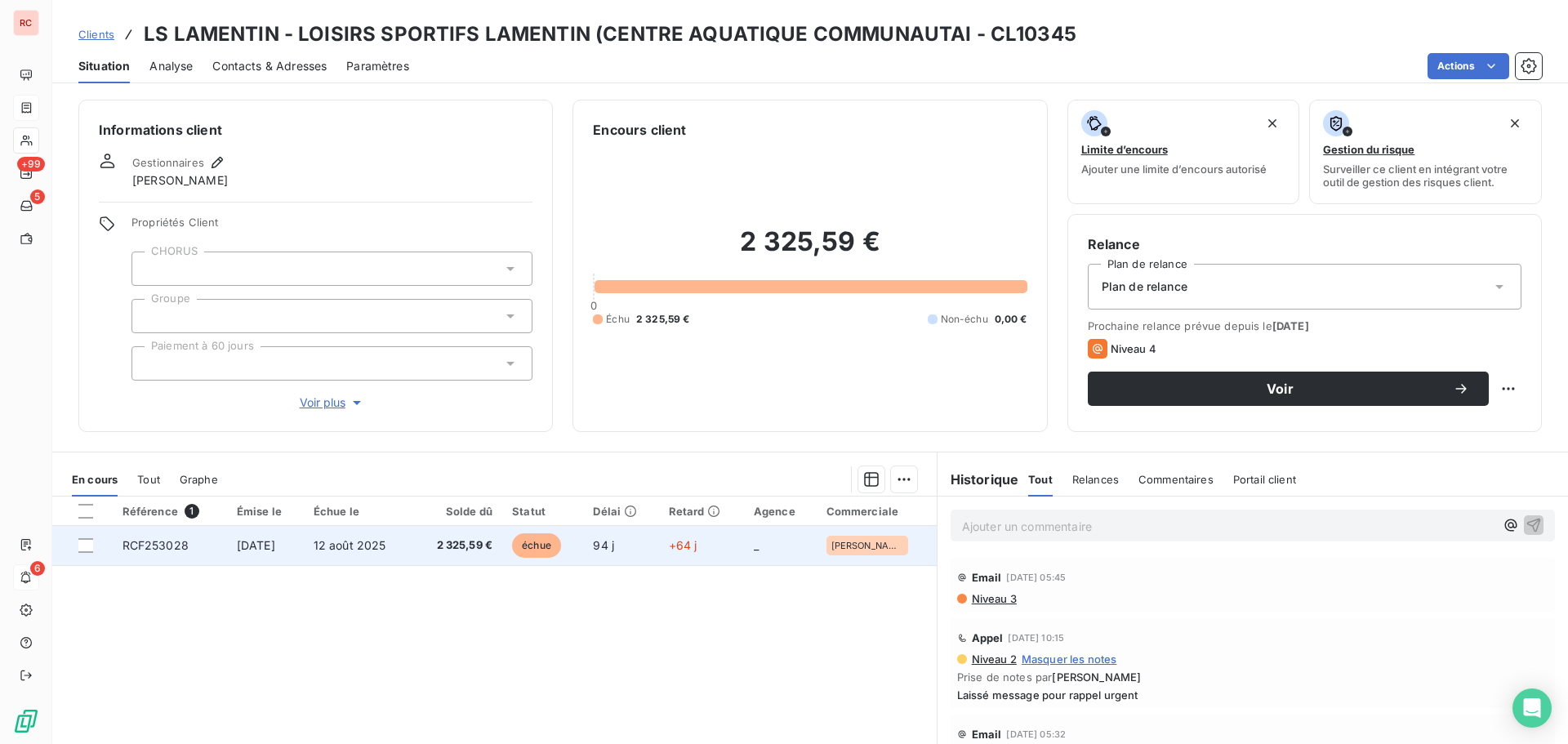
click at [459, 541] on span "2 325,59 €" at bounding box center [457, 545] width 70 height 16
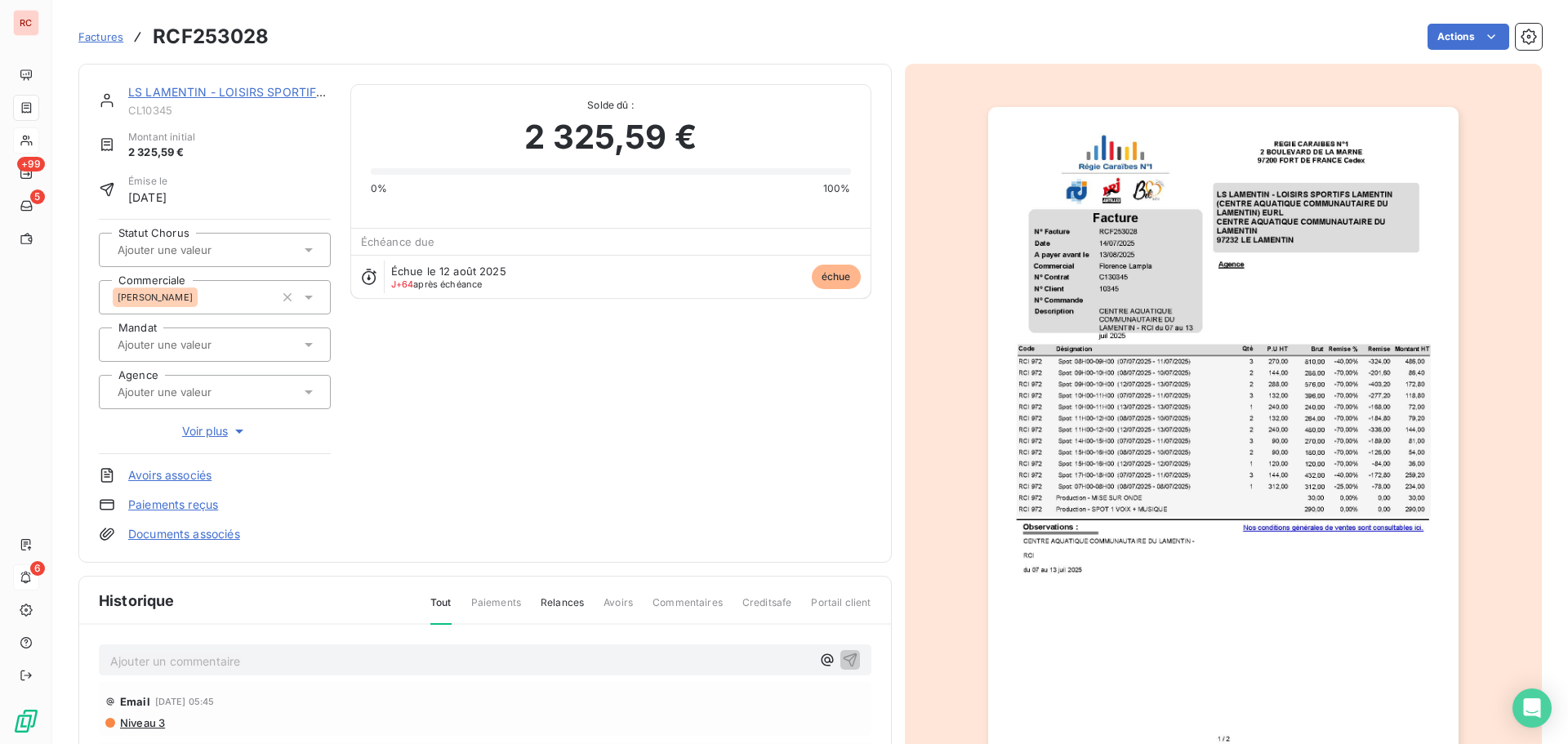
click at [117, 662] on p "Ajouter un commentaire ﻿" at bounding box center [460, 661] width 701 height 21
click at [573, 656] on span "[DATE]5 Laissé message sur le portable de [PERSON_NAME] pour me rapeller "risqu…" at bounding box center [383, 660] width 547 height 14
click at [574, 659] on span "[DATE]5 Laissé message sur le portable de [PERSON_NAME] pour me rapeller "risqu…" at bounding box center [383, 660] width 547 height 14
click at [578, 663] on span "[DATE]5 Laissé message sur le portable de [PERSON_NAME] pour me rapeller "risqu…" at bounding box center [383, 660] width 547 height 14
click at [660, 664] on p "[DATE] Laissé message sur le portable de [PERSON_NAME] pour me rapeller "risque…" at bounding box center [460, 660] width 701 height 19
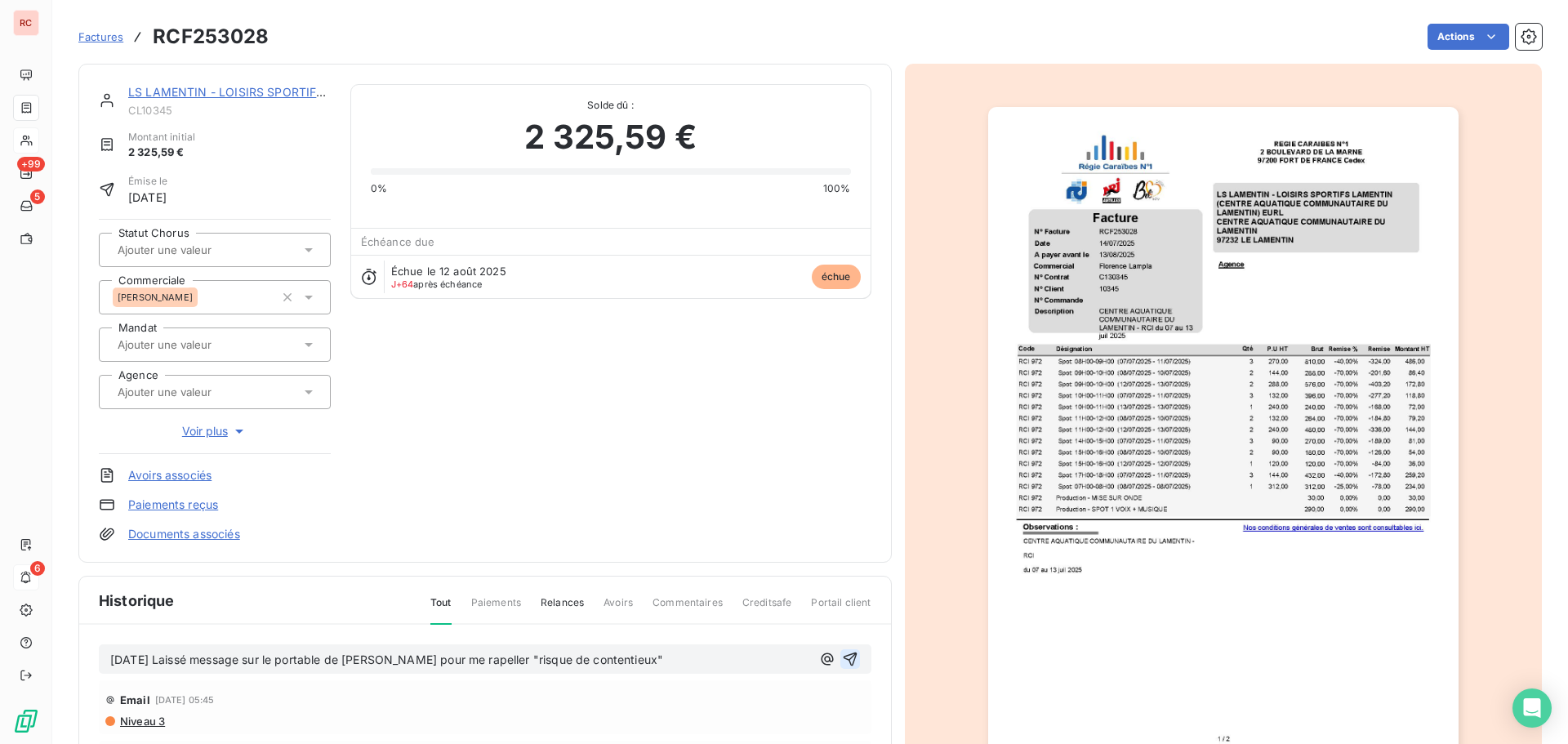
click at [843, 663] on icon "button" at bounding box center [850, 660] width 14 height 14
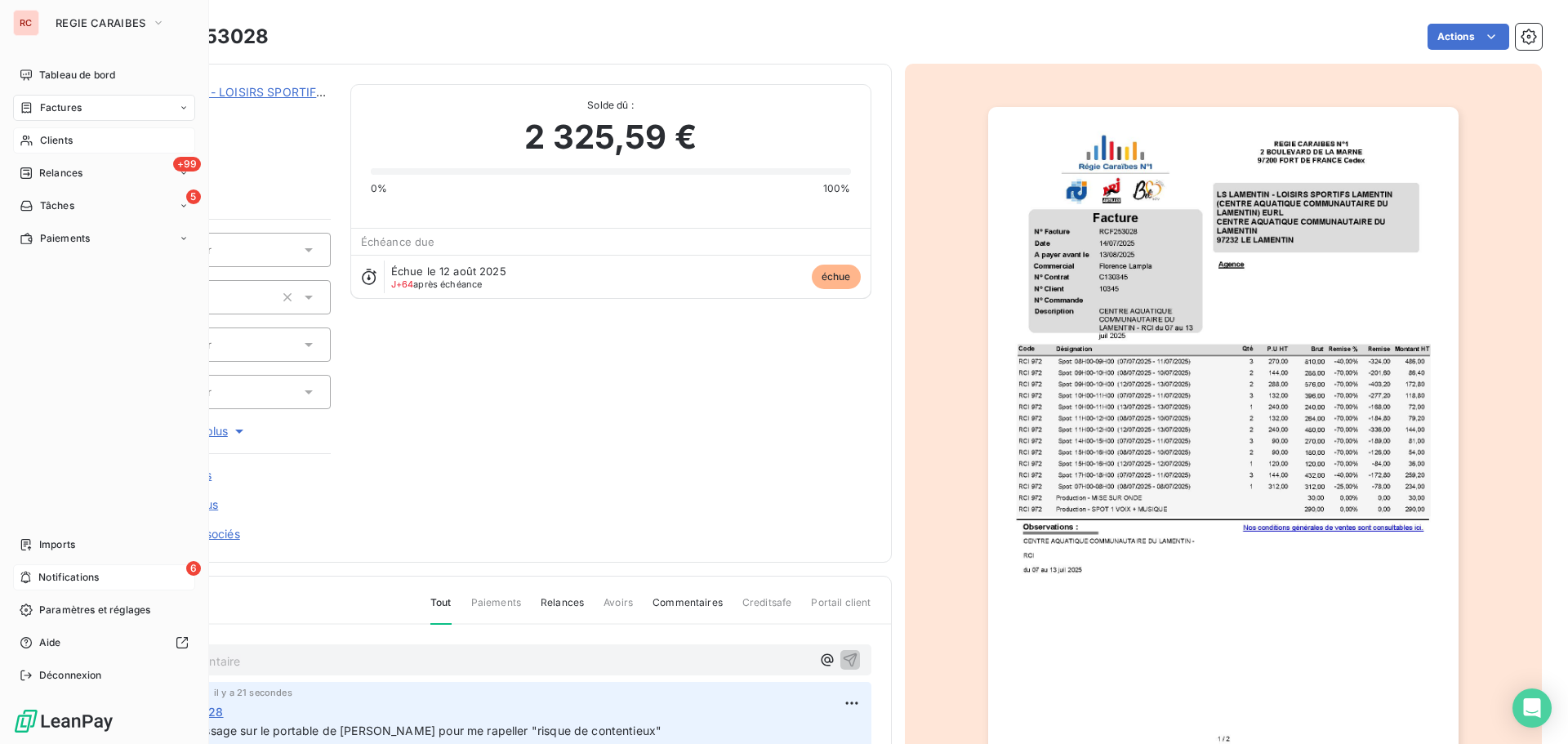
click at [72, 142] on span "Clients" at bounding box center [56, 141] width 32 height 14
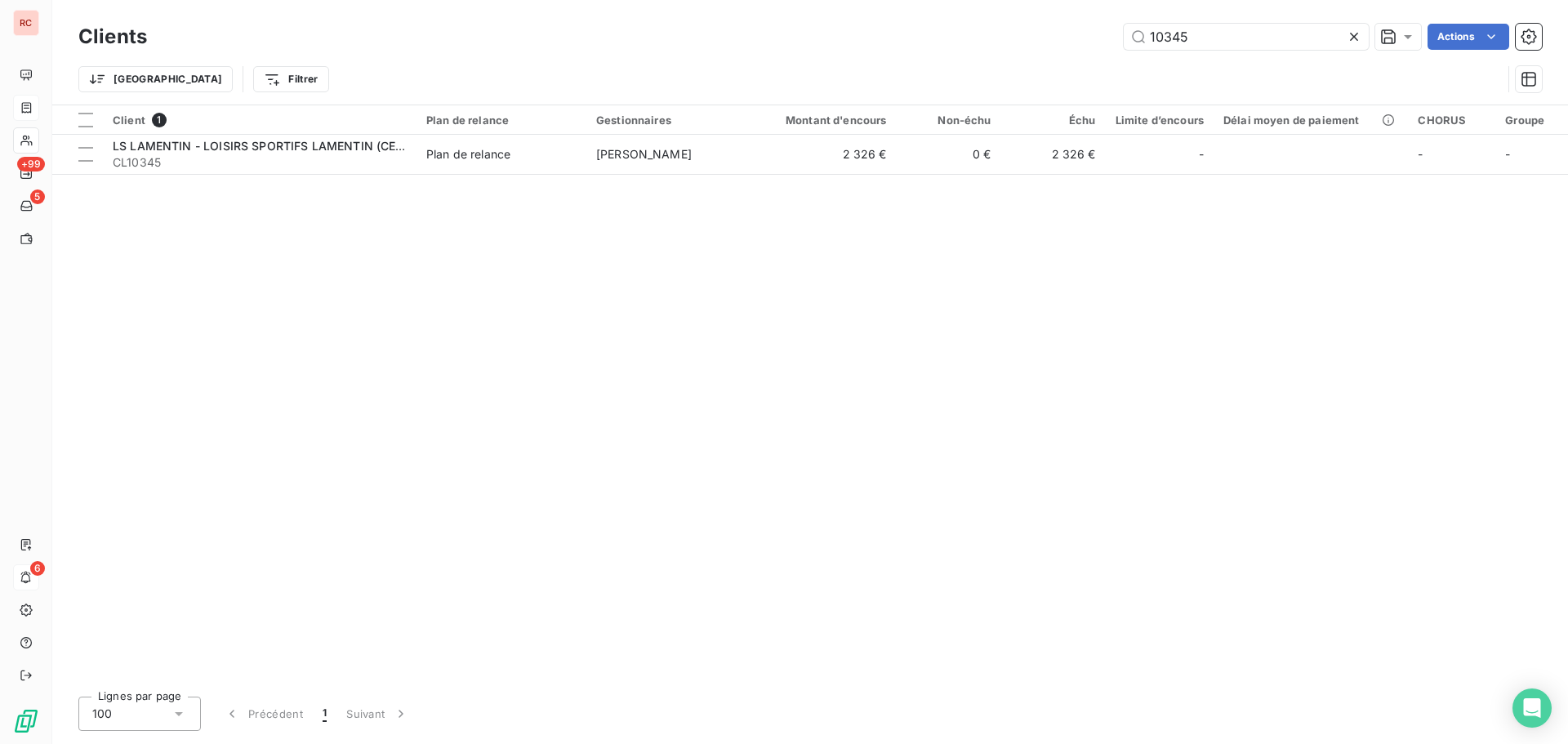
drag, startPoint x: 1209, startPoint y: 38, endPoint x: 1056, endPoint y: 43, distance: 153.1
click at [1057, 43] on div "10345 Actions" at bounding box center [854, 36] width 1376 height 26
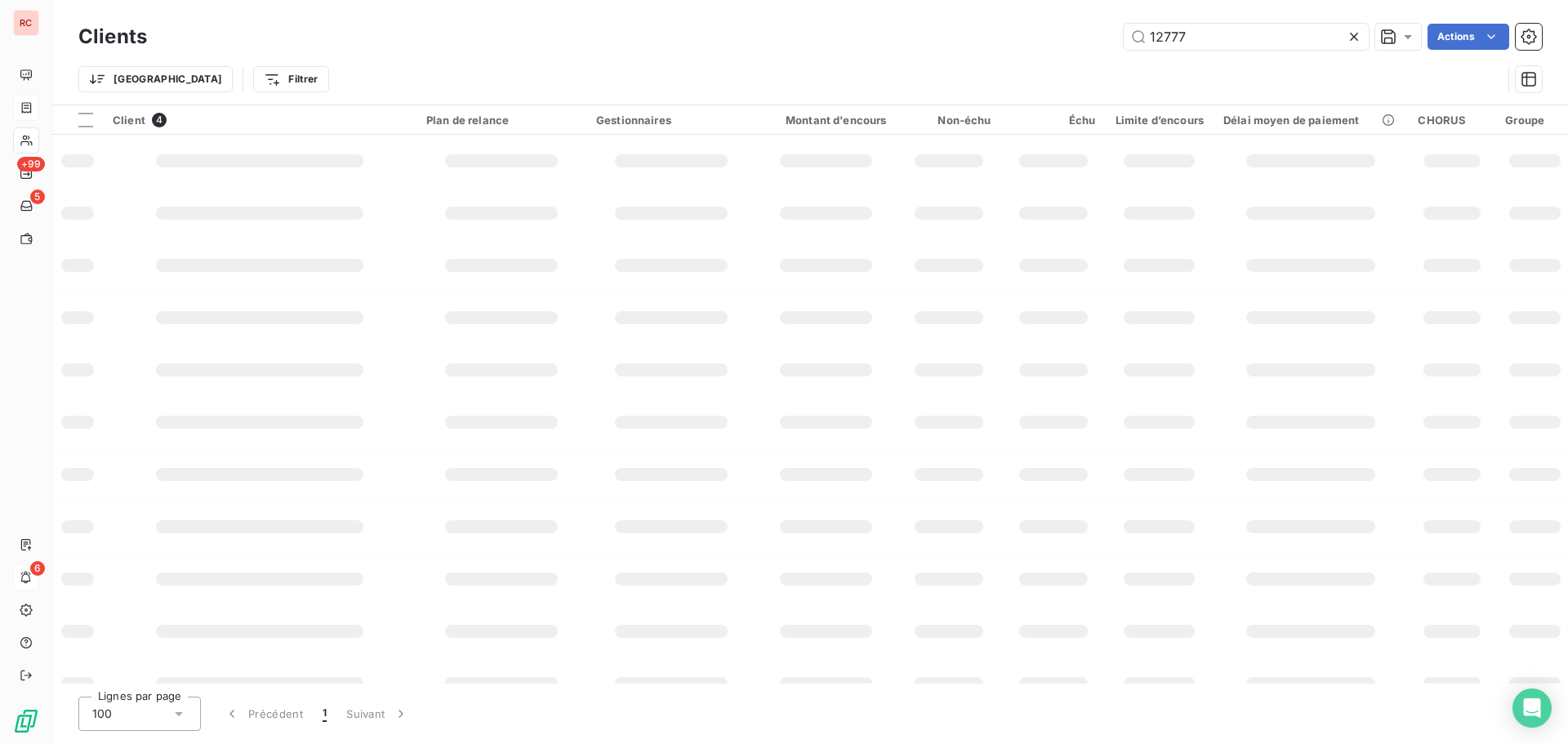
type input "12777"
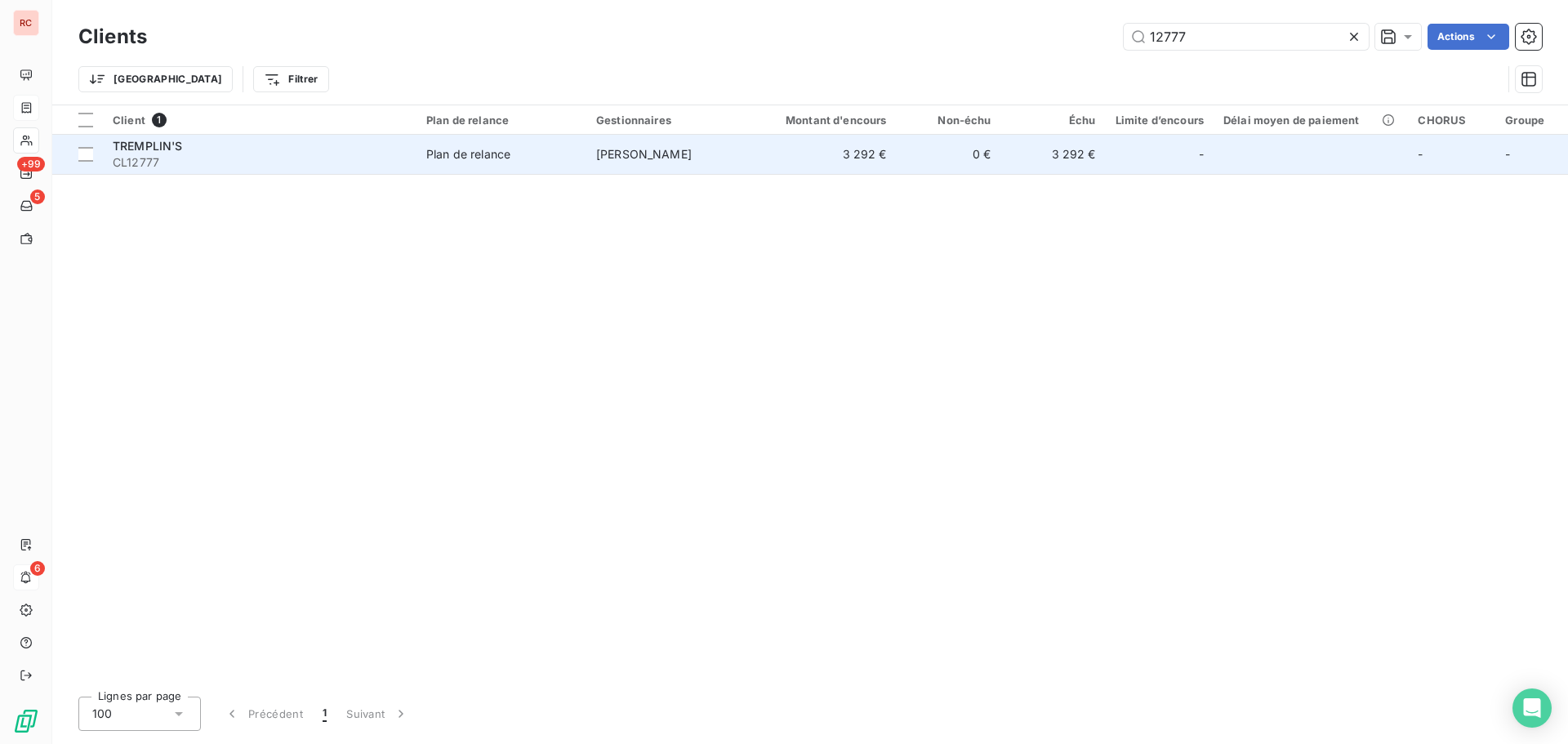
click at [541, 157] on span "Plan de relance" at bounding box center [501, 154] width 150 height 16
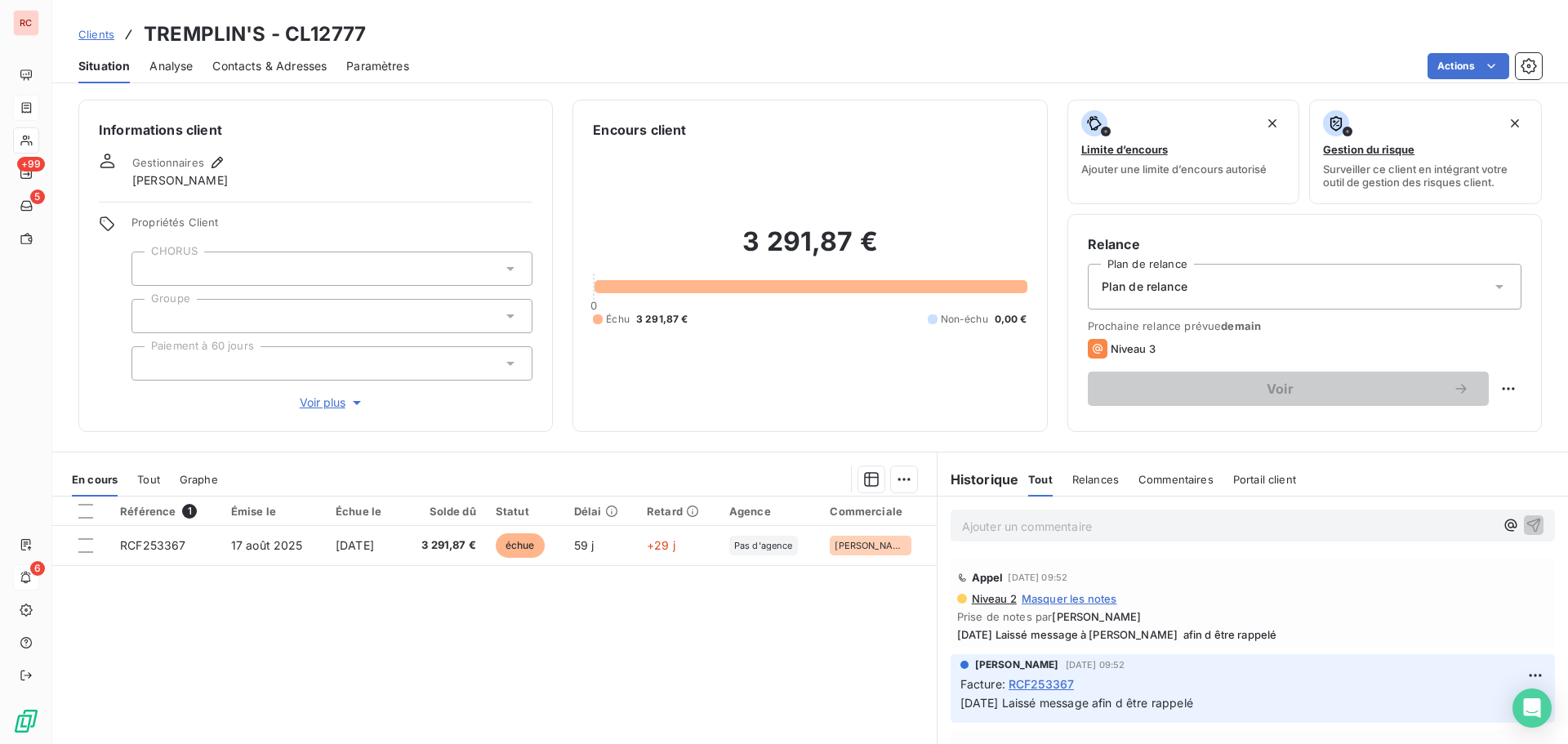
click at [294, 71] on span "Contacts & Adresses" at bounding box center [269, 66] width 115 height 16
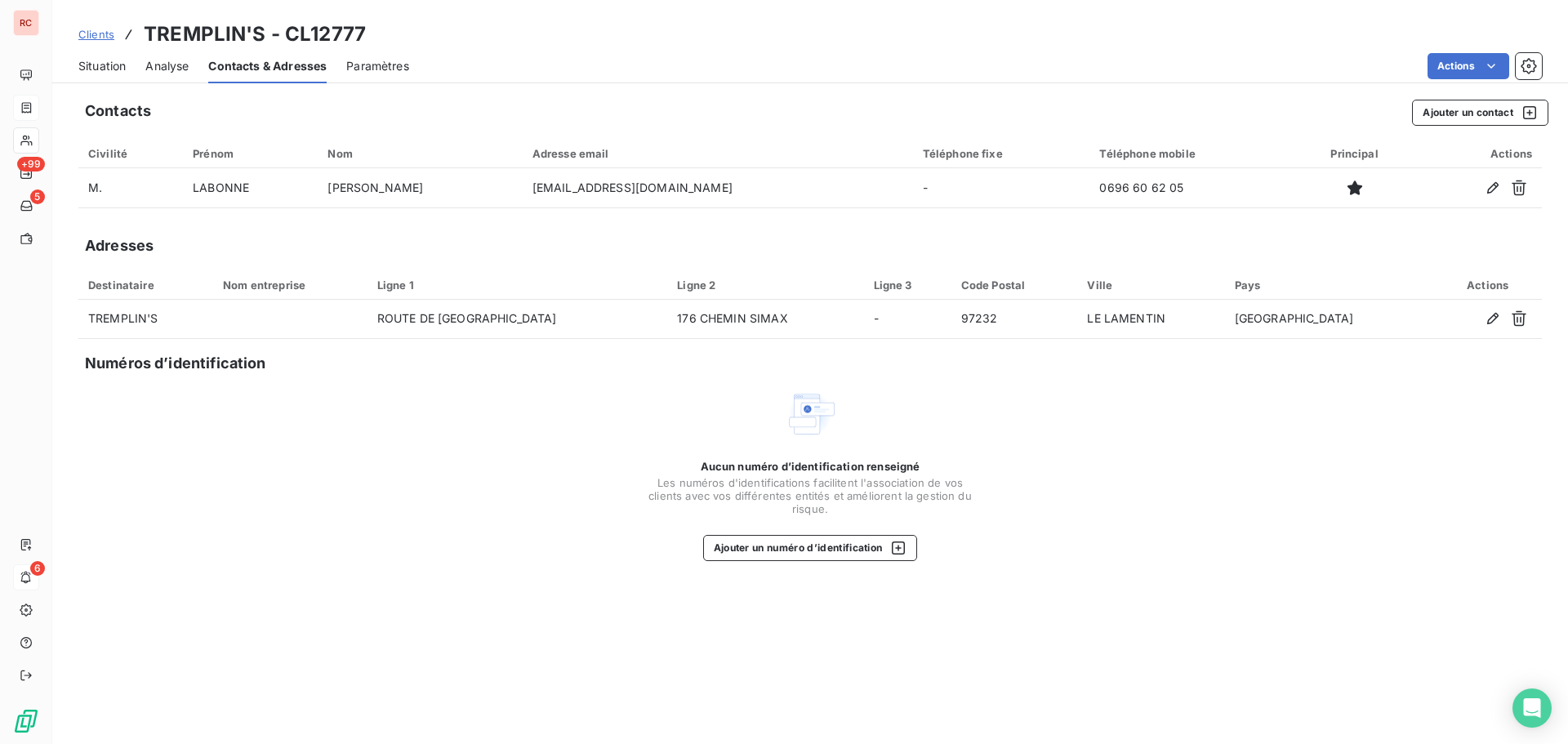
click at [99, 73] on span "Situation" at bounding box center [102, 66] width 47 height 16
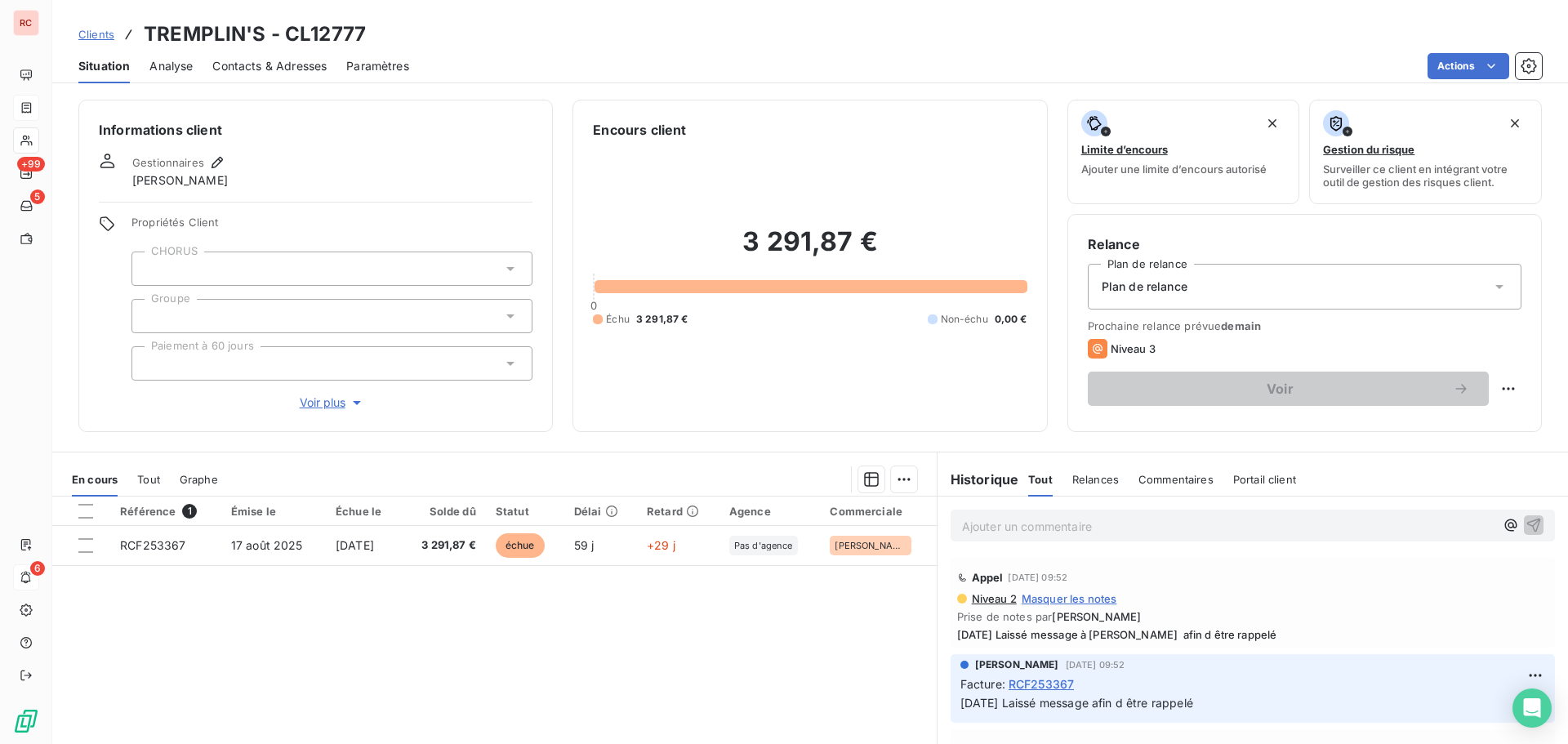
click at [228, 62] on span "Contacts & Adresses" at bounding box center [269, 66] width 115 height 16
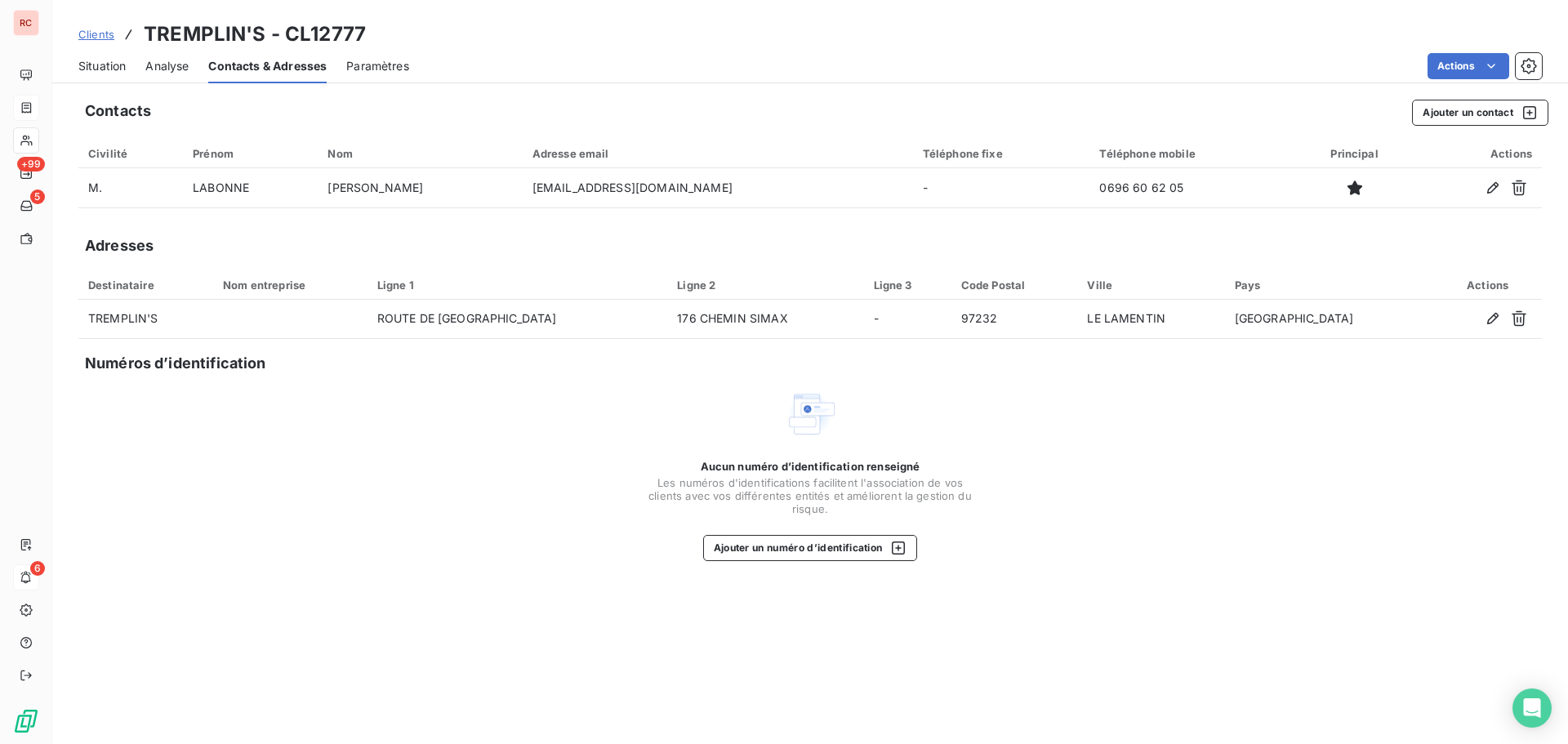
click at [84, 66] on span "Situation" at bounding box center [102, 66] width 47 height 16
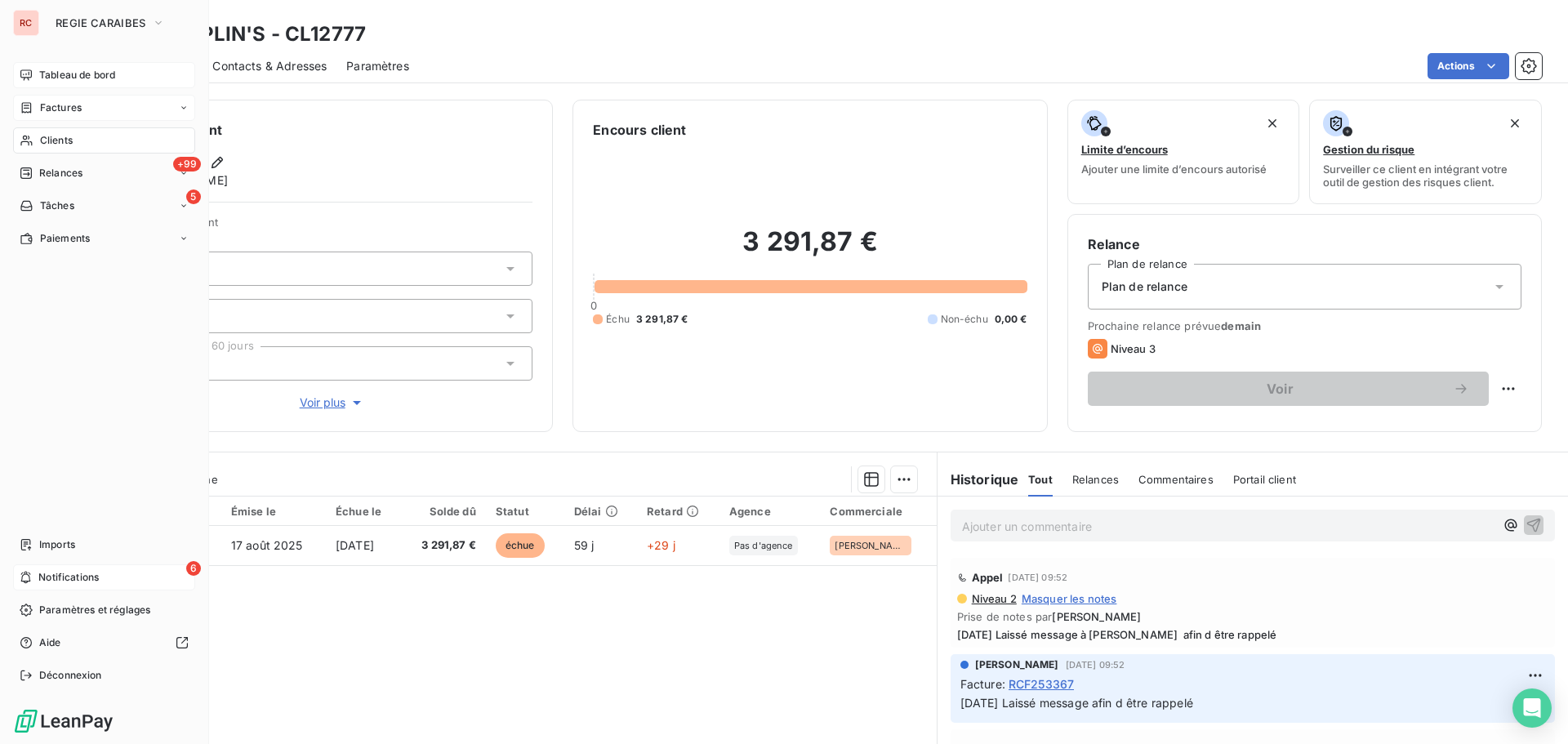
click at [57, 76] on span "Tableau de bord" at bounding box center [77, 75] width 76 height 14
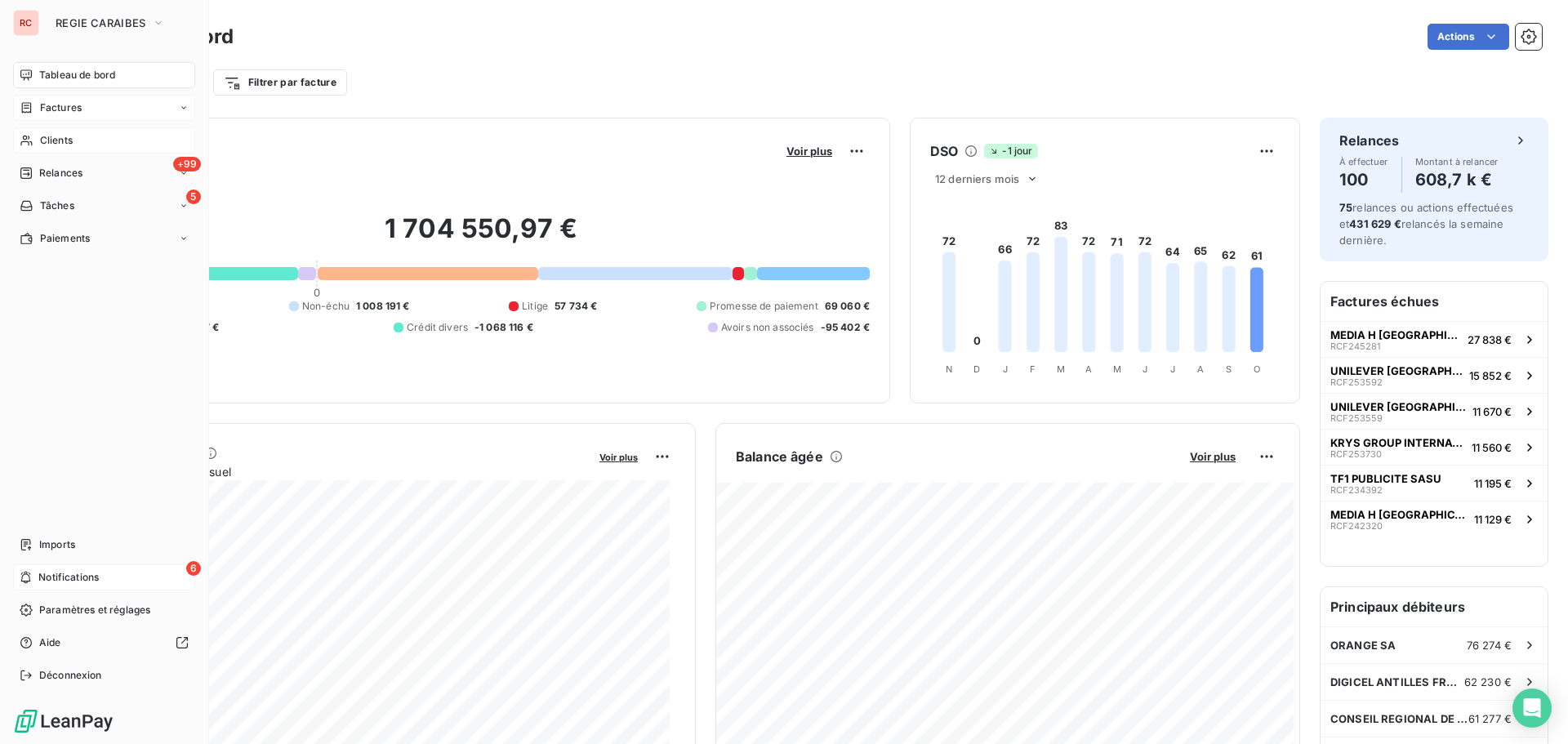
click at [75, 107] on span "Factures" at bounding box center [61, 107] width 42 height 14
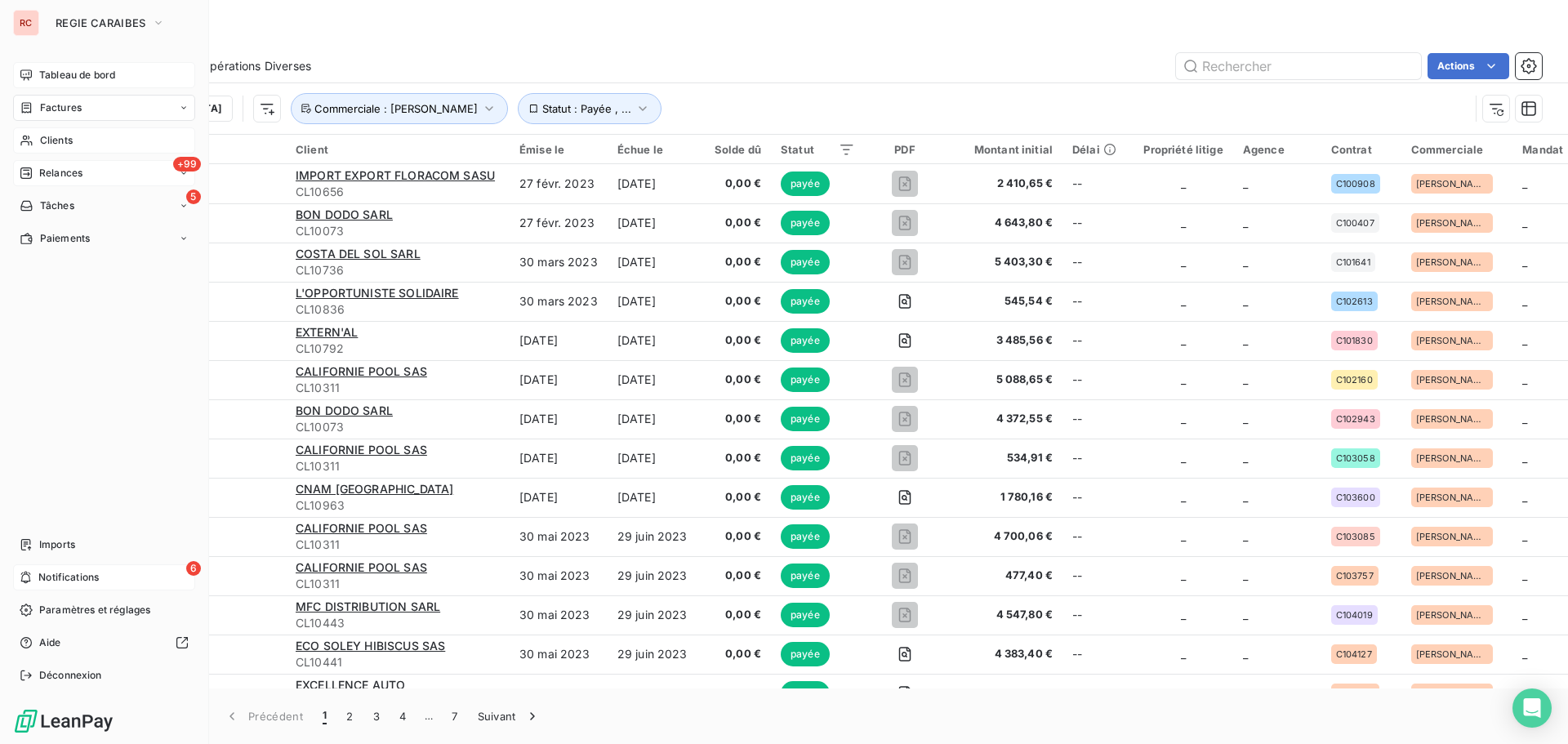
click at [64, 180] on span "Relances" at bounding box center [61, 173] width 43 height 14
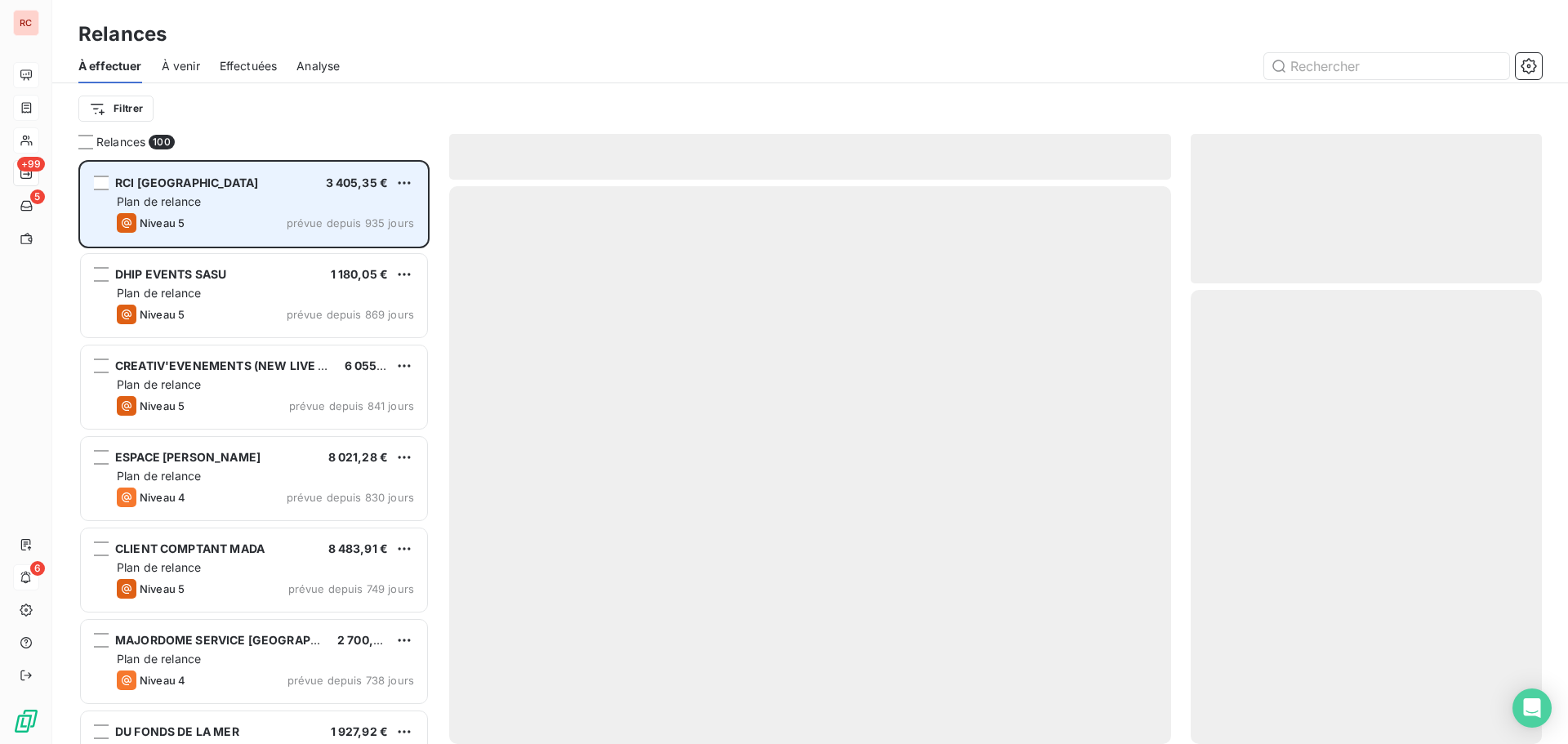
scroll to position [572, 339]
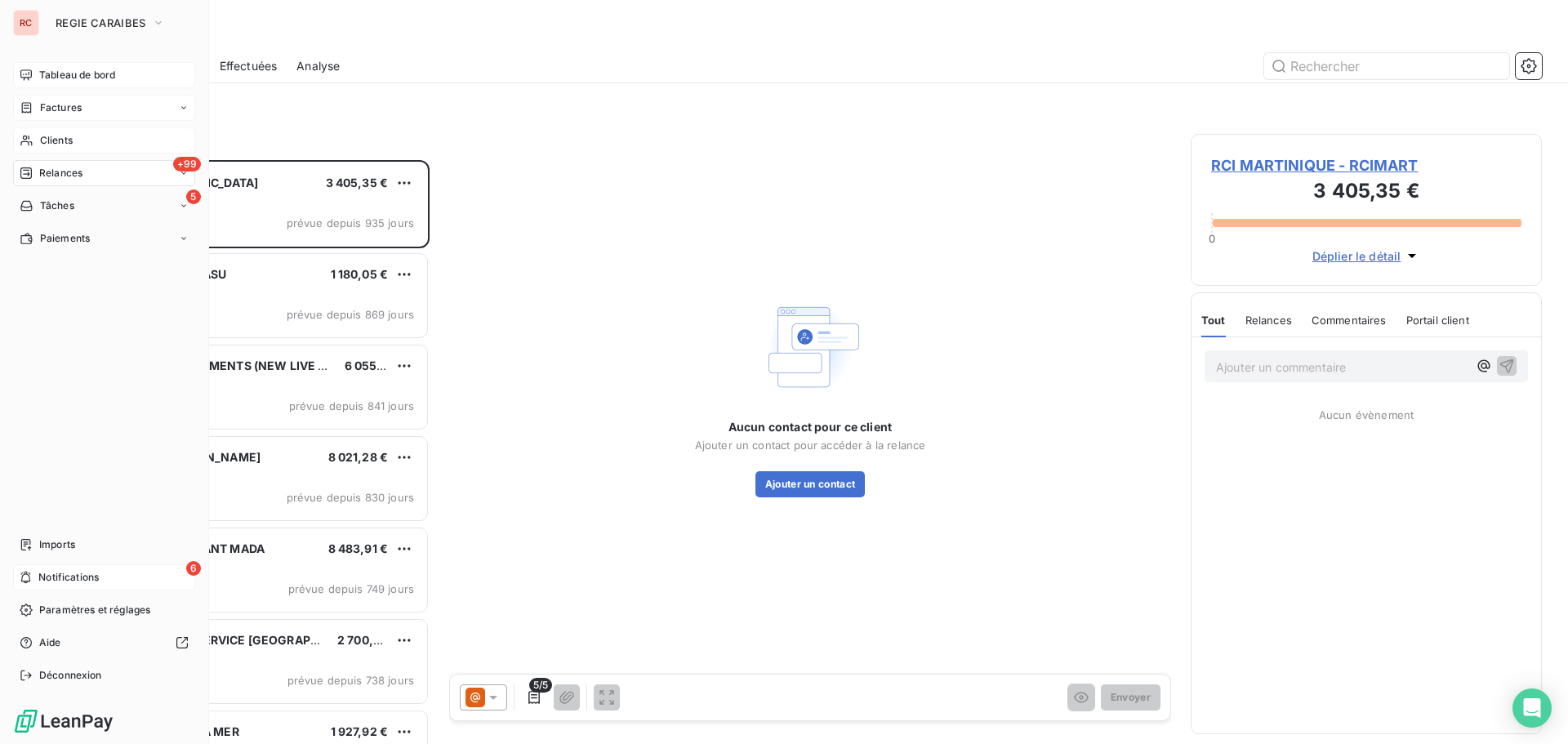
click at [41, 75] on span "Tableau de bord" at bounding box center [77, 75] width 76 height 14
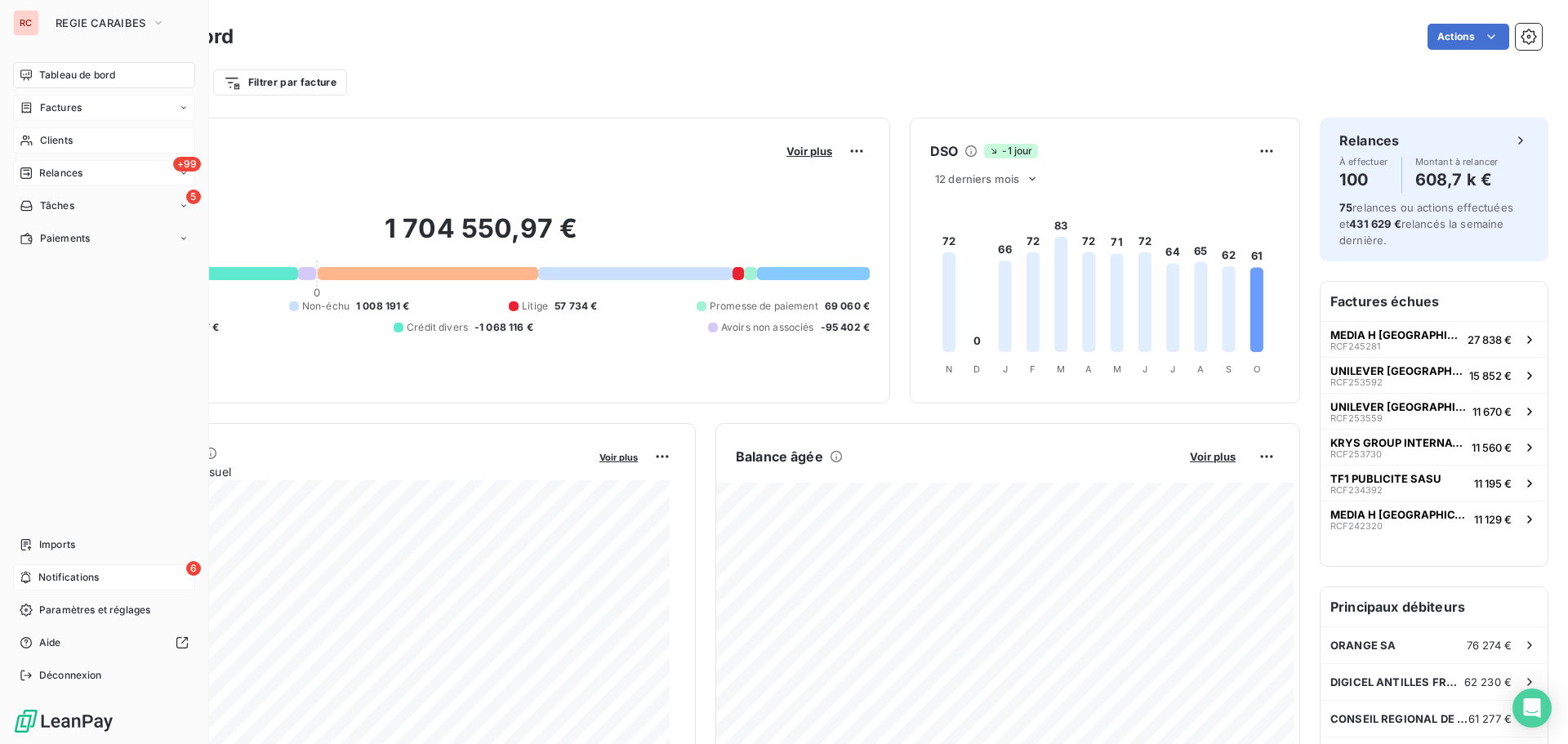
click at [44, 170] on span "Relances" at bounding box center [61, 173] width 43 height 14
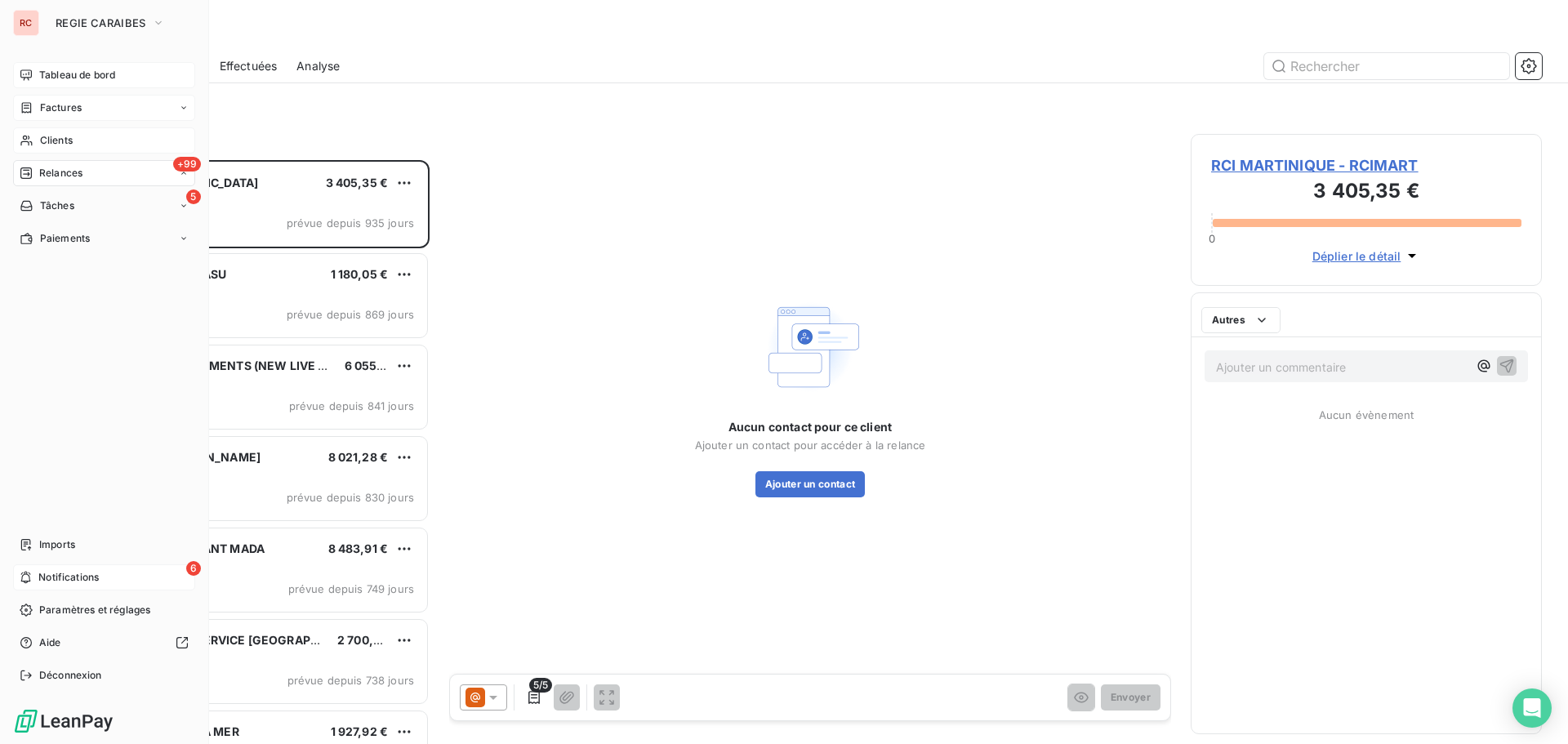
scroll to position [572, 339]
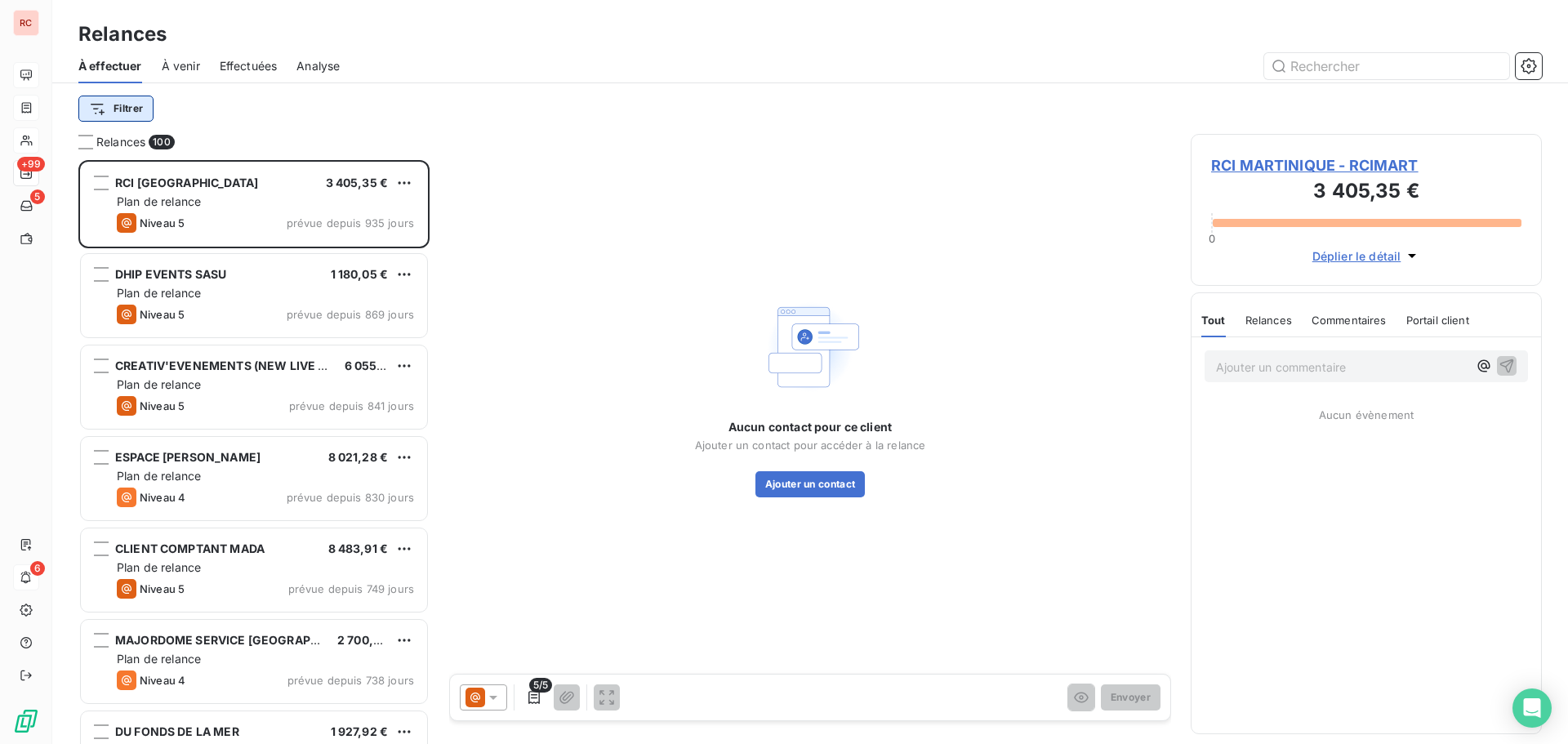
click at [126, 116] on html "RC +99 5 6 Relances À effectuer À venir Effectuées Analyse Filtrer Relances 100…" at bounding box center [784, 372] width 1568 height 744
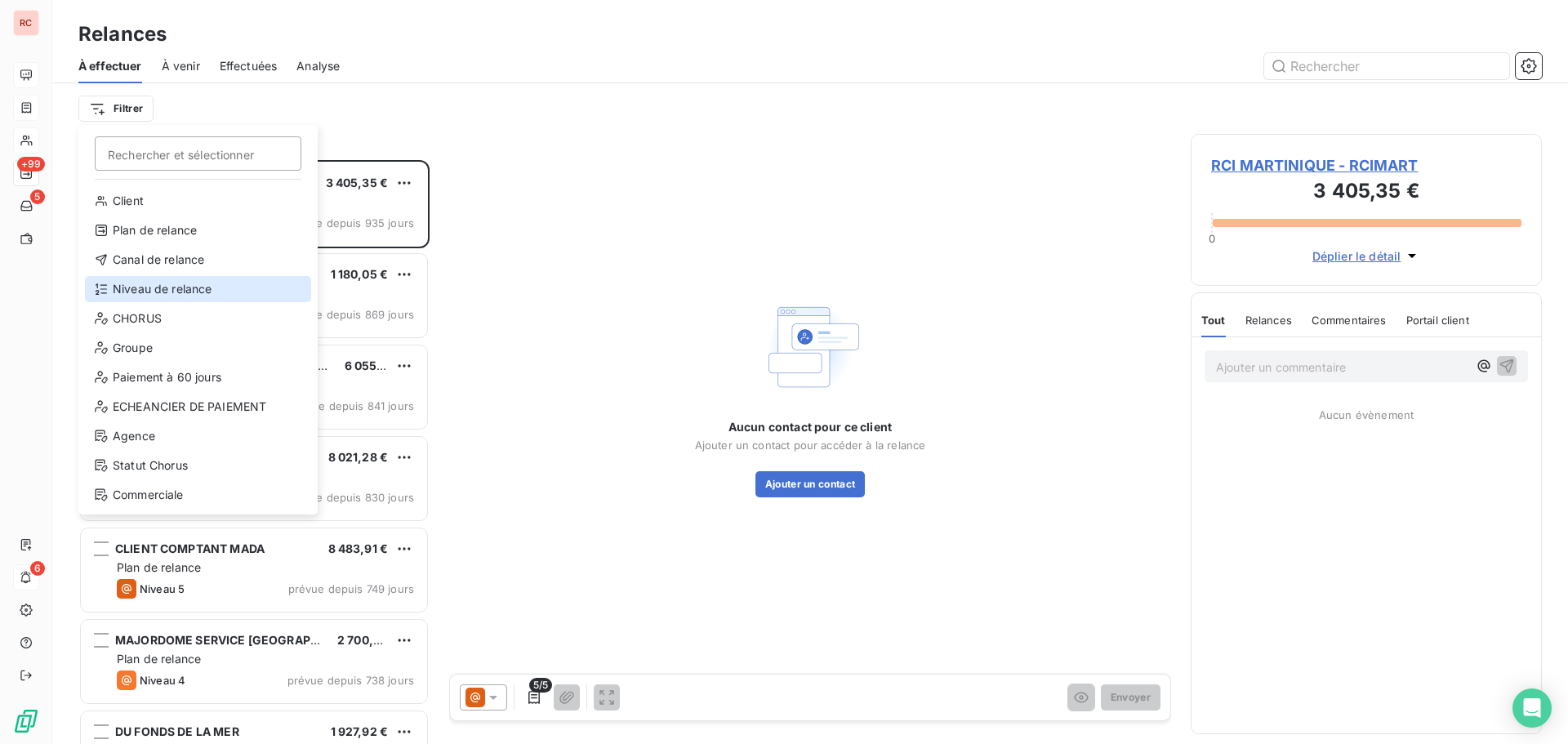
click at [115, 284] on div "Niveau de relance" at bounding box center [198, 288] width 226 height 26
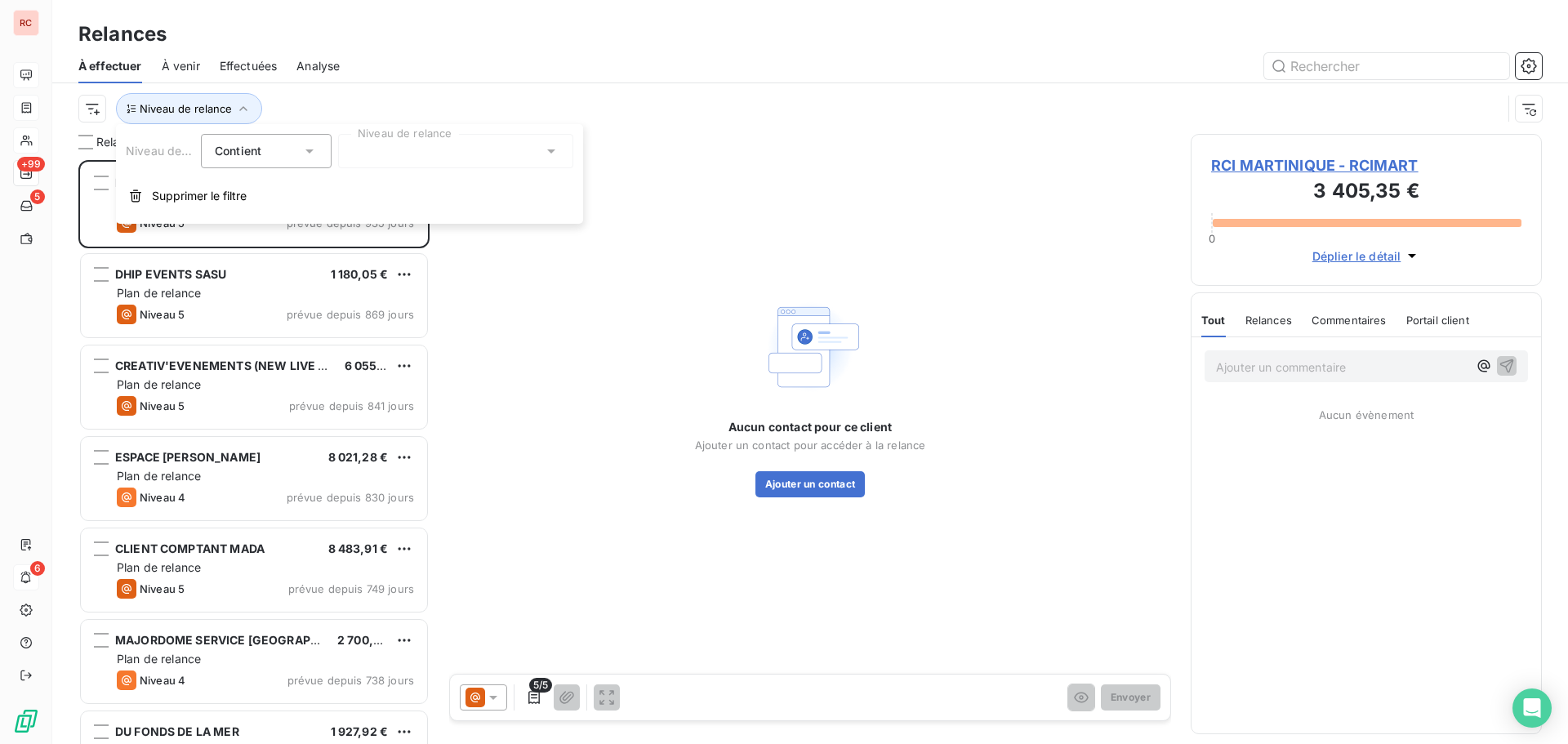
click at [382, 158] on div at bounding box center [456, 151] width 235 height 34
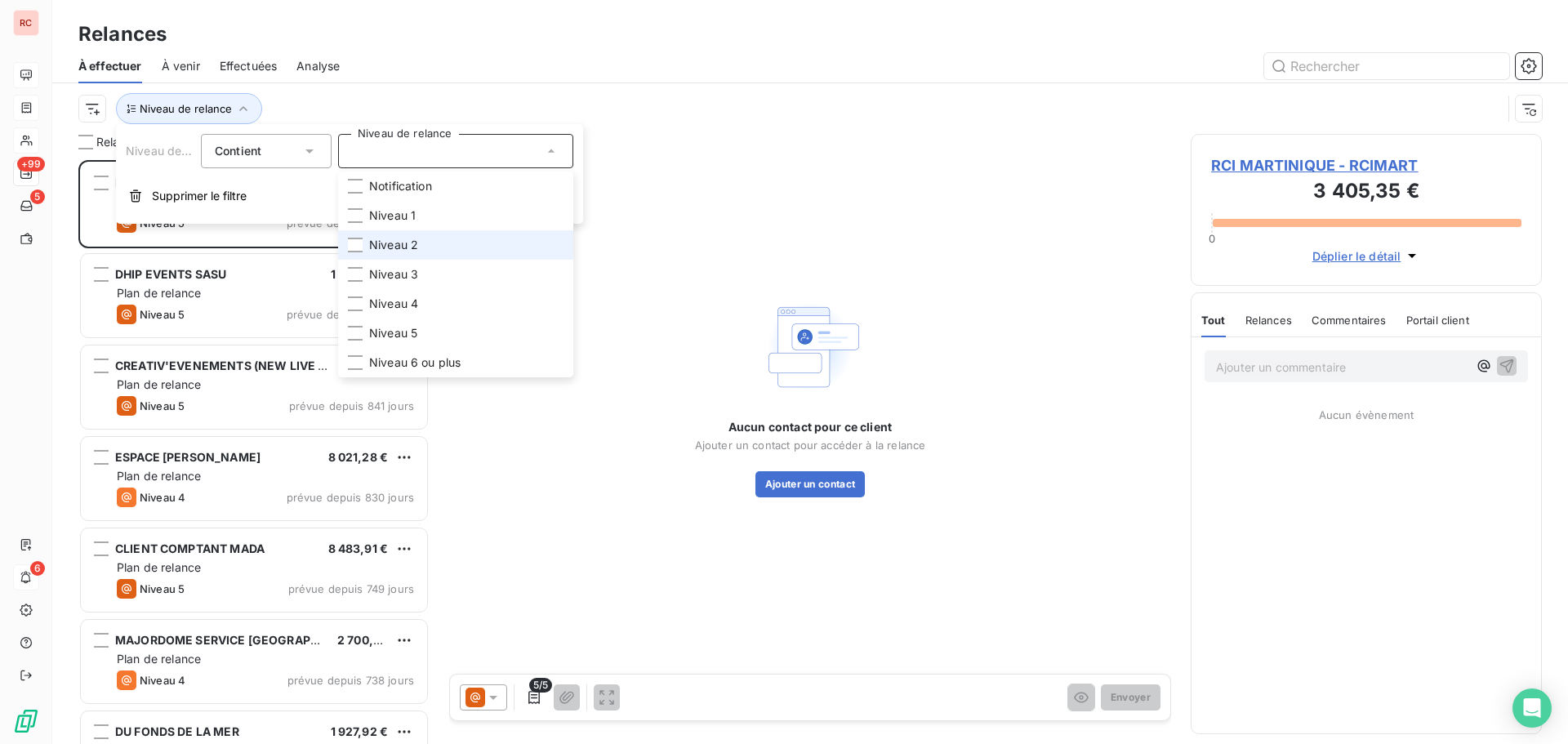
click at [369, 244] on li "Niveau 2" at bounding box center [456, 244] width 235 height 30
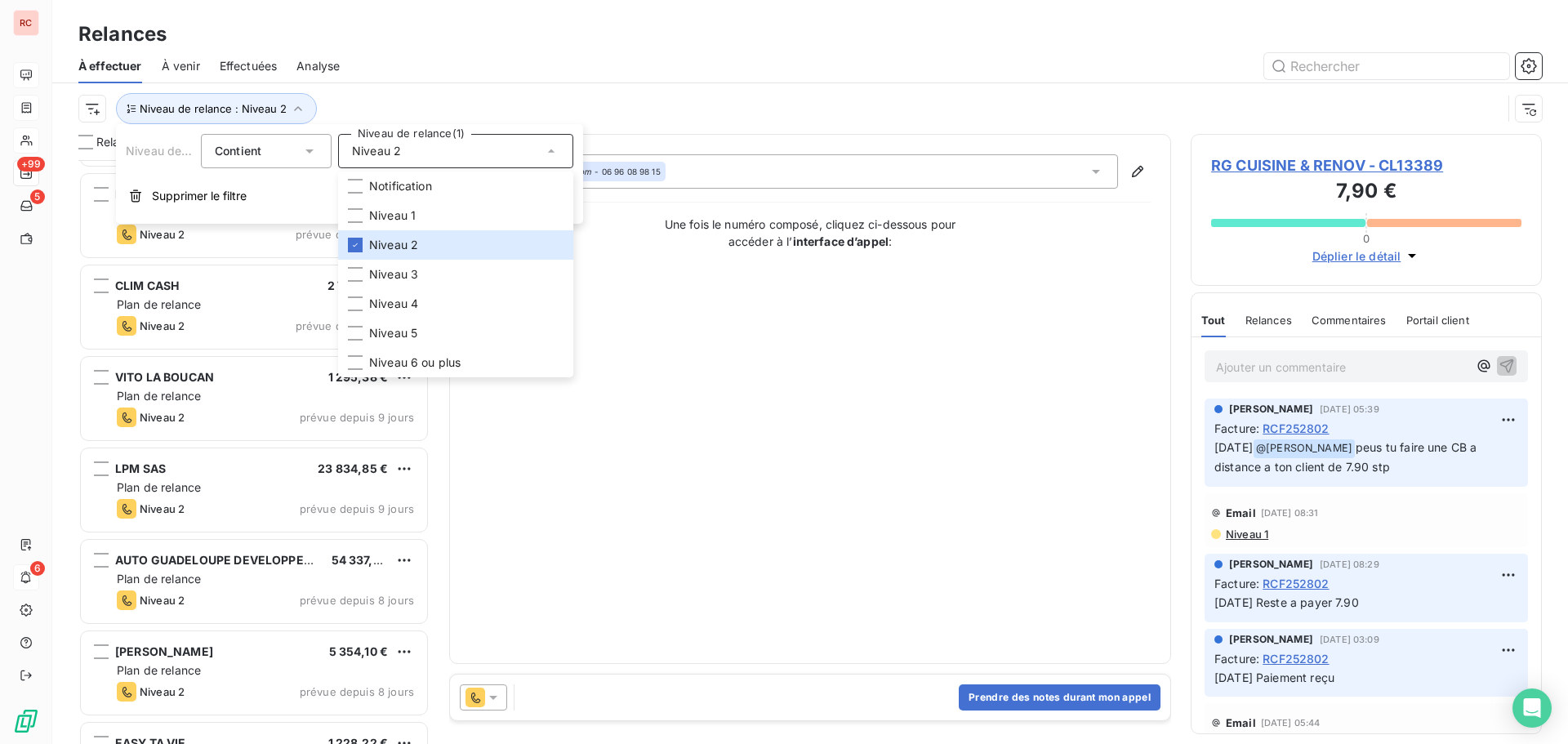
scroll to position [246, 0]
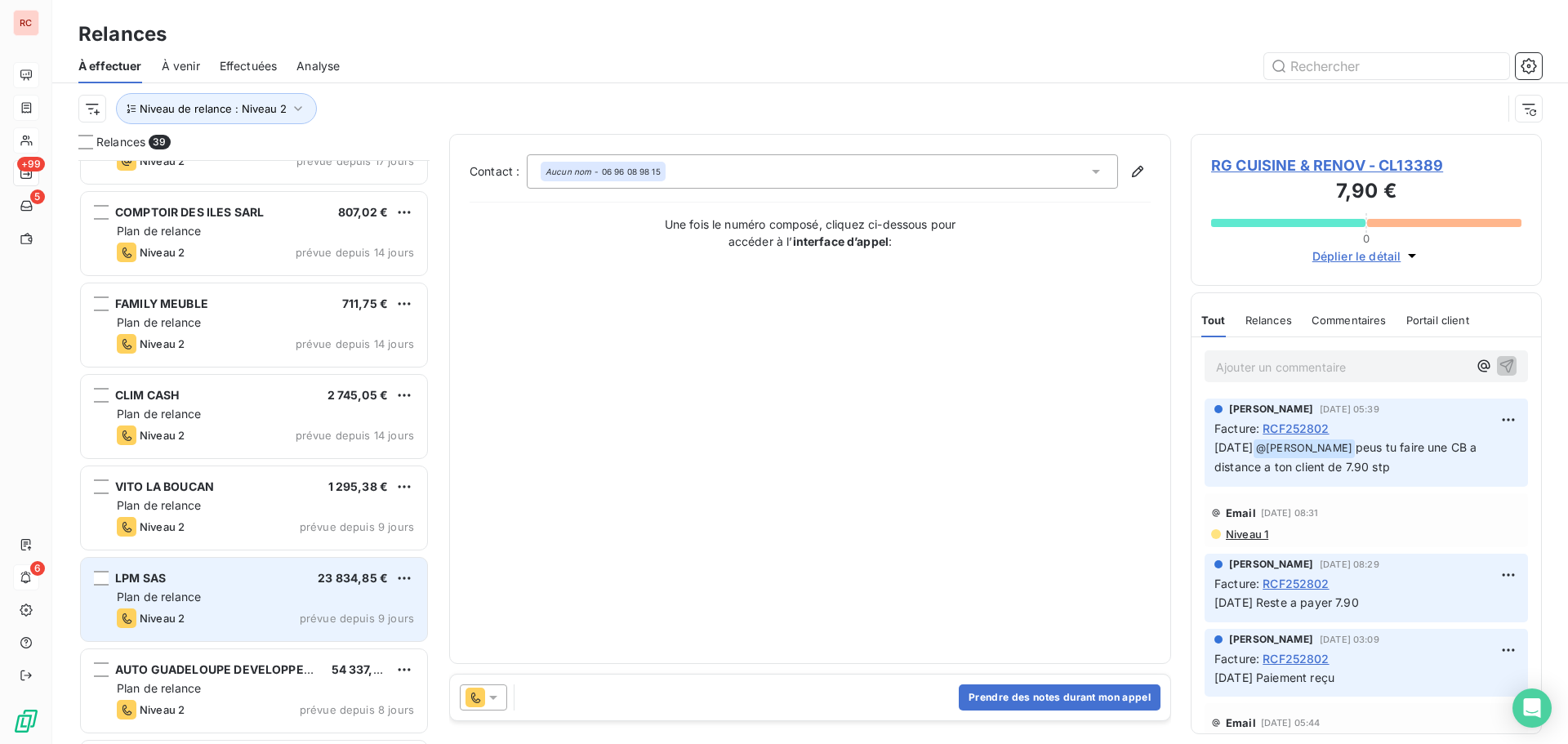
click at [251, 587] on div "LPM SAS 23 834,85 € Plan de relance Niveau 2 prévue depuis 9 jours" at bounding box center [253, 599] width 346 height 83
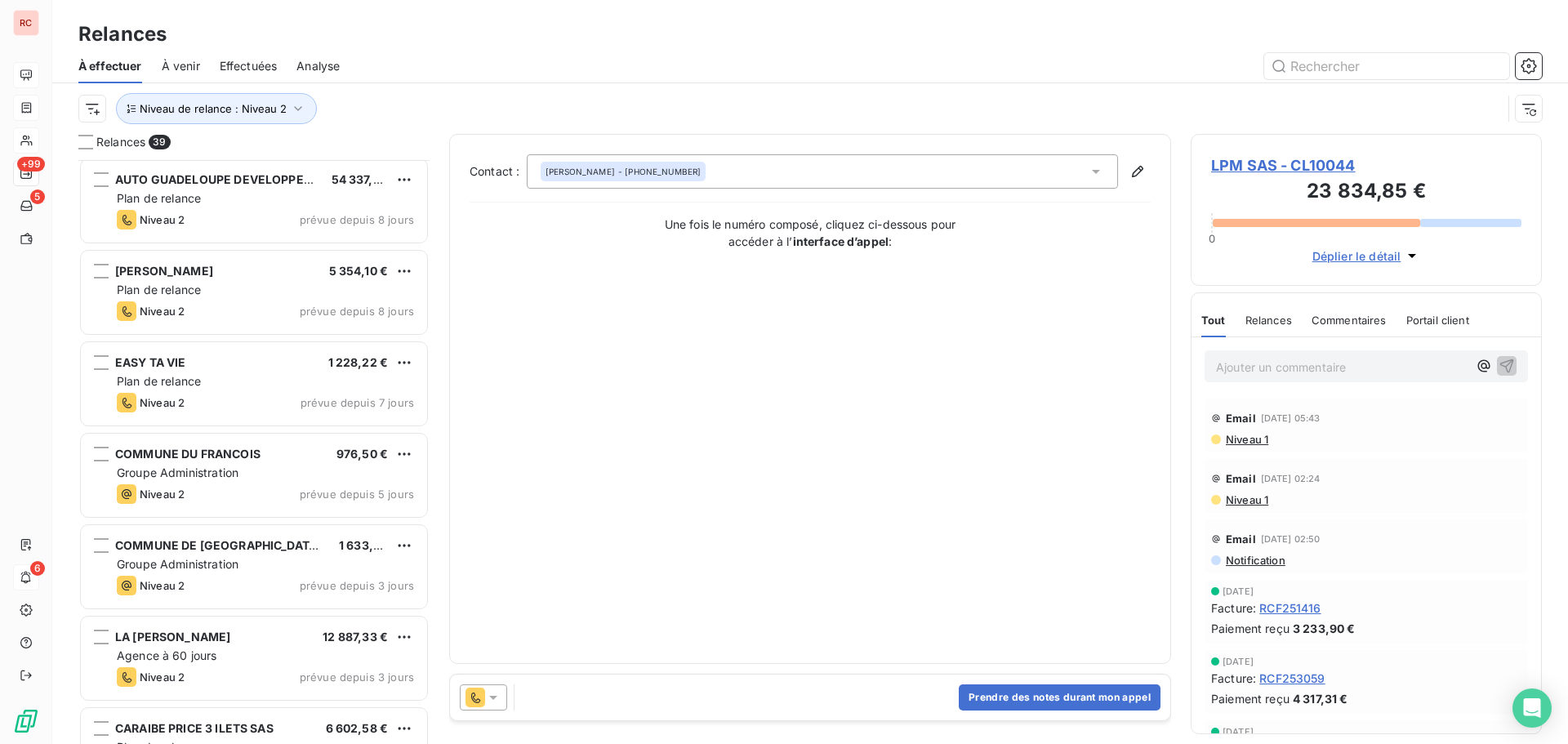
scroll to position [409, 0]
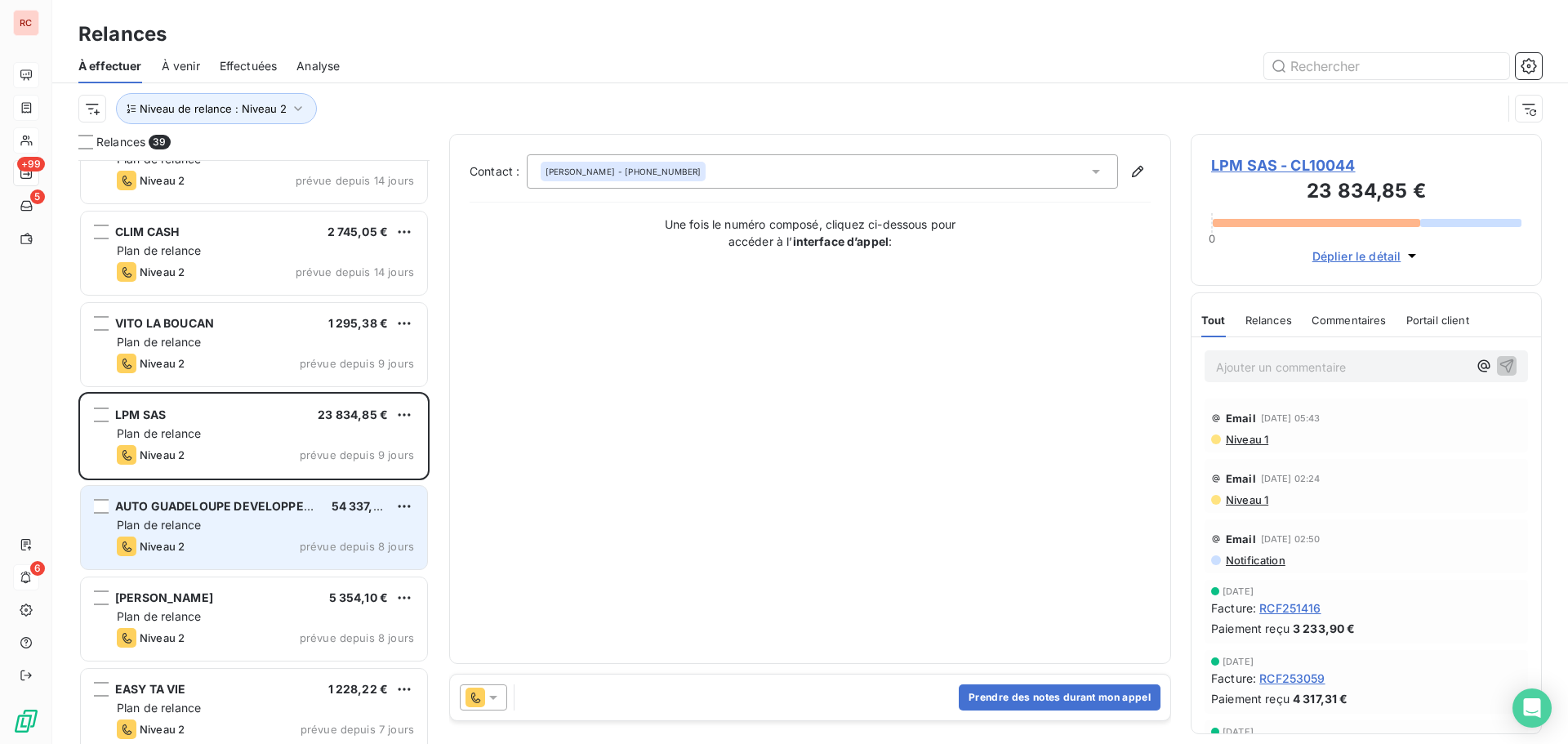
click at [285, 505] on span "AUTO GUADELOUPE DEVELOPPEMENT SA" at bounding box center [236, 507] width 242 height 14
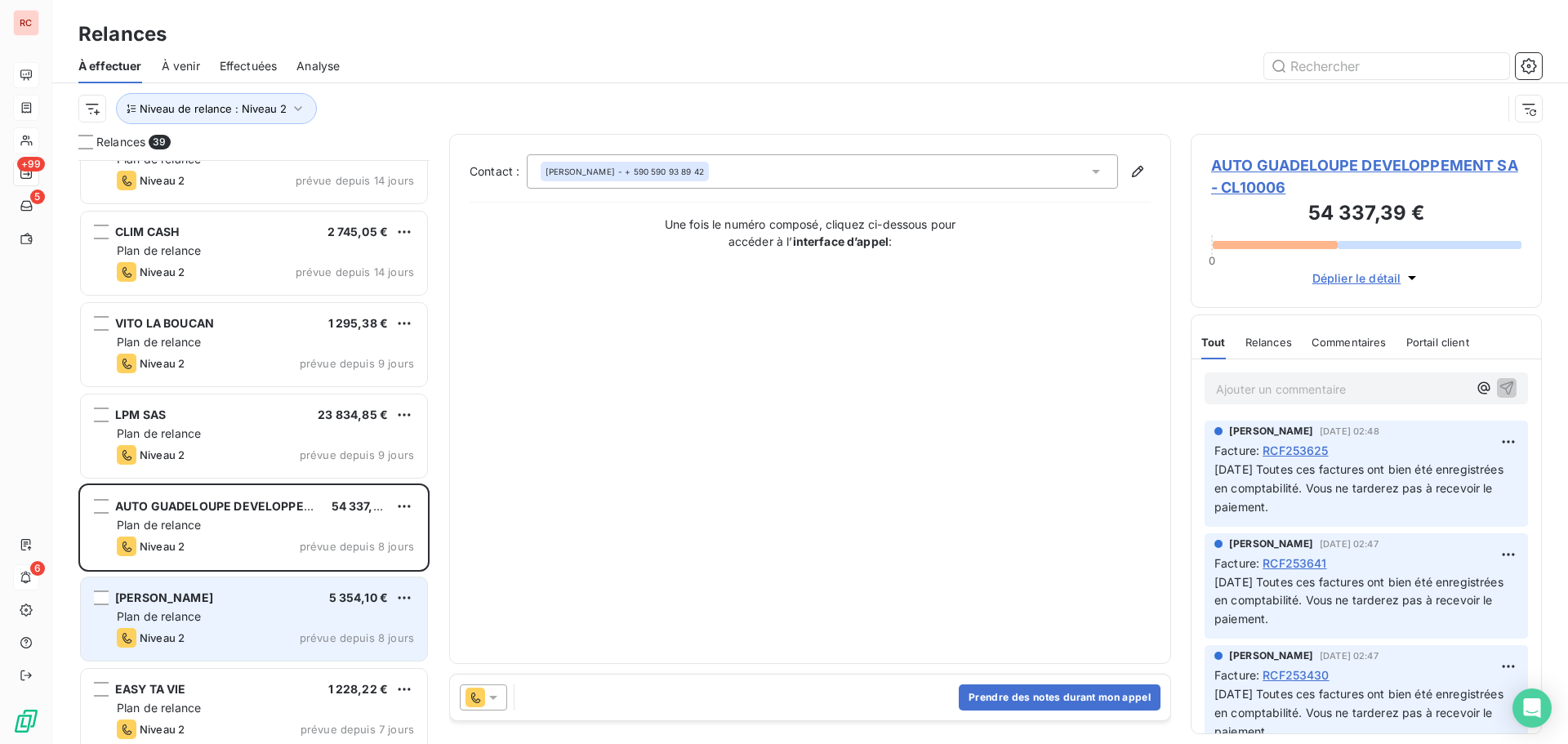
click at [282, 583] on div "[PERSON_NAME] 5 354,10 € Plan de relance Niveau 2 prévue depuis 8 jours" at bounding box center [253, 619] width 346 height 83
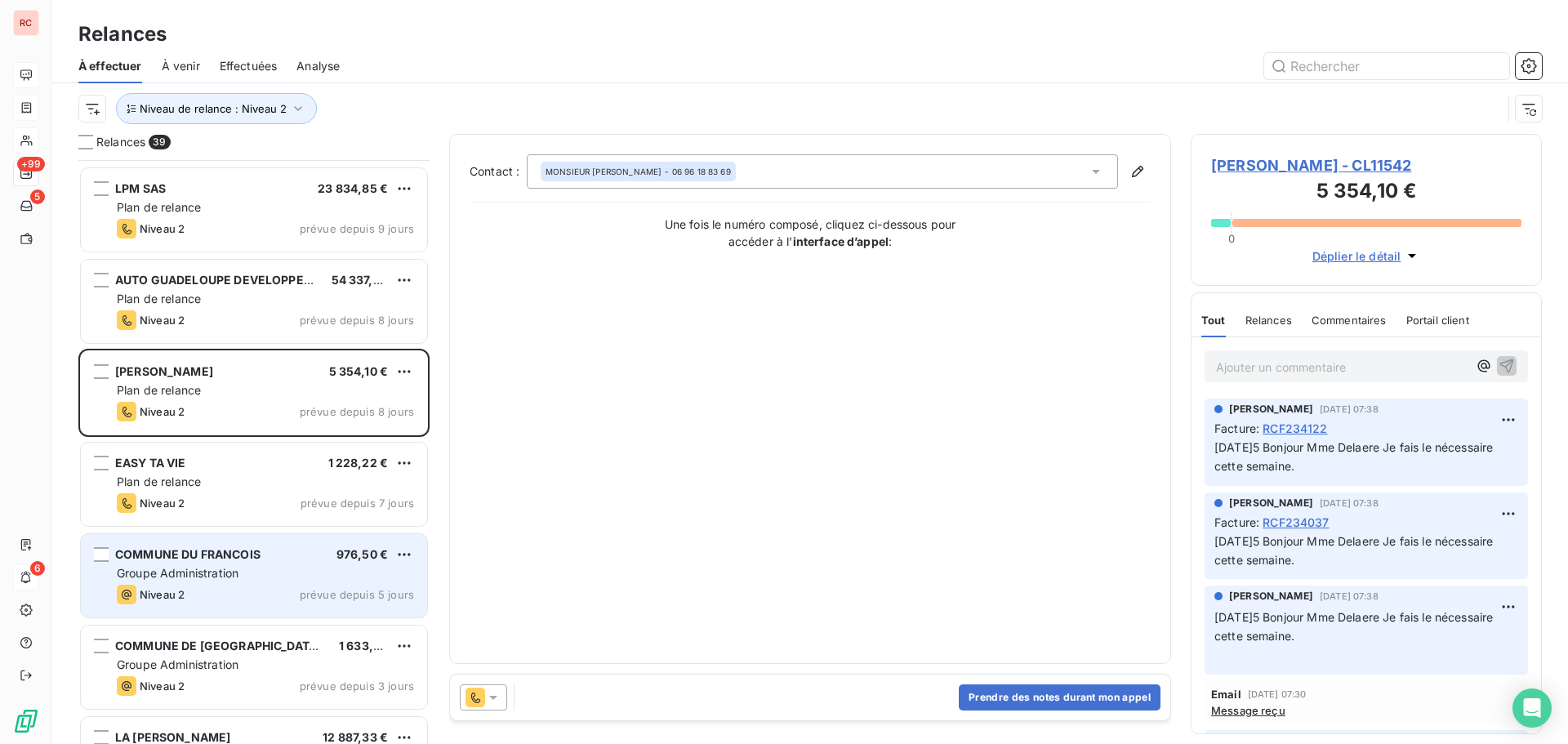
scroll to position [654, 0]
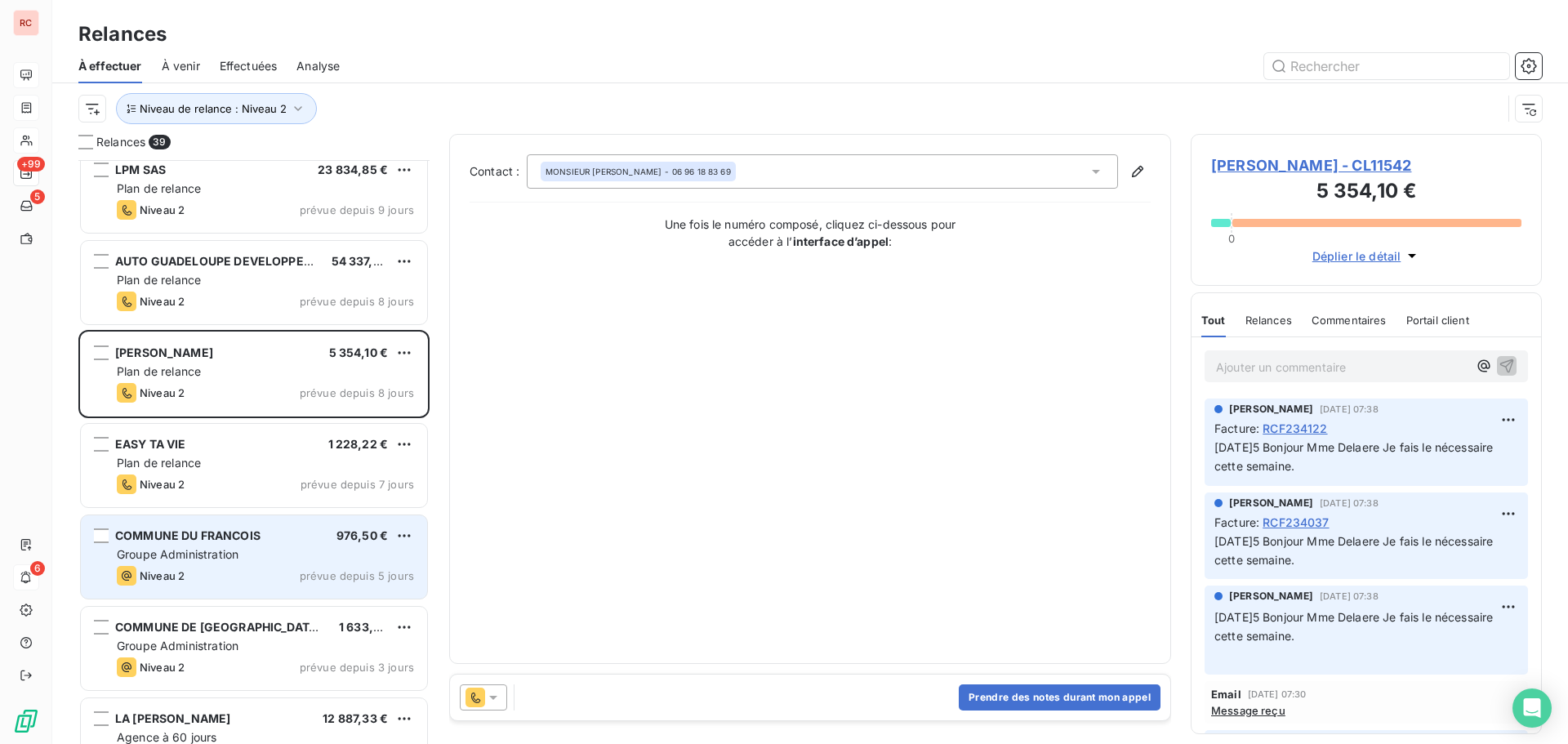
click at [262, 559] on div "Groupe Administration" at bounding box center [265, 554] width 297 height 16
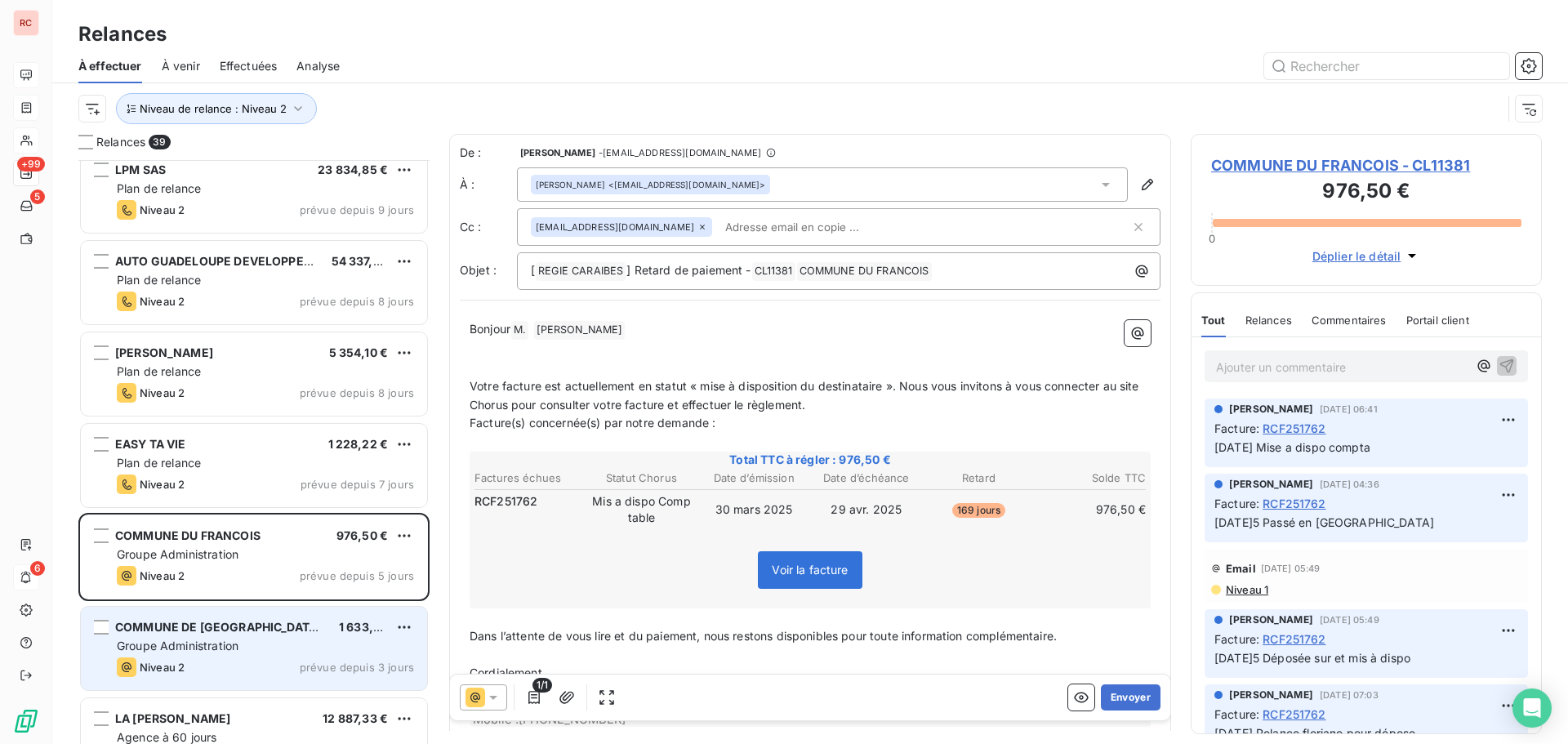
click at [260, 640] on div "Groupe Administration" at bounding box center [265, 646] width 297 height 16
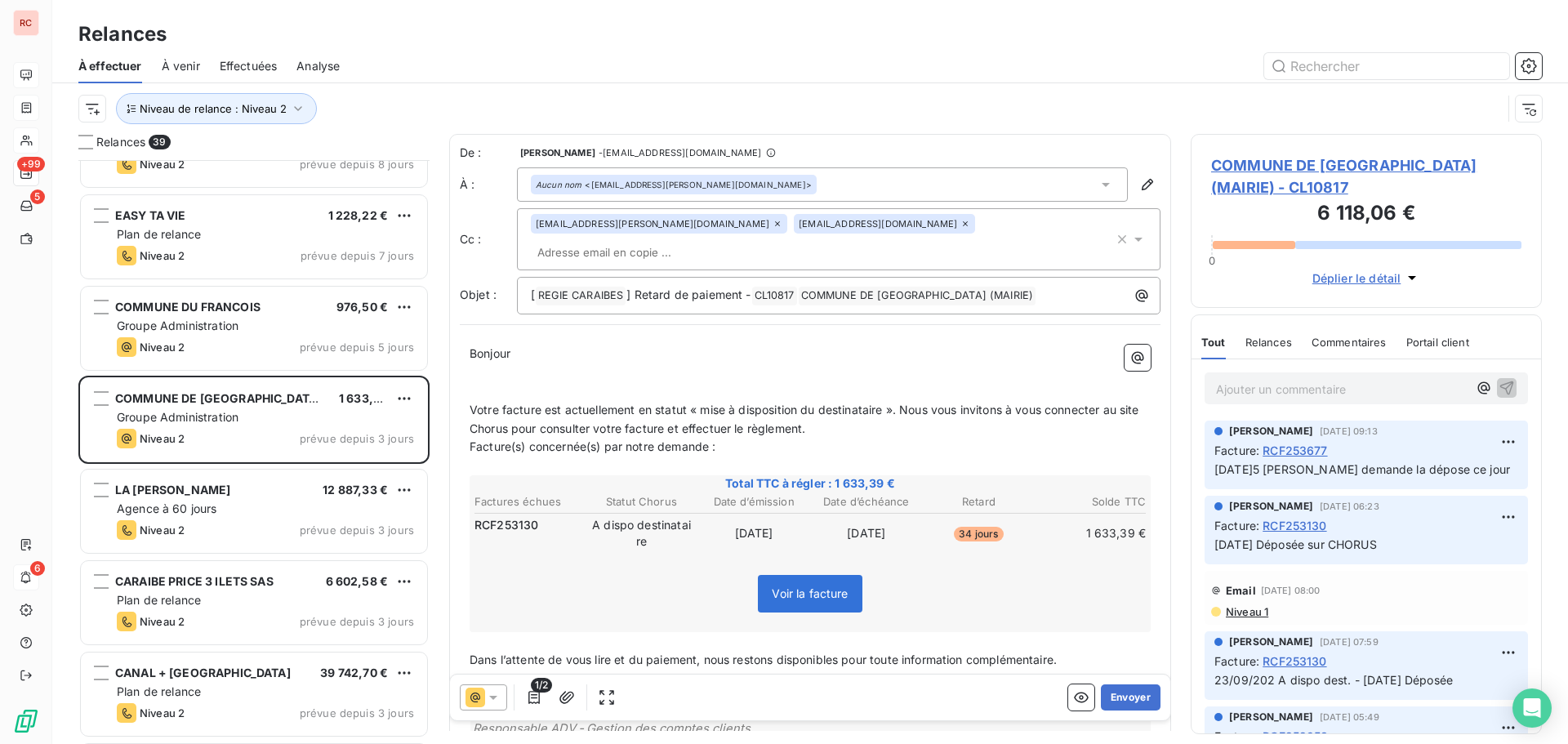
scroll to position [900, 0]
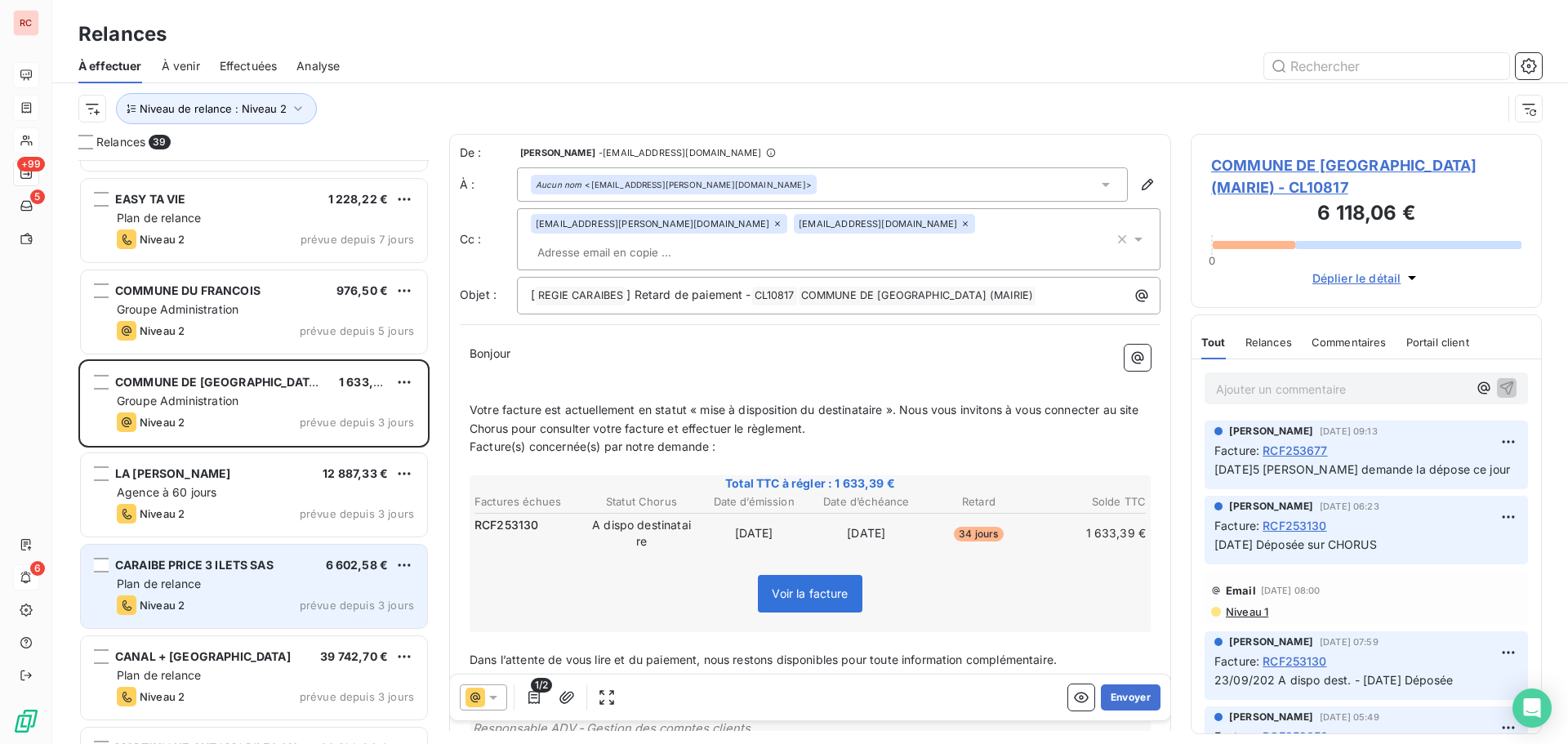
click at [264, 588] on div "Plan de relance" at bounding box center [265, 584] width 297 height 16
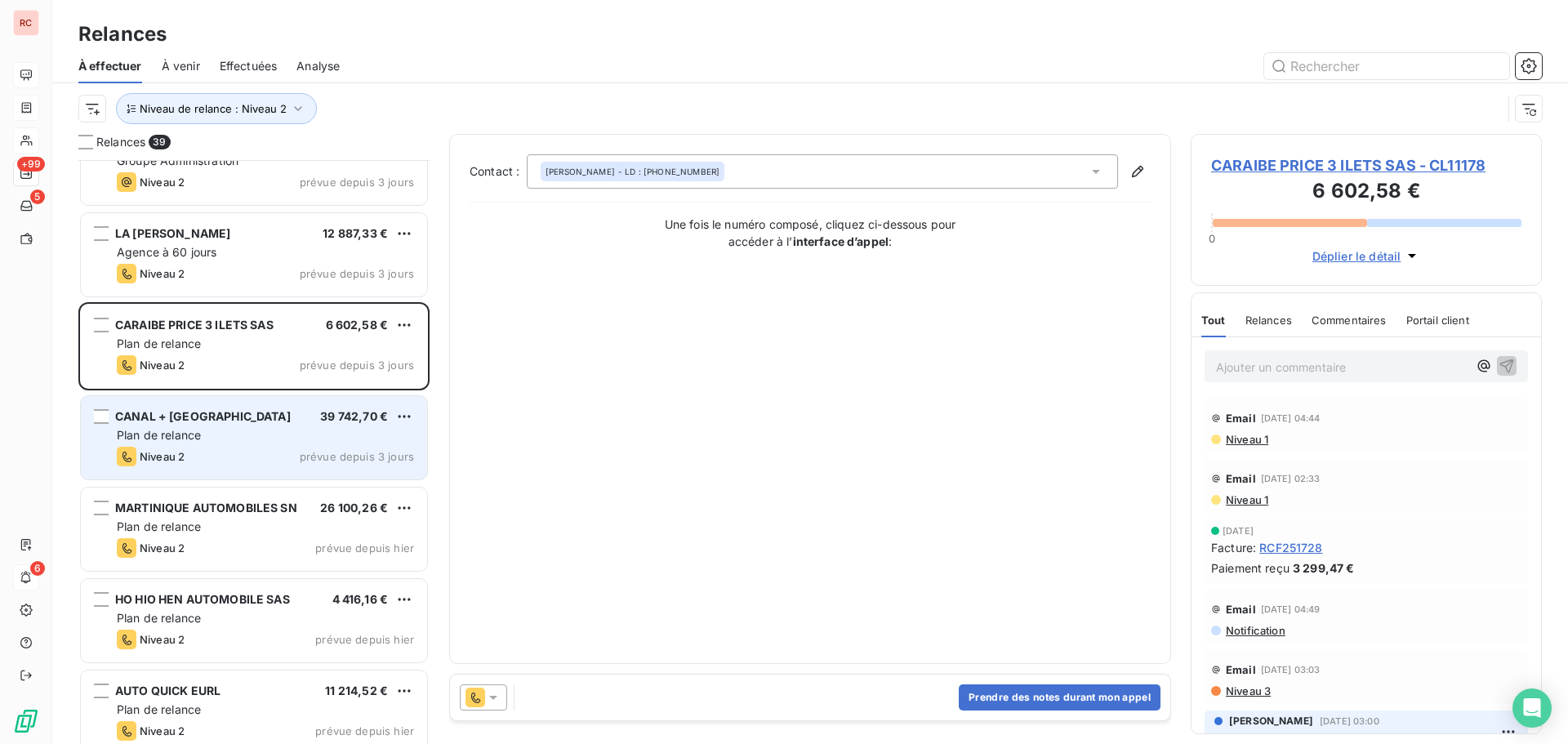
scroll to position [1144, 0]
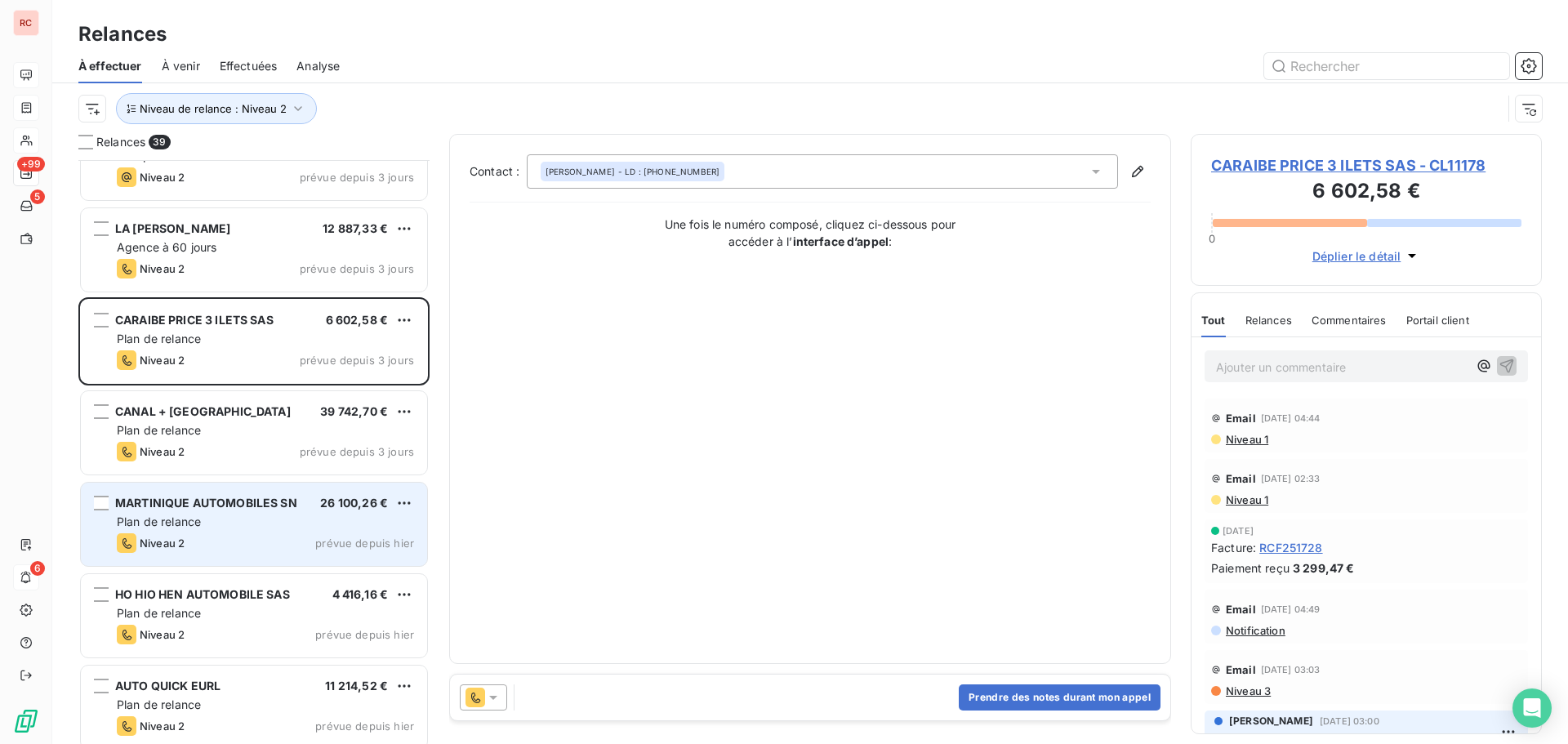
click at [261, 549] on div "Niveau 2 prévue depuis [DATE]" at bounding box center [265, 543] width 297 height 20
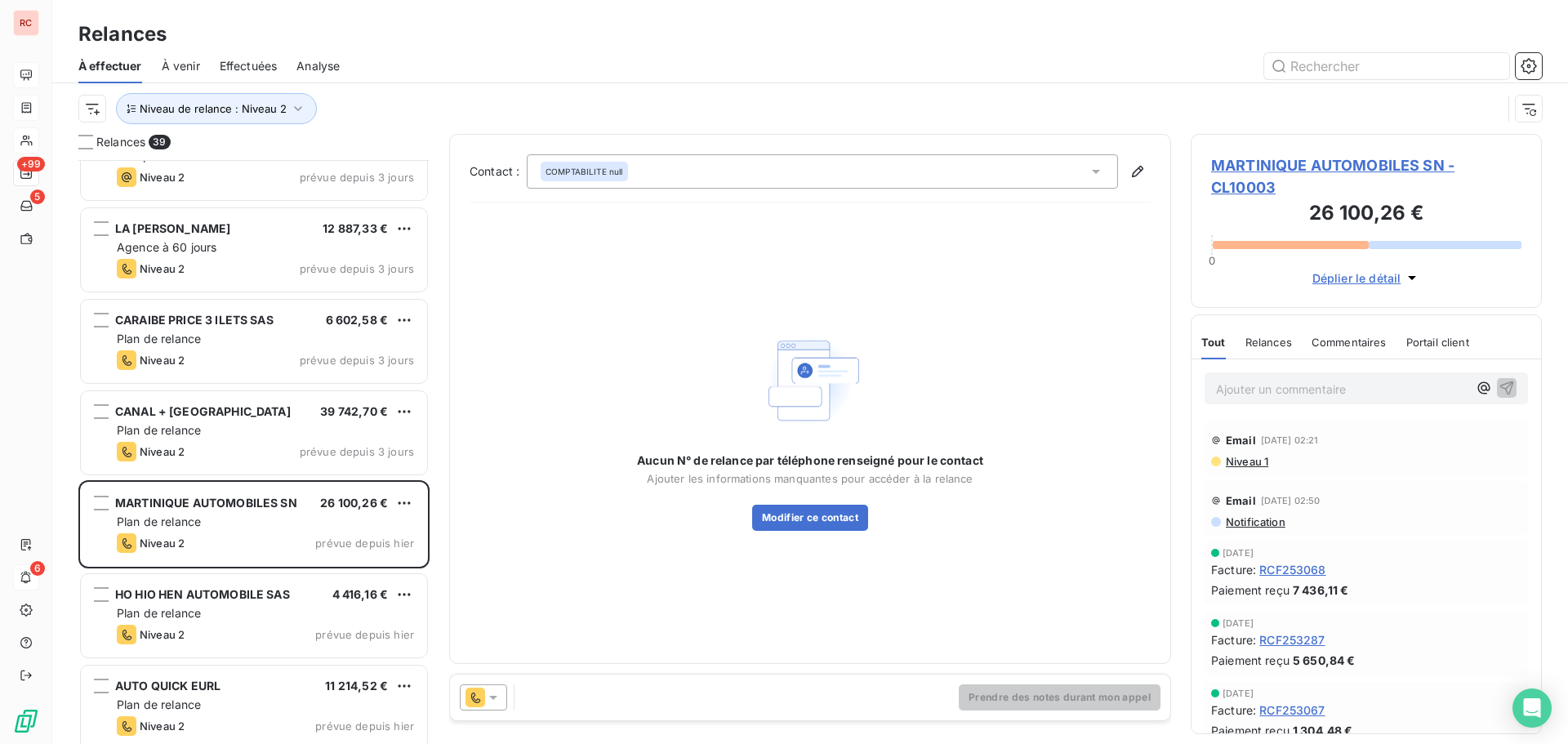
click at [1262, 459] on span "Niveau 1" at bounding box center [1246, 461] width 44 height 13
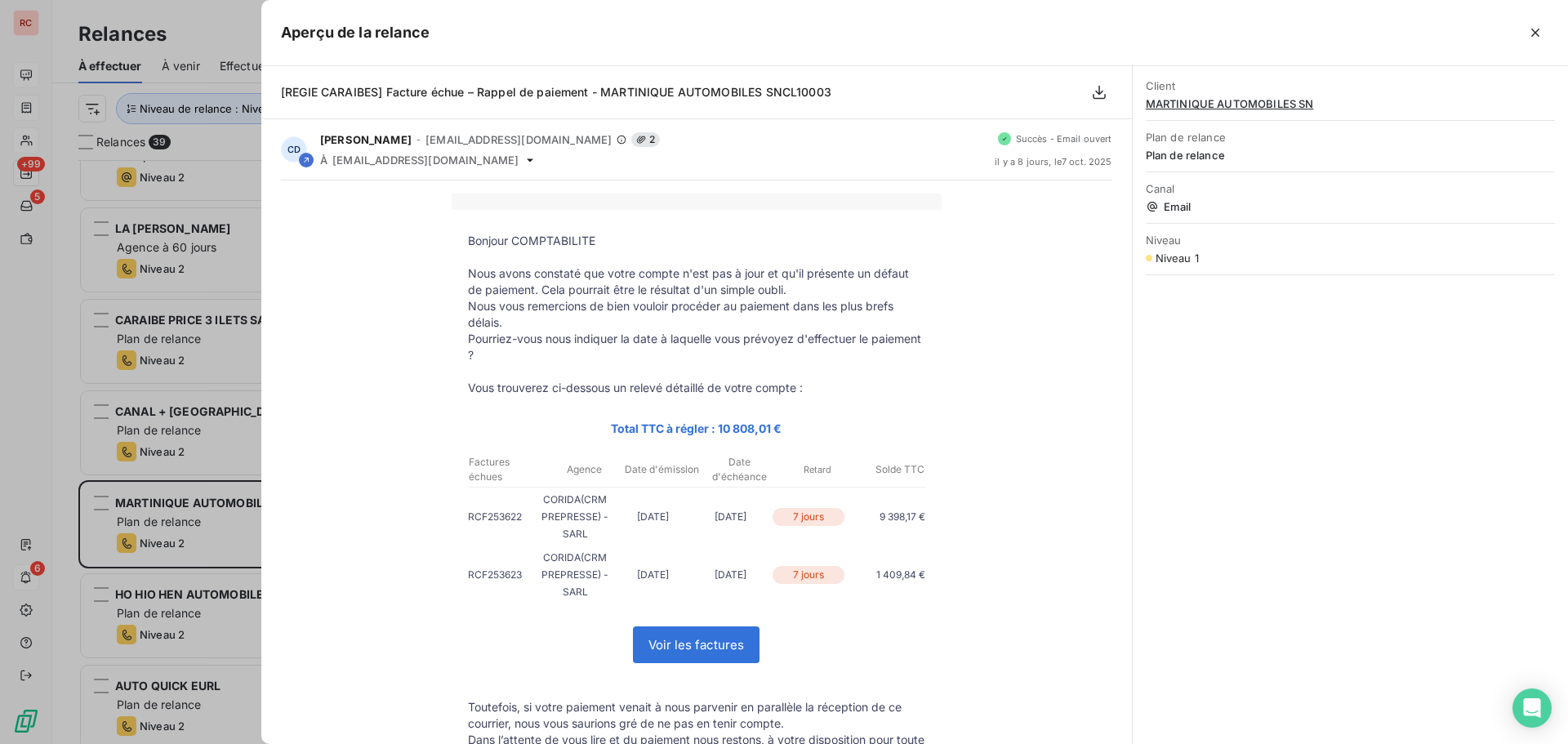
click at [142, 509] on div at bounding box center [784, 372] width 1568 height 744
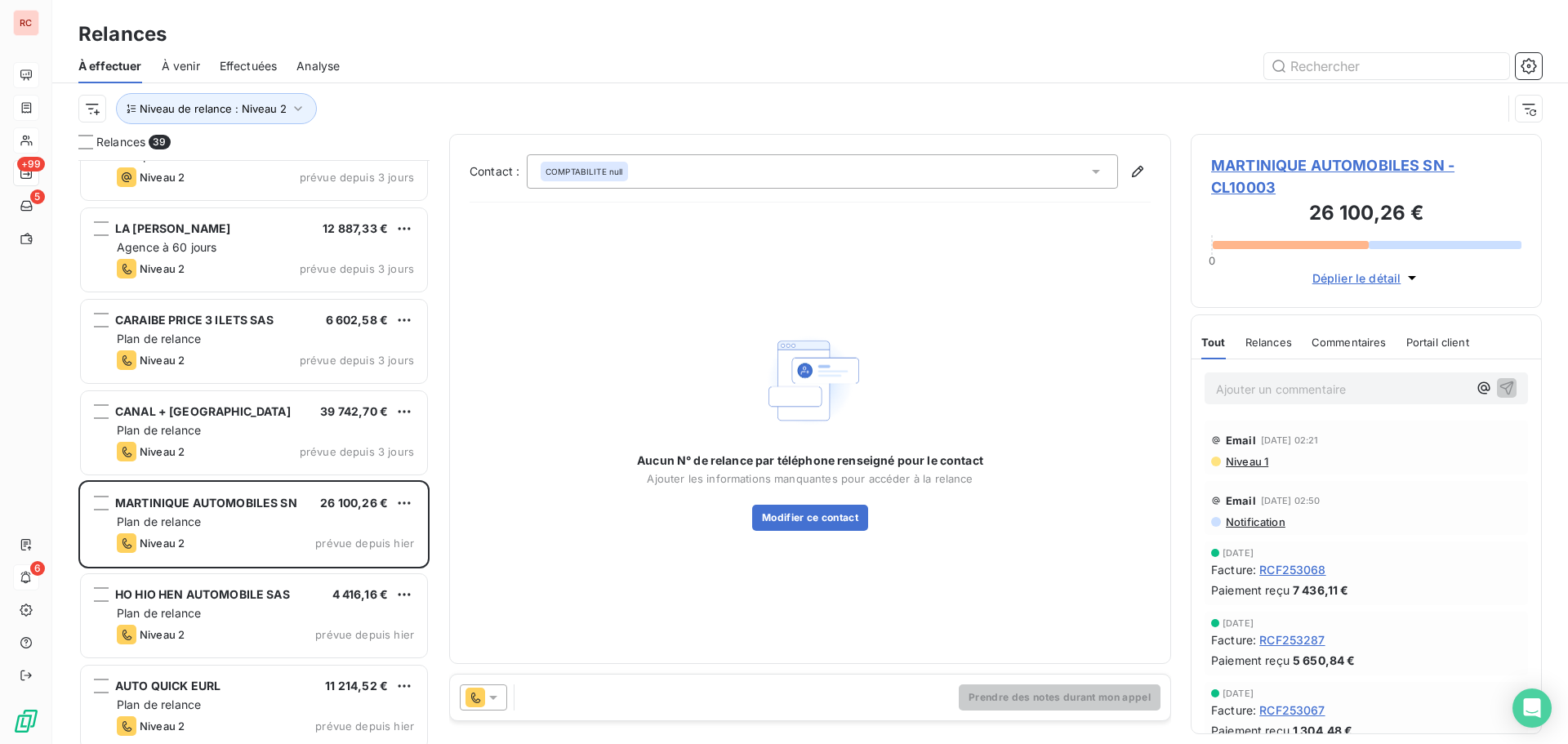
click at [495, 699] on icon at bounding box center [493, 697] width 16 height 16
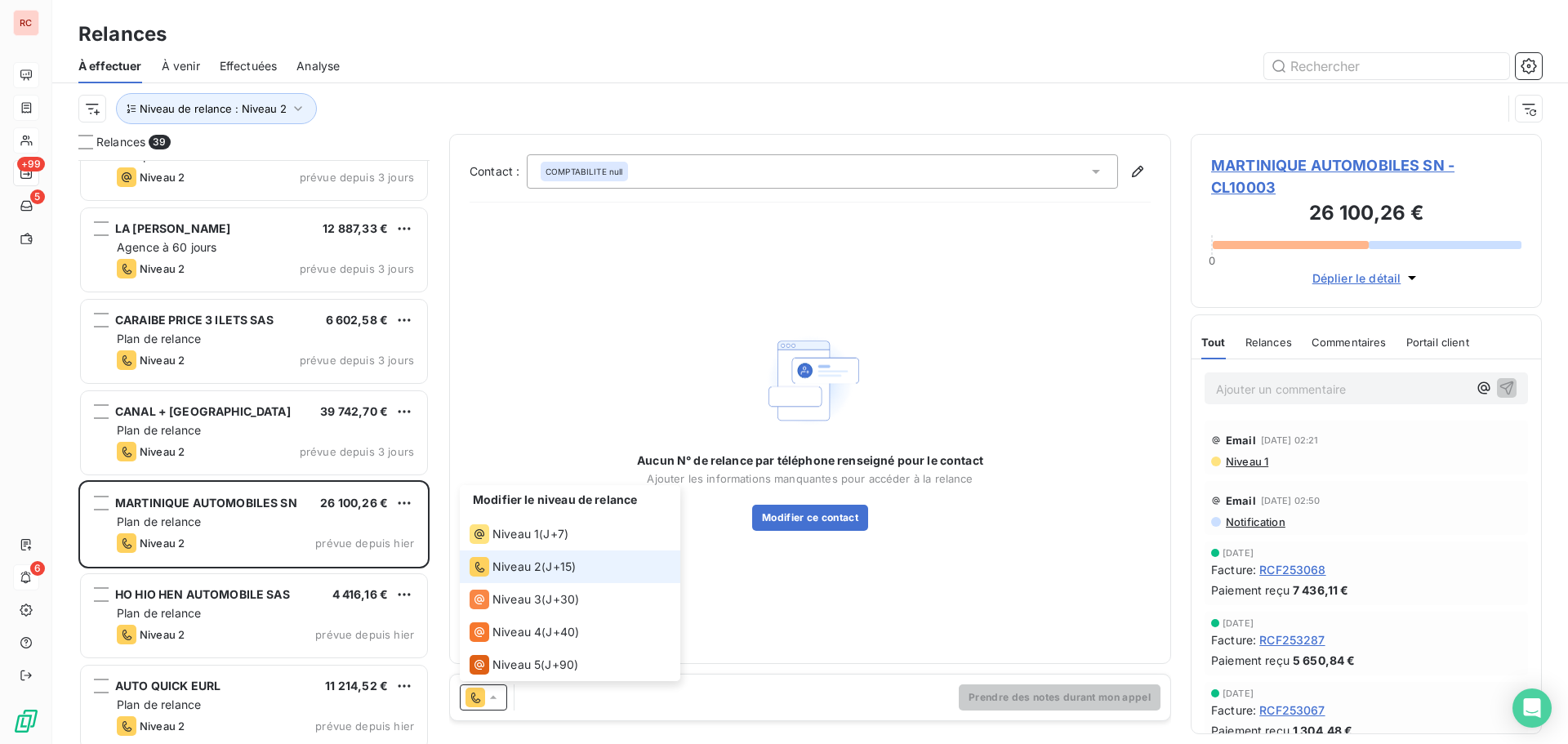
click at [495, 699] on icon at bounding box center [493, 697] width 16 height 16
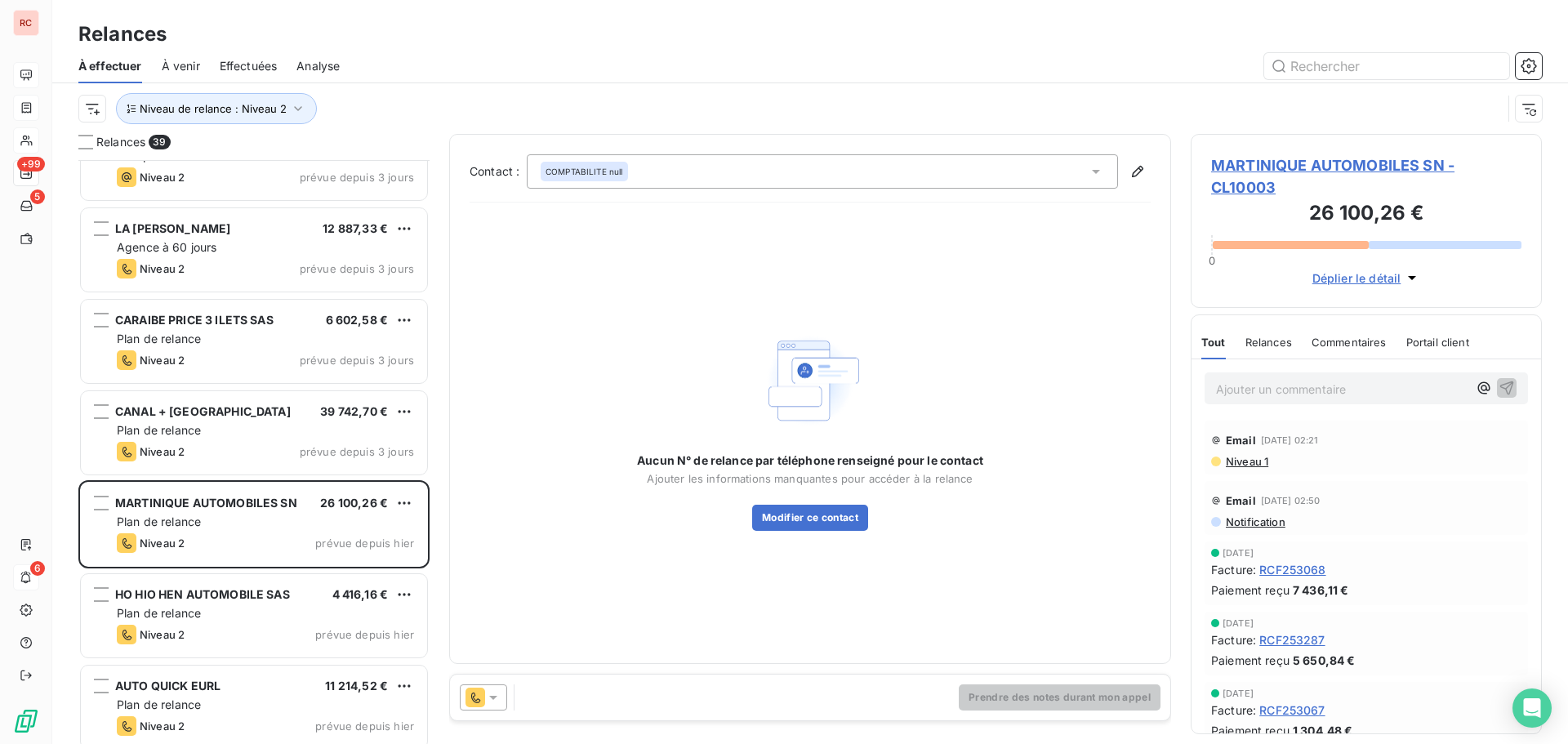
click at [495, 699] on icon at bounding box center [493, 697] width 16 height 16
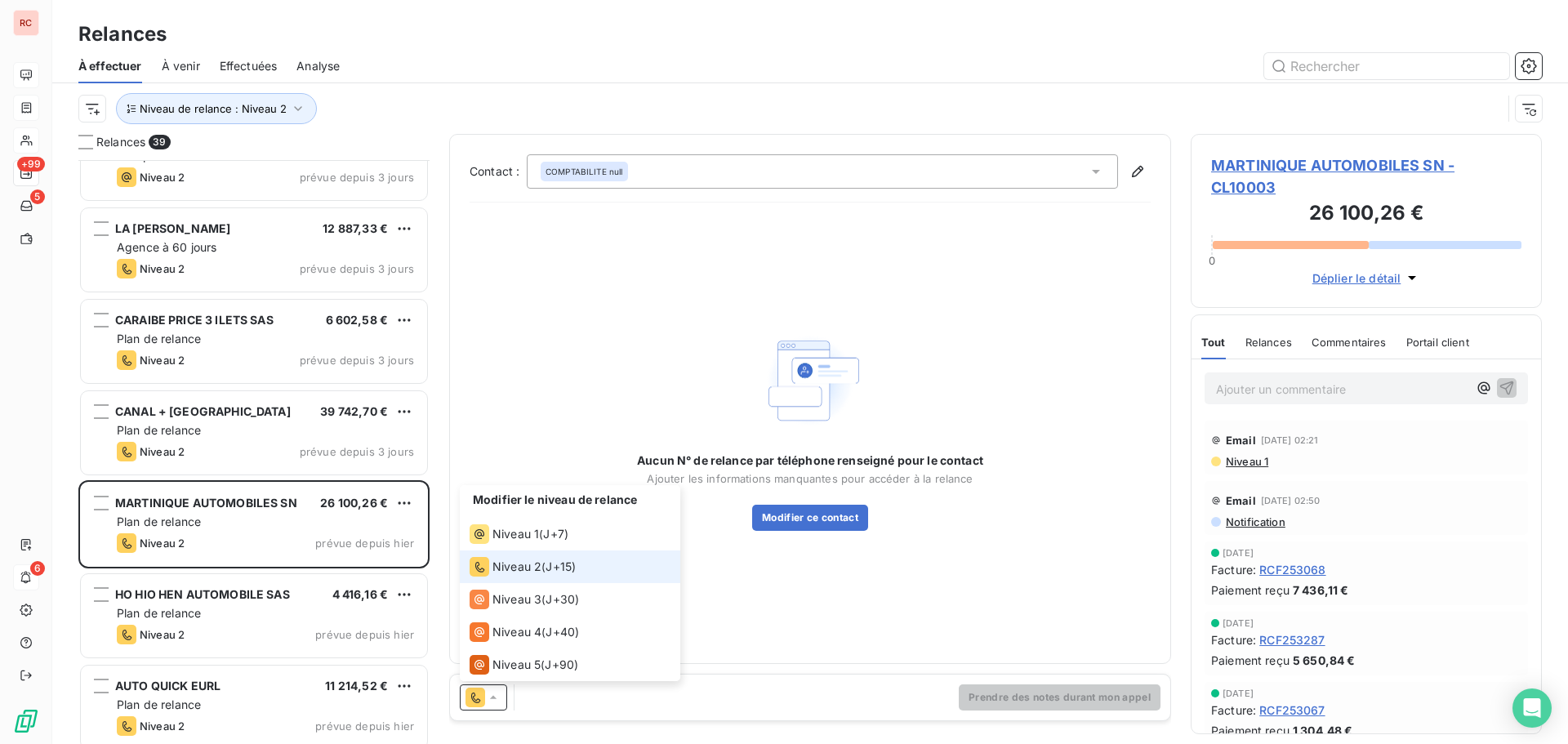
click at [495, 699] on icon at bounding box center [493, 697] width 16 height 16
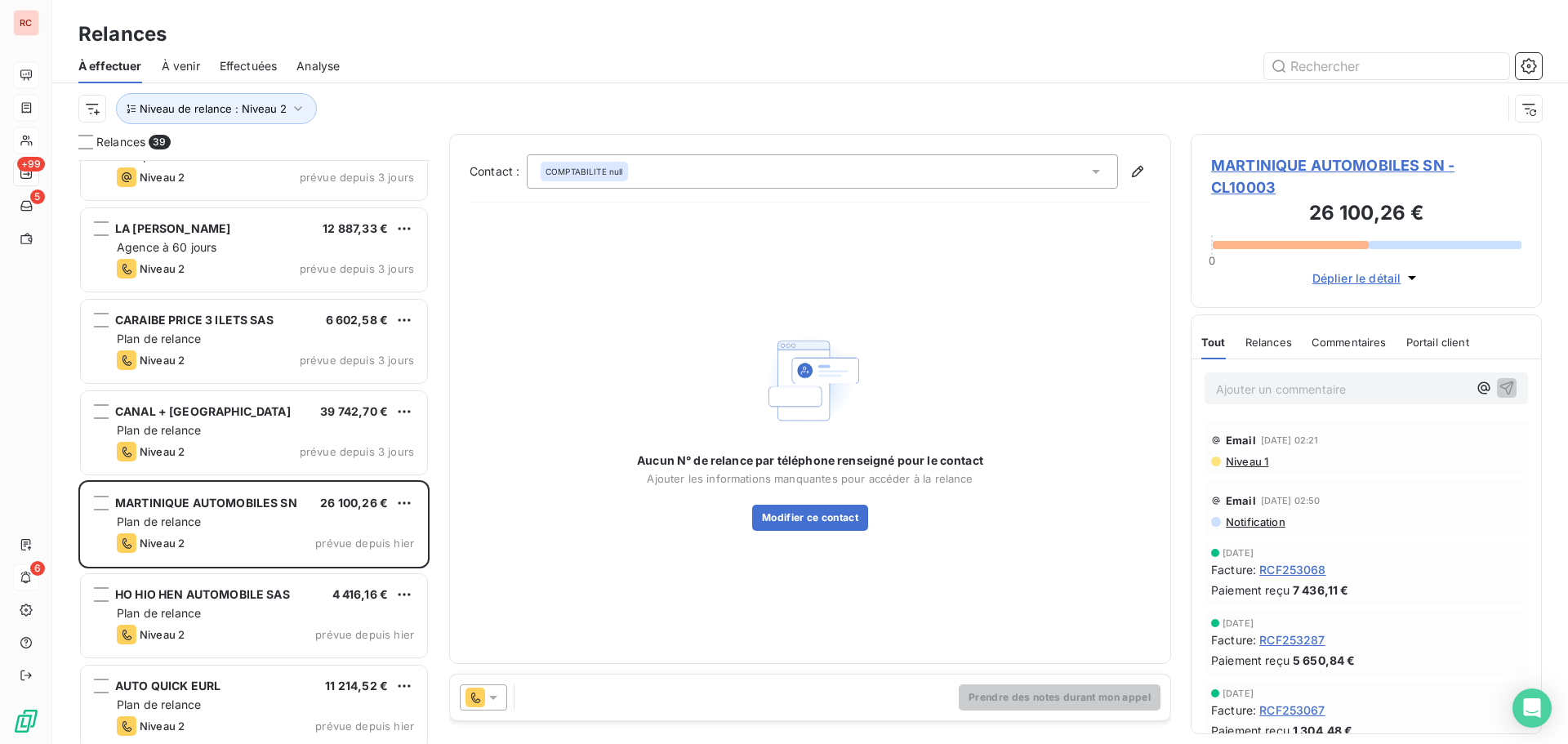
click at [1248, 182] on span "MARTINIQUE AUTOMOBILES SN - CL10003" at bounding box center [1366, 175] width 311 height 44
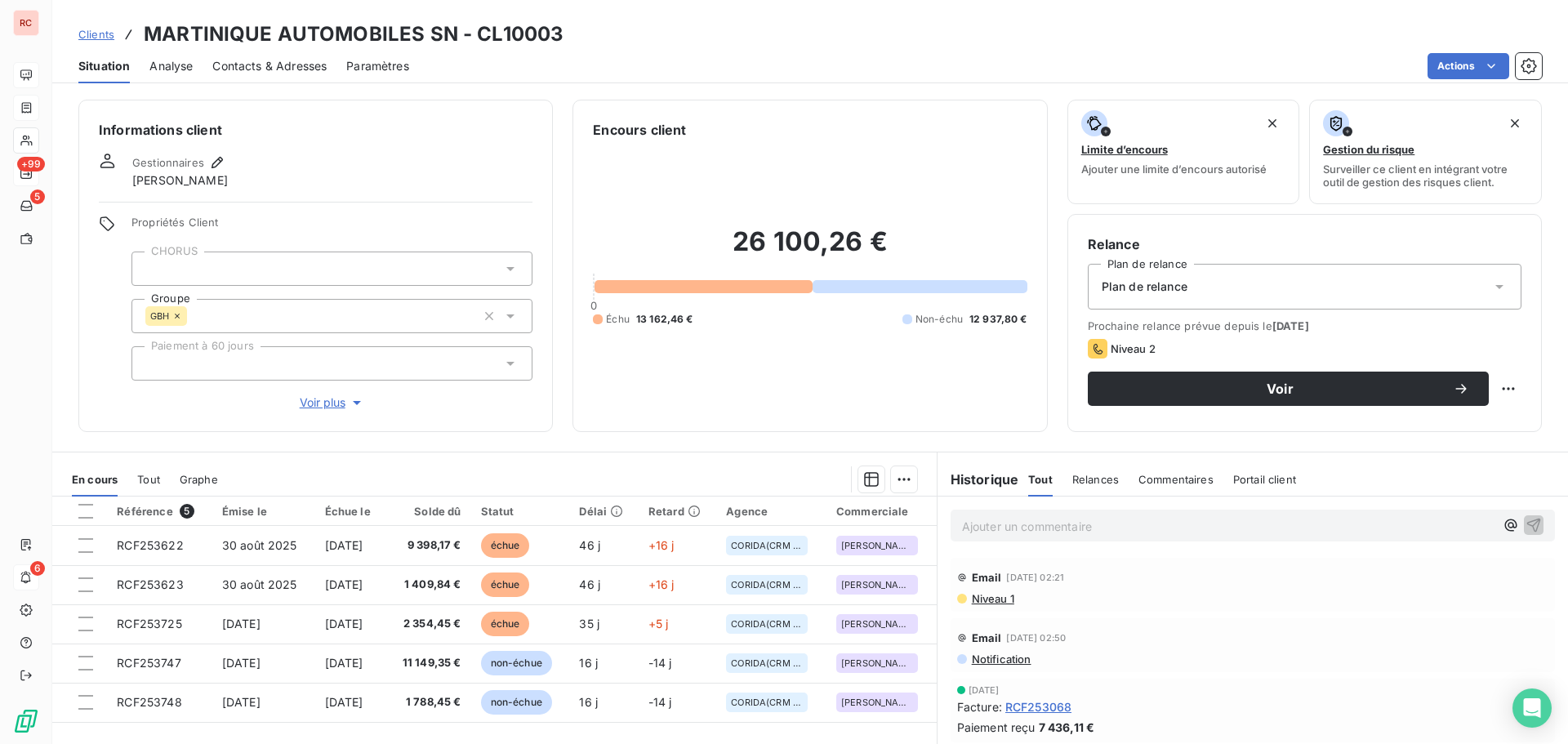
click at [315, 70] on span "Contacts & Adresses" at bounding box center [269, 66] width 115 height 16
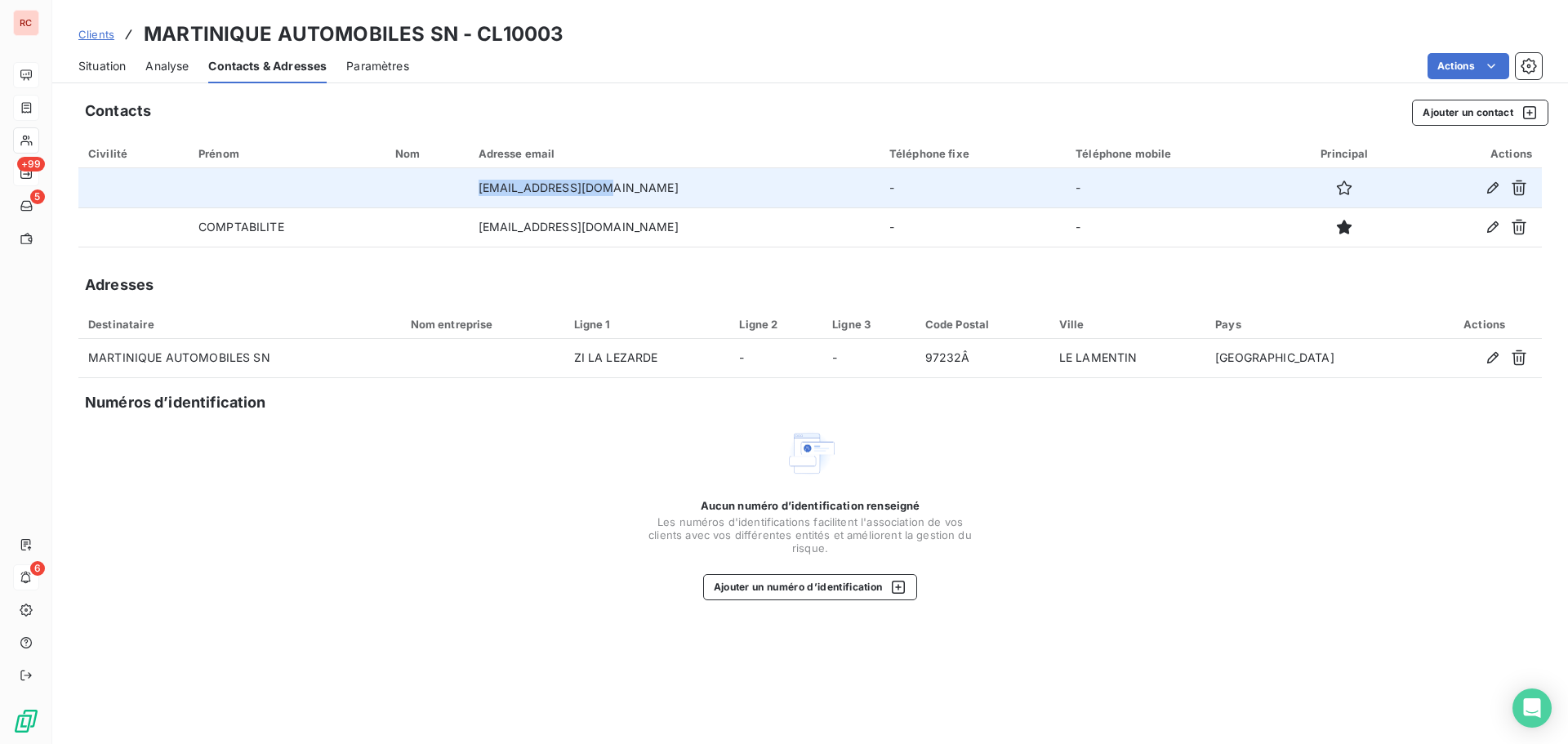
drag, startPoint x: 592, startPoint y: 190, endPoint x: 473, endPoint y: 186, distance: 119.1
click at [473, 186] on td "[EMAIL_ADDRESS][DOMAIN_NAME]" at bounding box center [674, 188] width 411 height 39
copy td "[EMAIL_ADDRESS][DOMAIN_NAME]"
click at [1496, 182] on icon "button" at bounding box center [1493, 188] width 16 height 16
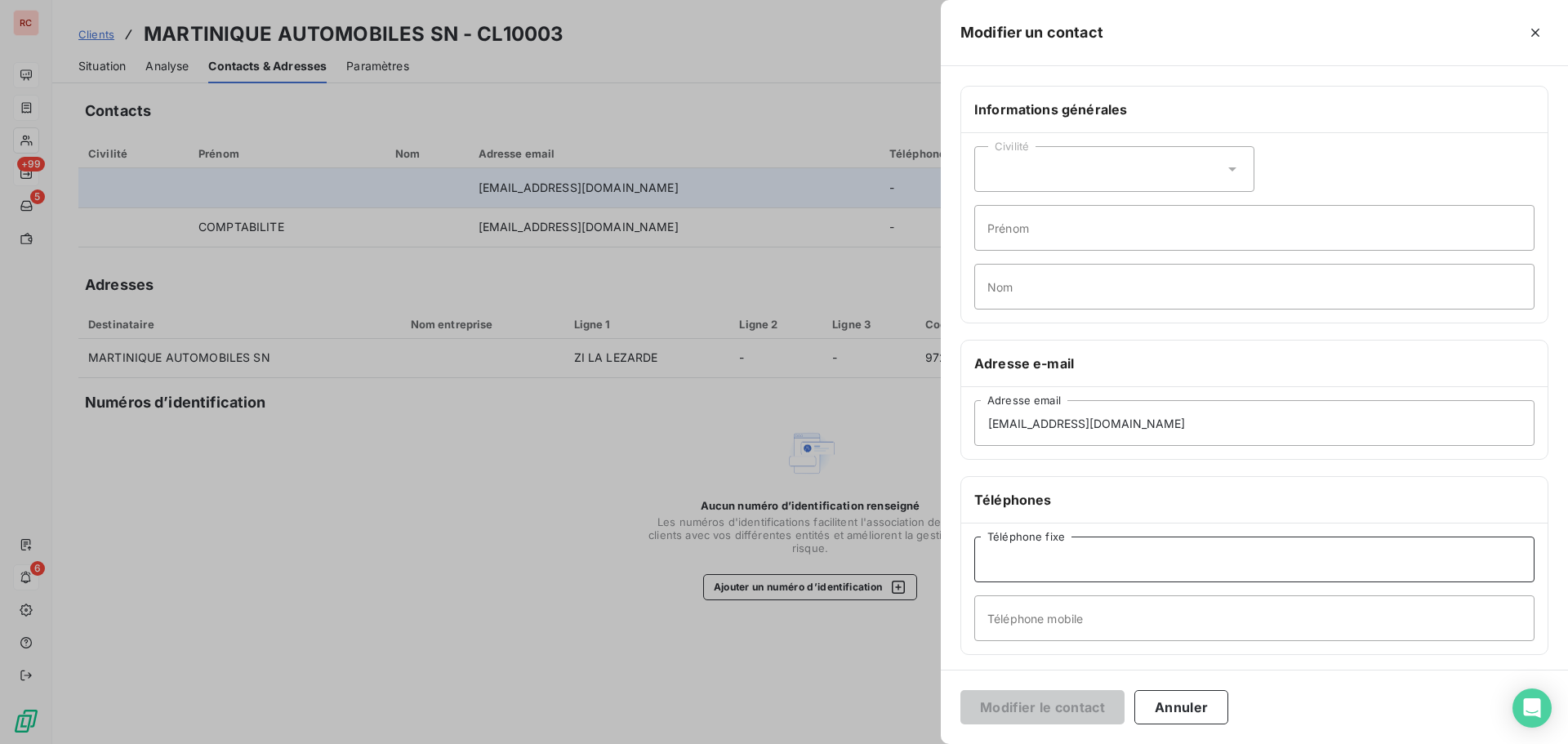
click at [992, 565] on input "Téléphone fixe" at bounding box center [1255, 559] width 560 height 46
type input "[PHONE_NUMBER]"
click at [1059, 713] on button "Modifier le contact" at bounding box center [1042, 707] width 164 height 34
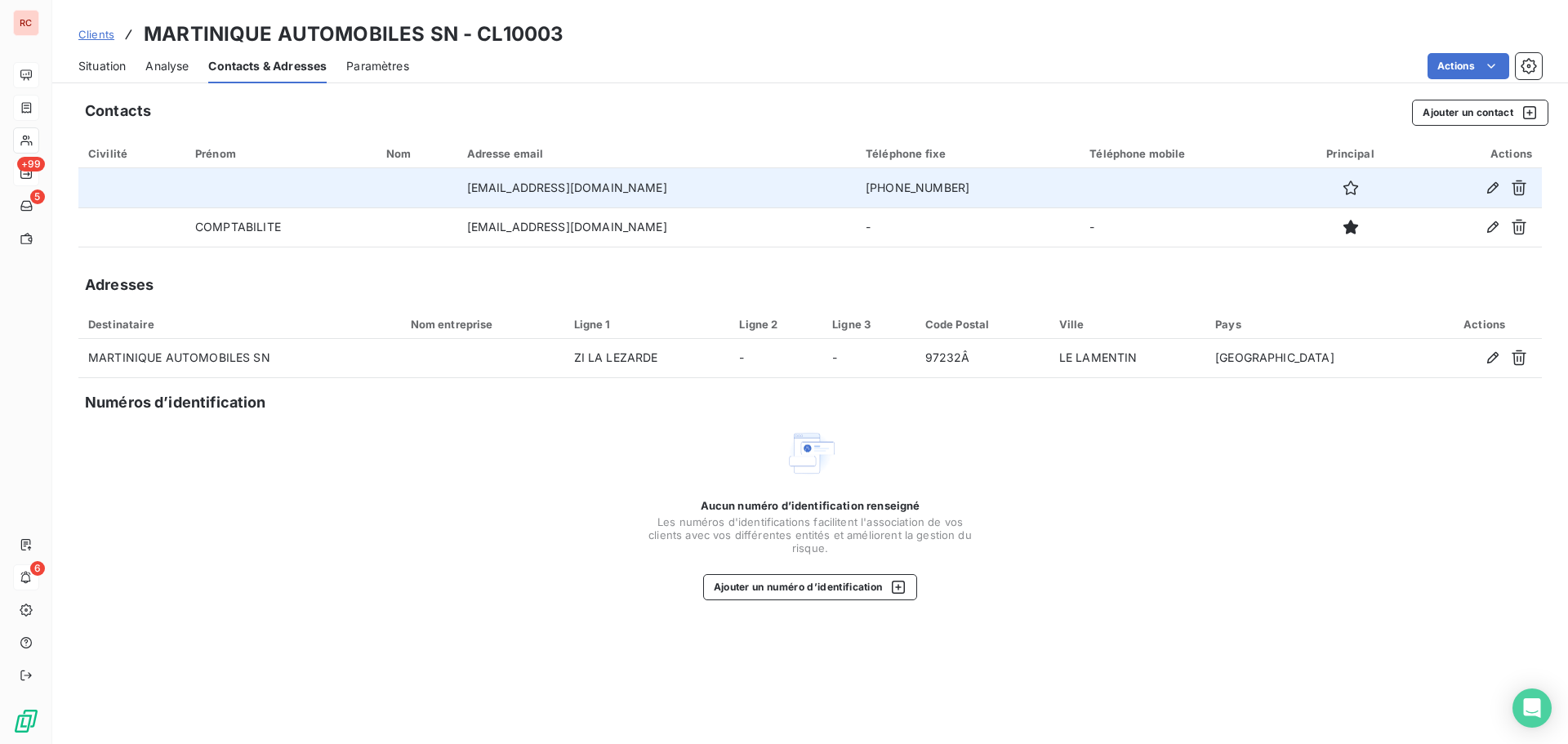
drag, startPoint x: 976, startPoint y: 188, endPoint x: 856, endPoint y: 193, distance: 120.1
click at [856, 193] on td "[PHONE_NUMBER]" at bounding box center [967, 188] width 224 height 39
copy td "[PHONE_NUMBER]"
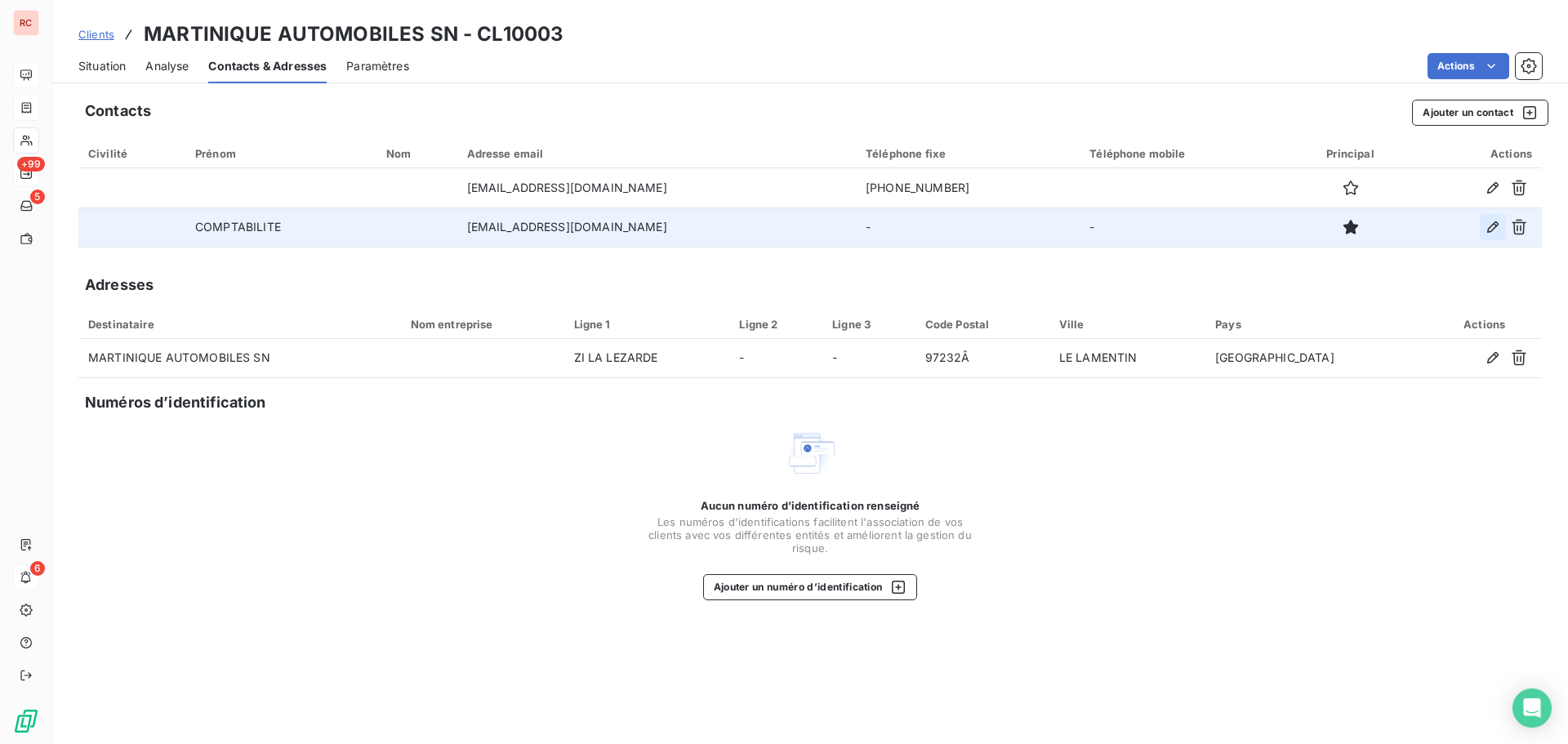
click at [1487, 230] on icon "button" at bounding box center [1493, 227] width 16 height 16
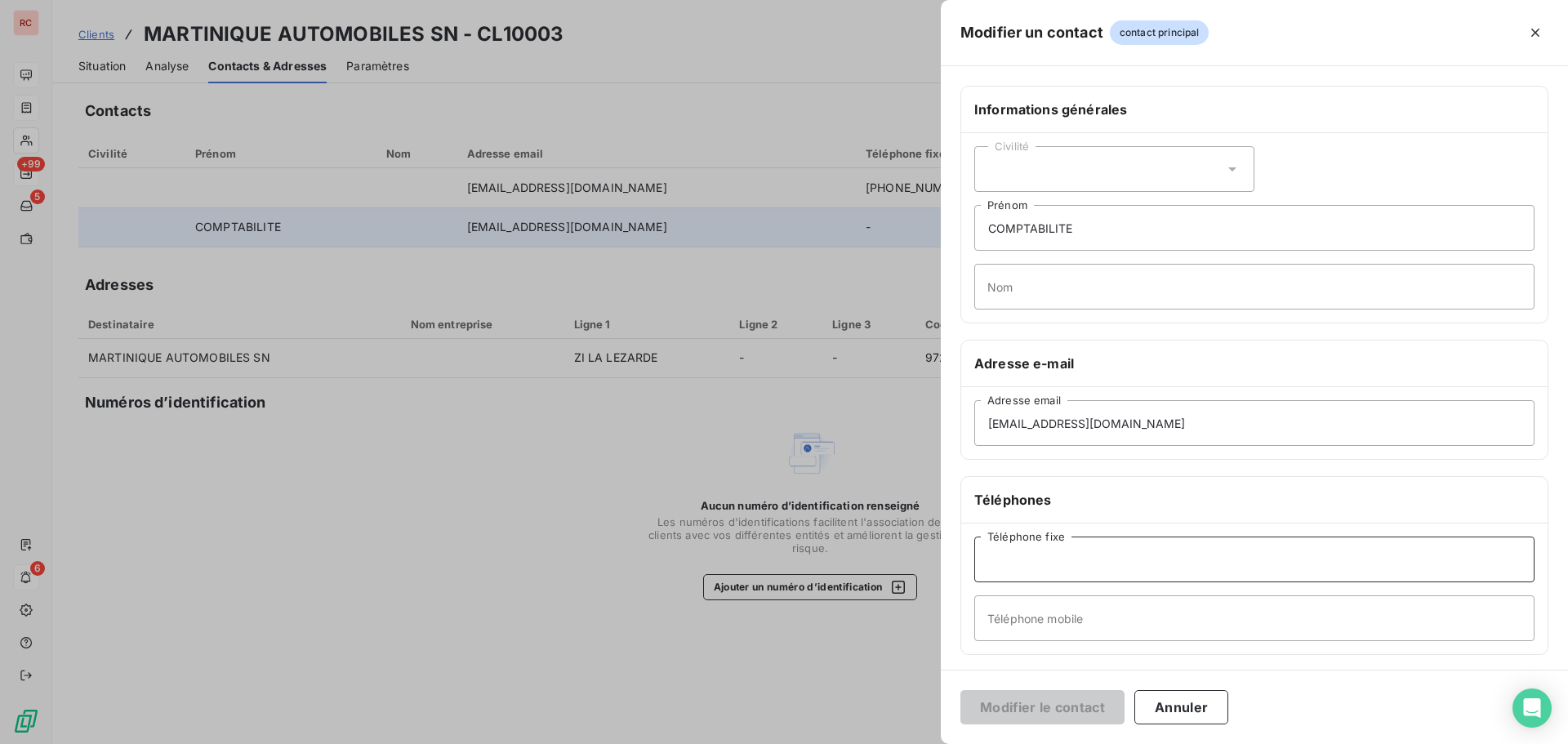
click at [1001, 560] on input "Téléphone fixe" at bounding box center [1255, 559] width 560 height 46
paste input "[PHONE_NUMBER]"
type input "[PHONE_NUMBER]"
click at [984, 296] on input "Nom" at bounding box center [1255, 286] width 560 height 46
type input "NETTA"
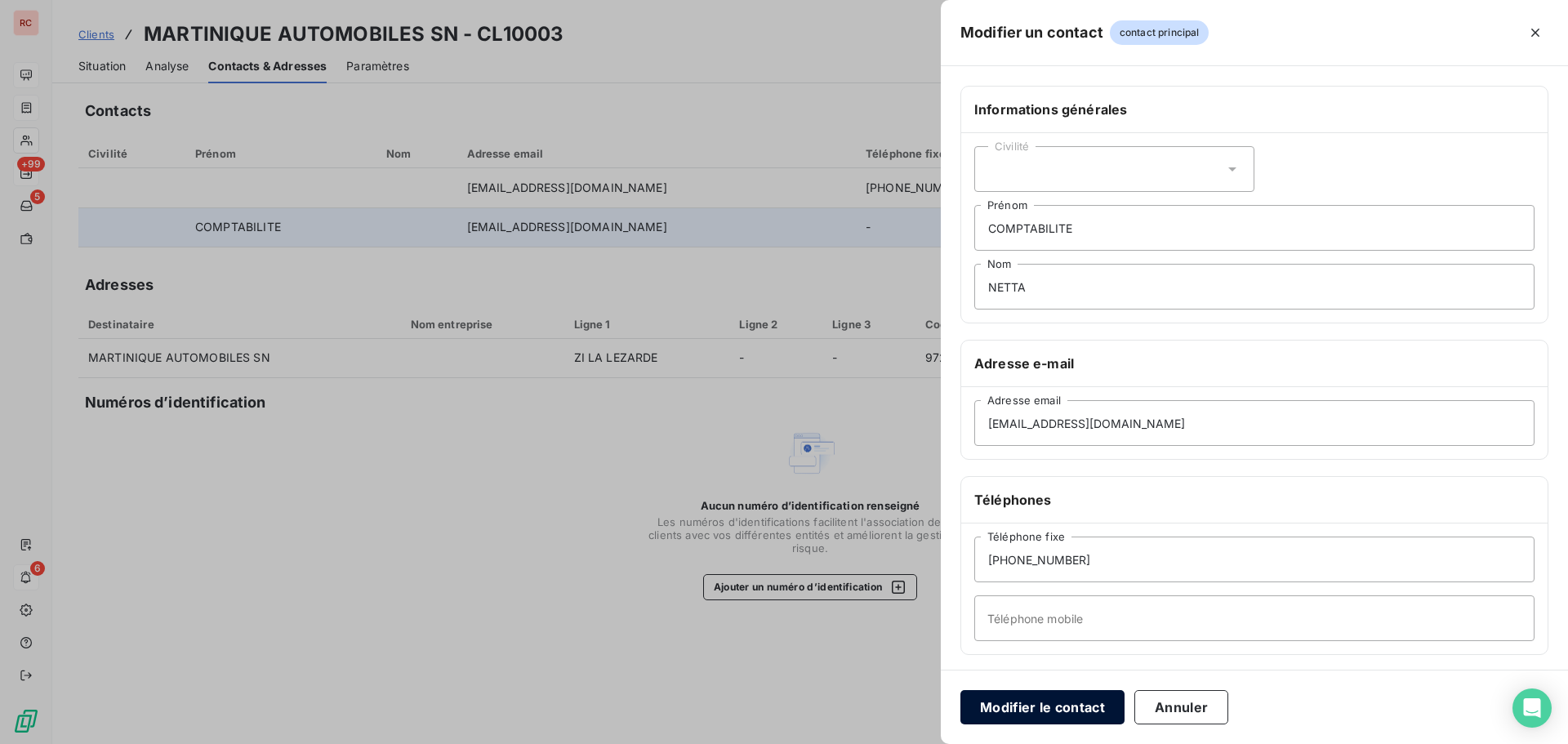
click at [1062, 710] on button "Modifier le contact" at bounding box center [1042, 707] width 164 height 34
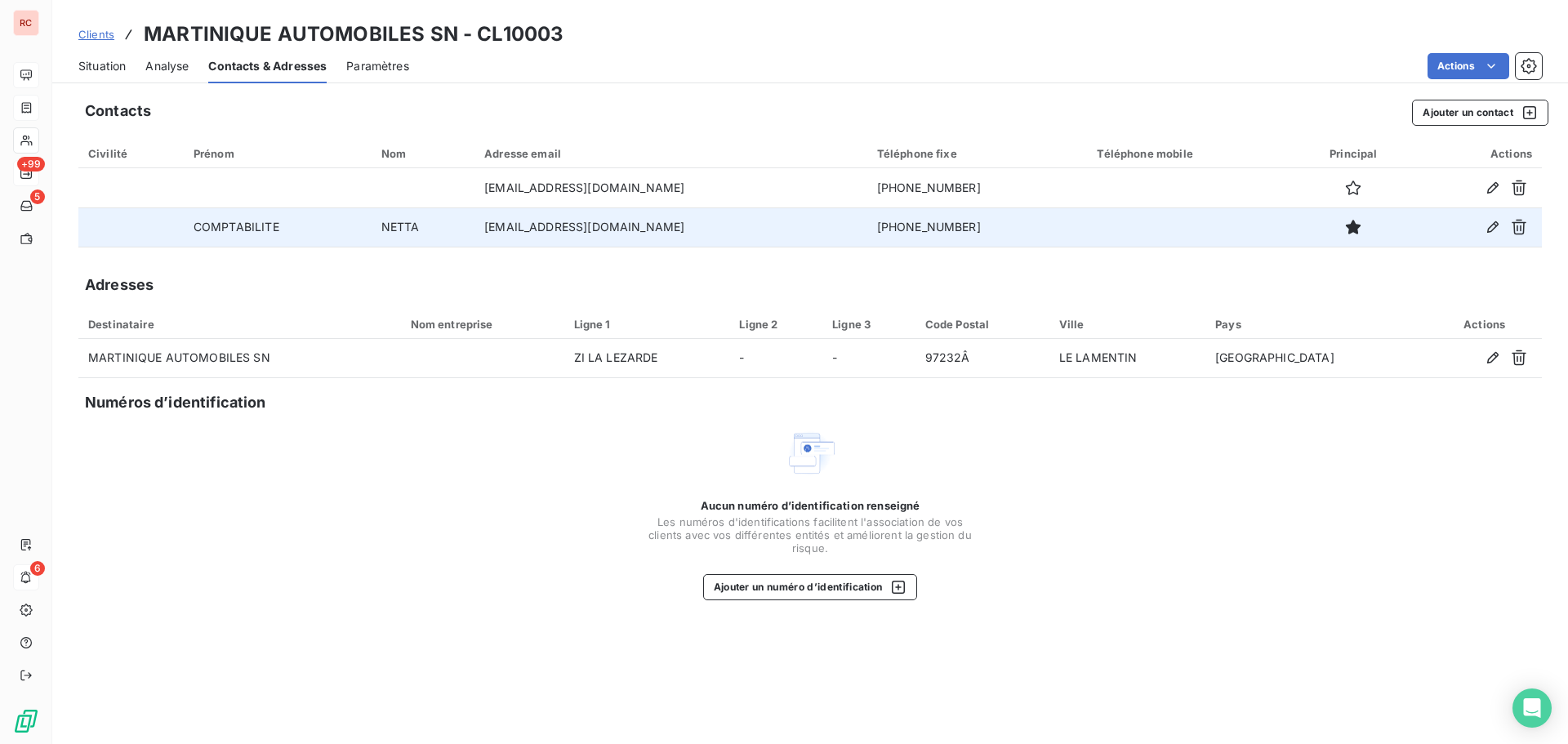
click at [97, 63] on span "Situation" at bounding box center [102, 66] width 47 height 16
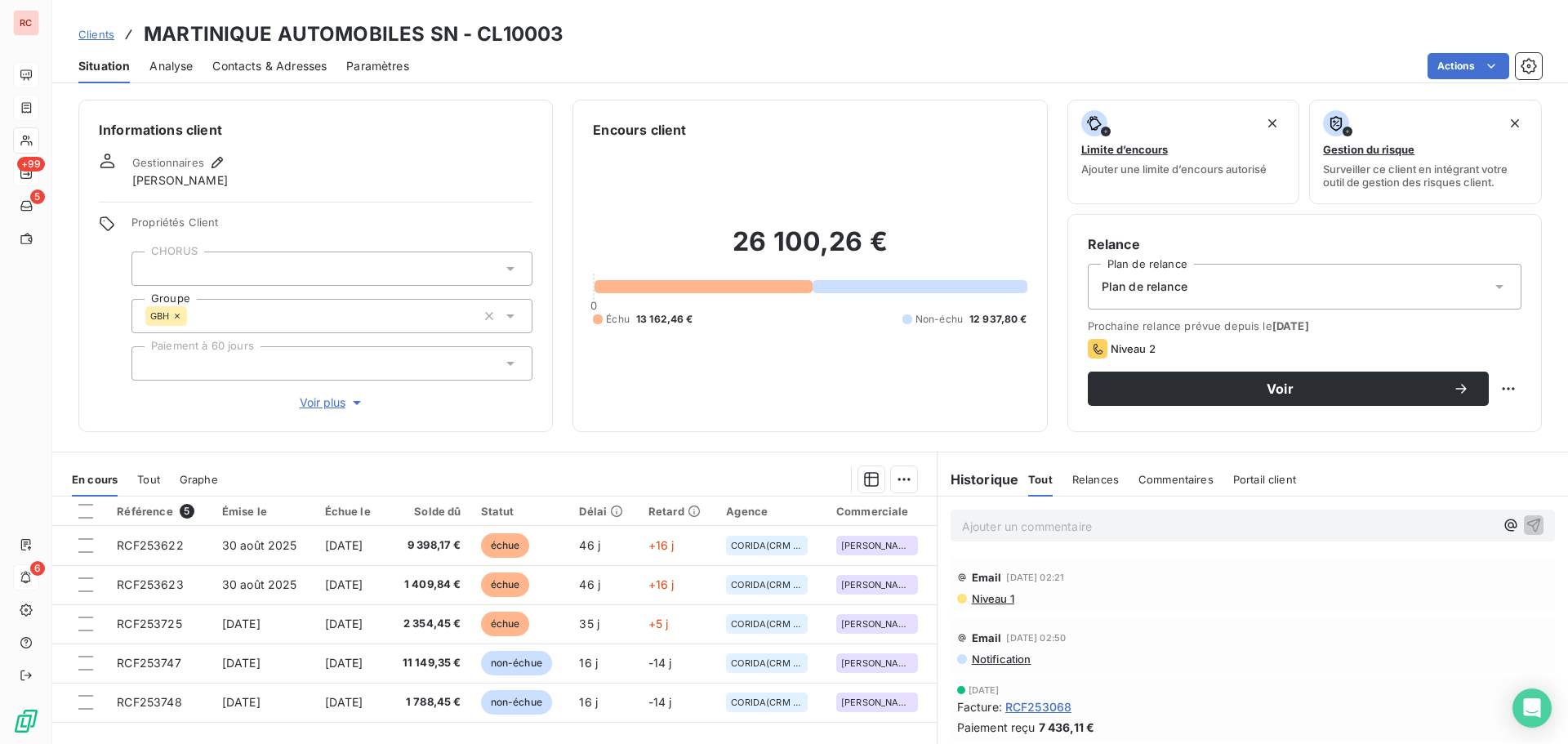
scroll to position [81, 0]
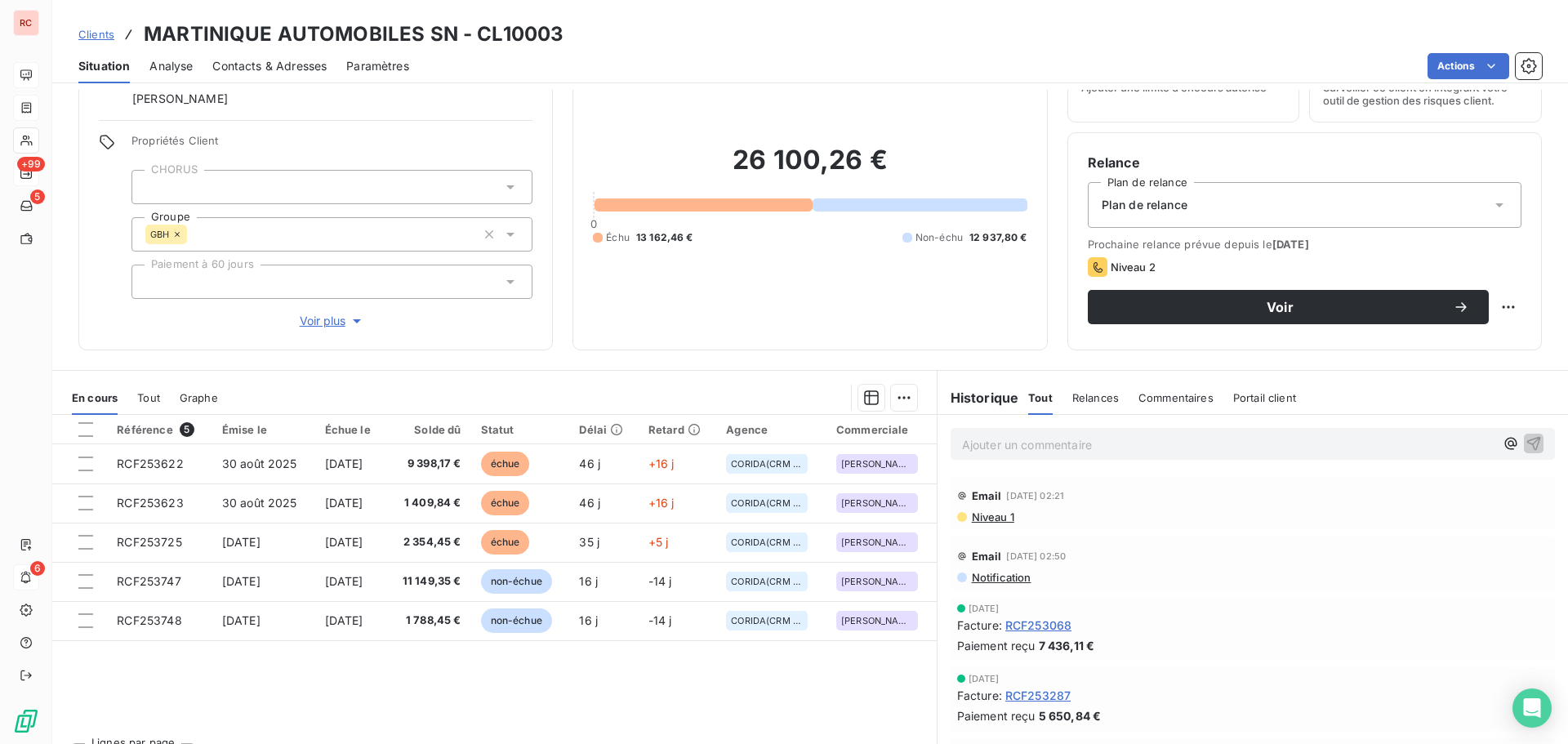
click at [277, 61] on span "Contacts & Adresses" at bounding box center [269, 66] width 115 height 16
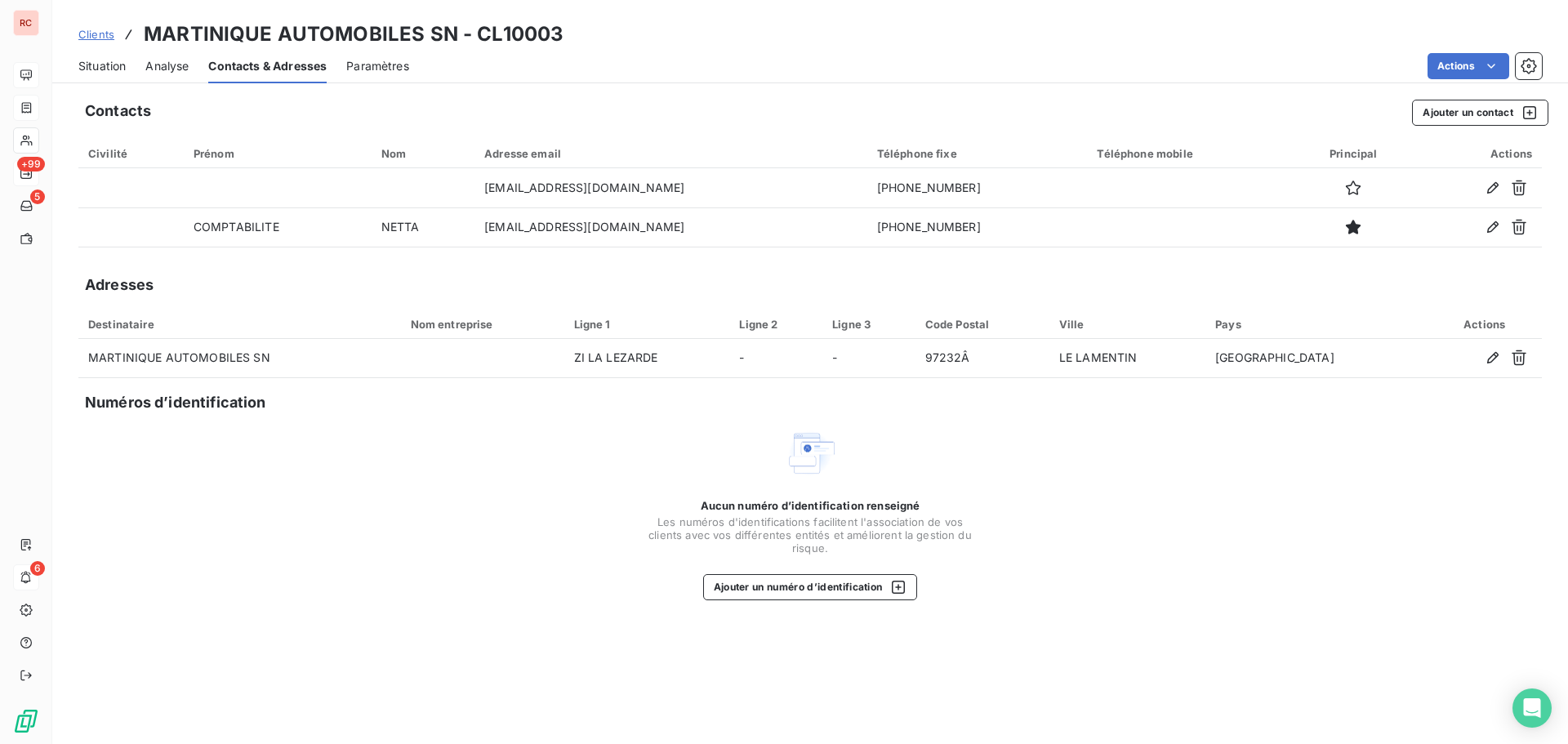
click at [101, 70] on span "Situation" at bounding box center [102, 66] width 47 height 16
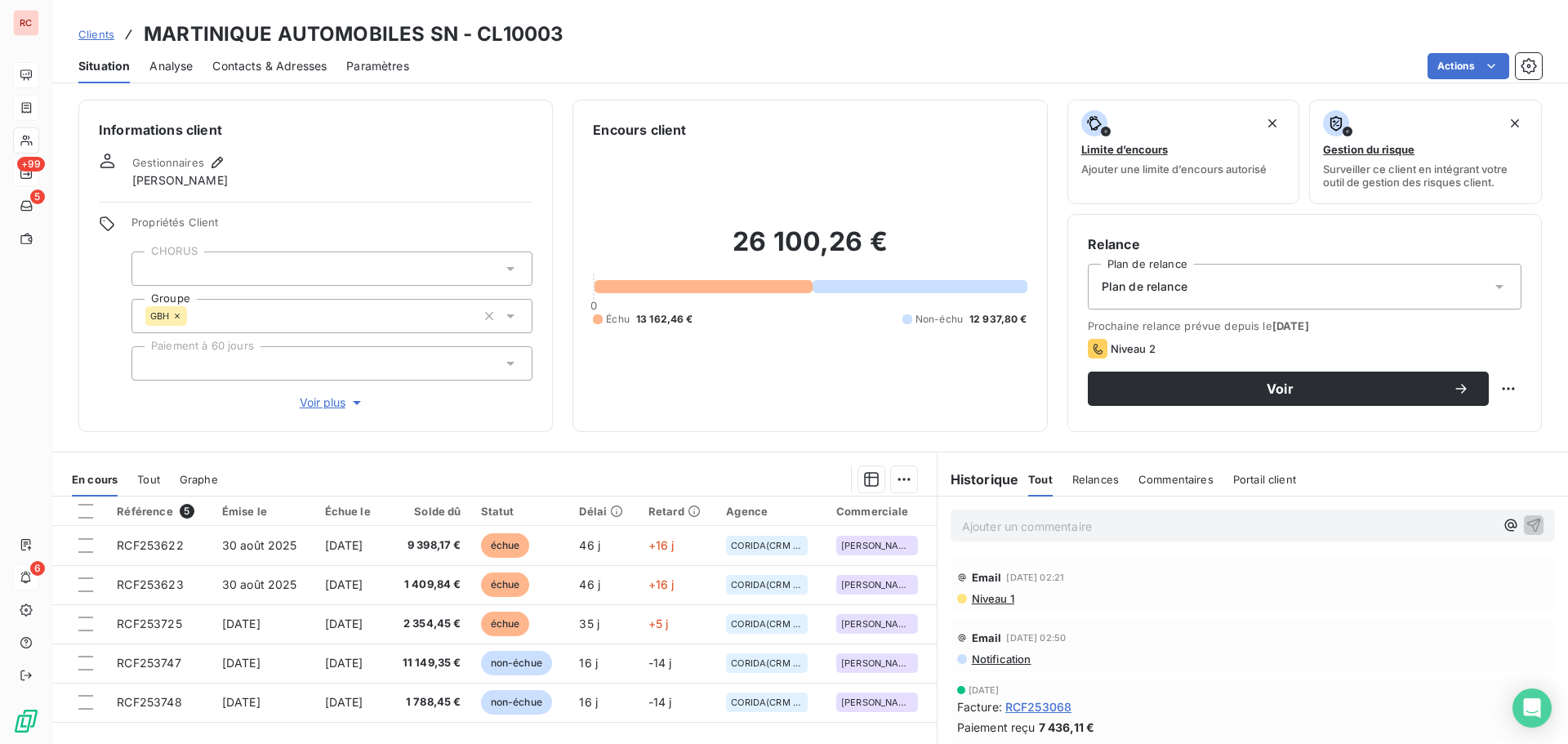
click at [293, 63] on span "Contacts & Adresses" at bounding box center [269, 66] width 115 height 16
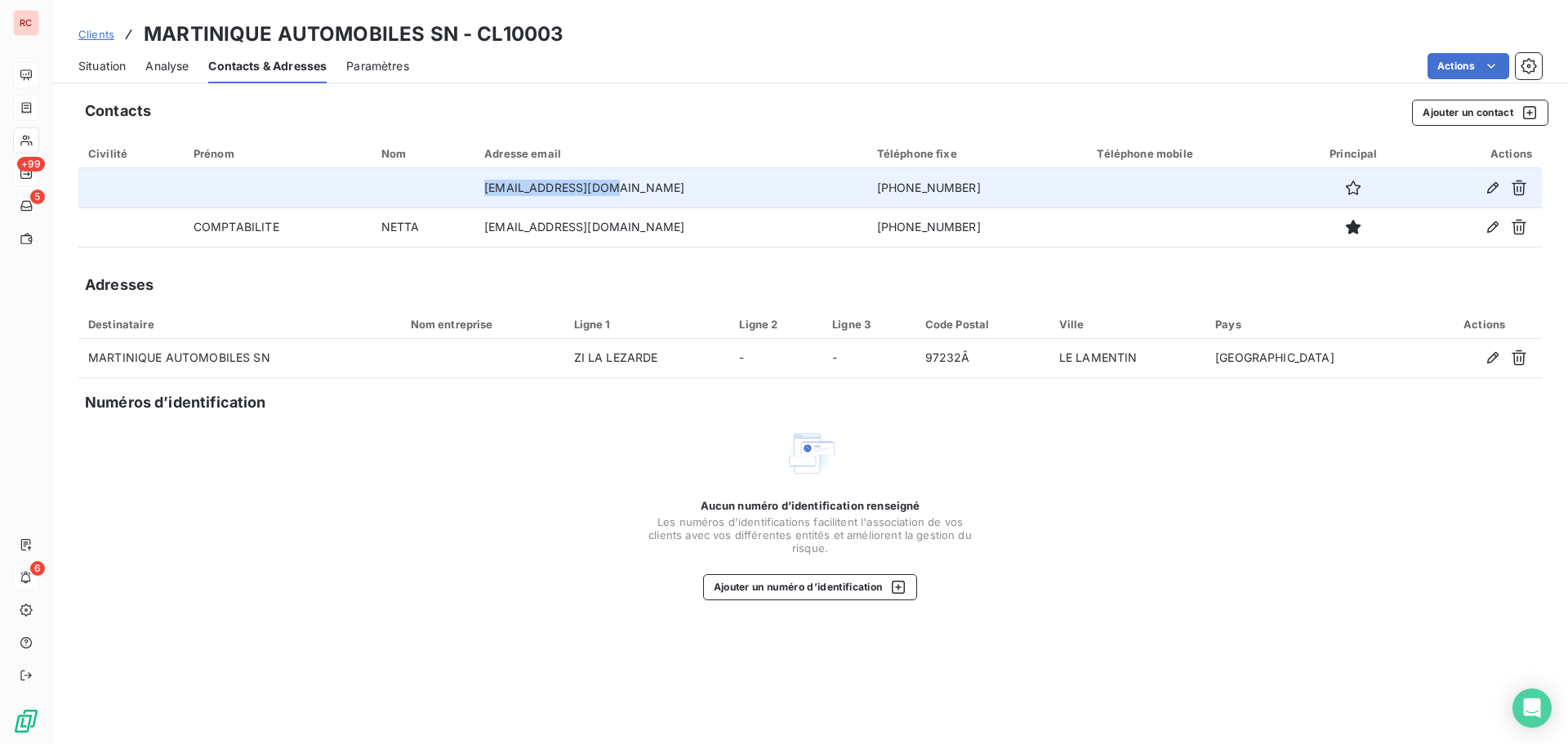
drag, startPoint x: 598, startPoint y: 191, endPoint x: 470, endPoint y: 193, distance: 128.0
click at [470, 193] on tr "[EMAIL_ADDRESS][DOMAIN_NAME] [PHONE_NUMBER]" at bounding box center [810, 188] width 1463 height 39
copy tr "[EMAIL_ADDRESS][DOMAIN_NAME]"
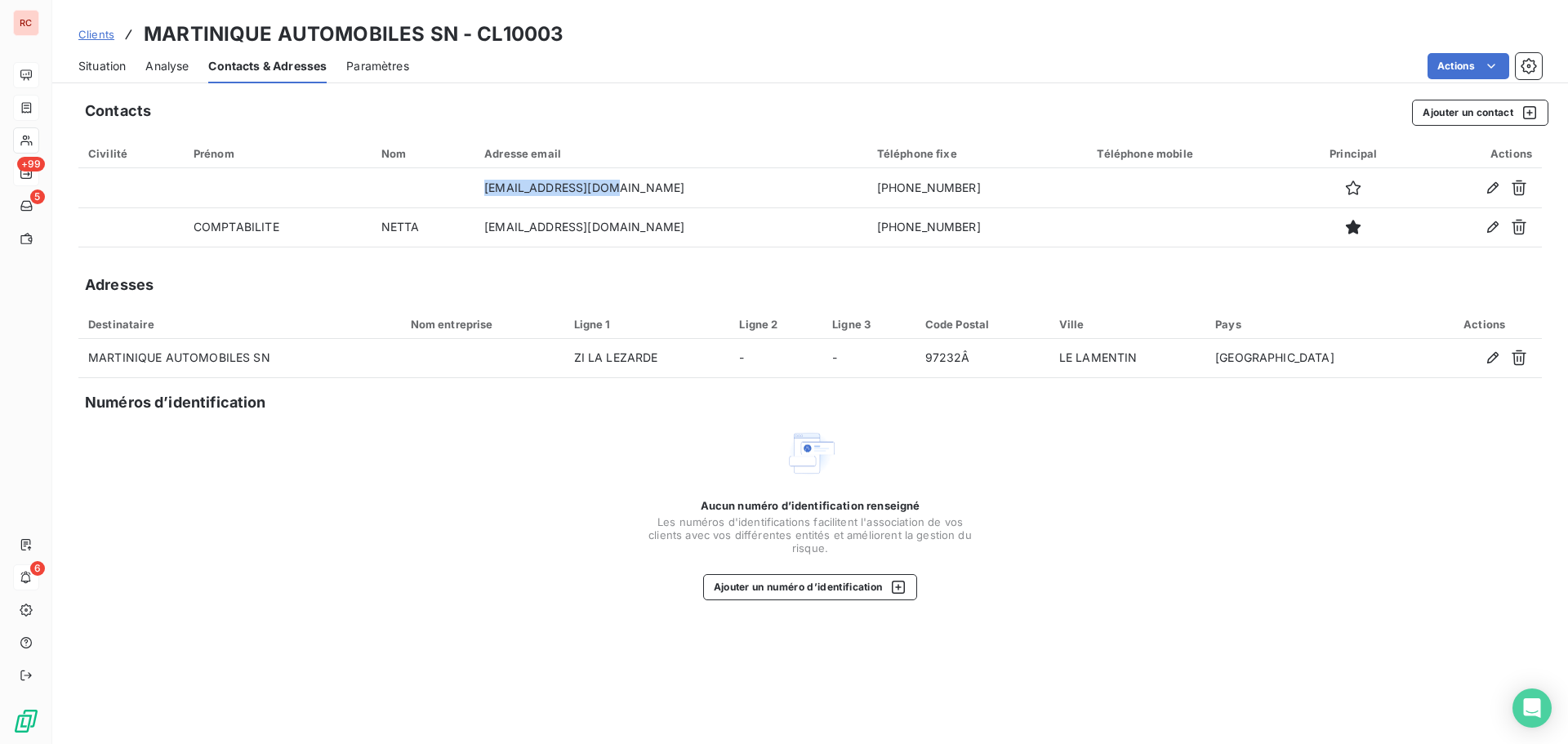
click at [91, 64] on span "Situation" at bounding box center [102, 66] width 47 height 16
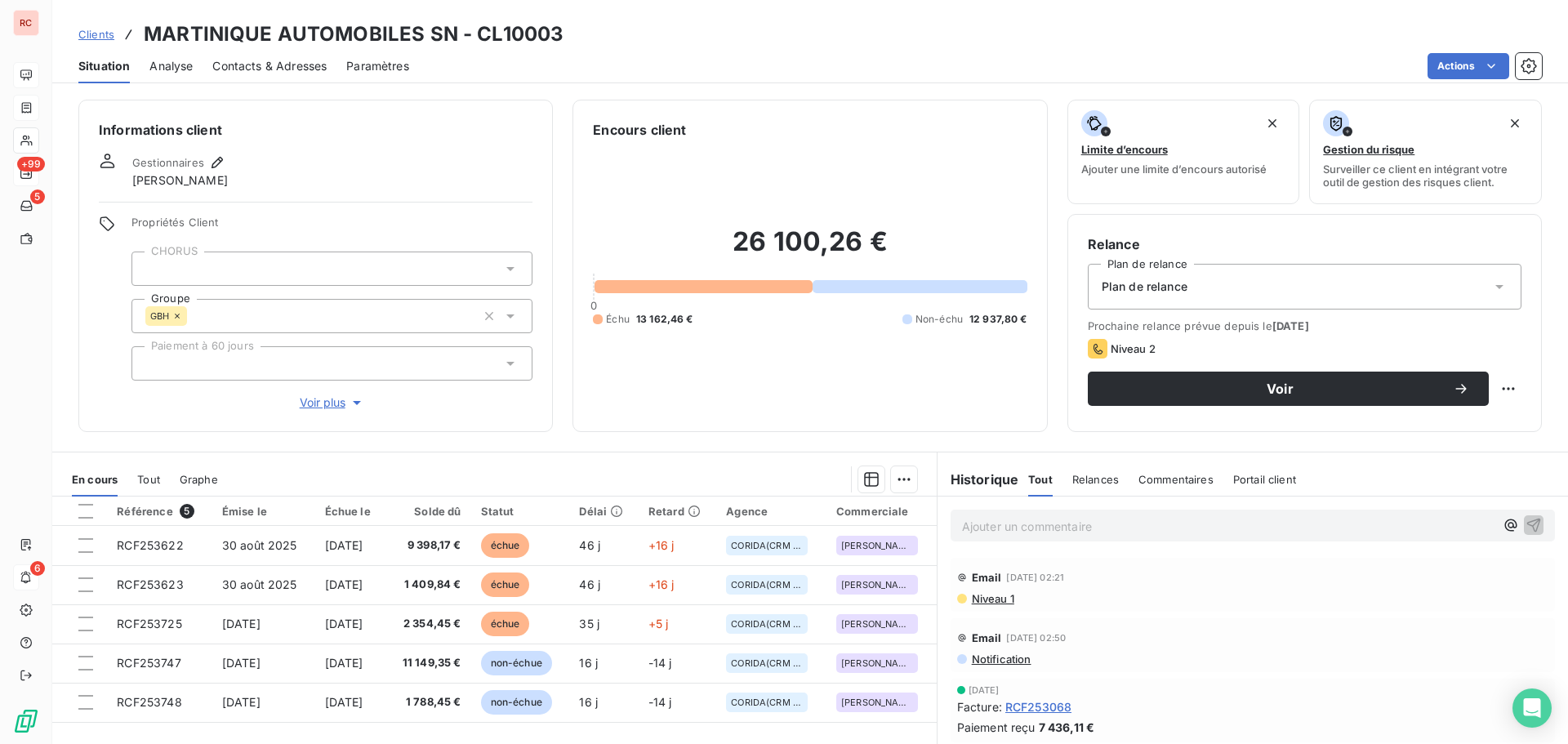
click at [559, 38] on div "Clients MARTINIQUE AUTOMOBILES SN - CL10003" at bounding box center [810, 34] width 1516 height 30
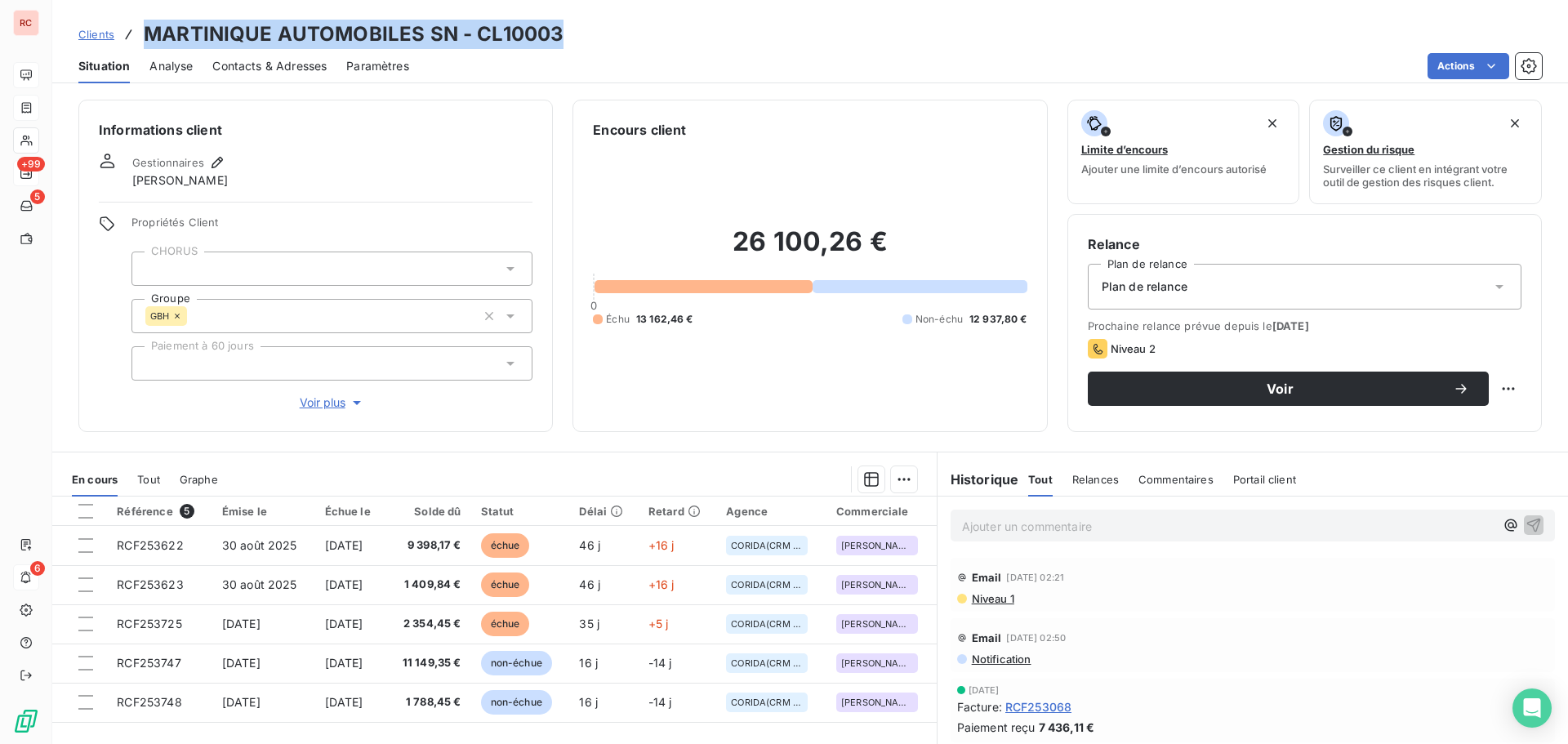
drag, startPoint x: 558, startPoint y: 32, endPoint x: 141, endPoint y: 35, distance: 417.0
click at [141, 35] on div "Clients MARTINIQUE AUTOMOBILES SN - CL10003" at bounding box center [810, 34] width 1516 height 30
copy h3 "MARTINIQUE AUTOMOBILES SN - CL10003"
click at [579, 30] on div "Clients MARTINIQUE AUTOMOBILES SN - CL10003" at bounding box center [810, 34] width 1516 height 30
drag, startPoint x: 559, startPoint y: 32, endPoint x: 141, endPoint y: 32, distance: 418.0
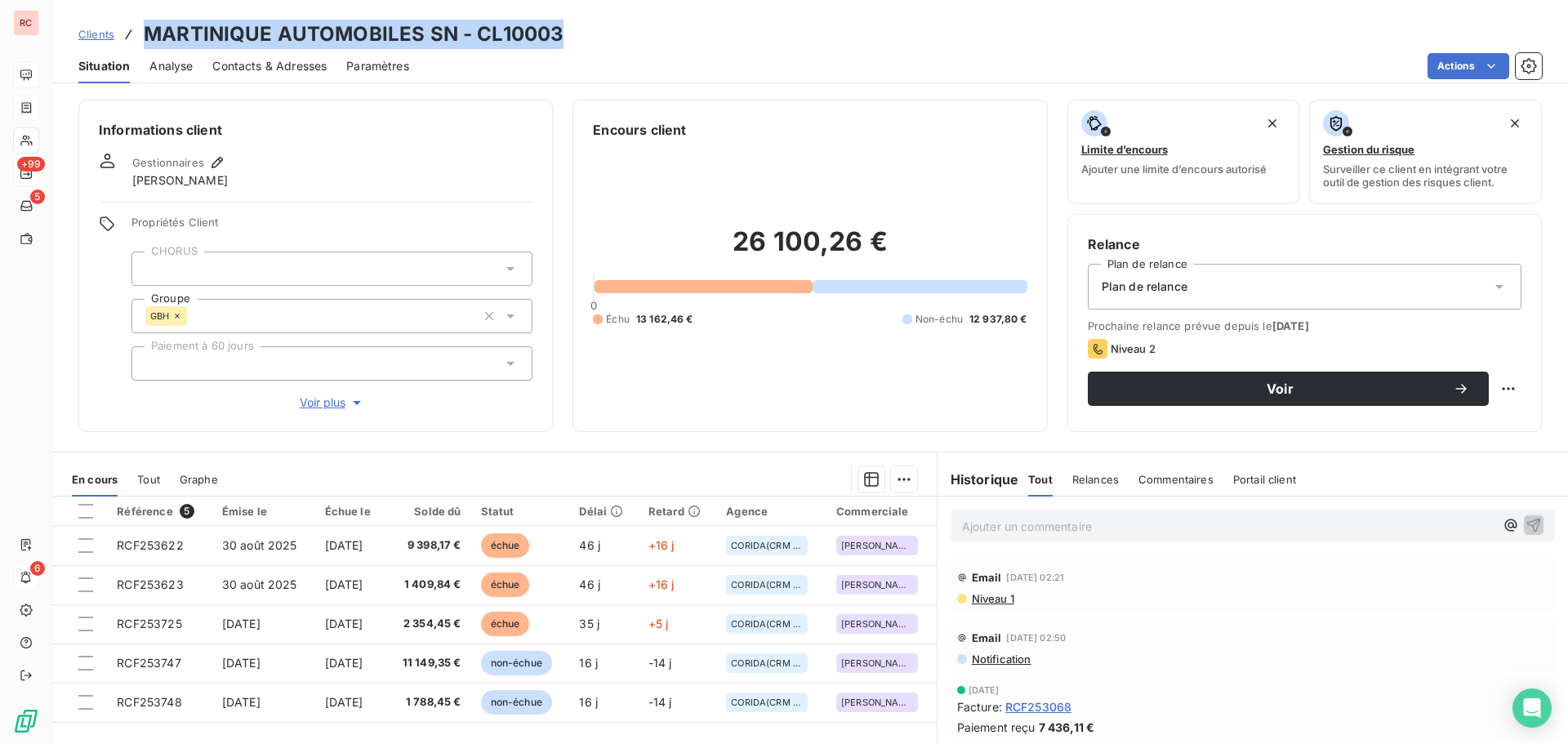
click at [141, 32] on div "Clients MARTINIQUE AUTOMOBILES SN - CL10003" at bounding box center [810, 34] width 1516 height 30
click at [1257, 392] on span "Voir" at bounding box center [1280, 389] width 345 height 13
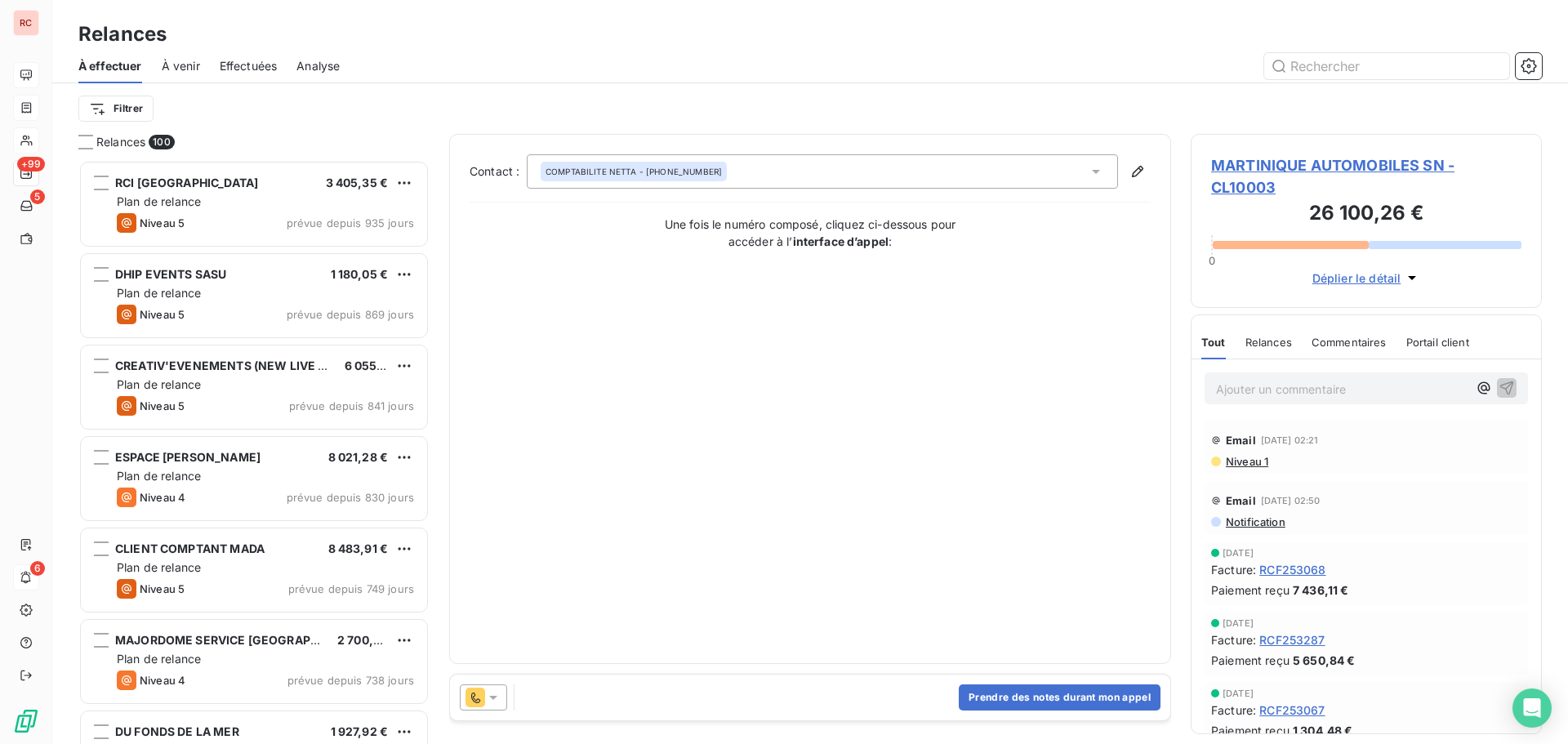
scroll to position [572, 339]
click at [1105, 172] on div "COMPTABILITE NETTA - [PHONE_NUMBER]" at bounding box center [822, 171] width 592 height 34
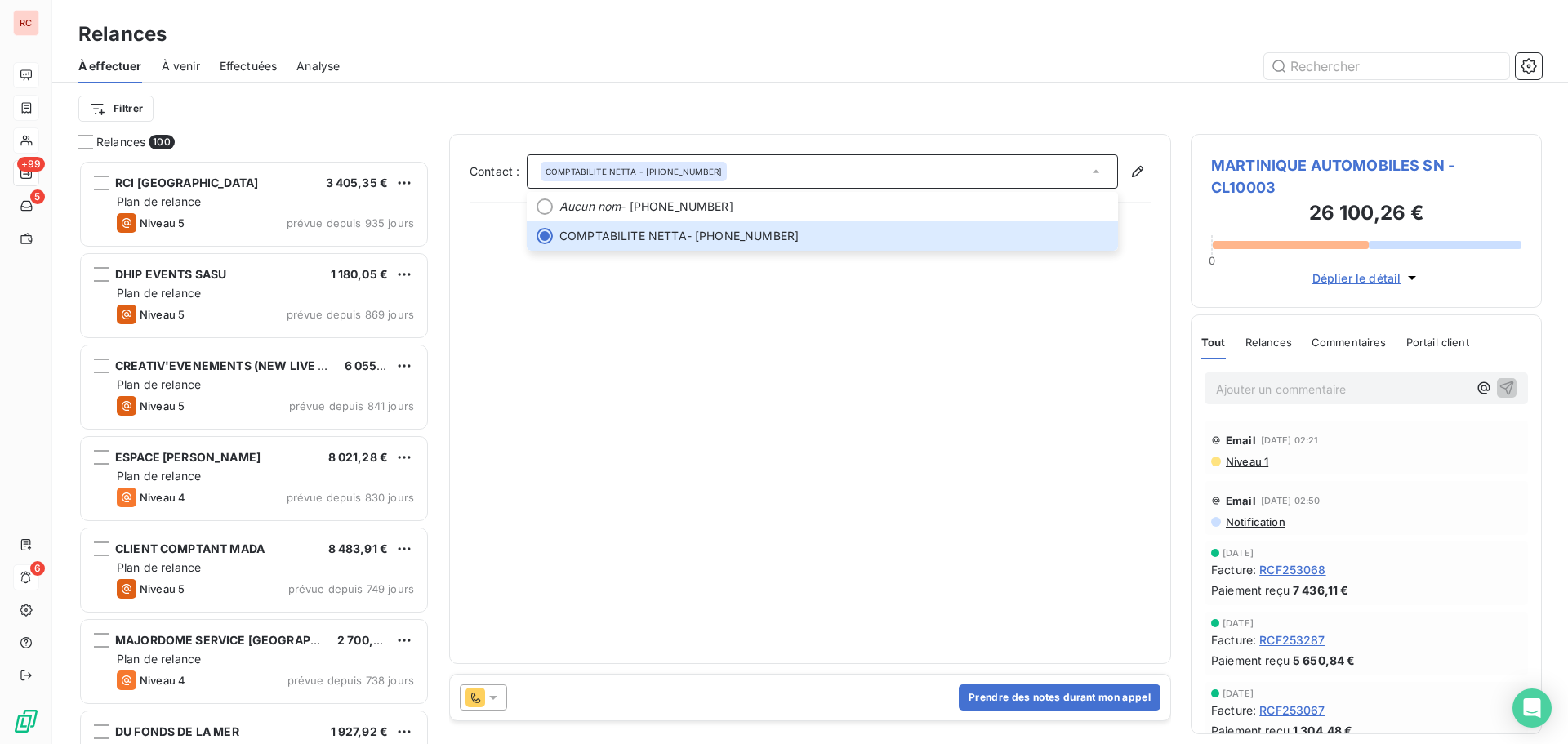
click at [499, 698] on icon at bounding box center [493, 697] width 16 height 16
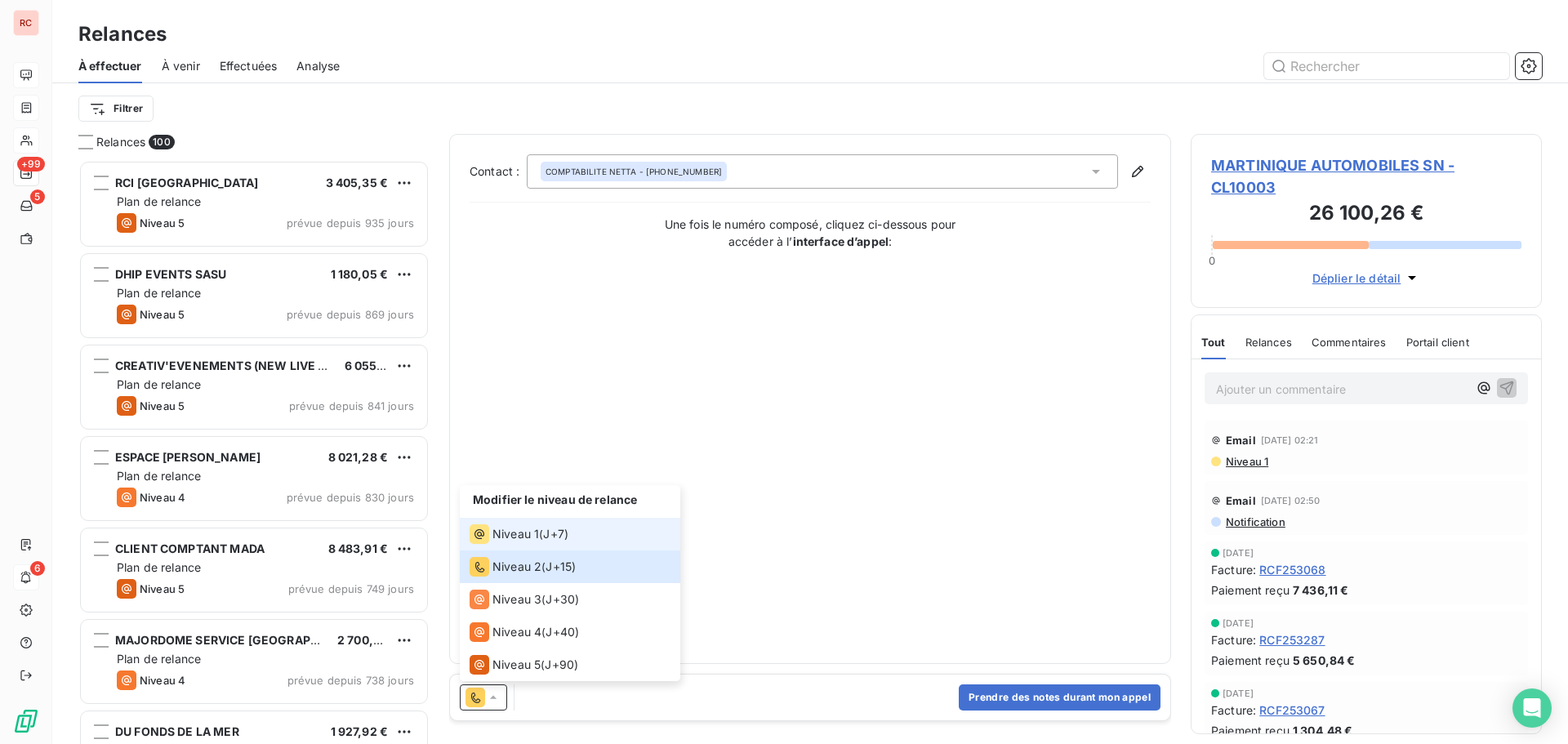
click at [535, 531] on span "Niveau 1" at bounding box center [516, 534] width 47 height 16
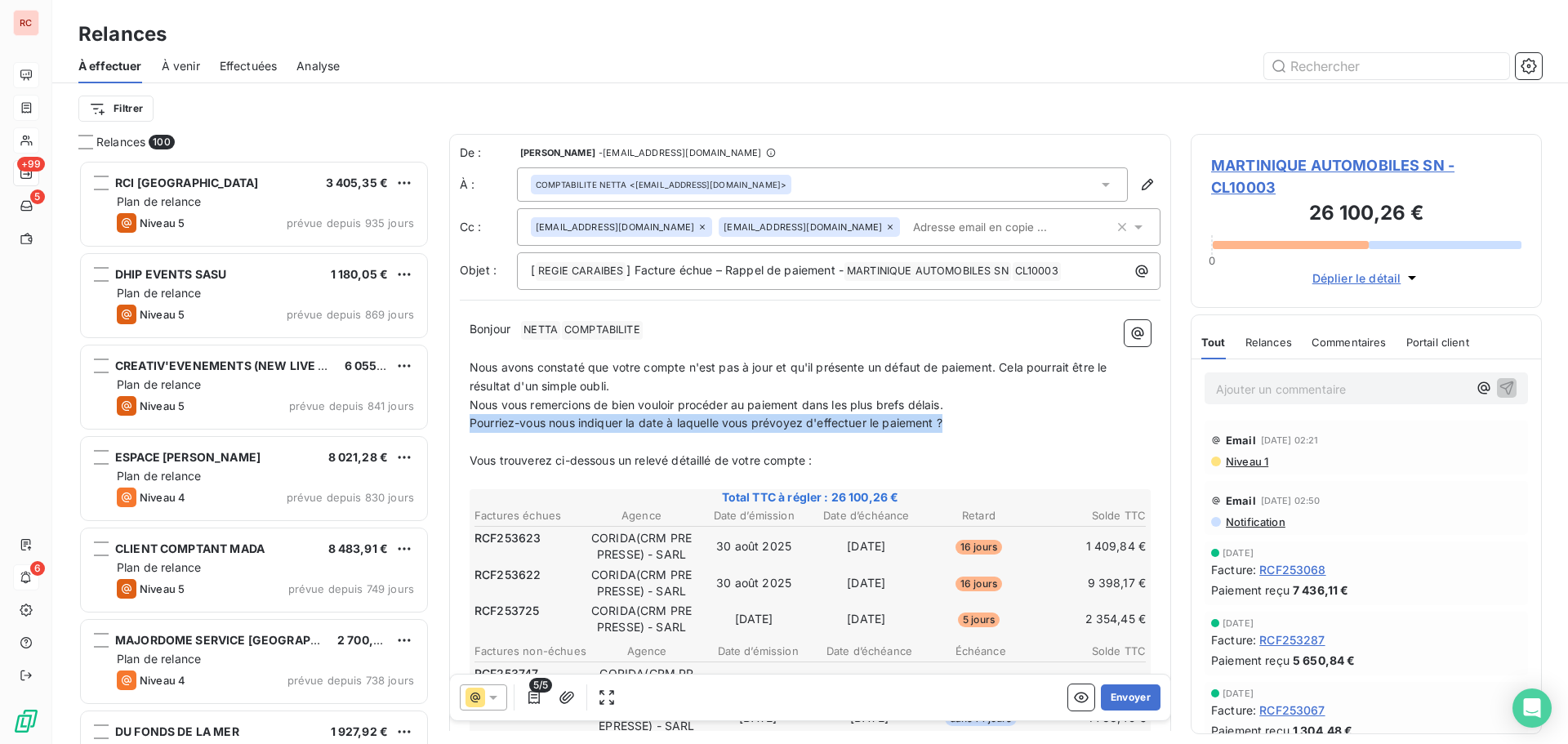
drag, startPoint x: 956, startPoint y: 424, endPoint x: 471, endPoint y: 428, distance: 485.0
click at [471, 428] on p "Pourriez-vous nous indiquer la date à laquelle vous prévoyez d'effectuer le pai…" at bounding box center [810, 423] width 681 height 19
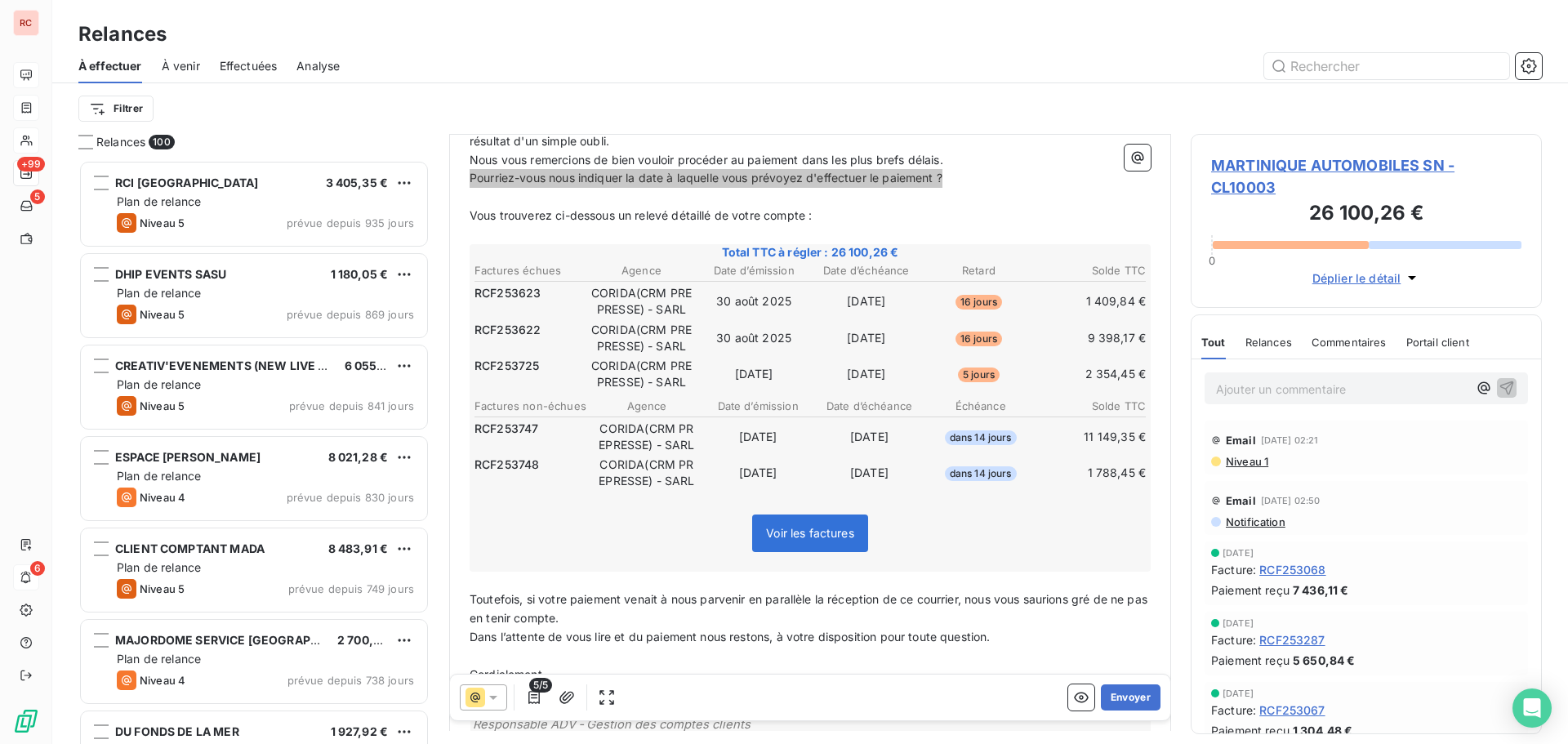
scroll to position [328, 0]
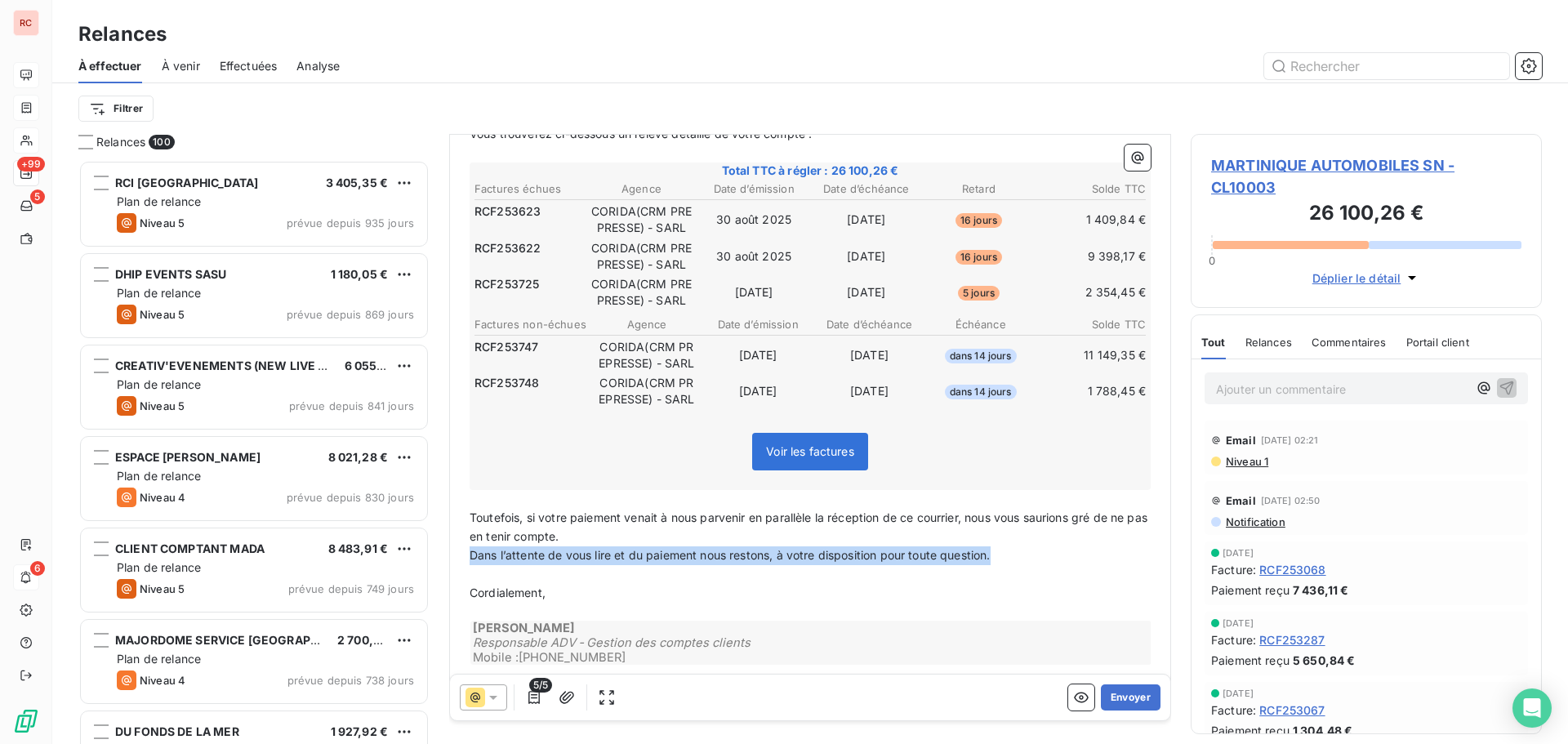
drag, startPoint x: 1001, startPoint y: 555, endPoint x: 460, endPoint y: 559, distance: 541.0
click at [460, 559] on div "Bonjour ﻿ NETTA ﻿ ﻿ COMPTABILITE ﻿ ﻿ ﻿ Nous avons constaté que votre compte n'e…" at bounding box center [810, 331] width 701 height 695
click at [1285, 163] on span "MARTINIQUE AUTOMOBILES SN - CL10003" at bounding box center [1366, 175] width 311 height 44
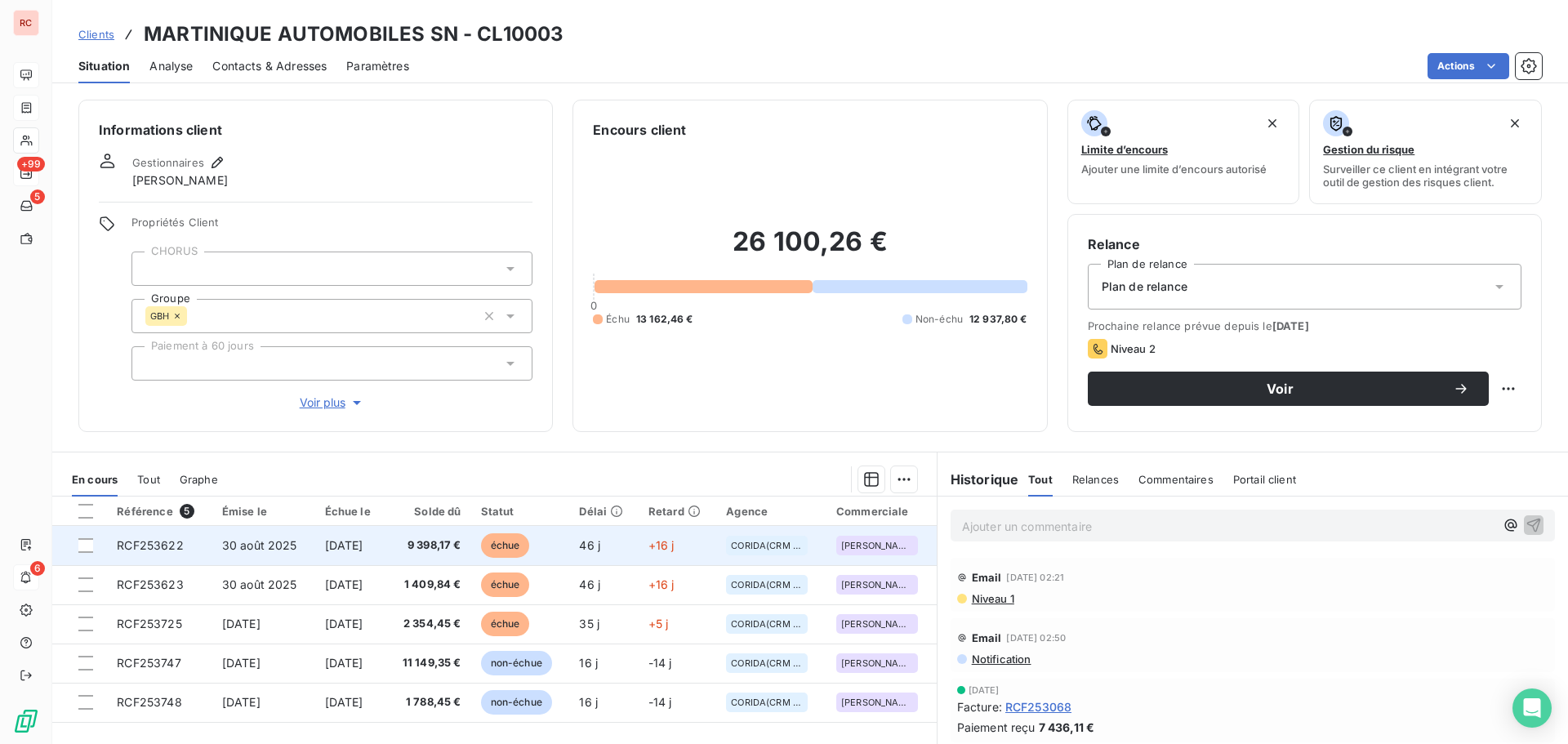
click at [333, 549] on span "[DATE]" at bounding box center [344, 545] width 38 height 14
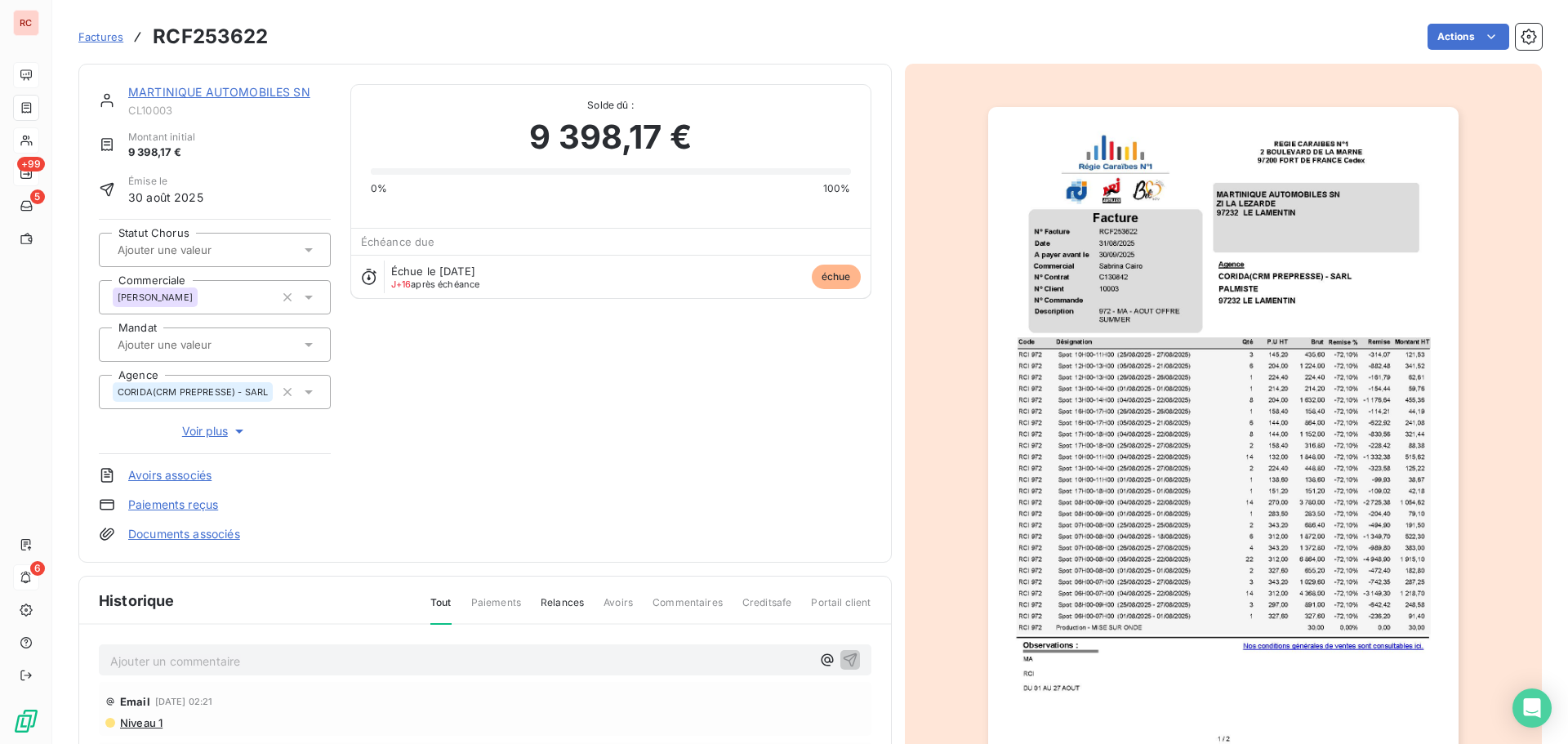
click at [125, 663] on p "Ajouter un commentaire ﻿" at bounding box center [460, 661] width 701 height 21
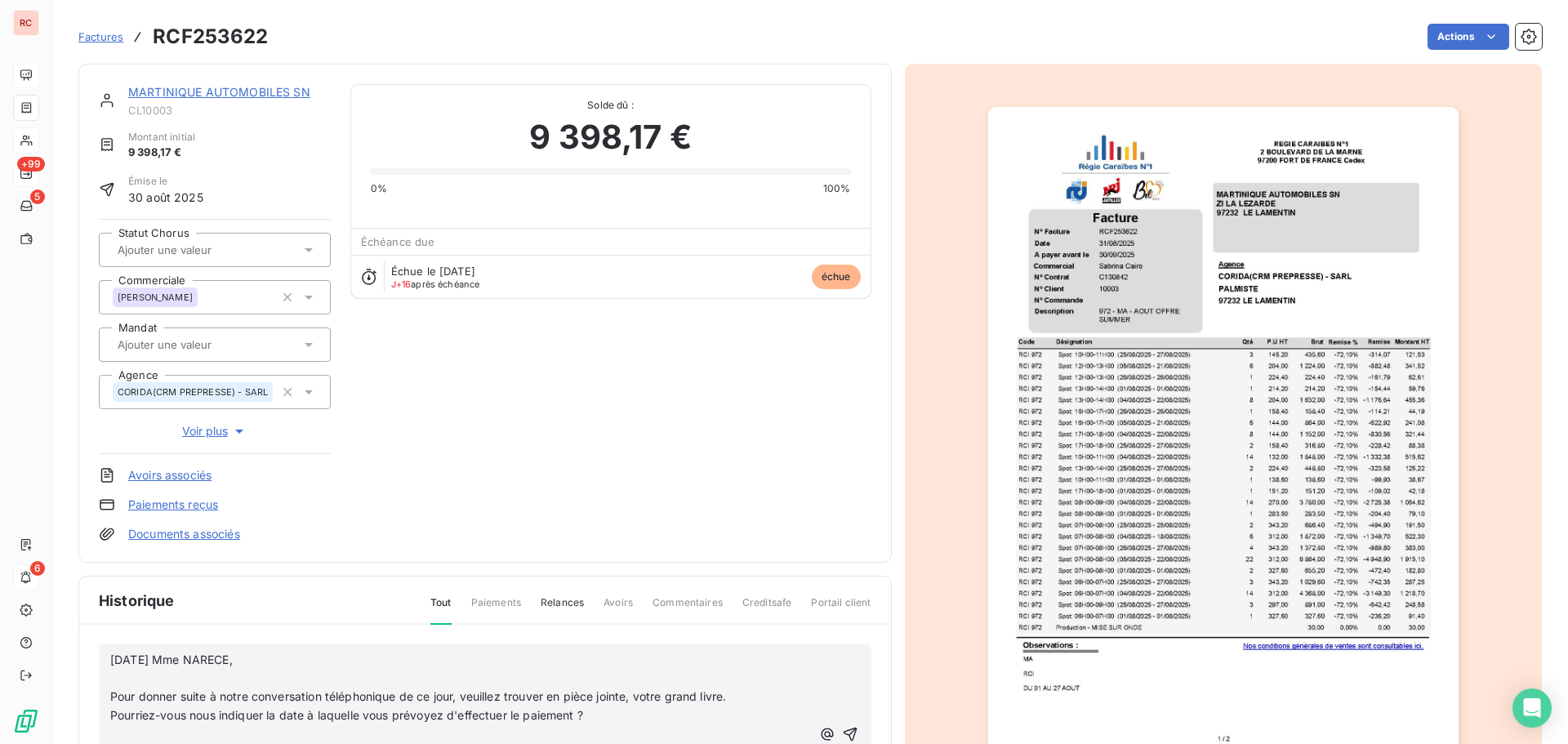
click at [842, 732] on icon "button" at bounding box center [850, 734] width 16 height 16
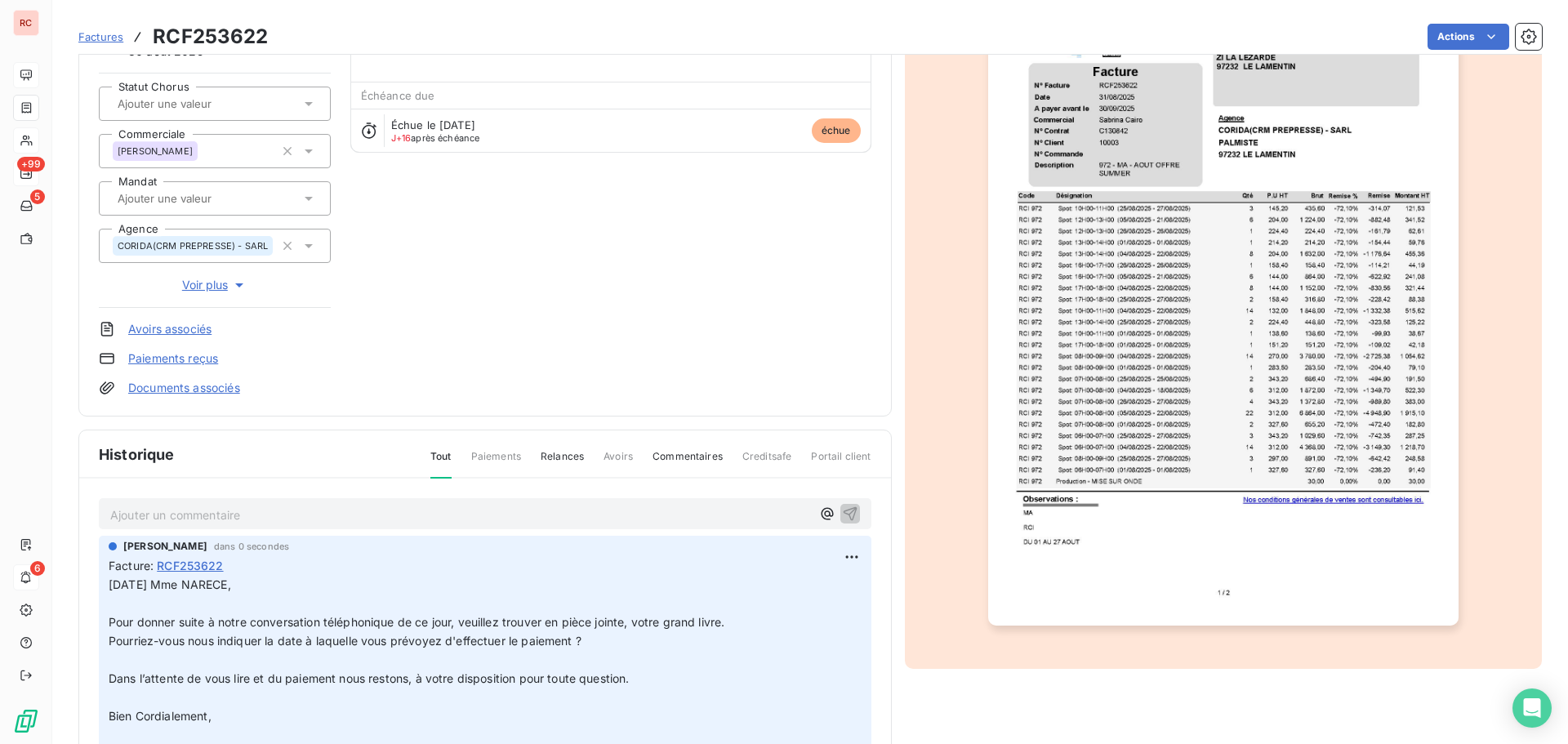
scroll to position [165, 0]
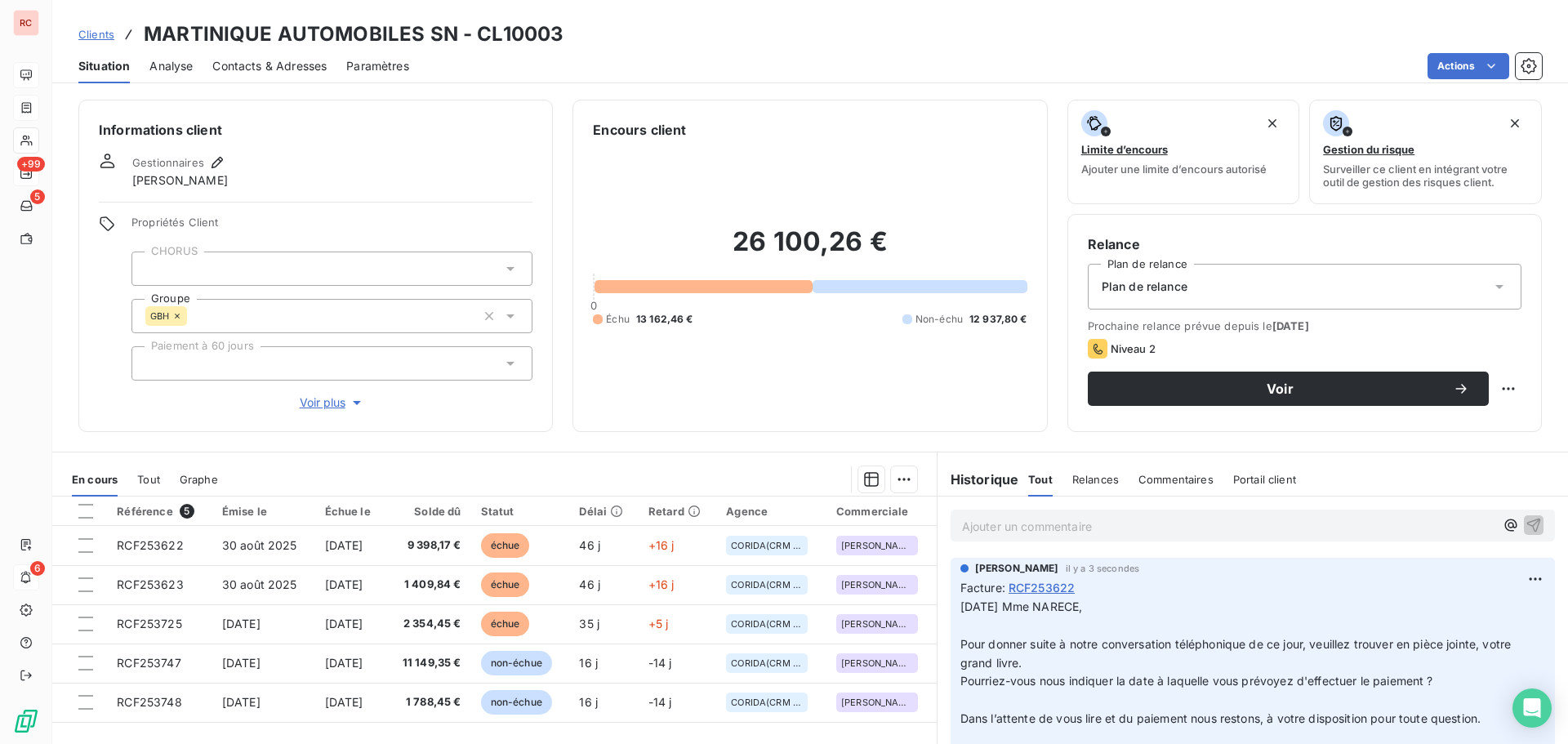
click at [1032, 529] on p "Ajouter un commentaire ﻿" at bounding box center [1228, 526] width 533 height 21
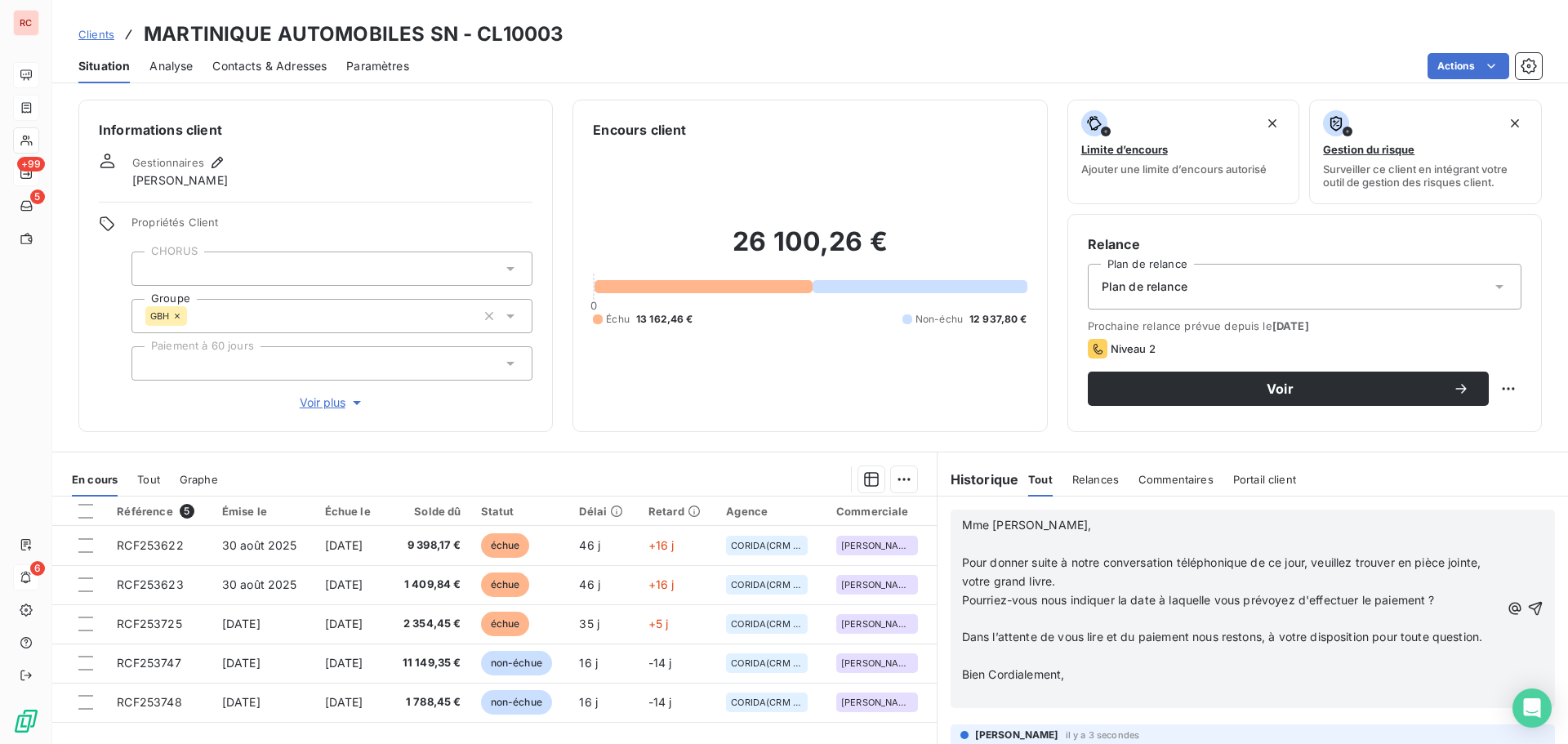
click at [950, 526] on div "Mme [PERSON_NAME], ﻿ Pour donner suite à notre conversation téléphonique de ce …" at bounding box center [1252, 609] width 604 height 199
click at [962, 525] on span "Mme [PERSON_NAME]," at bounding box center [1027, 525] width 130 height 14
drag, startPoint x: 1089, startPoint y: 696, endPoint x: 934, endPoint y: 509, distance: 242.9
click at [937, 509] on div "Mme [PERSON_NAME], ﻿ Pour donner suite à notre conversation téléphonique de ce …" at bounding box center [1252, 609] width 630 height 225
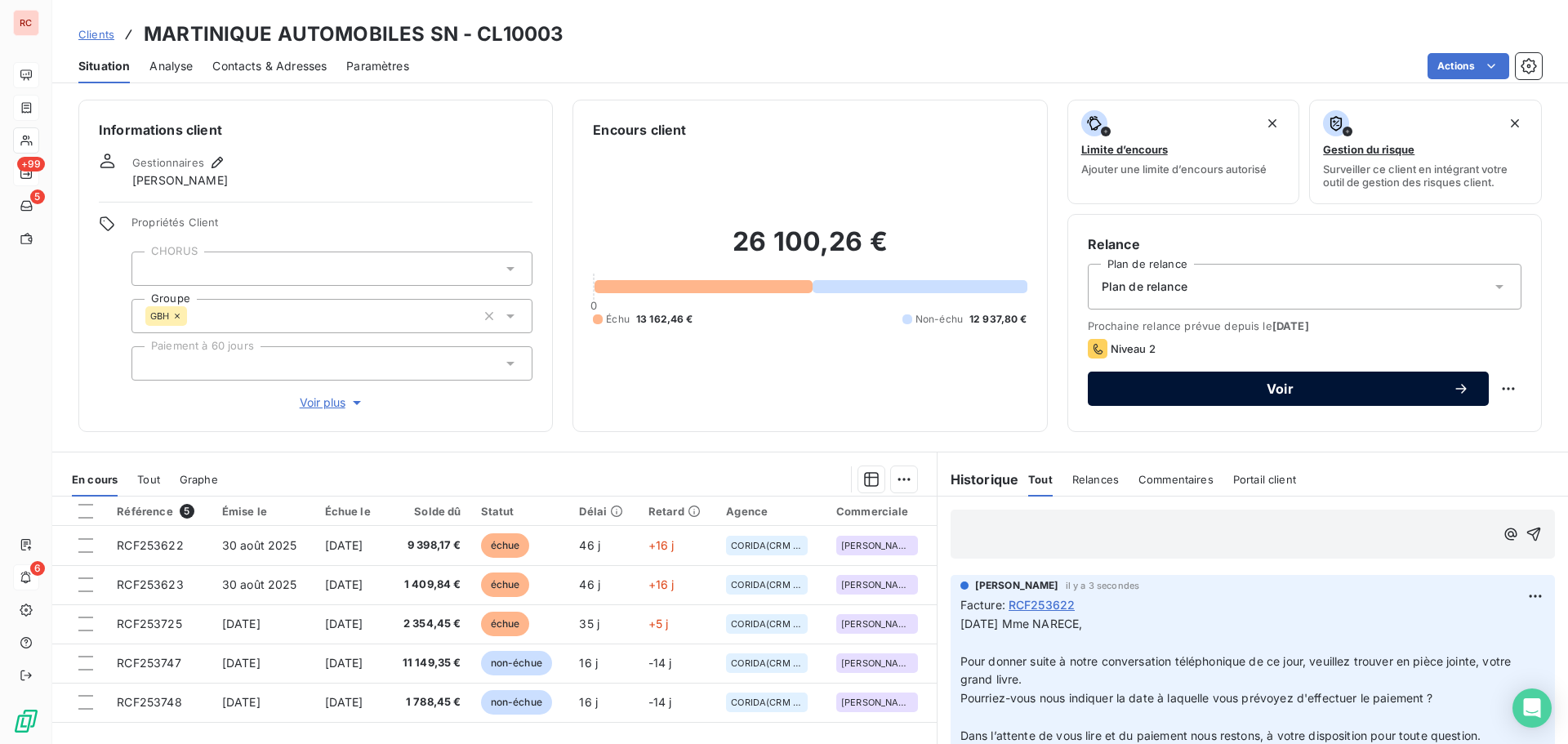
click at [1247, 383] on span "Voir" at bounding box center [1280, 389] width 345 height 13
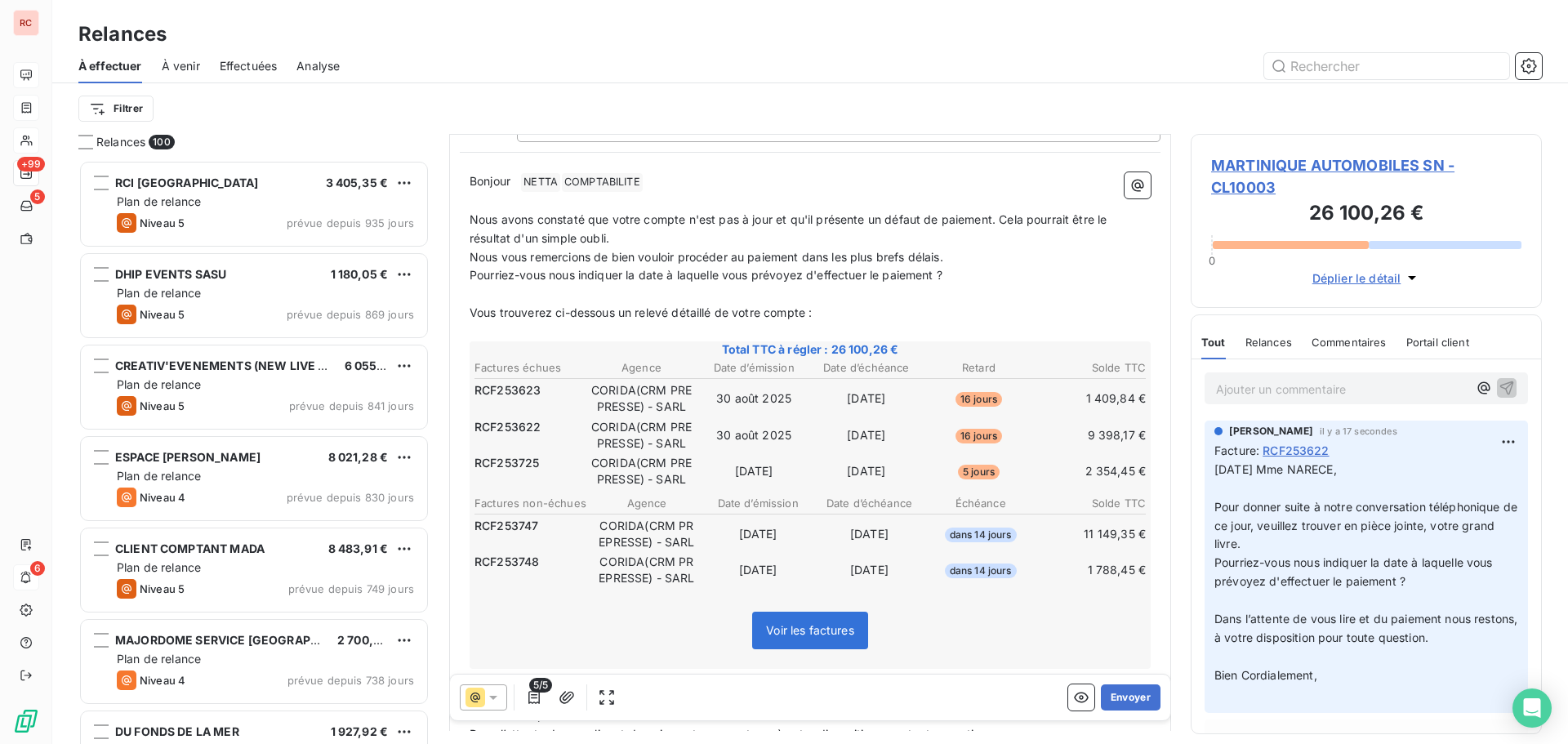
scroll to position [164, 0]
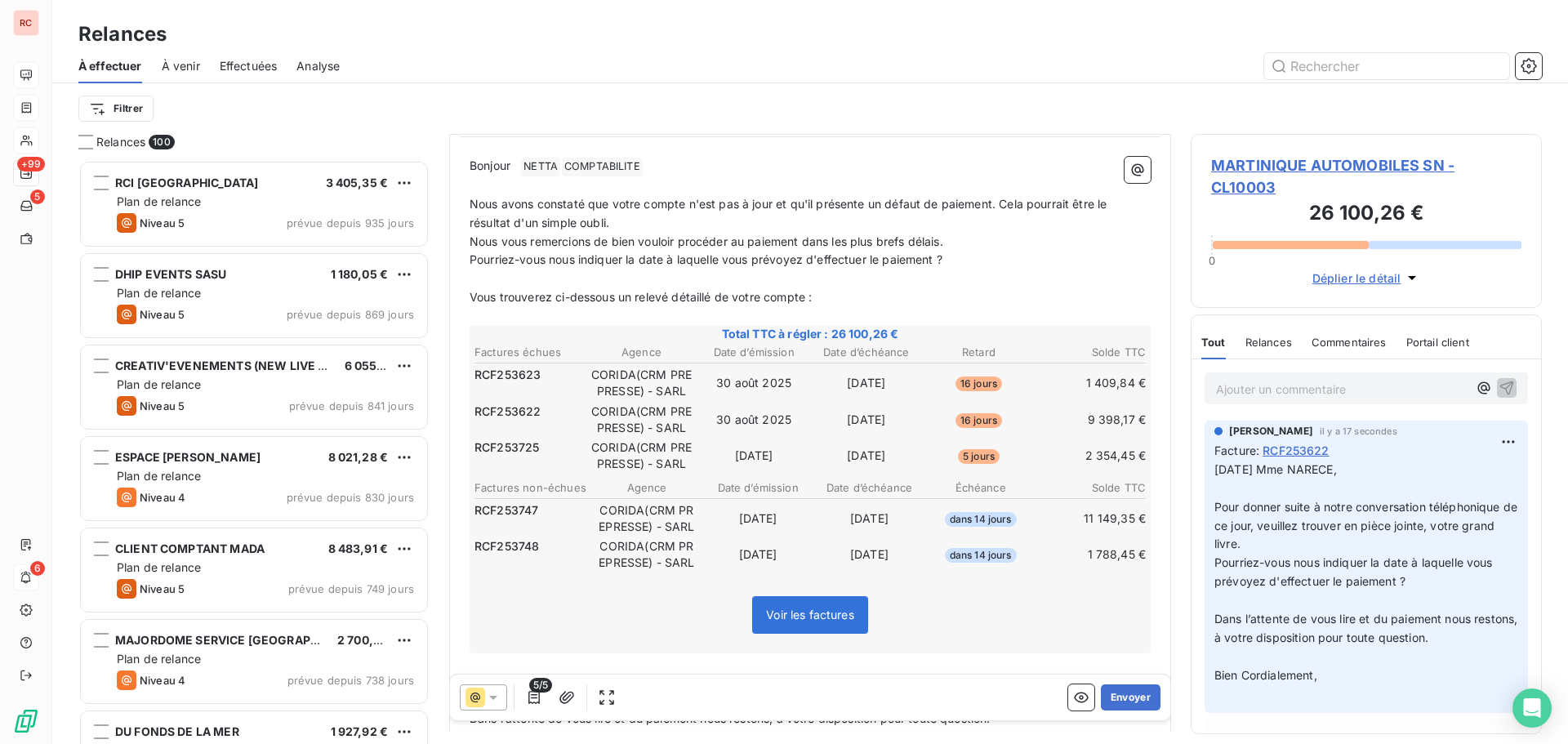
click at [494, 709] on div at bounding box center [483, 697] width 47 height 26
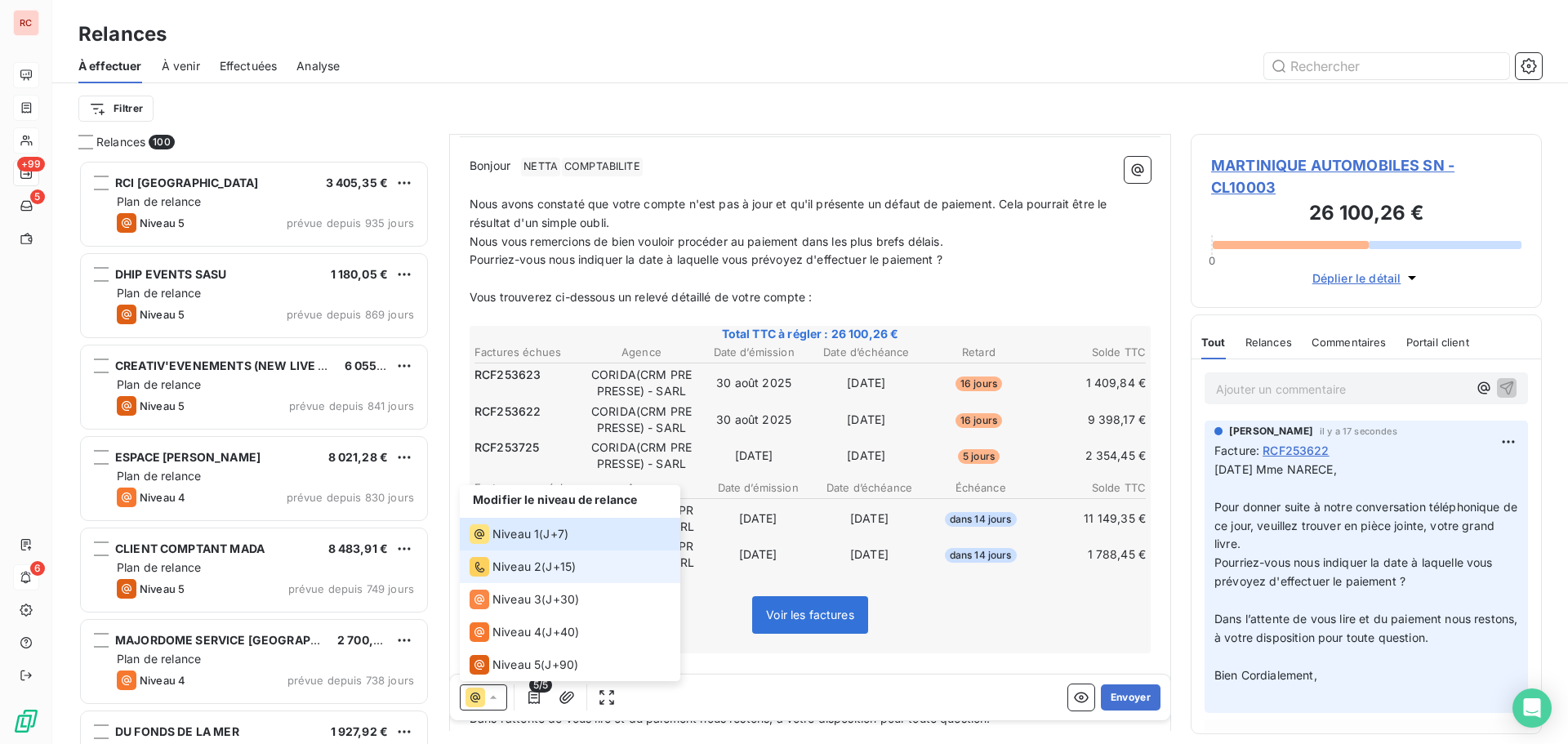
click at [508, 566] on span "Niveau 2" at bounding box center [516, 567] width 49 height 16
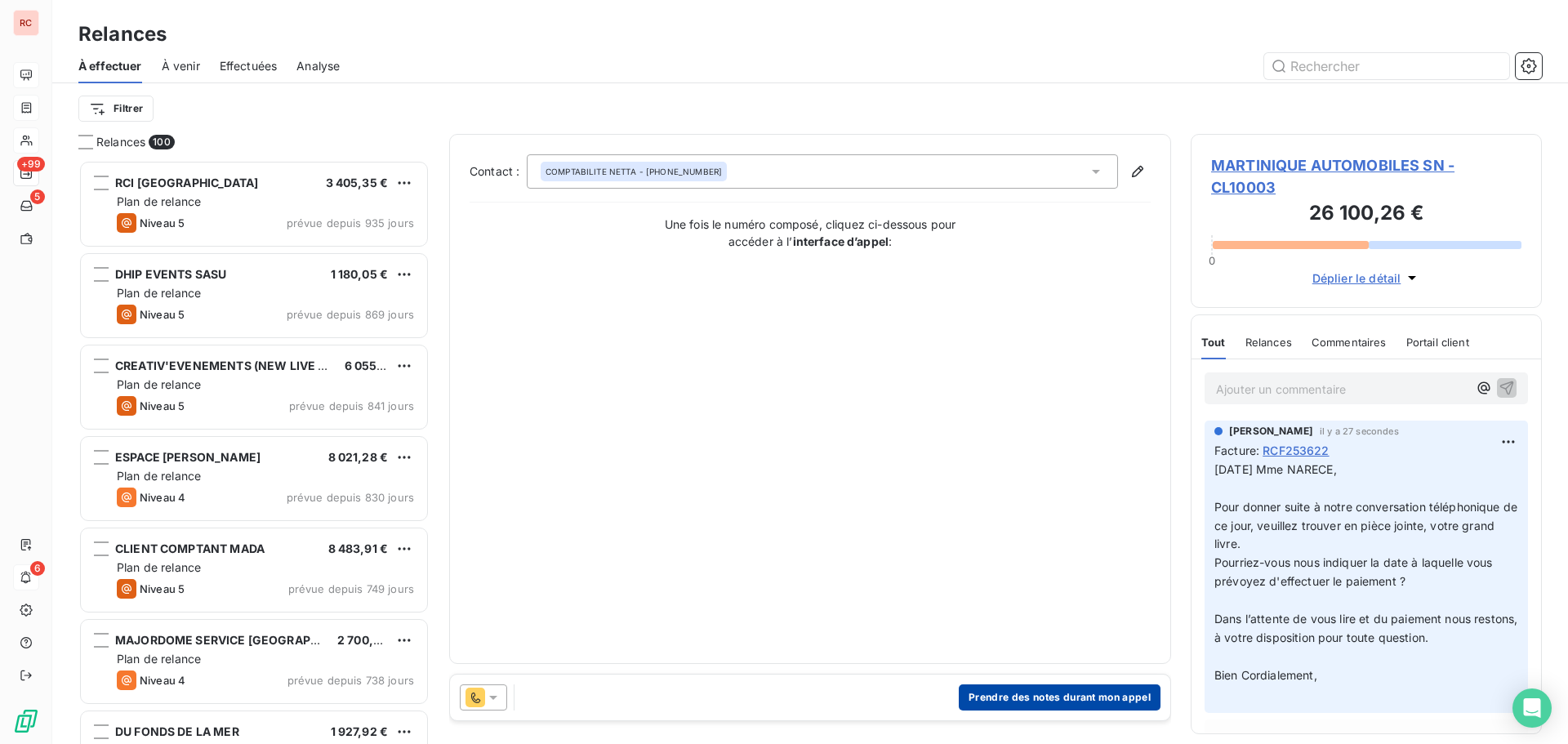
click at [1006, 692] on button "Prendre des notes durant mon appel" at bounding box center [1059, 697] width 201 height 26
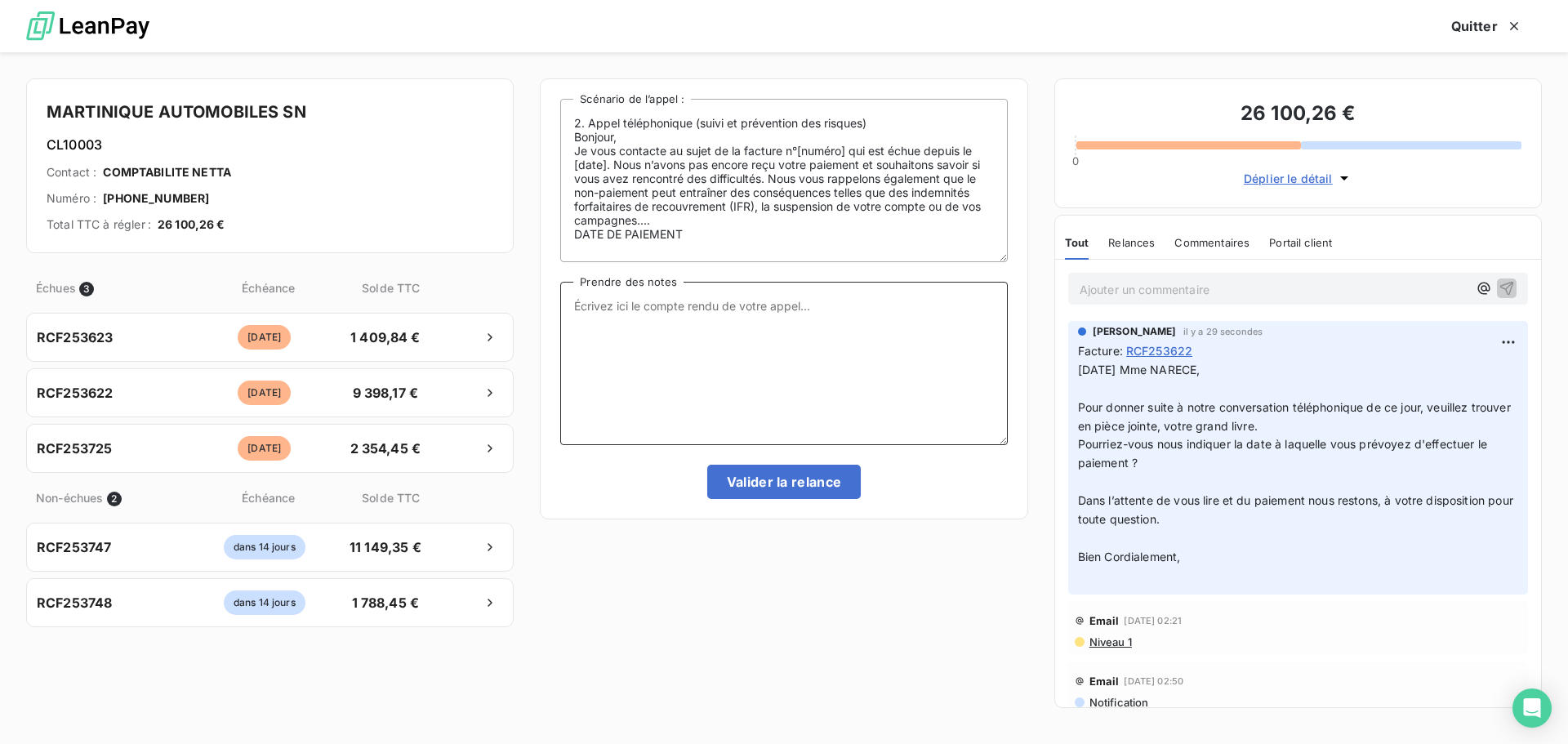
click at [629, 317] on textarea "Prendre des notes" at bounding box center [783, 363] width 447 height 163
paste textarea "Mme [PERSON_NAME], Pour donner suite à notre conversation téléphonique de ce jo…"
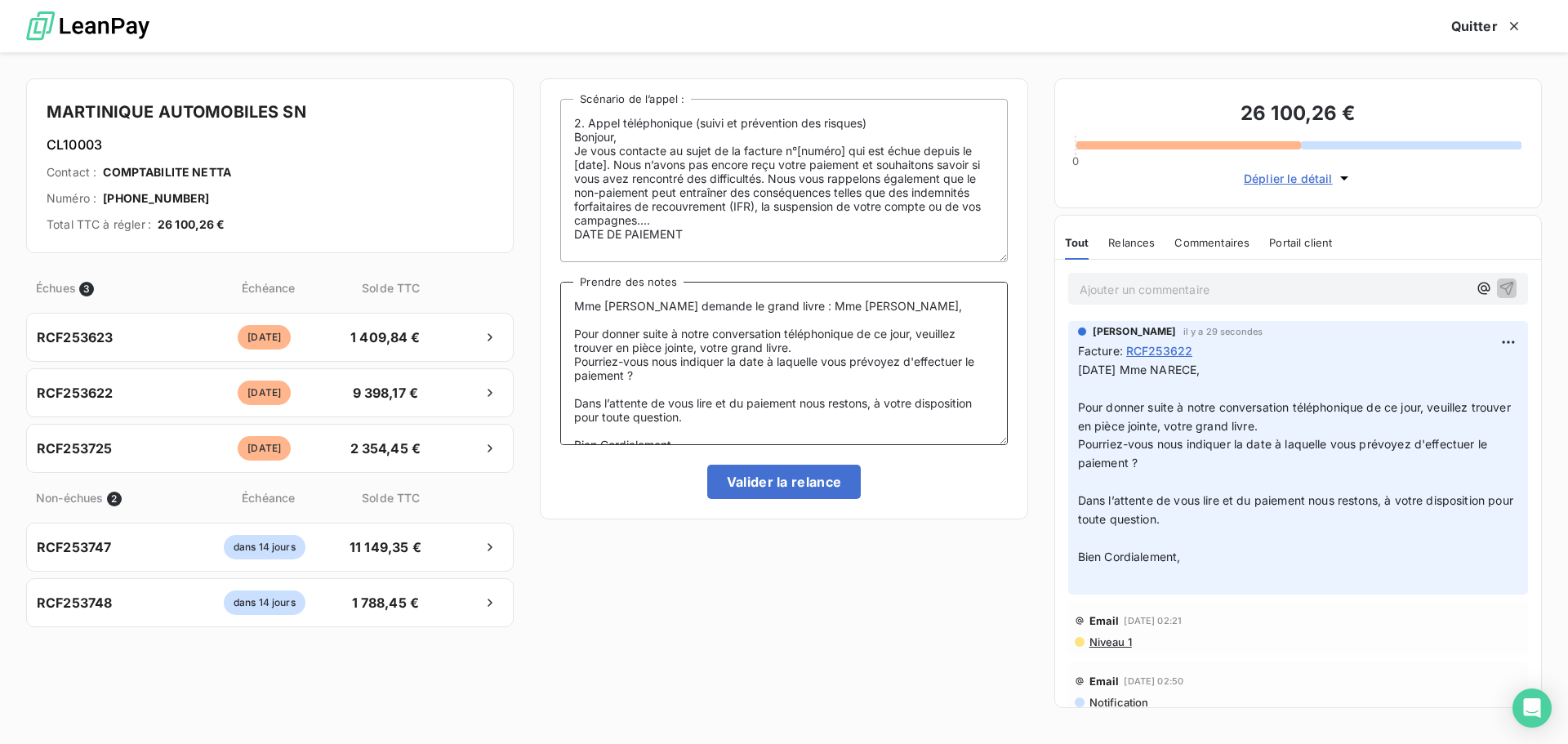
scroll to position [21, 0]
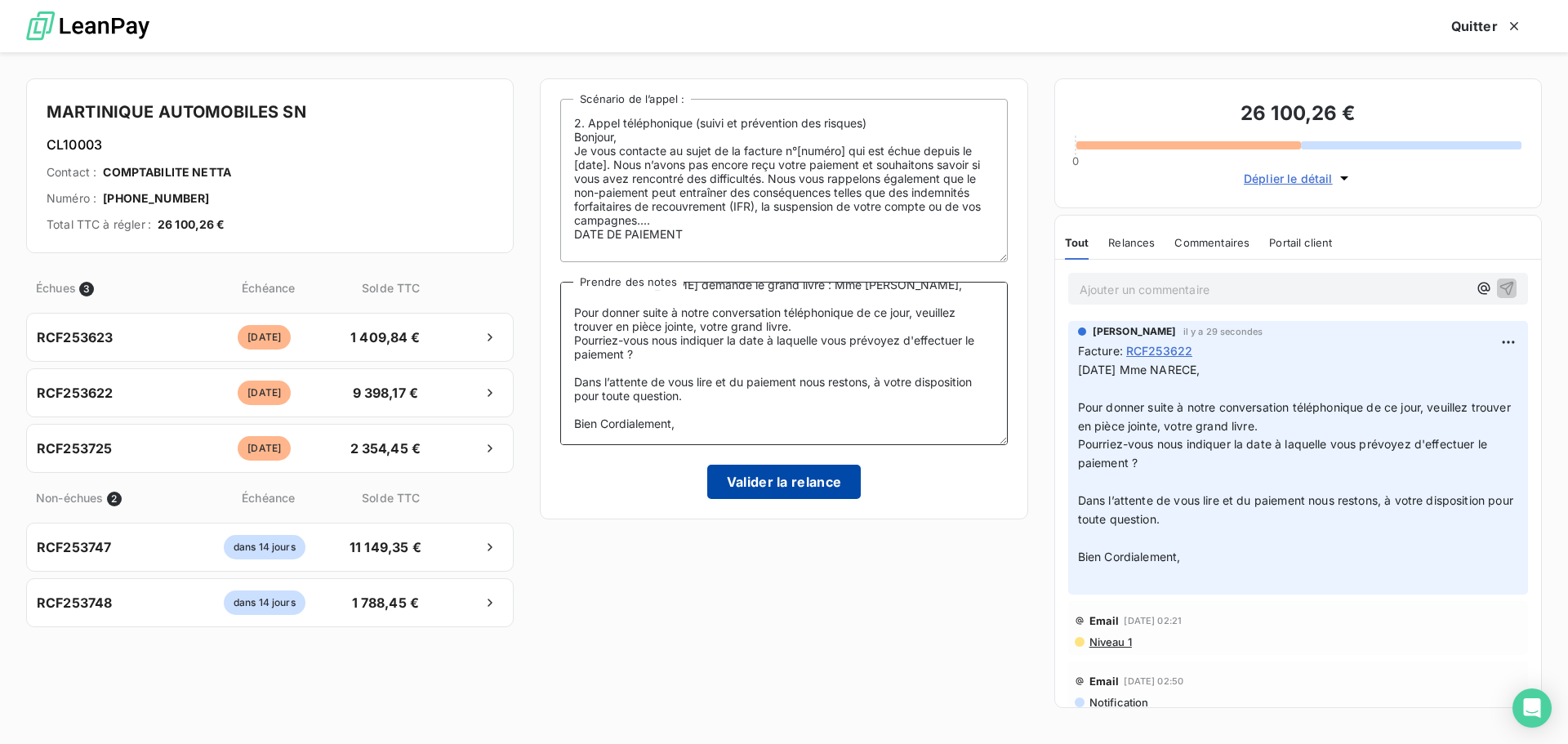
type textarea "Mme [PERSON_NAME] demande le grand livre : Mme [PERSON_NAME], Pour donner suite…"
click at [734, 477] on button "Valider la relance" at bounding box center [784, 482] width 154 height 34
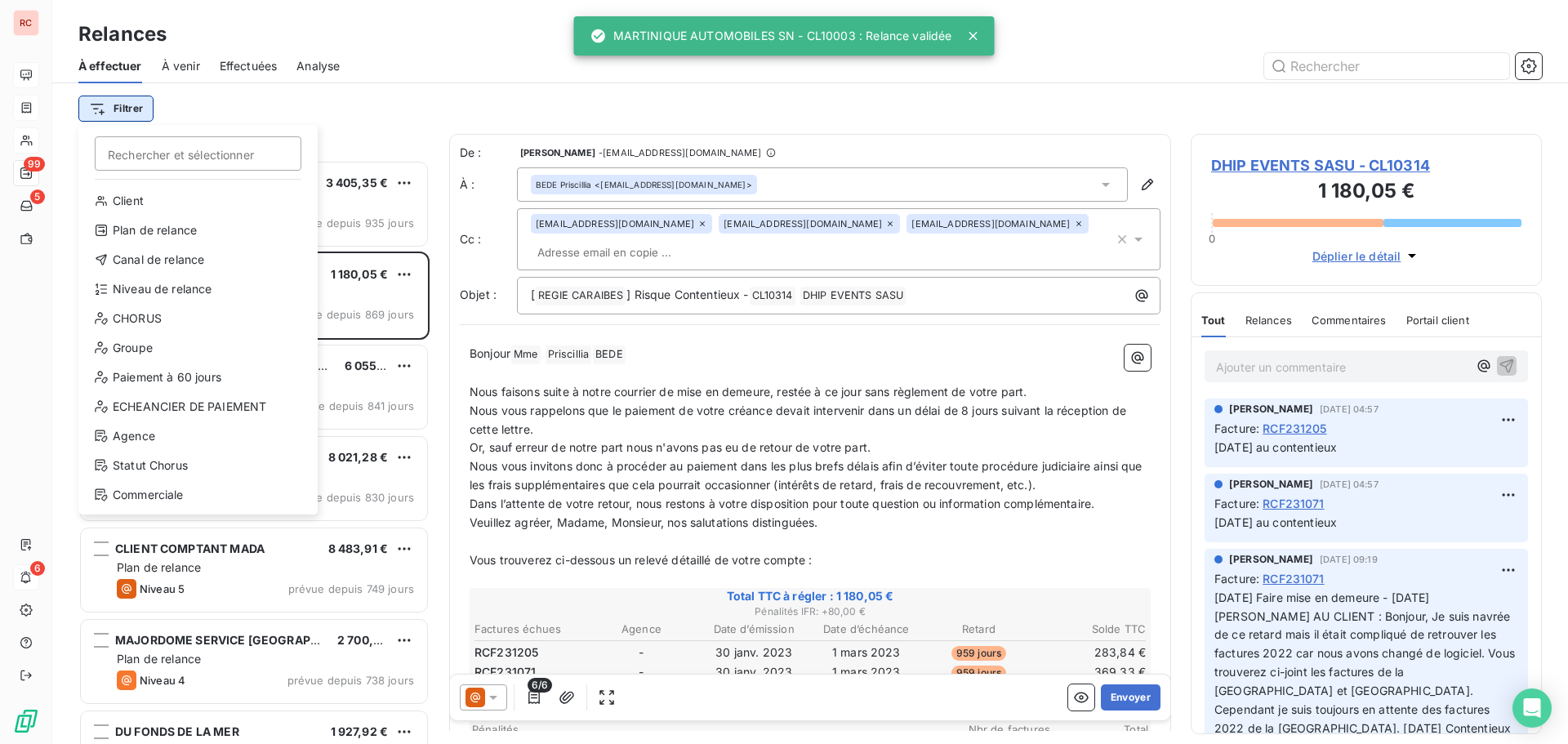
click at [118, 100] on html "RC 99 5 6 Relances À effectuer À venir Effectuées Analyse Filtrer Rechercher et…" at bounding box center [784, 372] width 1568 height 744
click at [149, 282] on div "Niveau de relance" at bounding box center [198, 288] width 226 height 26
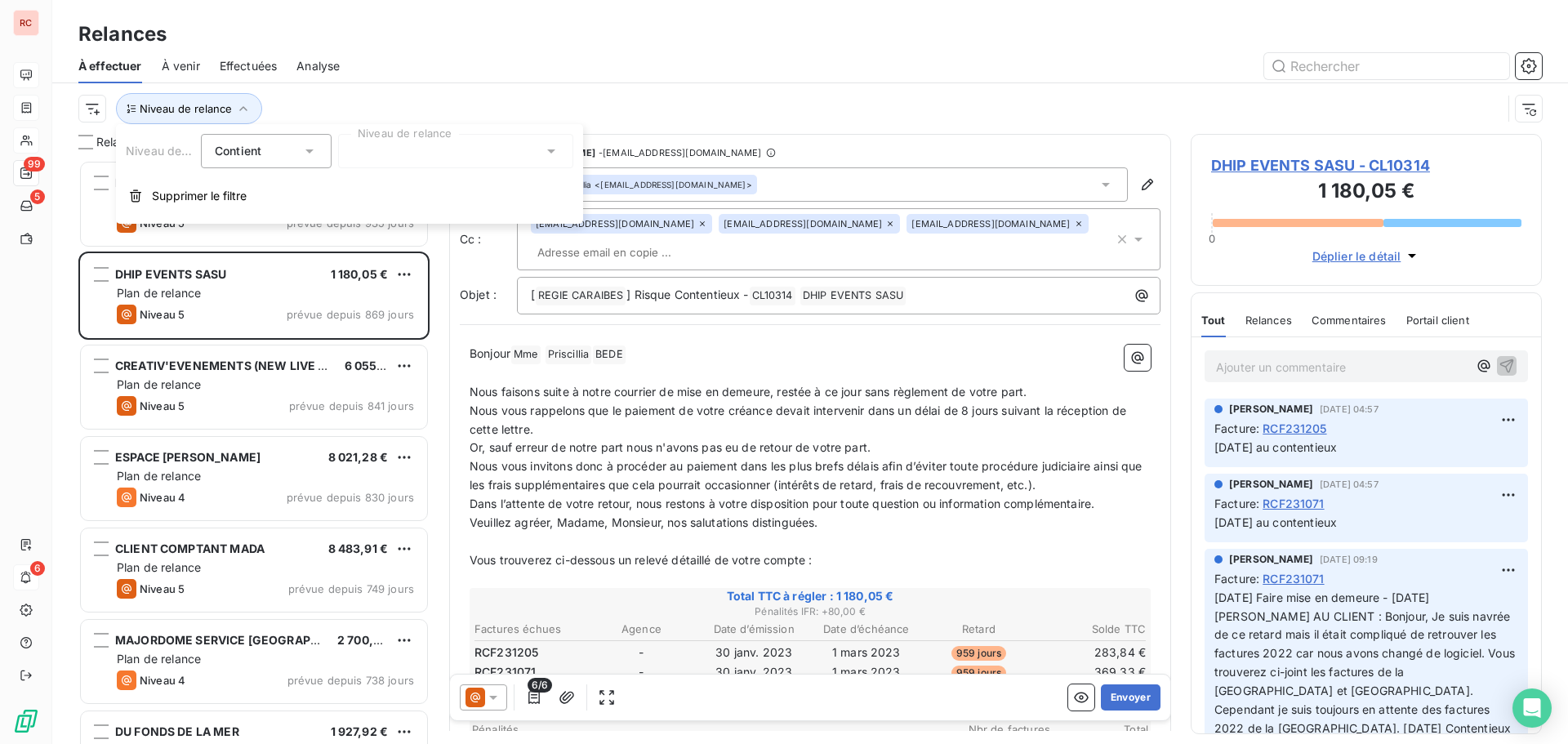
click at [285, 151] on div "Contient is" at bounding box center [258, 151] width 87 height 23
click at [442, 154] on div at bounding box center [456, 151] width 235 height 34
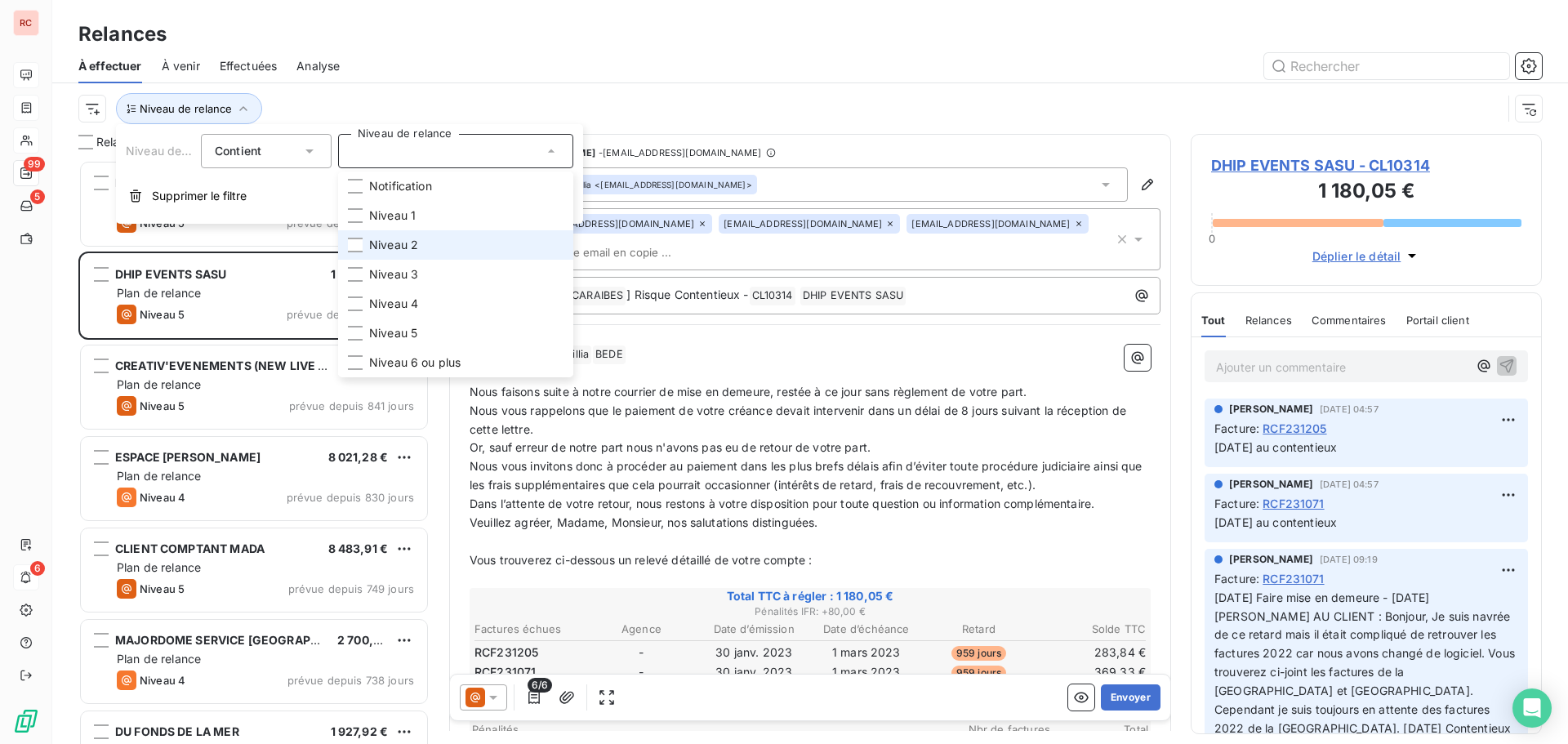
click at [415, 251] on span "Niveau 2" at bounding box center [393, 245] width 49 height 16
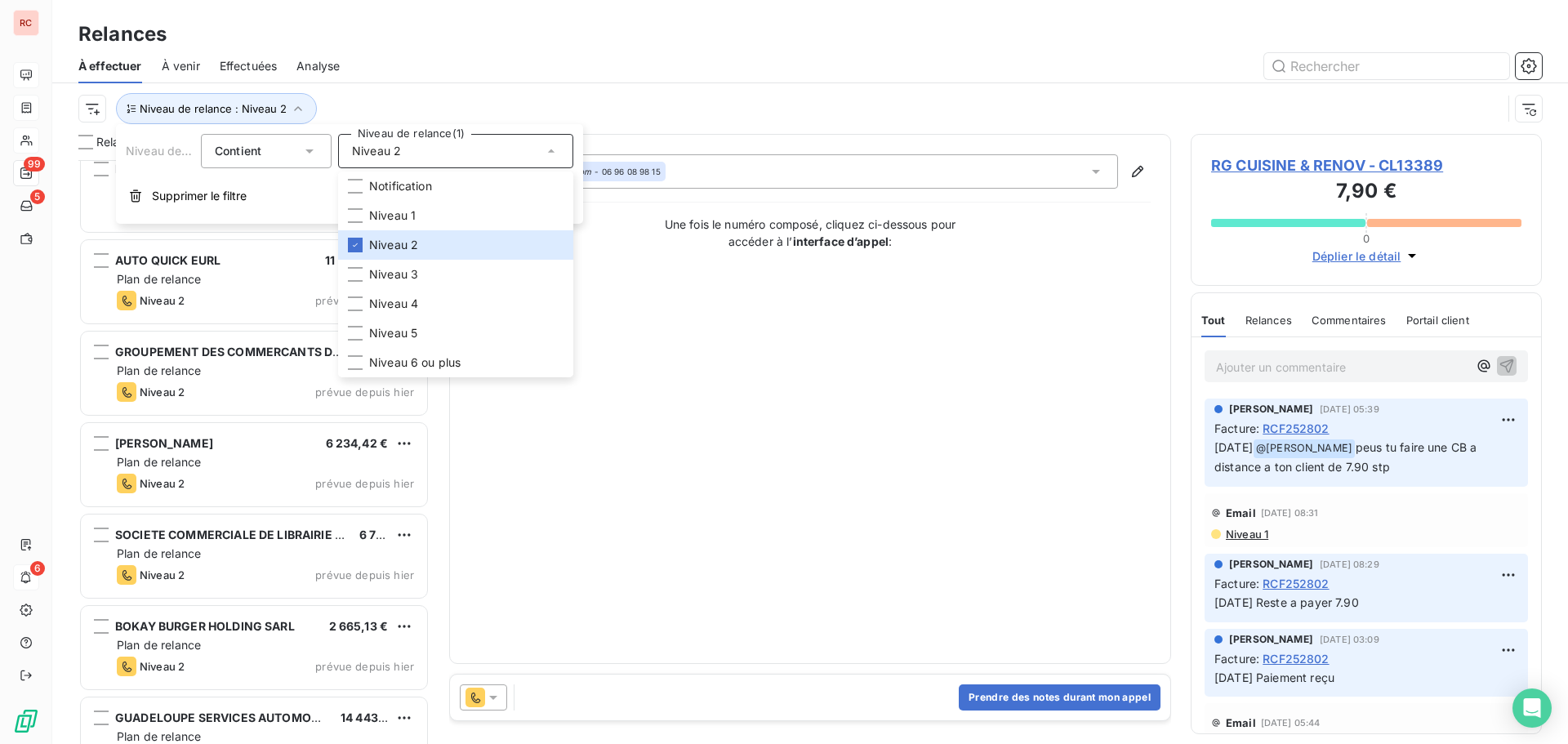
scroll to position [1390, 0]
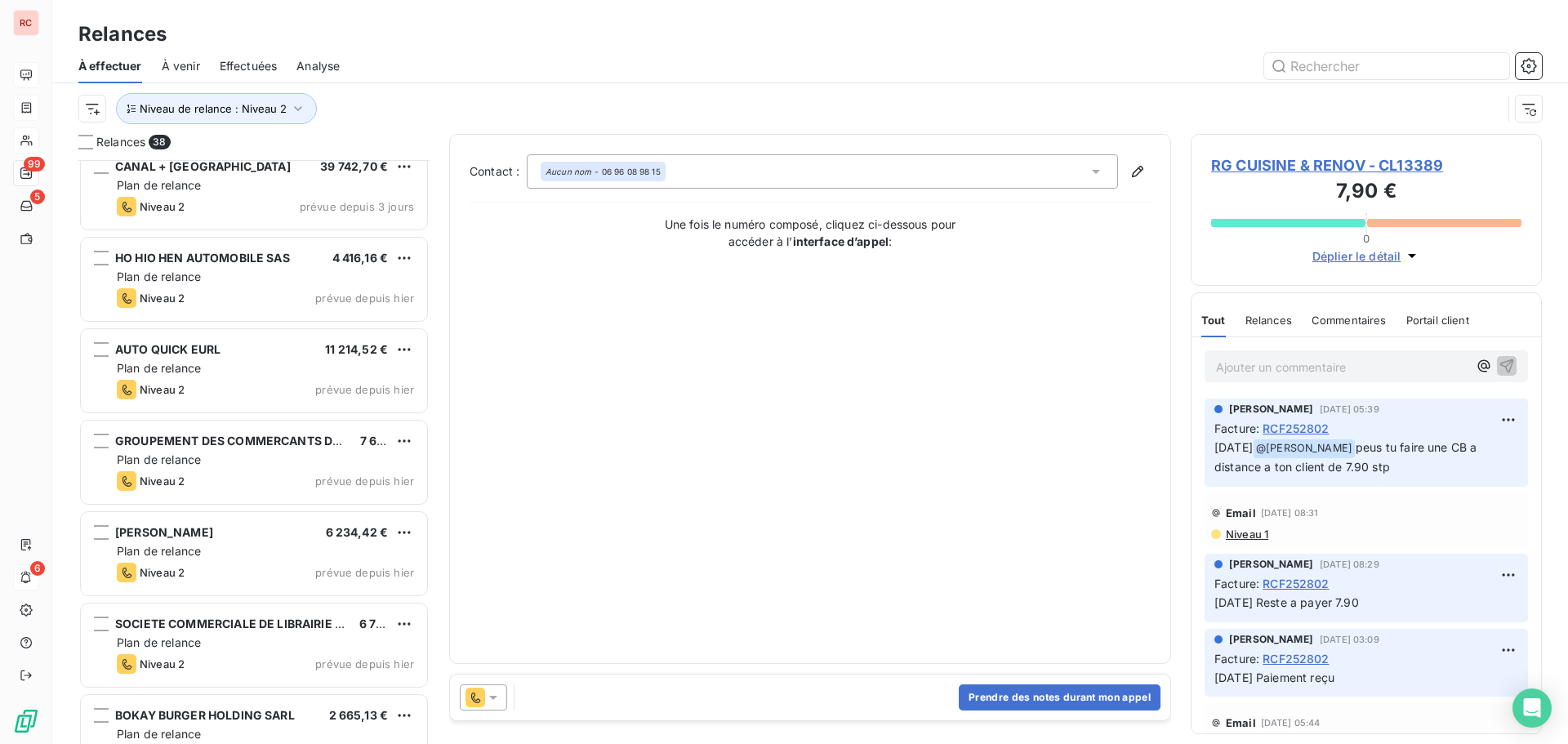
click at [197, 378] on div "AUTO QUICK EURL 11 214,52 € Plan de relance Niveau 2 prévue depuis [DATE]" at bounding box center [253, 371] width 346 height 83
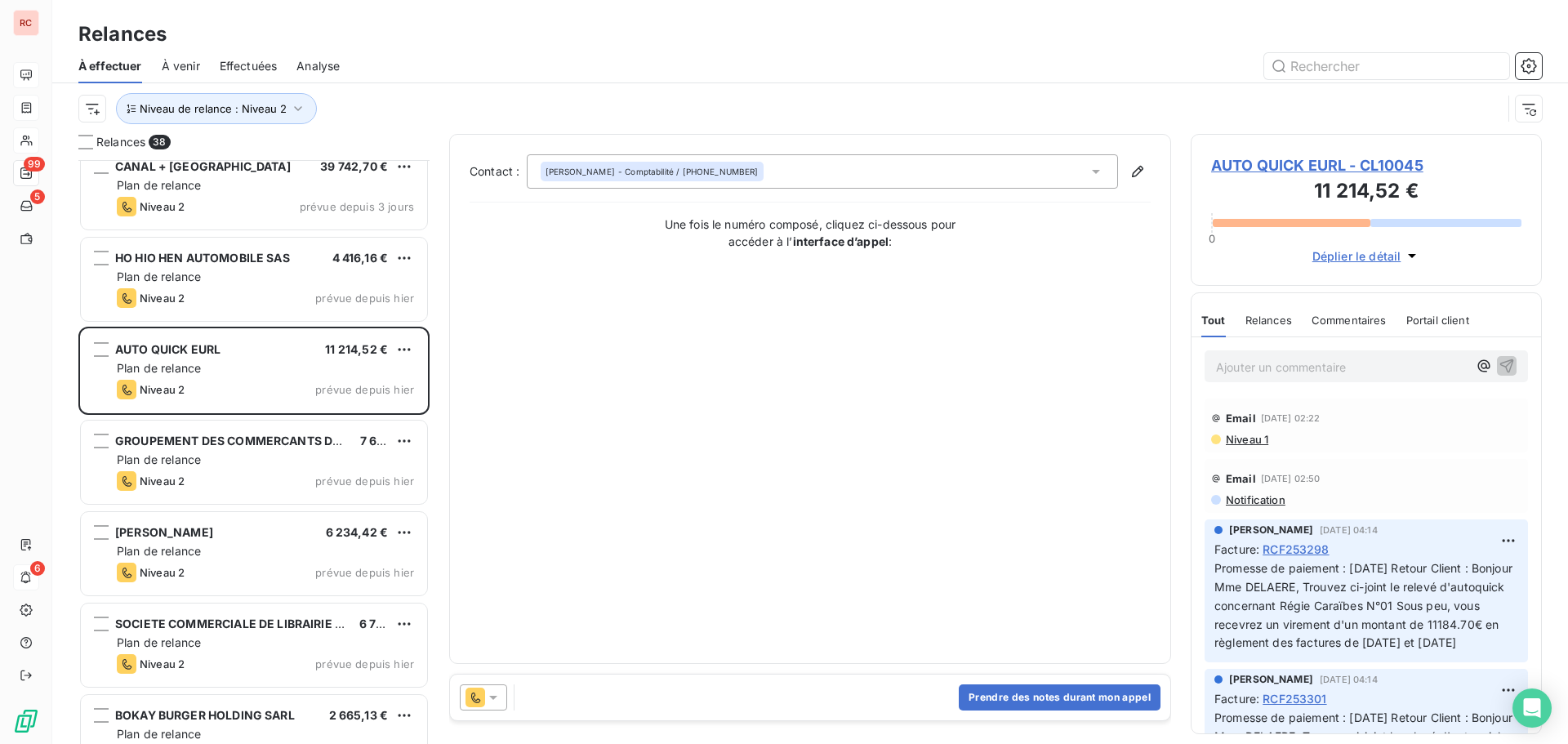
drag, startPoint x: 496, startPoint y: 693, endPoint x: 502, endPoint y: 685, distance: 10.0
click at [498, 693] on icon at bounding box center [493, 697] width 16 height 16
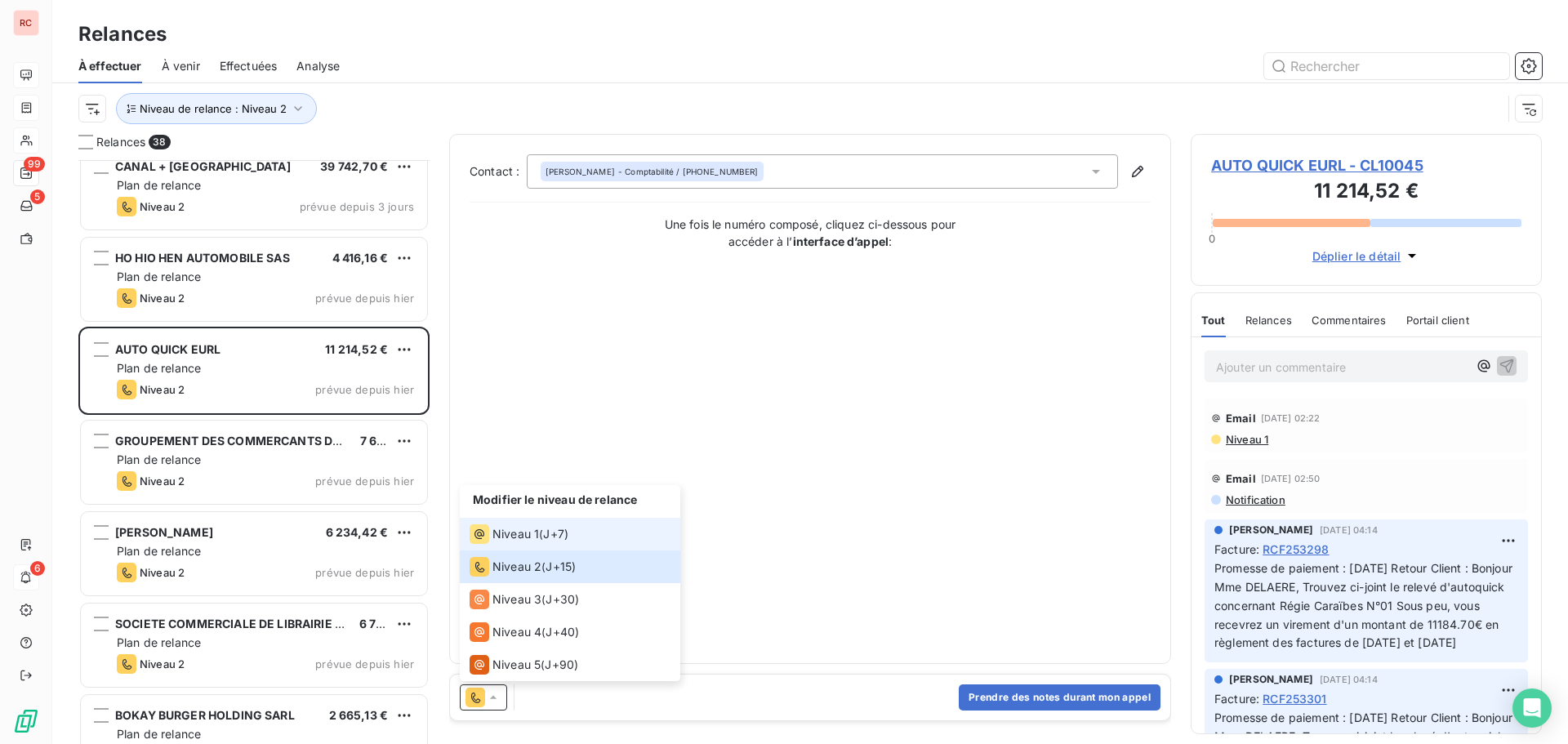
click at [524, 535] on span "Niveau 1" at bounding box center [516, 534] width 47 height 16
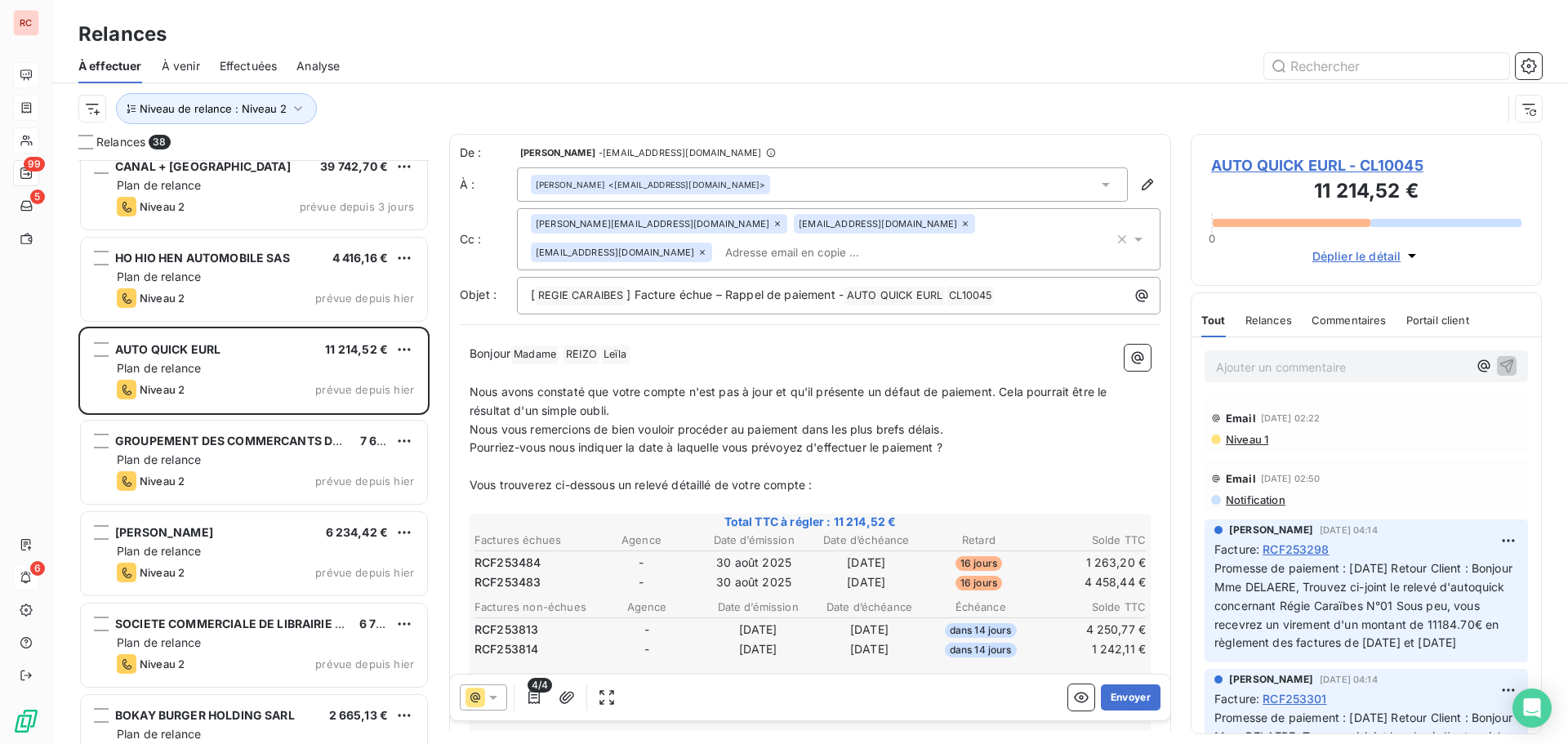
click at [490, 692] on icon at bounding box center [493, 697] width 16 height 16
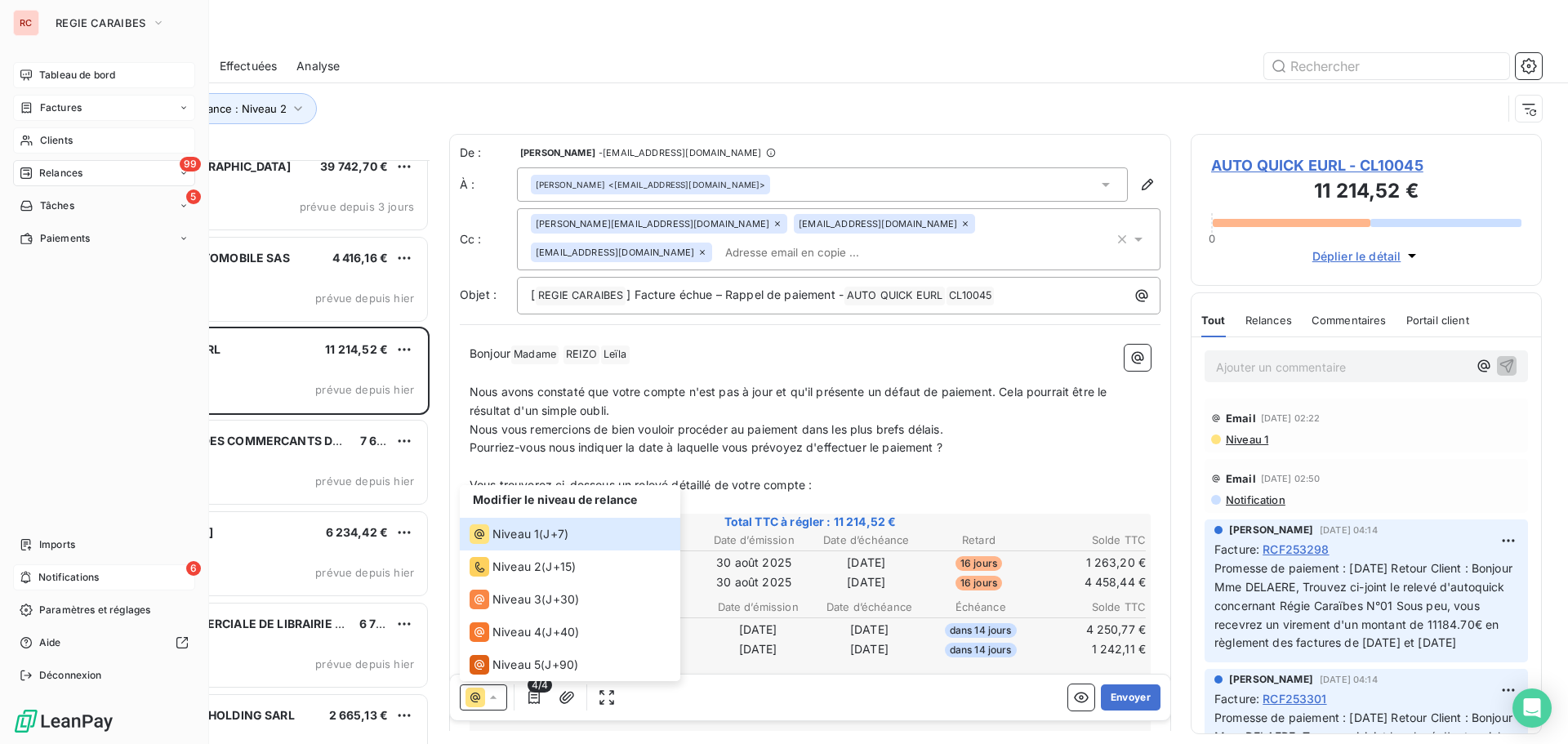
click at [77, 70] on span "Tableau de bord" at bounding box center [77, 75] width 76 height 14
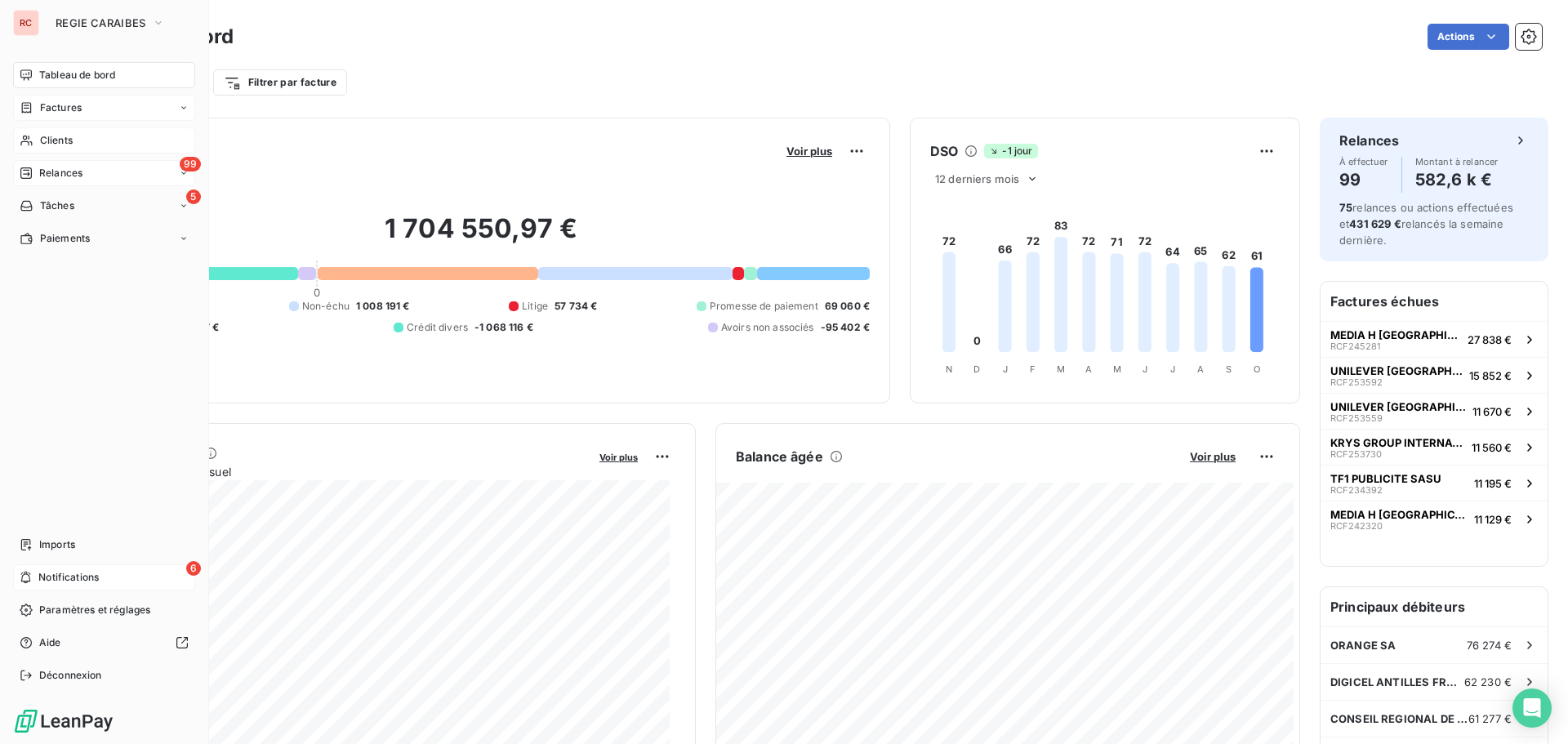
click at [46, 140] on span "Clients" at bounding box center [56, 141] width 32 height 14
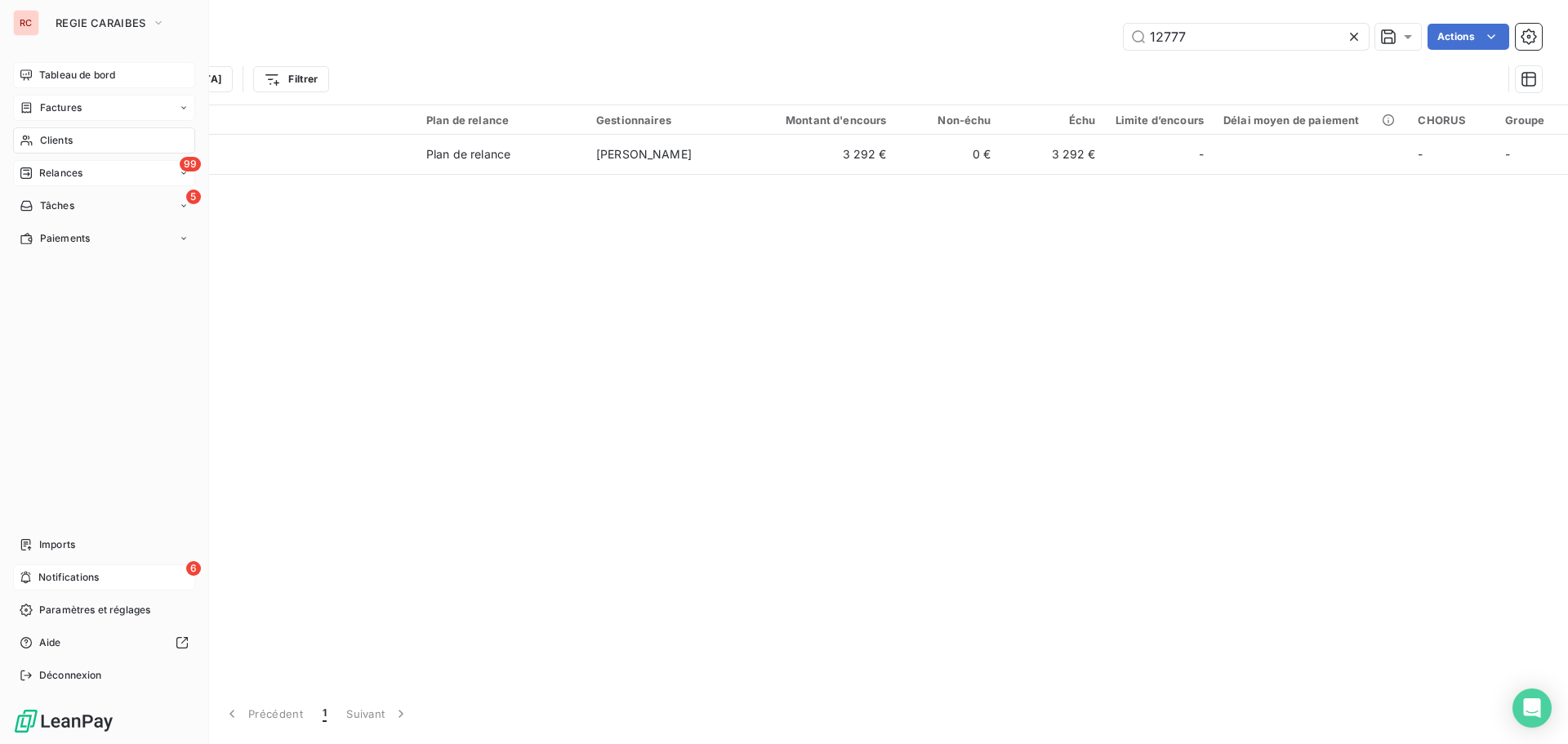
click at [42, 75] on span "Tableau de bord" at bounding box center [77, 75] width 76 height 14
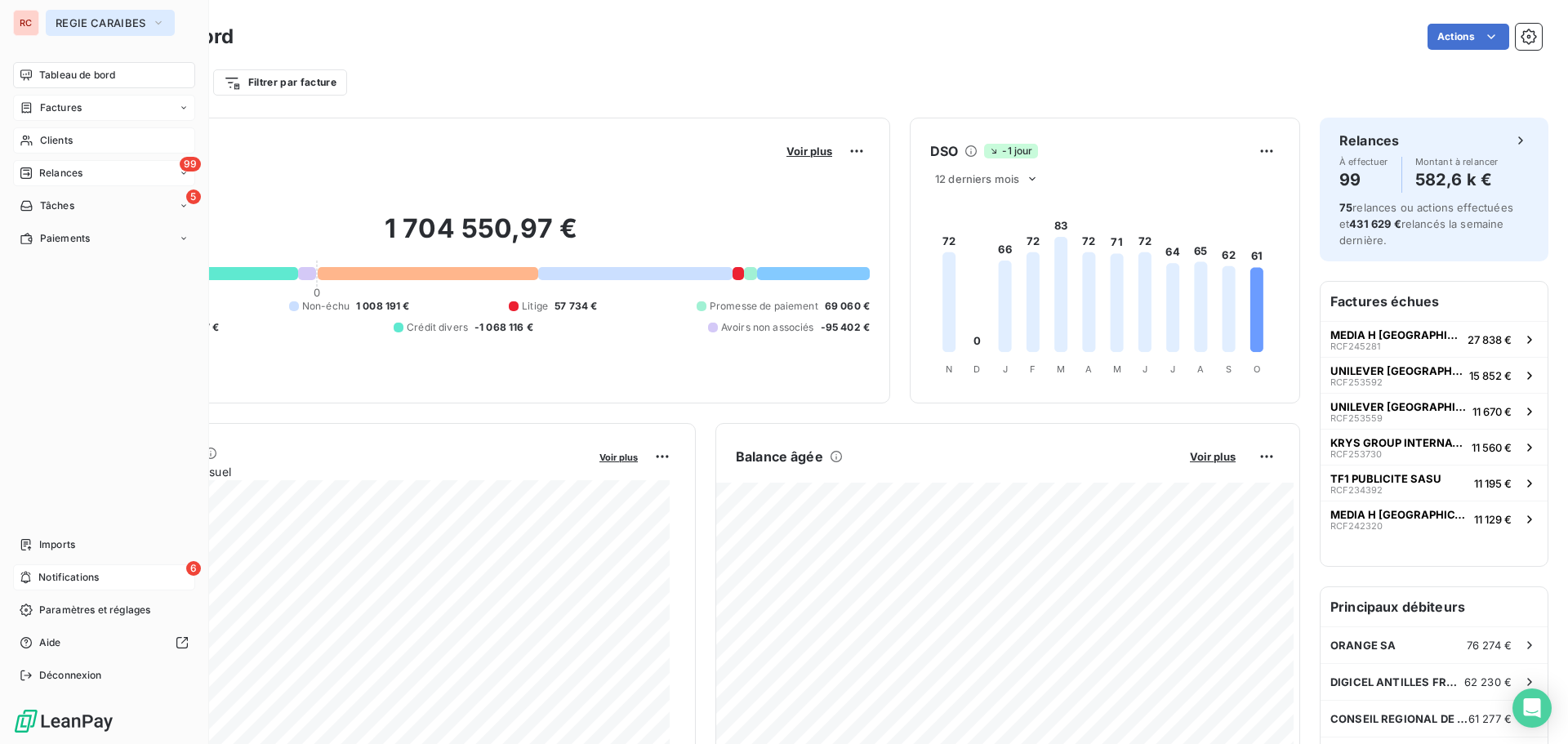
click at [157, 24] on icon "button" at bounding box center [158, 22] width 13 height 16
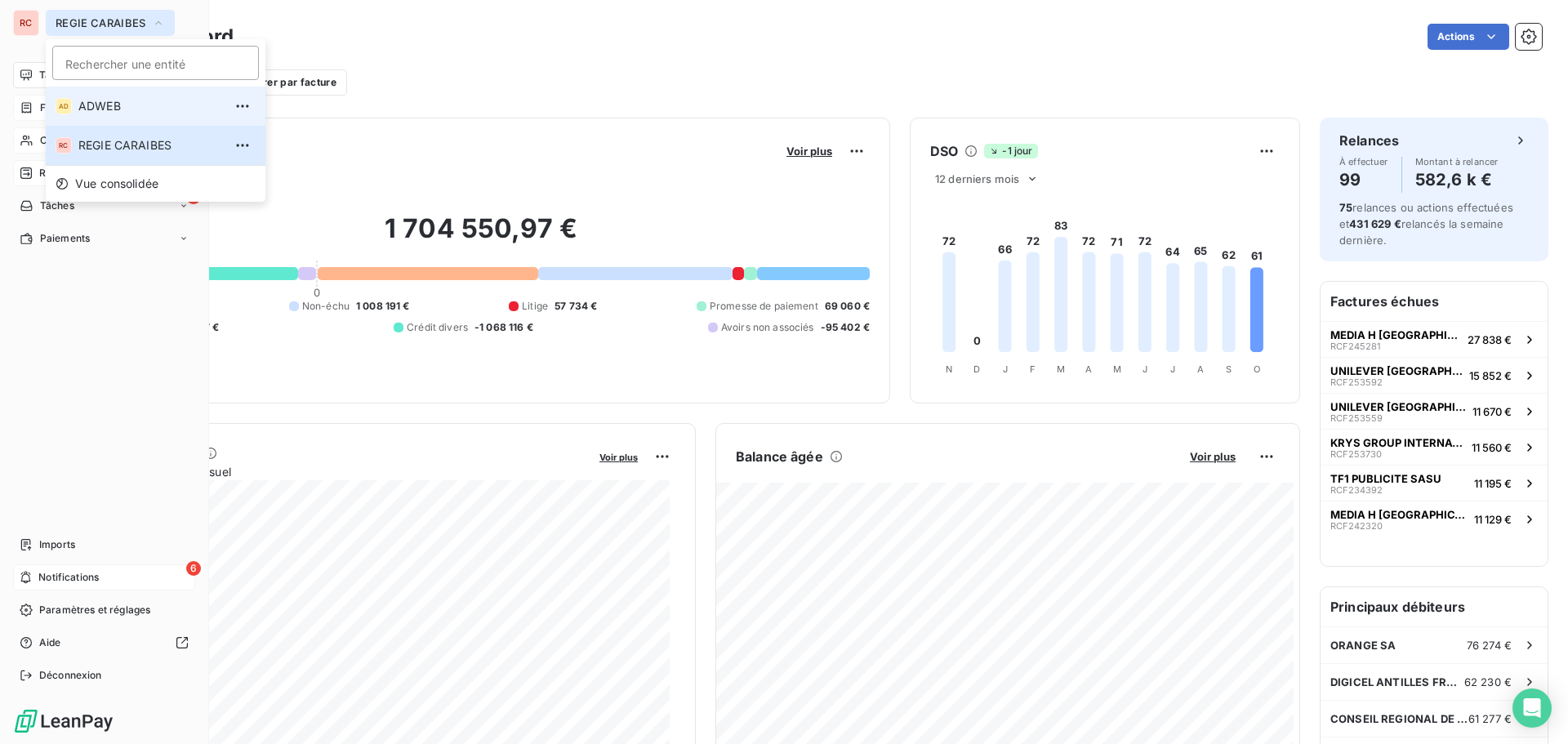
click at [119, 112] on span "ADWEB" at bounding box center [151, 106] width 145 height 16
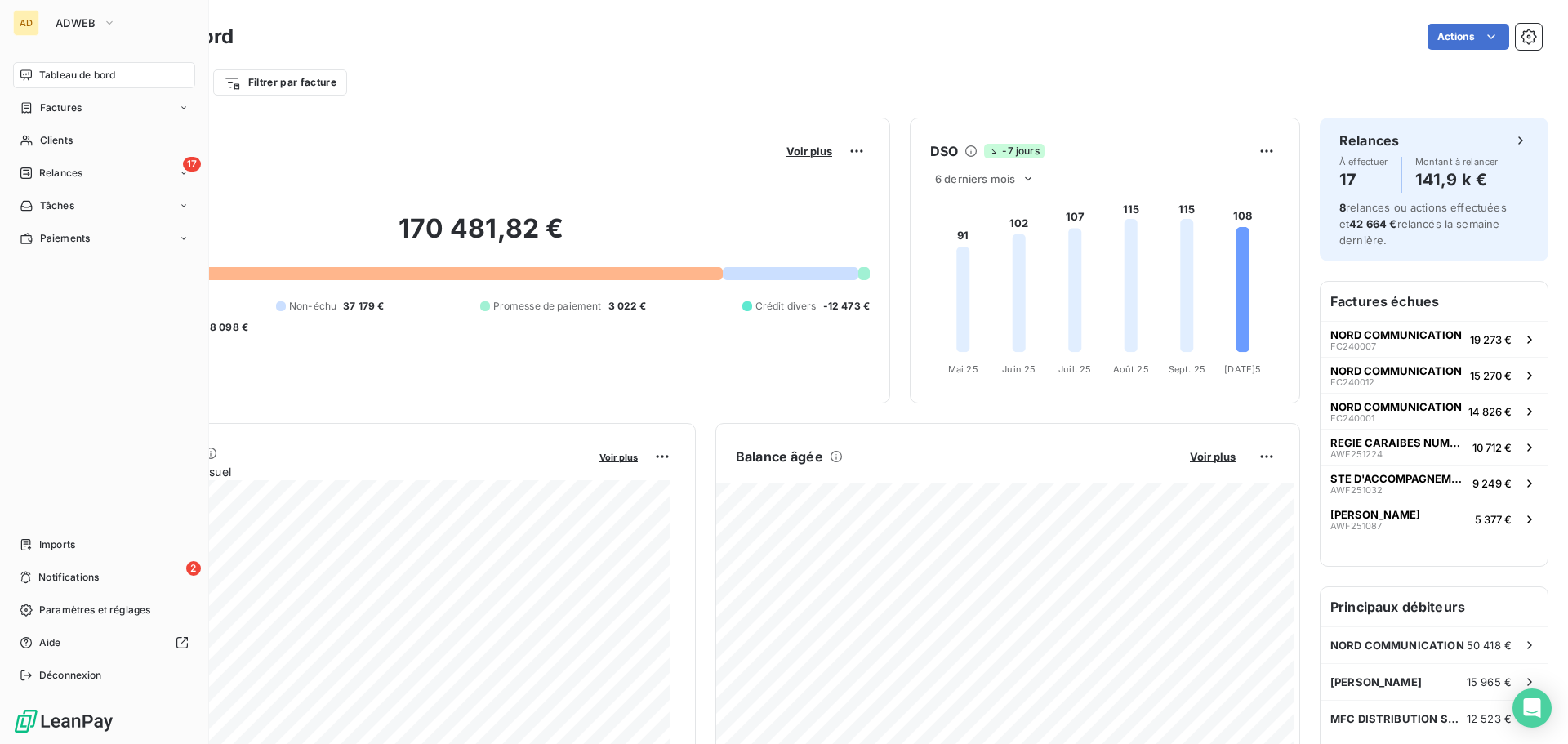
click at [50, 21] on button "ADWEB" at bounding box center [85, 22] width 80 height 26
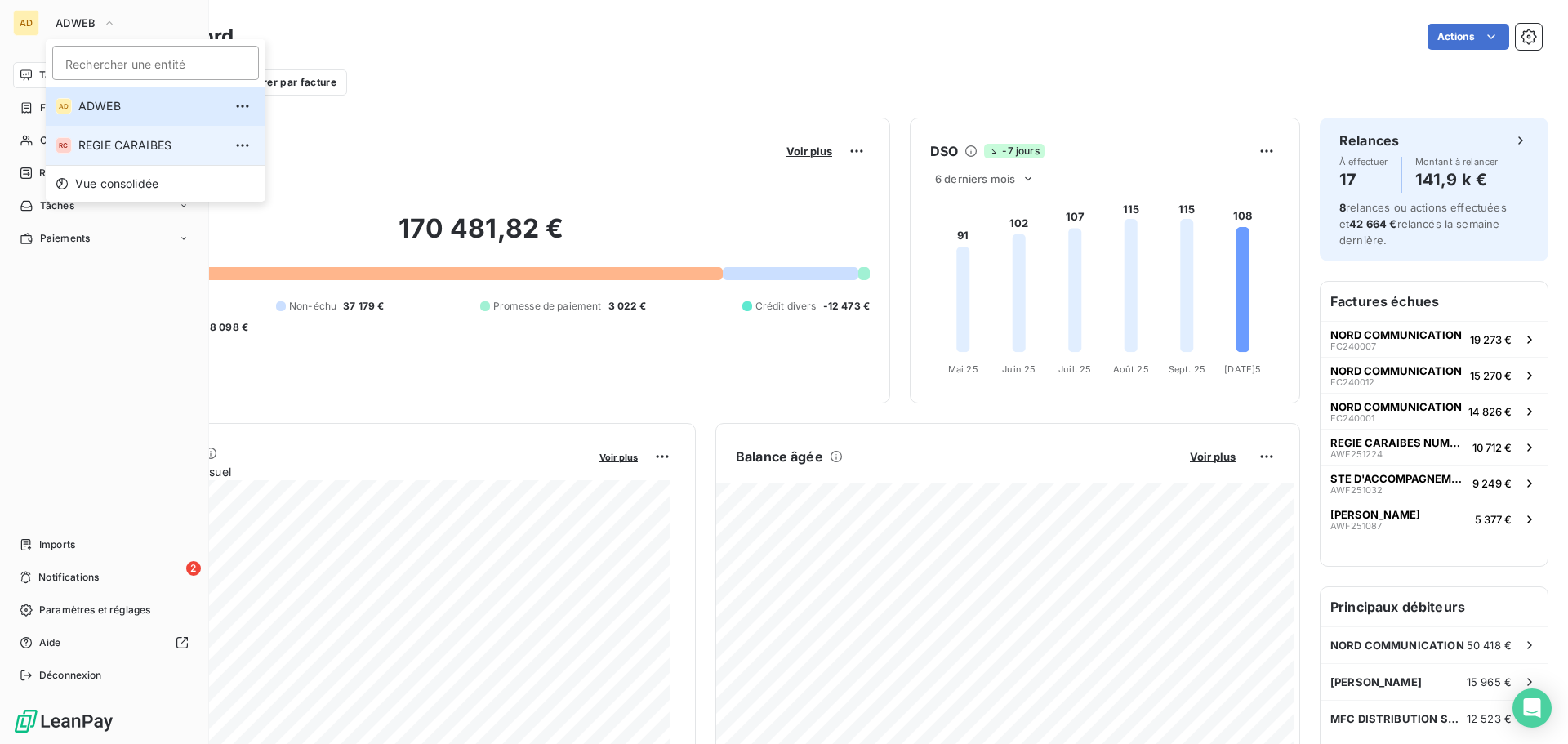
click at [99, 142] on span "REGIE CARAIBES" at bounding box center [151, 145] width 145 height 16
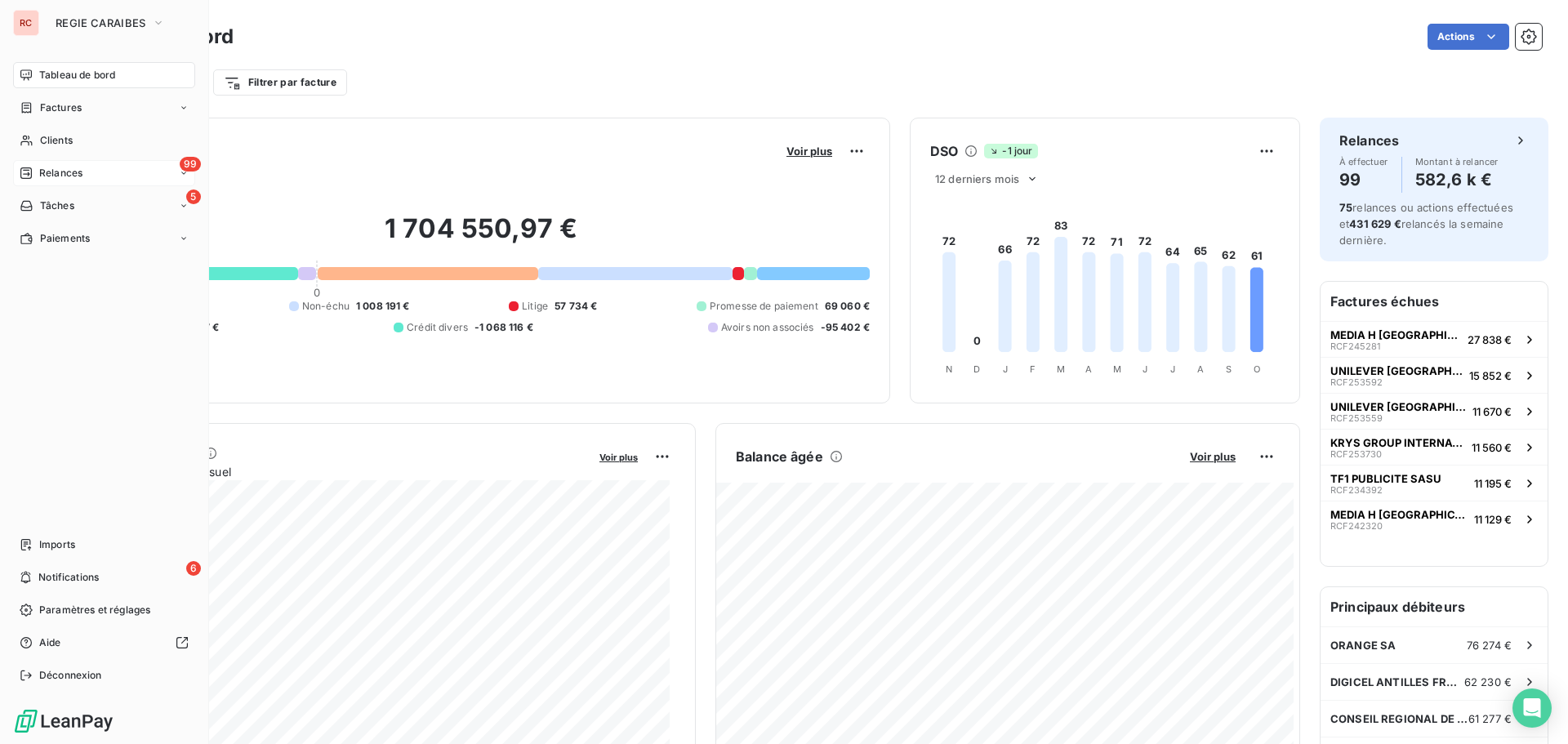
click at [139, 175] on div "99 Relances" at bounding box center [104, 173] width 182 height 26
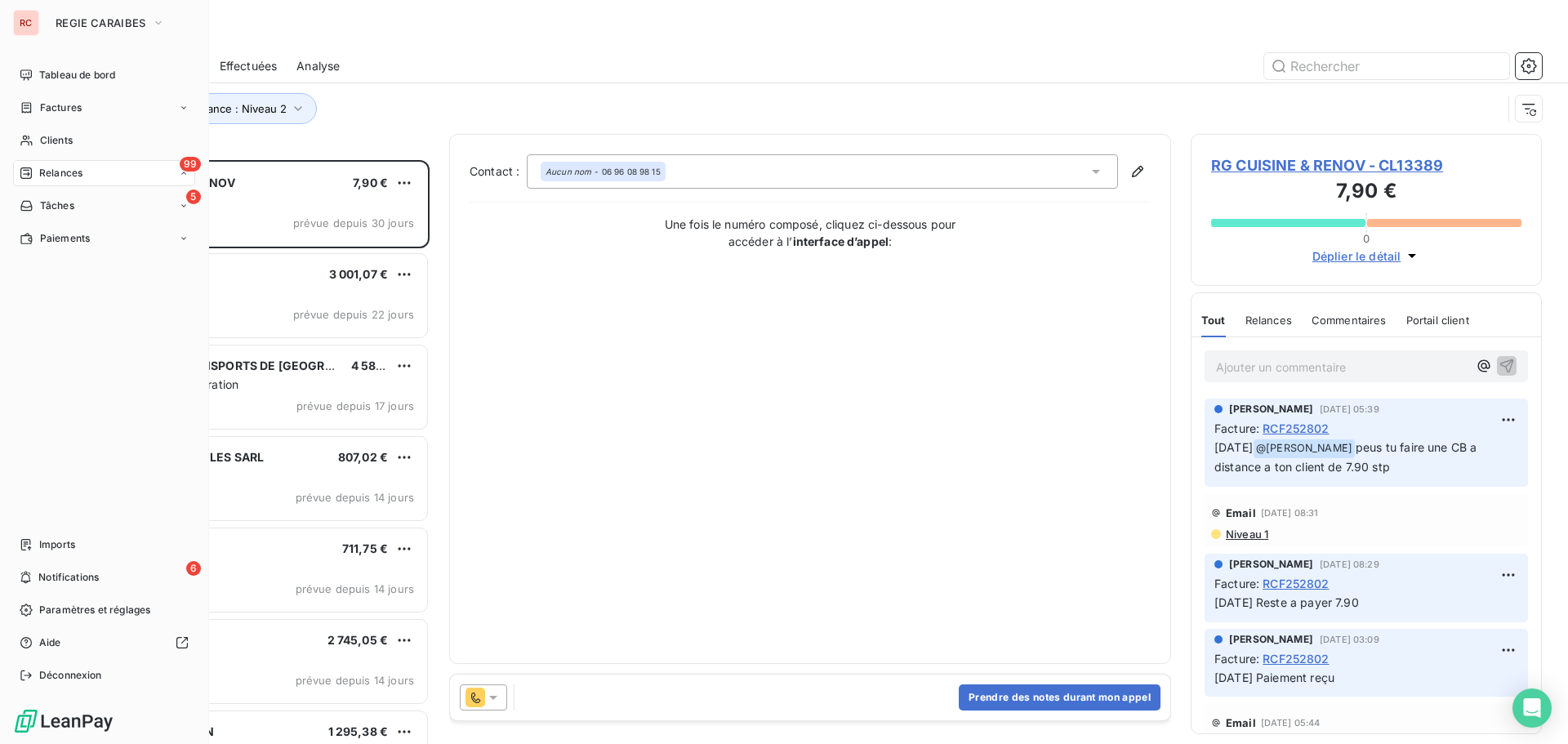
scroll to position [572, 339]
click at [124, 201] on div "À effectuer" at bounding box center [114, 205] width 163 height 26
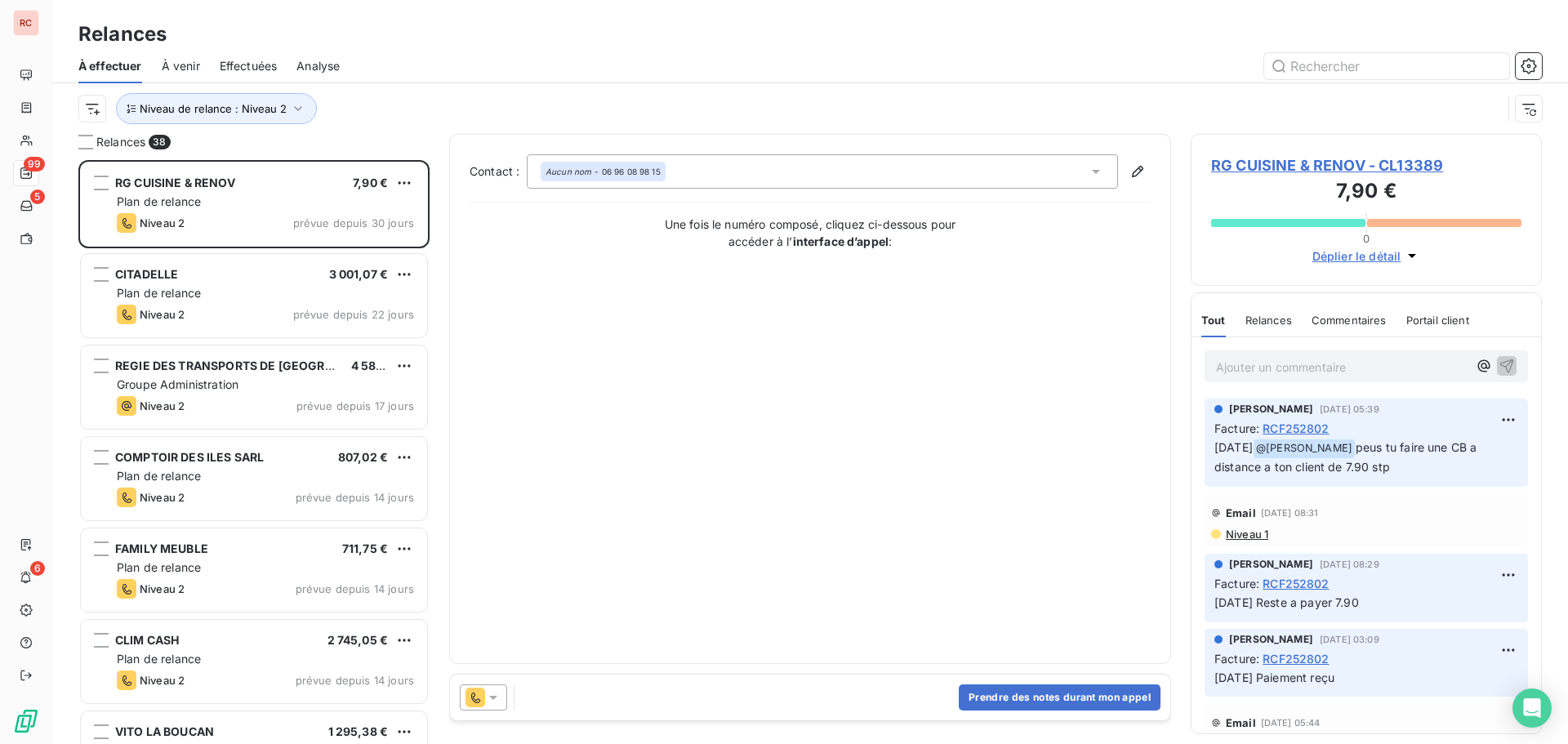
click at [383, 90] on div "Niveau de relance : Niveau 2" at bounding box center [810, 108] width 1463 height 51
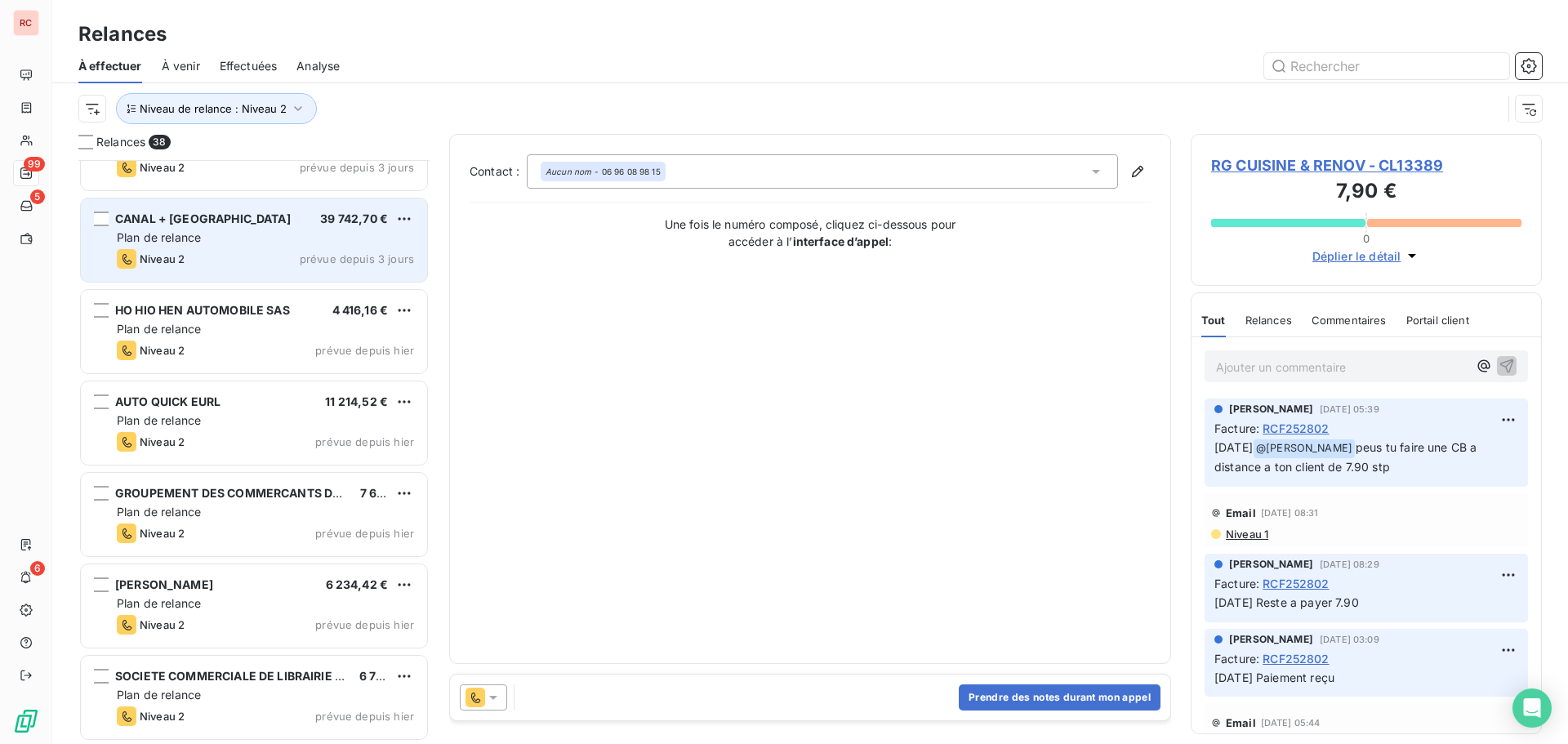
scroll to position [1390, 0]
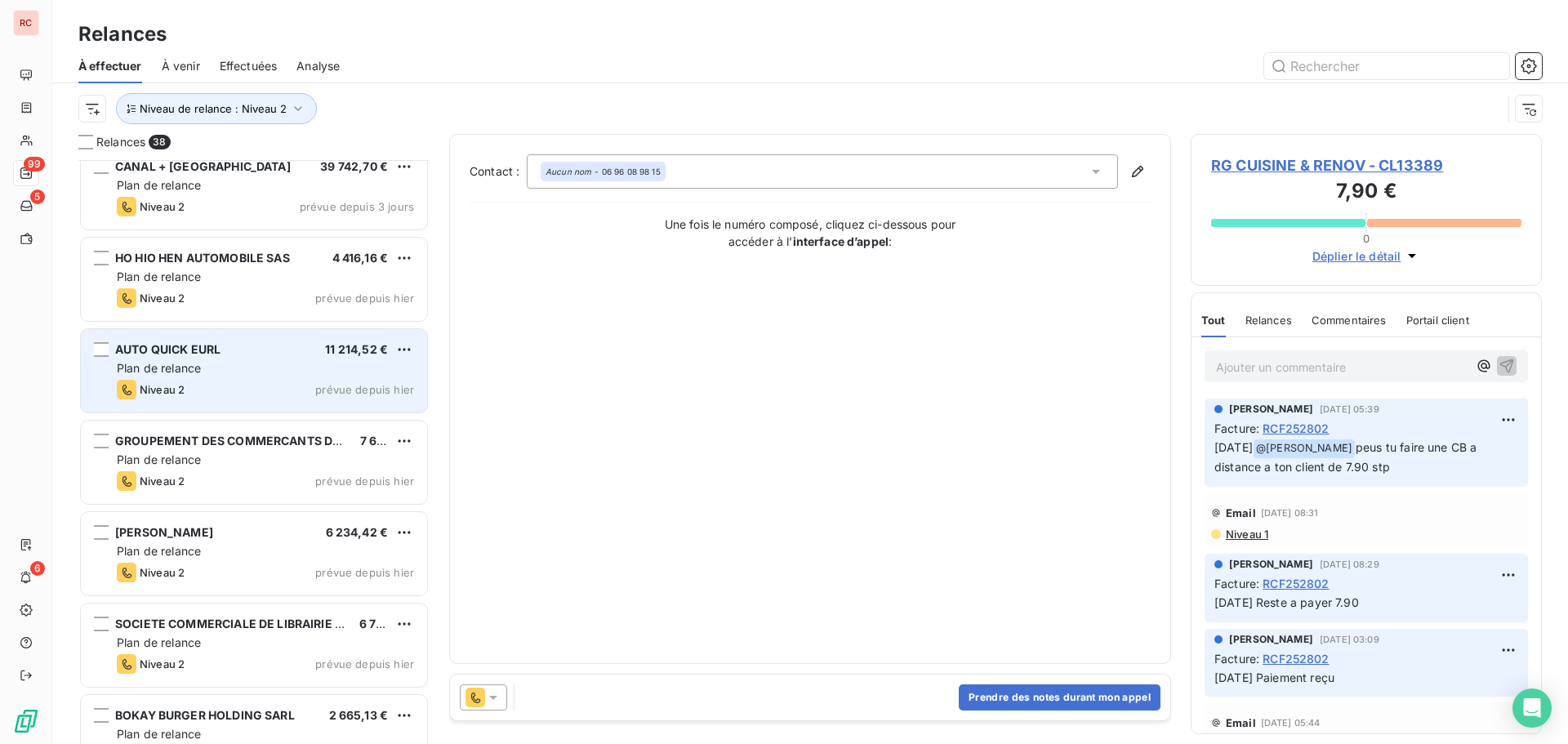
click at [291, 370] on div "Plan de relance" at bounding box center [265, 368] width 297 height 16
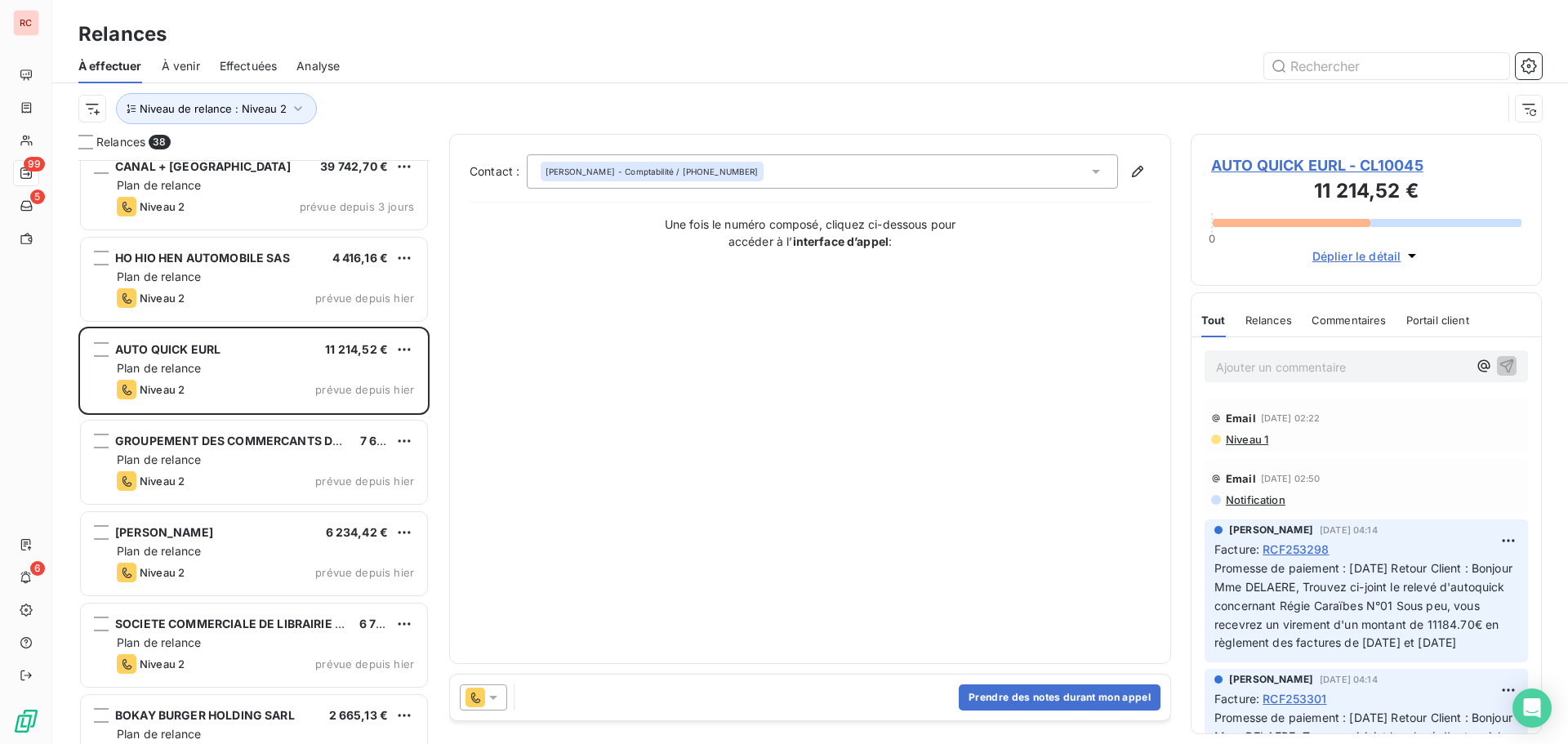
click at [492, 696] on icon at bounding box center [493, 697] width 8 height 4
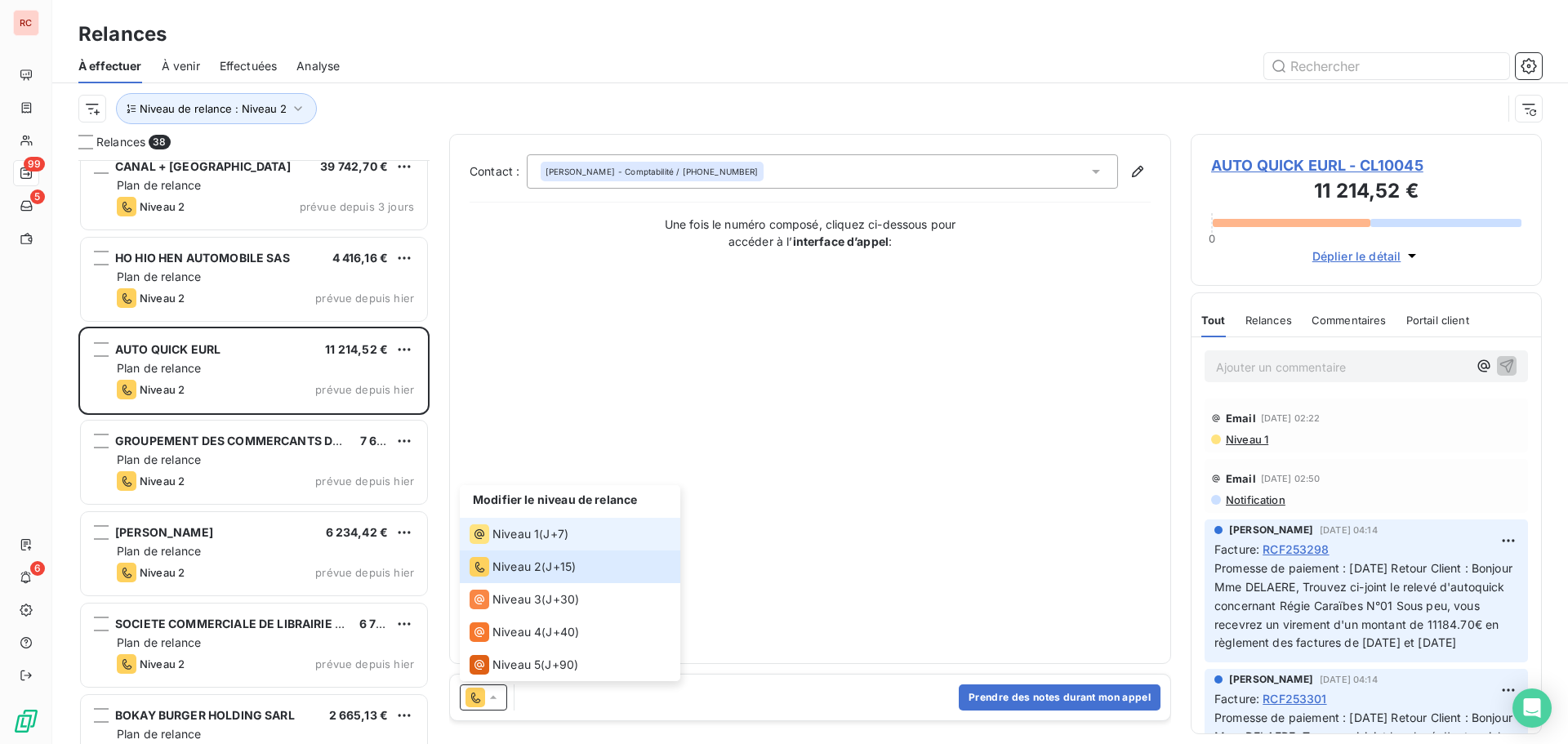
click at [520, 537] on span "Niveau 1" at bounding box center [516, 534] width 47 height 16
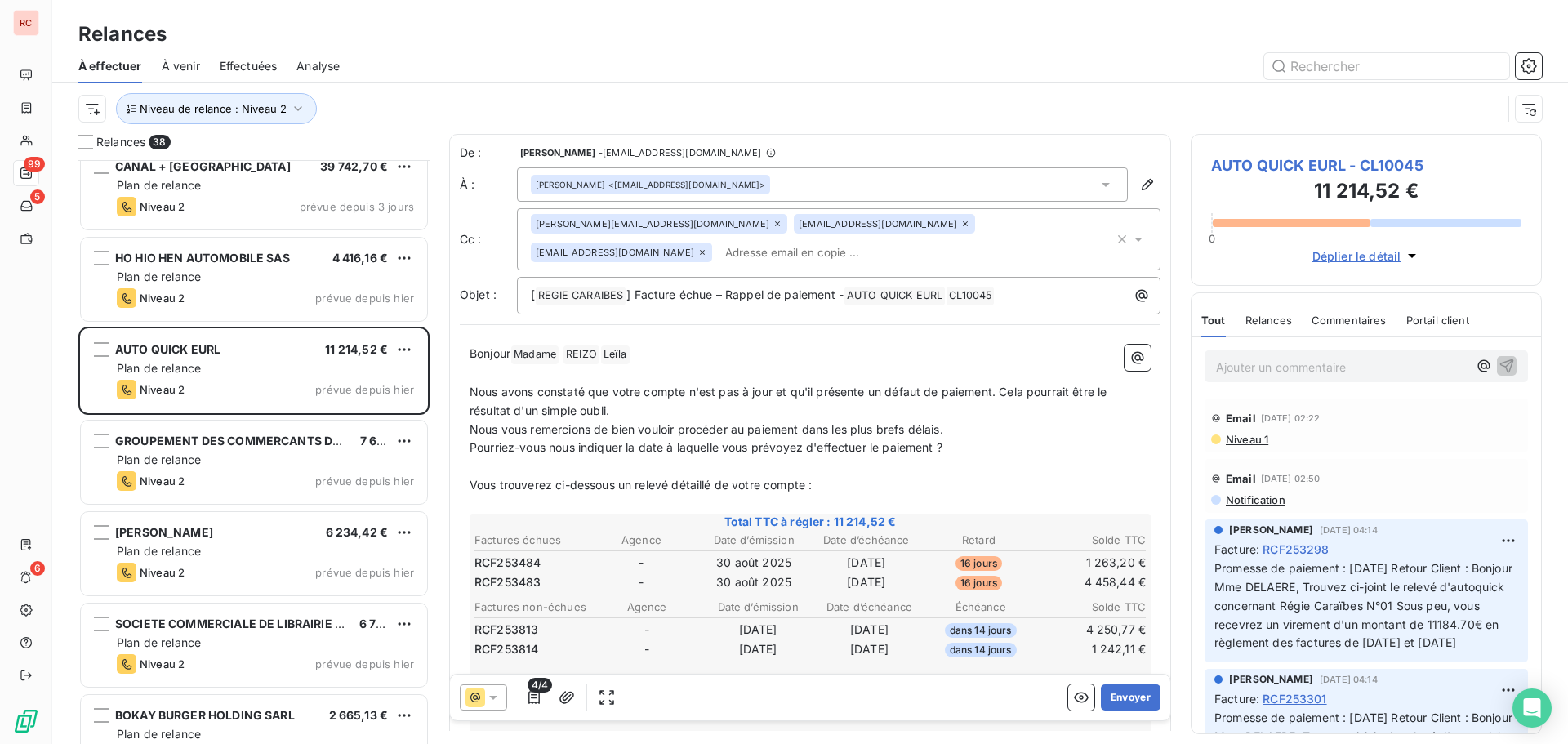
click at [490, 704] on icon at bounding box center [493, 697] width 16 height 16
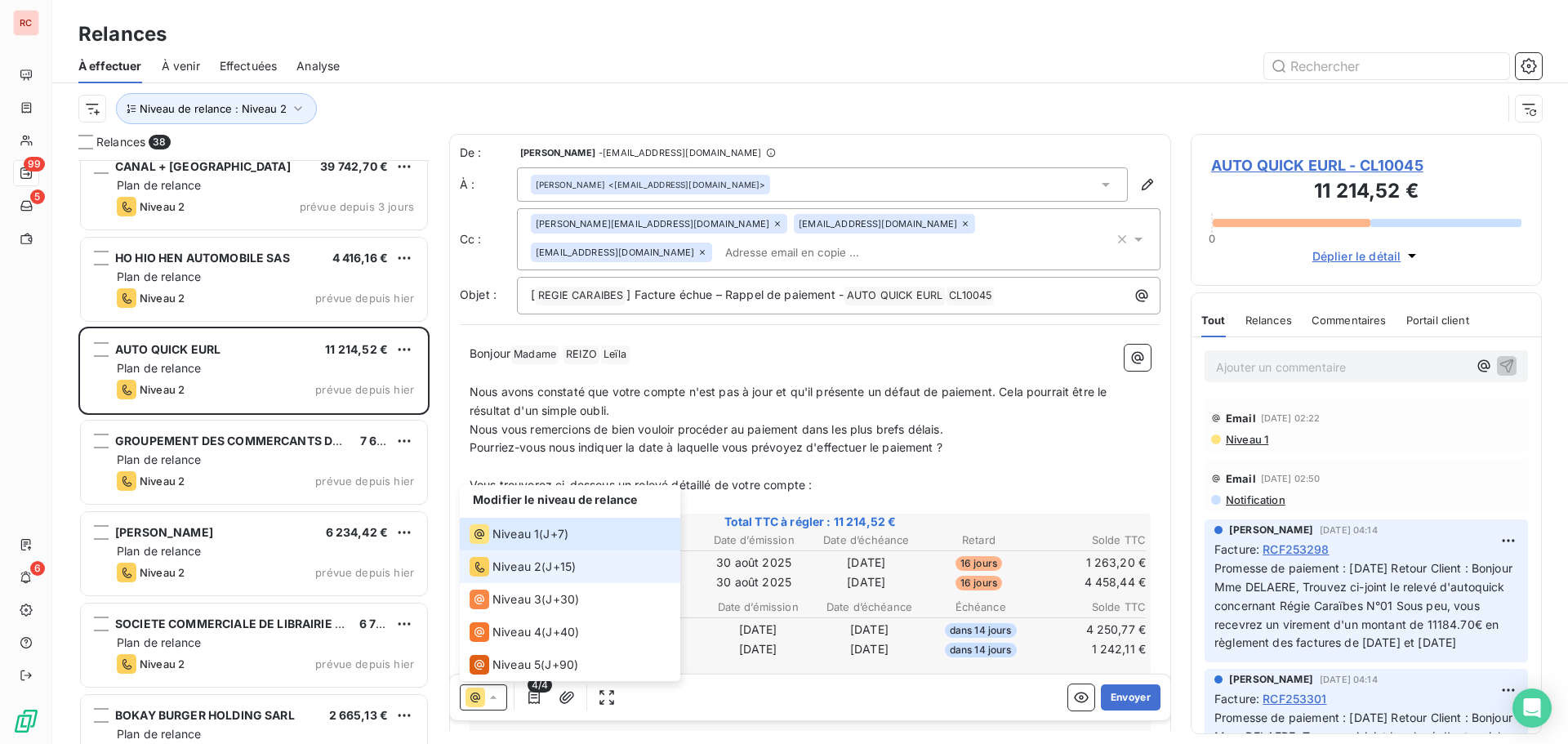
click at [496, 573] on span "Niveau 2" at bounding box center [516, 567] width 49 height 16
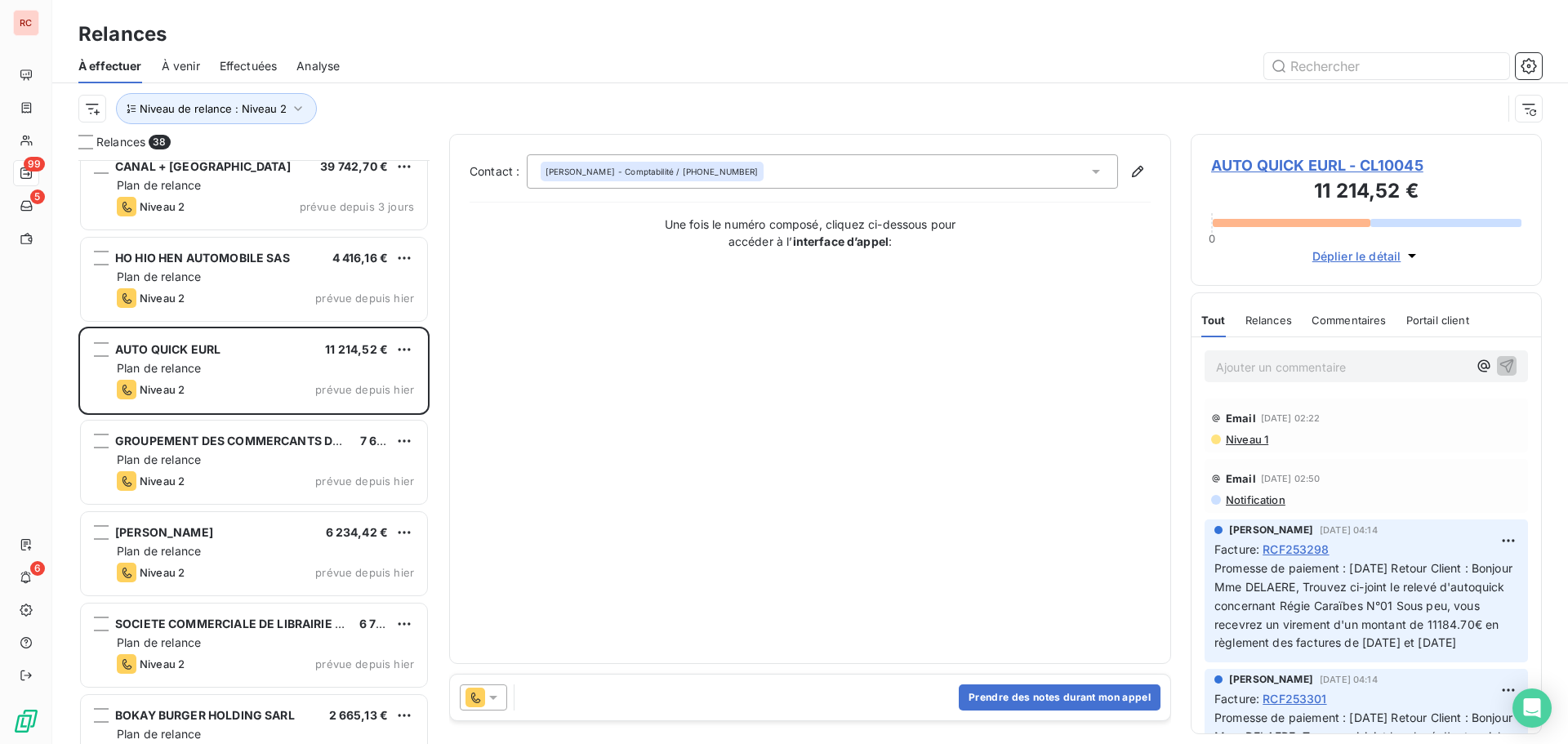
click at [498, 699] on icon at bounding box center [493, 697] width 16 height 16
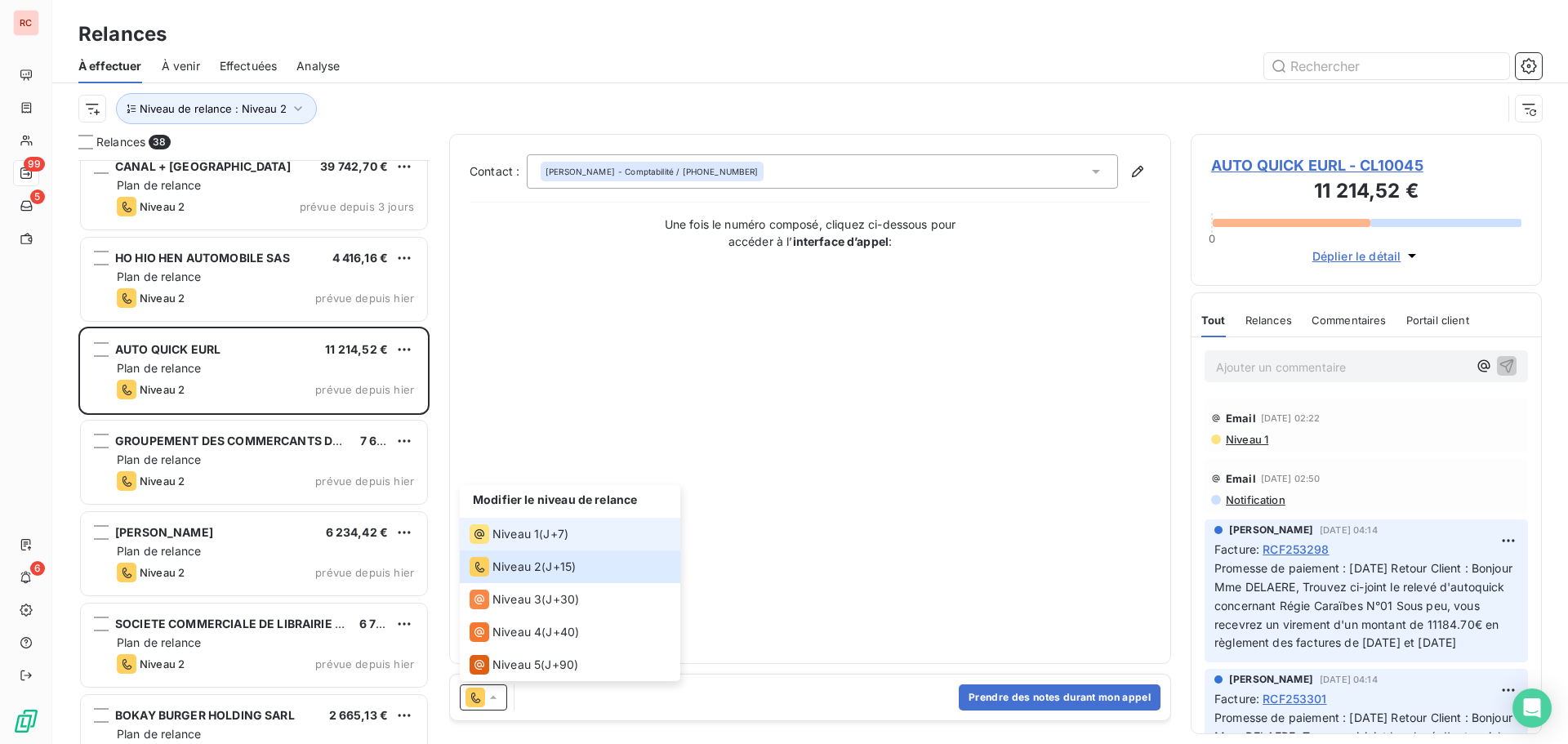
click at [555, 527] on span "J+7 )" at bounding box center [556, 534] width 25 height 16
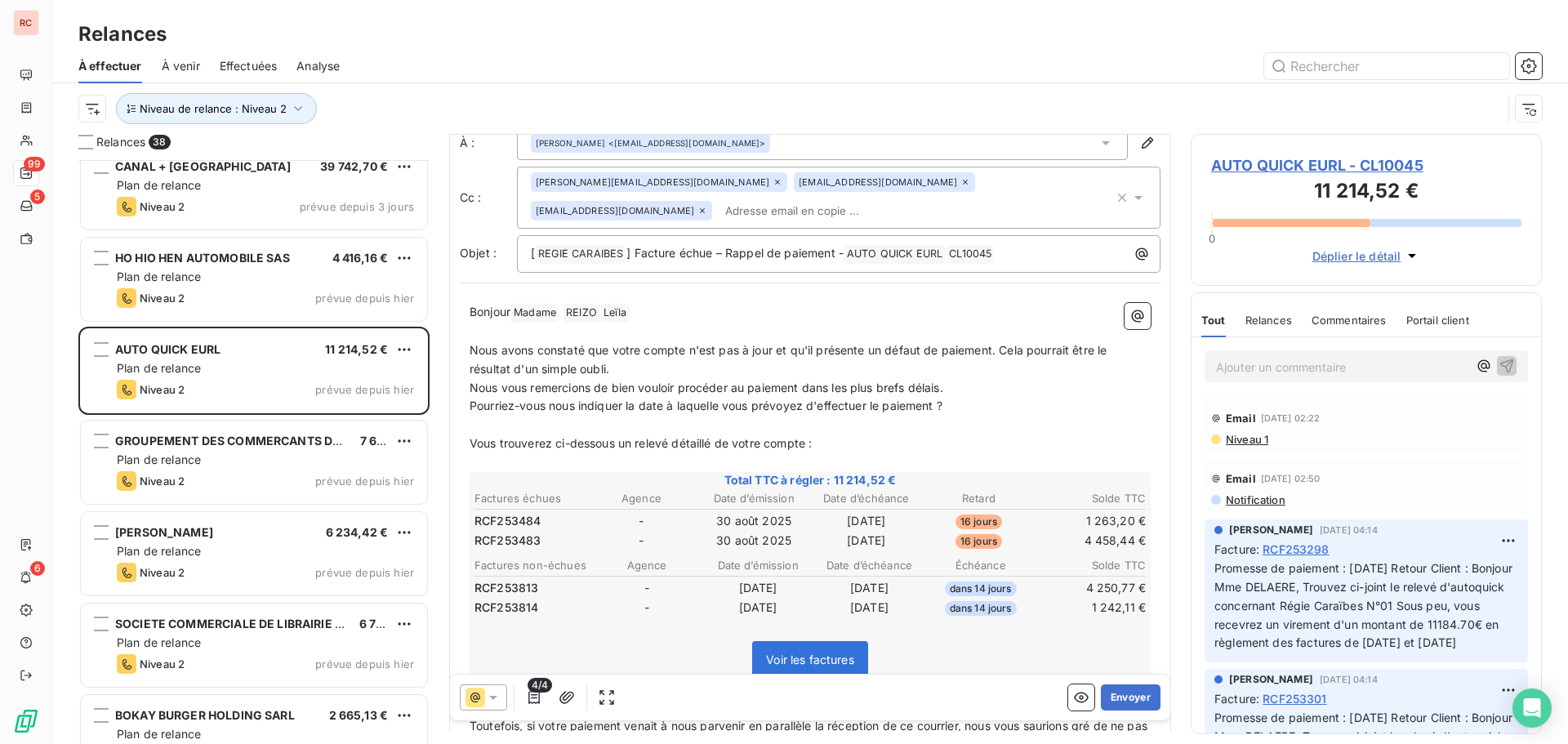
scroll to position [82, 0]
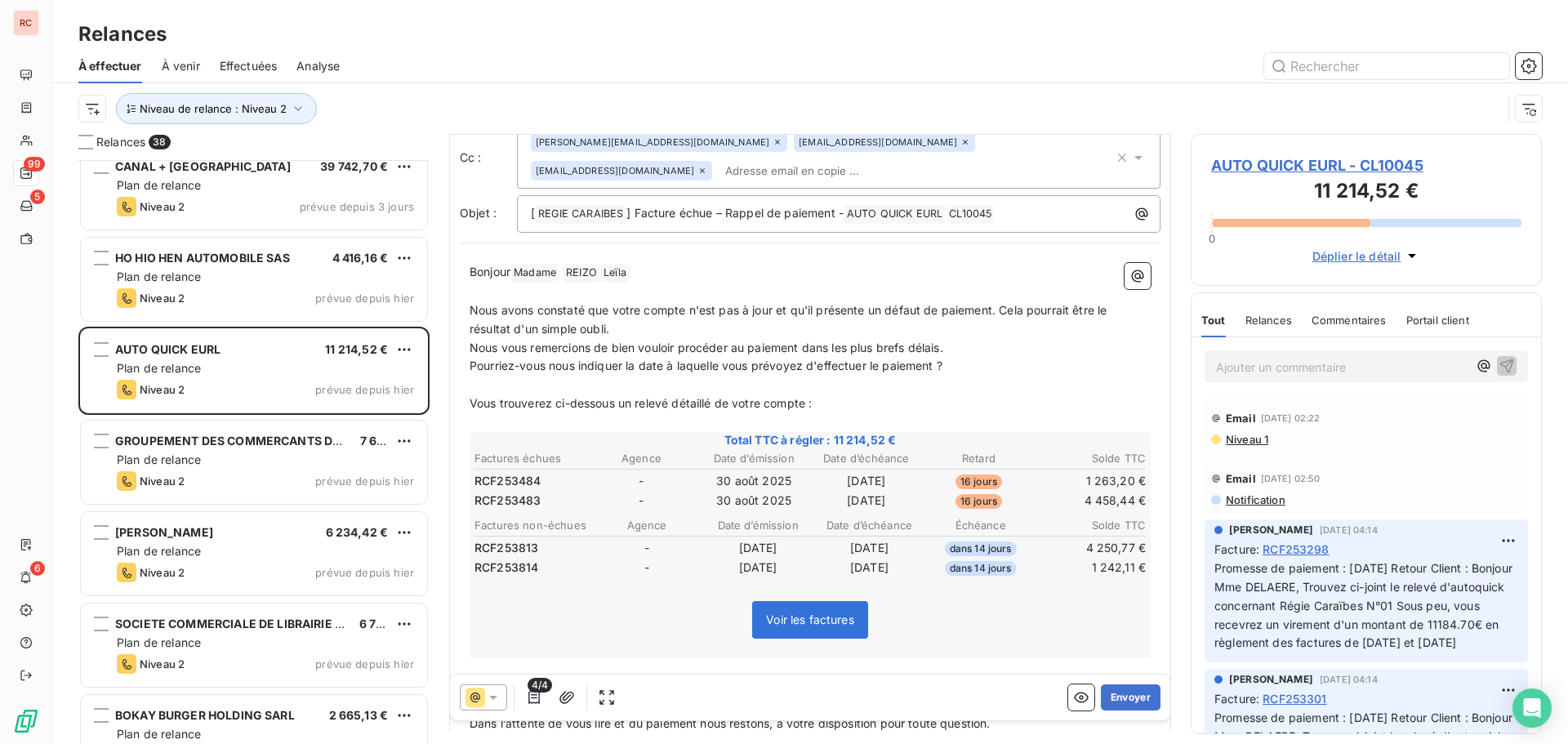
click at [499, 694] on icon at bounding box center [493, 697] width 16 height 16
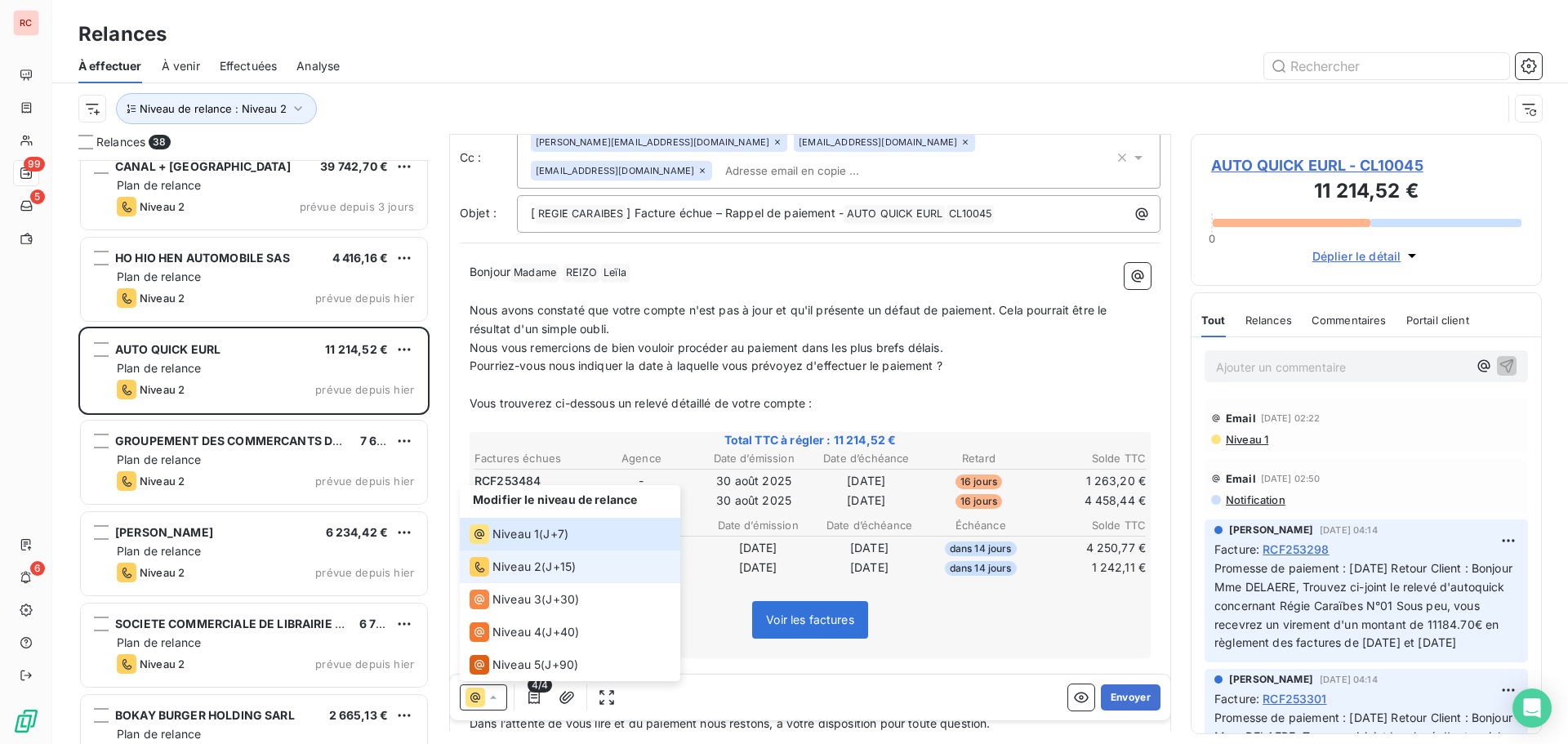
click at [547, 562] on div "Niveau 2 ( J+15 )" at bounding box center [523, 567] width 107 height 20
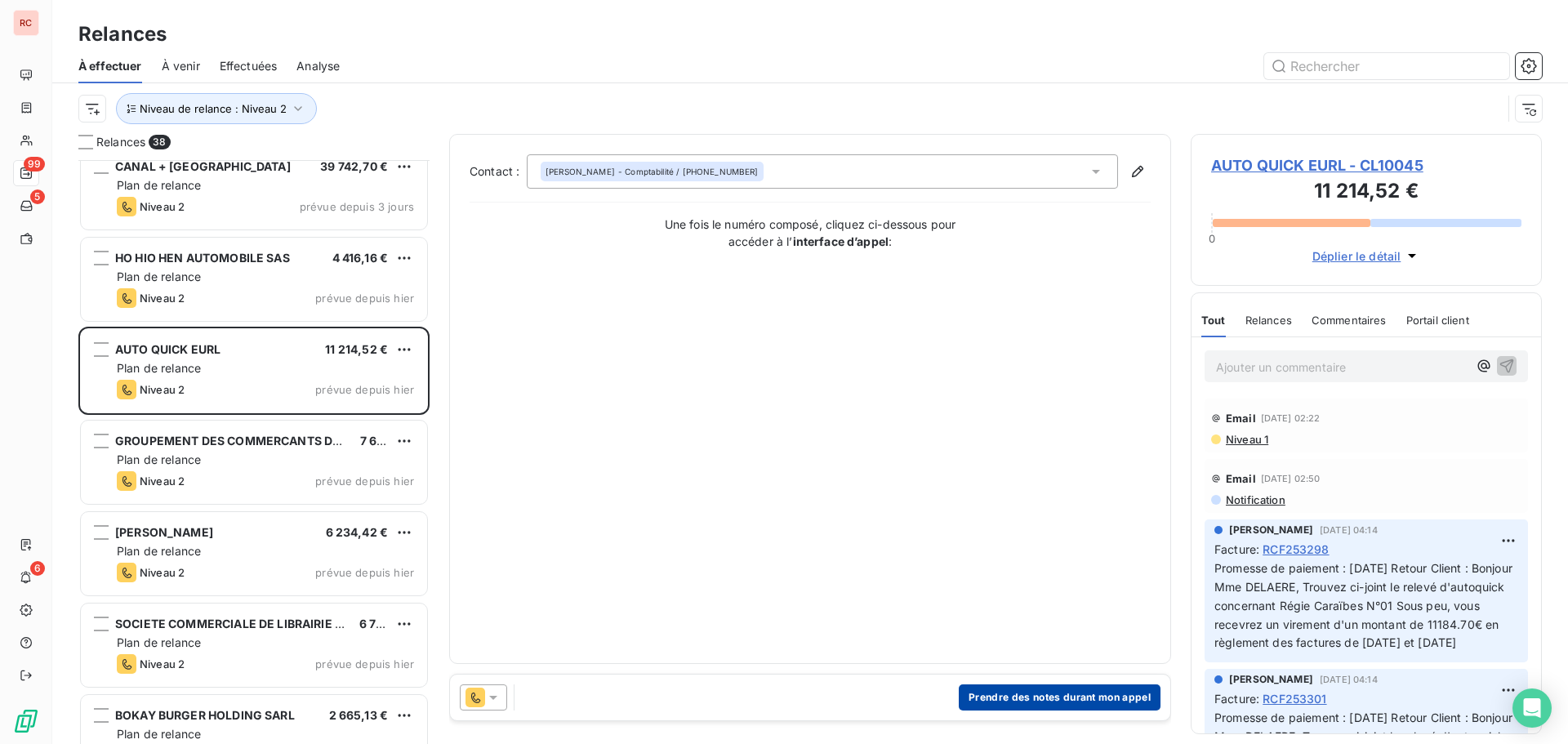
click at [1068, 694] on button "Prendre des notes durant mon appel" at bounding box center [1059, 697] width 201 height 26
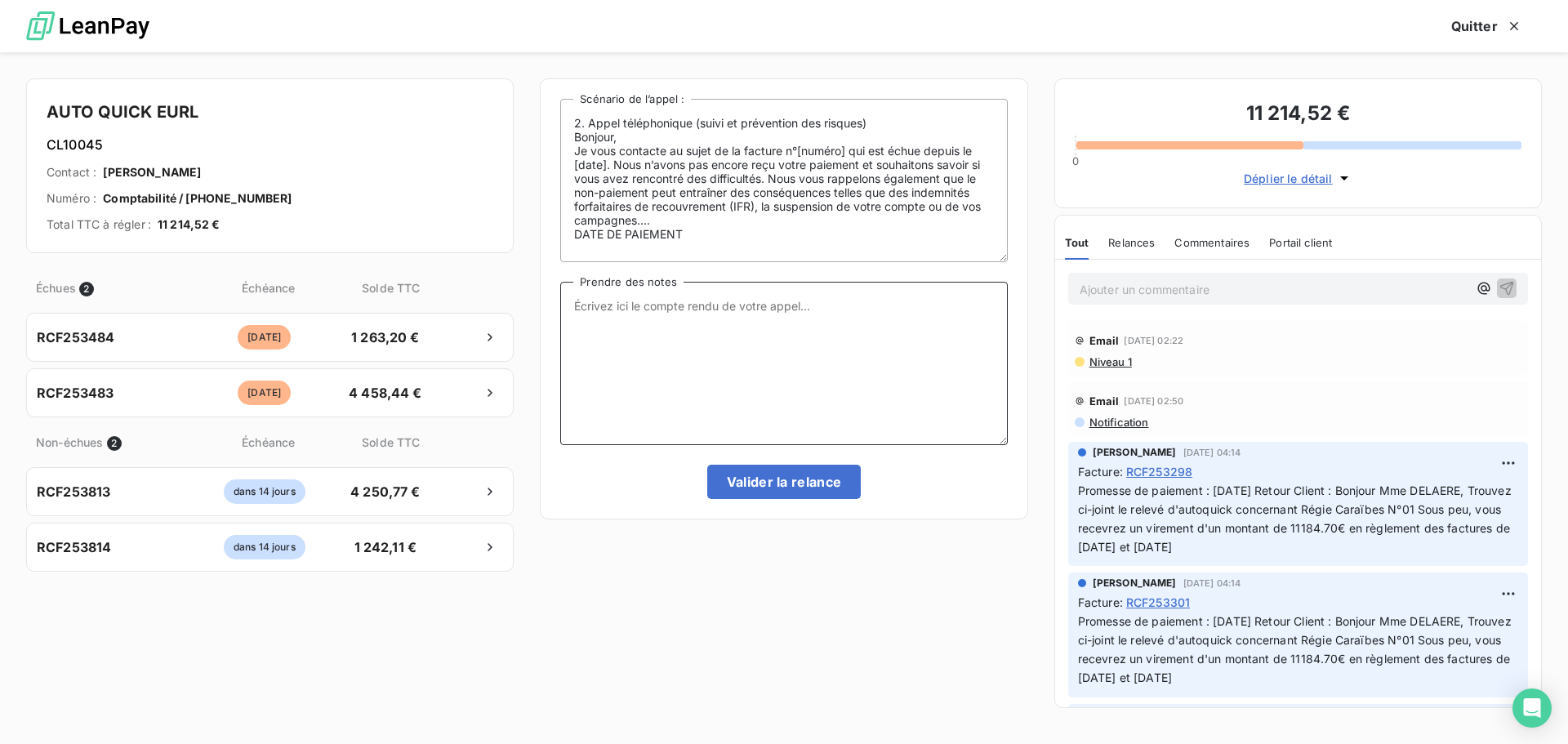
click at [614, 312] on textarea "Prendre des notes" at bounding box center [783, 363] width 447 height 163
type textarea "Eu [PERSON_NAME] m'informe que la validation pour mettre en banque de devrais p…"
drag, startPoint x: 856, startPoint y: 334, endPoint x: 555, endPoint y: 304, distance: 302.5
click at [555, 304] on div "2. Appel téléphonique (suivi et prévention des risques) Bonjour, Je vous contac…" at bounding box center [783, 299] width 488 height 441
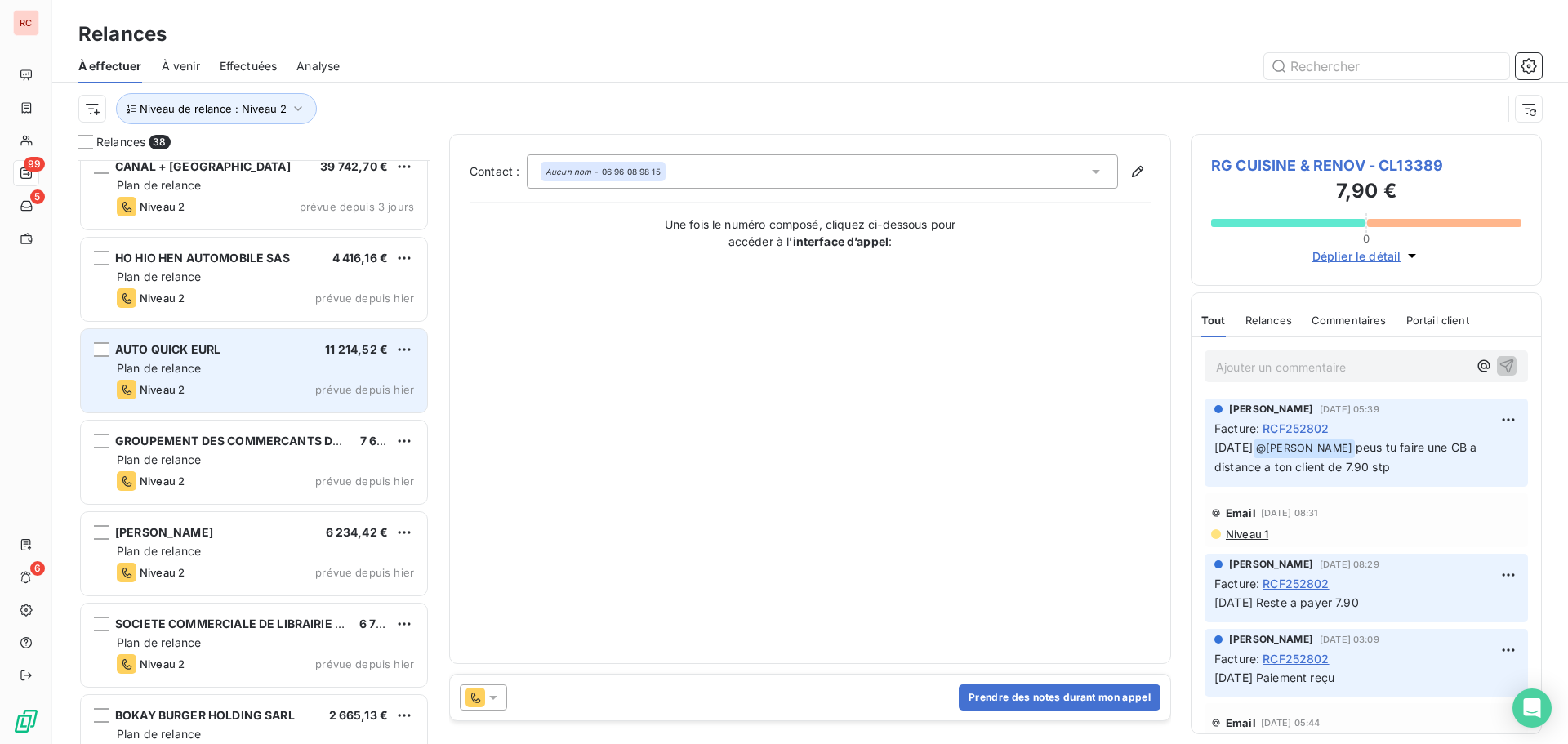
click at [275, 397] on div "Niveau 2 prévue depuis [DATE]" at bounding box center [265, 389] width 297 height 20
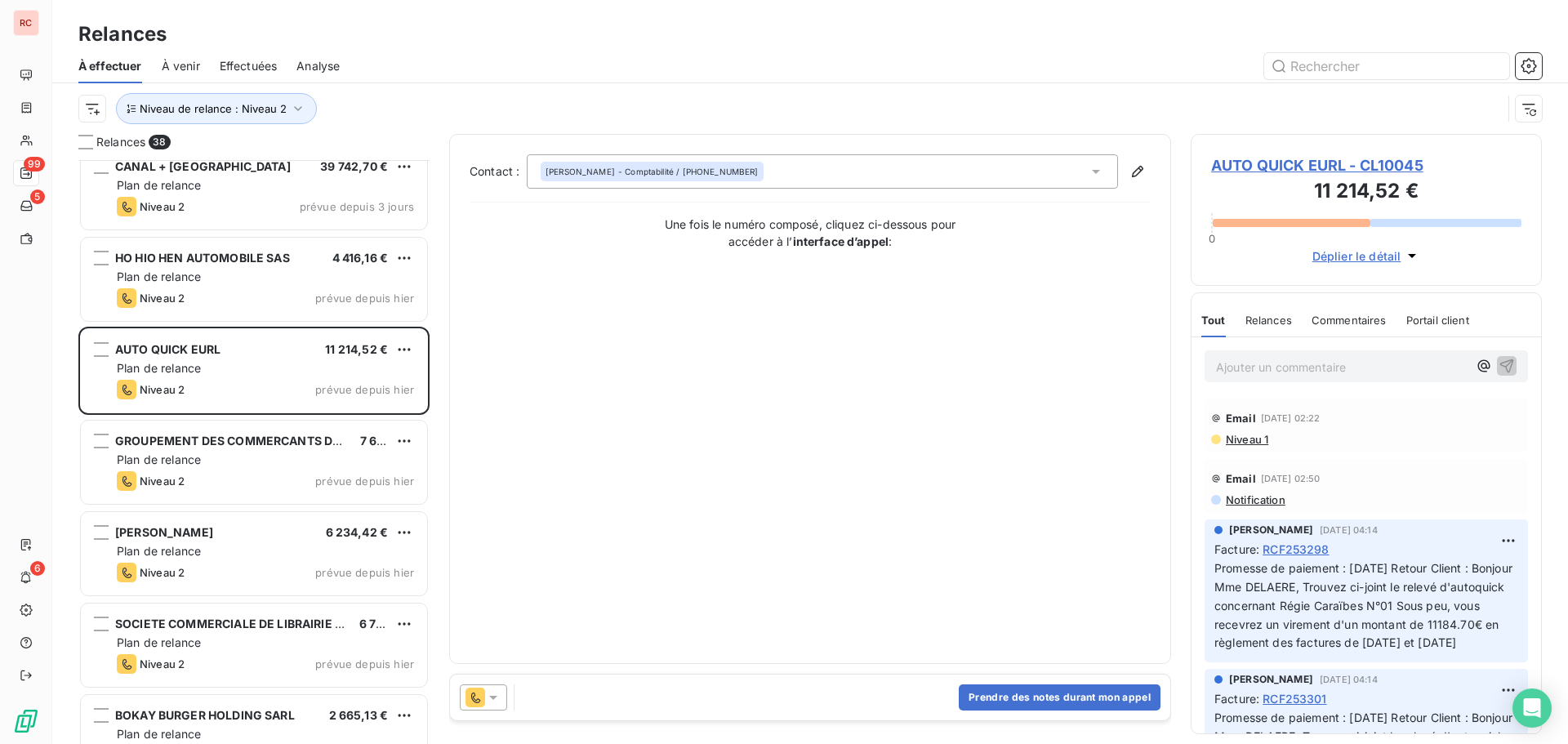
click at [1218, 170] on span "AUTO QUICK EURL - CL10045" at bounding box center [1366, 165] width 311 height 22
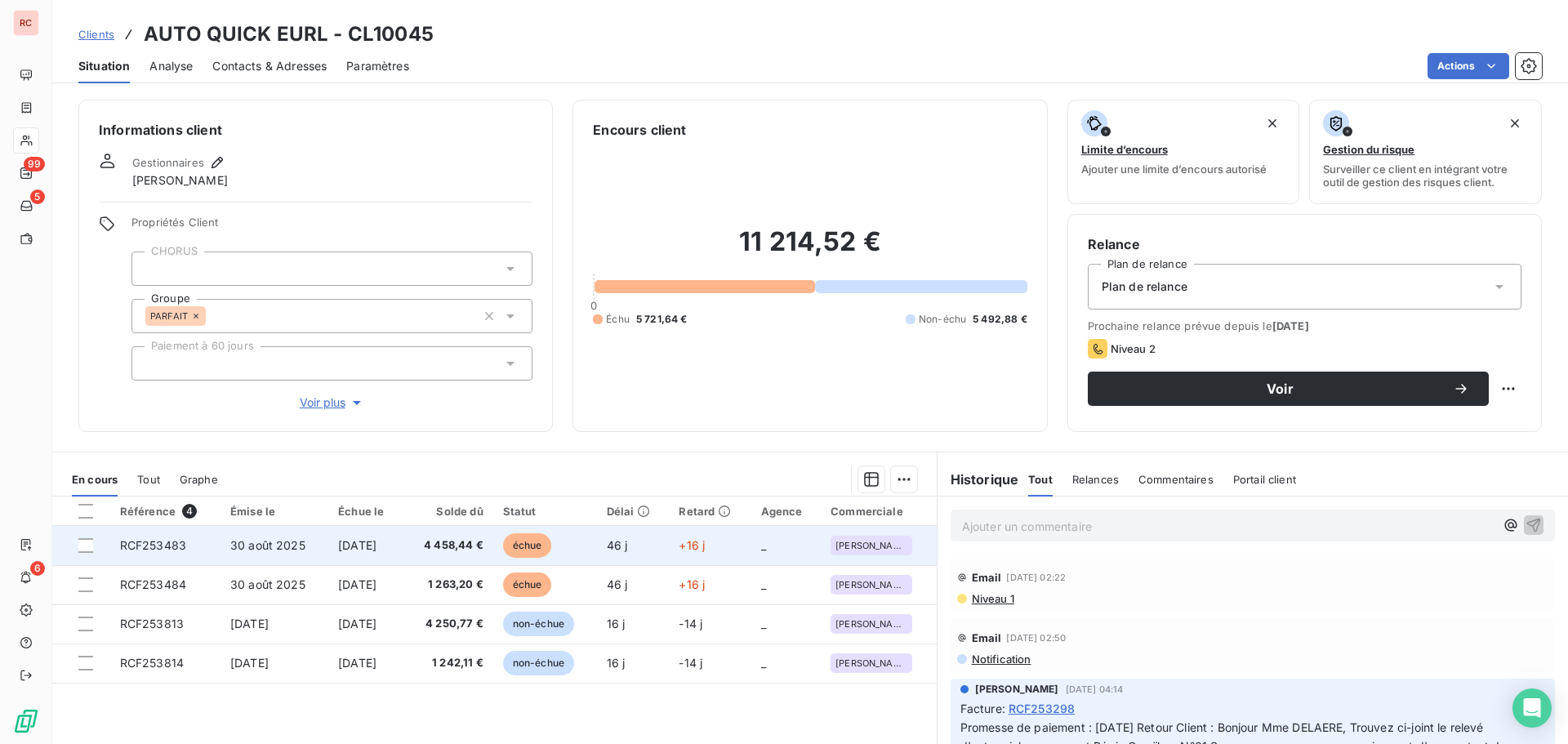
click at [377, 550] on span "[DATE]" at bounding box center [357, 545] width 38 height 14
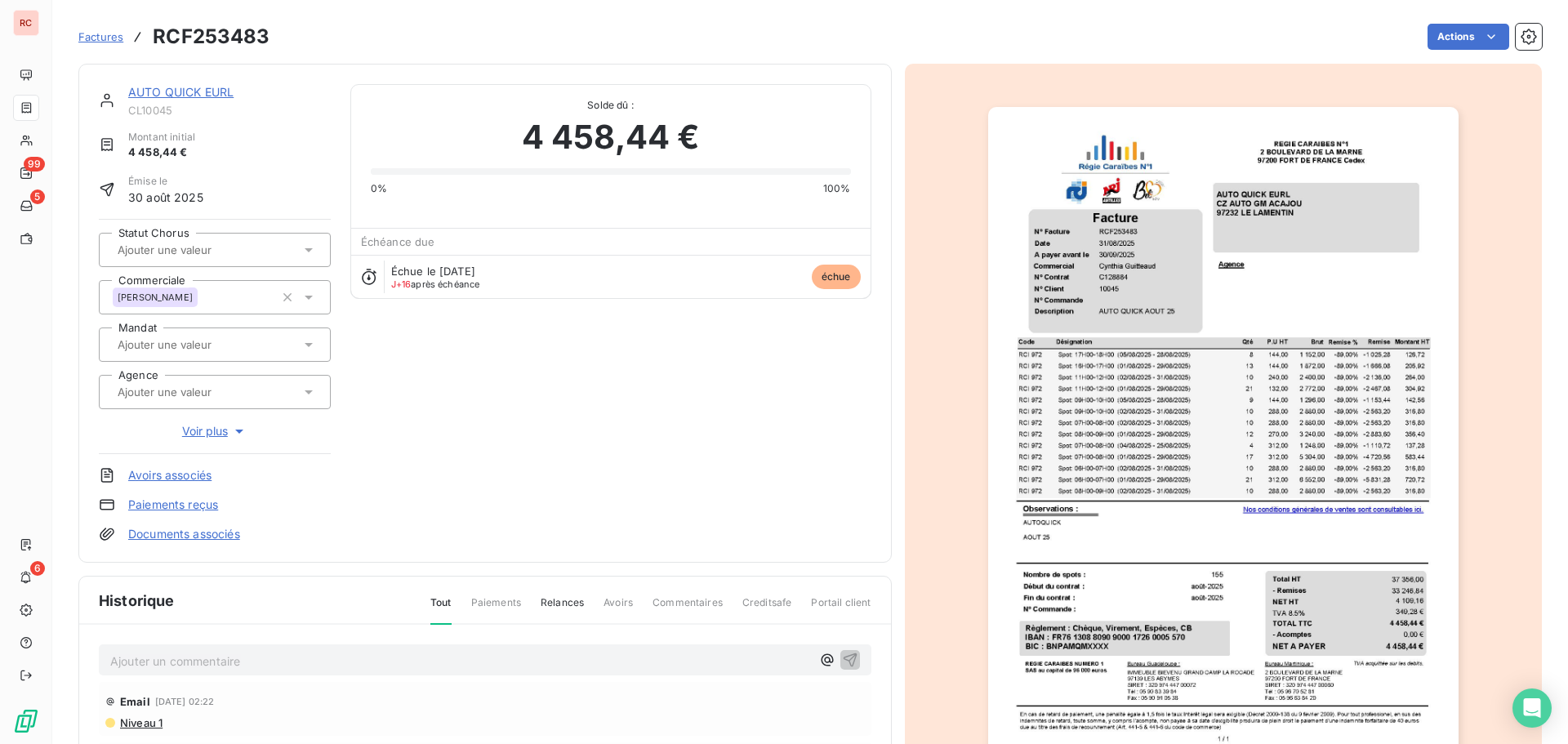
click at [128, 671] on div "Ajouter un commentaire ﻿" at bounding box center [484, 661] width 772 height 32
click at [124, 664] on p "Ajouter un commentaire ﻿" at bounding box center [460, 661] width 701 height 21
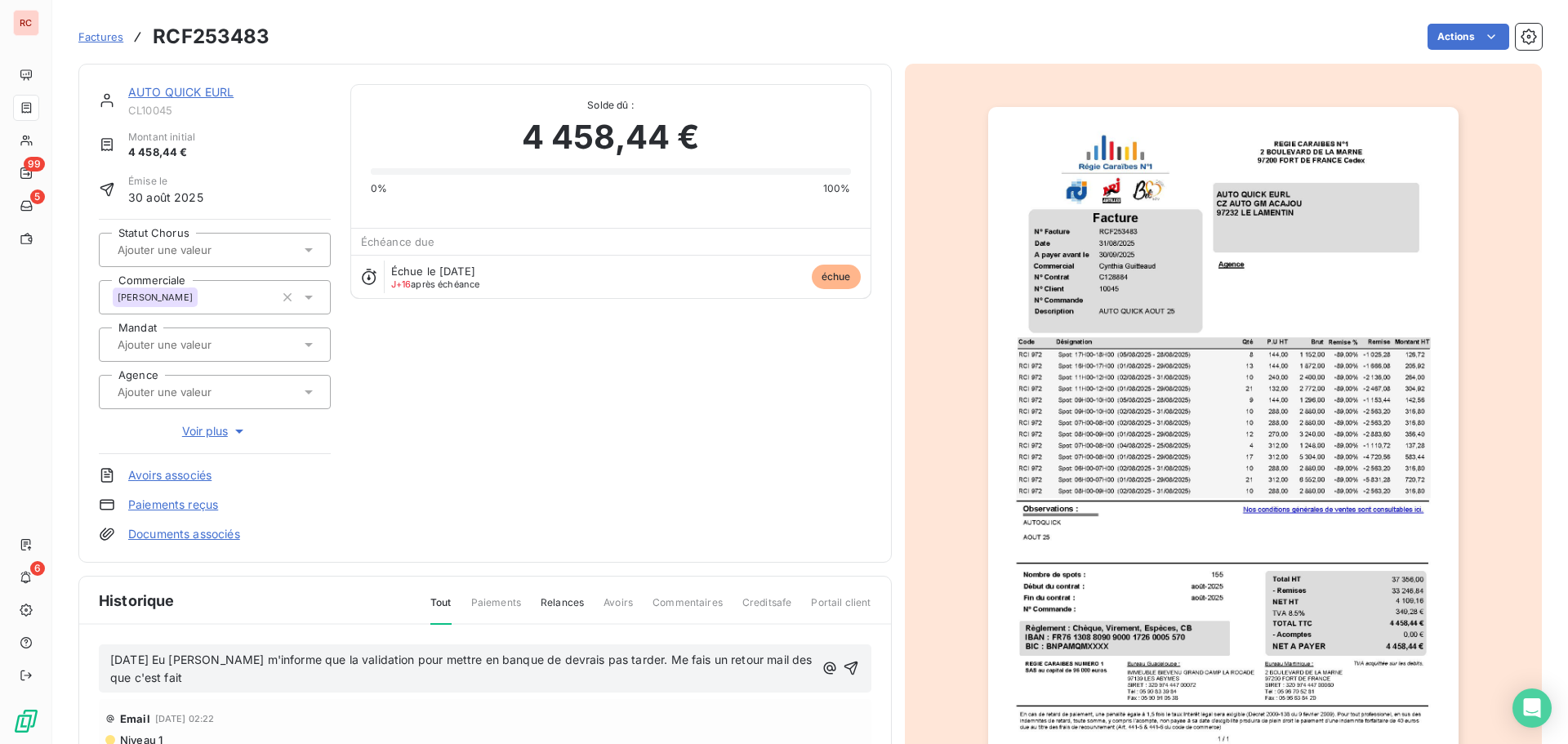
click at [833, 667] on div "[DATE] Eu [PERSON_NAME] m'informe que la validation pour mettre en banque de de…" at bounding box center [485, 669] width 750 height 39
click at [856, 667] on div "[DATE] Eu [PERSON_NAME] m'informe que la validation pour mettre en banque de de…" at bounding box center [484, 669] width 772 height 49
click at [845, 668] on icon "button" at bounding box center [851, 669] width 14 height 14
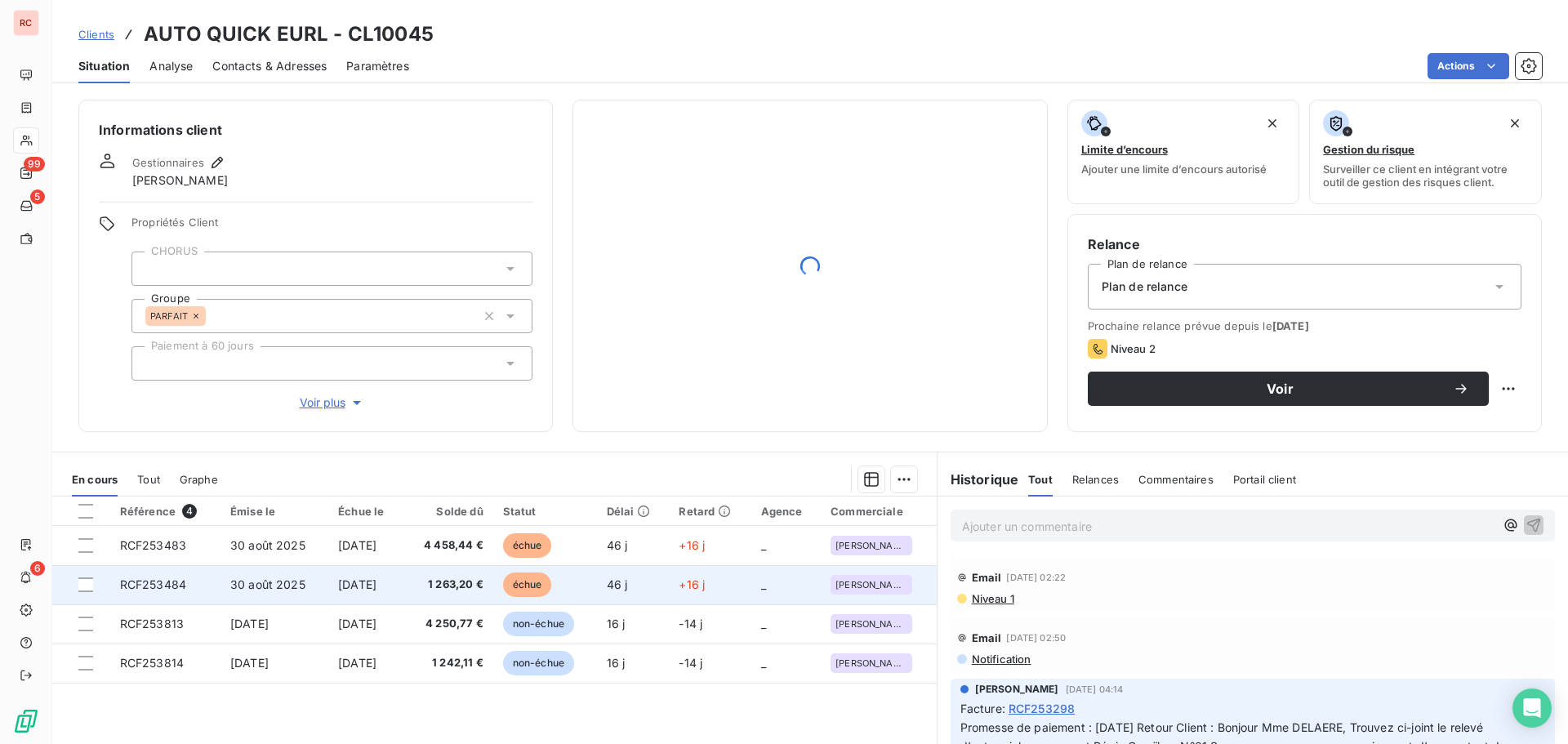
click at [338, 587] on span "[DATE]" at bounding box center [357, 585] width 38 height 14
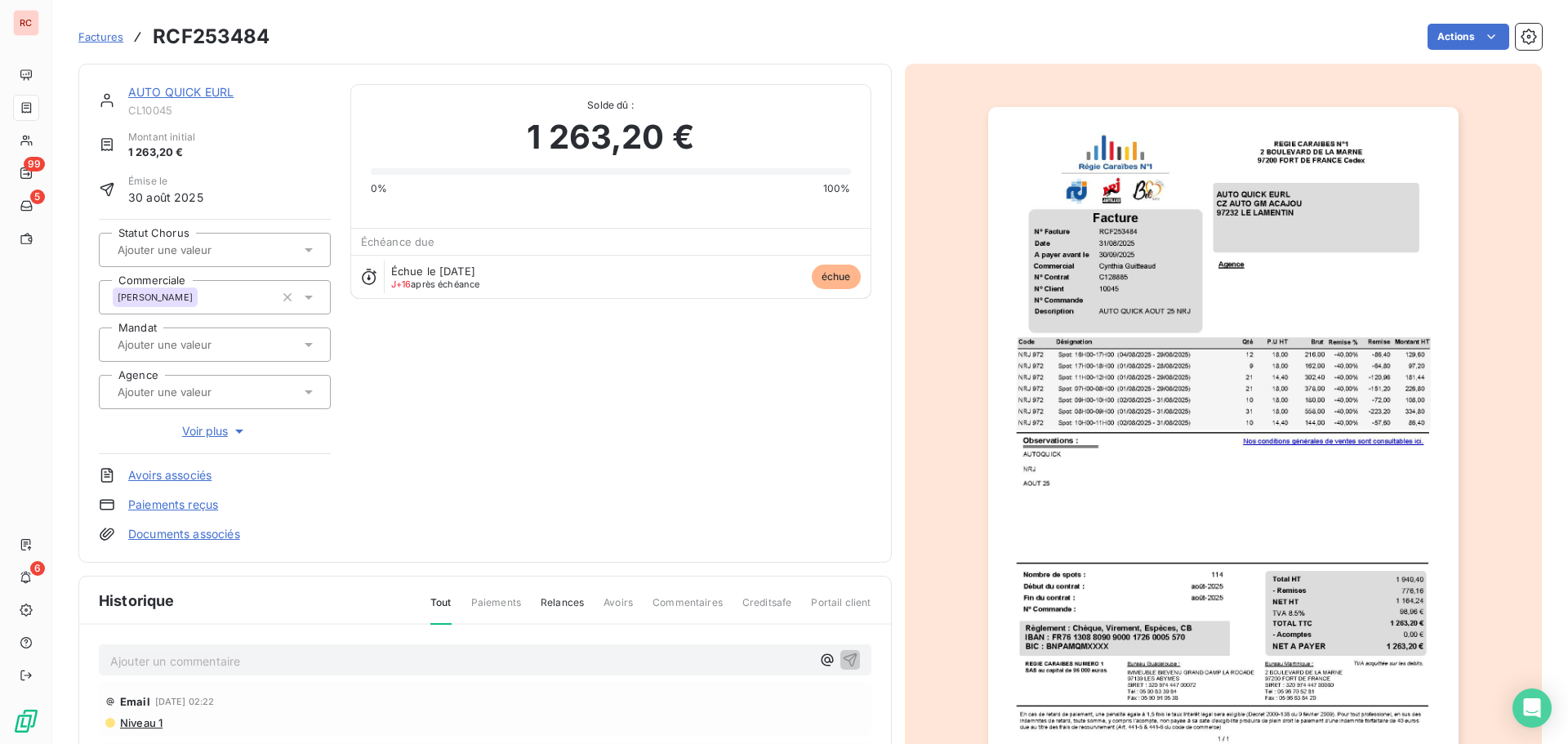
click at [220, 654] on p "Ajouter un commentaire ﻿" at bounding box center [460, 661] width 701 height 21
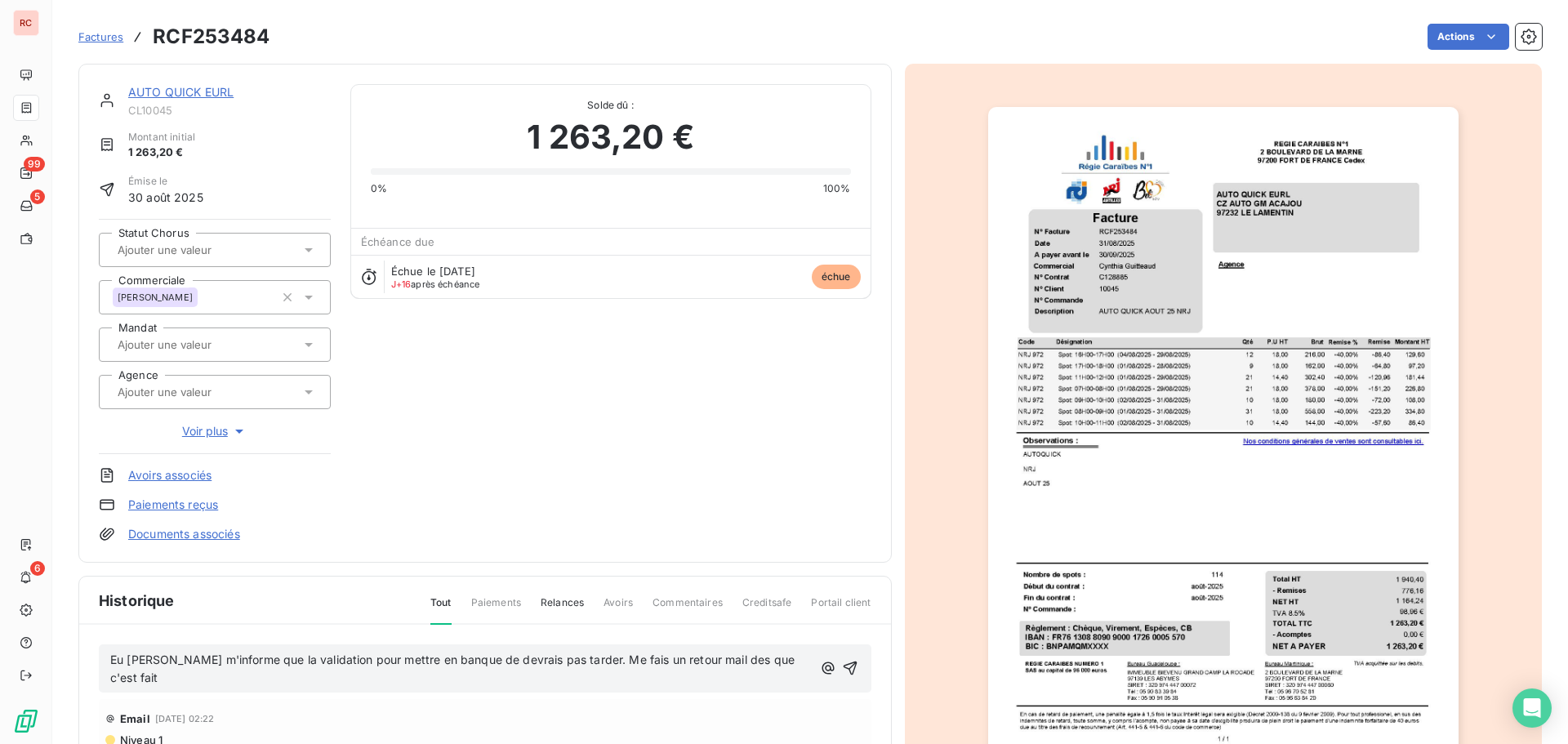
click at [107, 661] on div "Eu [PERSON_NAME] m'informe que la validation pour mettre en banque de devrais p…" at bounding box center [484, 669] width 772 height 49
click at [108, 661] on div "Eu [PERSON_NAME] m'informe que la validation pour mettre en banque de devrais p…" at bounding box center [484, 669] width 772 height 49
click at [111, 662] on span "Eu [PERSON_NAME] m'informe que la validation pour mettre en banque de devrais p…" at bounding box center [454, 669] width 687 height 32
click at [845, 667] on icon "button" at bounding box center [851, 668] width 16 height 16
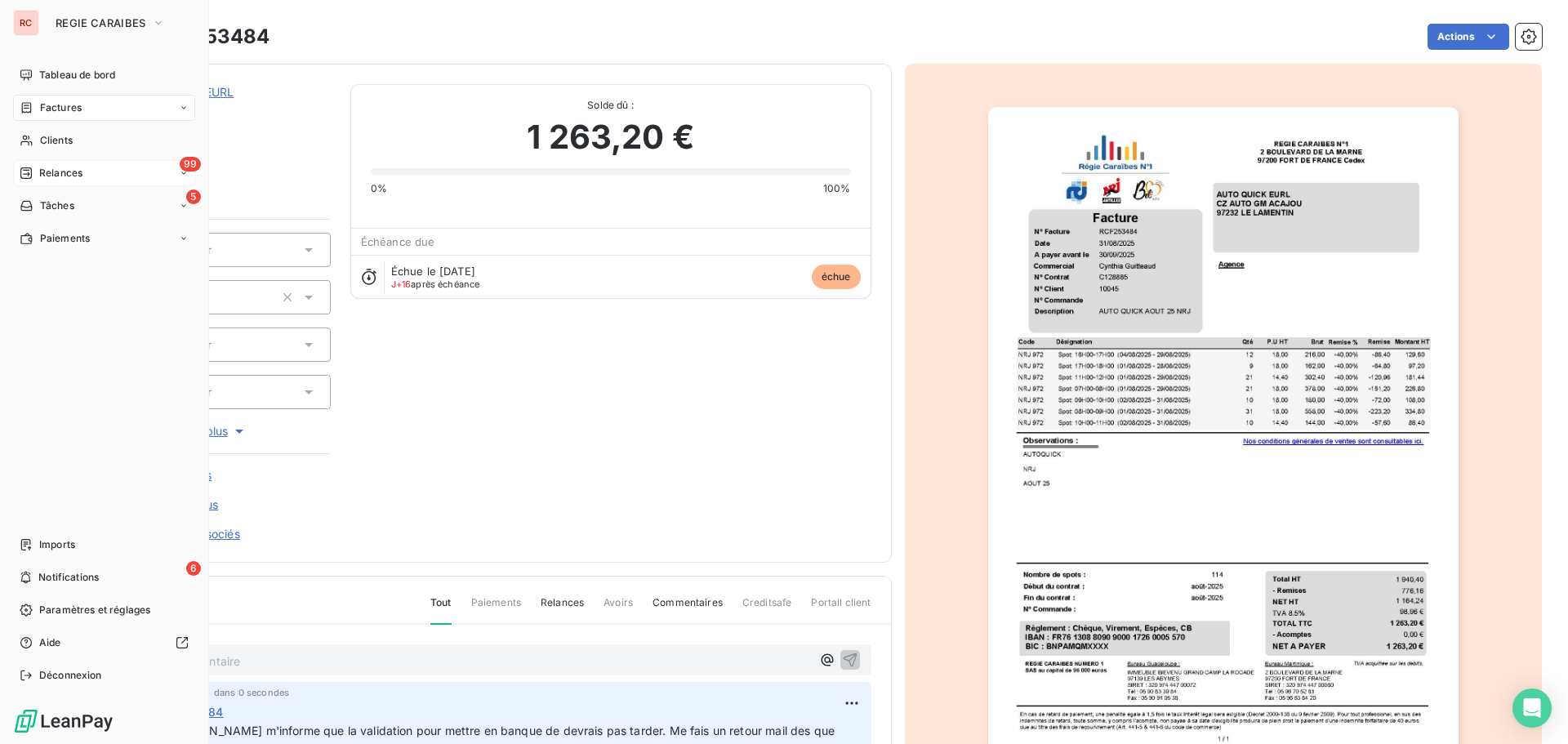
click at [47, 174] on span "Relances" at bounding box center [61, 173] width 43 height 14
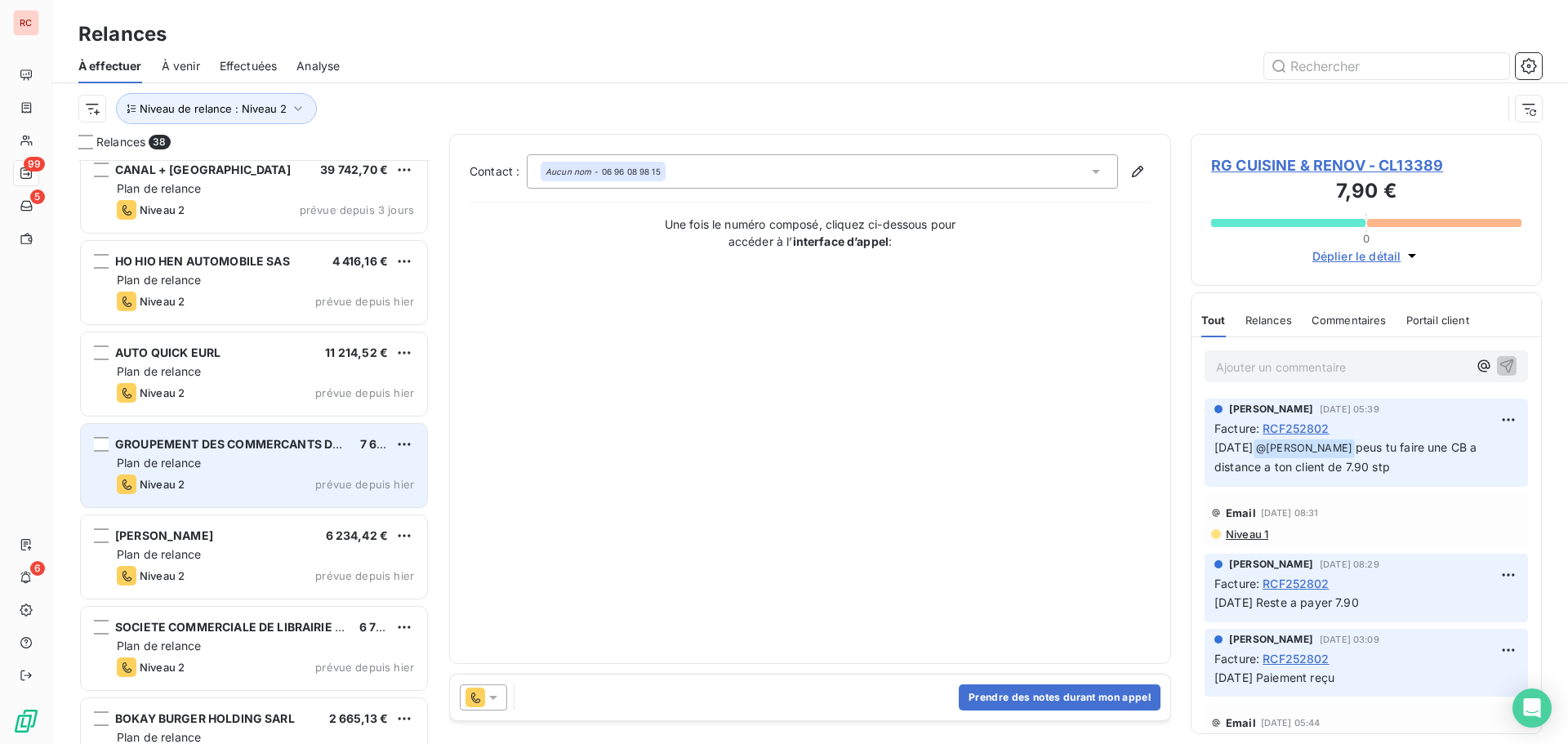
scroll to position [1390, 0]
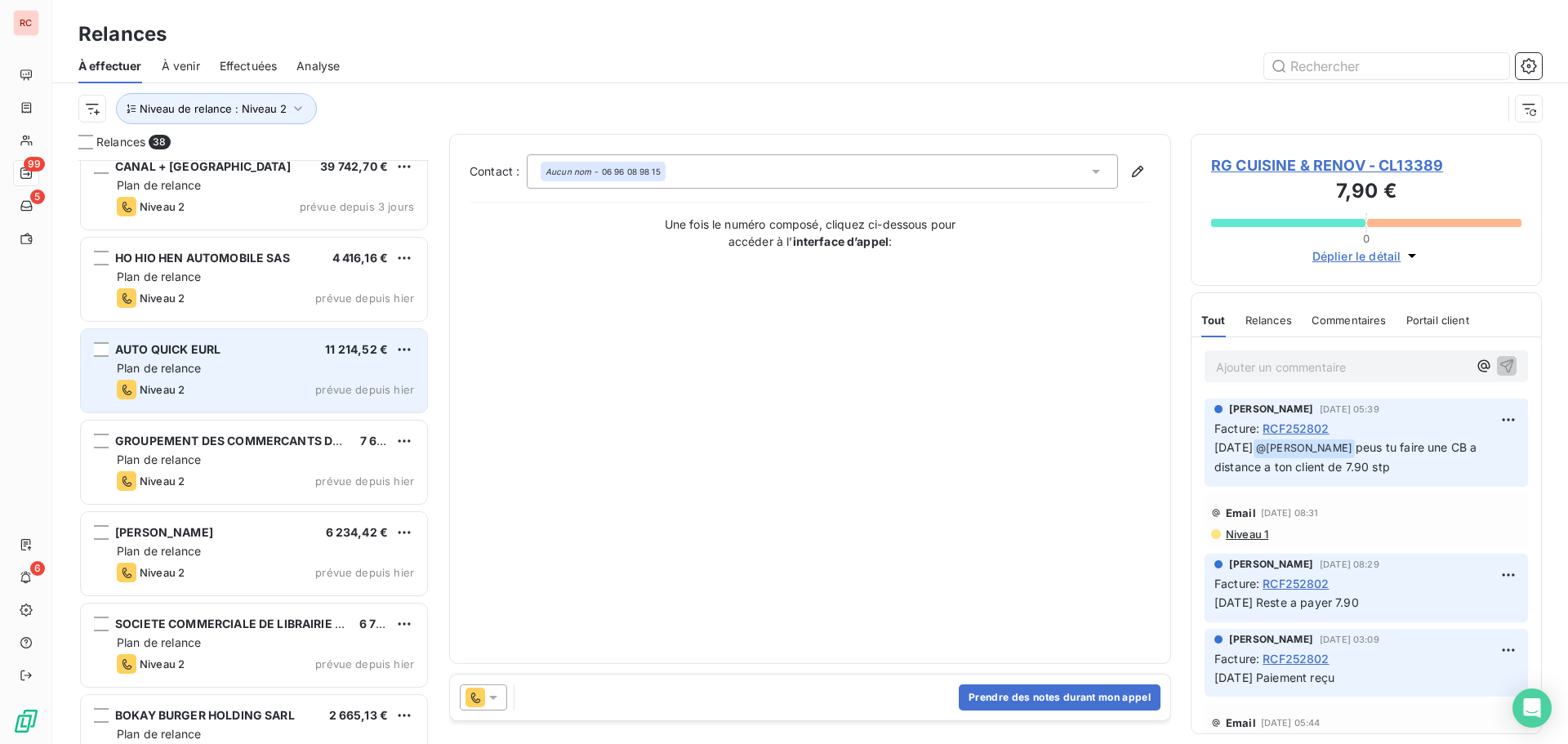
click at [218, 394] on div "Niveau 2 prévue depuis [DATE]" at bounding box center [265, 389] width 297 height 20
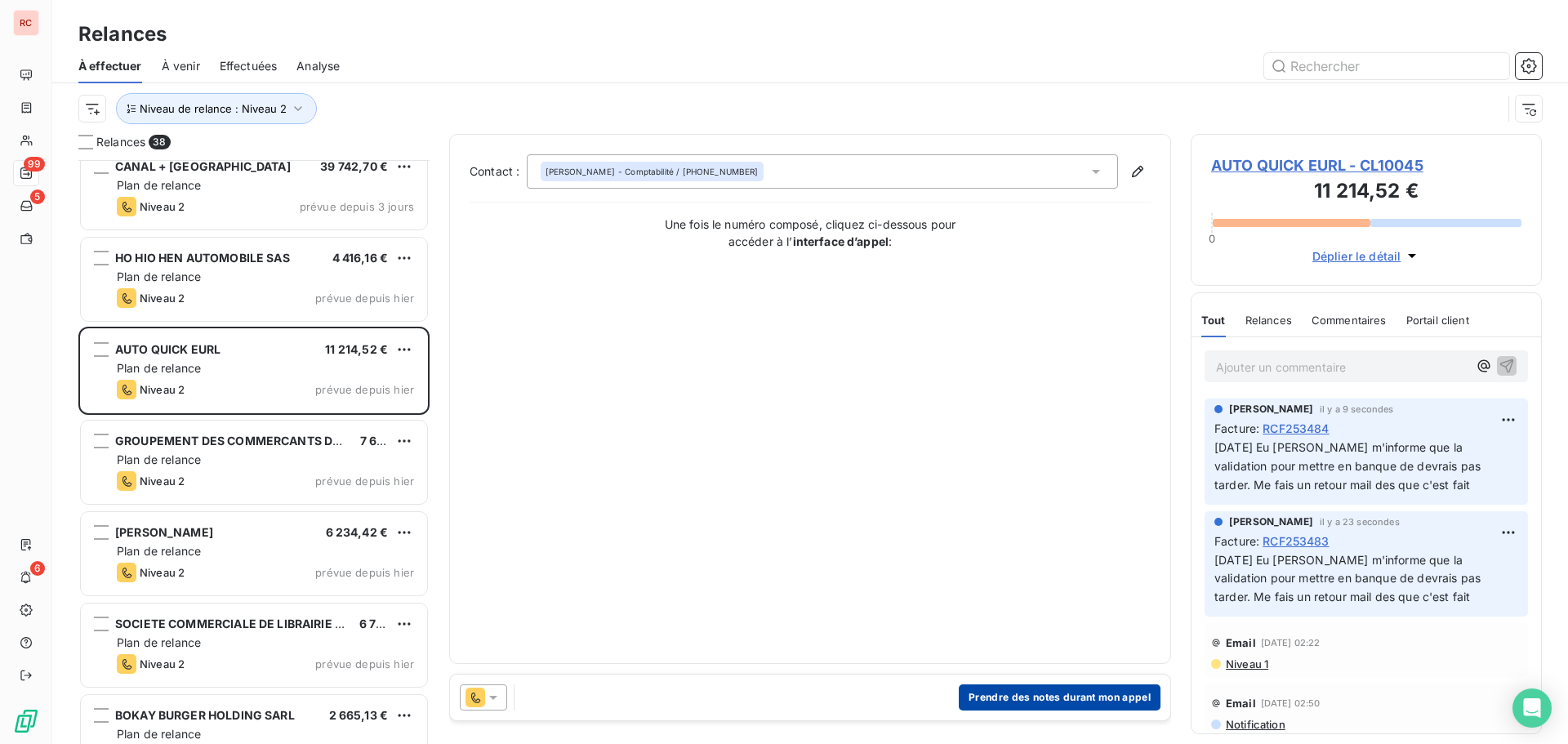
click at [1052, 698] on button "Prendre des notes durant mon appel" at bounding box center [1059, 697] width 201 height 26
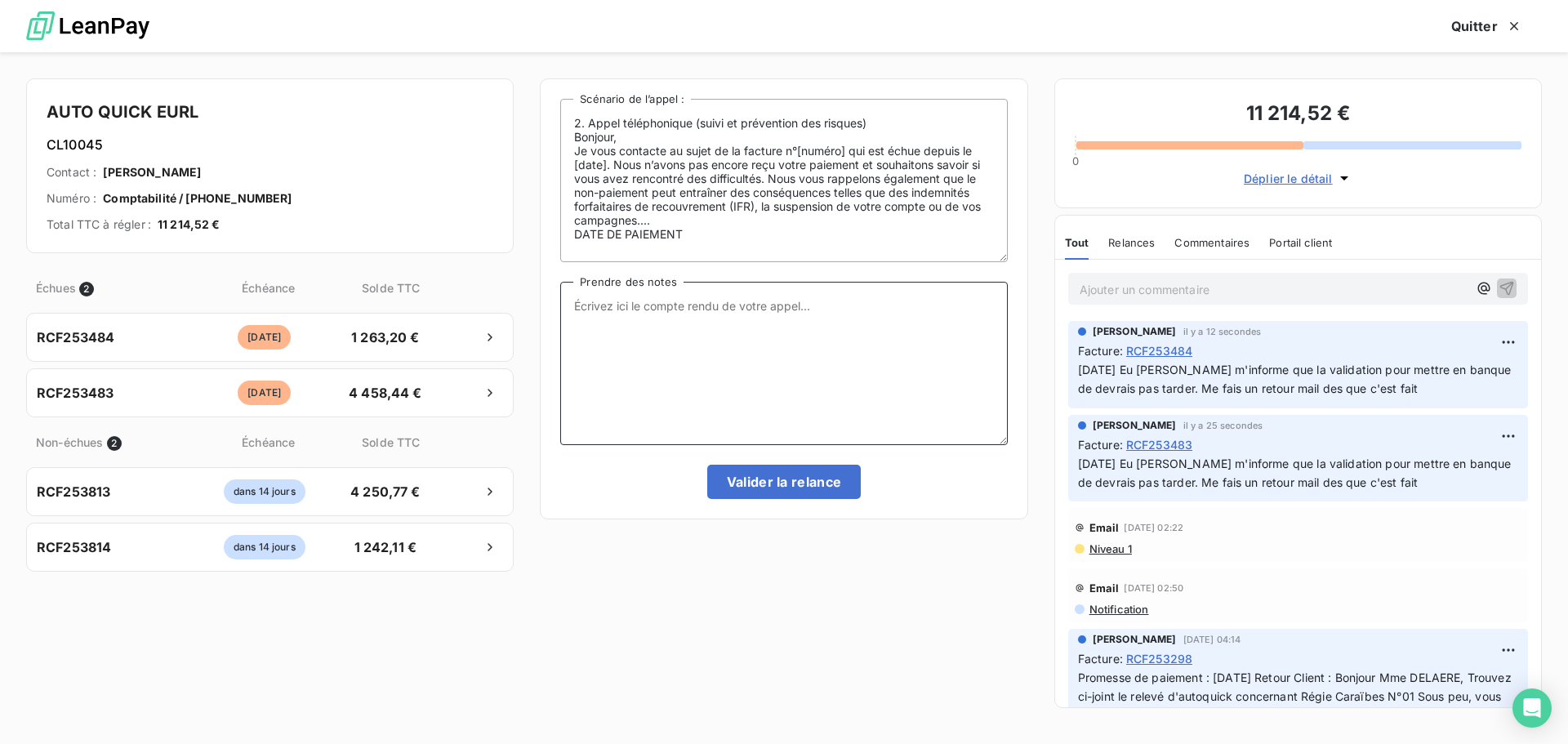
click at [749, 354] on textarea "Prendre des notes" at bounding box center [783, 363] width 447 height 163
paste textarea "Eu [PERSON_NAME] m'informe que la validation pour mettre en banque de devrais p…"
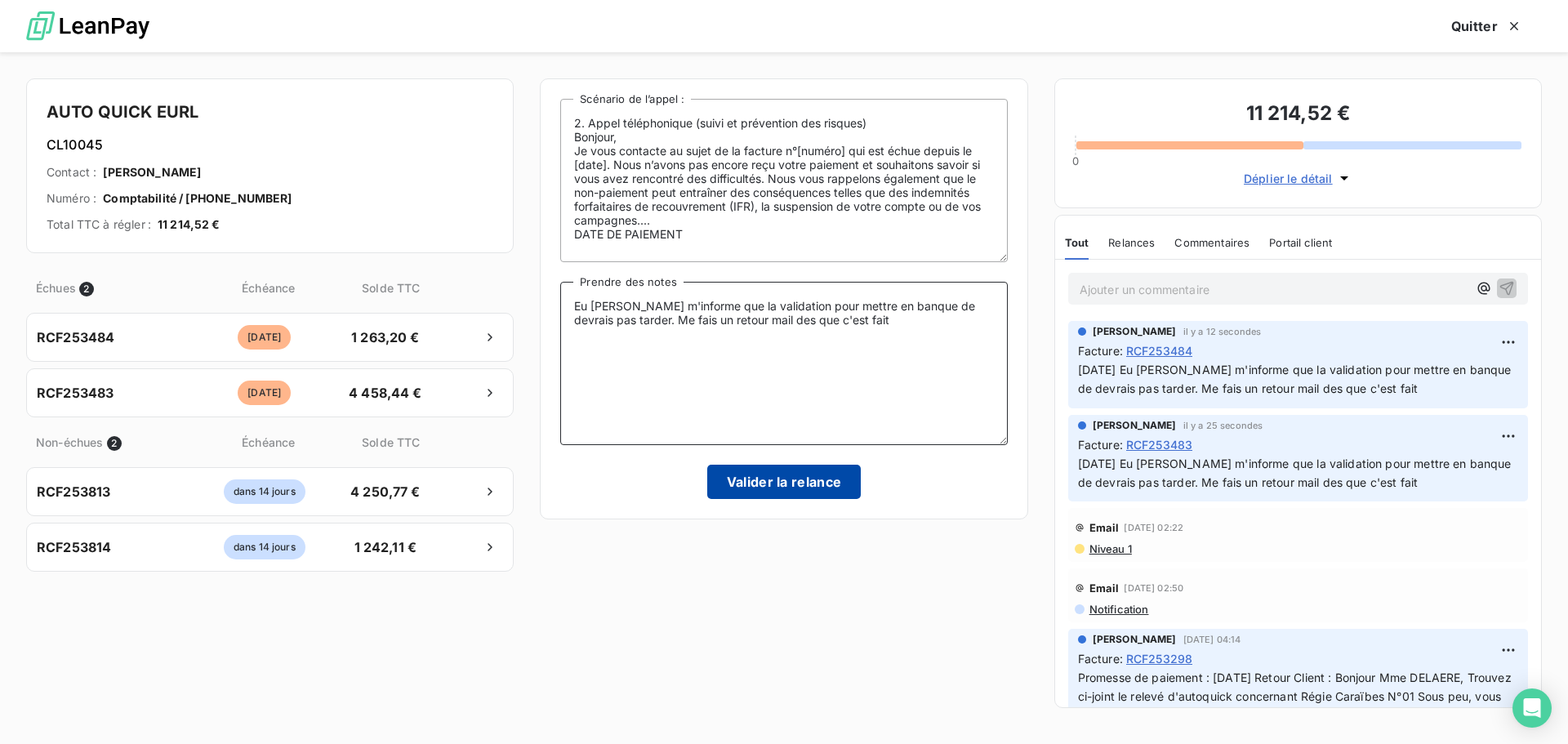
type textarea "Eu [PERSON_NAME] m'informe que la validation pour mettre en banque de devrais p…"
click at [767, 490] on button "Valider la relance" at bounding box center [784, 482] width 154 height 34
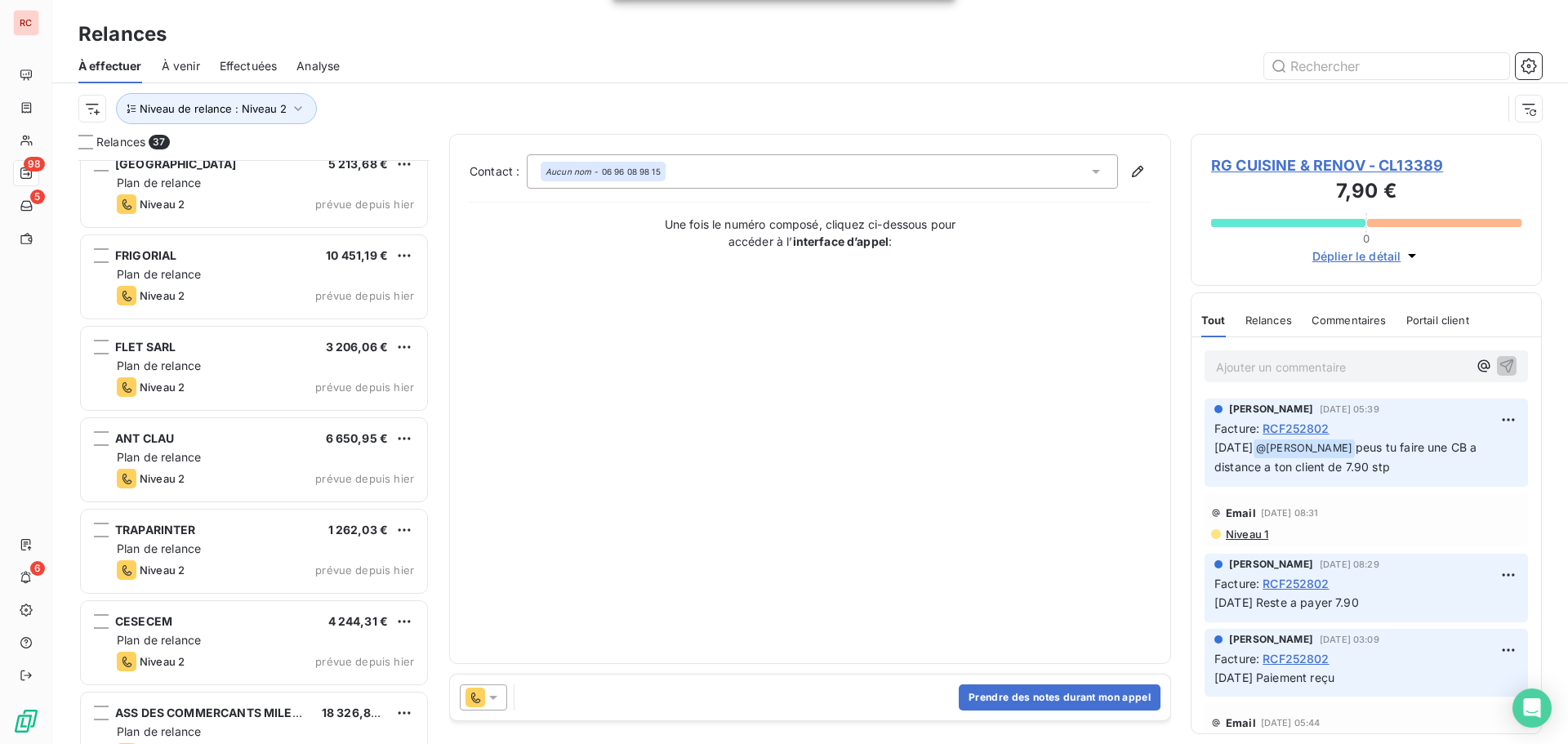
scroll to position [2802, 0]
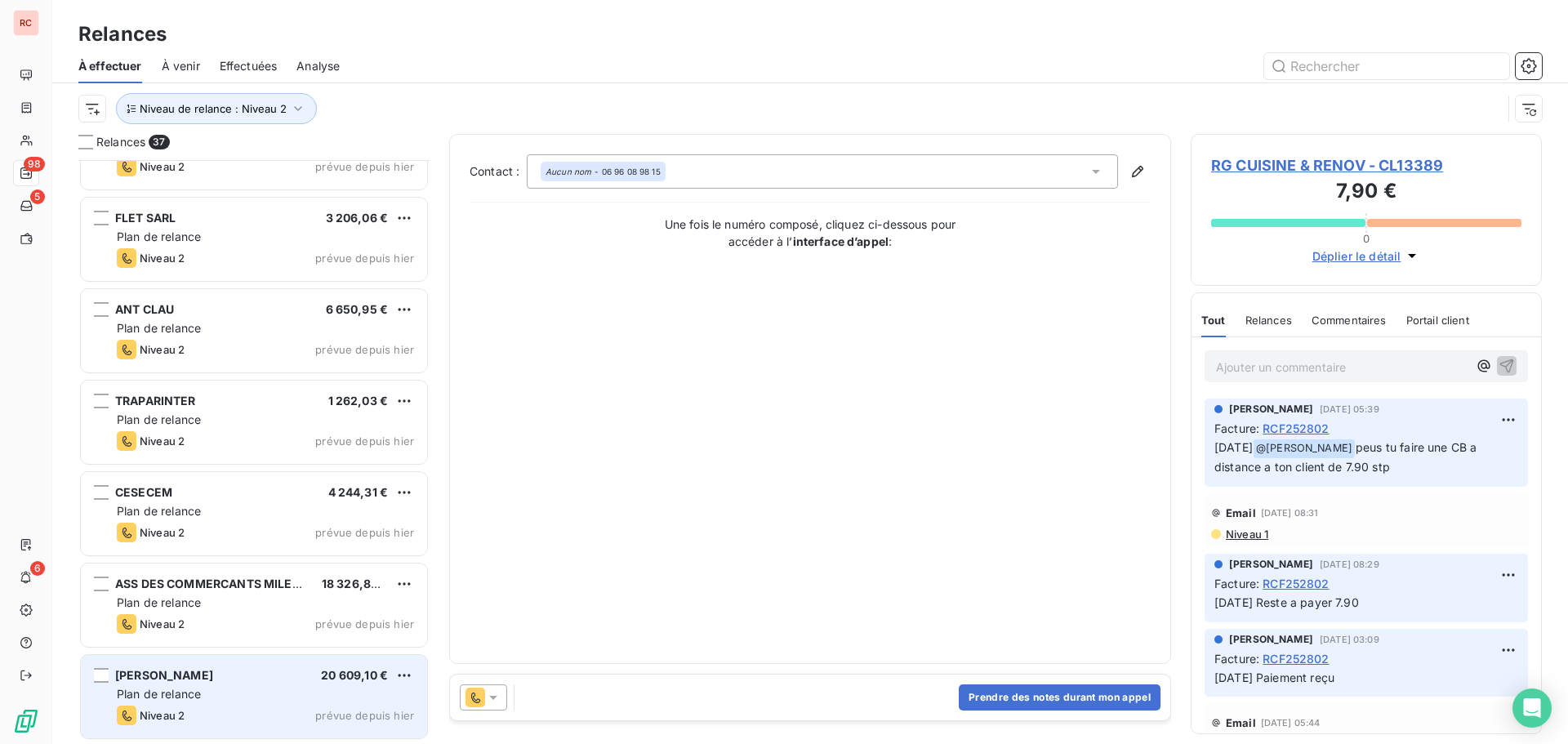
click at [285, 711] on div "Niveau 2 prévue depuis [DATE]" at bounding box center [265, 715] width 297 height 20
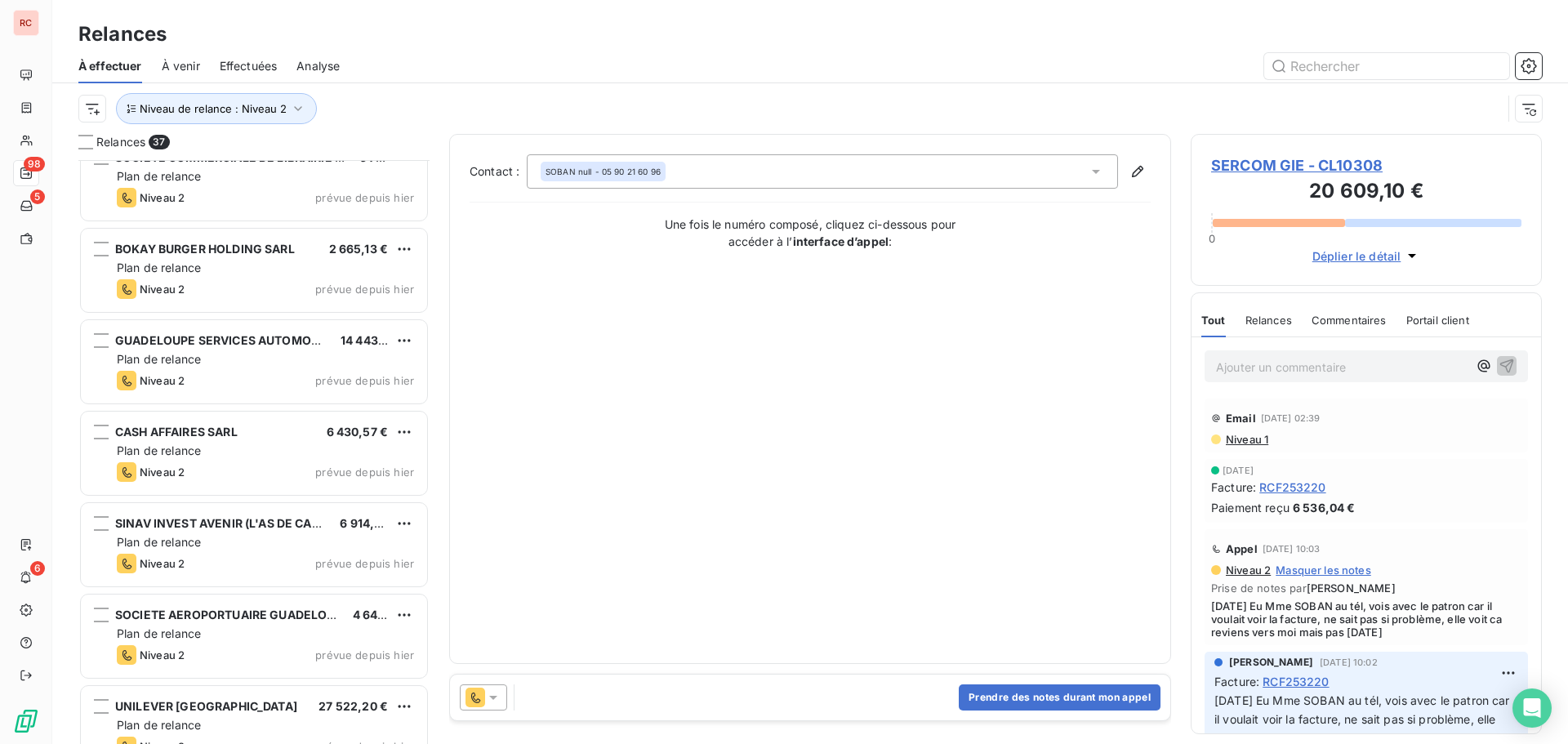
scroll to position [1658, 0]
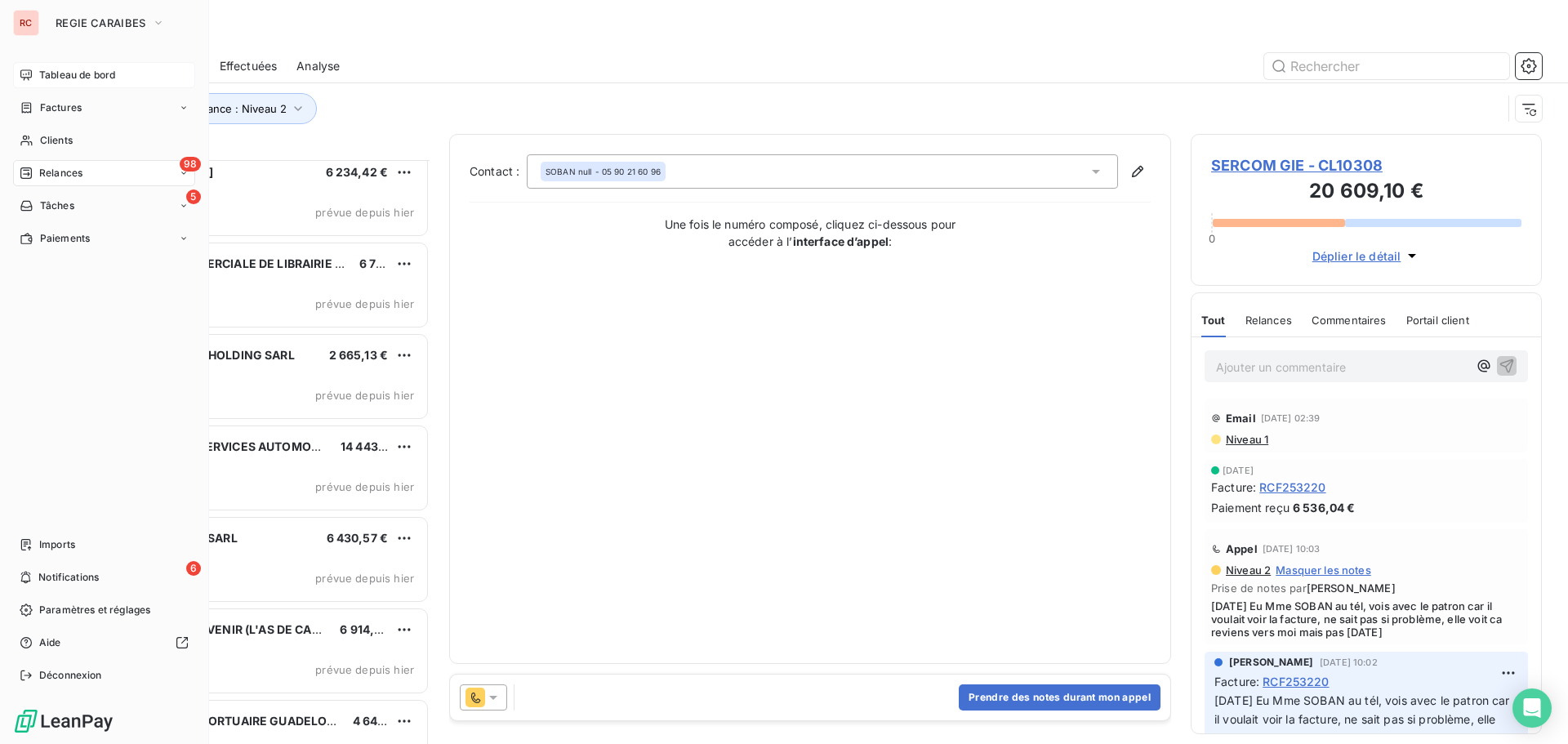
click at [73, 78] on span "Tableau de bord" at bounding box center [77, 75] width 76 height 14
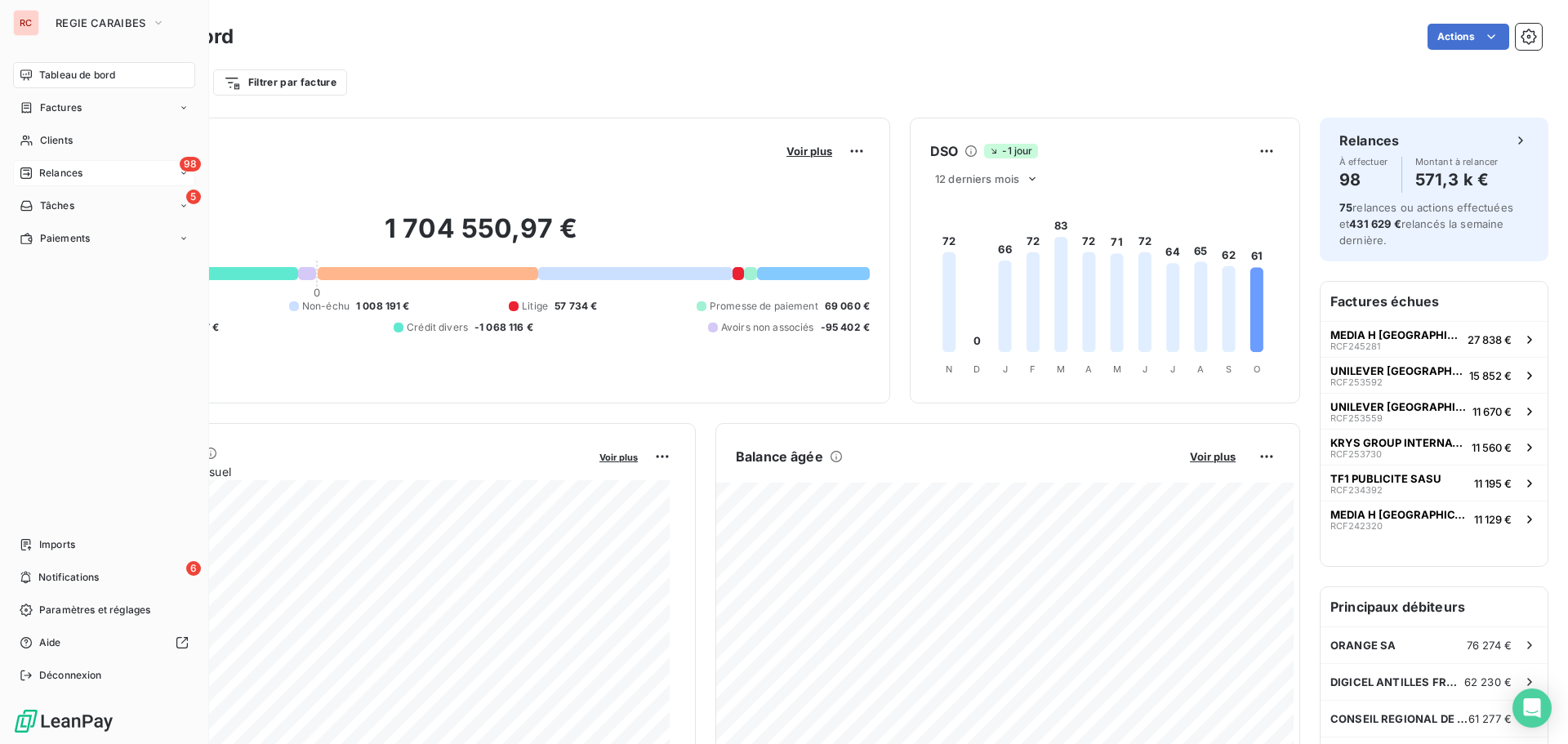
click at [55, 179] on span "Relances" at bounding box center [61, 173] width 43 height 14
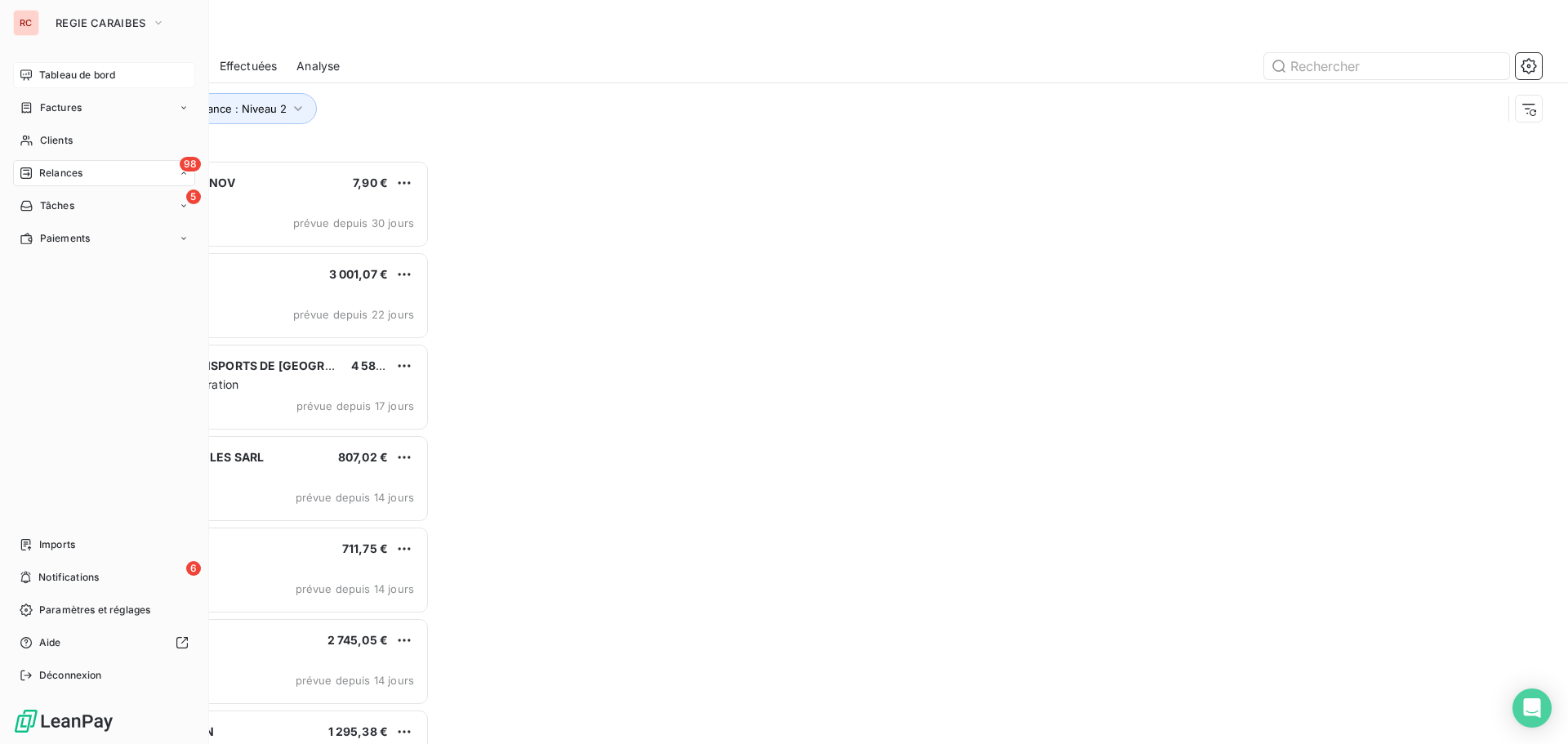
scroll to position [572, 339]
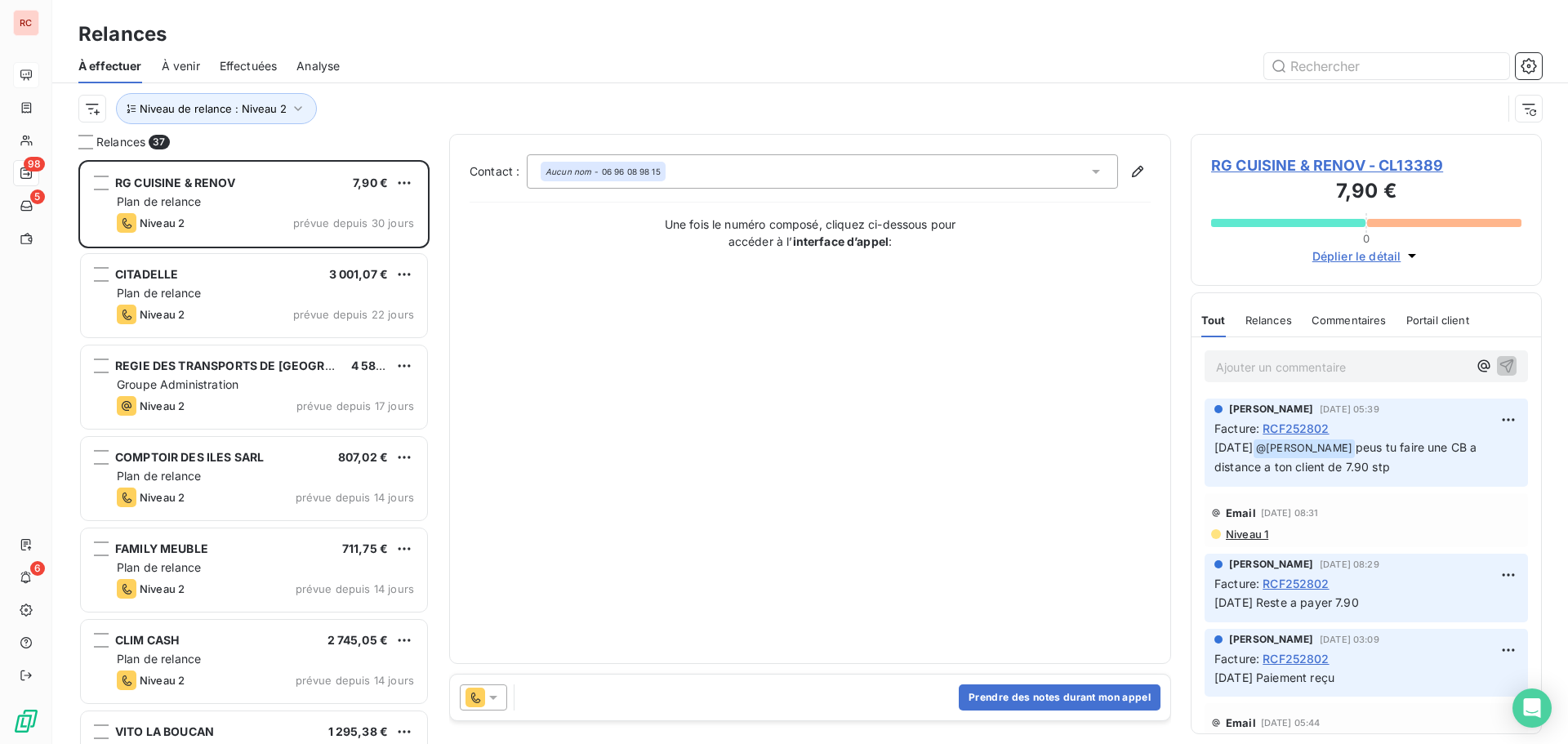
click at [228, 55] on div "Effectuées" at bounding box center [248, 66] width 58 height 34
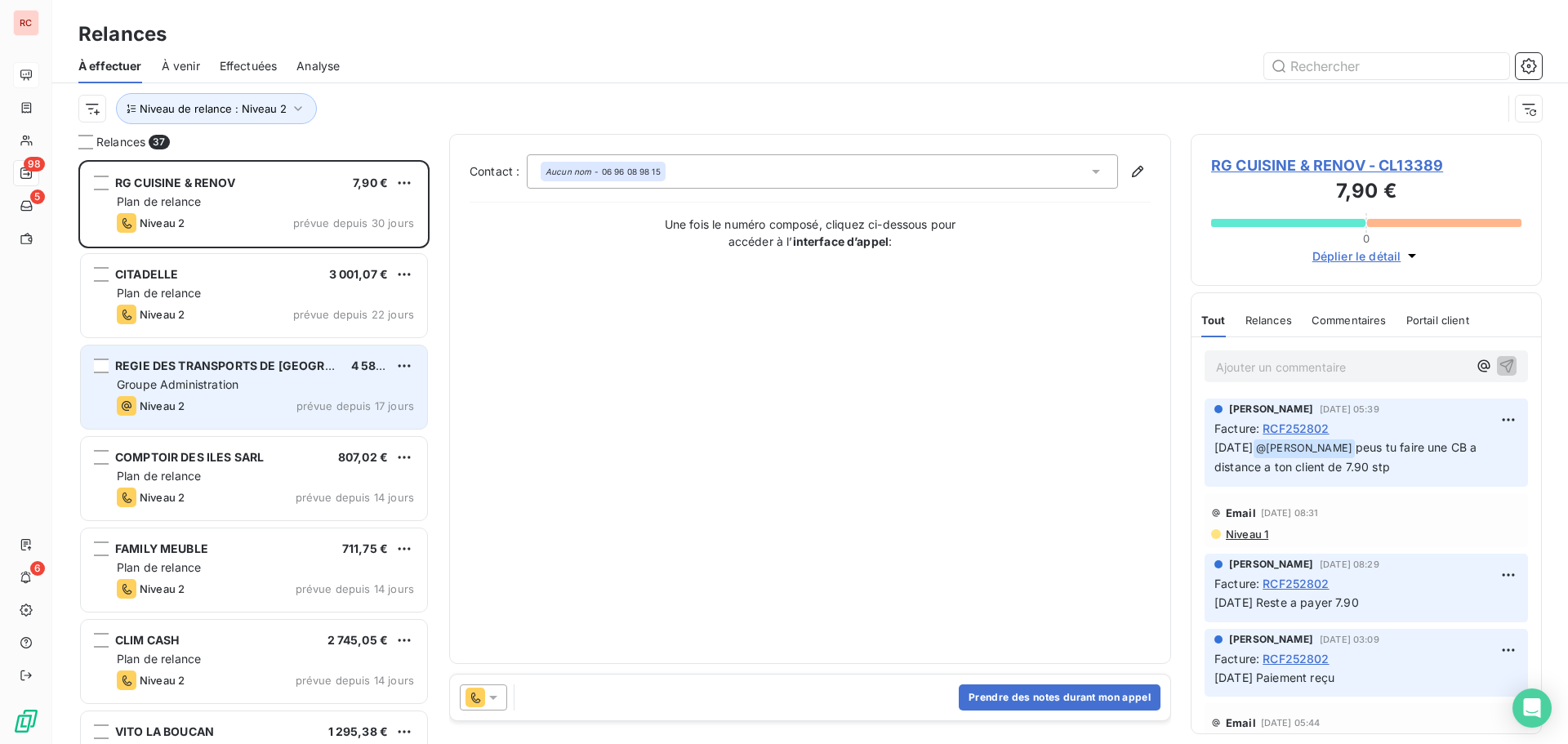
click at [318, 405] on span "prévue depuis 17 jours" at bounding box center [354, 406] width 117 height 13
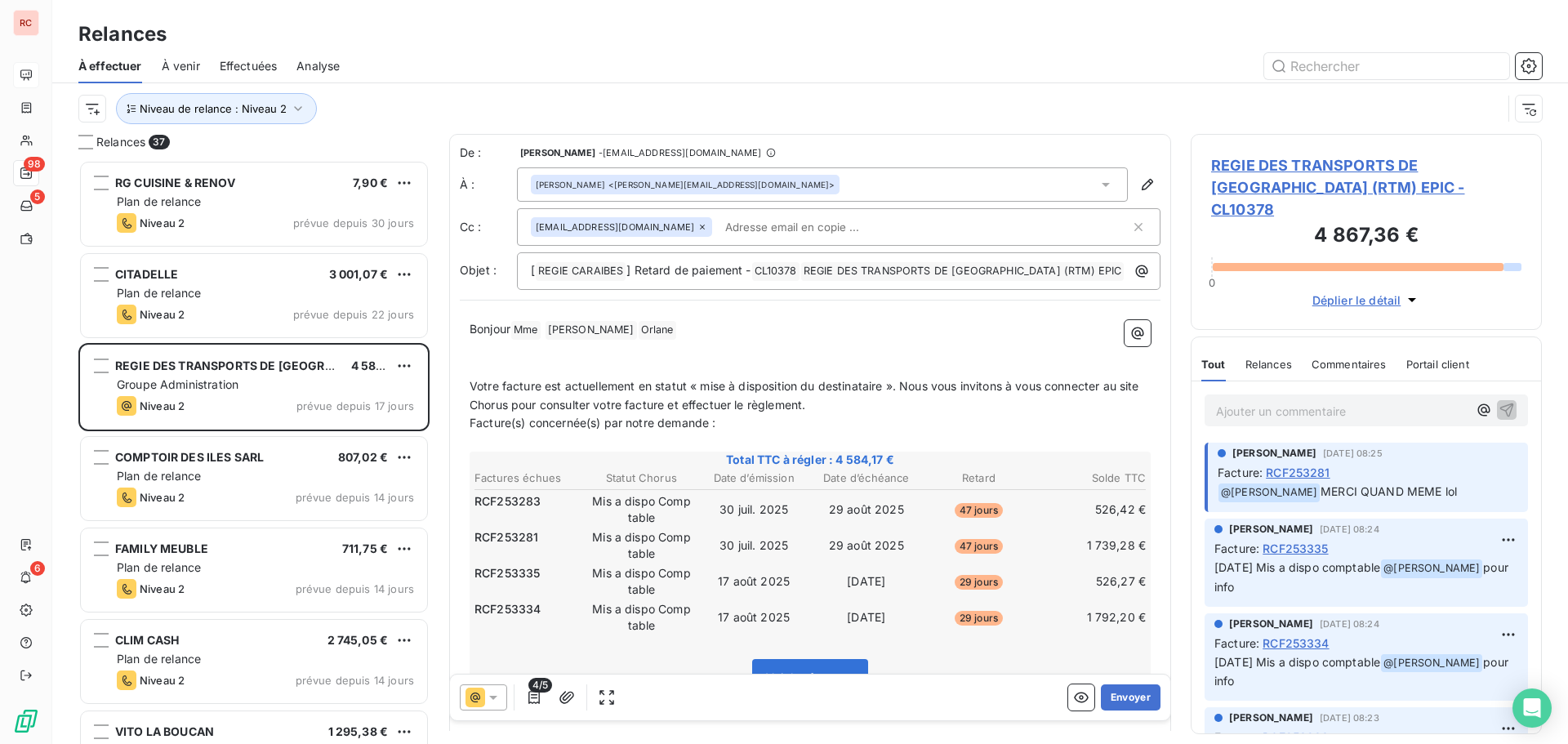
click at [1248, 167] on span "REGIE DES TRANSPORTS DE MARTINIQUE (RTM) EPIC - CL10378" at bounding box center [1366, 187] width 311 height 66
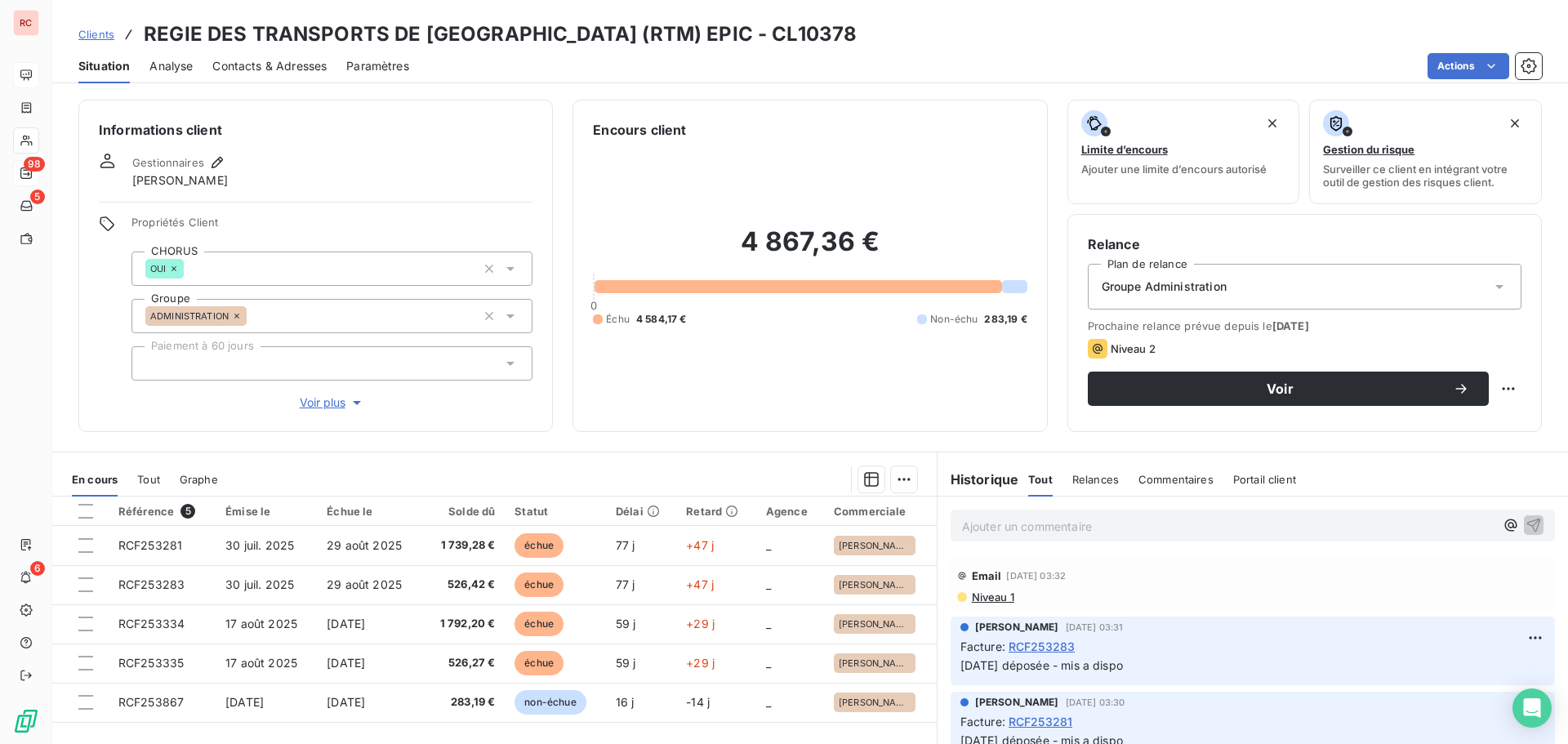
scroll to position [735, 0]
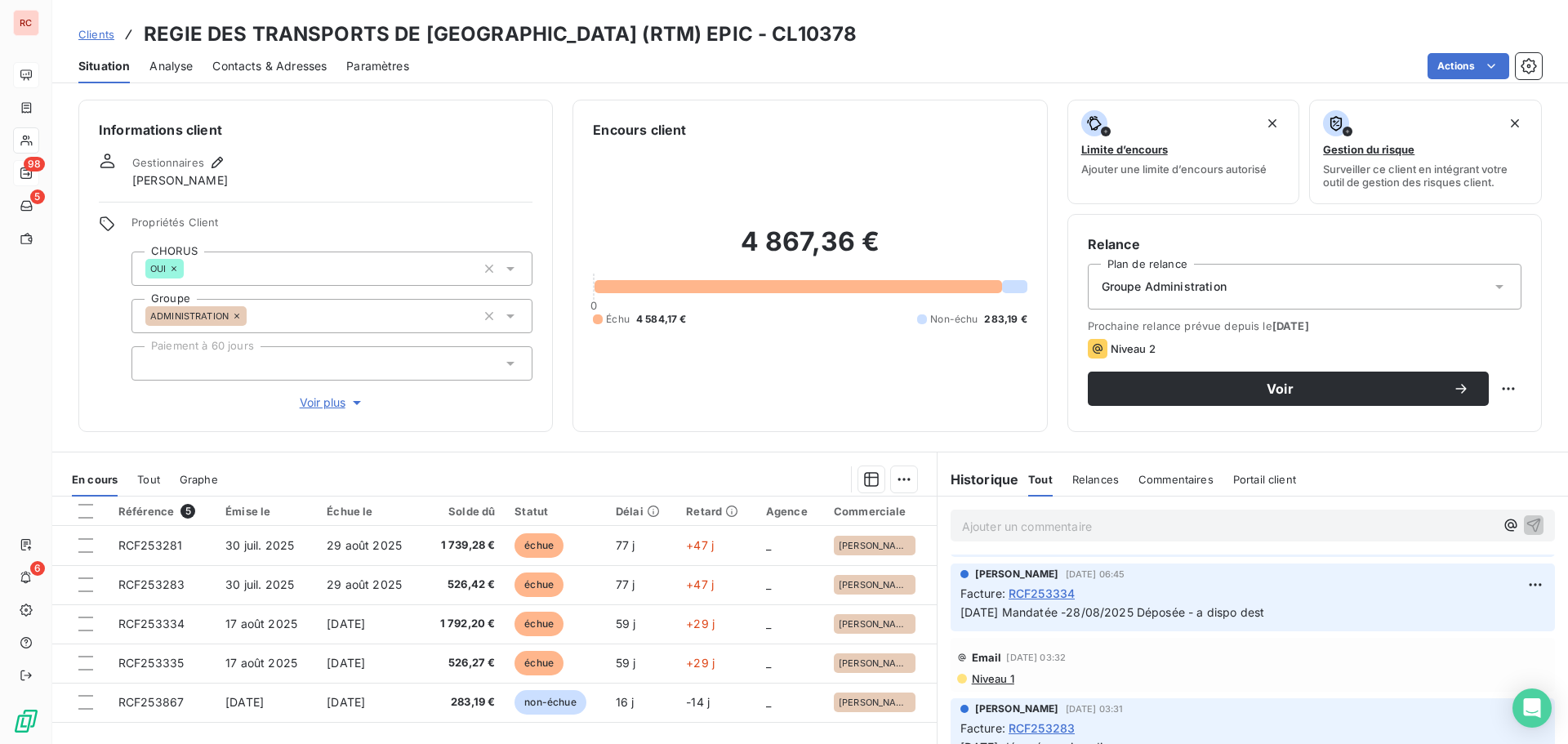
click at [995, 680] on span "Niveau 1" at bounding box center [992, 679] width 44 height 13
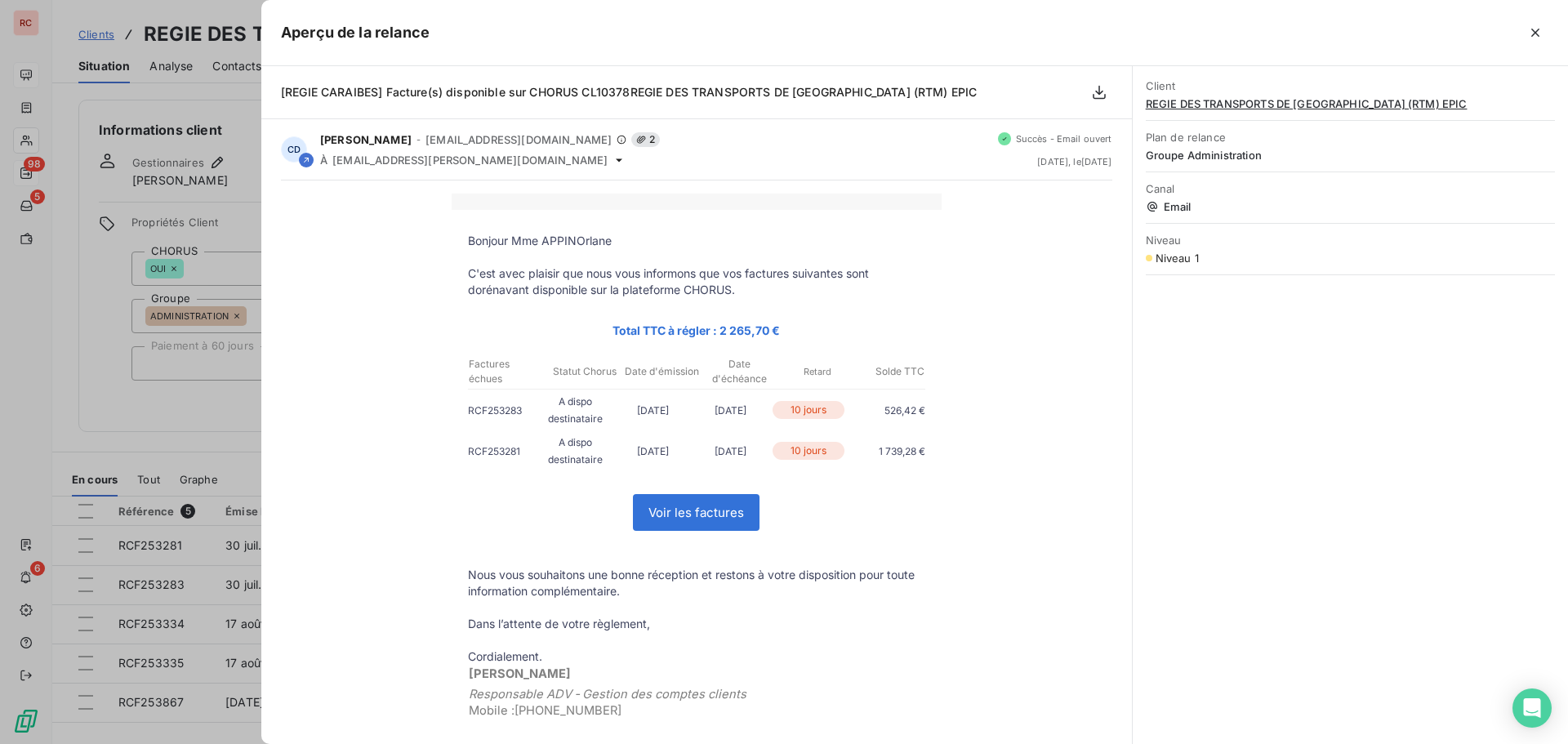
click at [107, 367] on div at bounding box center [784, 372] width 1568 height 744
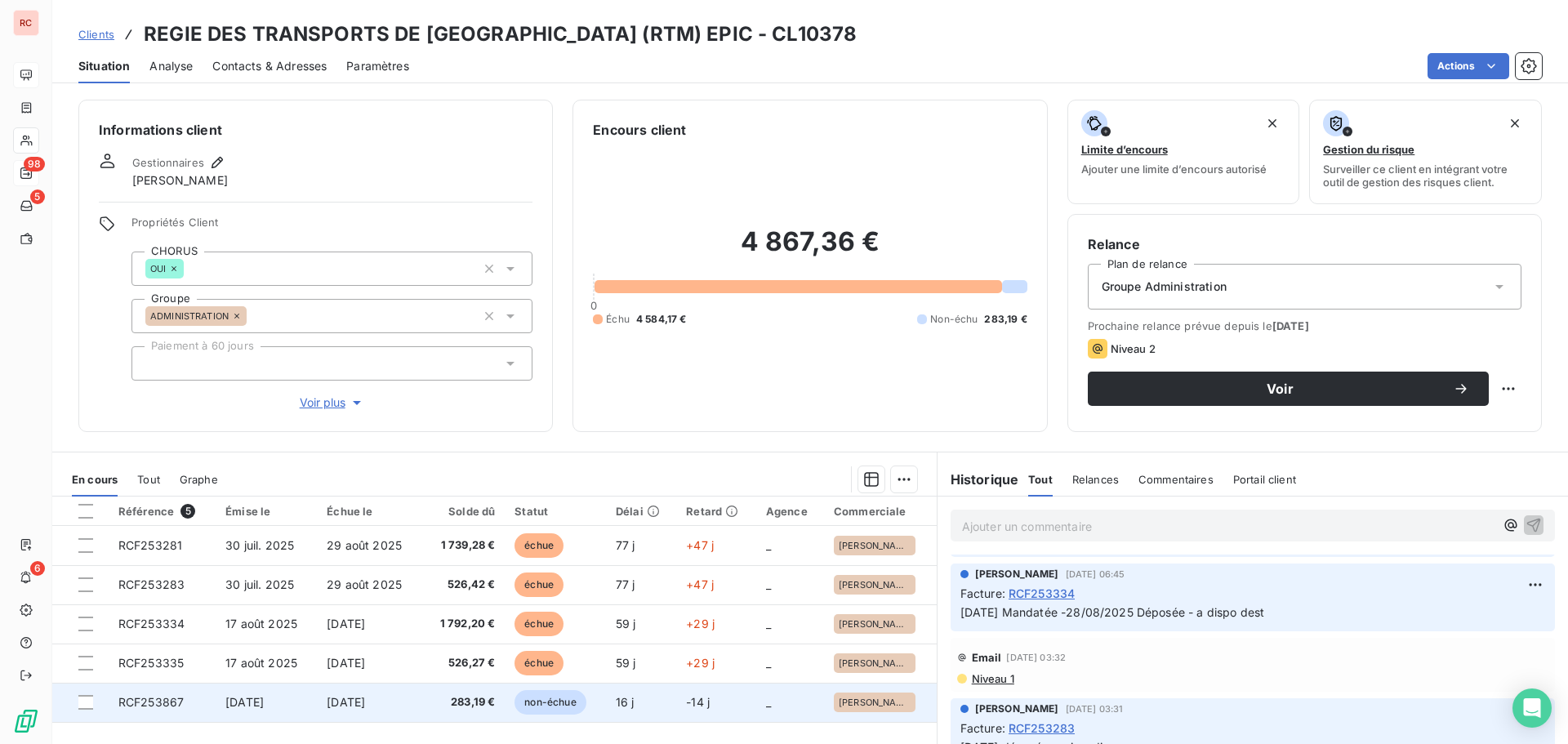
click at [351, 702] on span "[DATE]" at bounding box center [345, 702] width 38 height 14
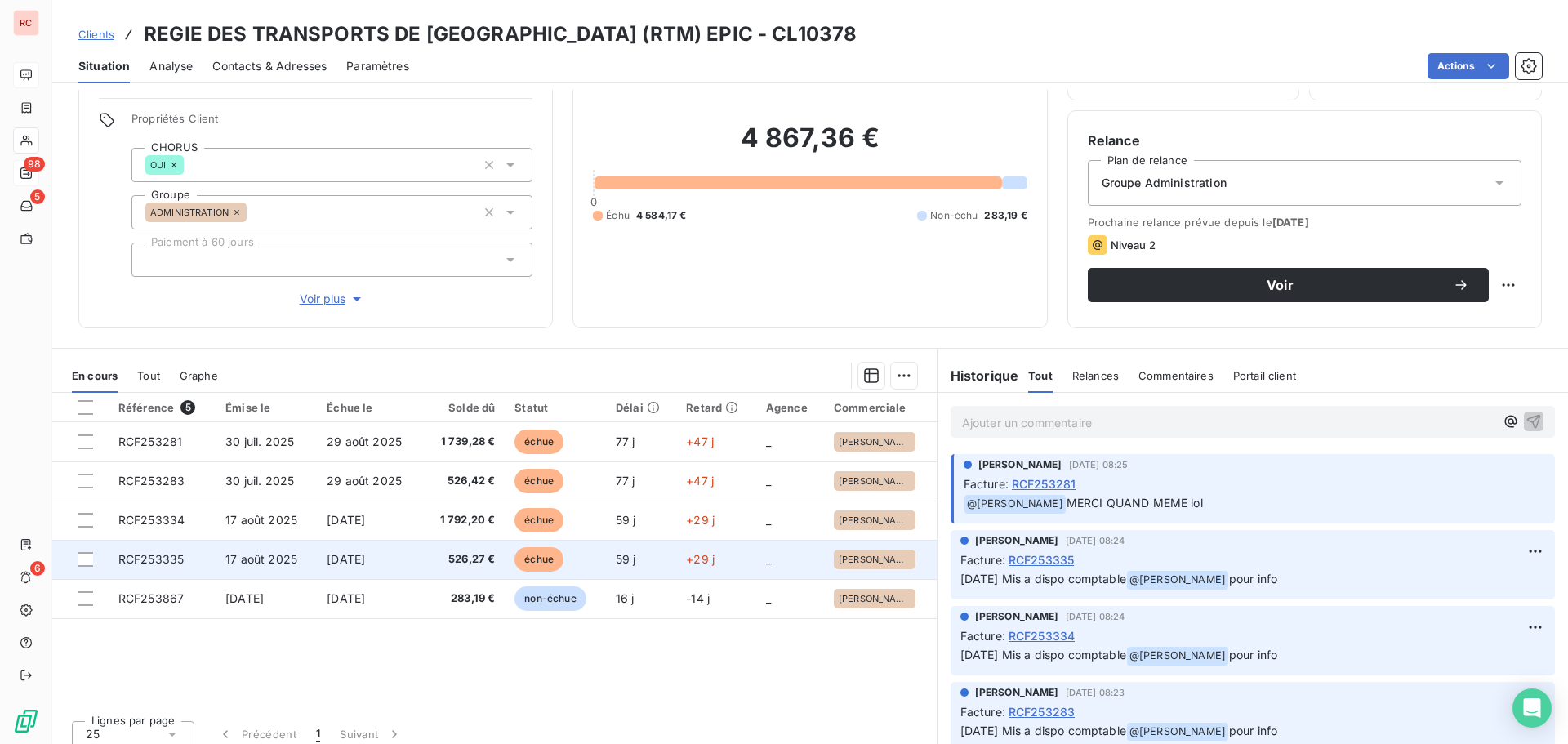
scroll to position [116, 0]
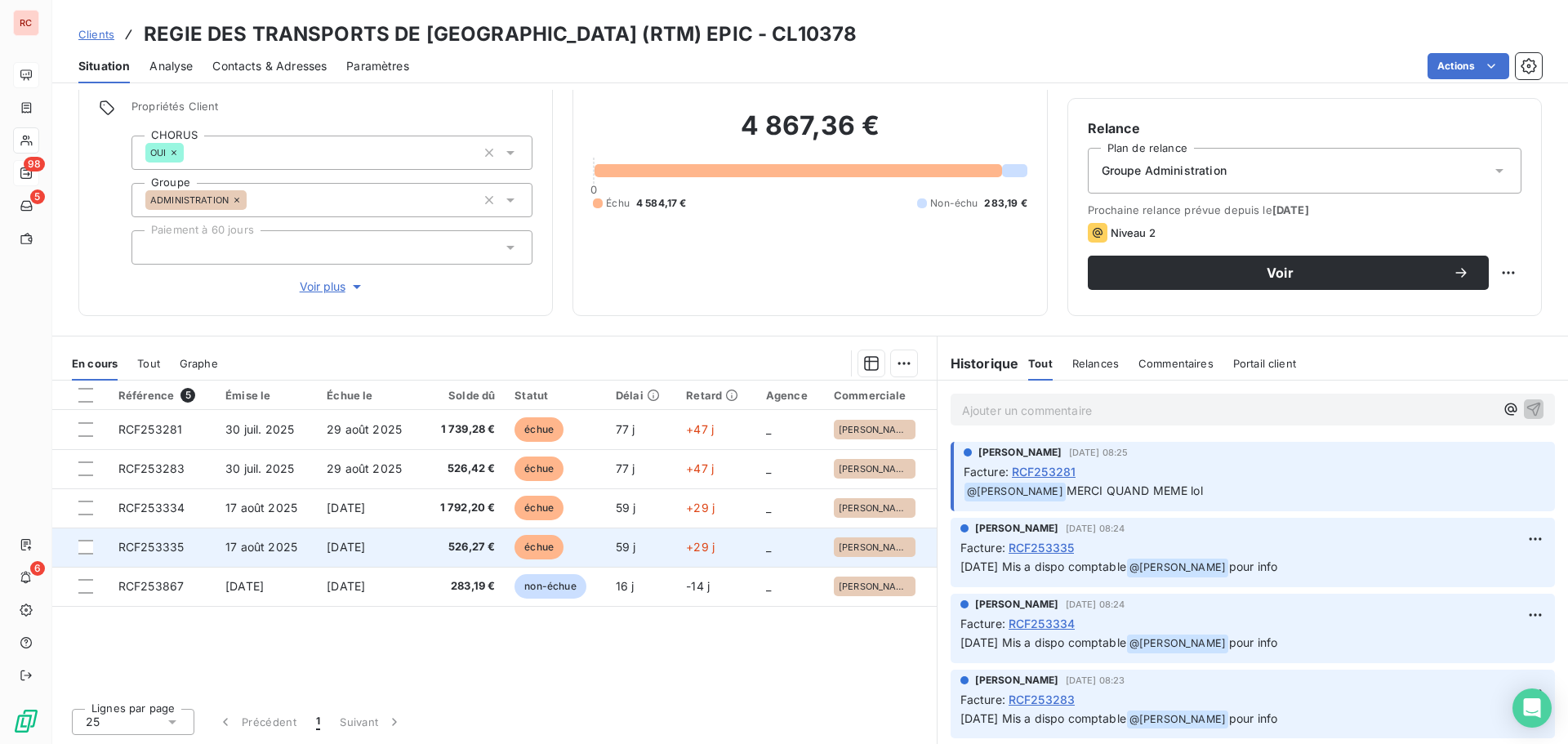
click at [458, 546] on span "526,27 €" at bounding box center [464, 547] width 64 height 16
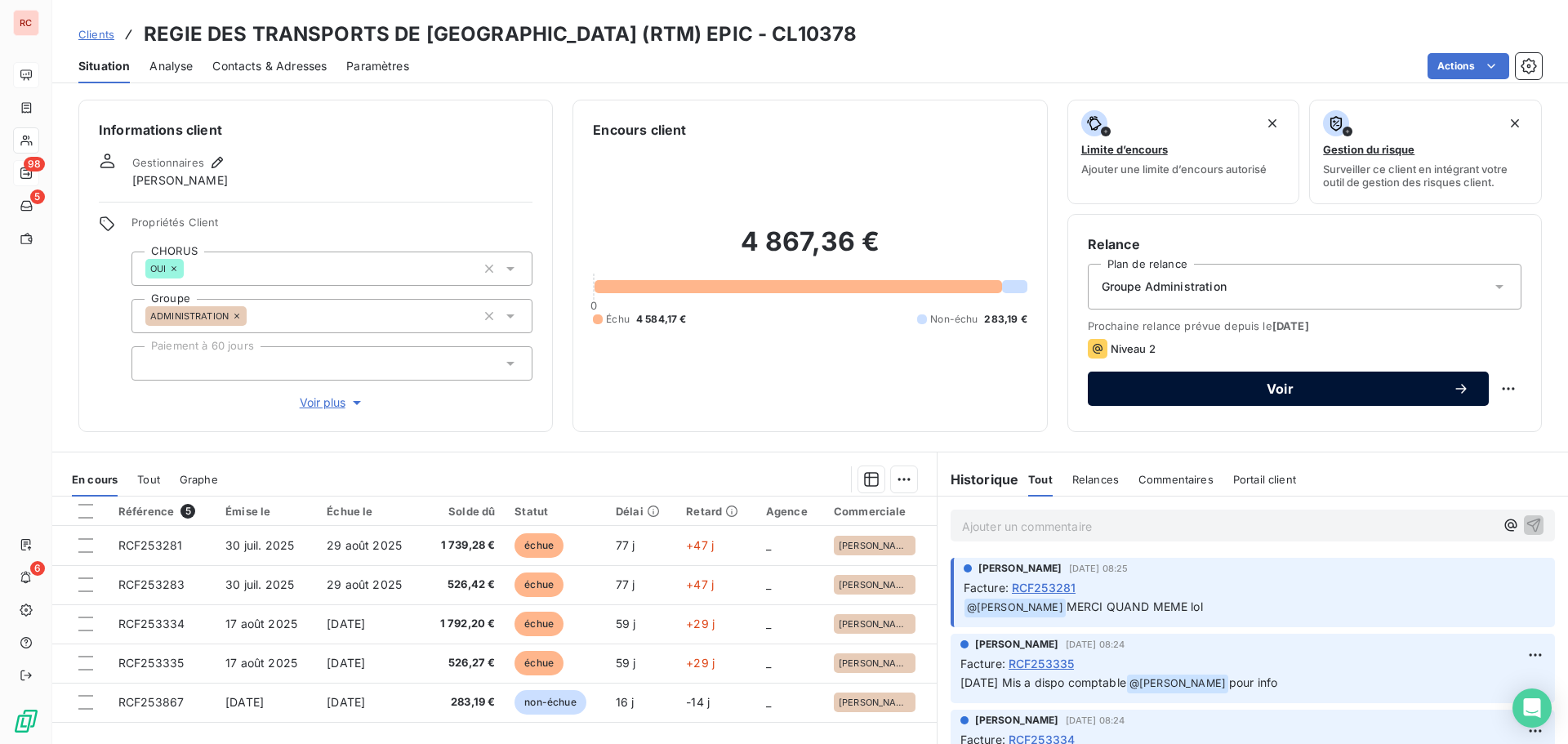
click at [1173, 390] on span "Voir" at bounding box center [1280, 389] width 345 height 13
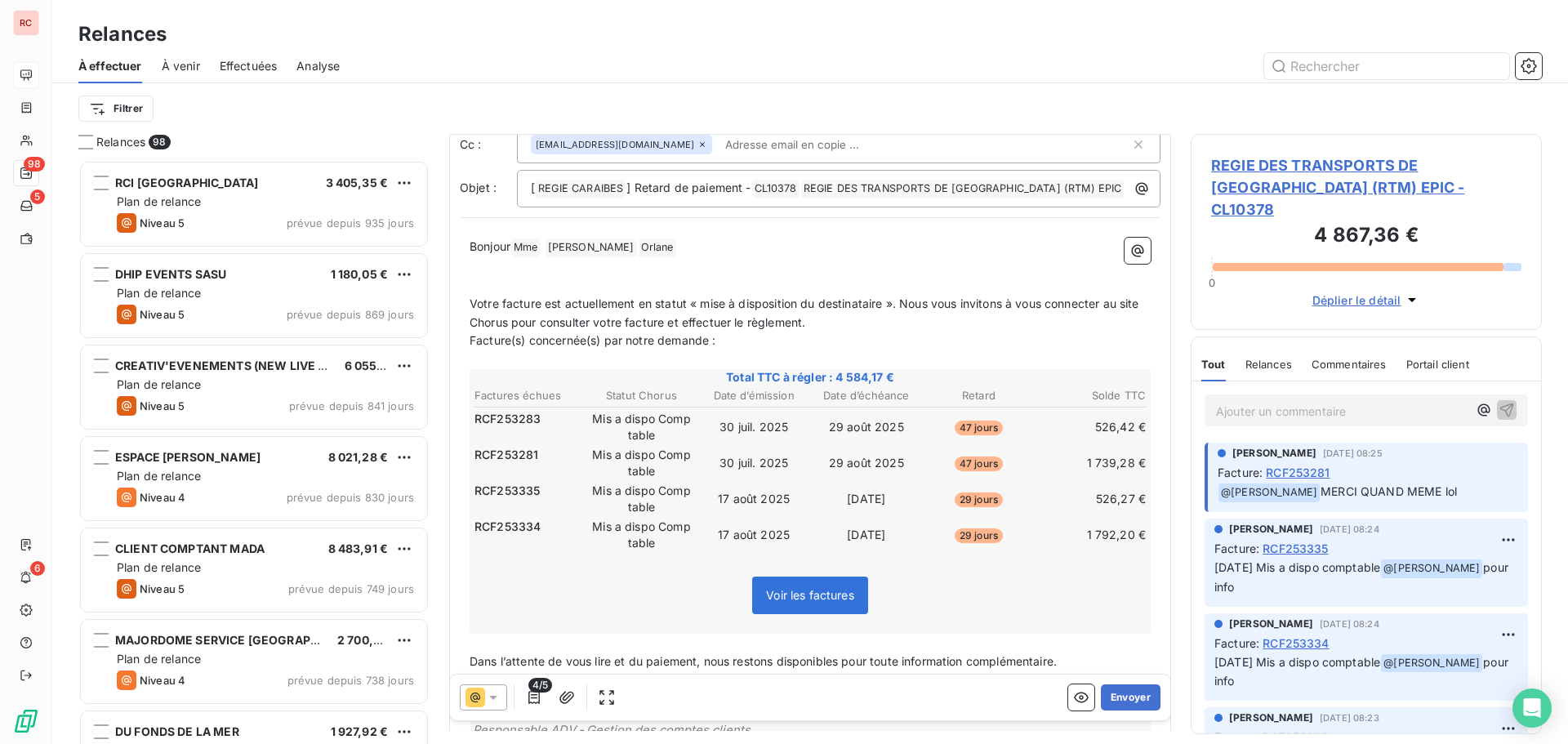
scroll to position [82, 0]
drag, startPoint x: 887, startPoint y: 304, endPoint x: 802, endPoint y: 310, distance: 85.2
click at [802, 310] on span "Votre facture est actuellement en statut « mise à disposition du destinataire »…" at bounding box center [806, 313] width 673 height 32
drag, startPoint x: 499, startPoint y: 306, endPoint x: 485, endPoint y: 306, distance: 14.0
click at [485, 306] on span "Votre facture est actuellement en statut « mise à disposition comptable ». Nous…" at bounding box center [794, 313] width 649 height 32
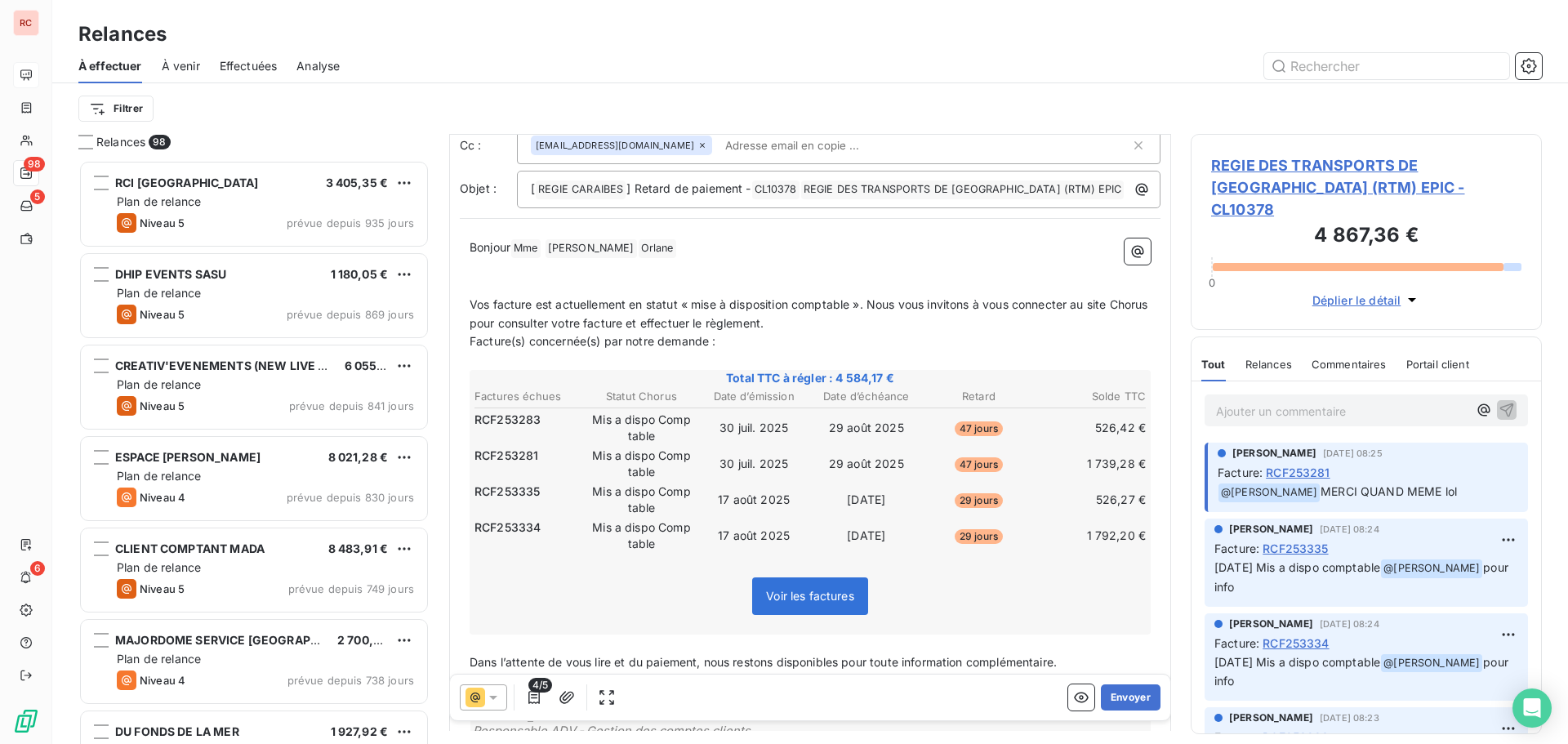
click at [531, 305] on span "Vos facture est actuellement en statut « mise à disposition comptable ». Nous v…" at bounding box center [811, 313] width 682 height 32
drag, startPoint x: 558, startPoint y: 304, endPoint x: 541, endPoint y: 304, distance: 17.0
click at [541, 304] on span "Vos factures est actuellement en statut « mise à disposition comptable ». Nous …" at bounding box center [793, 313] width 646 height 32
drag, startPoint x: 882, startPoint y: 304, endPoint x: 931, endPoint y: 321, distance: 51.9
click at [931, 321] on p "Vos factures sont actuellement en statut « mise à disposition comptable ». Nous…" at bounding box center [810, 314] width 681 height 38
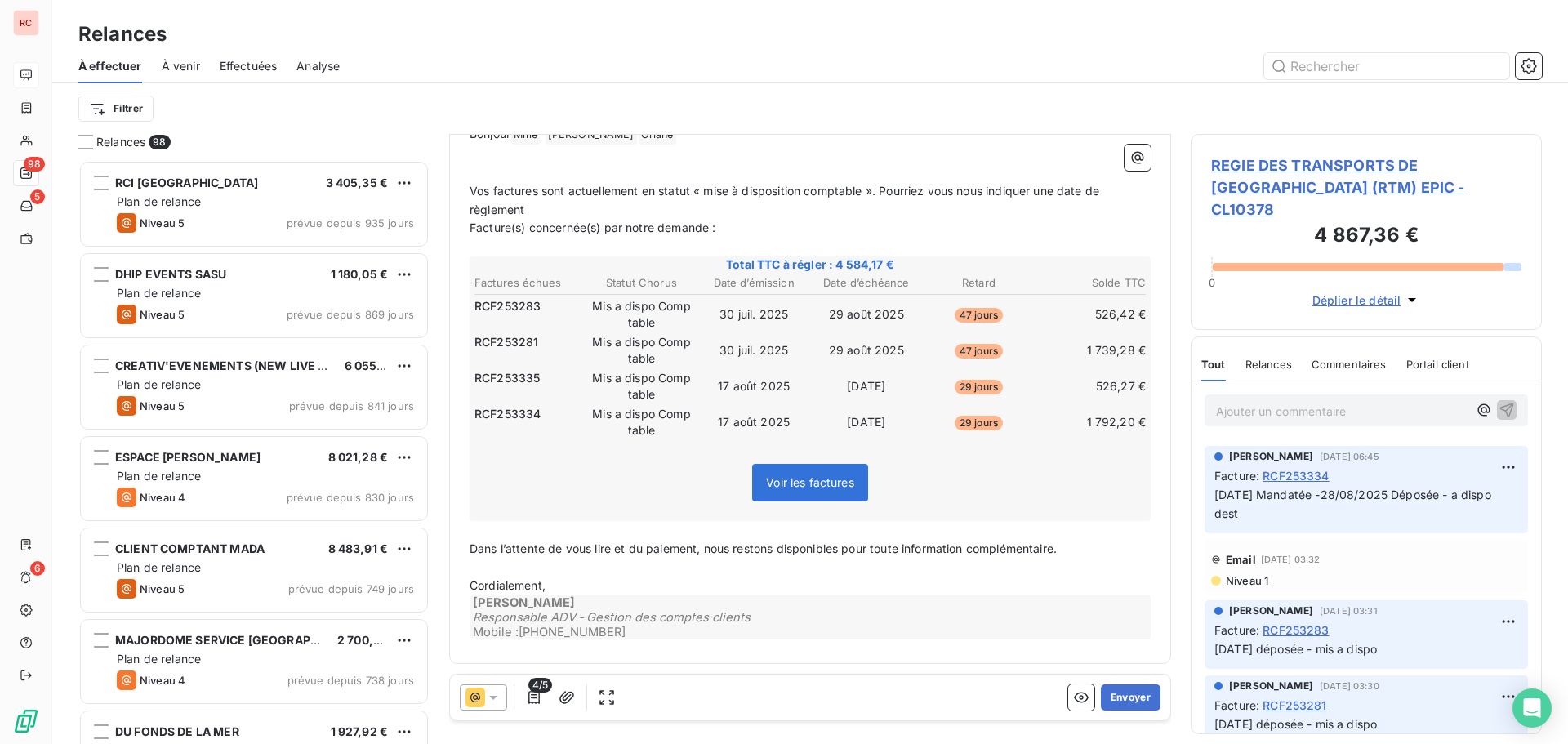
scroll to position [817, 0]
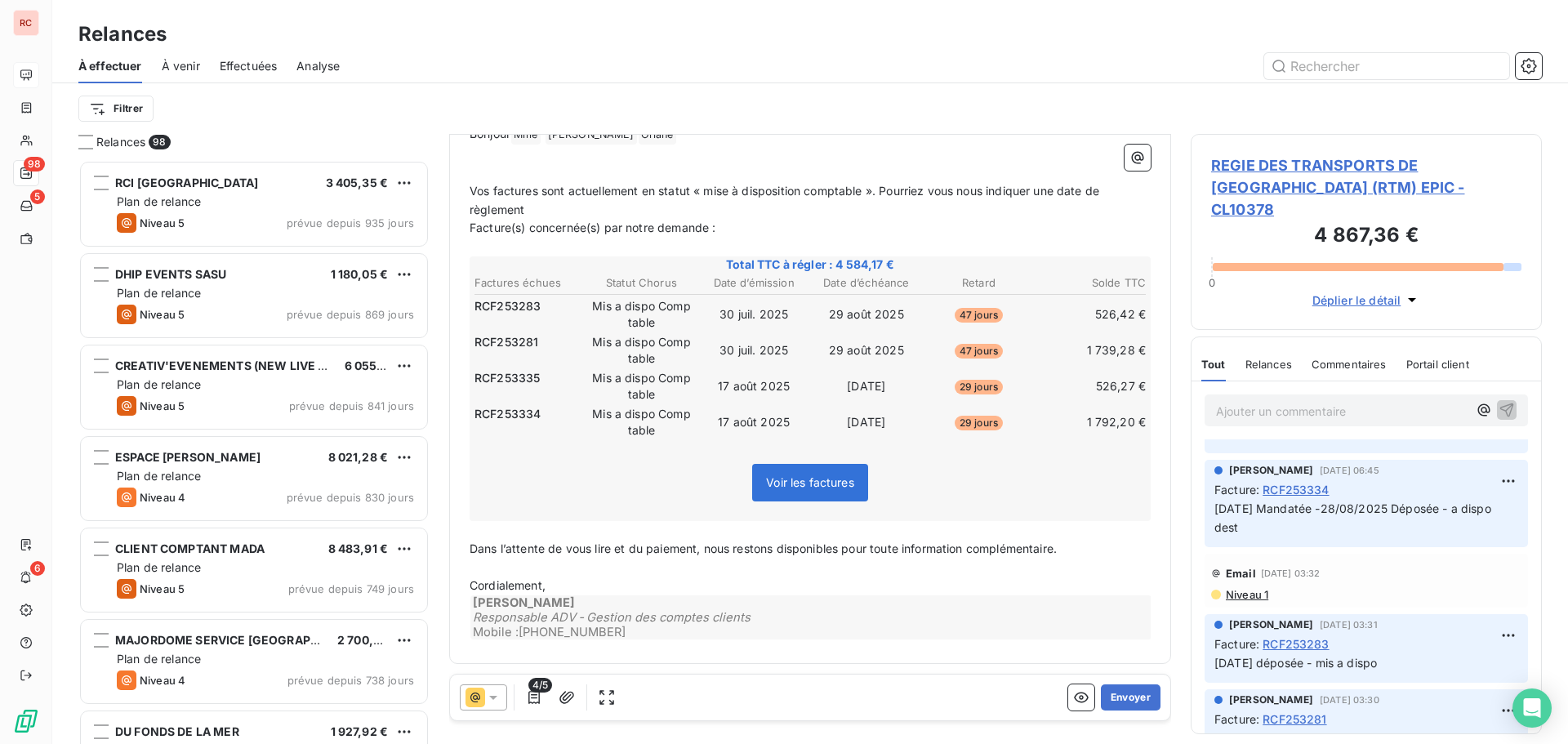
click at [1259, 592] on span "Niveau 1" at bounding box center [1246, 594] width 44 height 13
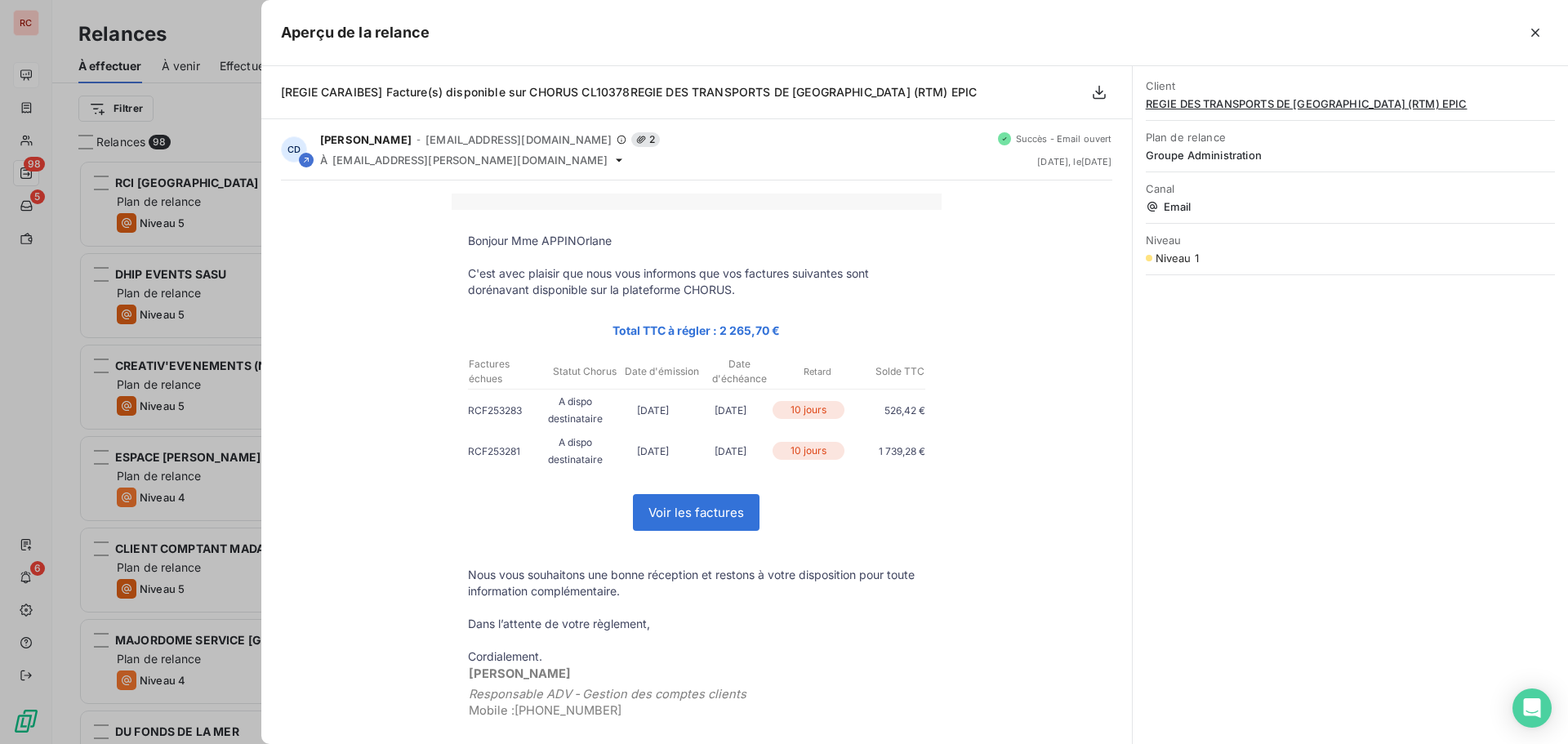
click at [34, 283] on div at bounding box center [784, 372] width 1568 height 744
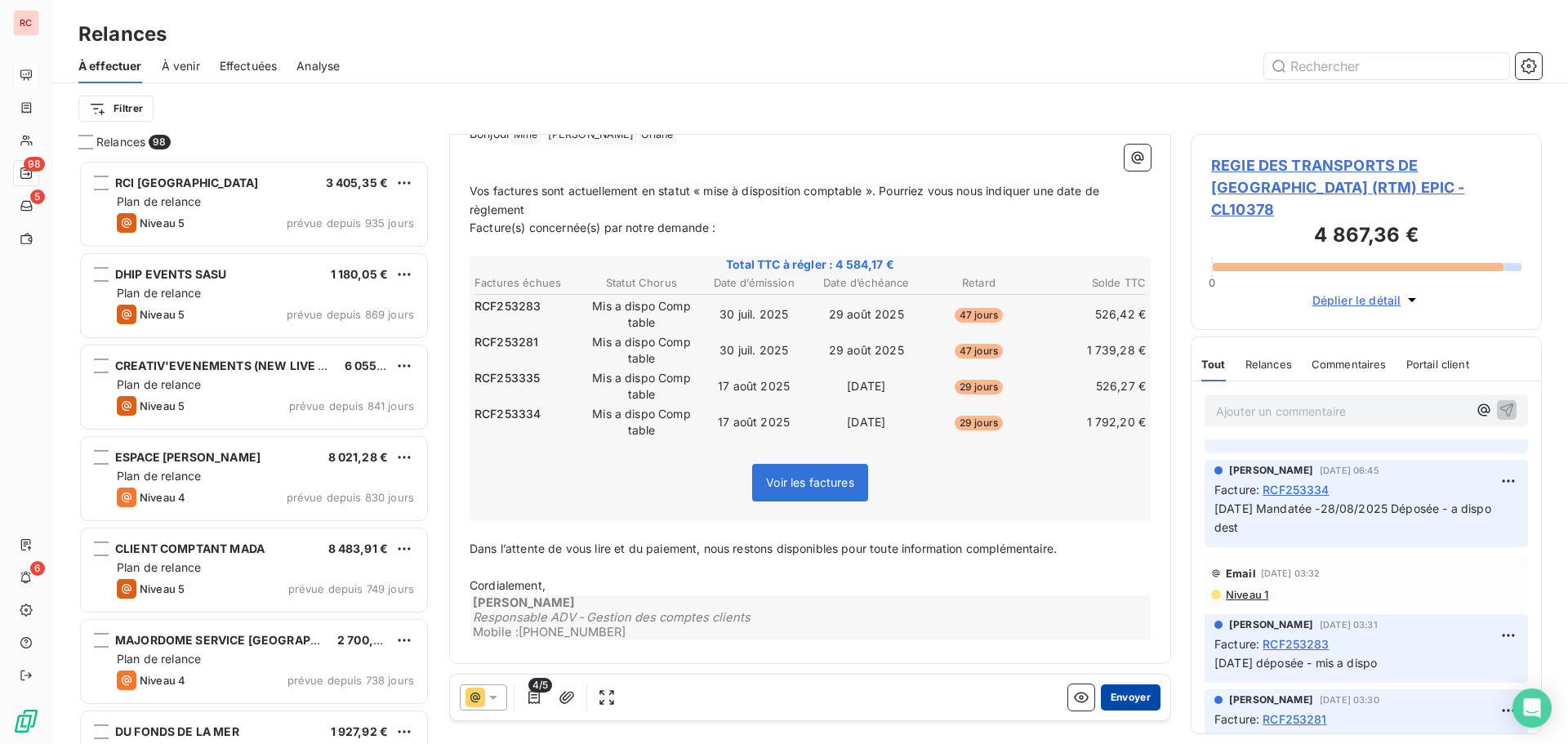
click at [1130, 695] on button "Envoyer" at bounding box center [1130, 697] width 60 height 26
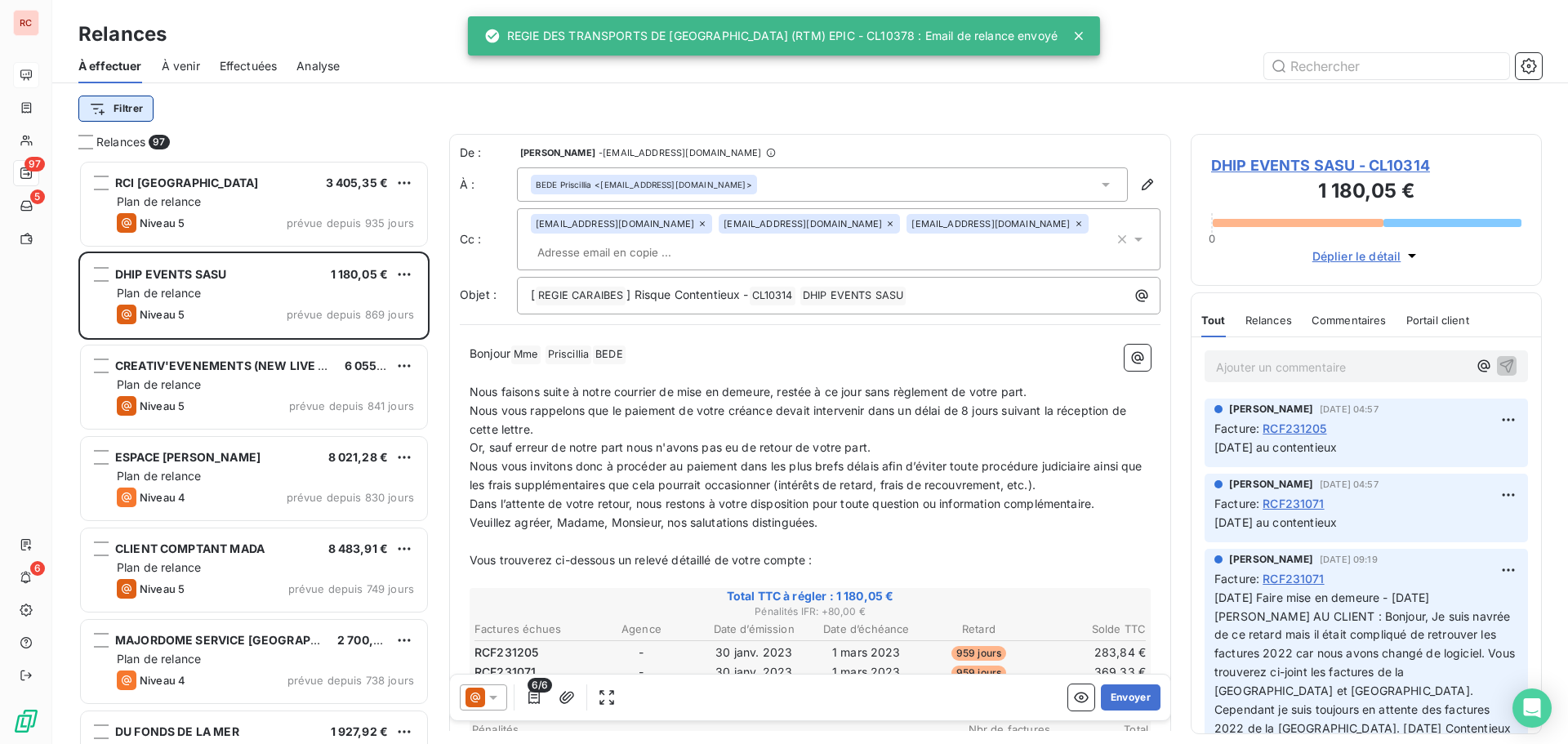
click at [115, 119] on html "RC 97 5 6 Relances À effectuer À venir Effectuées Analyse Filtrer Relances 97 R…" at bounding box center [784, 372] width 1568 height 744
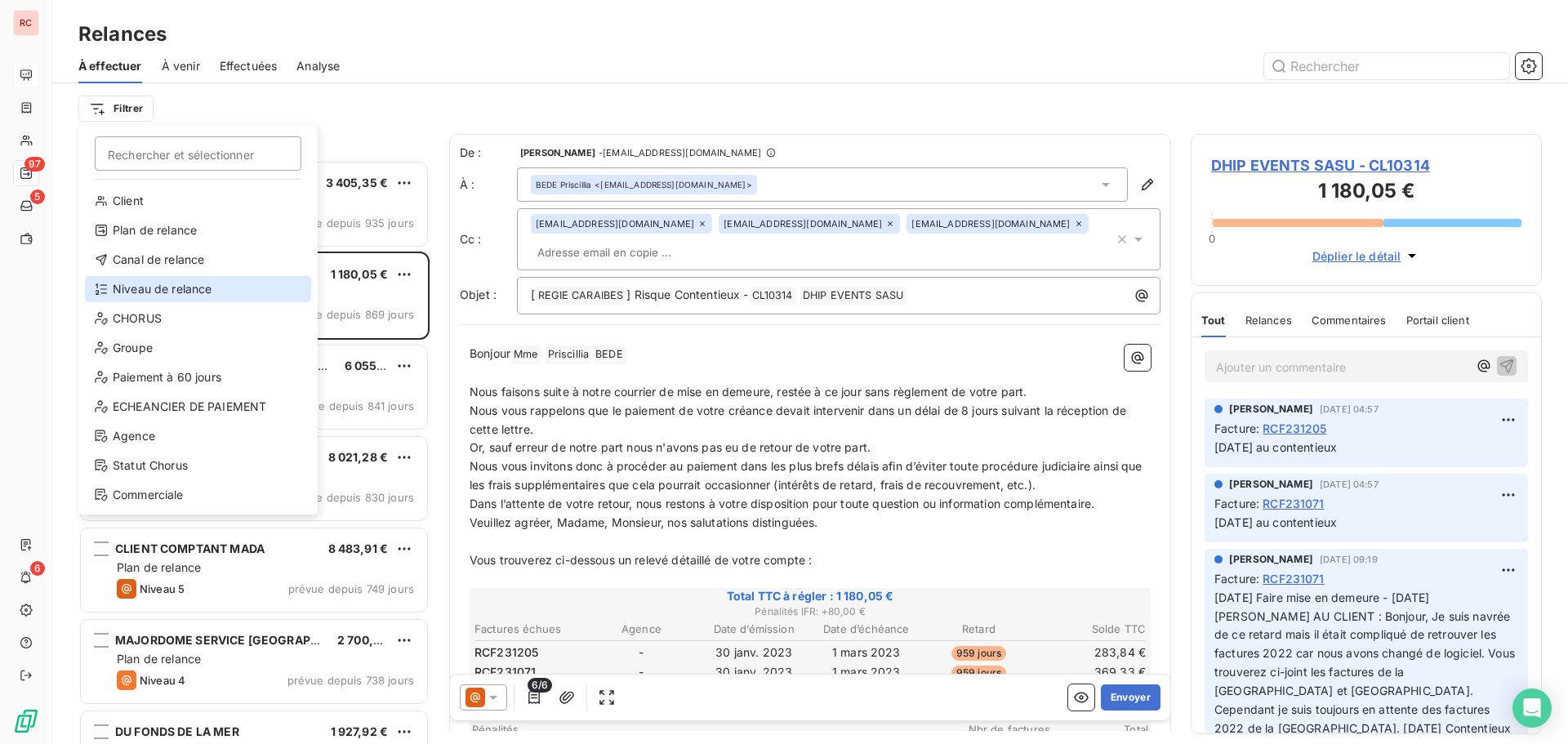
click at [153, 292] on div "Niveau de relance" at bounding box center [198, 288] width 226 height 26
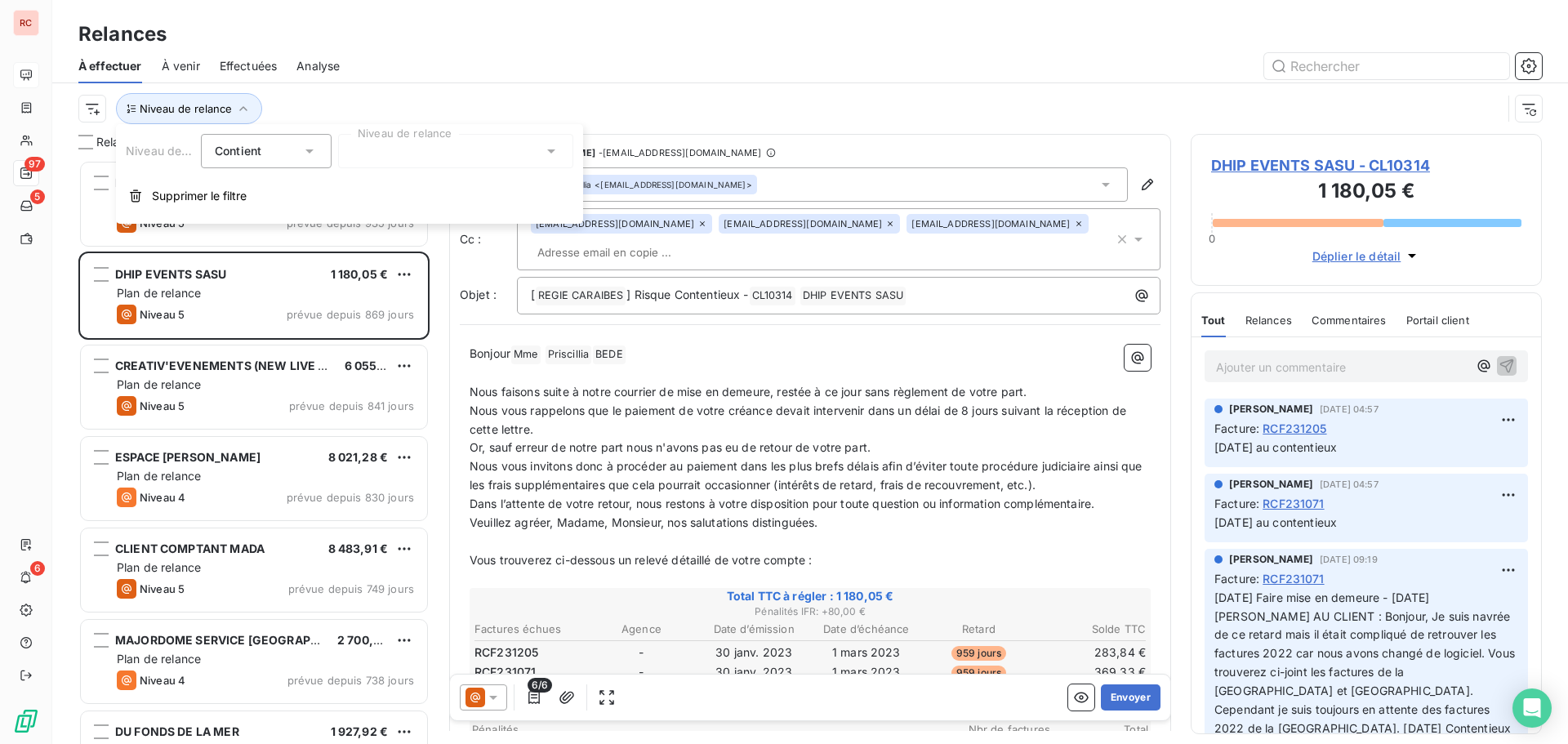
click at [470, 140] on div at bounding box center [456, 151] width 235 height 34
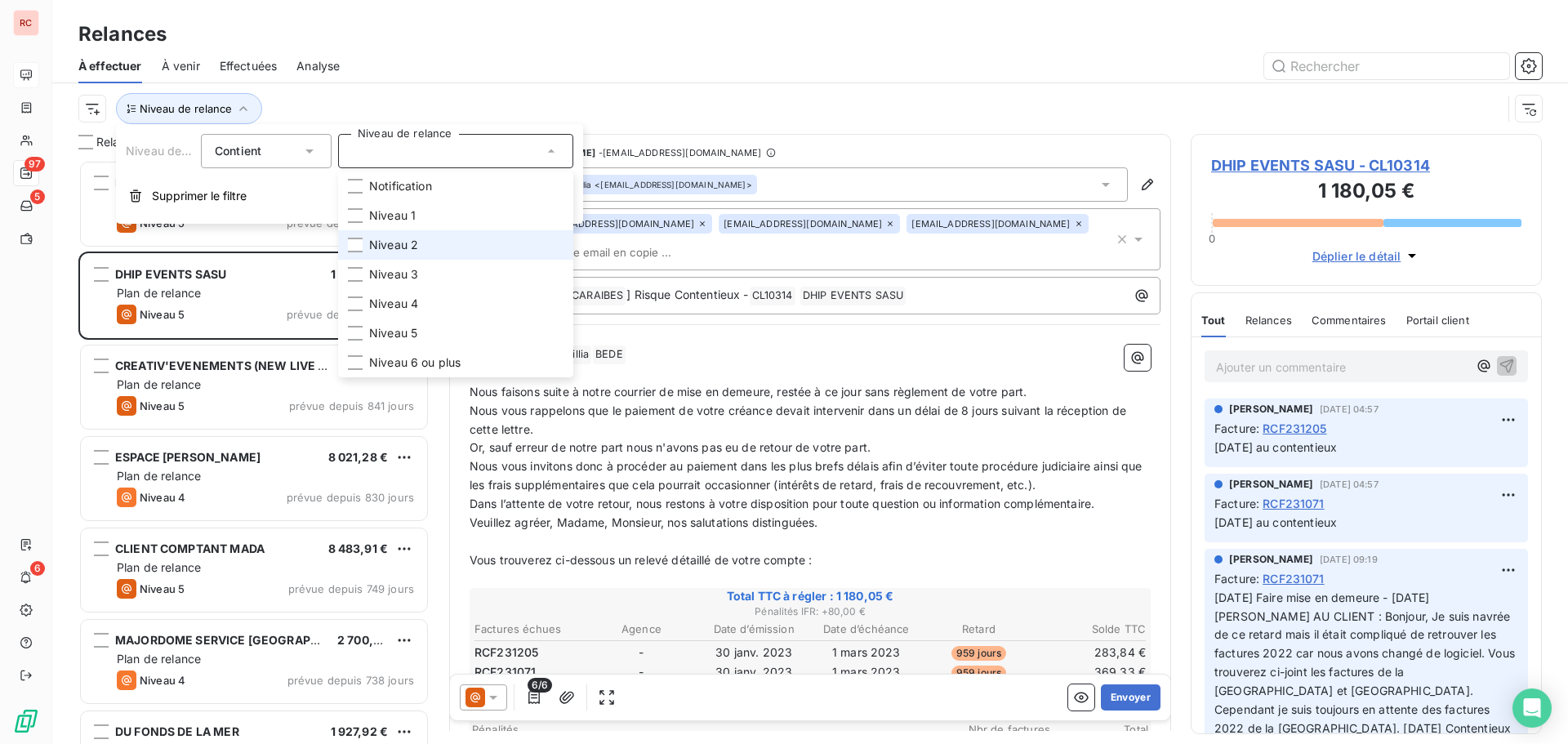
click at [425, 239] on li "Niveau 2" at bounding box center [456, 244] width 235 height 30
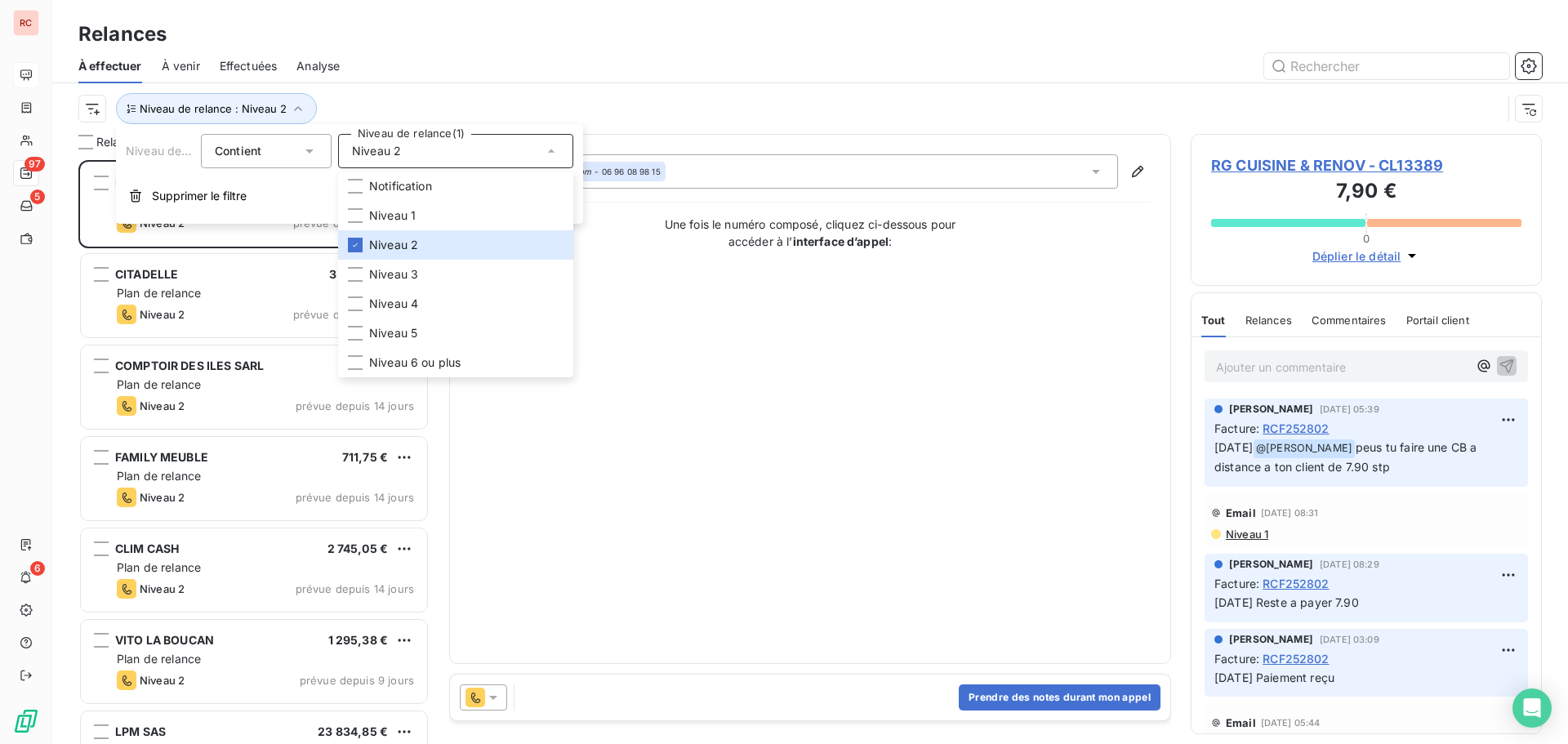
click at [437, 607] on div "Relances 36 RG CUISINE & RENOV 7,90 € Plan de relance Niveau 2 prévue depuis 30…" at bounding box center [810, 440] width 1516 height 611
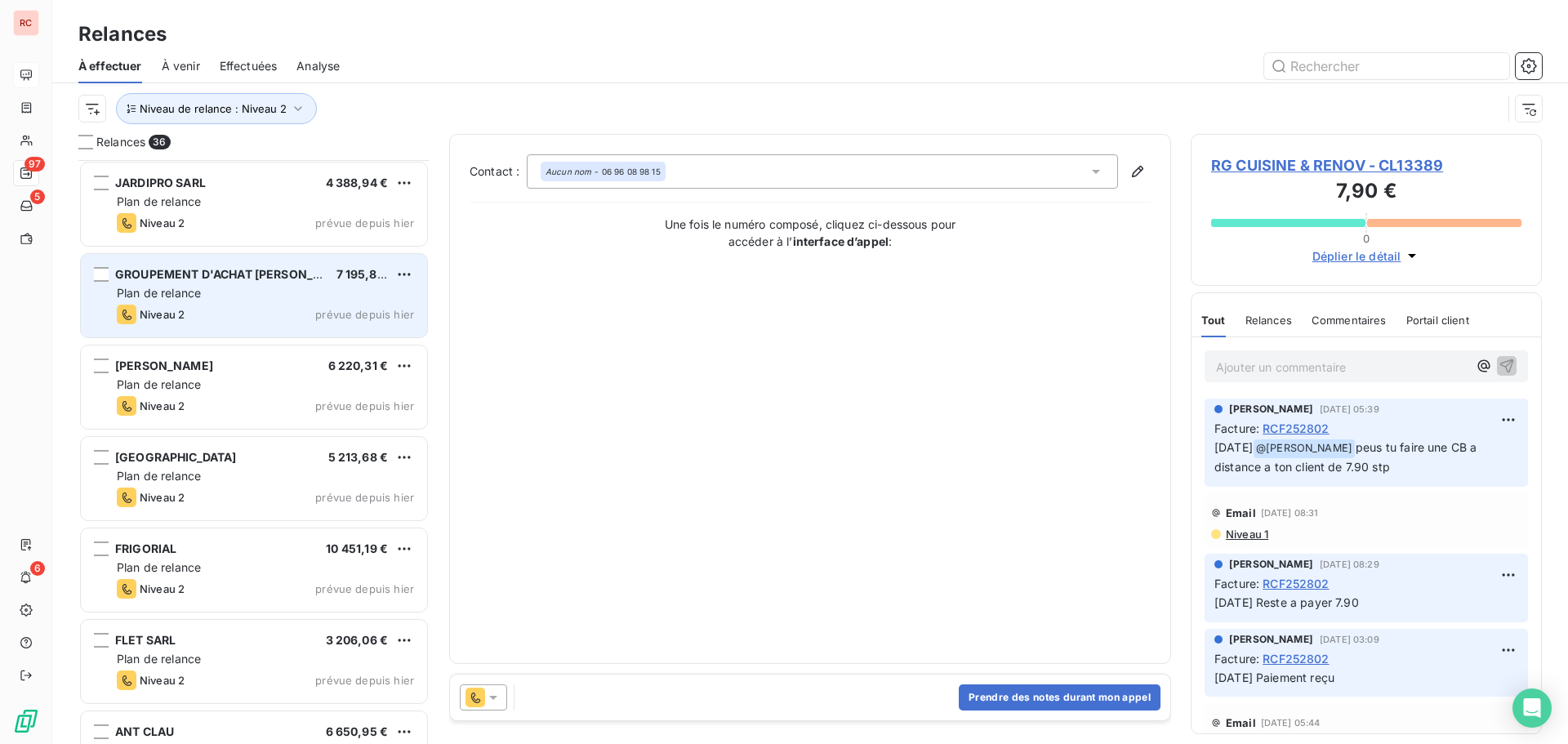
scroll to position [2451, 0]
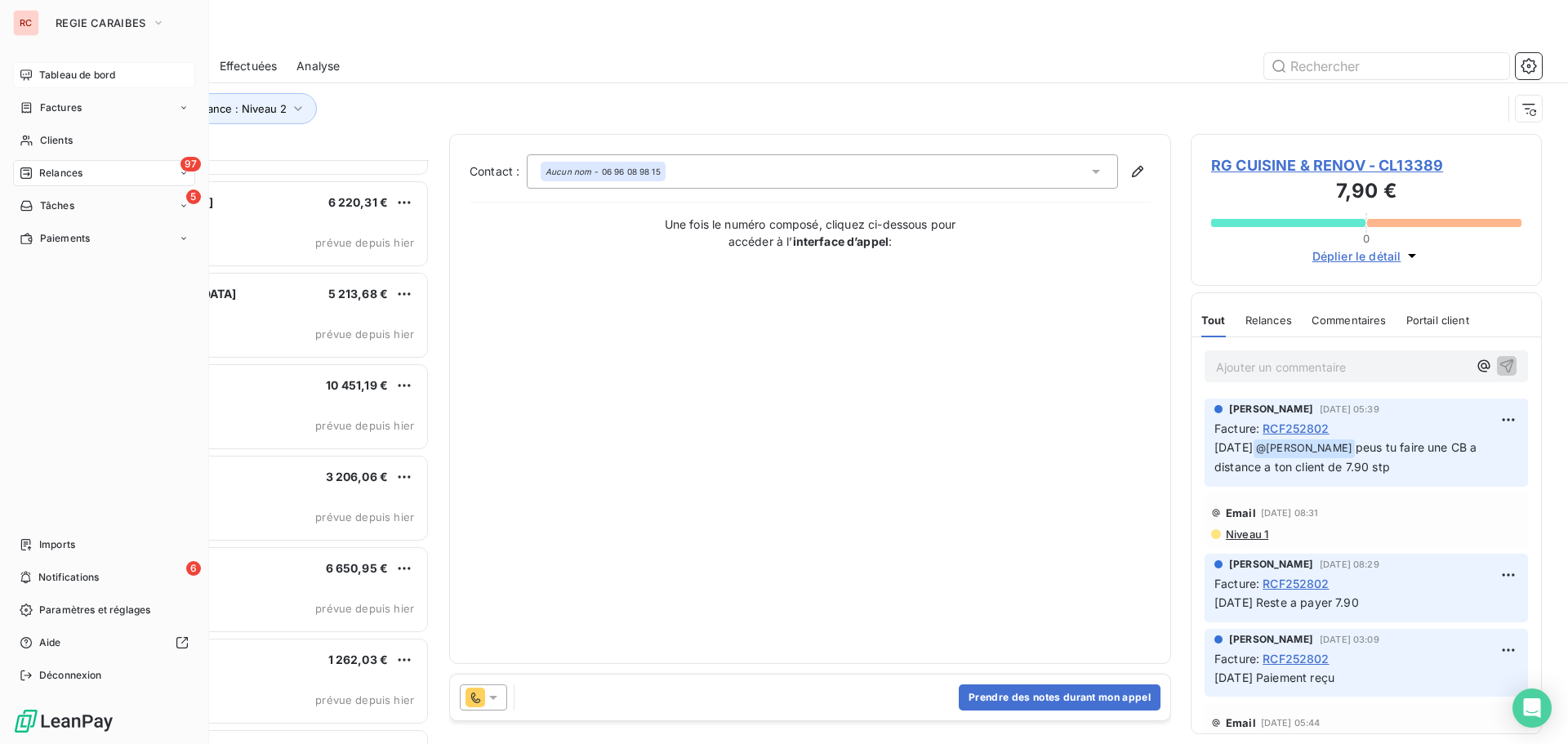
click at [76, 78] on span "Tableau de bord" at bounding box center [77, 75] width 76 height 14
